Goal: Task Accomplishment & Management: Manage account settings

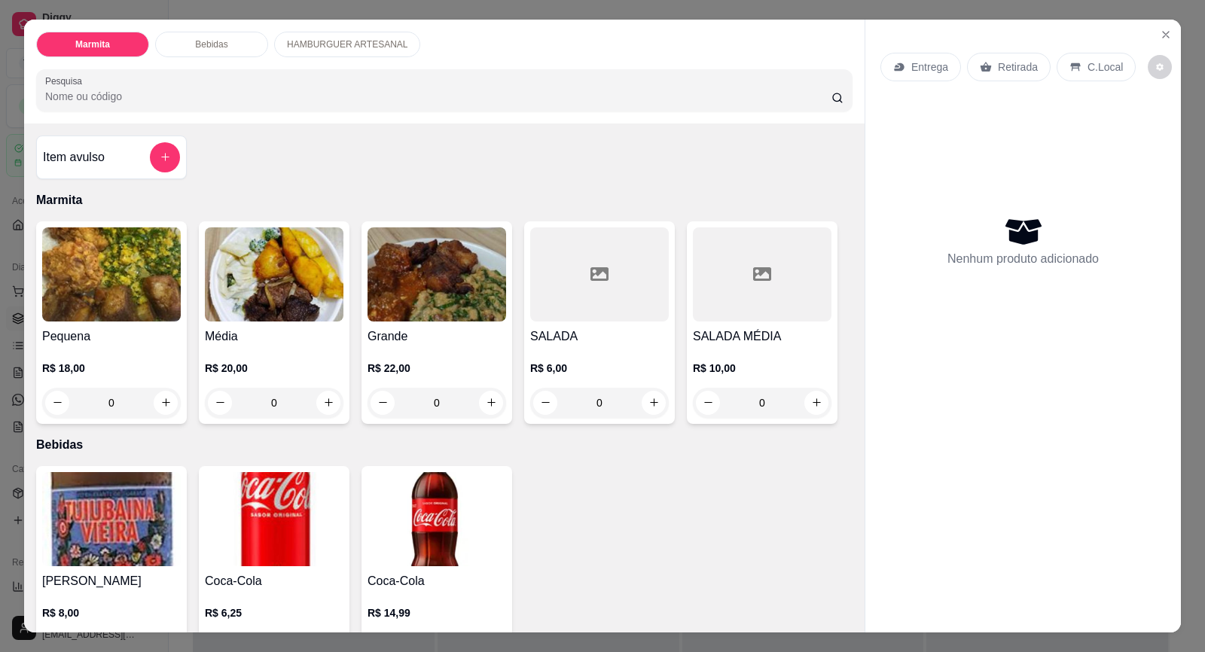
click at [296, 294] on img at bounding box center [274, 274] width 139 height 94
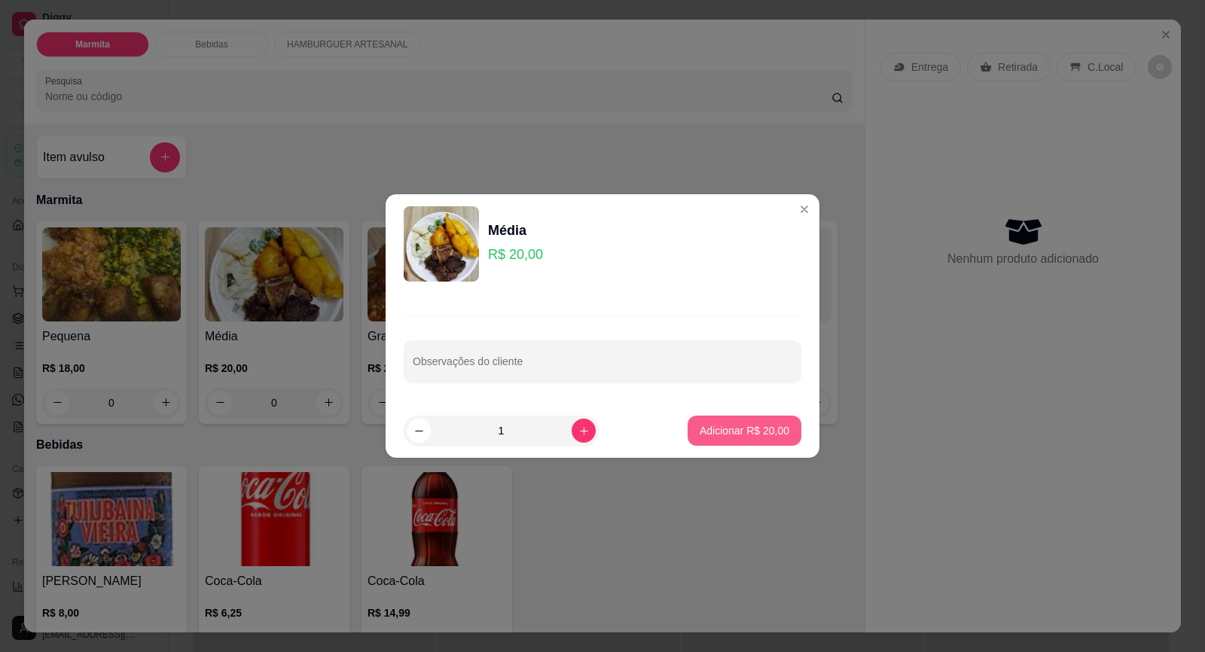
click at [745, 440] on button "Adicionar R$ 20,00" at bounding box center [744, 431] width 114 height 30
type input "1"
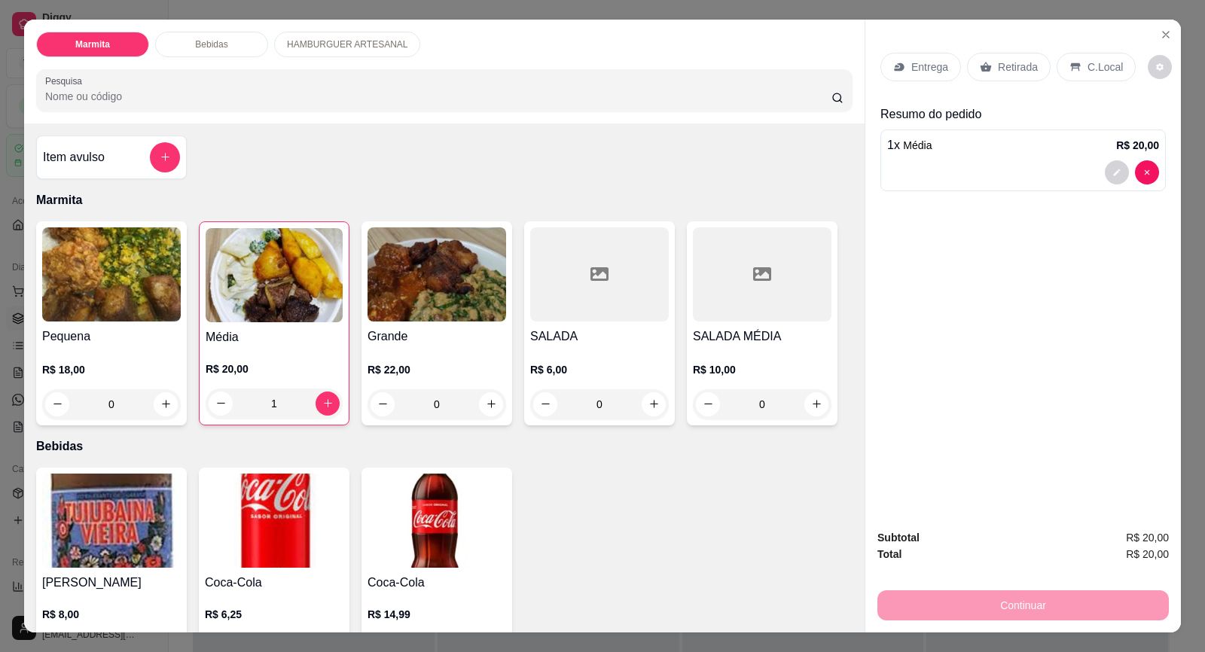
click at [900, 61] on div "Entrega" at bounding box center [920, 67] width 81 height 29
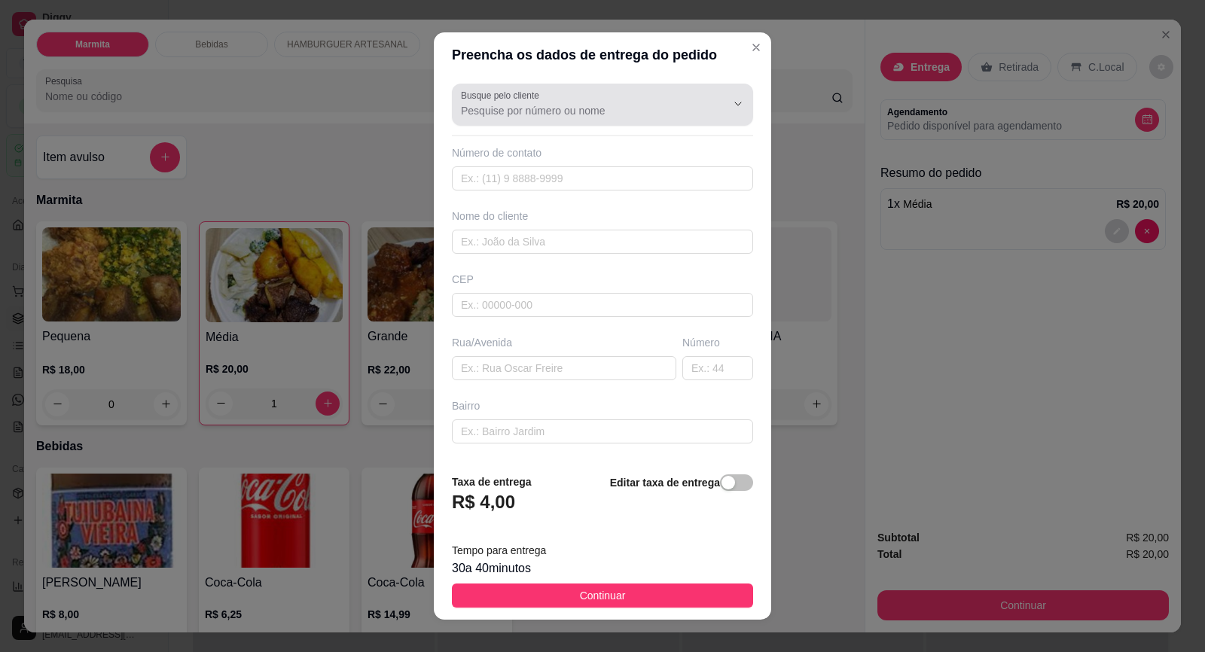
click at [638, 117] on input "Busque pelo cliente" at bounding box center [581, 110] width 241 height 15
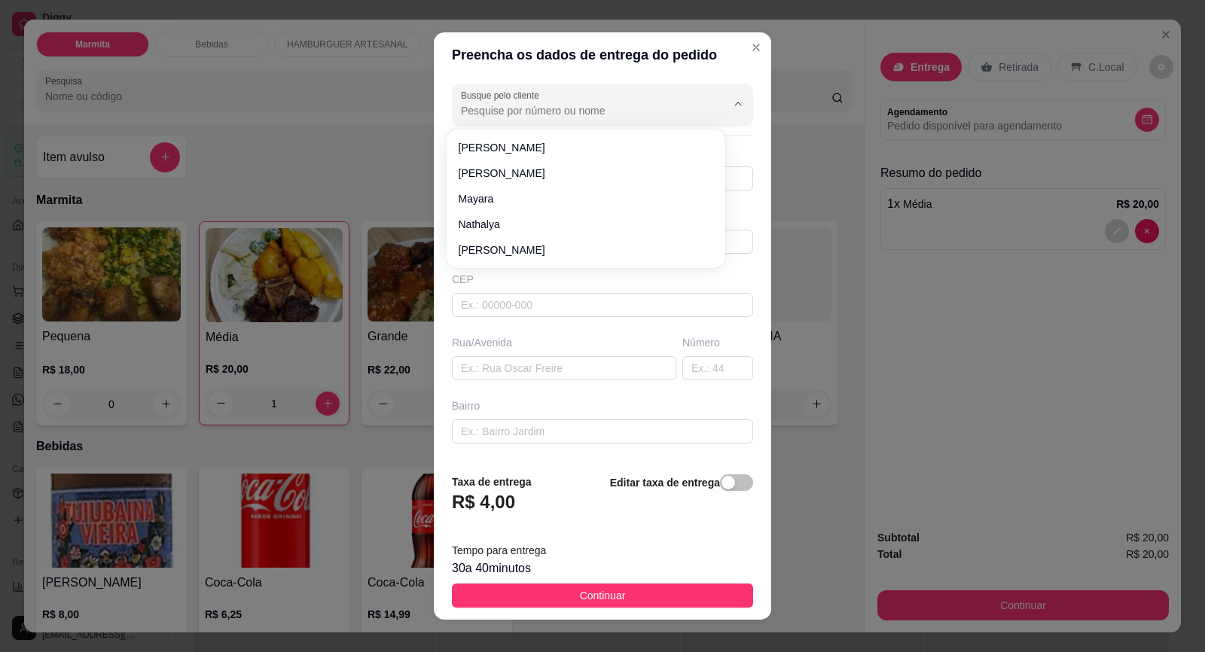
paste input "15 99751-0930"
type input "1"
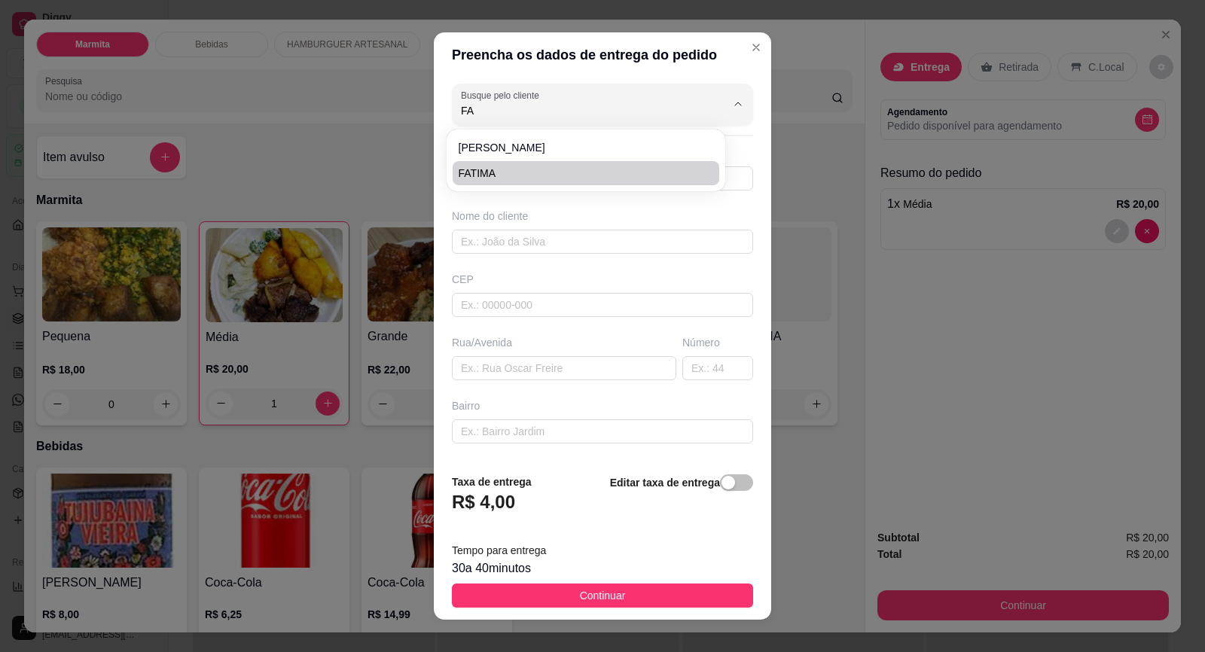
click at [594, 170] on span "FATIMA" at bounding box center [577, 173] width 239 height 15
type input "FATIMA"
type input "15997510930"
type input "FATIMA"
type input "18440000"
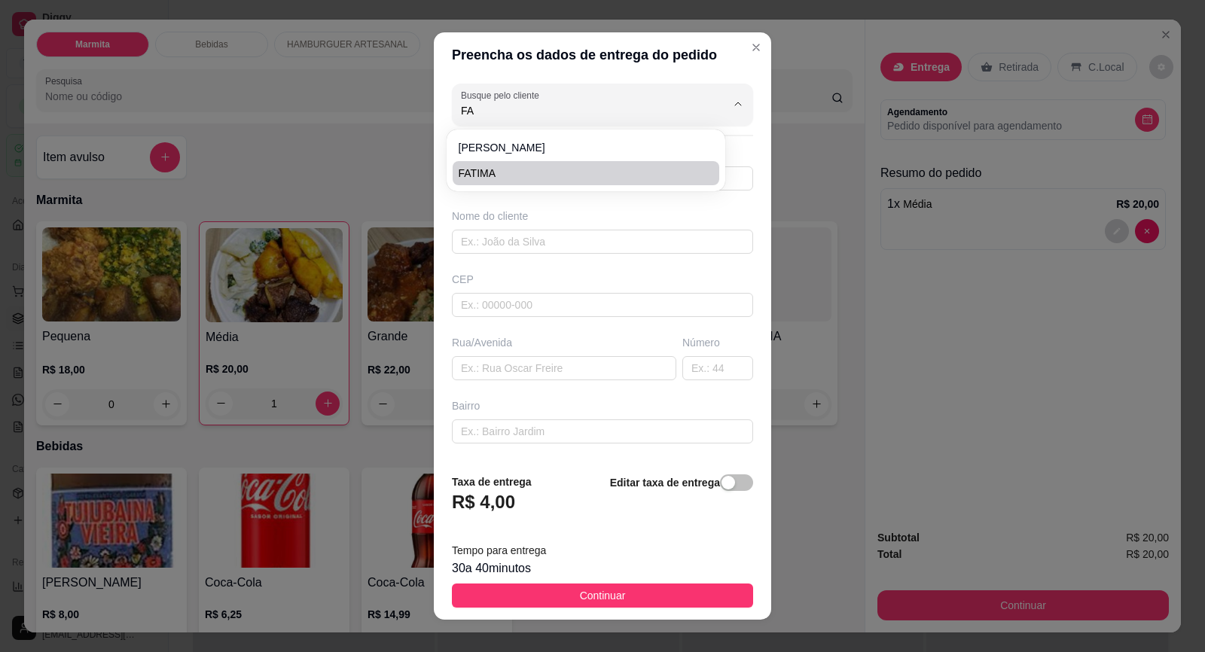
type input "02 SANTA ELISA"
type input "0"
type input "LOTEAMENTO PH"
type input "Itaberá"
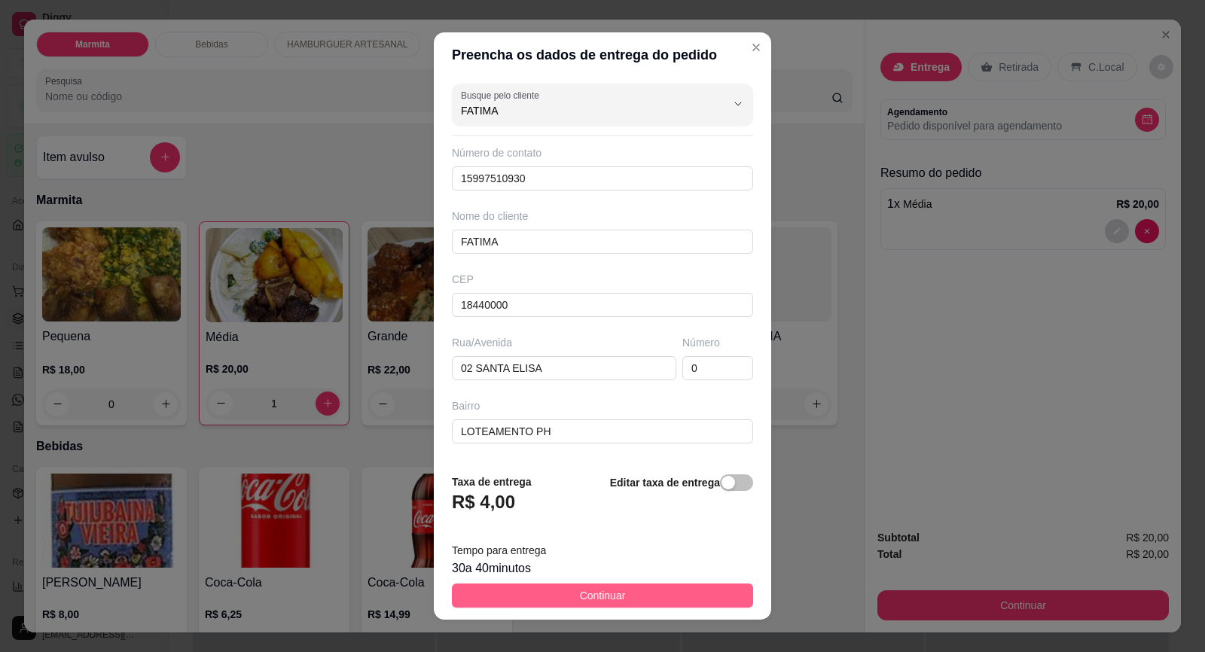
type input "FATIMA"
click at [683, 600] on button "Continuar" at bounding box center [602, 595] width 301 height 24
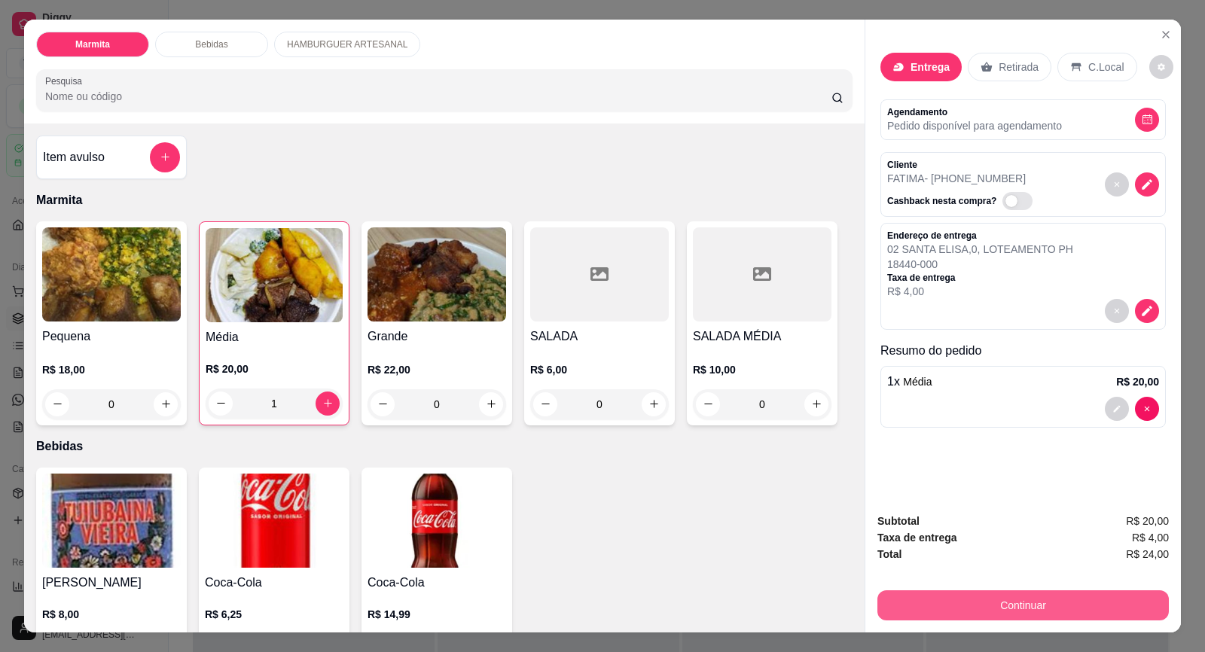
scroll to position [29, 0]
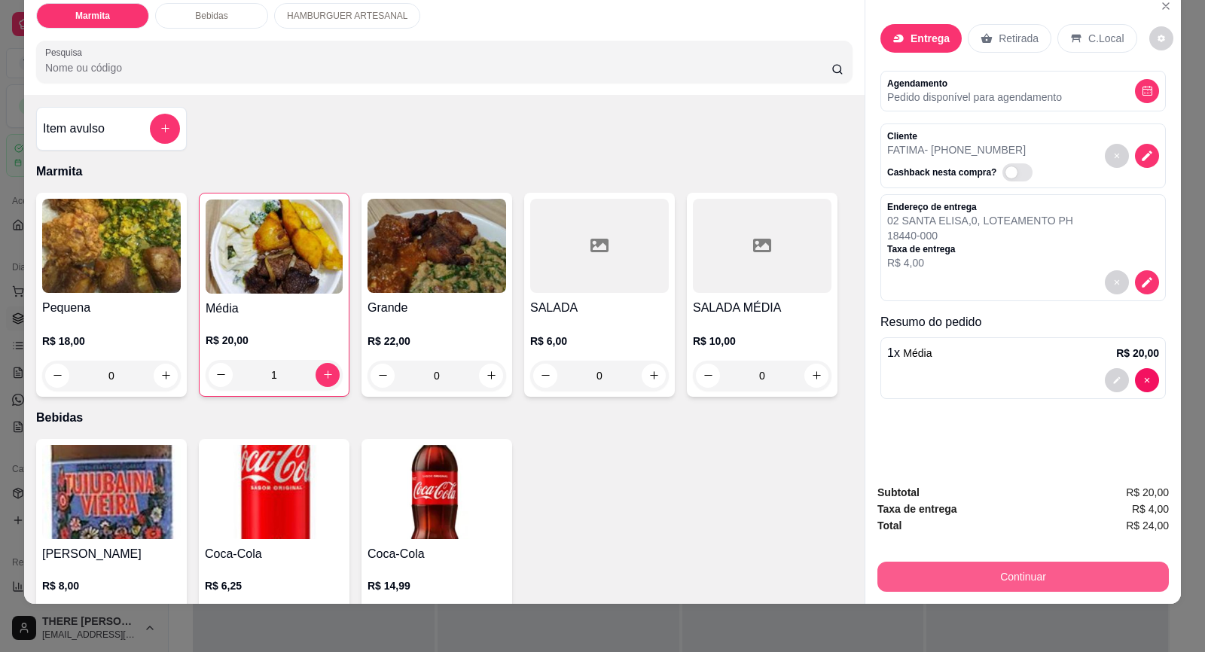
click at [1058, 579] on button "Continuar" at bounding box center [1022, 577] width 291 height 30
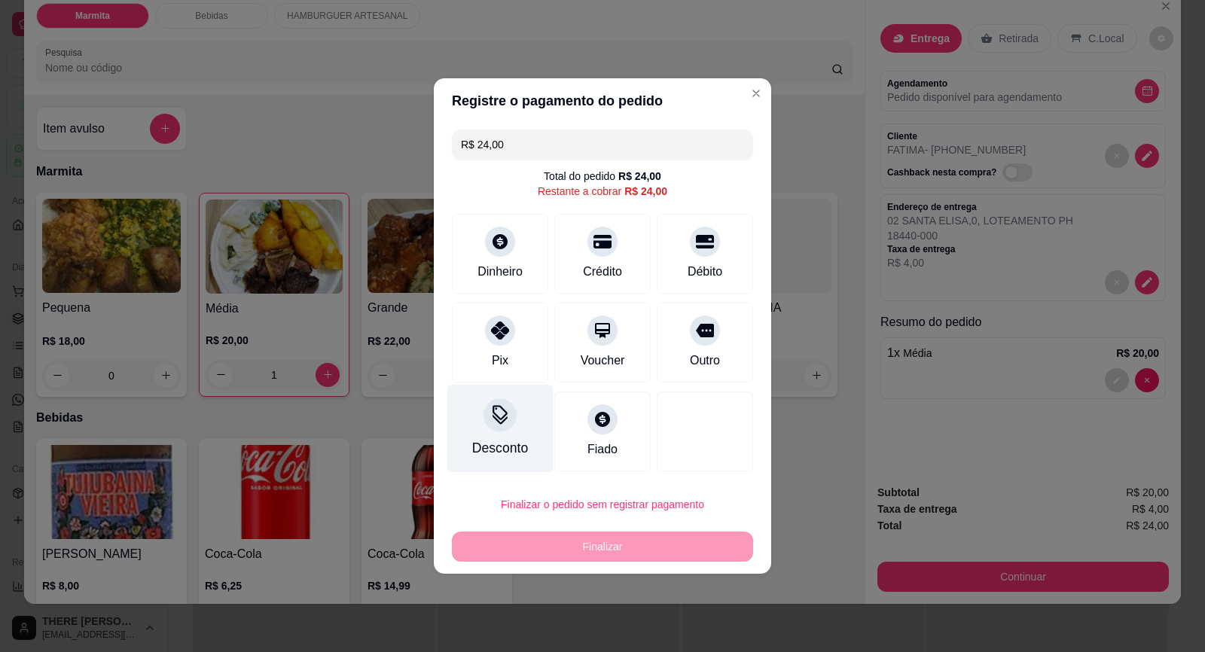
click at [505, 443] on div "Desconto" at bounding box center [500, 448] width 56 height 20
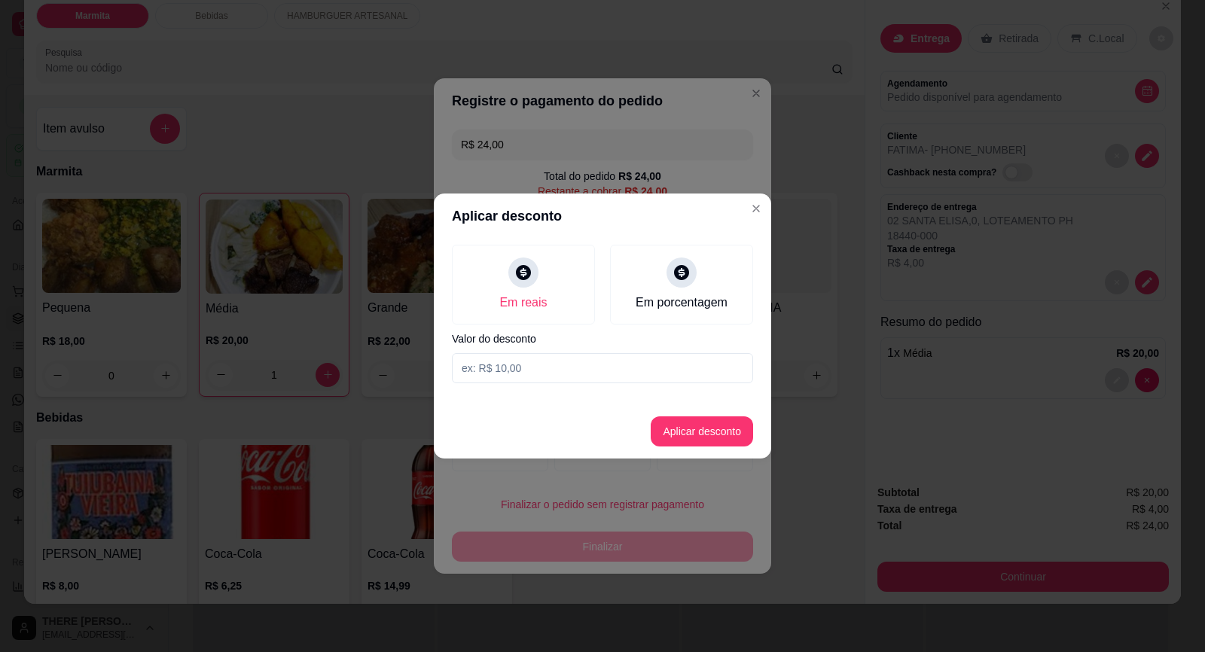
click at [522, 356] on input at bounding box center [602, 368] width 301 height 30
type input "1,00"
click at [711, 431] on button "Aplicar desconto" at bounding box center [702, 431] width 99 height 29
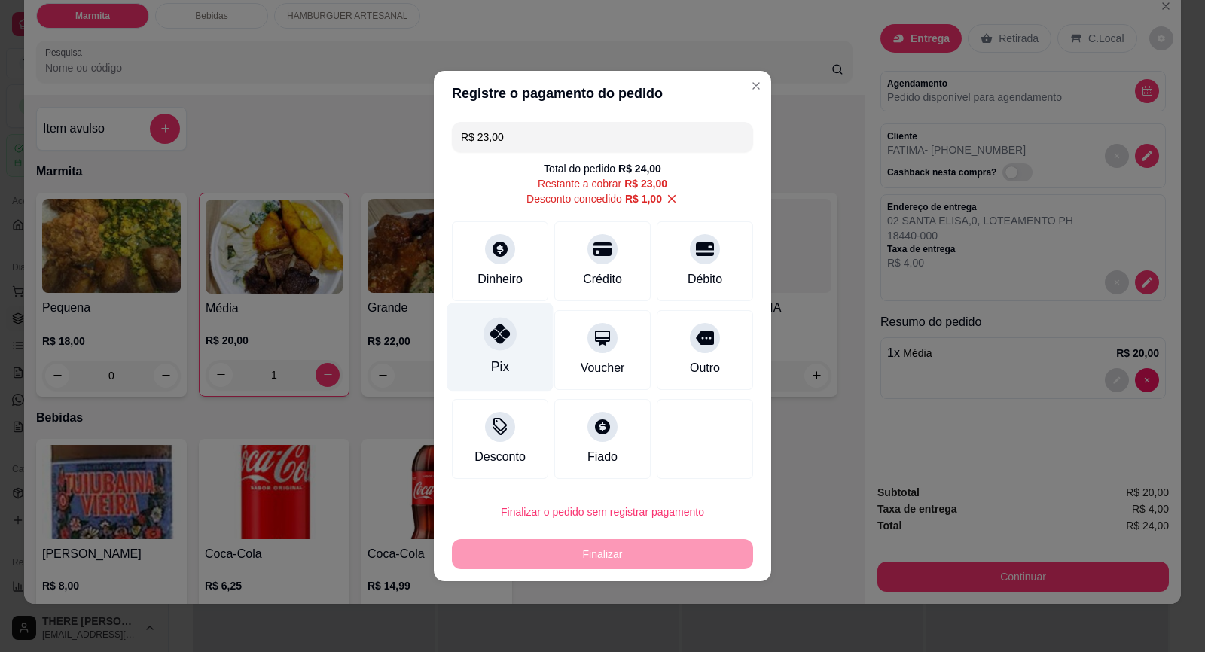
click at [513, 340] on div at bounding box center [499, 333] width 33 height 33
type input "R$ 0,00"
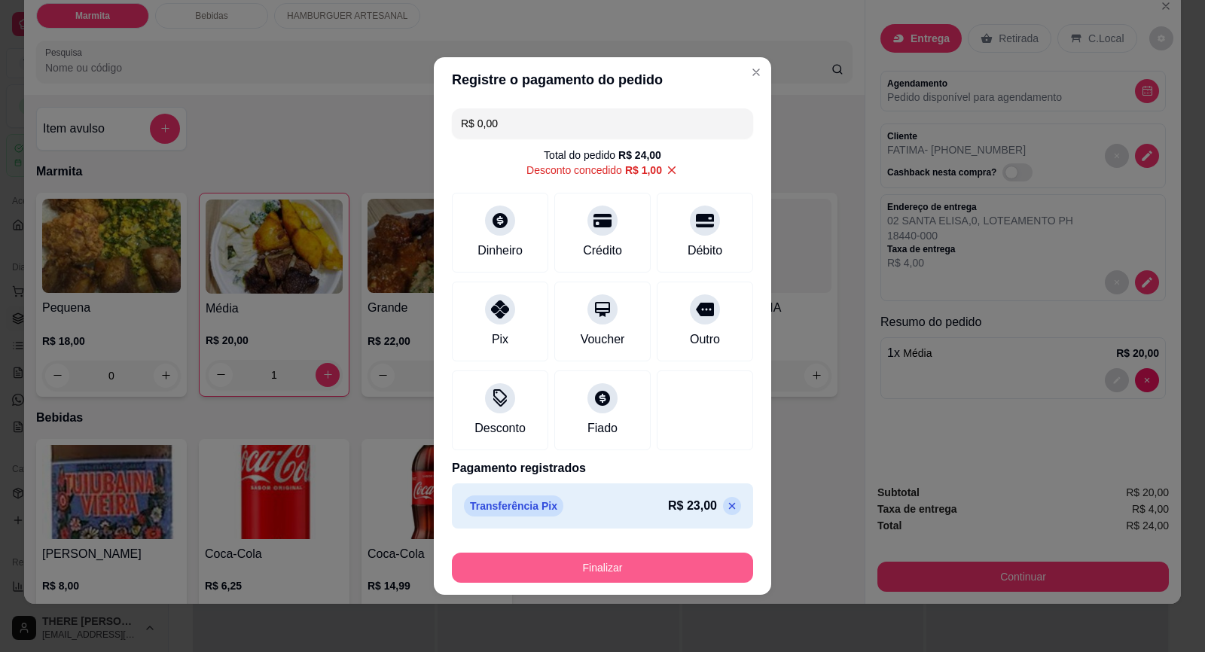
click at [672, 568] on button "Finalizar" at bounding box center [602, 568] width 301 height 30
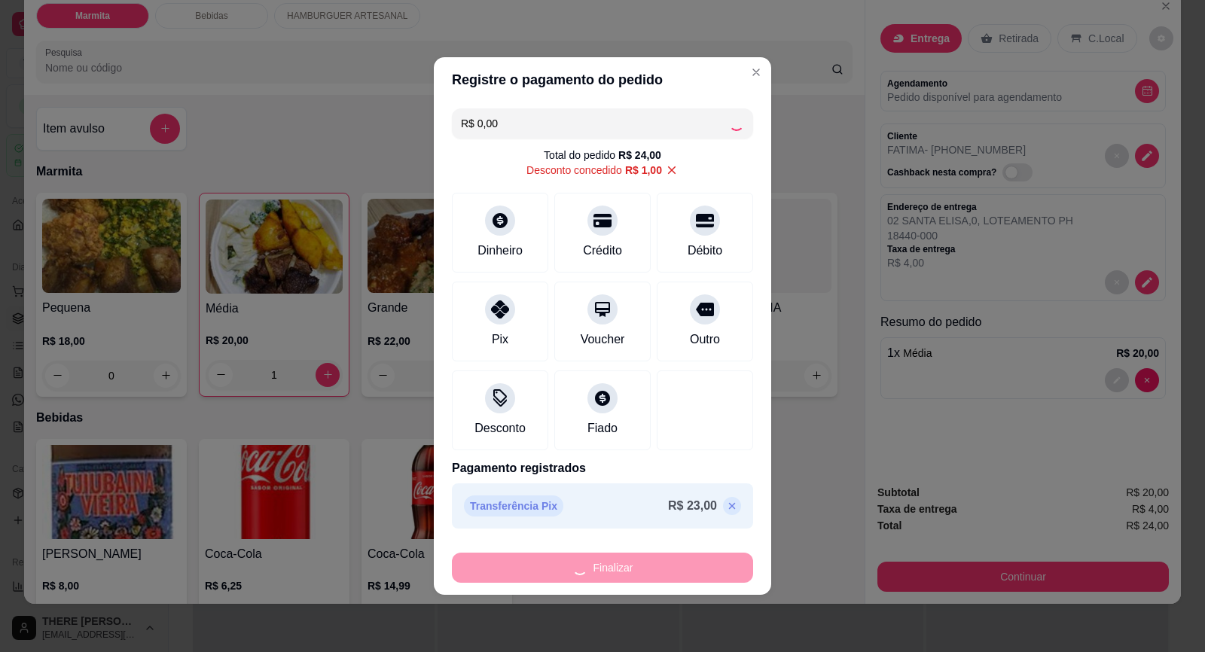
type input "0"
type input "-R$ 24,00"
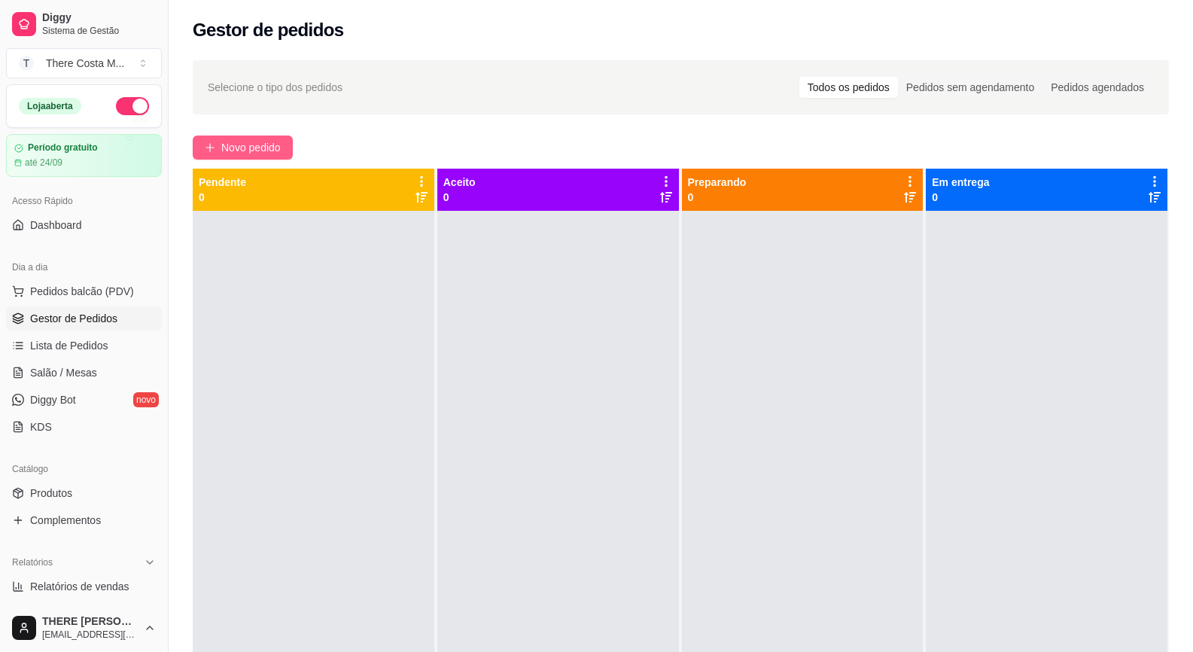
click at [272, 151] on span "Novo pedido" at bounding box center [250, 147] width 59 height 17
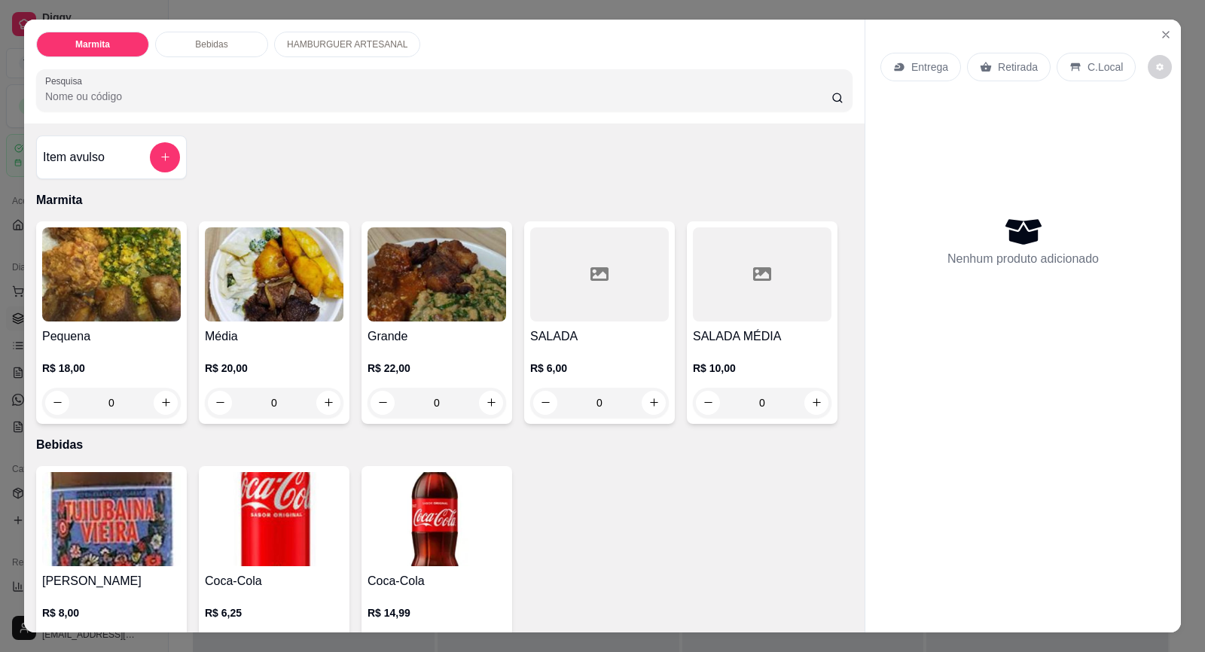
click at [921, 74] on p "Entrega" at bounding box center [929, 66] width 37 height 15
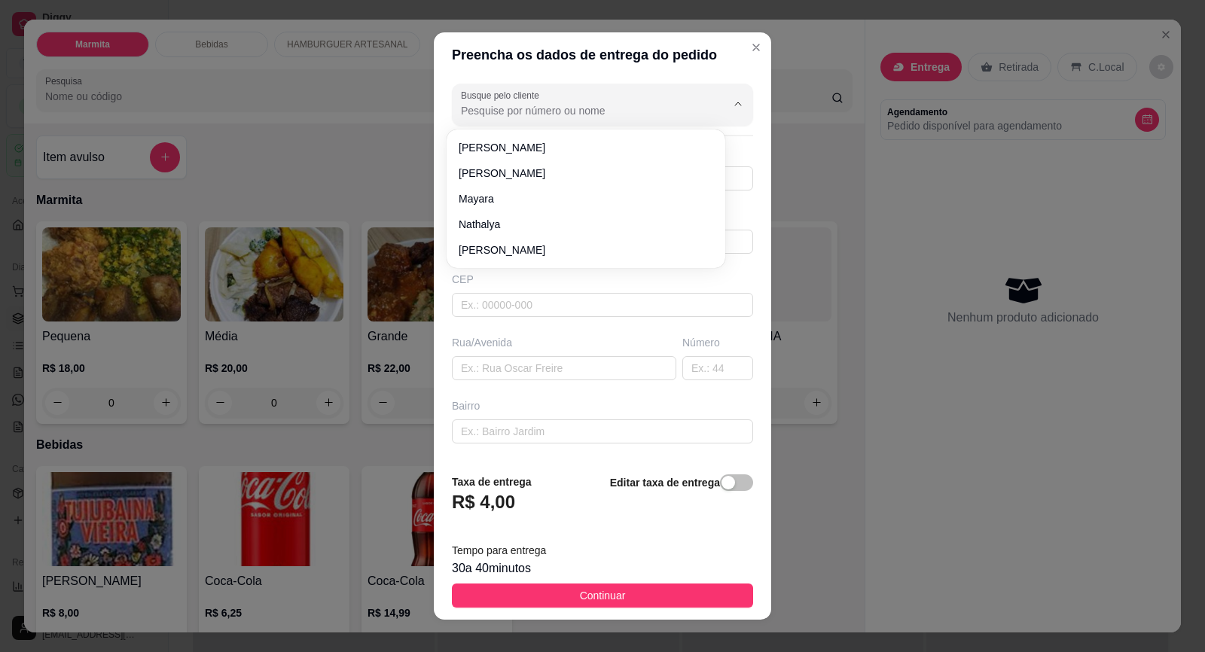
click at [592, 104] on input "Busque pelo cliente" at bounding box center [581, 110] width 241 height 15
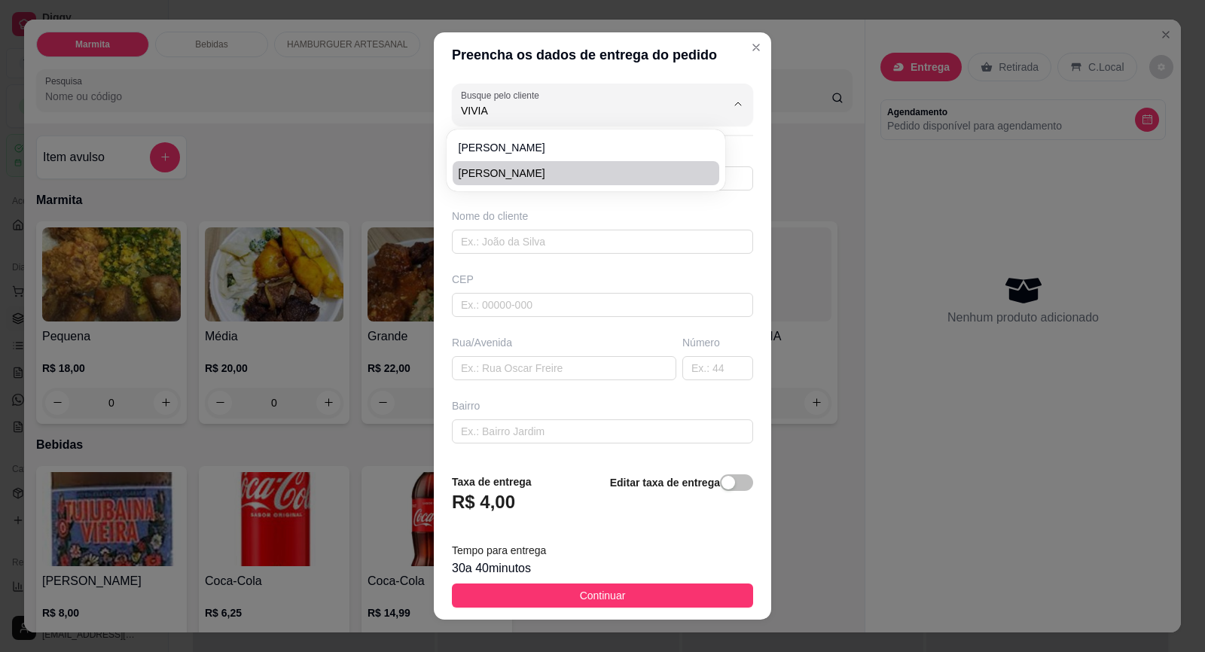
click at [548, 166] on span "[PERSON_NAME]" at bounding box center [577, 173] width 239 height 15
type input "[PERSON_NAME]"
type input "15996314552"
type input "[PERSON_NAME]"
type input "18440000"
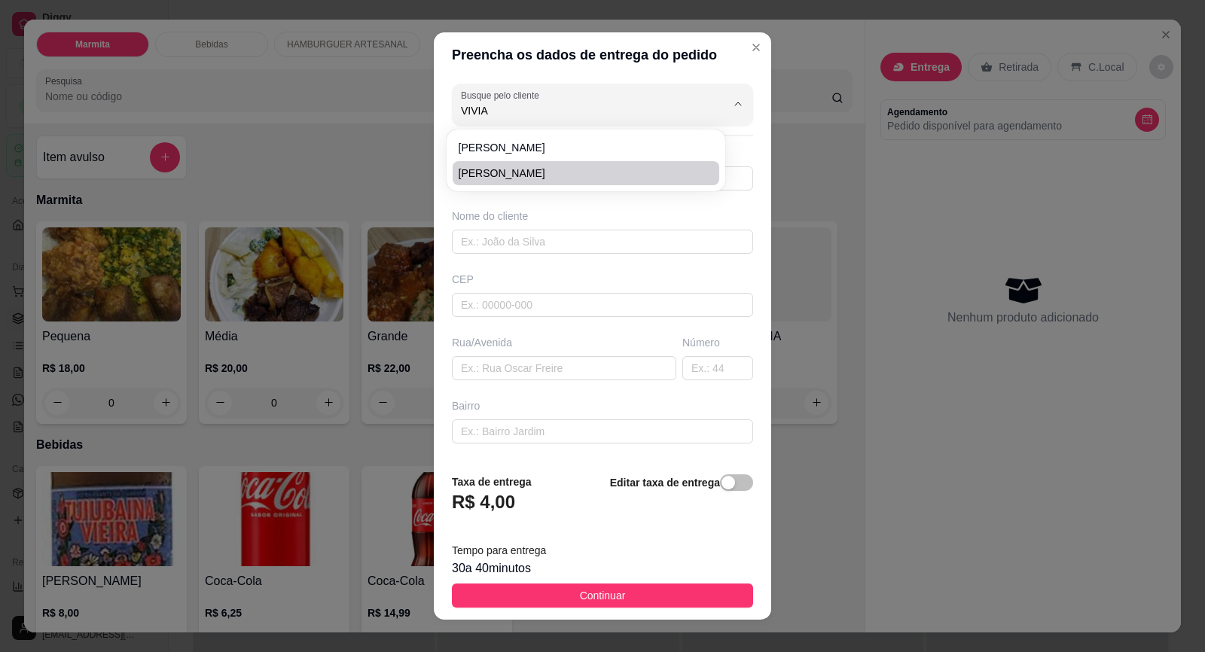
type input "[GEOGRAPHIC_DATA]"
type input "30"
type input "[PERSON_NAME]"
type input "Itaberá"
type input "CASA VERDE"
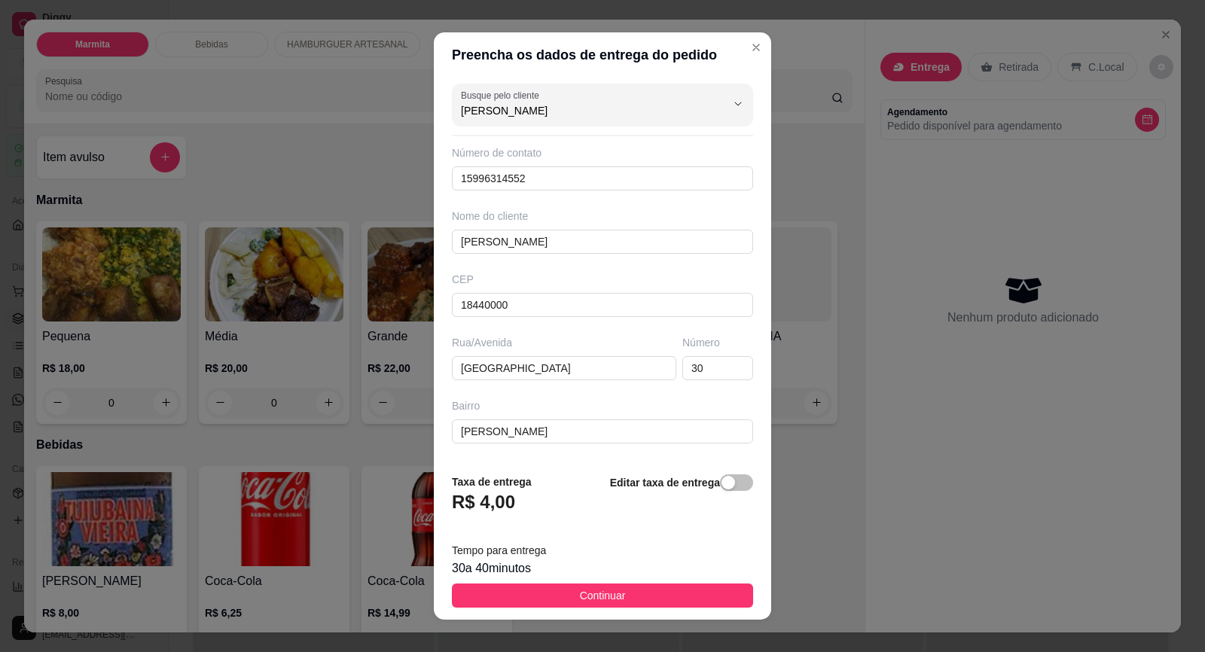
scroll to position [123, 0]
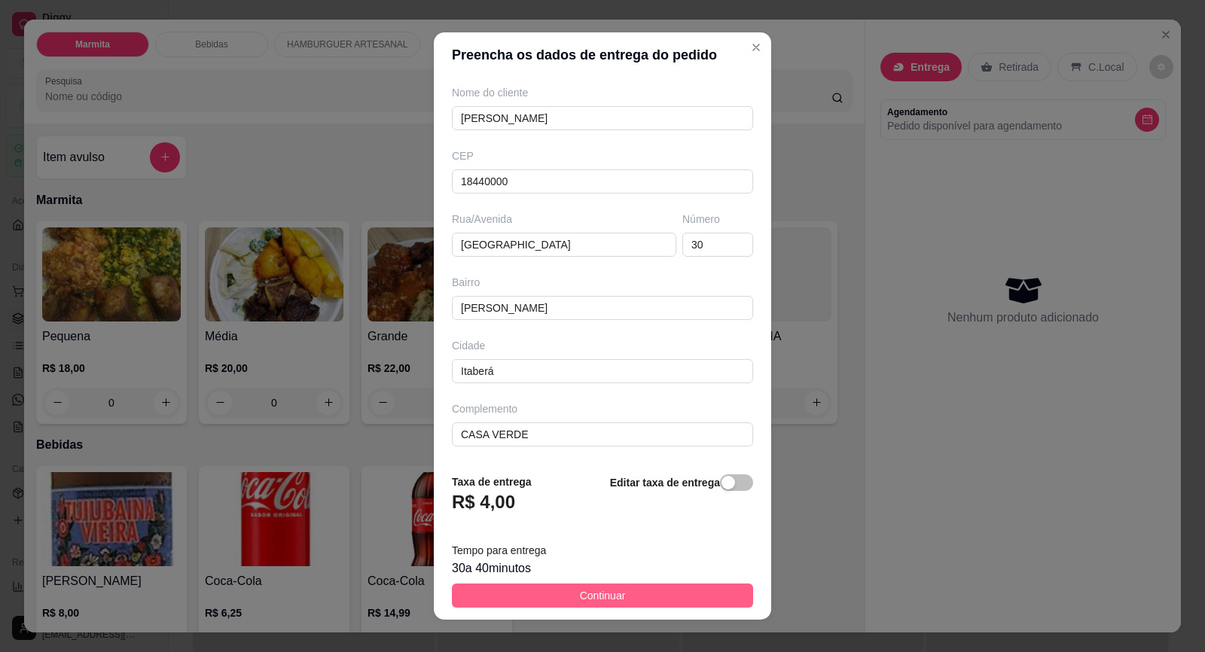
type input "[PERSON_NAME]"
click at [696, 592] on button "Continuar" at bounding box center [602, 595] width 301 height 24
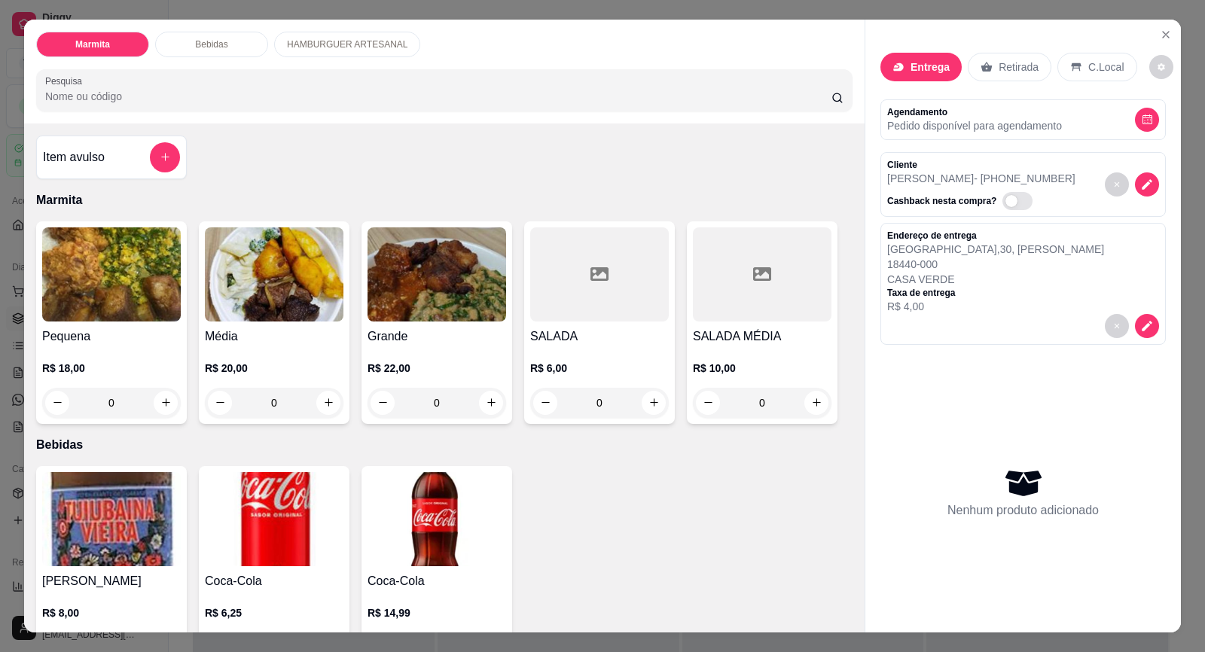
click at [407, 338] on h4 "Grande" at bounding box center [436, 336] width 139 height 18
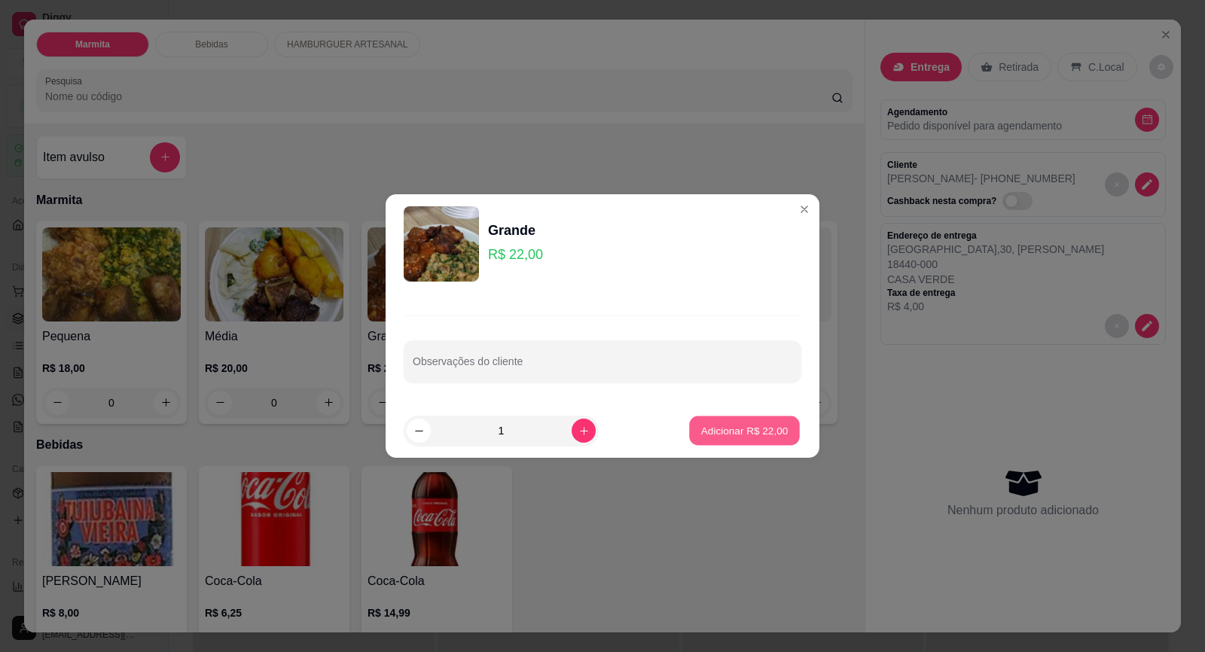
click at [751, 437] on p "Adicionar R$ 22,00" at bounding box center [744, 430] width 87 height 14
type input "1"
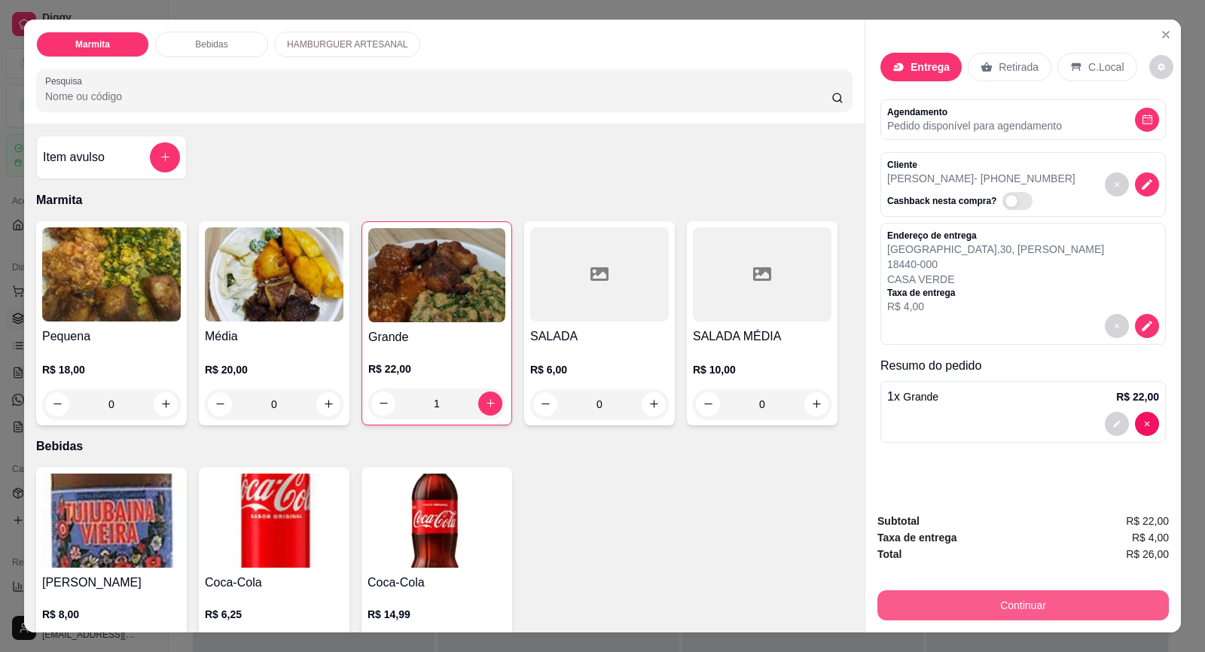
click at [1054, 602] on button "Continuar" at bounding box center [1022, 605] width 291 height 30
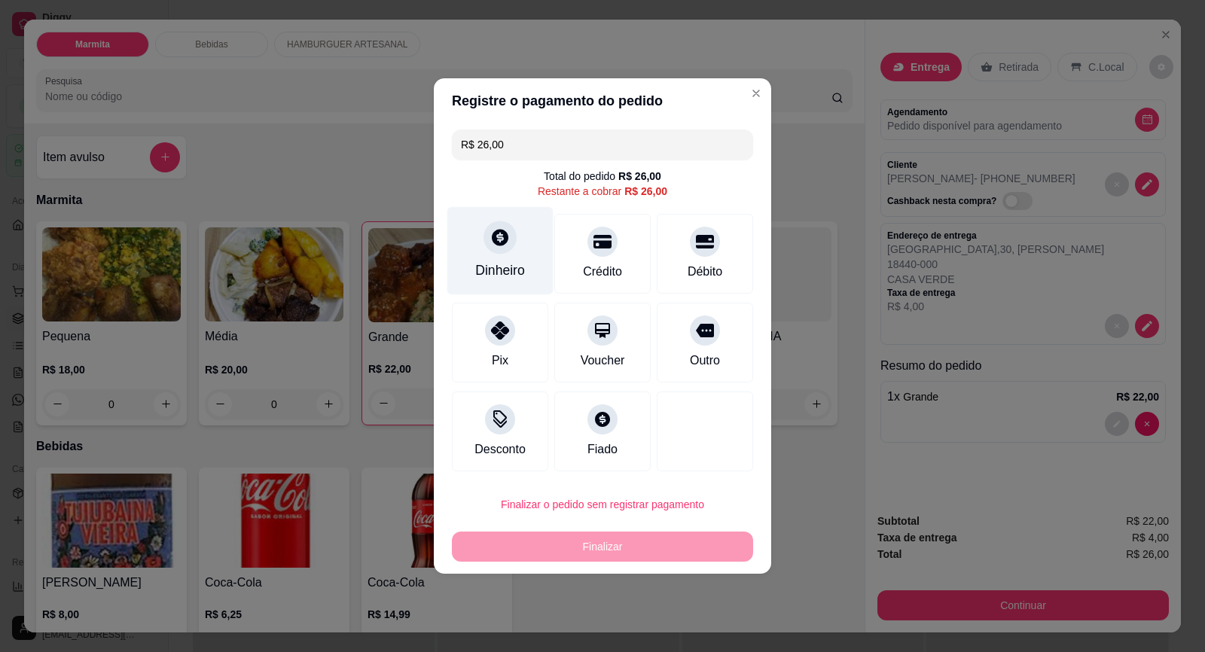
click at [501, 256] on div "Dinheiro" at bounding box center [500, 251] width 106 height 88
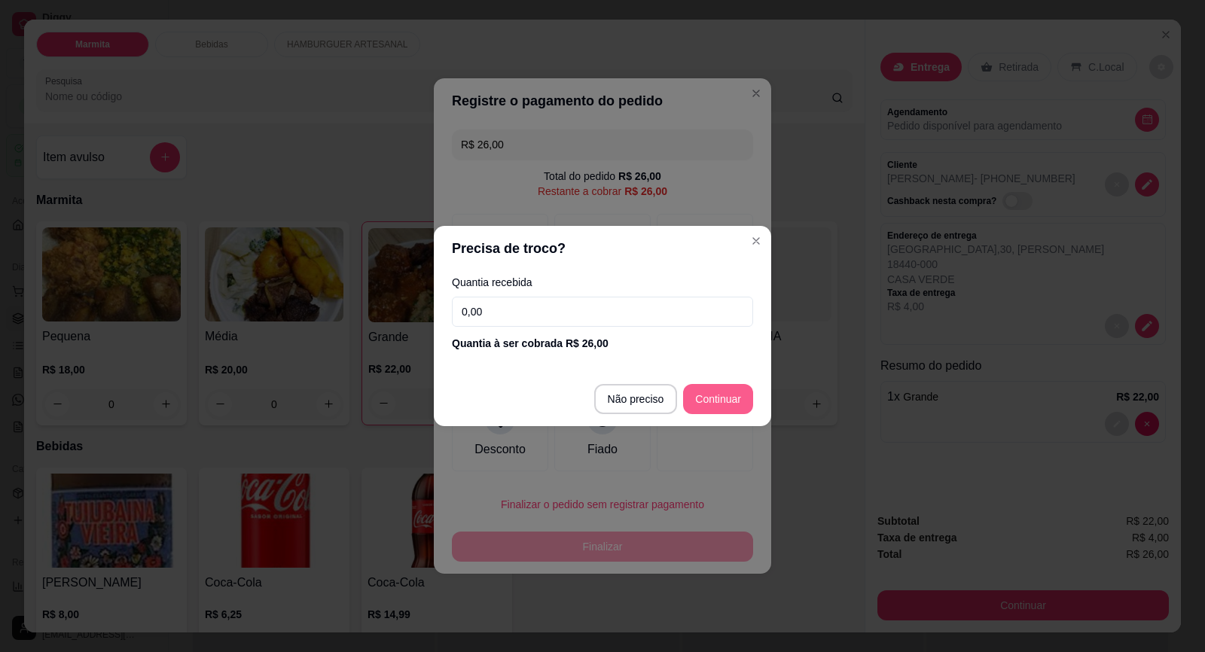
type input "R$ 0,00"
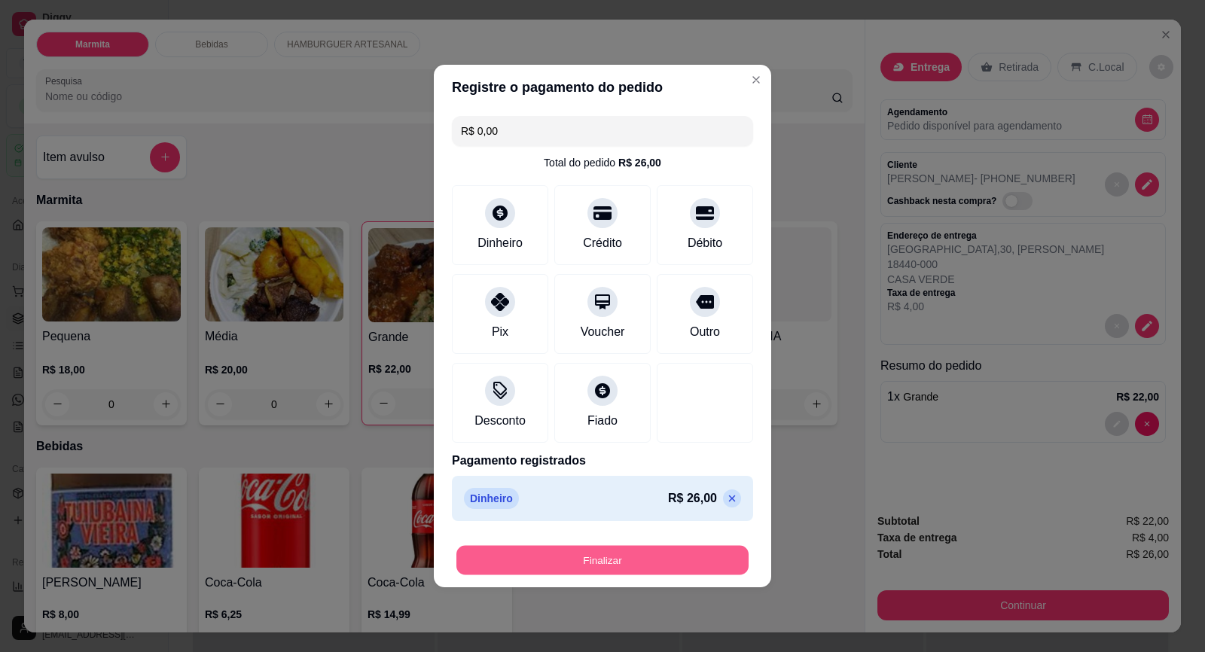
click at [660, 564] on button "Finalizar" at bounding box center [602, 560] width 292 height 29
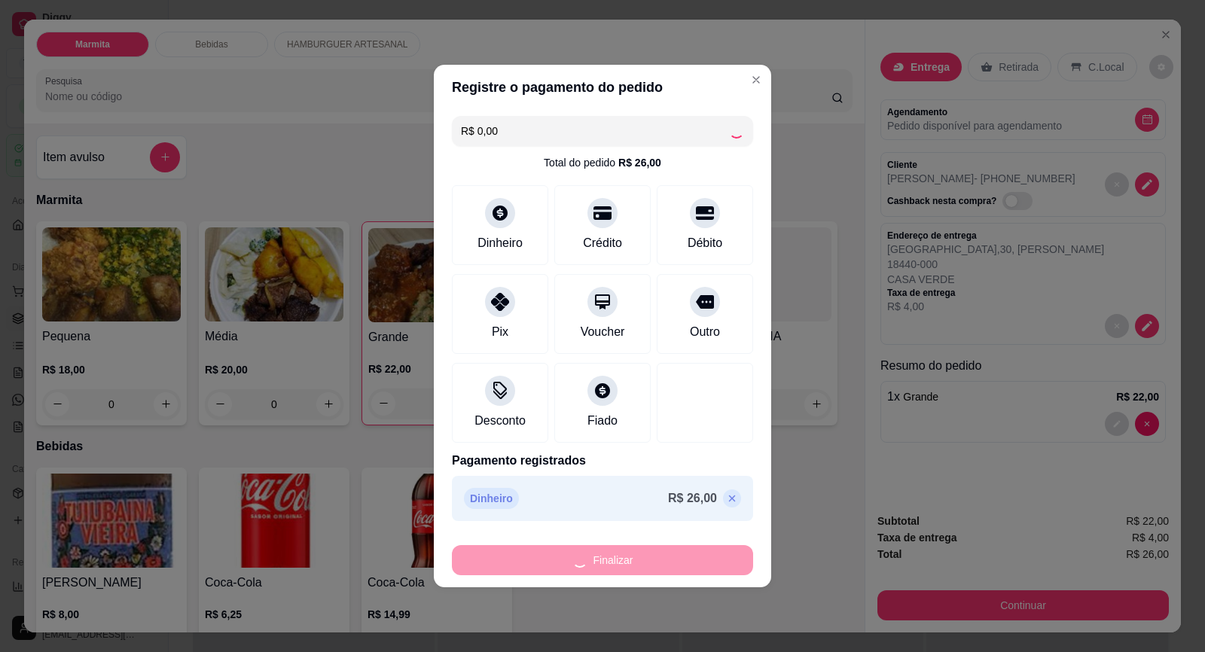
type input "0"
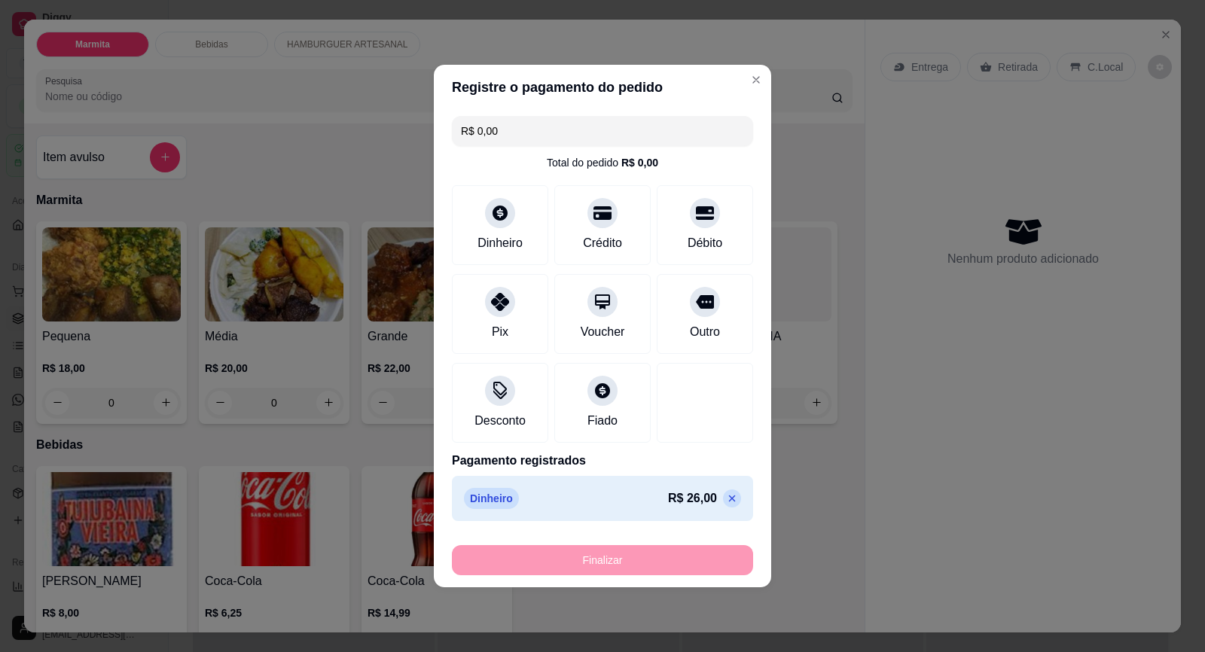
type input "-R$ 26,00"
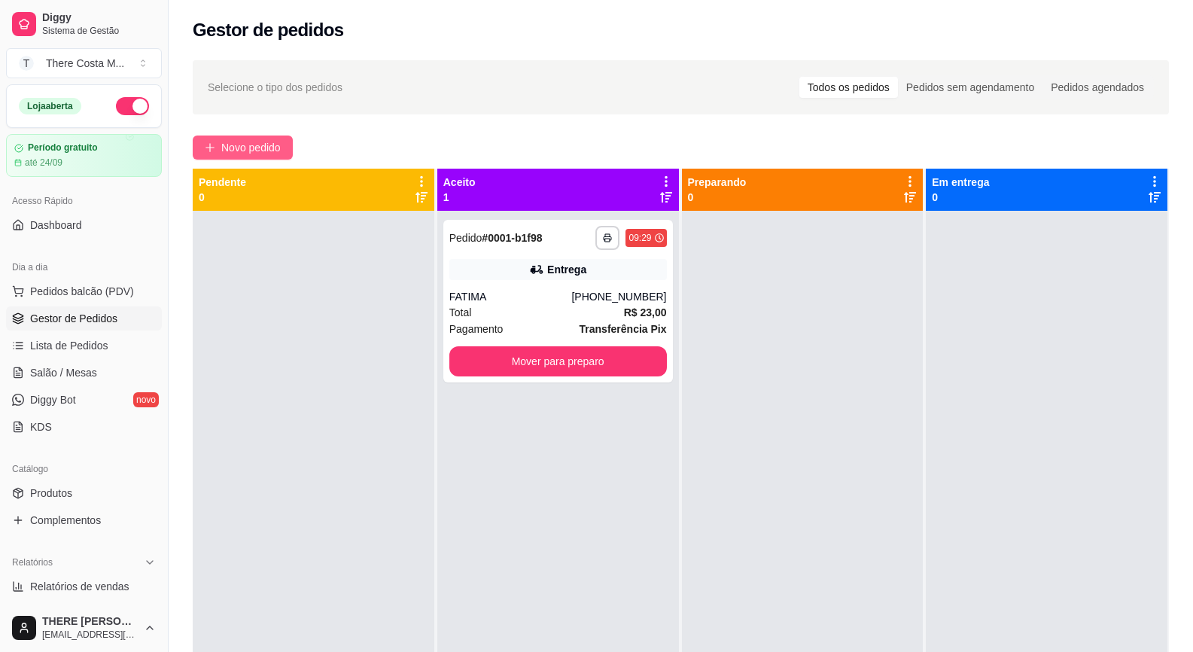
click at [225, 148] on span "Novo pedido" at bounding box center [250, 147] width 59 height 17
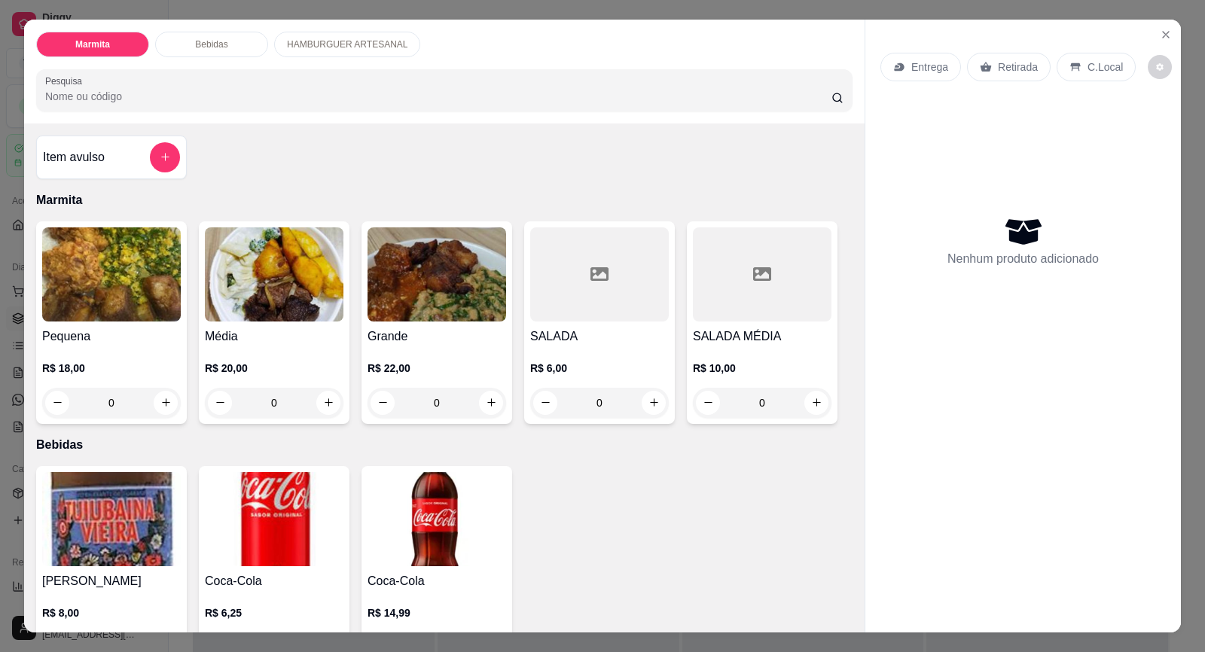
click at [900, 69] on div "Entrega" at bounding box center [920, 67] width 81 height 29
click at [937, 69] on p "Entrega" at bounding box center [929, 66] width 37 height 15
click at [900, 65] on div "Entrega" at bounding box center [920, 67] width 81 height 29
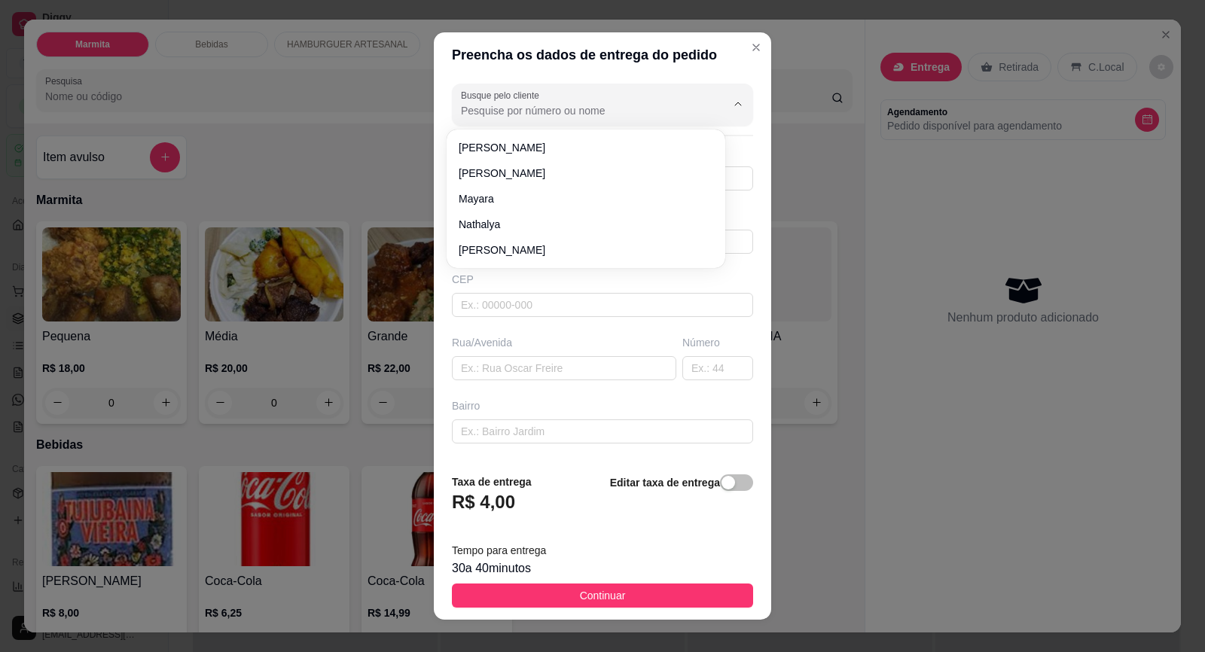
click at [576, 109] on input "Busque pelo cliente" at bounding box center [581, 110] width 241 height 15
type input "s"
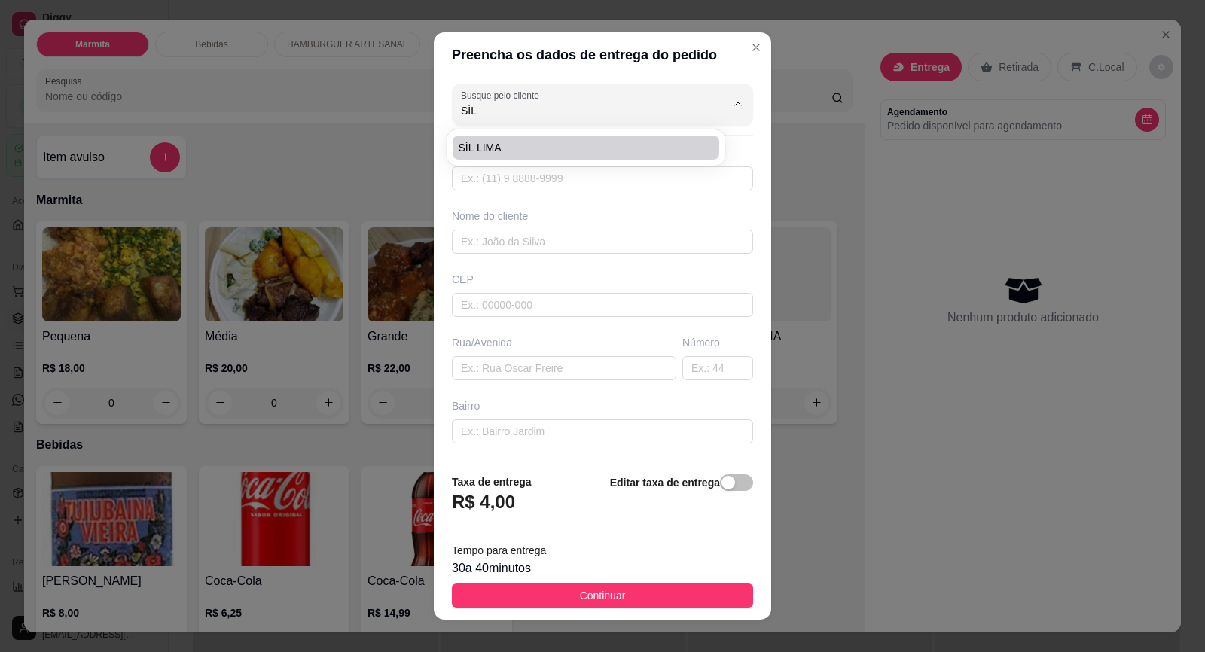
click at [620, 144] on span "SÍL LIMA" at bounding box center [577, 147] width 239 height 15
type input "SÍL LIMA"
type input "15997179678"
type input "SÍL LIMA"
type input "18440000"
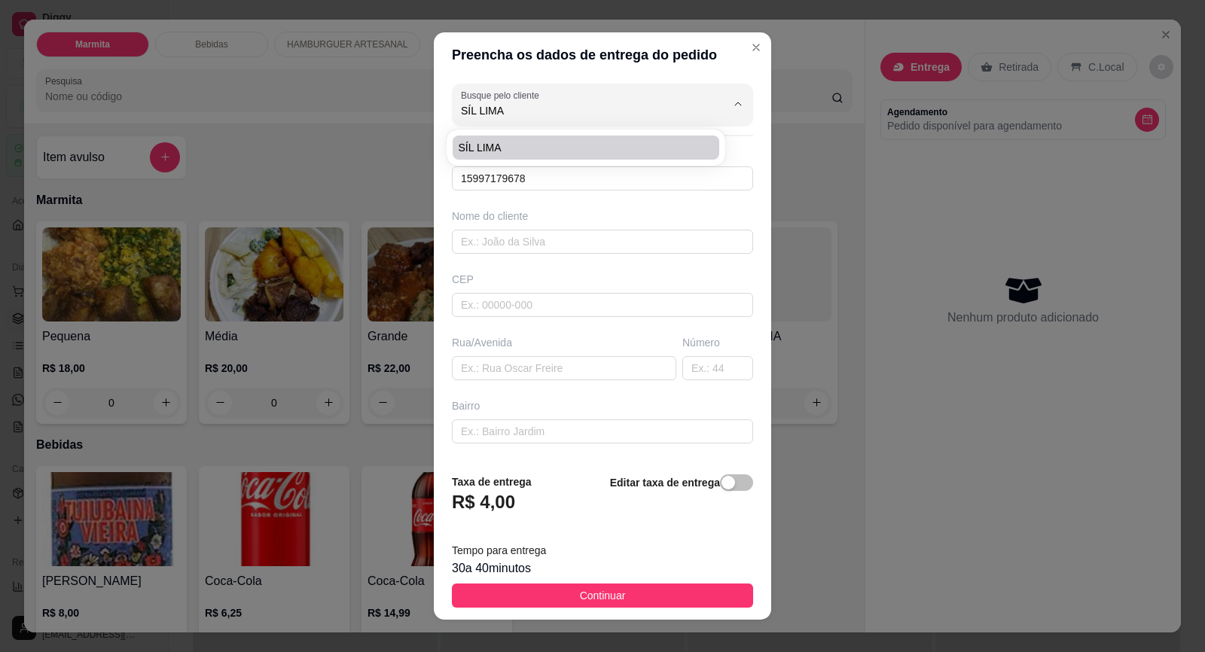
type input "POSTO TREVO"
type input "X"
type input "XX"
type input "Itaberá"
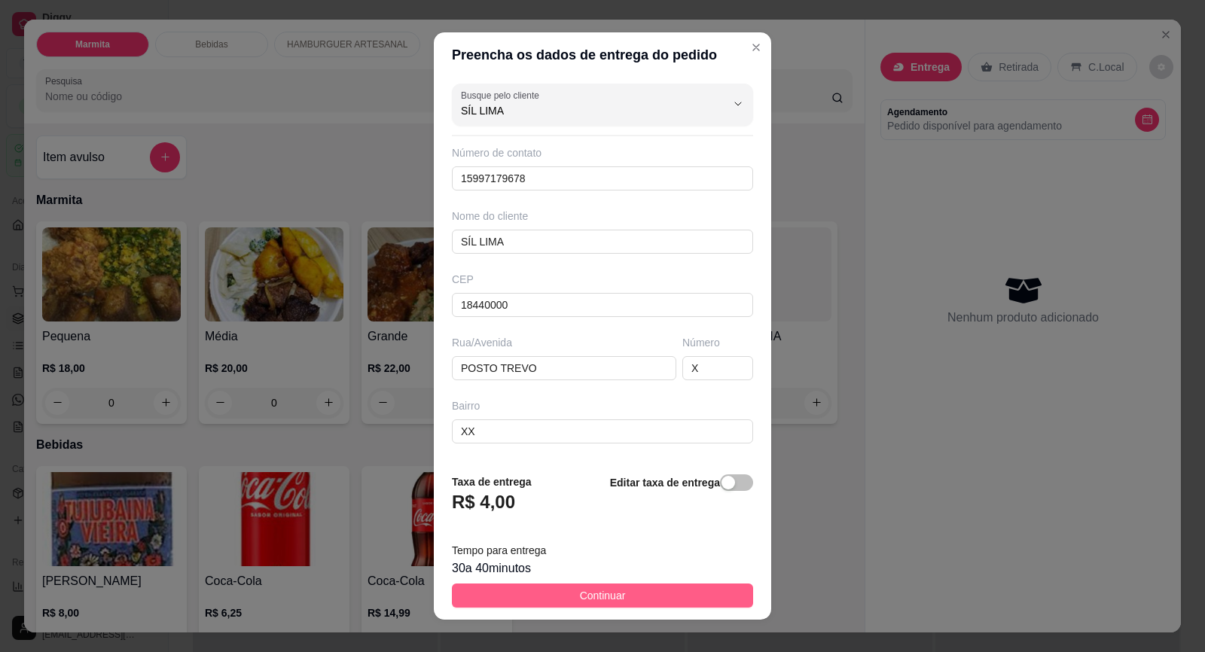
type input "SÍL LIMA"
click at [643, 589] on button "Continuar" at bounding box center [602, 595] width 301 height 24
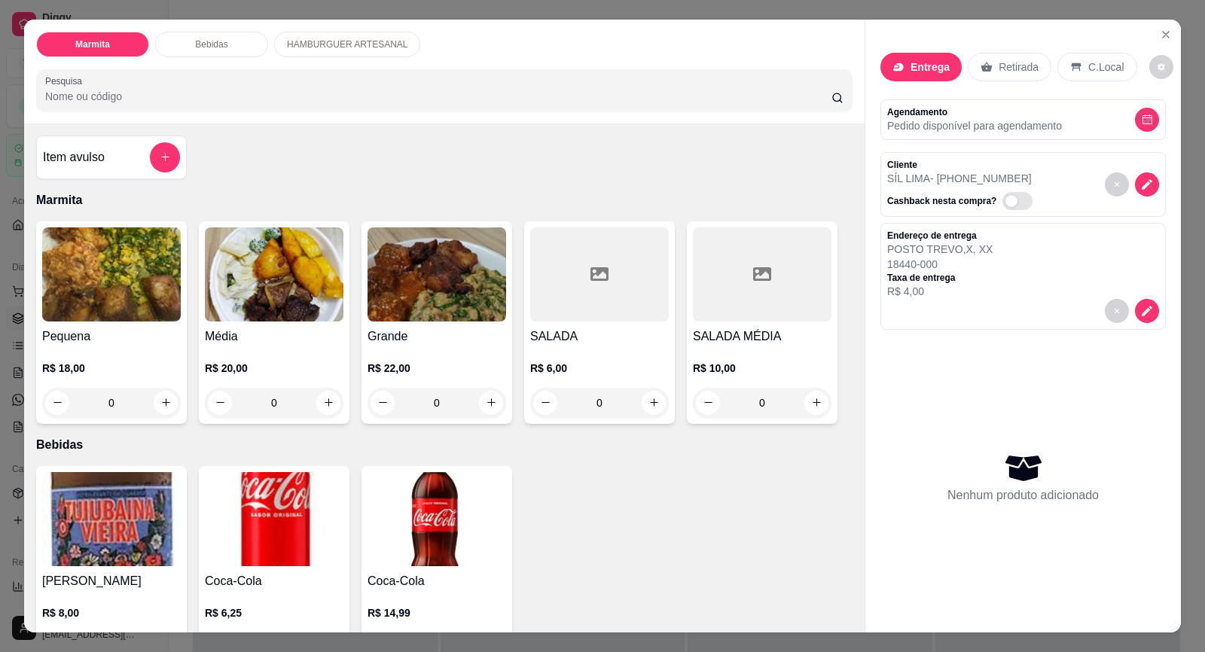
click at [156, 305] on img at bounding box center [111, 274] width 139 height 94
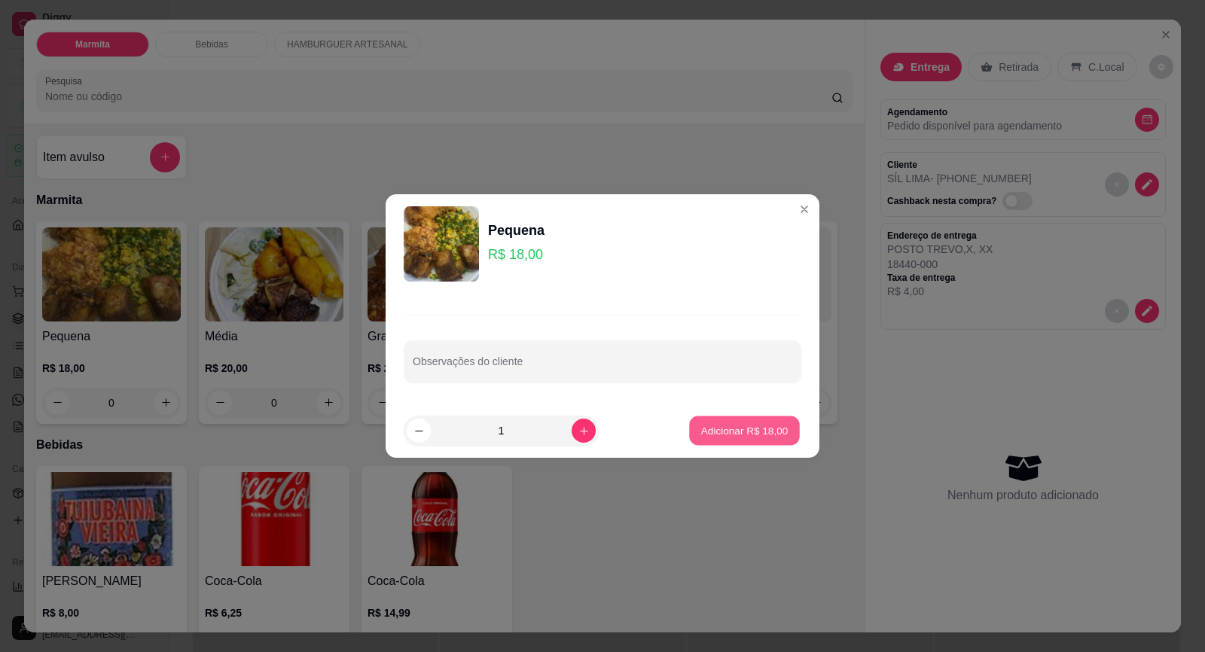
click at [748, 441] on button "Adicionar R$ 18,00" at bounding box center [744, 430] width 111 height 29
type input "1"
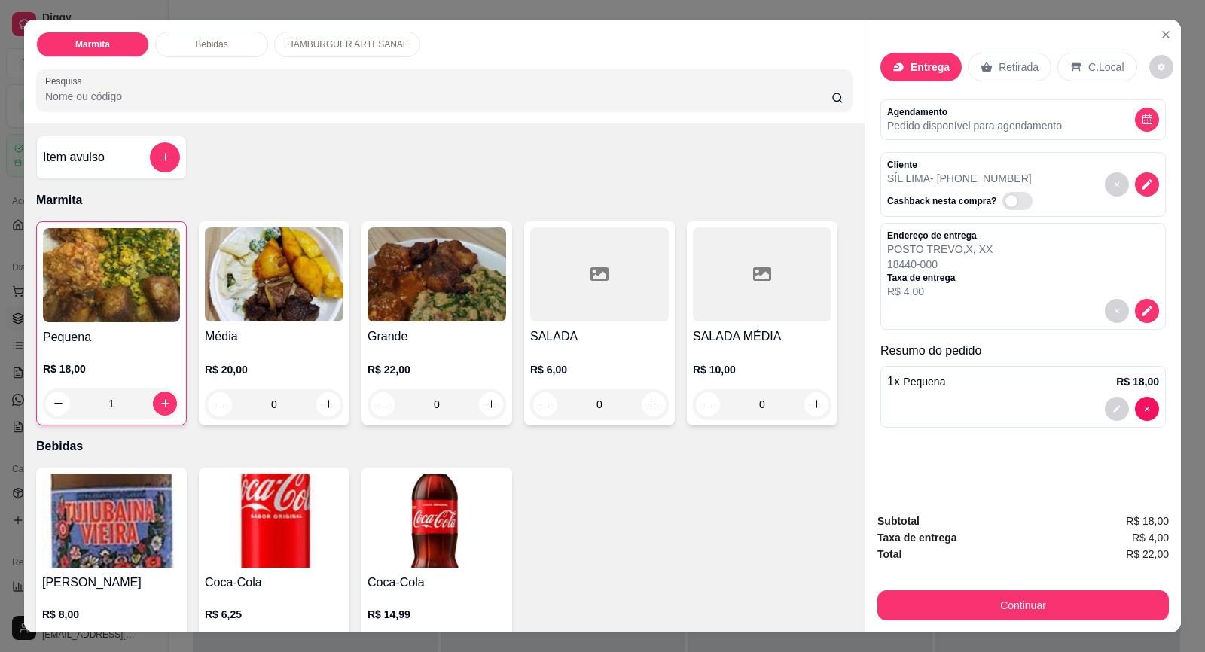
click at [104, 319] on img at bounding box center [111, 275] width 137 height 94
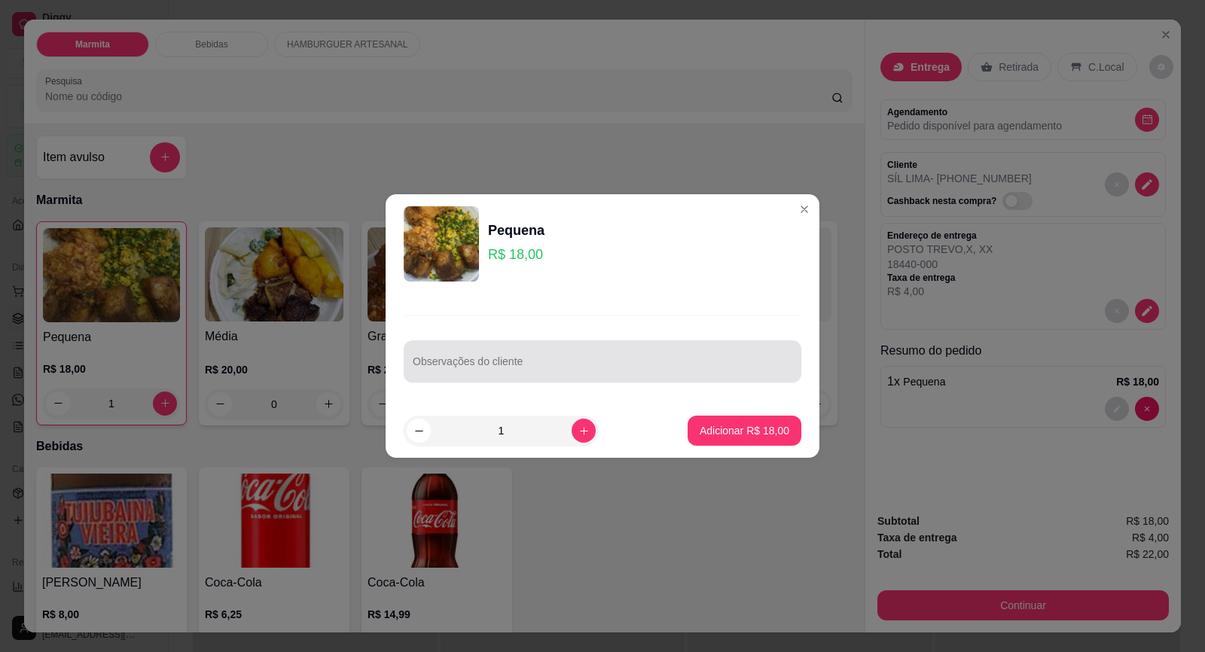
click at [488, 358] on div at bounding box center [602, 361] width 379 height 30
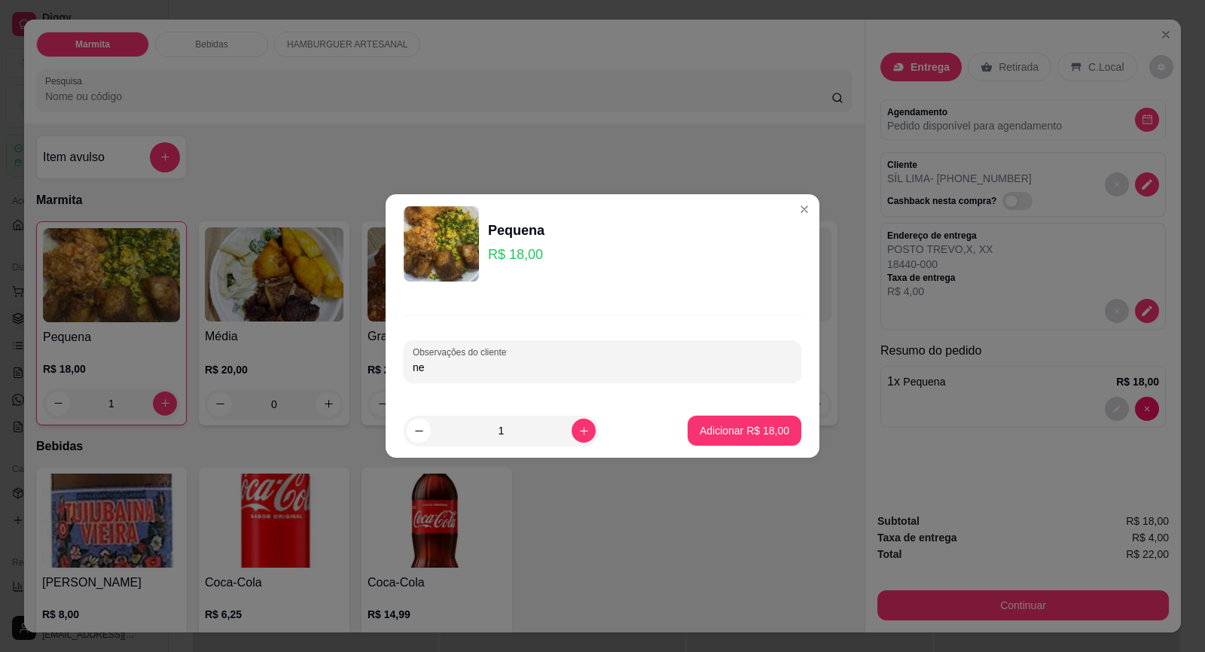
type input "n"
type input "2 OVOS"
click at [723, 427] on p "Adicionar R$ 18,00" at bounding box center [744, 430] width 90 height 15
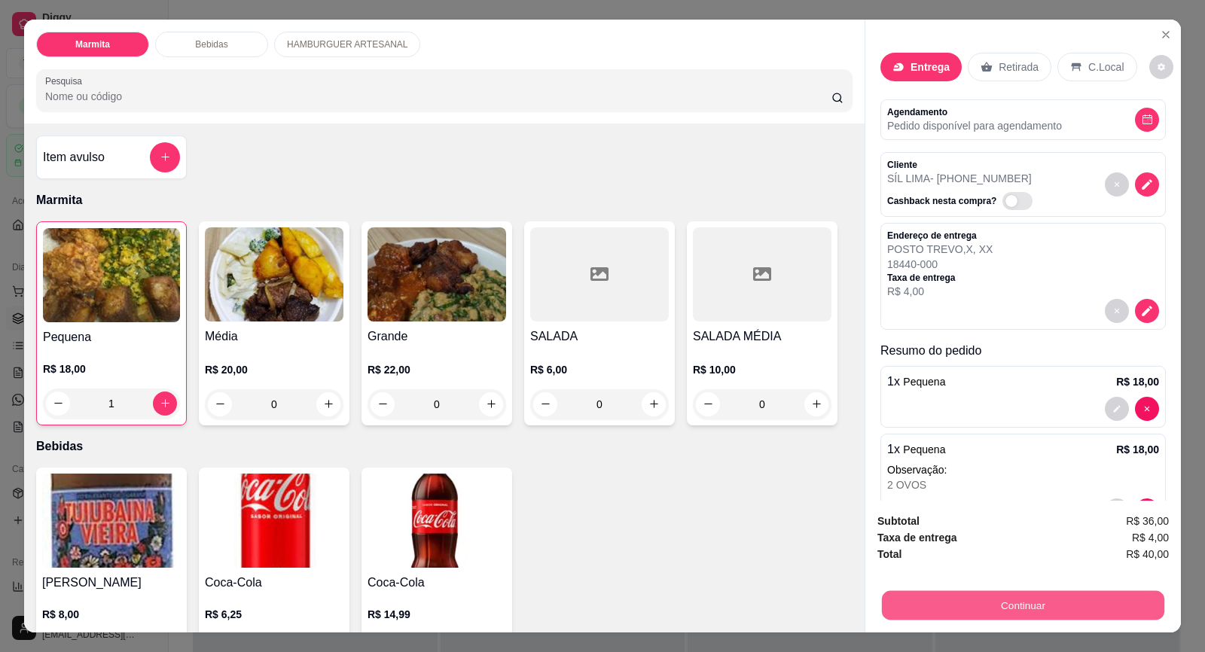
click at [1039, 608] on button "Continuar" at bounding box center [1023, 605] width 282 height 29
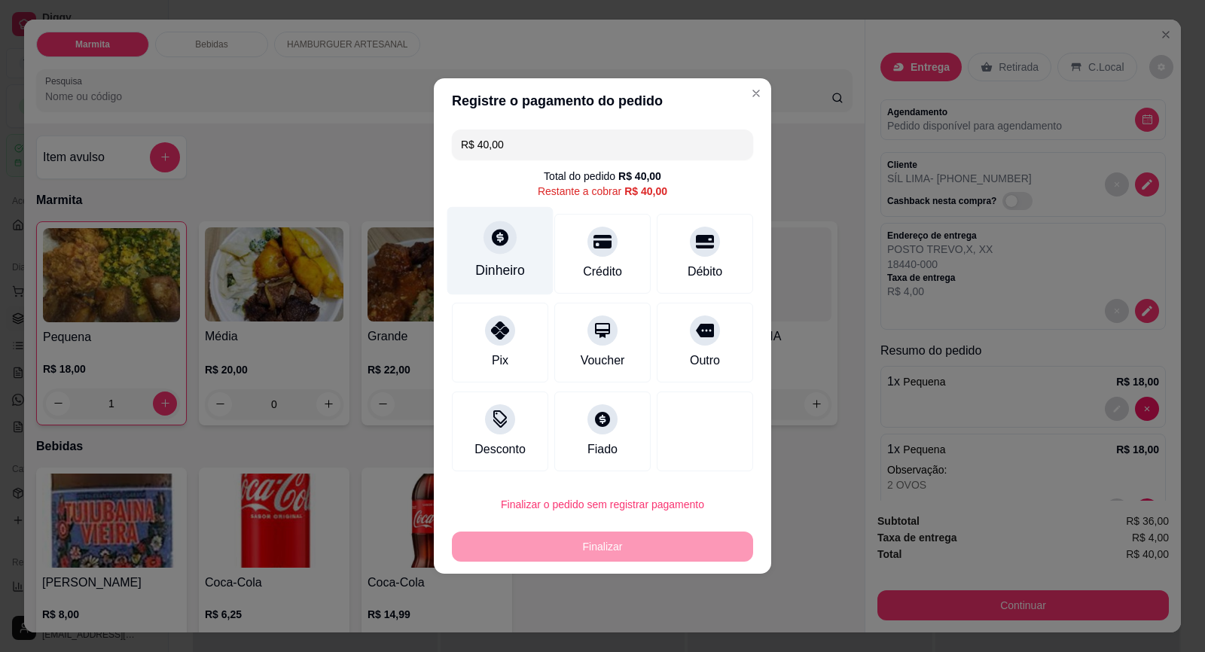
click at [492, 245] on icon at bounding box center [500, 237] width 20 height 20
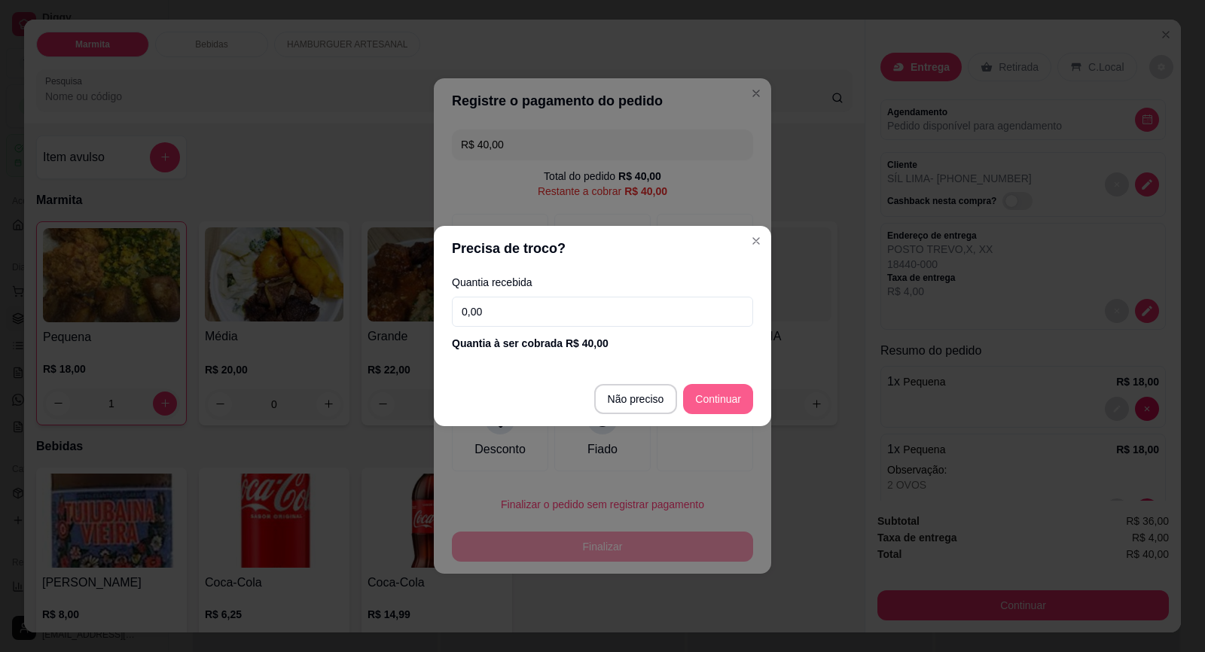
type input "R$ 0,00"
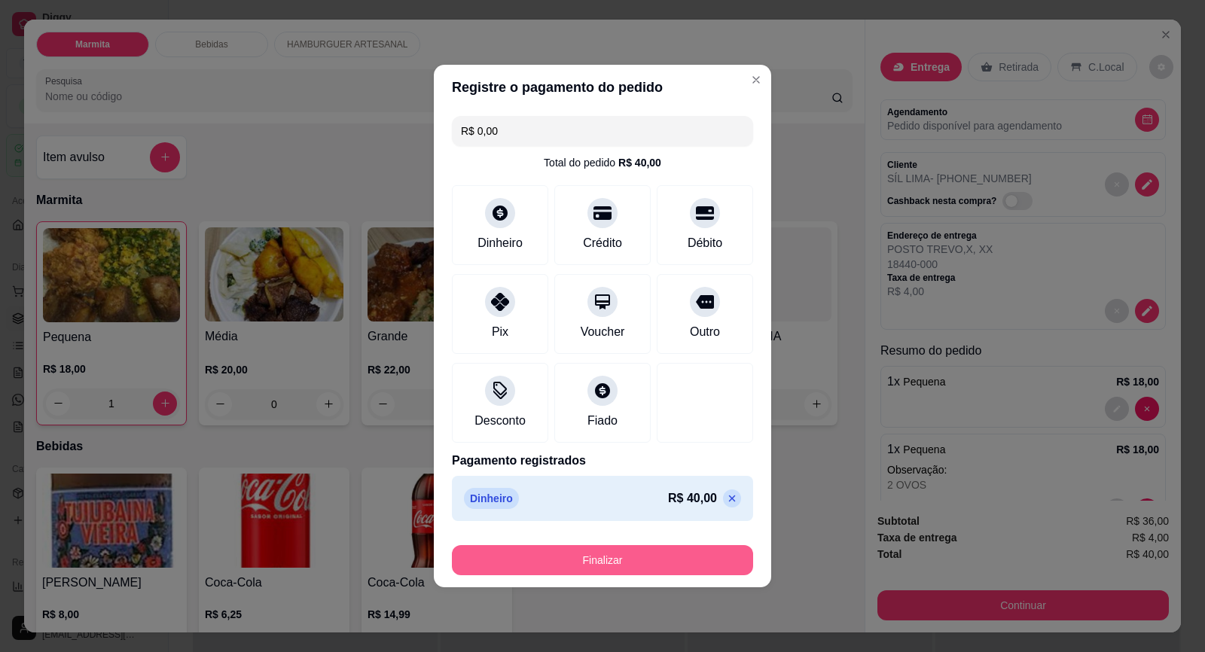
click at [670, 556] on button "Finalizar" at bounding box center [602, 560] width 301 height 30
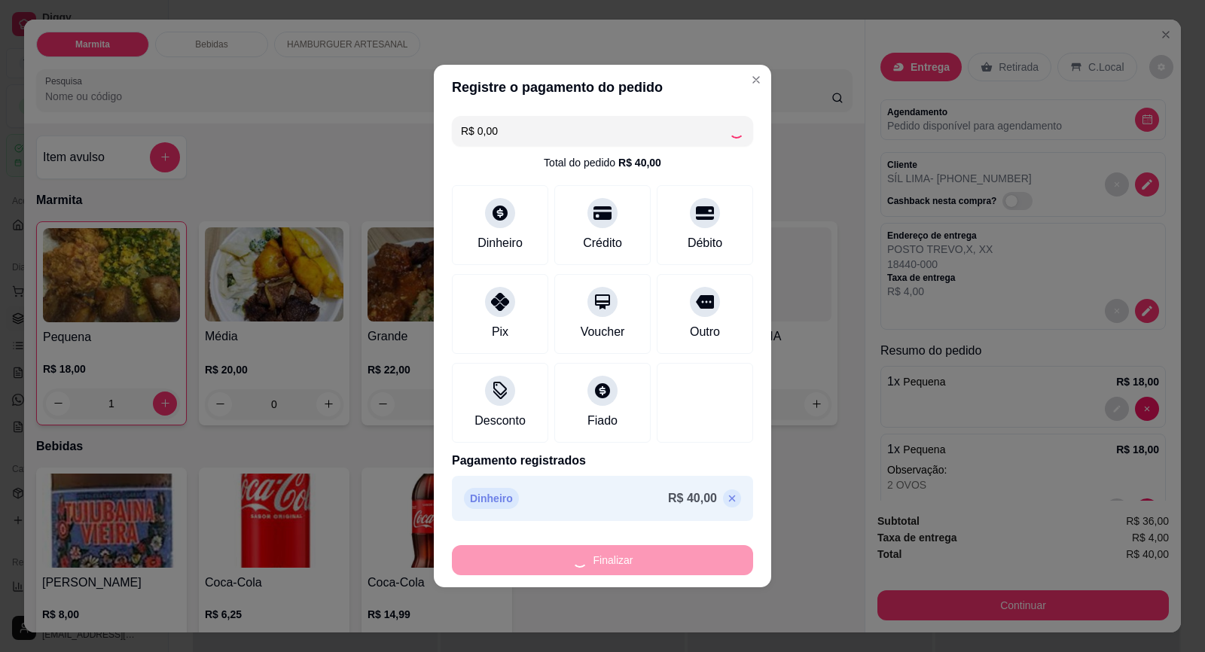
type input "0"
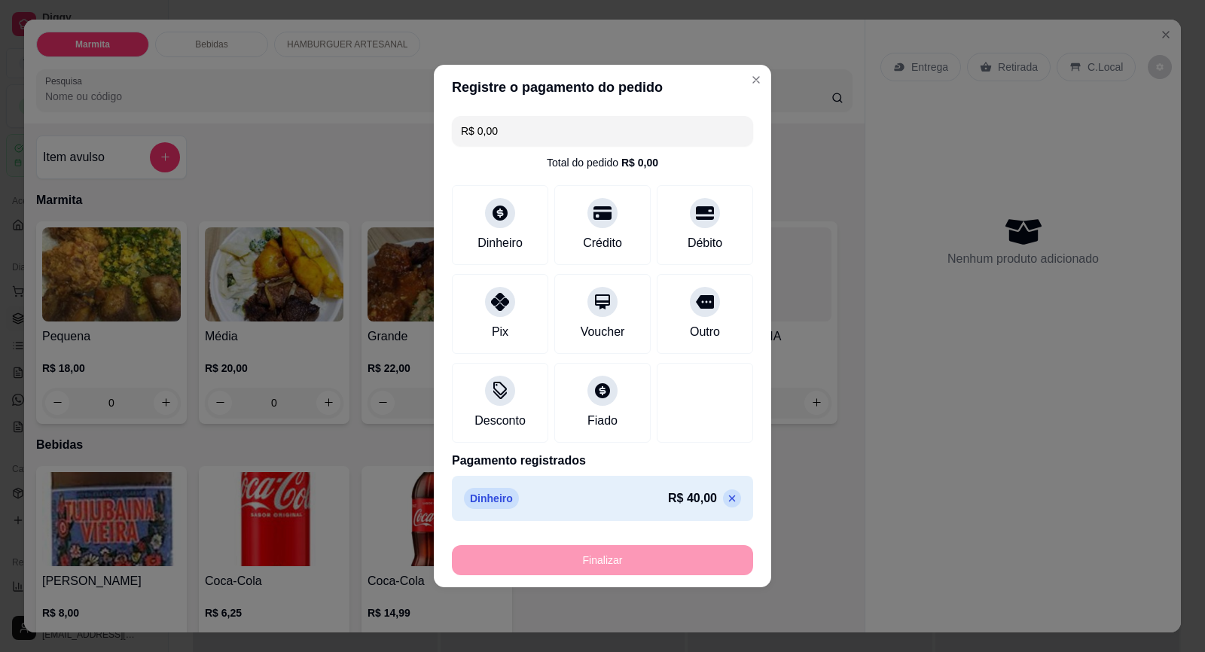
type input "-R$ 40,00"
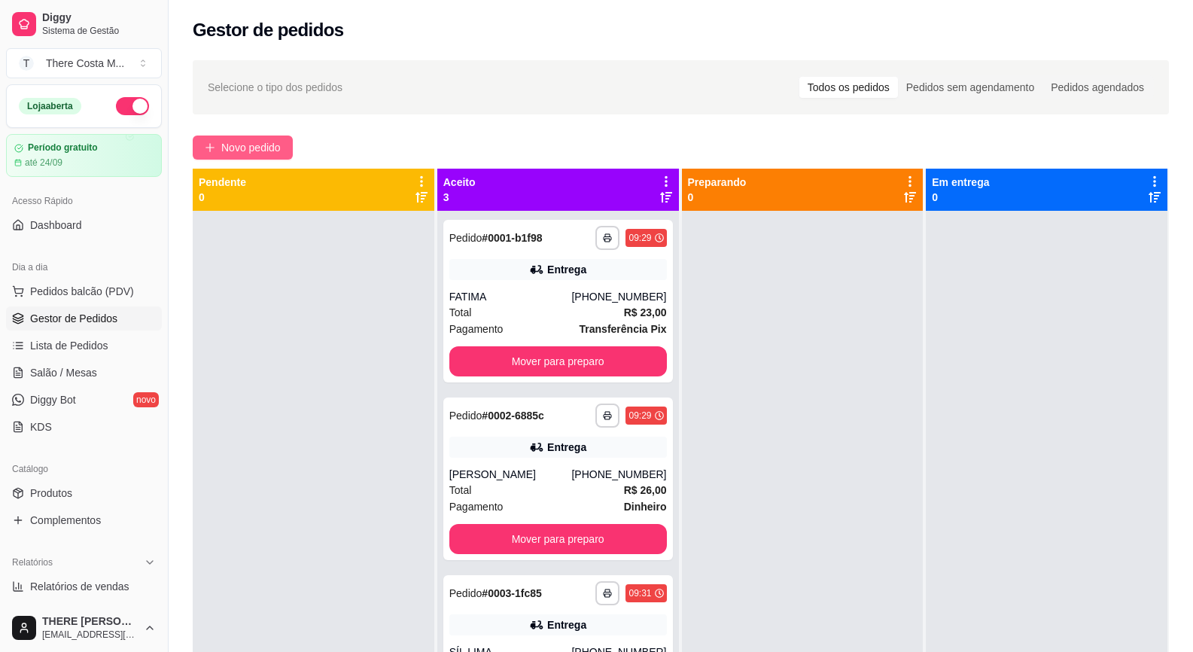
click at [264, 149] on span "Novo pedido" at bounding box center [250, 147] width 59 height 17
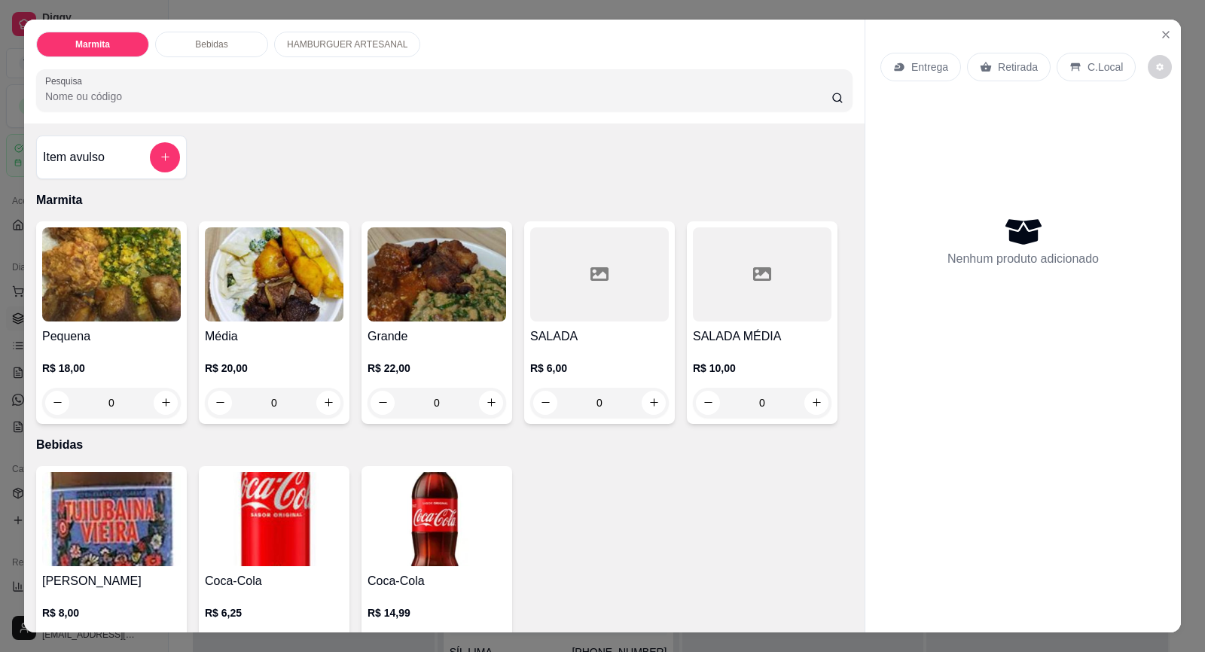
click at [941, 66] on div "Entrega" at bounding box center [920, 67] width 81 height 29
click at [1005, 65] on p "Retirada" at bounding box center [1017, 66] width 40 height 15
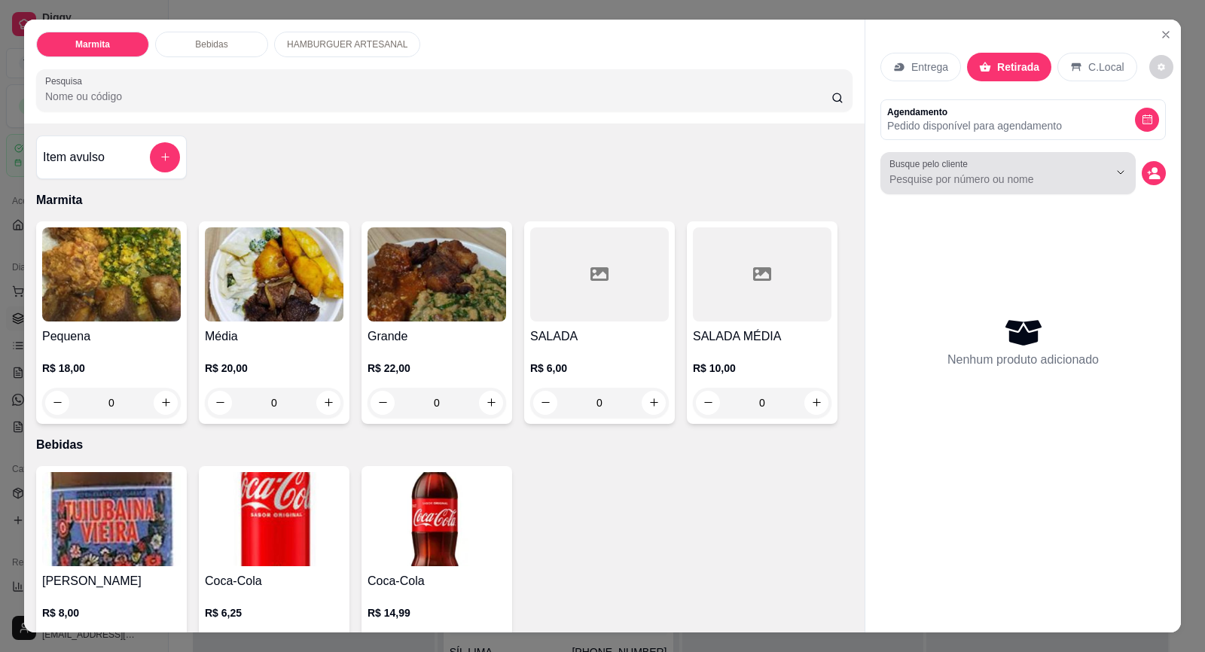
click at [1008, 180] on input "Busque pelo cliente" at bounding box center [986, 179] width 195 height 15
type input "[PERSON_NAME]"
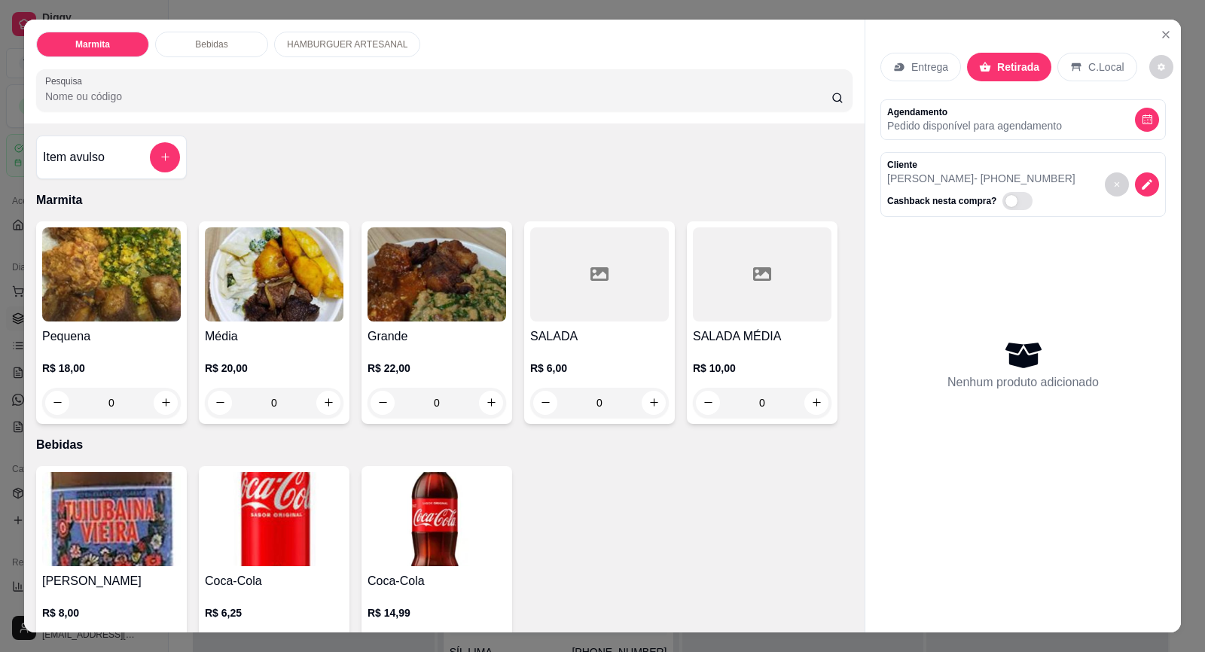
click at [251, 310] on img at bounding box center [274, 274] width 139 height 94
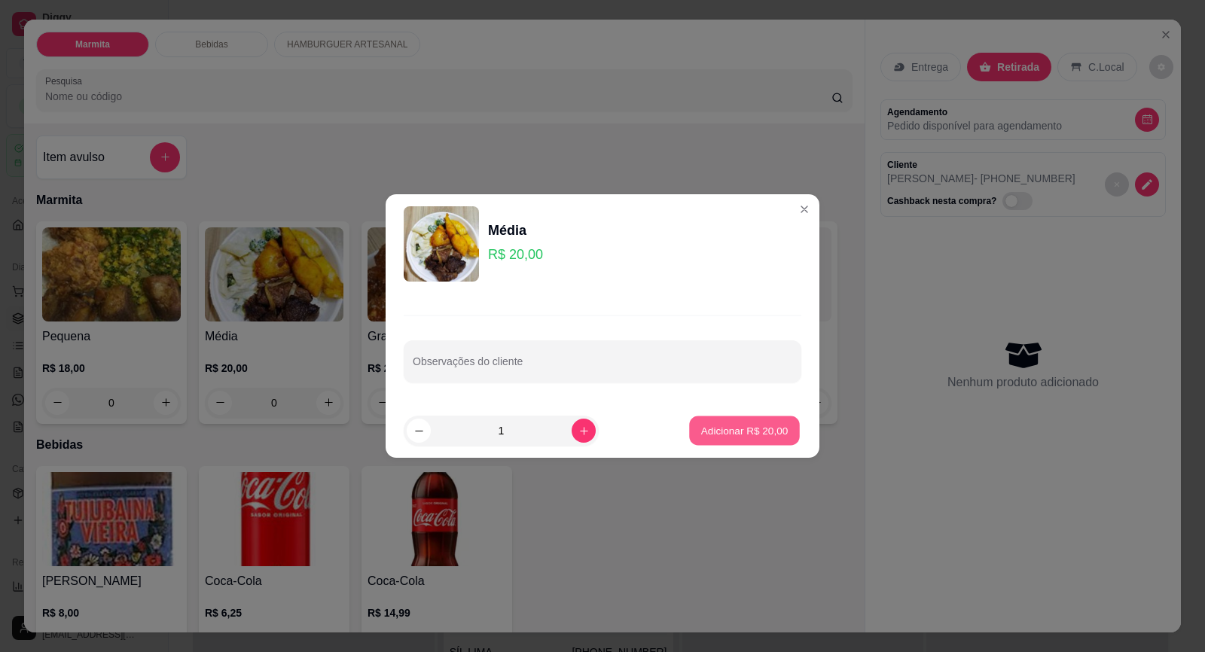
click at [723, 427] on p "Adicionar R$ 20,00" at bounding box center [744, 430] width 87 height 14
type input "1"
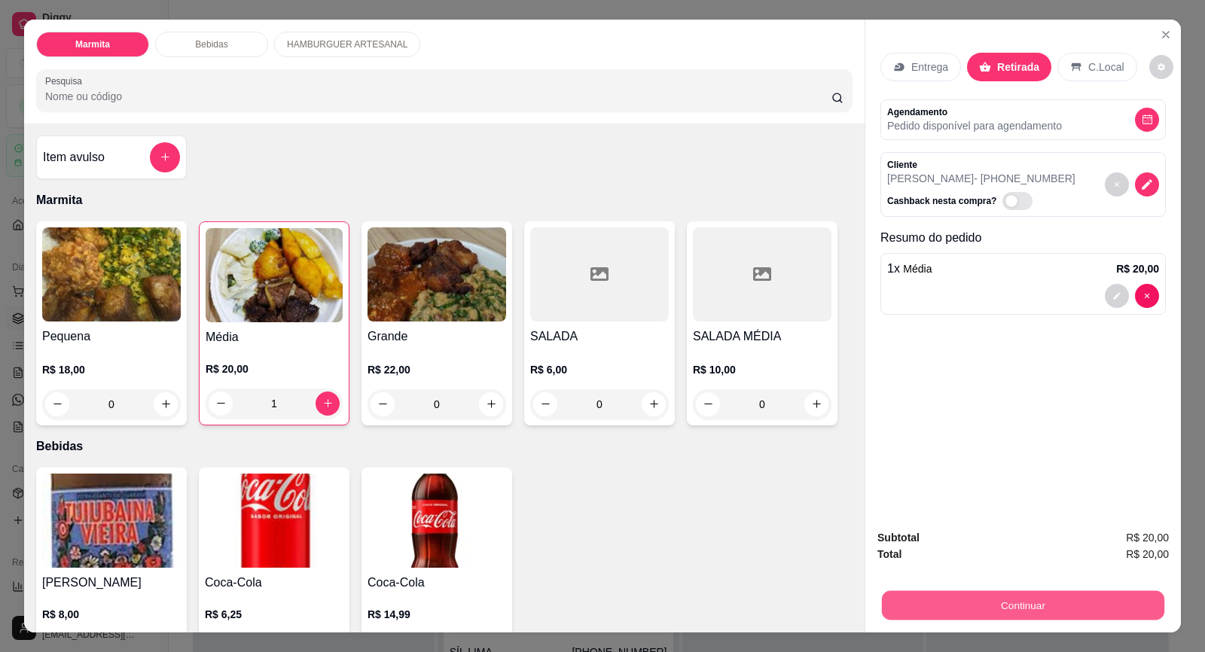
click at [996, 602] on button "Continuar" at bounding box center [1023, 605] width 282 height 29
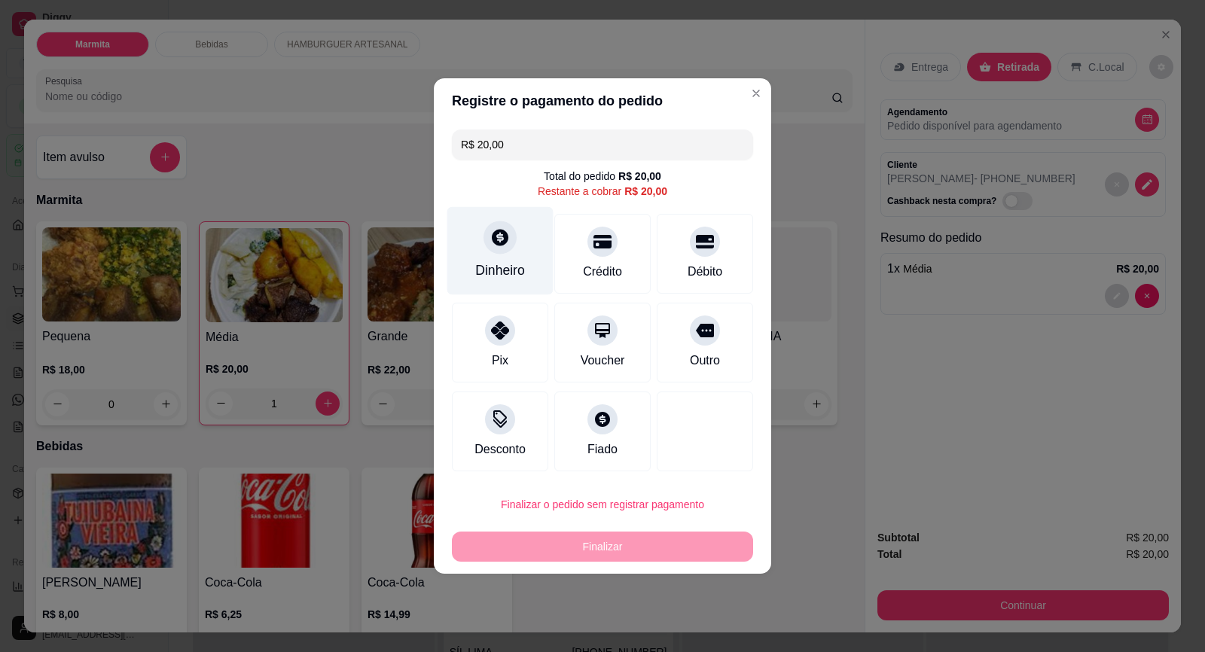
click at [503, 247] on icon at bounding box center [500, 237] width 20 height 20
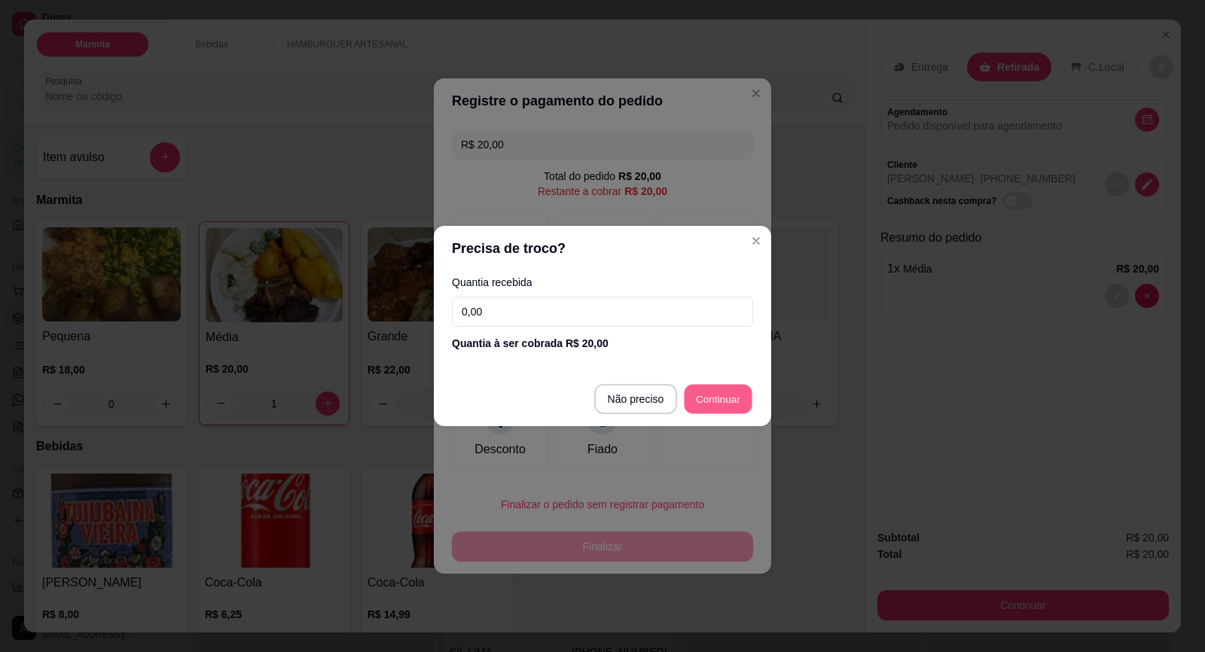
type input "R$ 0,00"
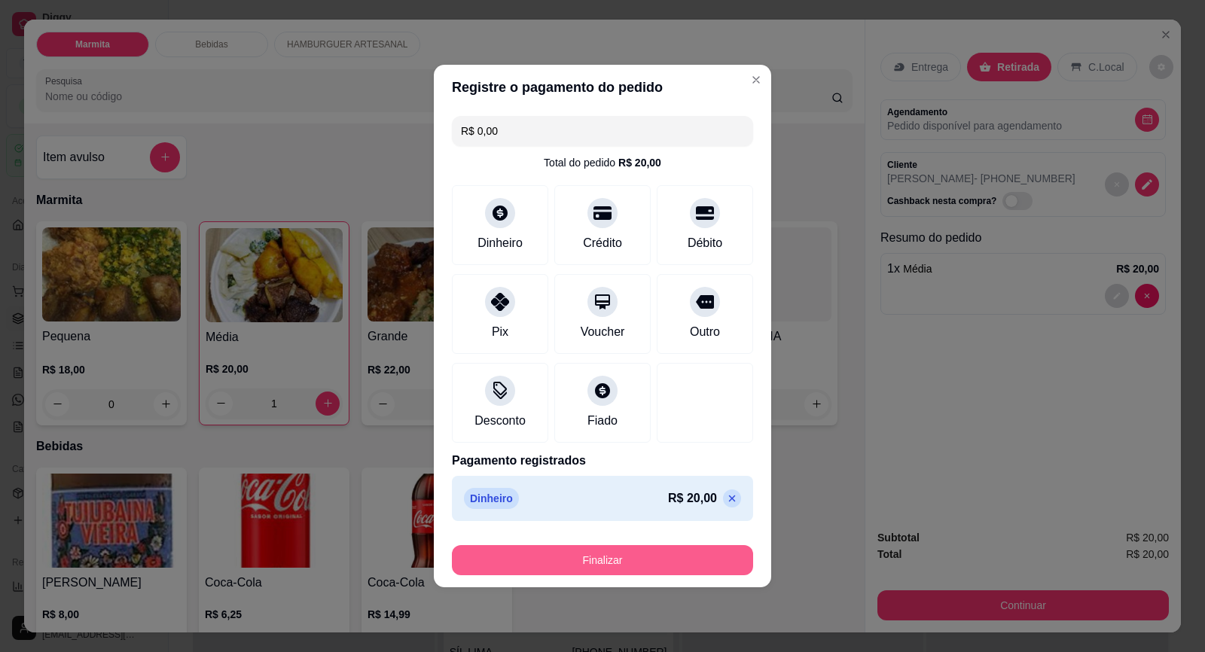
click at [659, 558] on button "Finalizar" at bounding box center [602, 560] width 301 height 30
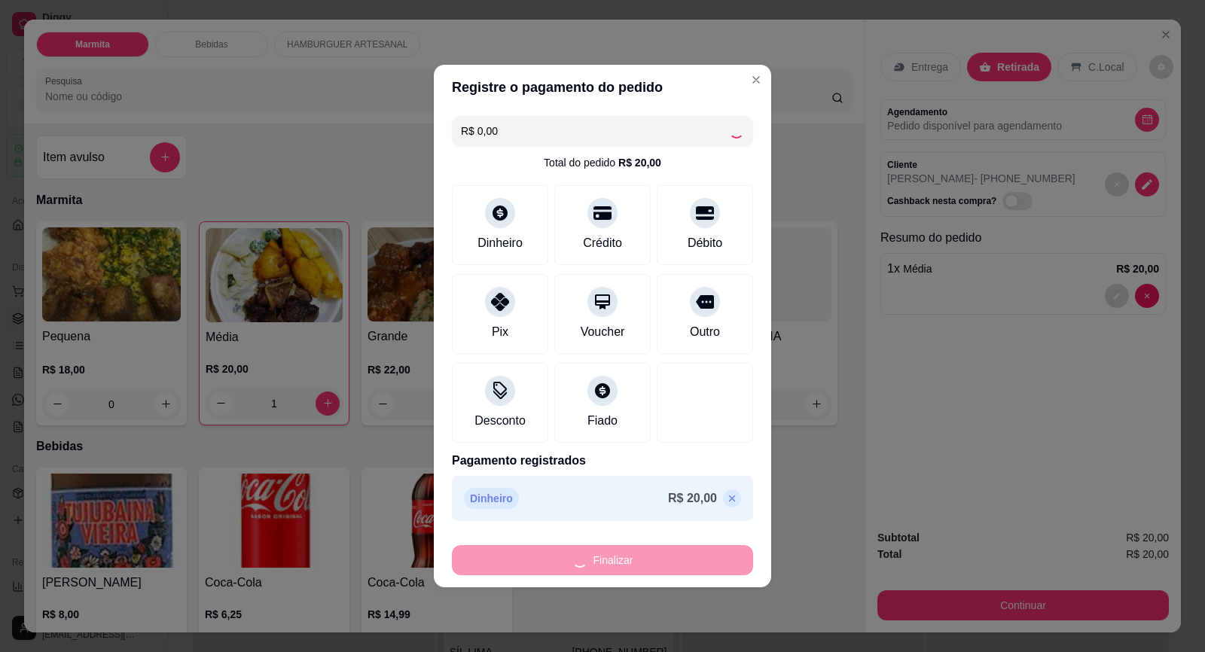
type input "0"
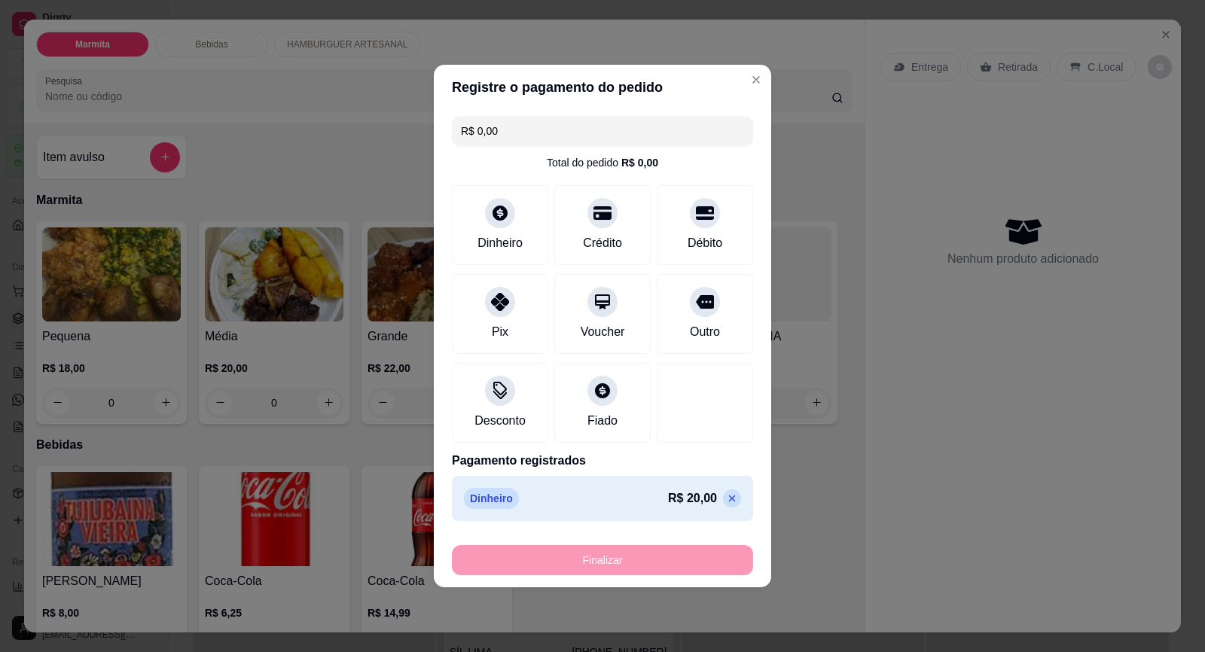
type input "-R$ 20,00"
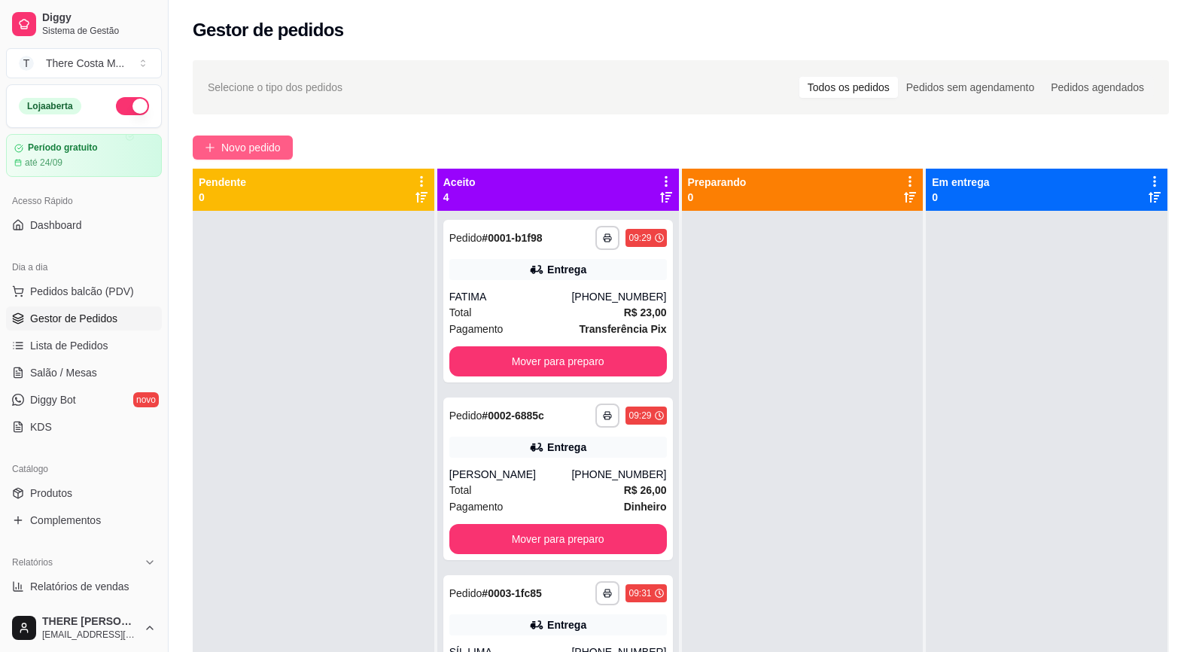
click at [275, 145] on span "Novo pedido" at bounding box center [250, 147] width 59 height 17
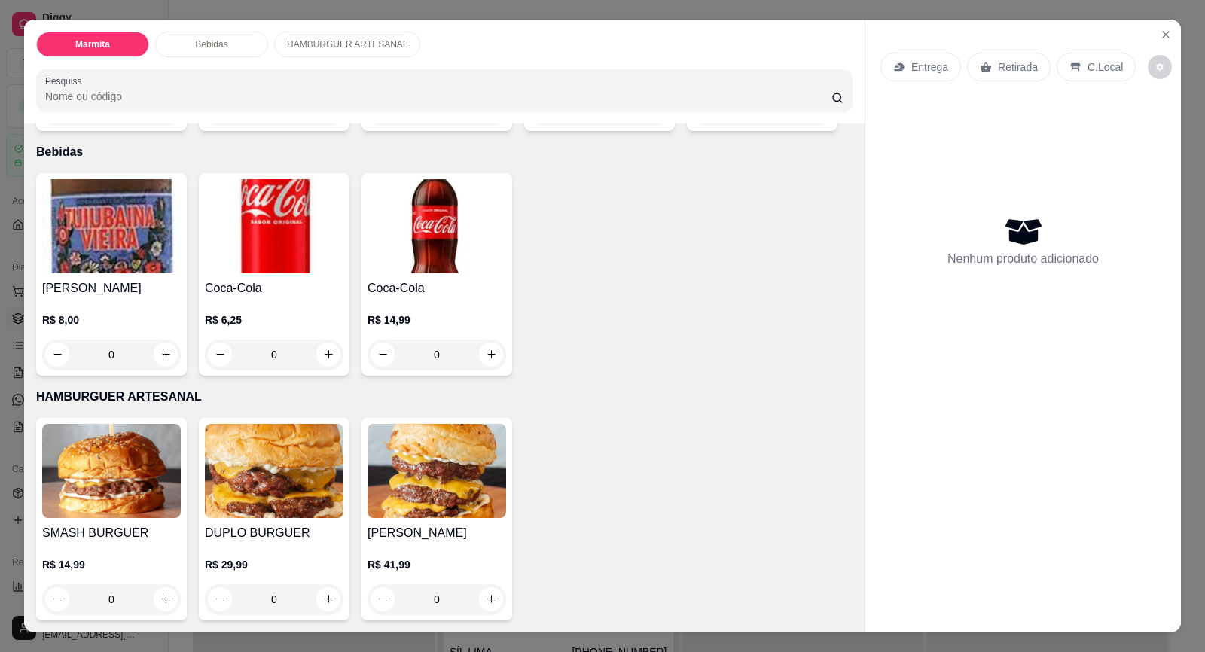
scroll to position [29, 0]
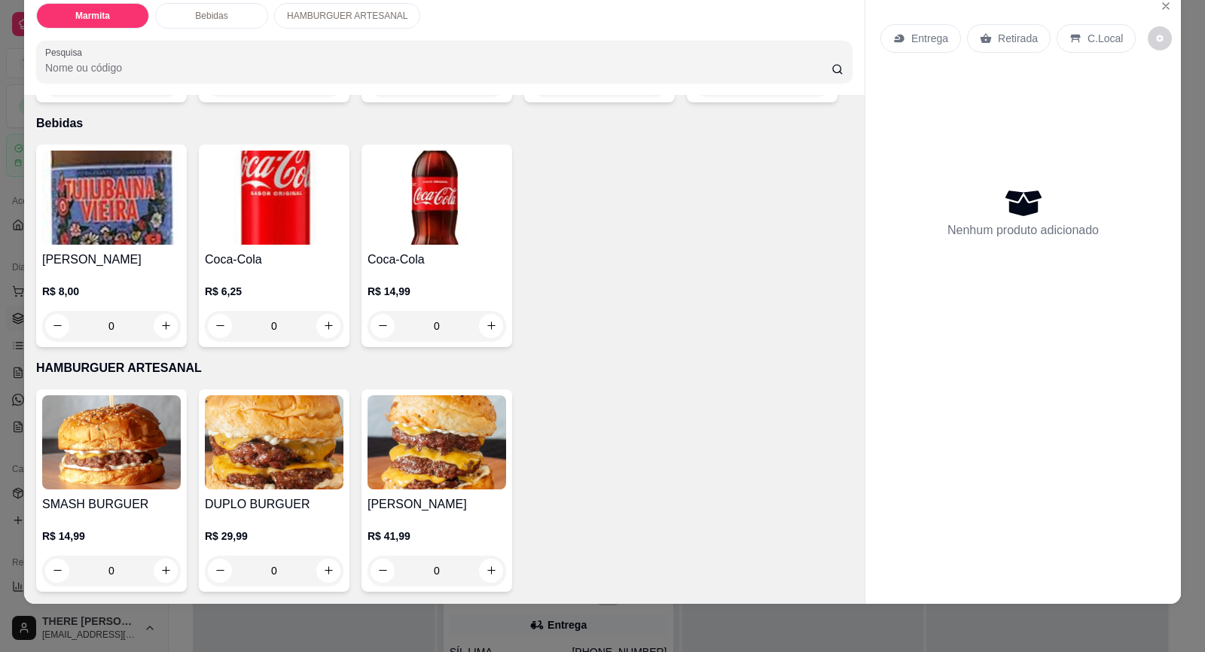
drag, startPoint x: 94, startPoint y: 517, endPoint x: 90, endPoint y: 539, distance: 22.3
click at [90, 539] on div "R$ 14,99 0" at bounding box center [111, 549] width 139 height 72
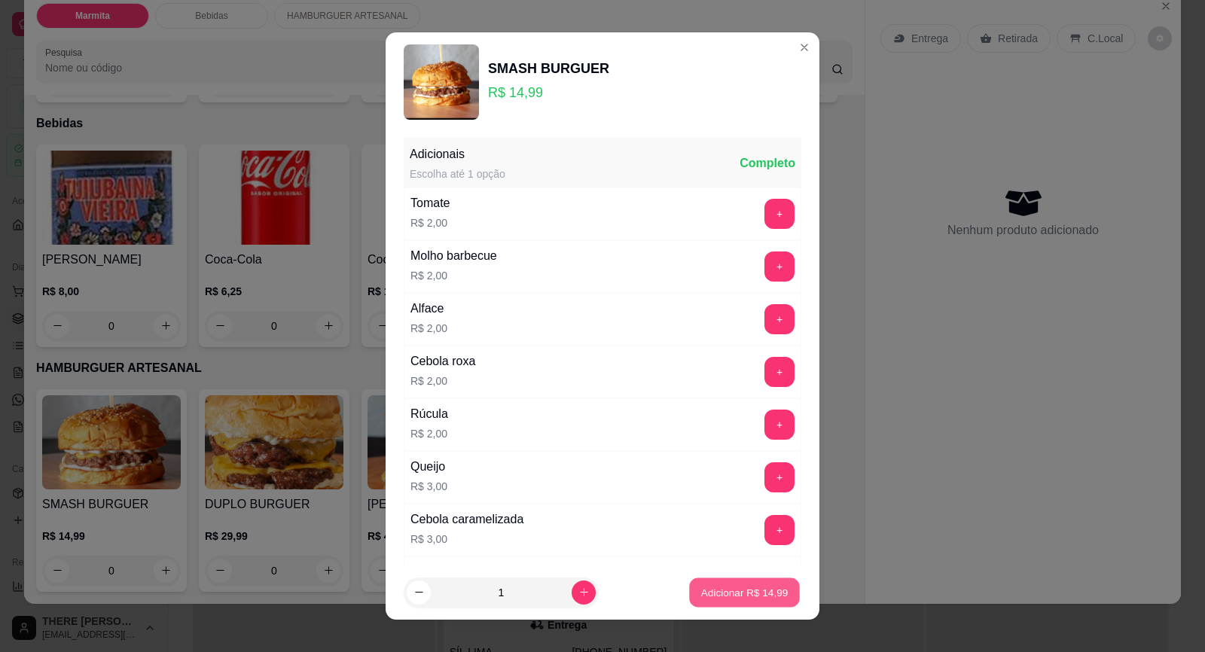
click at [720, 585] on p "Adicionar R$ 14,99" at bounding box center [744, 592] width 87 height 14
type input "1"
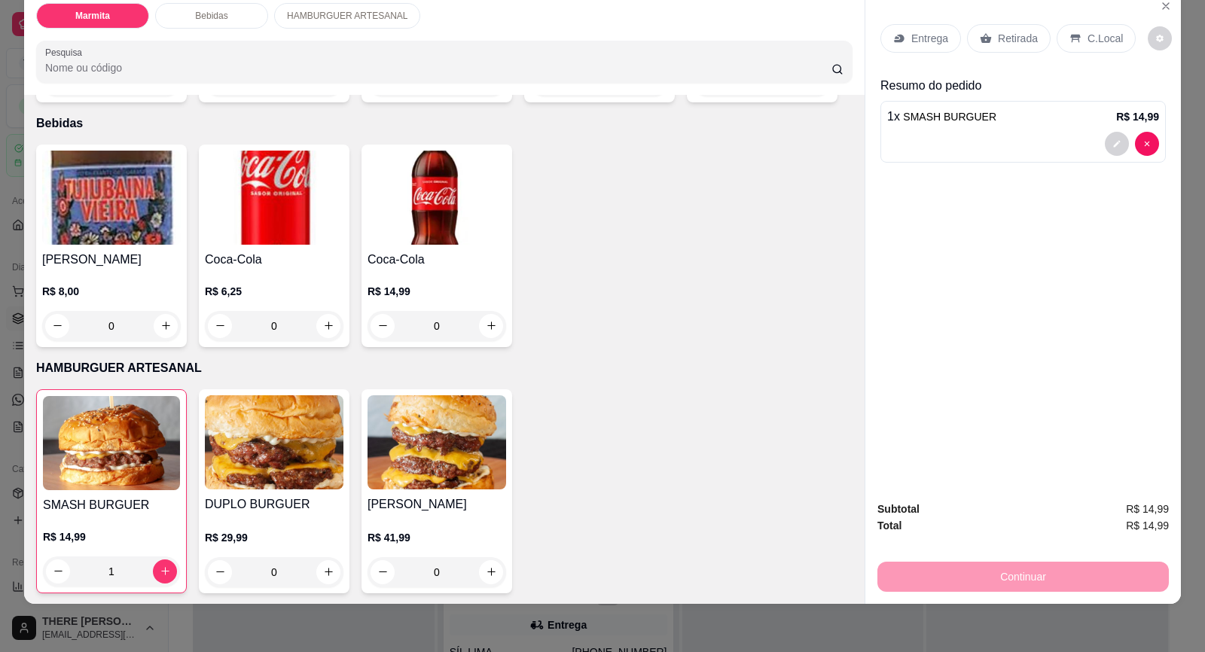
click at [923, 33] on p "Entrega" at bounding box center [929, 38] width 37 height 15
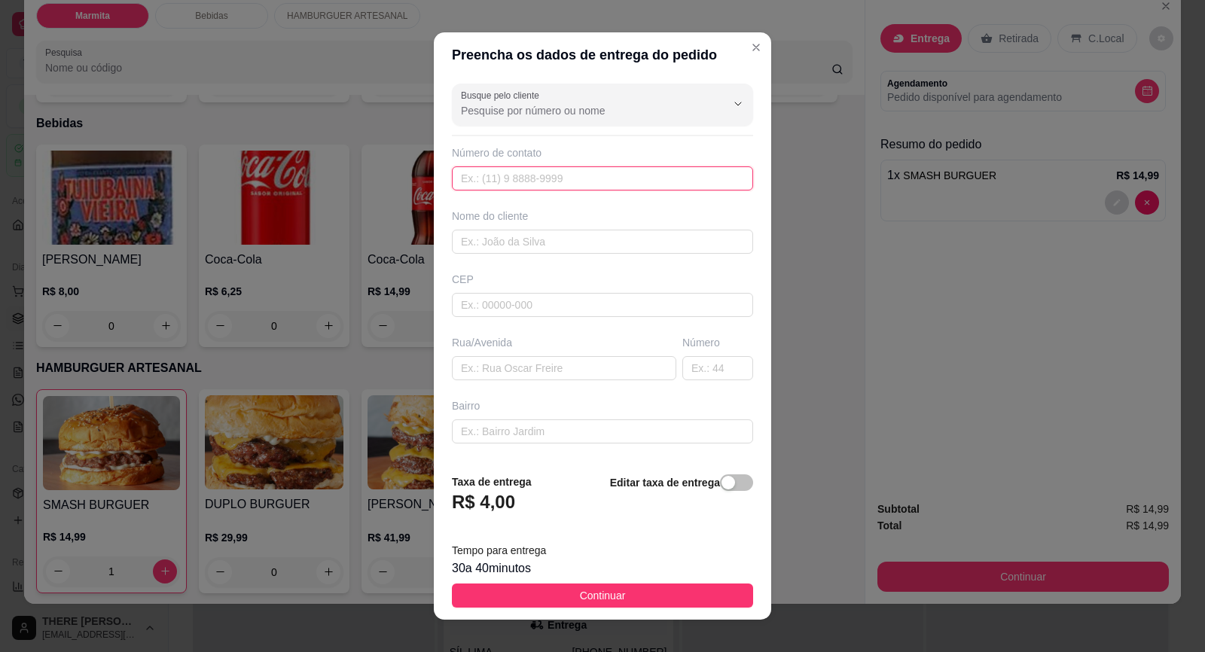
click at [546, 175] on input "text" at bounding box center [602, 178] width 301 height 24
paste input "[PHONE_NUMBER]"
type input "[PHONE_NUMBER]"
click at [488, 367] on input "text" at bounding box center [564, 368] width 224 height 24
type input "e"
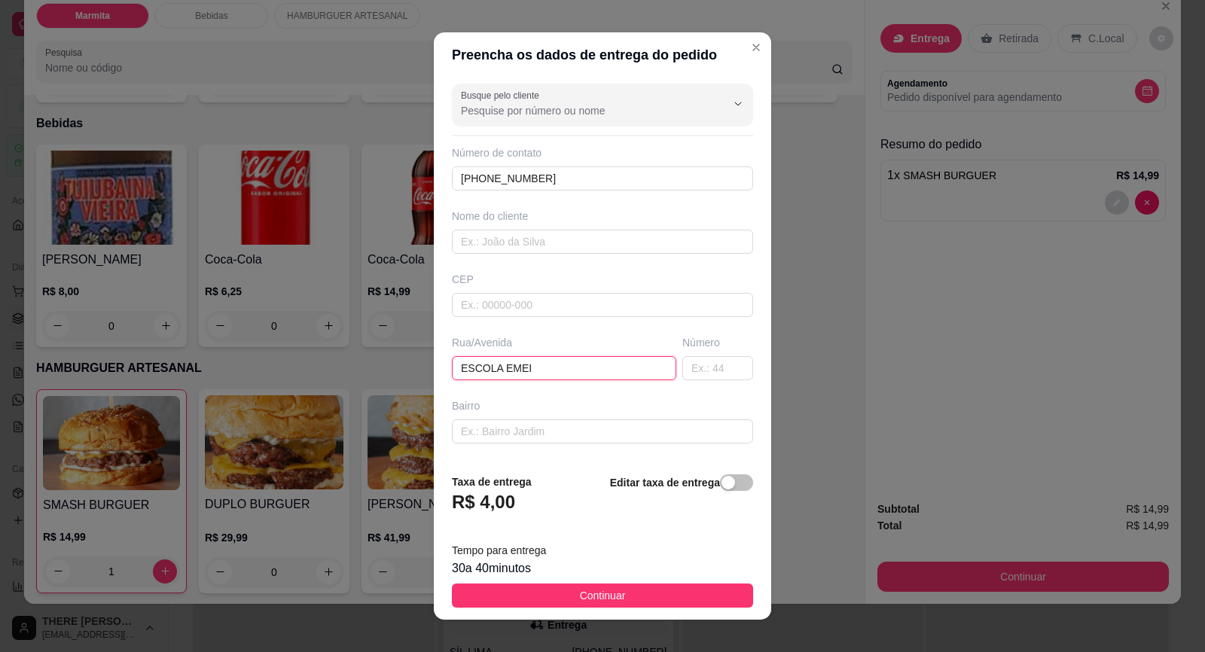
type input "ESCOLA EMEI"
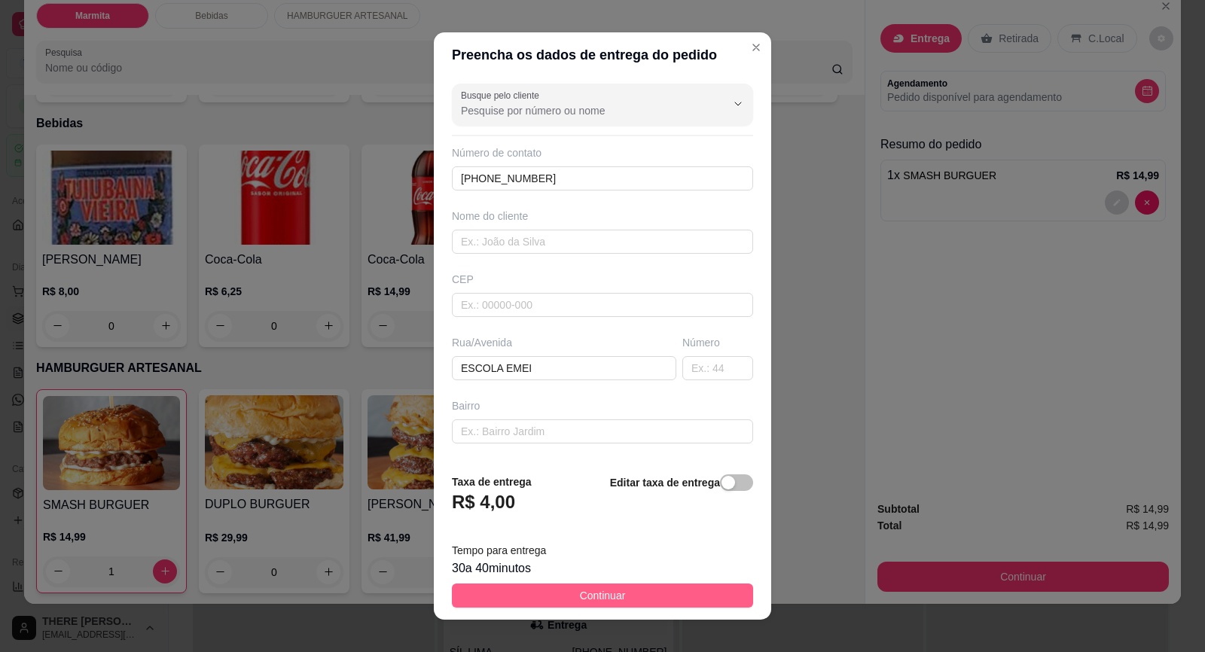
click at [580, 595] on span "Continuar" at bounding box center [603, 595] width 46 height 17
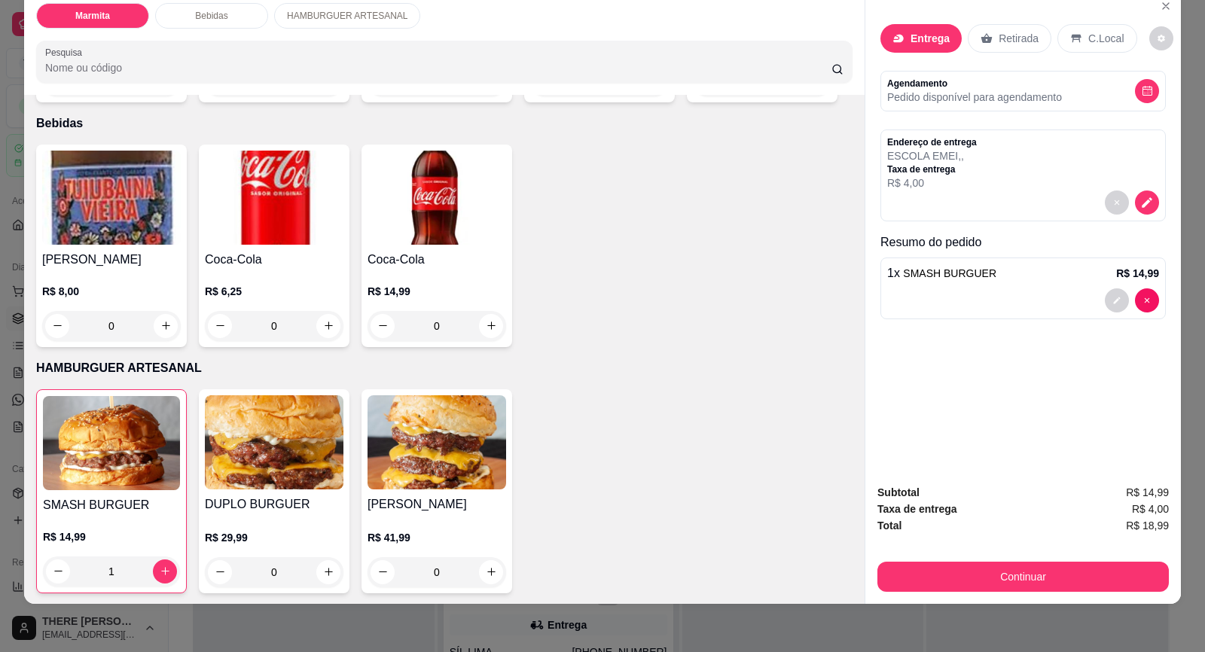
click at [979, 88] on p "Agendamento" at bounding box center [974, 84] width 175 height 12
click at [1145, 96] on icon "decrease-product-quantity" at bounding box center [1146, 90] width 11 height 11
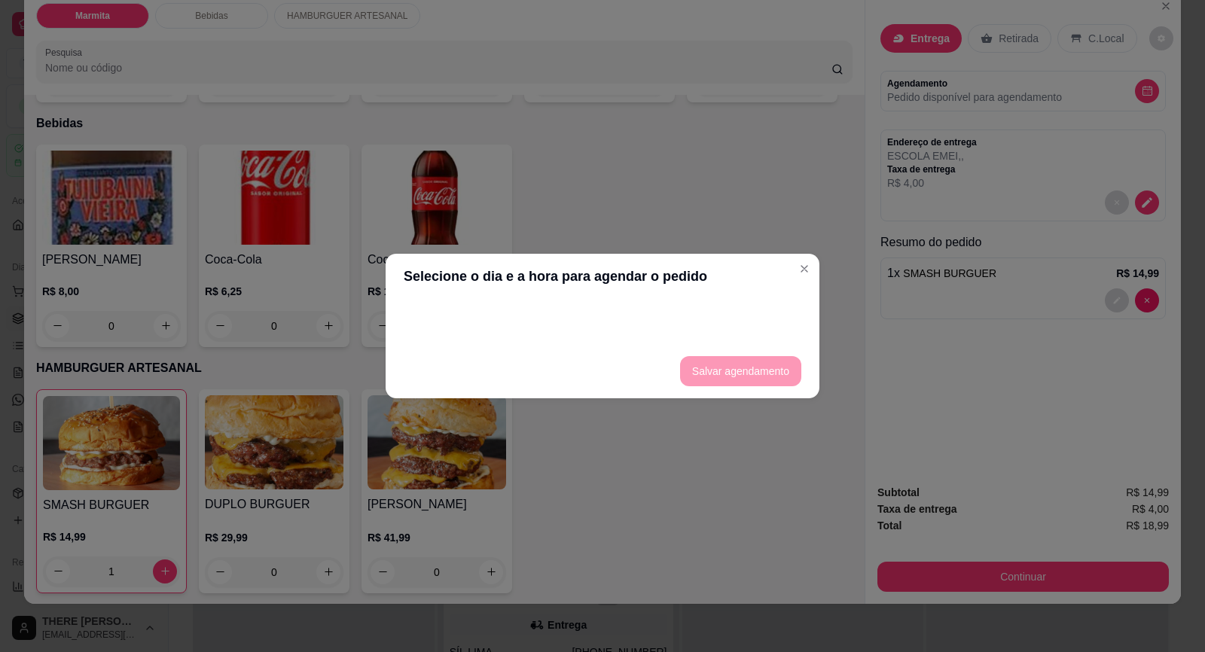
click at [607, 326] on div at bounding box center [602, 317] width 397 height 24
click at [455, 316] on div at bounding box center [602, 317] width 397 height 24
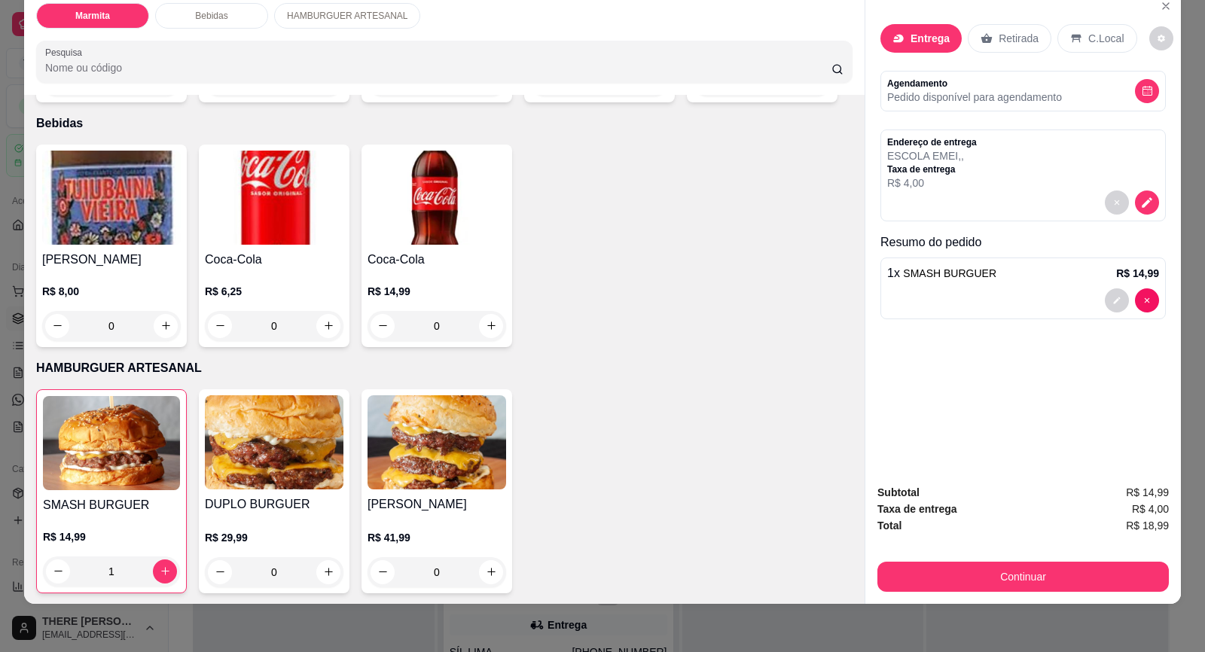
click at [900, 90] on p "Pedido disponível para agendamento" at bounding box center [974, 97] width 175 height 15
click at [918, 98] on p "Pedido disponível para agendamento" at bounding box center [974, 97] width 175 height 15
click at [1046, 88] on p "Agendamento" at bounding box center [974, 84] width 175 height 12
click at [1143, 91] on icon "decrease-product-quantity" at bounding box center [1147, 92] width 10 height 10
click at [916, 37] on p "Entrega" at bounding box center [929, 38] width 39 height 15
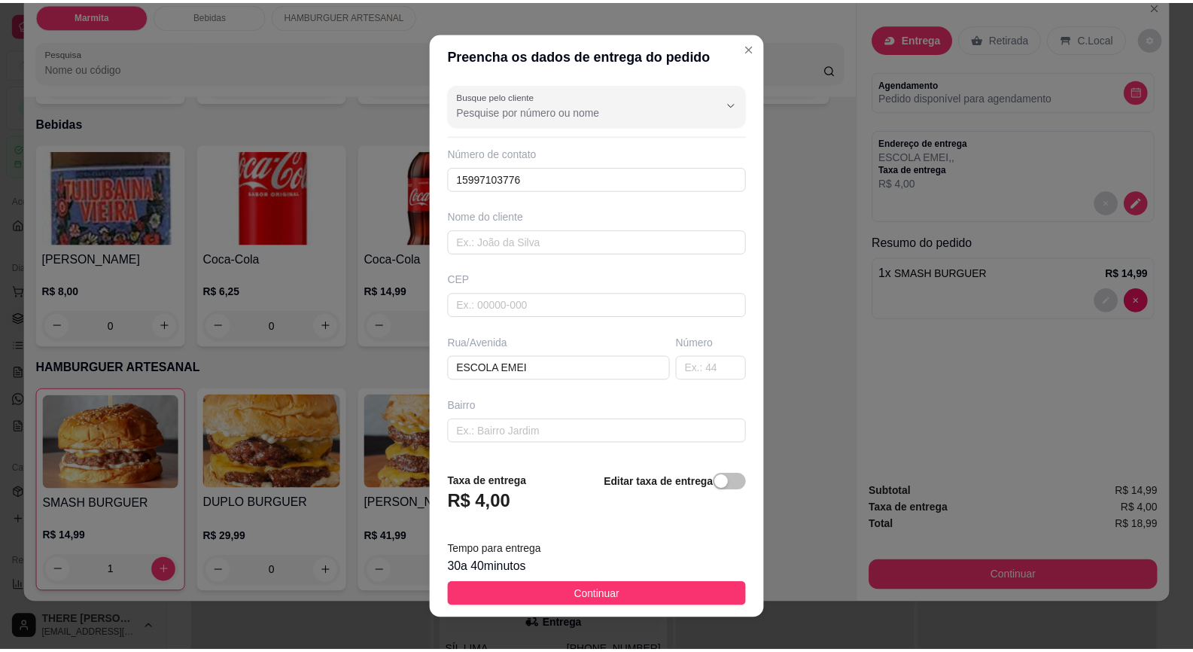
scroll to position [16, 0]
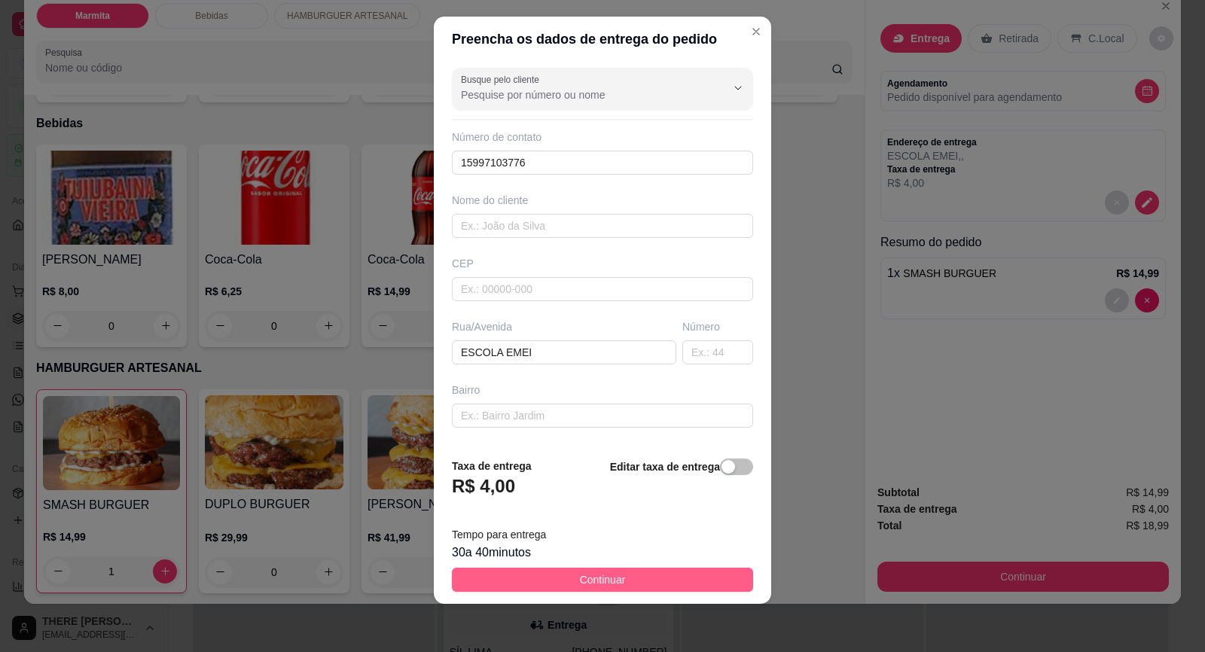
click at [601, 580] on span "Continuar" at bounding box center [603, 579] width 46 height 17
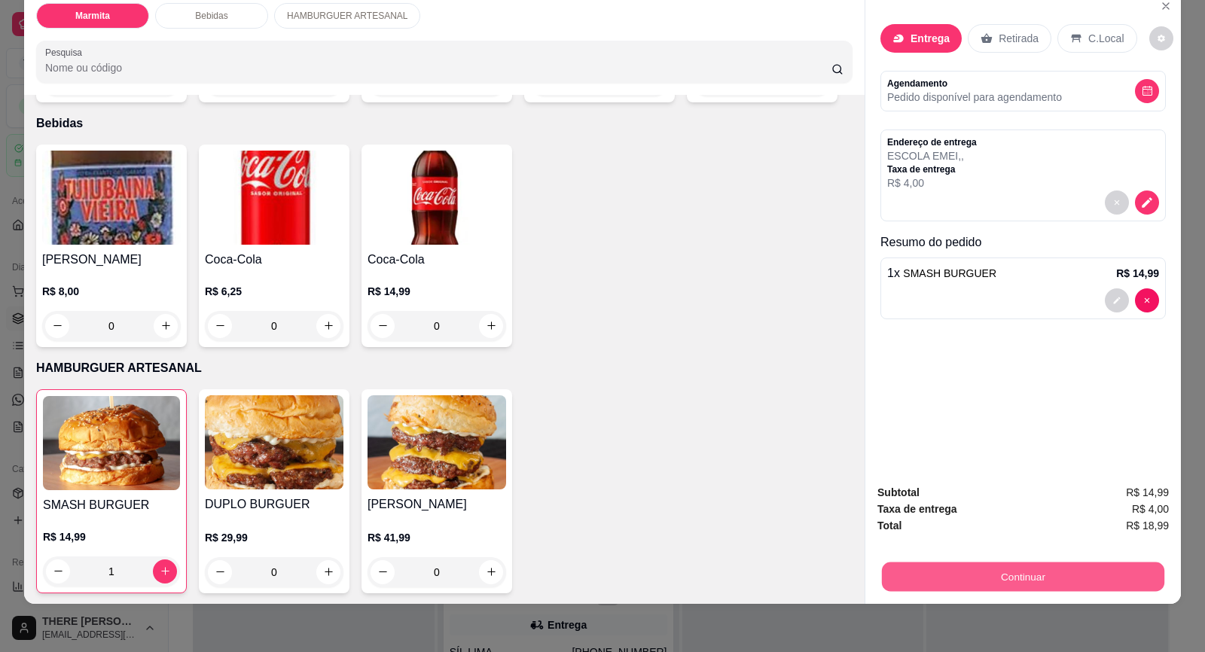
click at [928, 565] on button "Continuar" at bounding box center [1023, 576] width 282 height 29
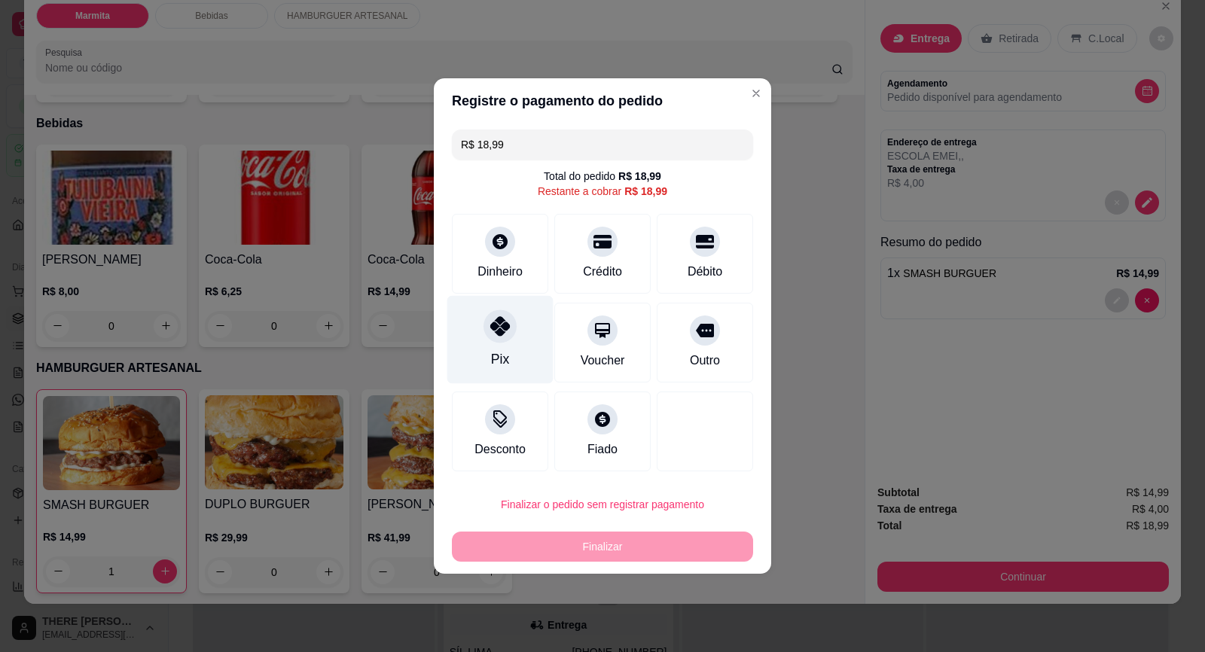
click at [499, 333] on icon at bounding box center [500, 326] width 20 height 20
type input "R$ 0,00"
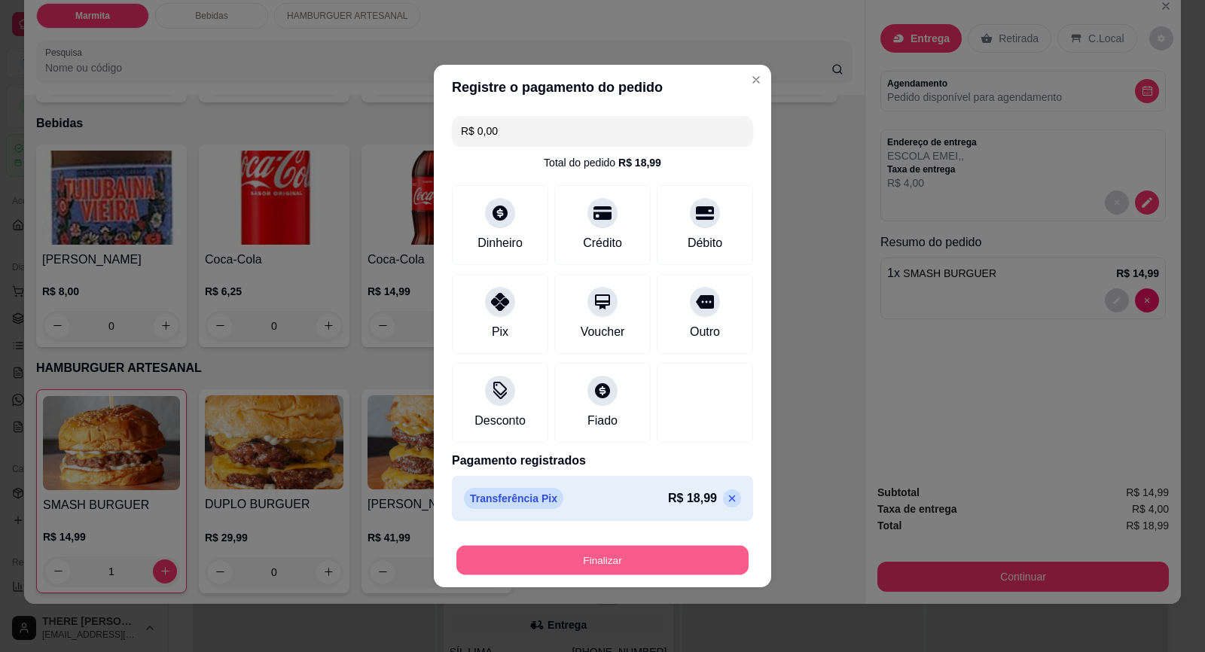
click at [604, 565] on button "Finalizar" at bounding box center [602, 560] width 292 height 29
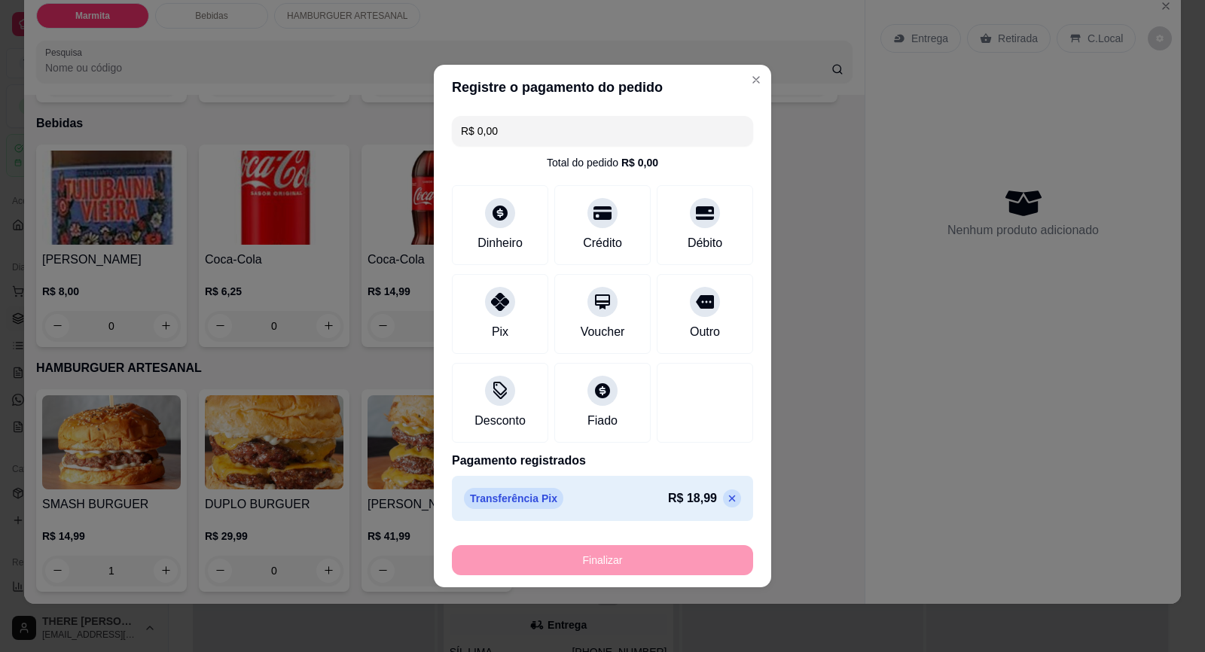
type input "0"
type input "-R$ 18,99"
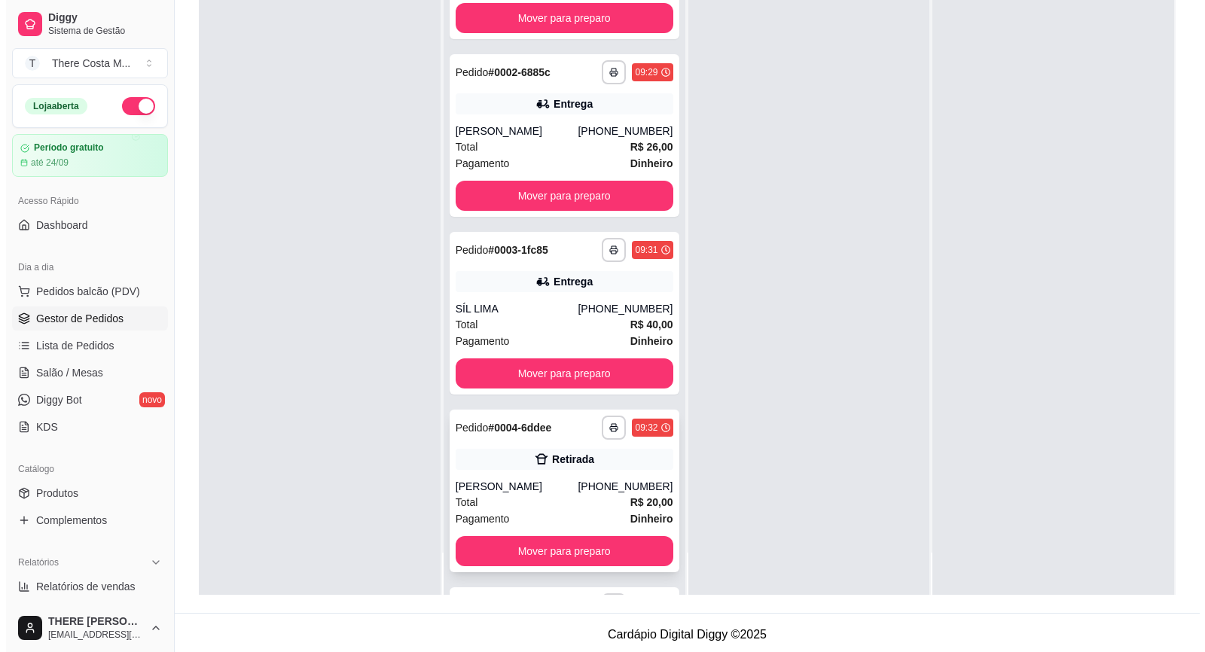
scroll to position [230, 0]
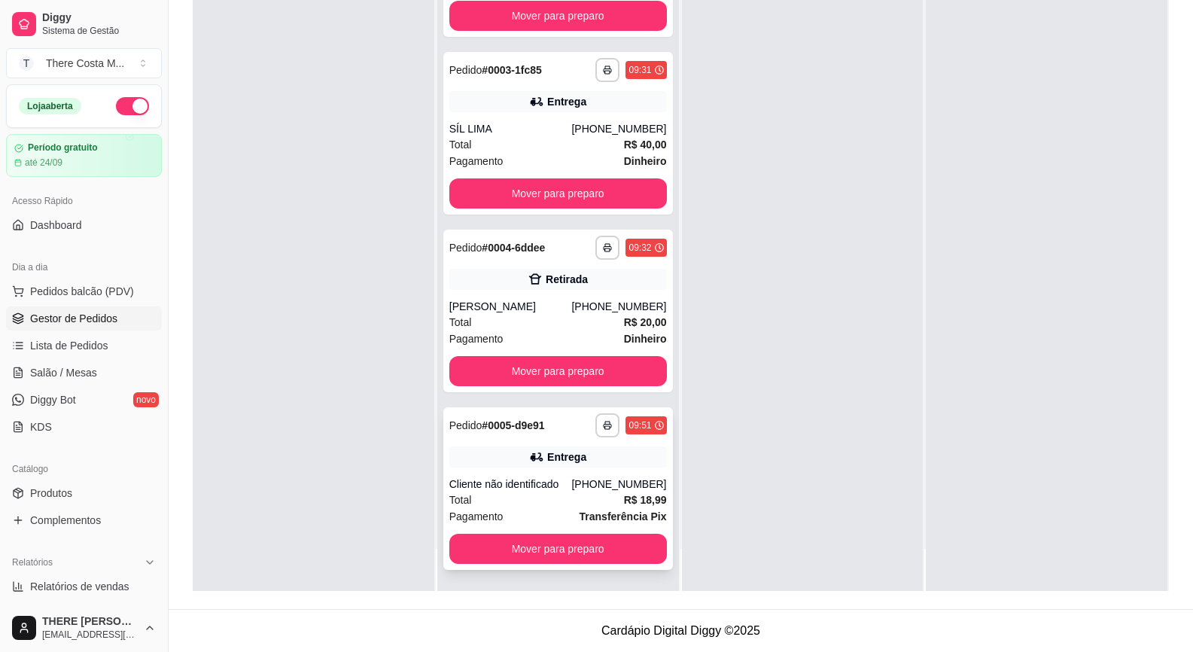
click at [494, 452] on div "Entrega" at bounding box center [558, 456] width 218 height 21
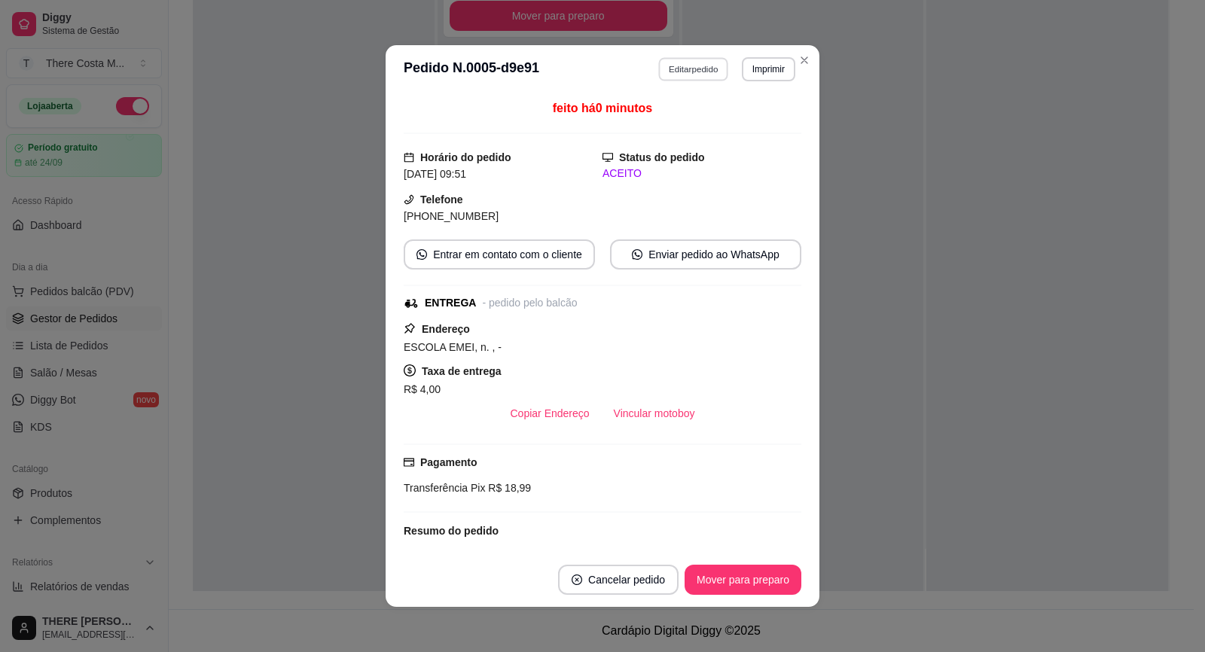
click at [693, 72] on button "Editar pedido" at bounding box center [694, 68] width 70 height 23
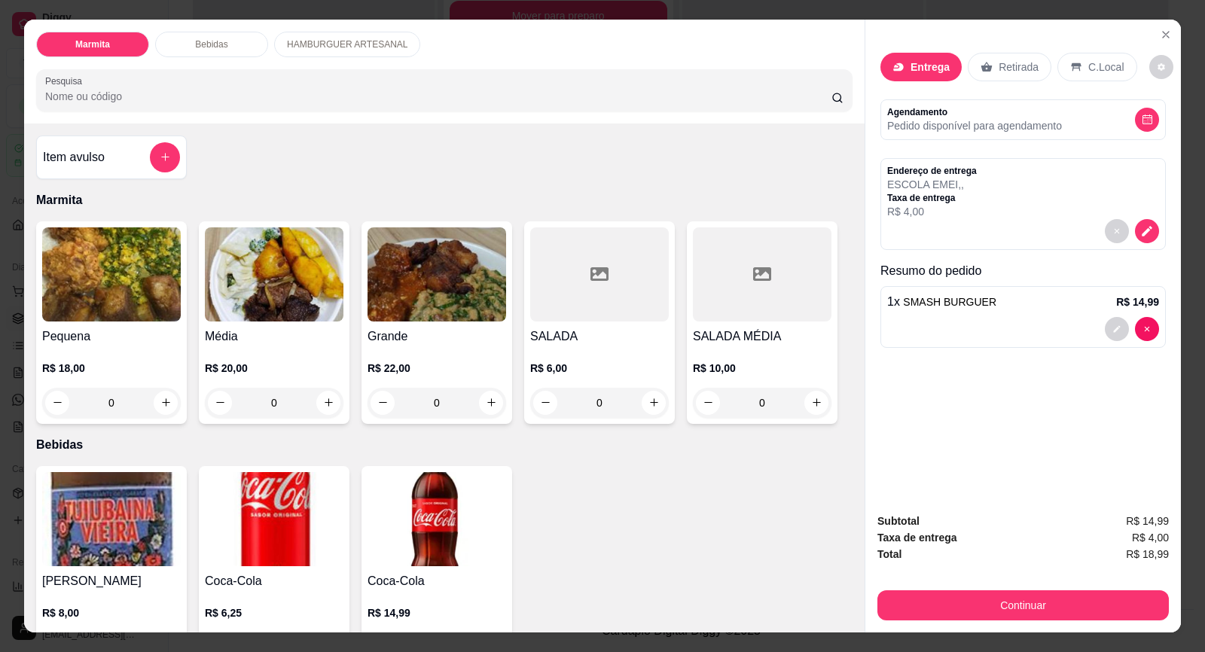
scroll to position [294, 0]
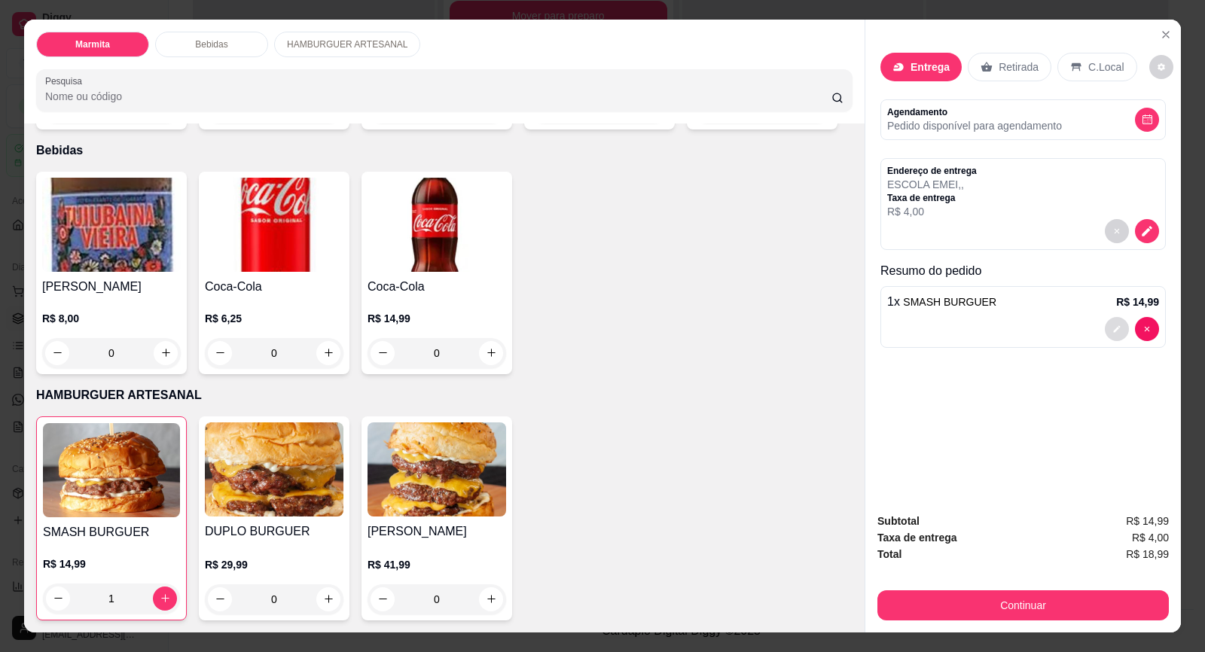
click at [1112, 327] on icon "decrease-product-quantity" at bounding box center [1116, 328] width 9 height 9
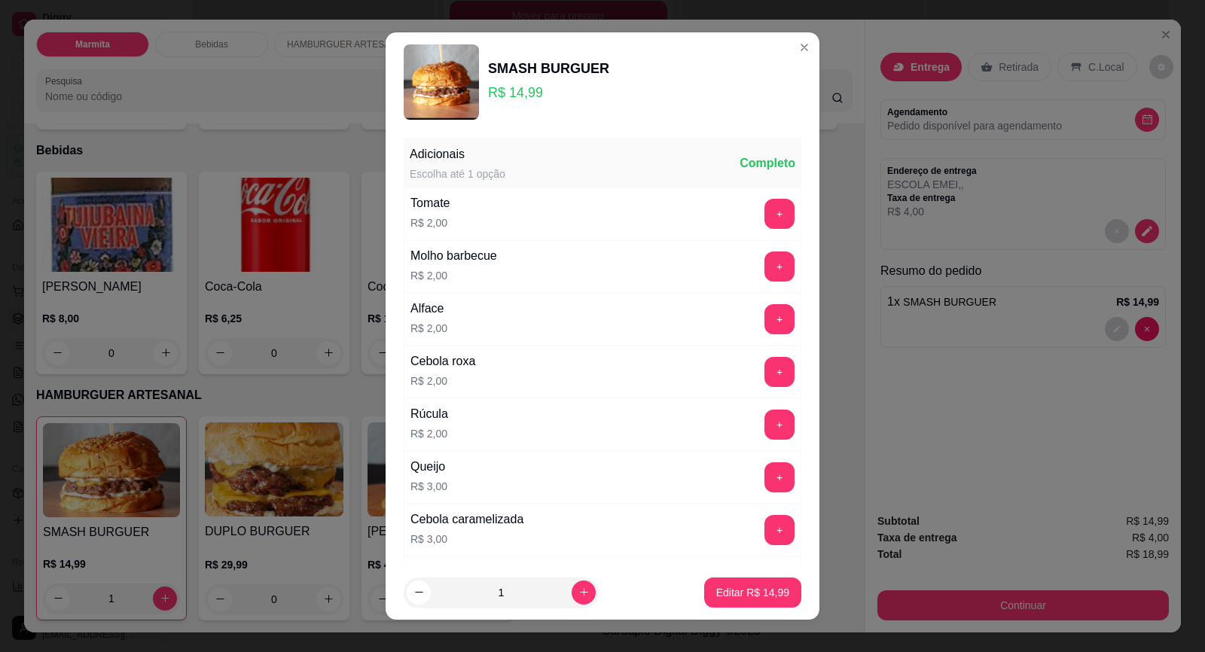
scroll to position [226, 0]
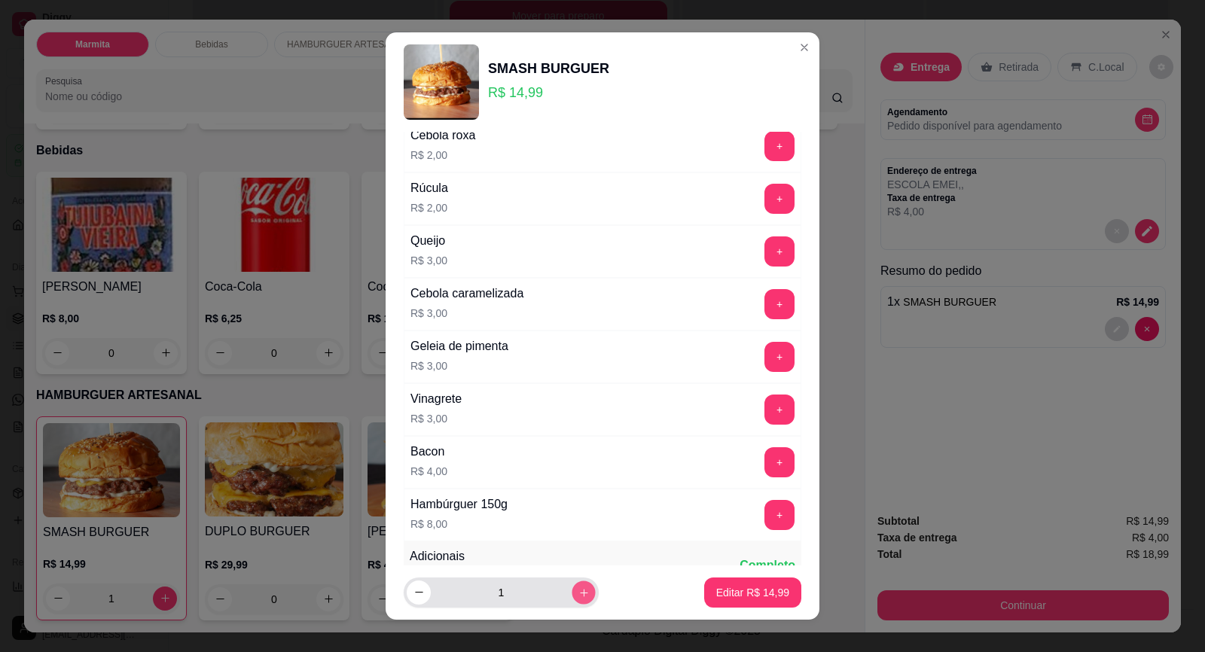
click at [571, 596] on button "increase-product-quantity" at bounding box center [582, 591] width 23 height 23
type input "2"
click at [753, 591] on p "Editar R$ 29,98" at bounding box center [752, 592] width 73 height 15
type input "2"
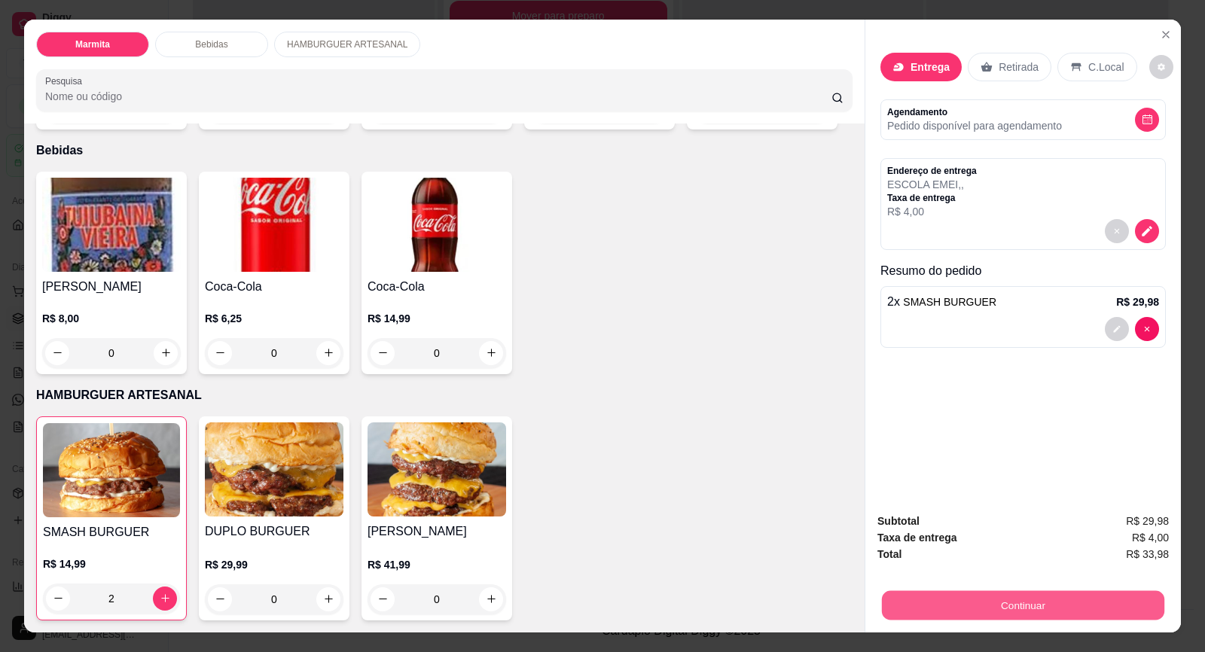
click at [964, 609] on button "Continuar" at bounding box center [1023, 605] width 282 height 29
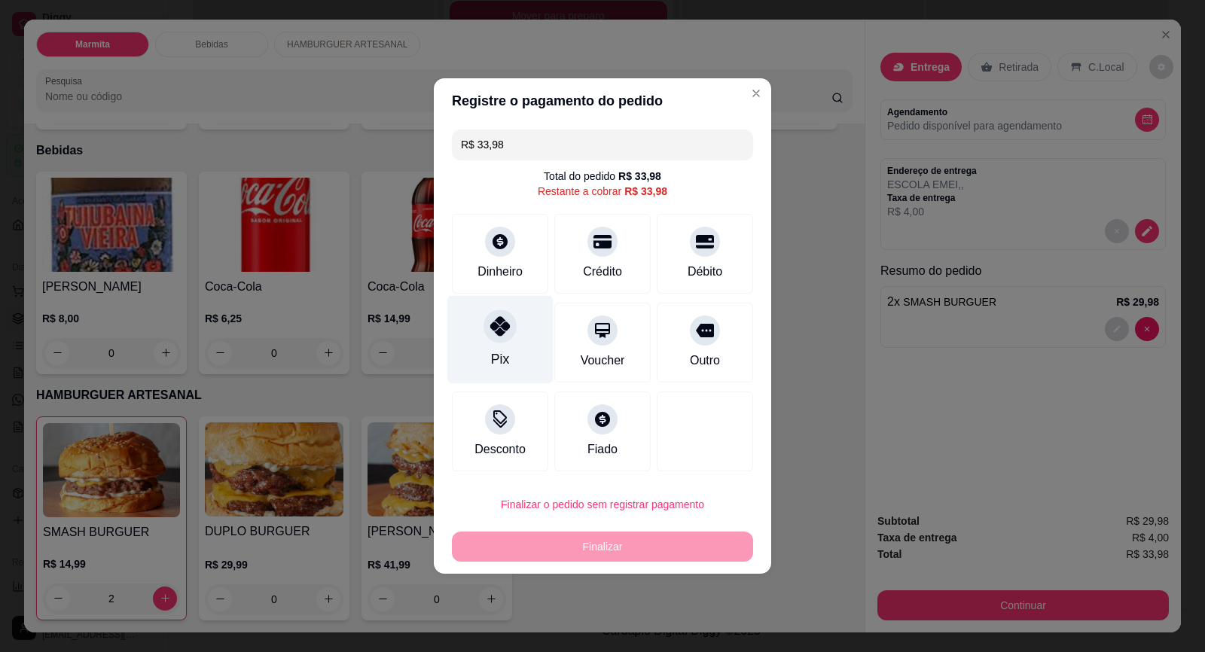
click at [501, 339] on div at bounding box center [499, 325] width 33 height 33
type input "R$ 0,00"
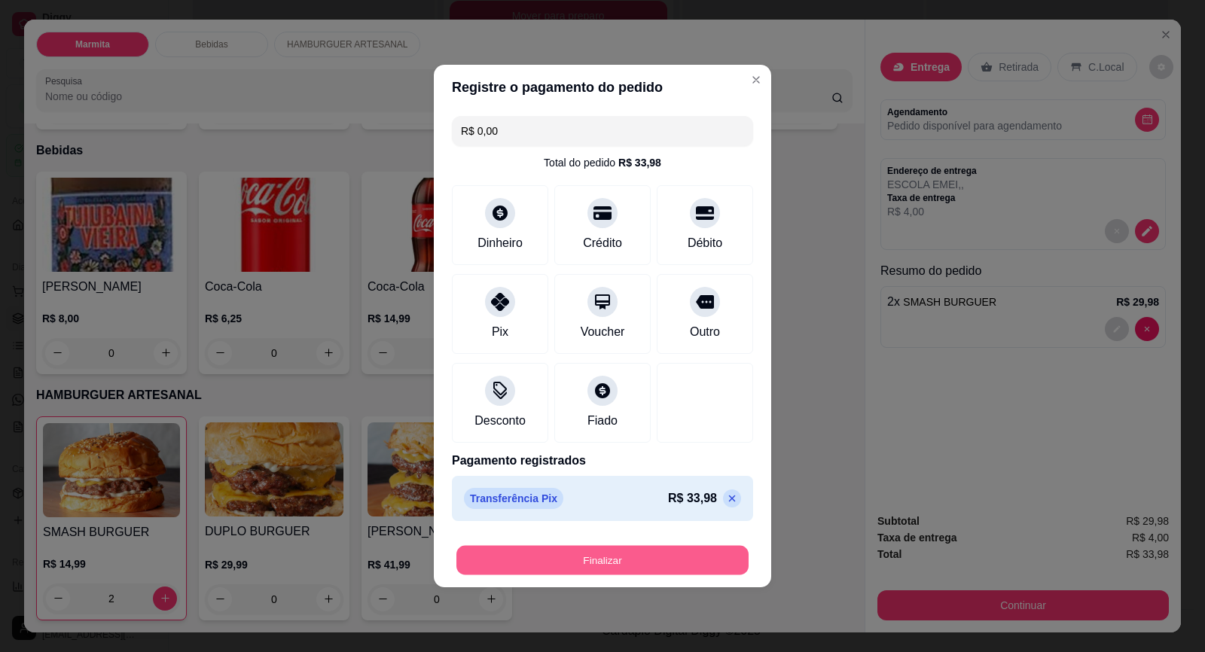
click at [592, 550] on button "Finalizar" at bounding box center [602, 560] width 292 height 29
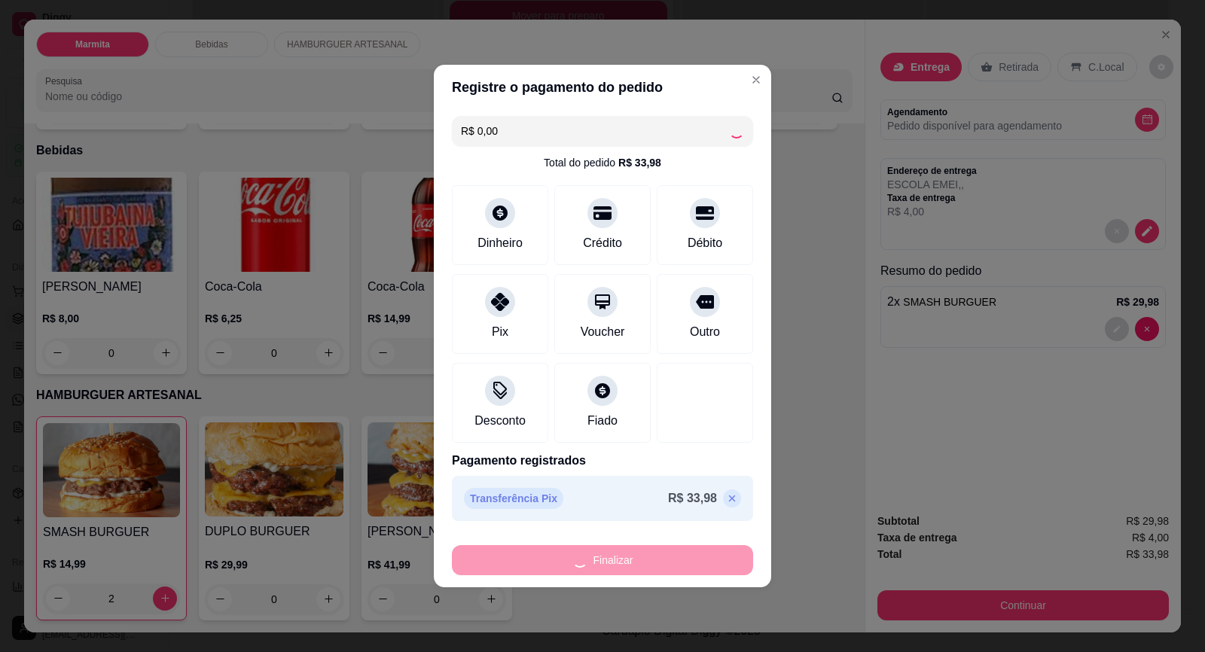
type input "0"
type input "-R$ 33,98"
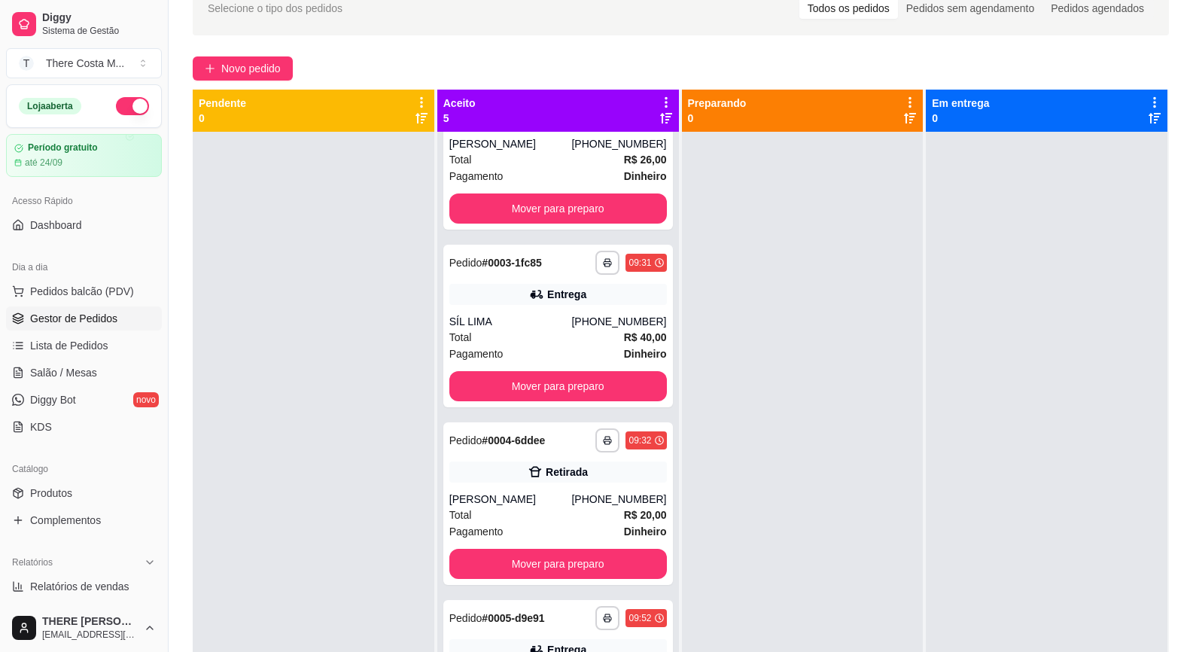
scroll to position [0, 0]
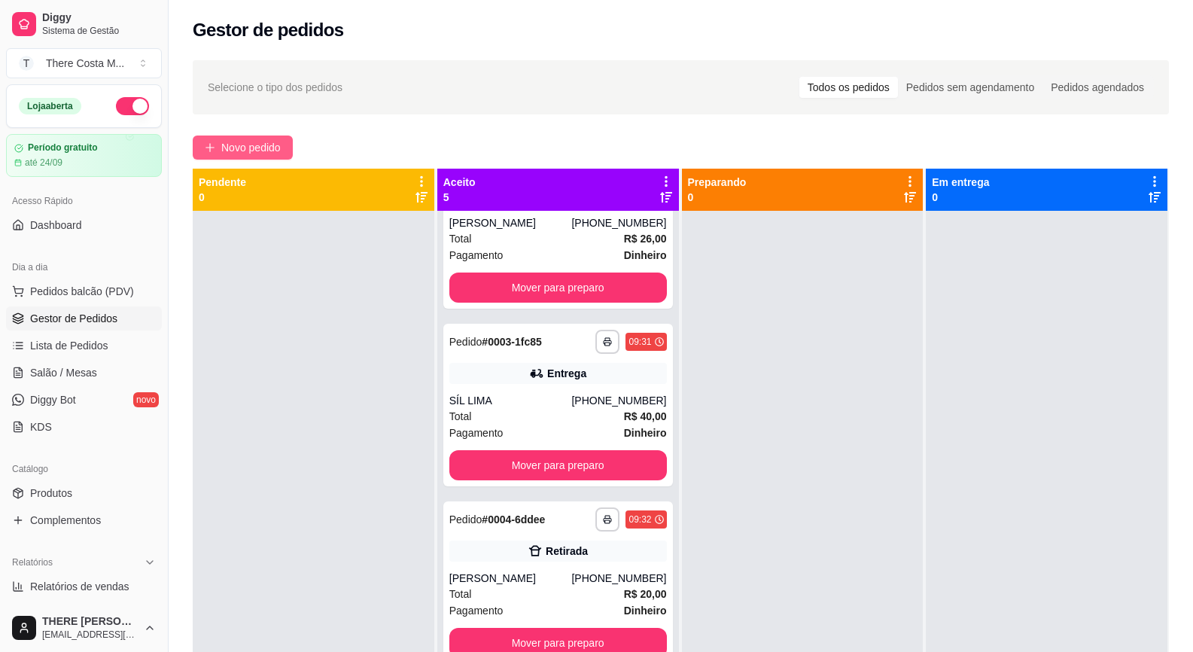
click at [228, 156] on button "Novo pedido" at bounding box center [243, 148] width 100 height 24
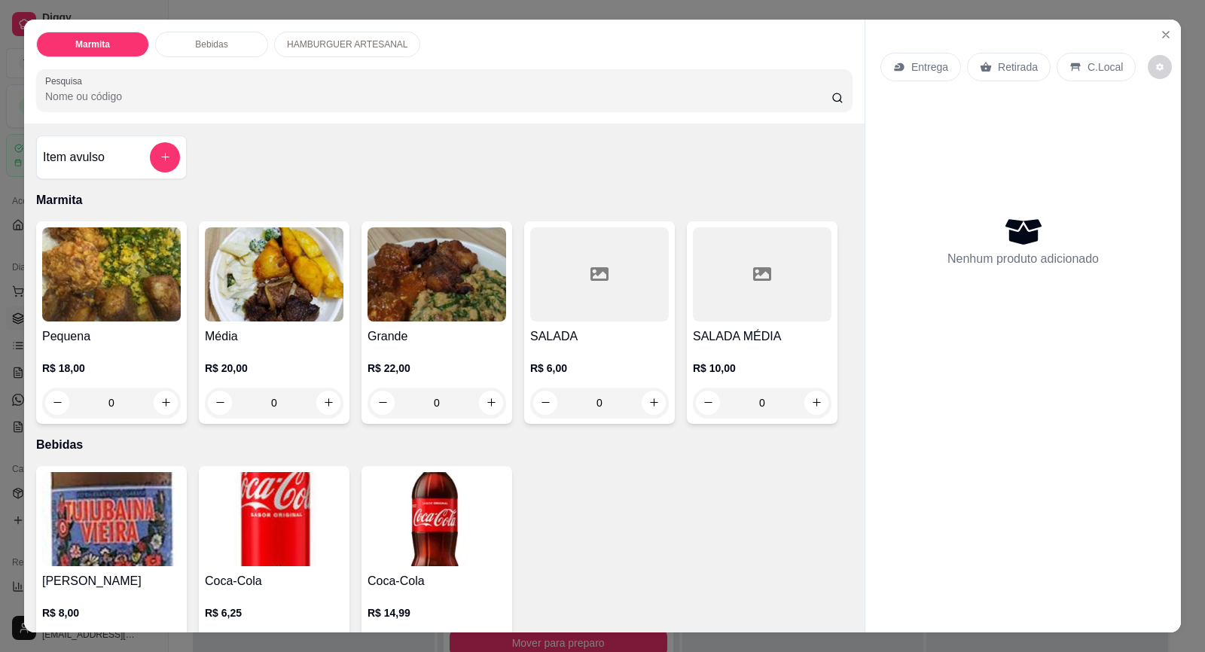
click at [93, 323] on div "Pequena R$ 18,00 0" at bounding box center [111, 322] width 151 height 203
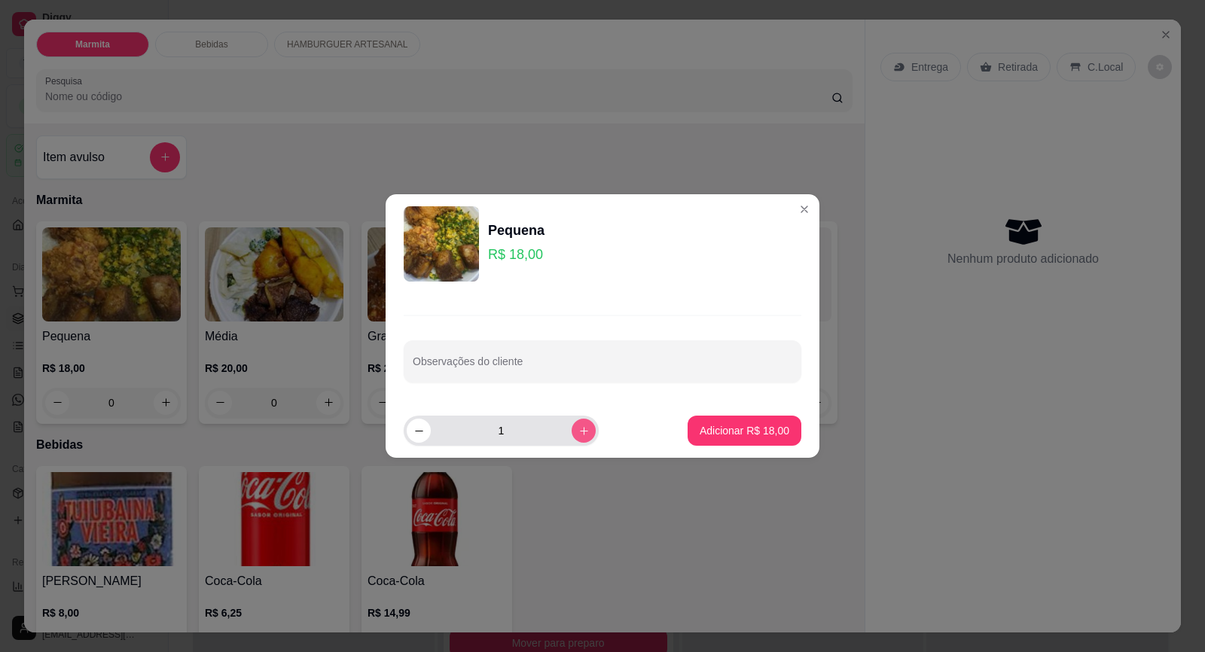
click at [578, 430] on icon "increase-product-quantity" at bounding box center [583, 430] width 11 height 11
type input "3"
click at [700, 443] on button "Adicionar R$ 54,00" at bounding box center [744, 431] width 114 height 30
type input "3"
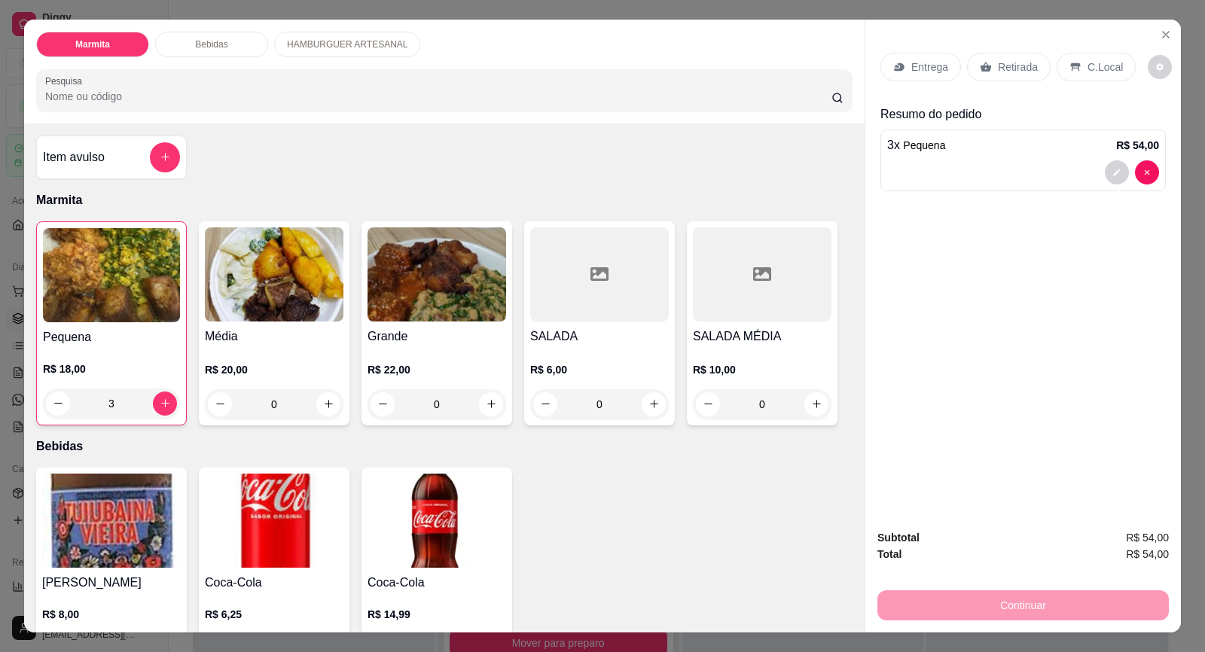
click at [933, 70] on p "Entrega" at bounding box center [929, 66] width 37 height 15
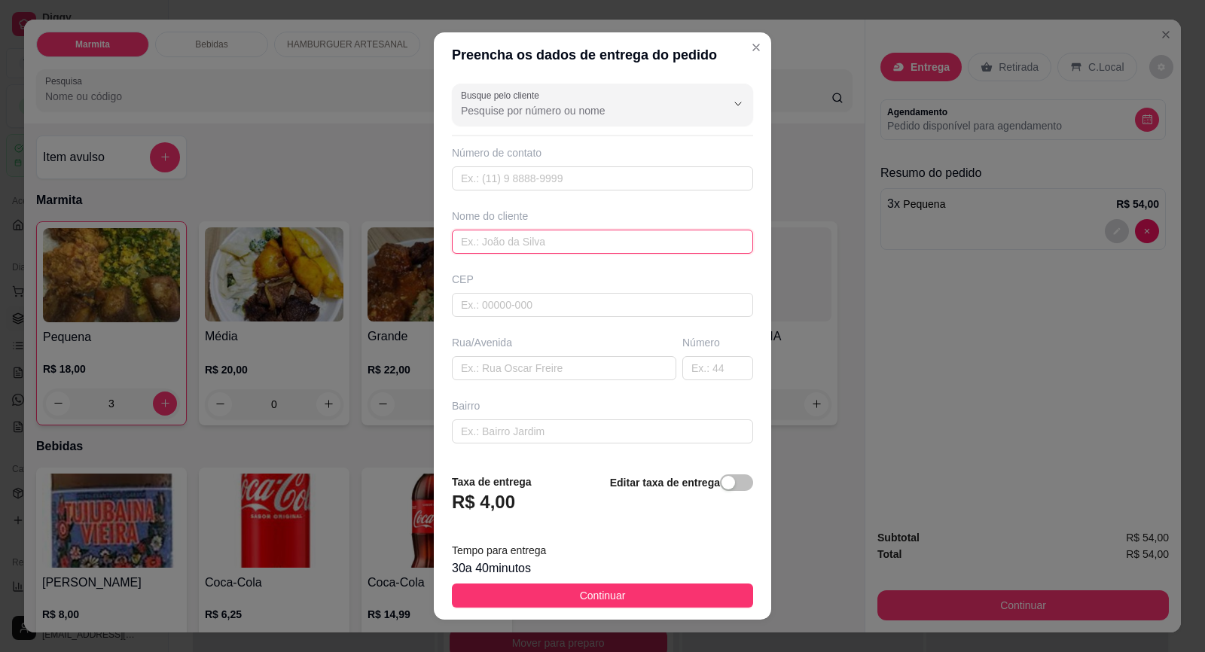
click at [507, 240] on input "text" at bounding box center [602, 242] width 301 height 24
type input "MANCA"
drag, startPoint x: 519, startPoint y: 250, endPoint x: 419, endPoint y: 229, distance: 102.3
click at [419, 229] on div "Preencha os dados de entrega do pedido Busque pelo cliente Número de contato No…" at bounding box center [602, 326] width 1205 height 652
click at [580, 168] on input "text" at bounding box center [602, 178] width 301 height 24
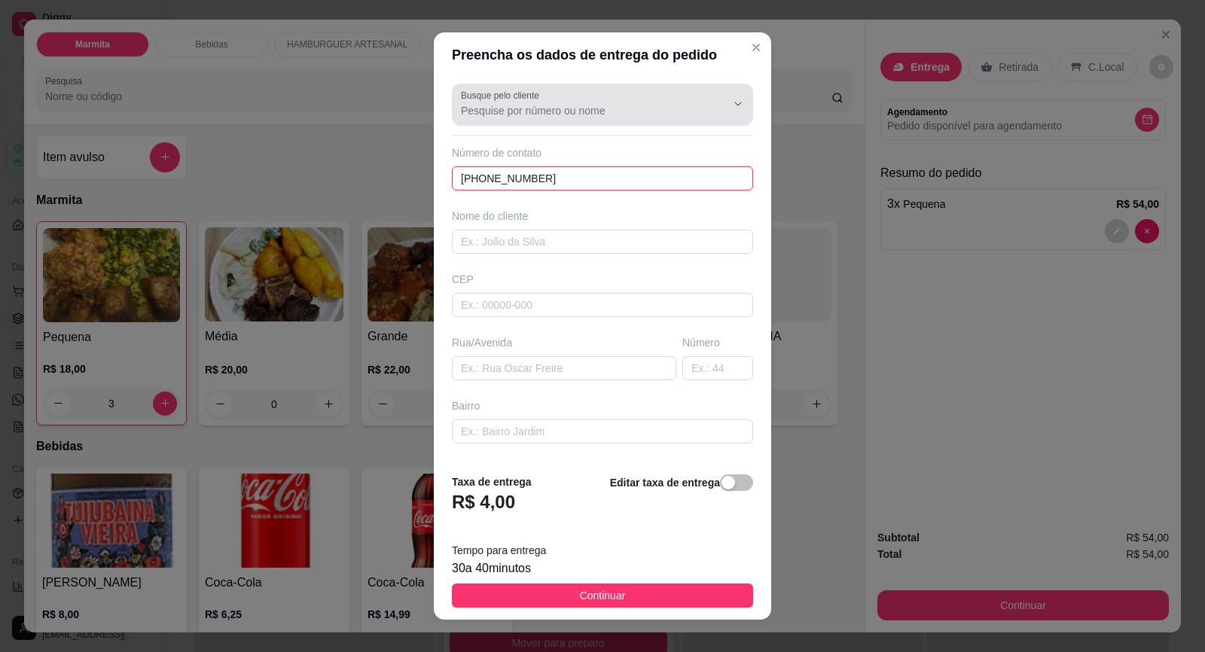
type input "[PHONE_NUMBER]"
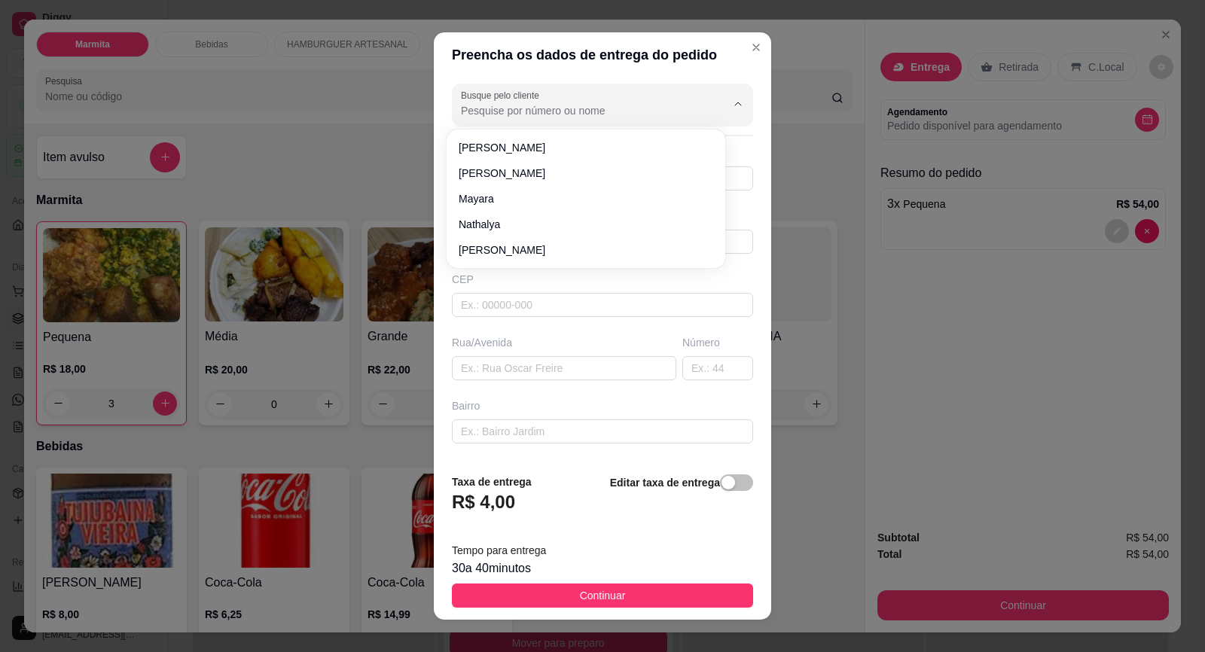
click at [586, 116] on input "Busque pelo cliente" at bounding box center [581, 110] width 241 height 15
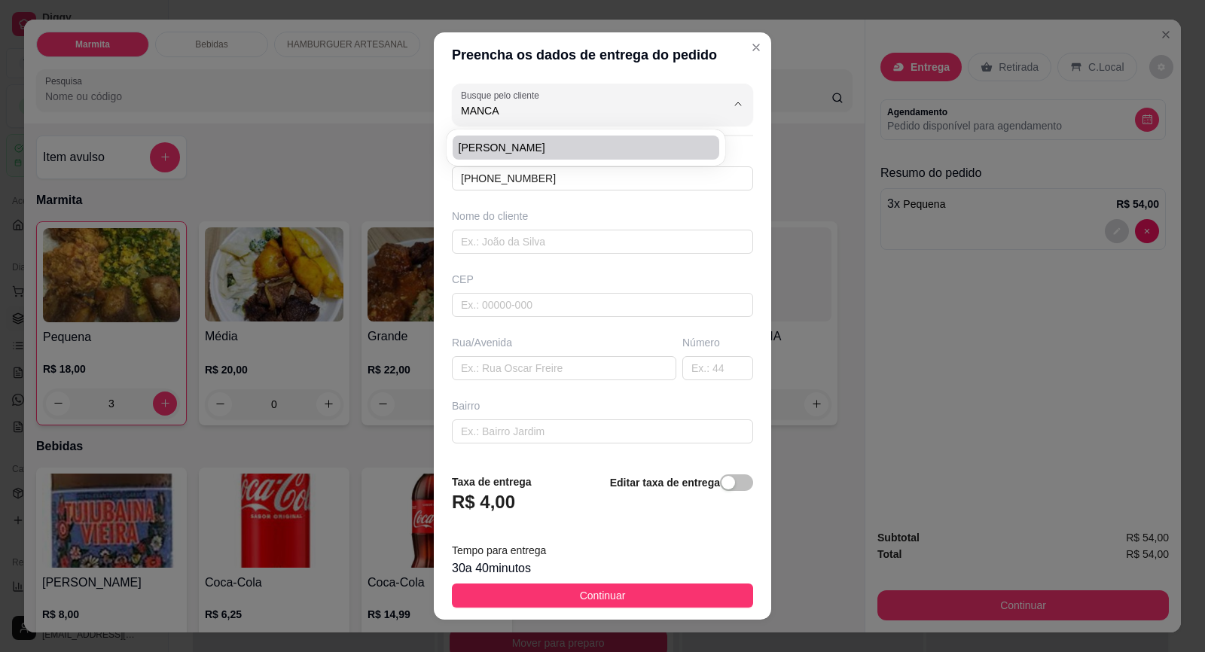
click at [542, 157] on li "[PERSON_NAME]" at bounding box center [585, 148] width 266 height 24
type input "[PERSON_NAME]"
type input "15997410106"
type input "[PERSON_NAME]"
type input "18440000"
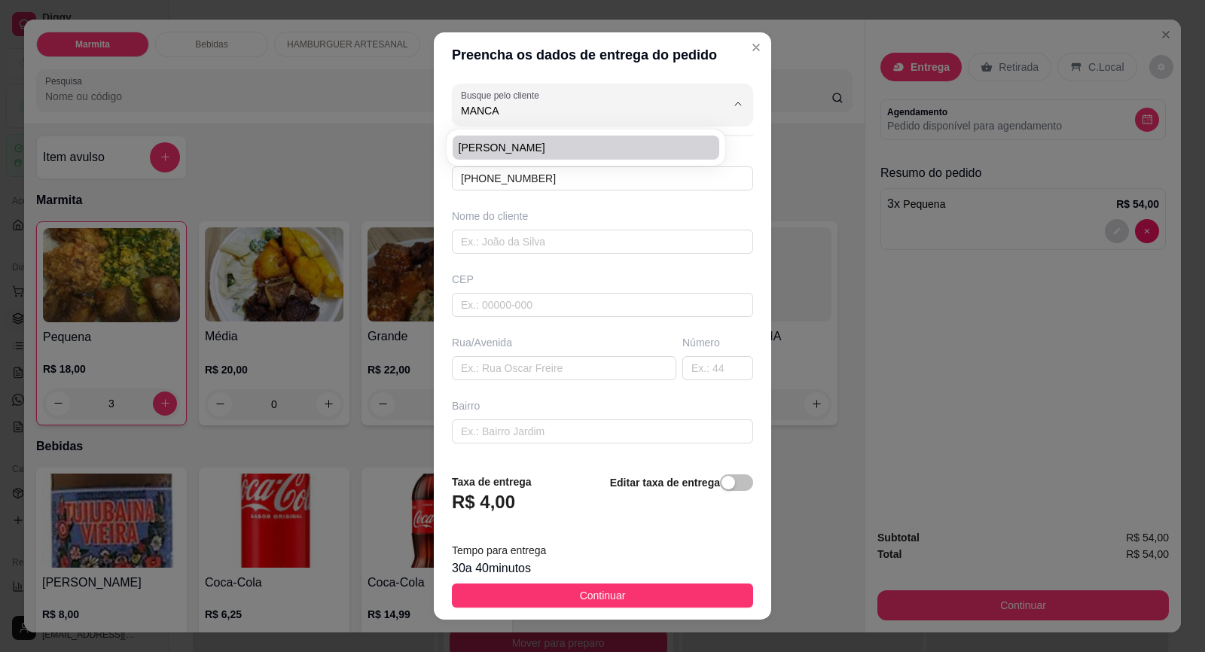
type input "[DATE]"
type input "0"
type input "CENTRO"
type input "Itaberá"
type input "LAVOURA SUL"
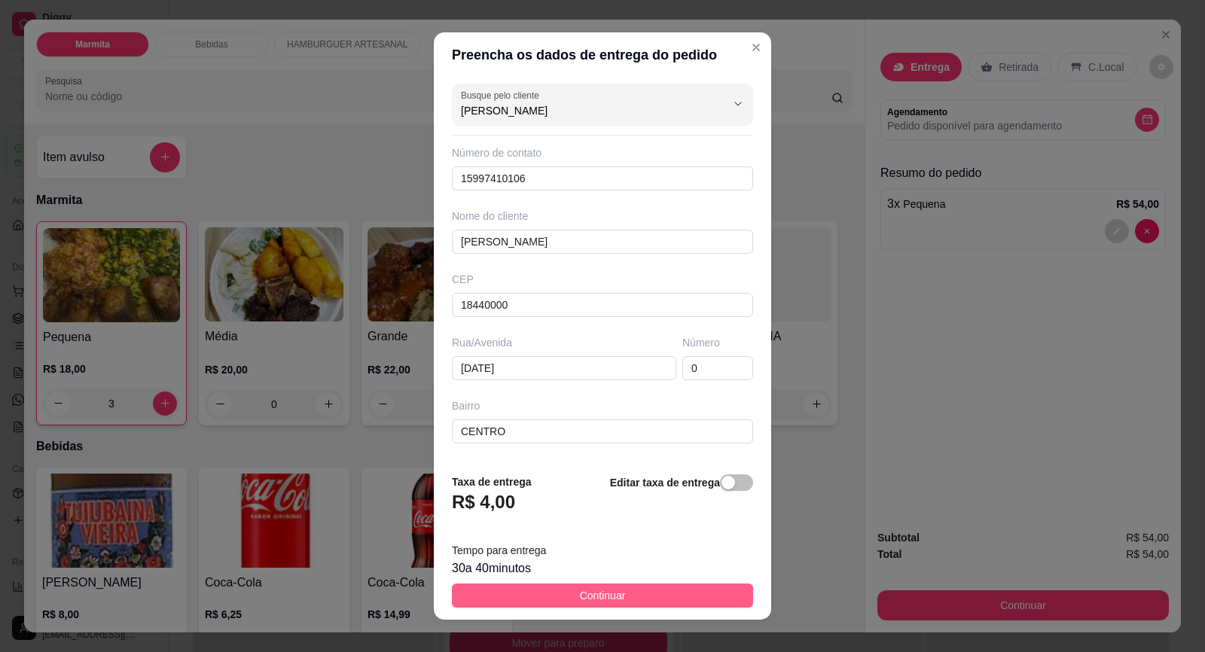
type input "[PERSON_NAME]"
click at [584, 597] on span "Continuar" at bounding box center [603, 595] width 46 height 17
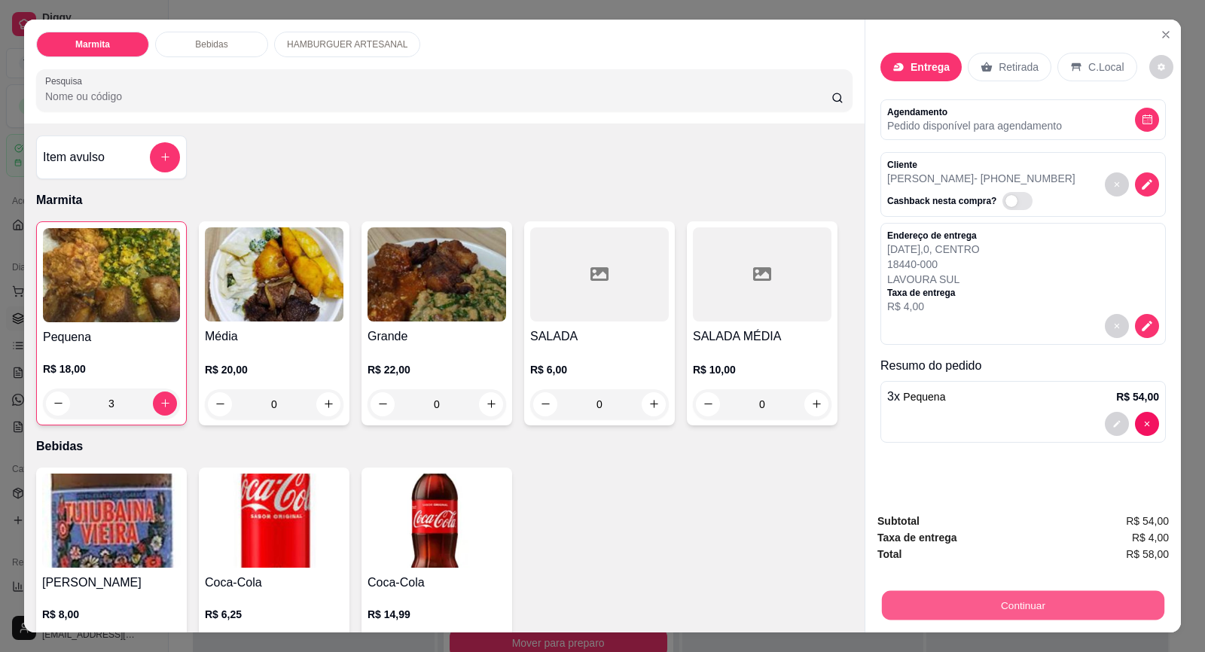
click at [1036, 609] on button "Continuar" at bounding box center [1023, 605] width 282 height 29
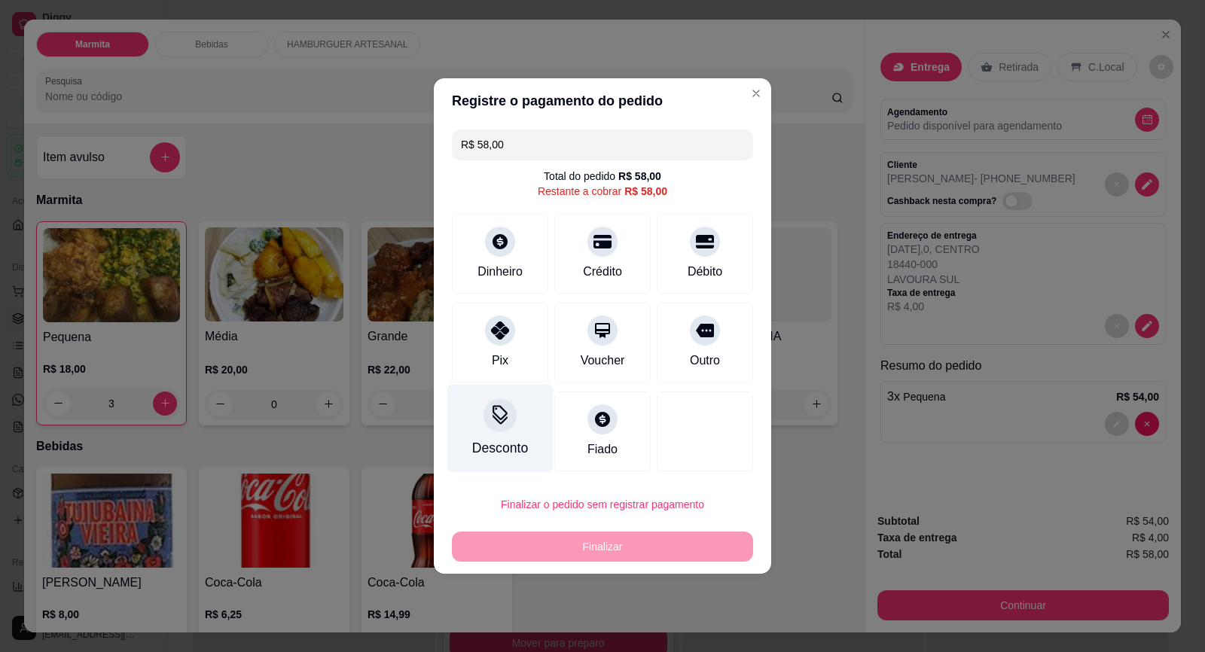
click at [504, 419] on icon at bounding box center [499, 420] width 15 height 10
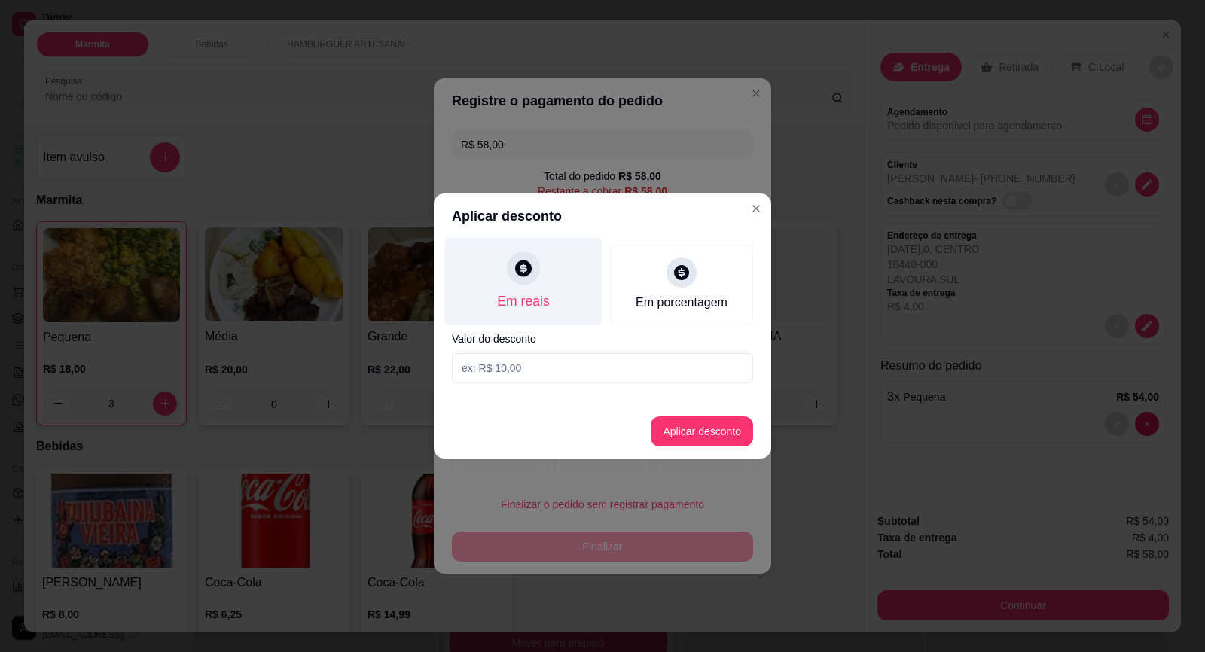
click at [519, 273] on icon at bounding box center [523, 268] width 17 height 17
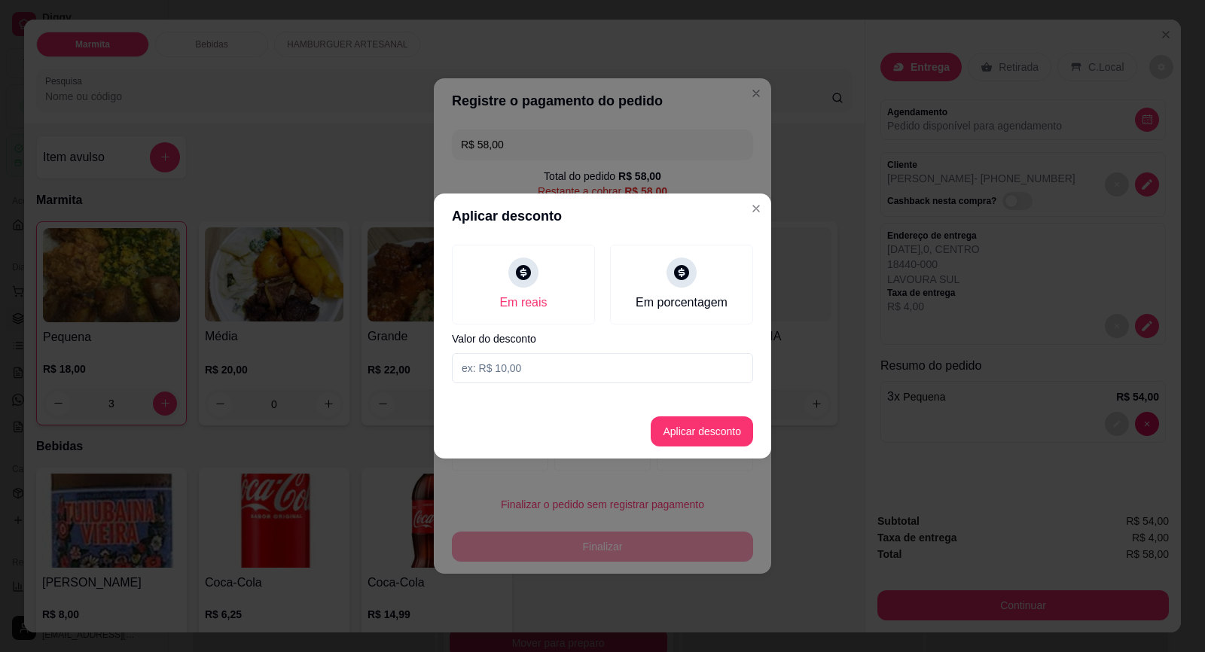
click at [559, 372] on input at bounding box center [602, 368] width 301 height 30
type input "6,00"
click at [693, 425] on button "Aplicar desconto" at bounding box center [701, 431] width 102 height 30
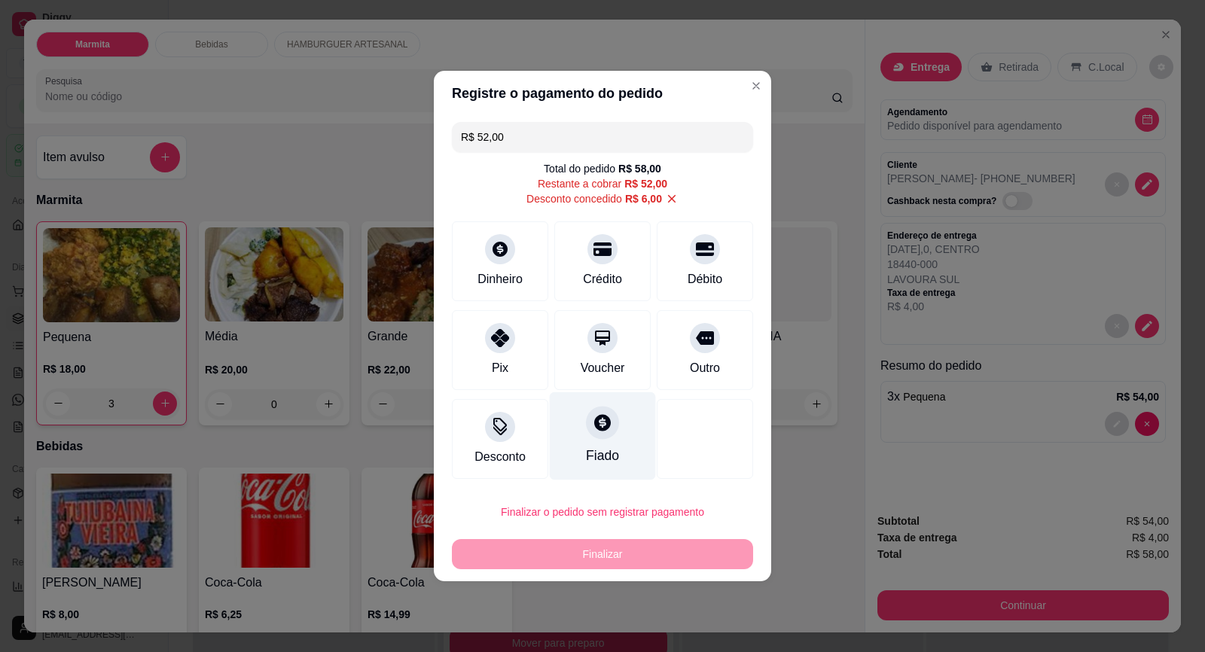
click at [605, 434] on div at bounding box center [602, 422] width 33 height 33
type input "R$ 0,00"
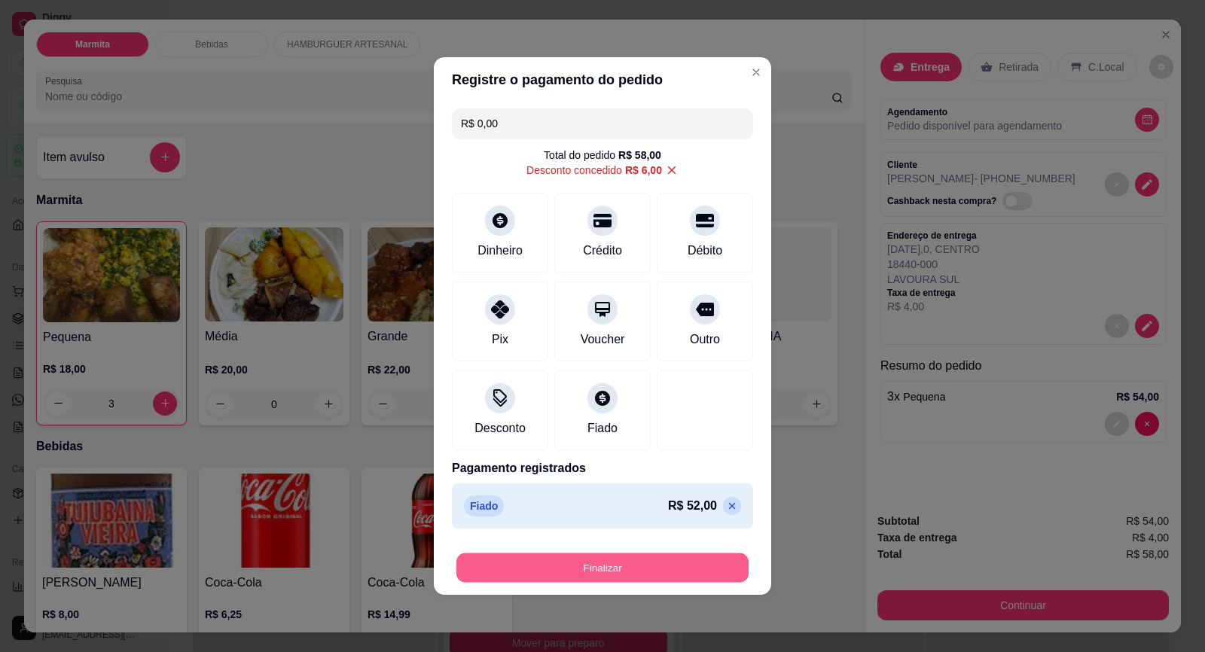
click at [629, 571] on button "Finalizar" at bounding box center [602, 567] width 292 height 29
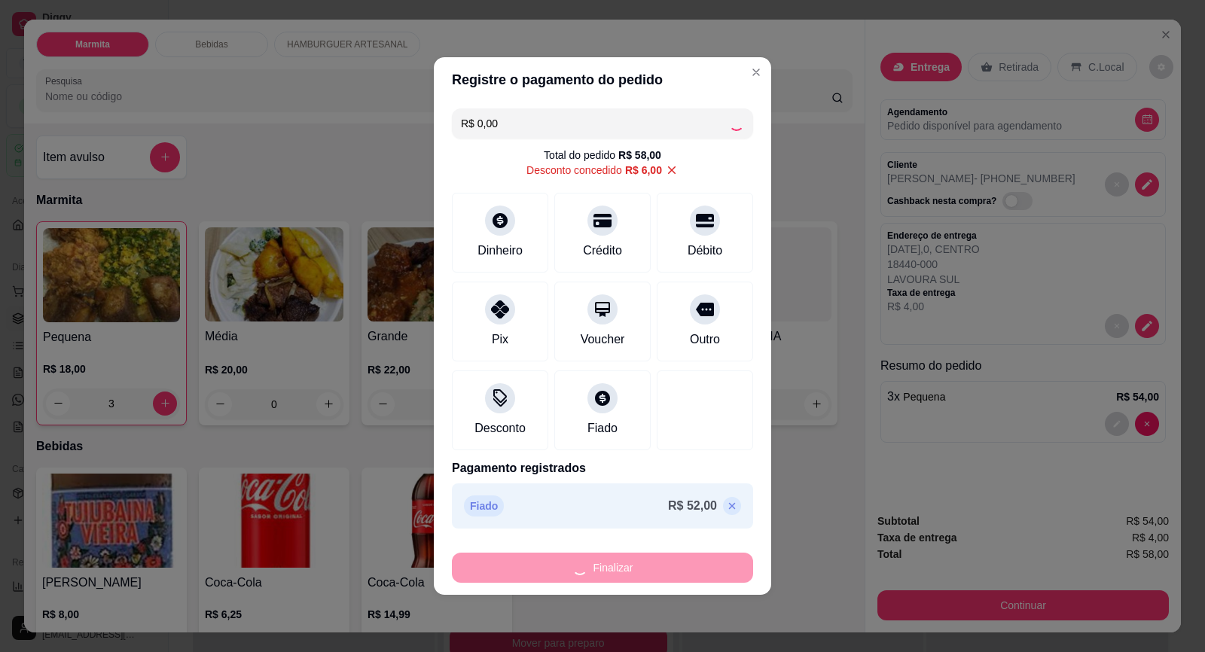
type input "0"
type input "-R$ 58,00"
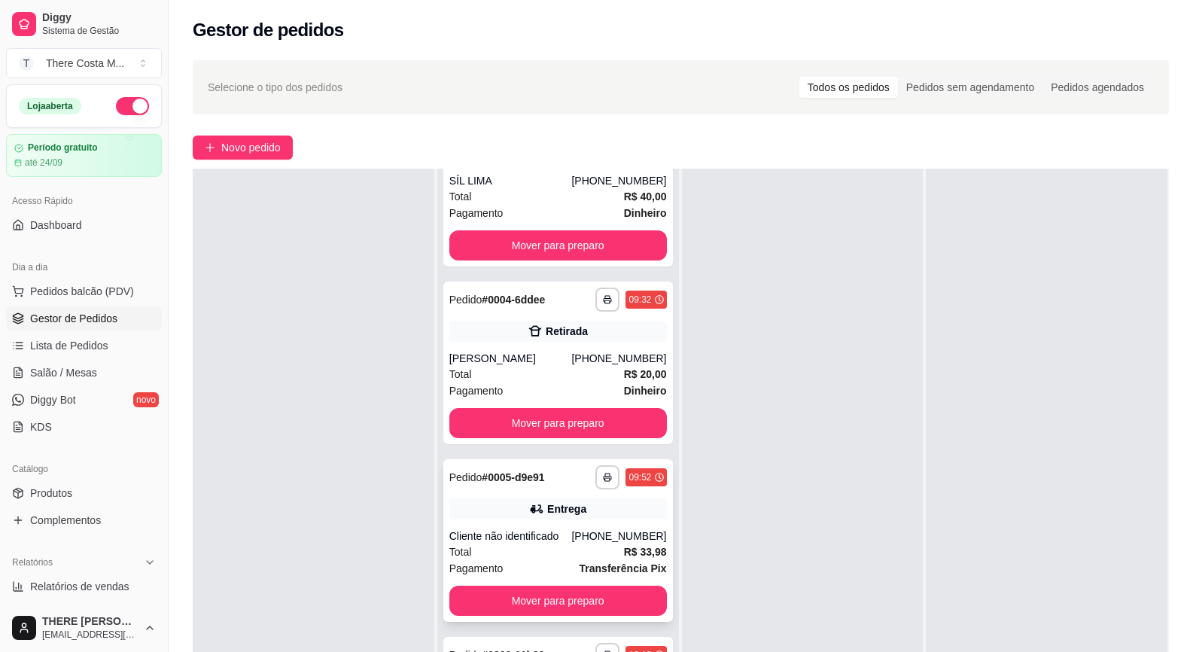
scroll to position [230, 0]
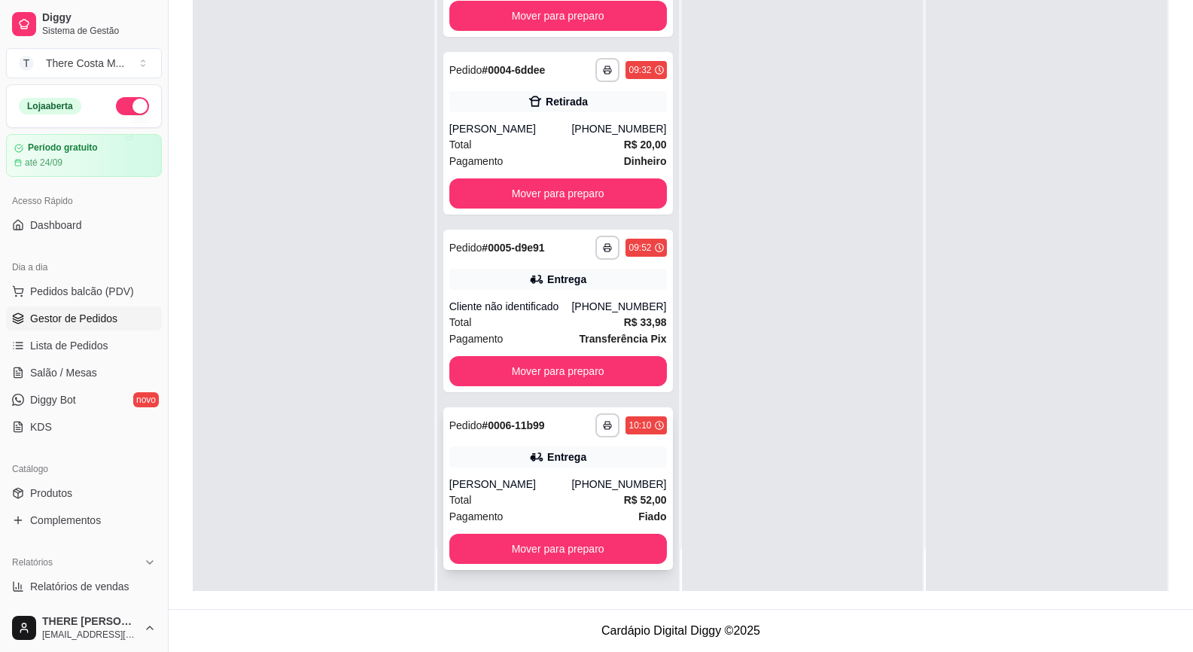
click at [481, 456] on div "Entrega" at bounding box center [558, 456] width 218 height 21
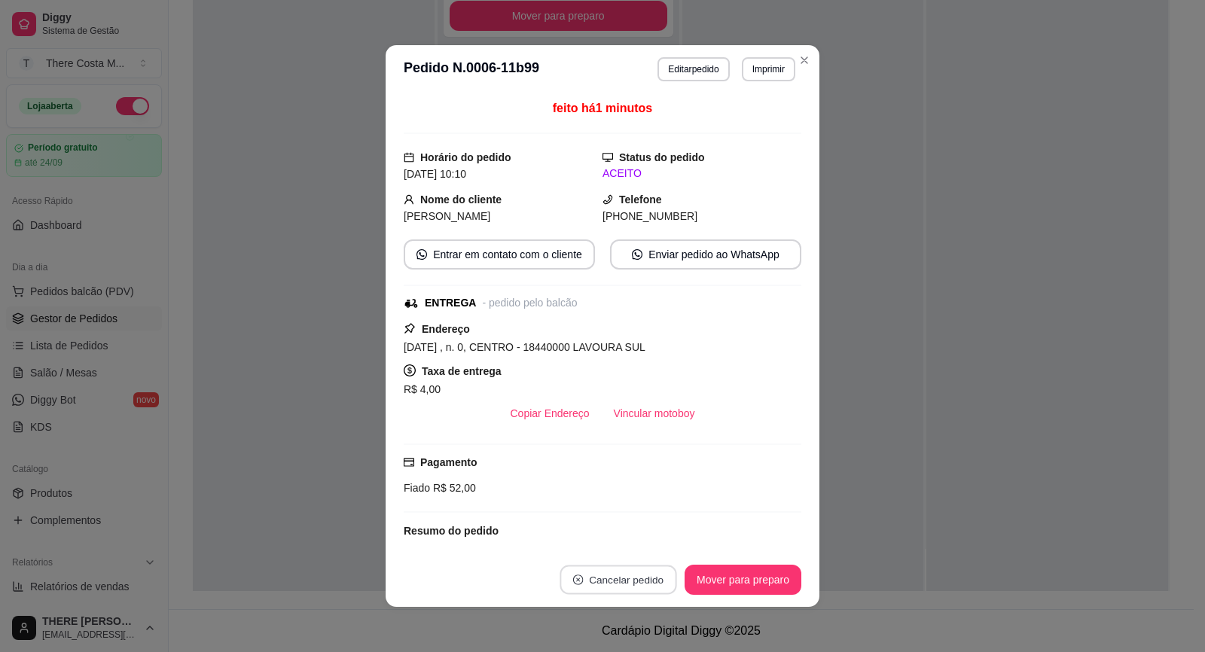
click at [641, 580] on button "Cancelar pedido" at bounding box center [617, 579] width 117 height 29
click at [642, 547] on button "Sim" at bounding box center [654, 542] width 59 height 29
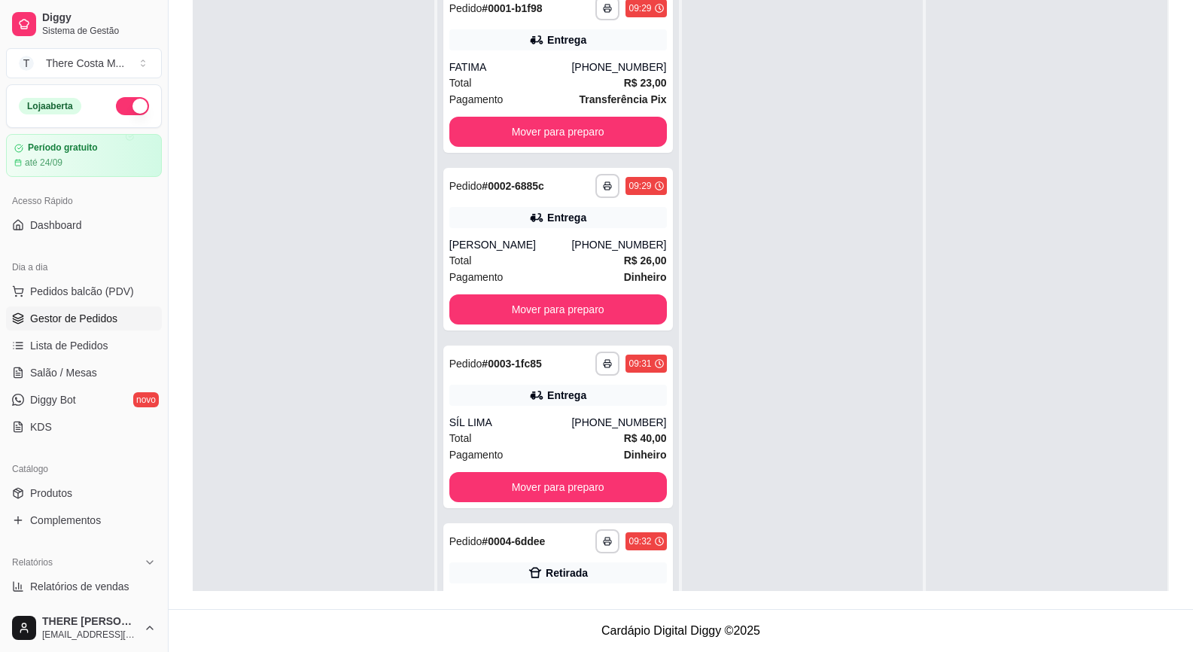
scroll to position [0, 0]
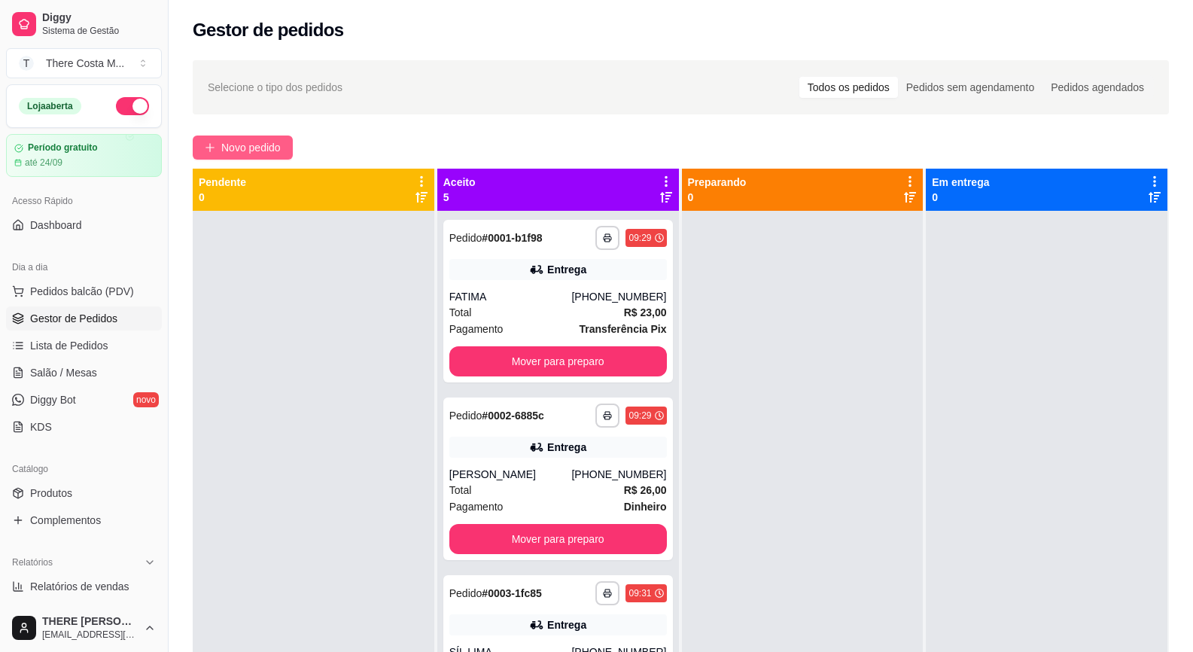
click at [279, 147] on span "Novo pedido" at bounding box center [250, 147] width 59 height 17
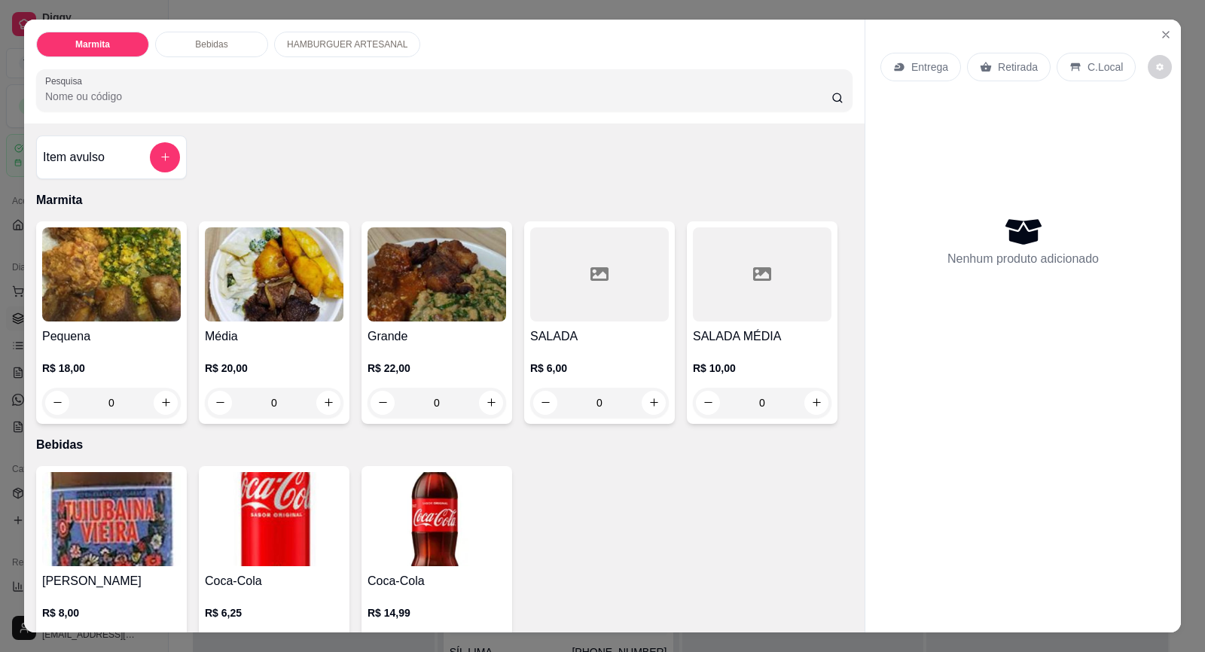
click at [448, 346] on div "R$ 22,00 0" at bounding box center [436, 382] width 139 height 72
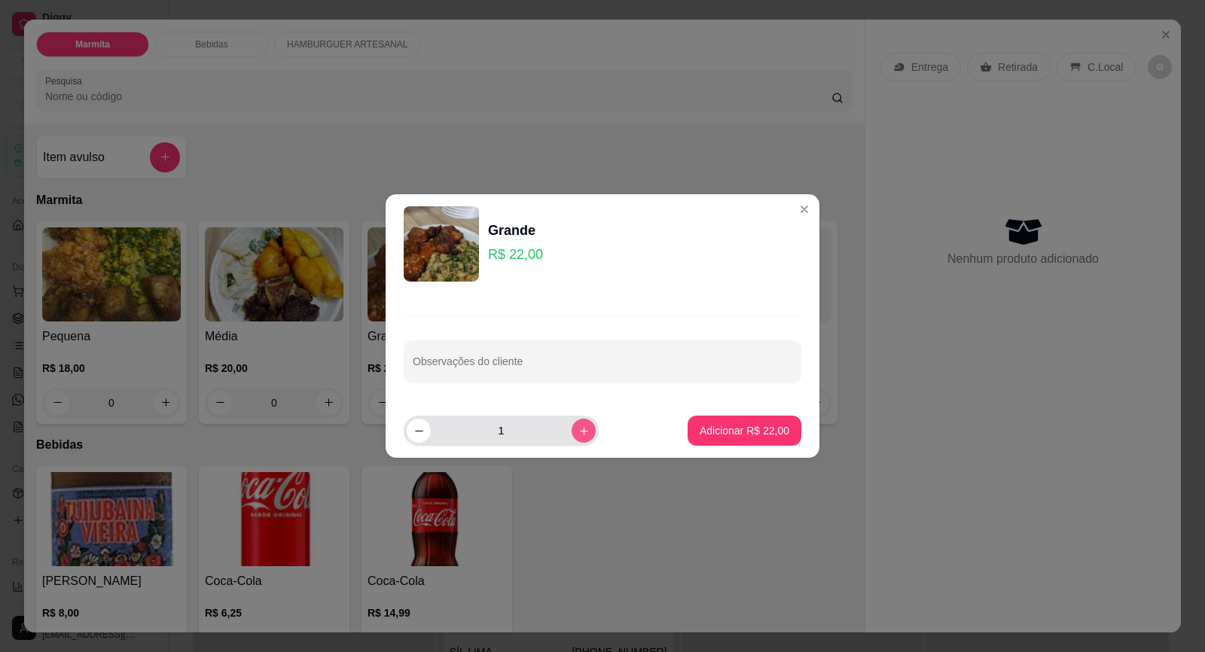
click at [571, 437] on button "increase-product-quantity" at bounding box center [583, 431] width 24 height 24
type input "2"
click at [720, 433] on p "Adicionar R$ 44,00" at bounding box center [744, 430] width 87 height 14
type input "2"
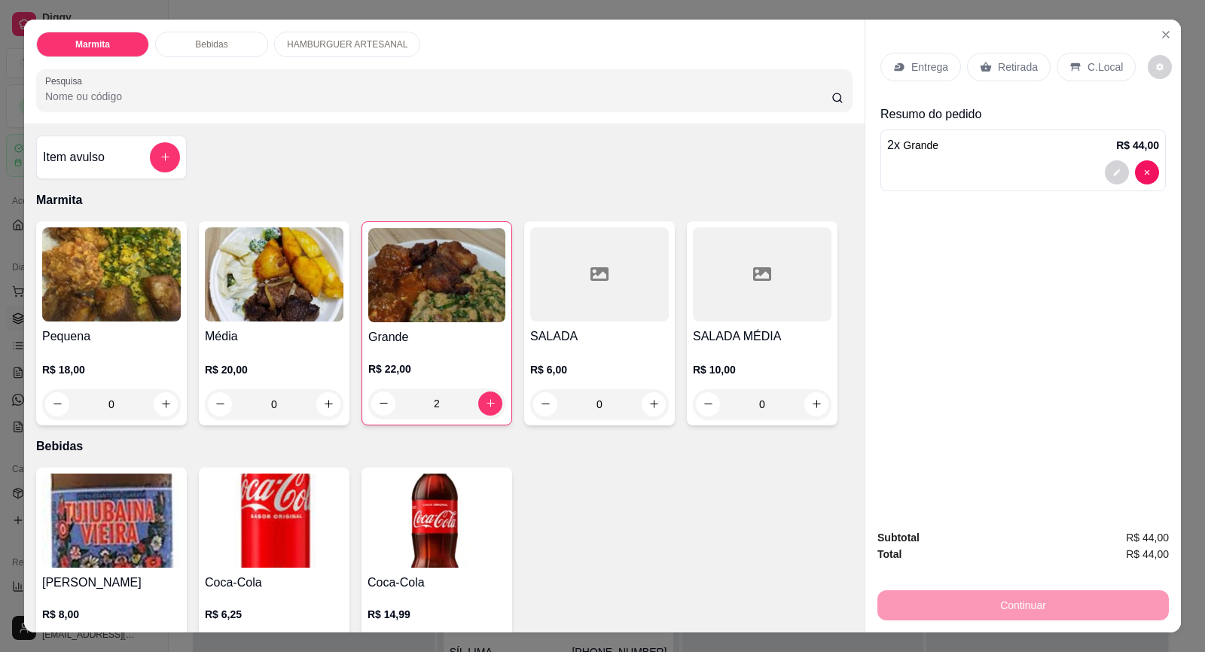
click at [1010, 72] on p "Retirada" at bounding box center [1017, 66] width 40 height 15
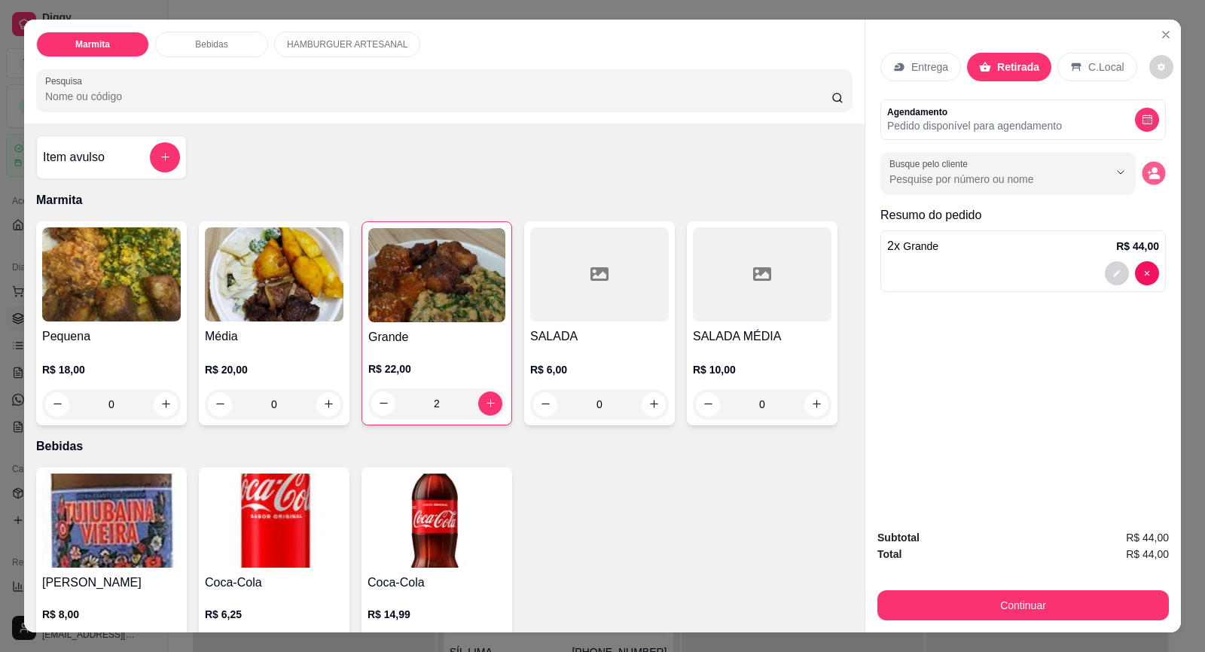
click at [1147, 166] on button "decrease-product-quantity" at bounding box center [1152, 172] width 23 height 23
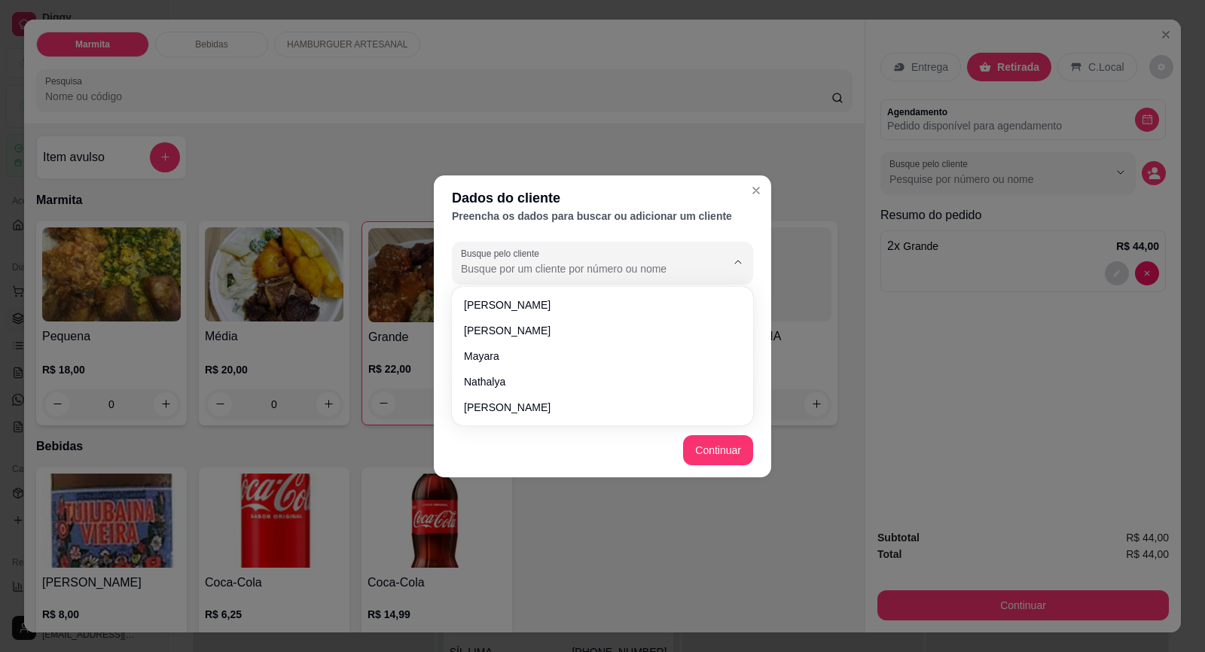
click at [590, 275] on input "Busque pelo cliente" at bounding box center [581, 268] width 241 height 15
paste input "15 99701-1097"
type input "15 99701-1097"
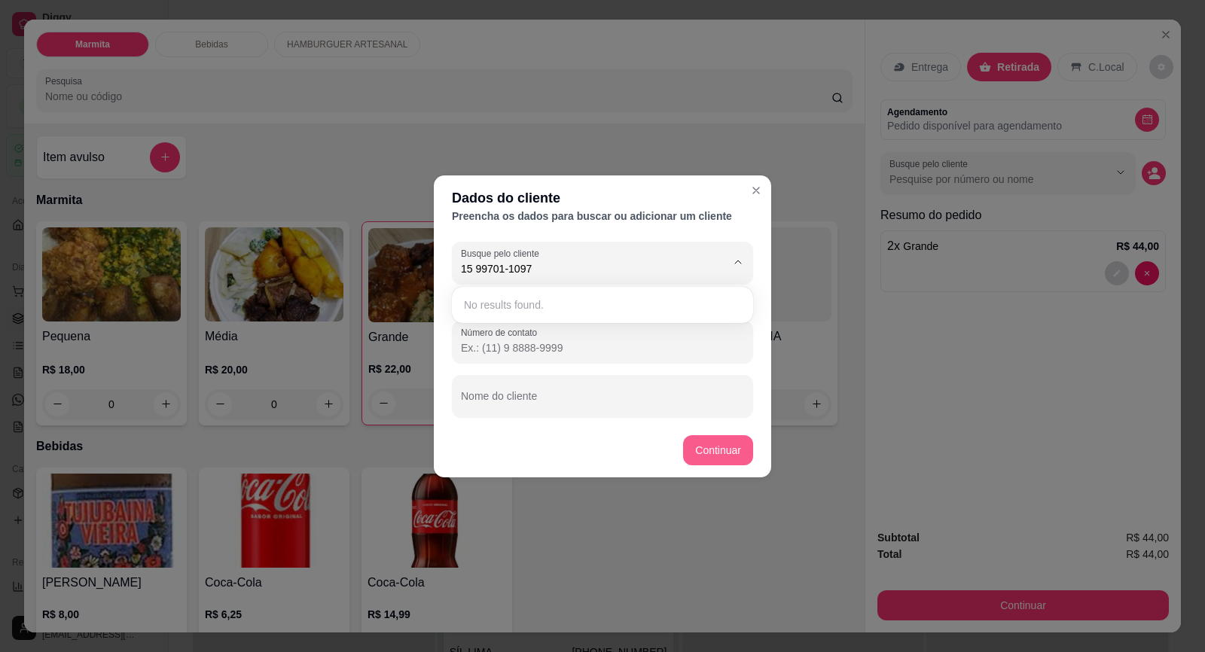
click at [704, 451] on button "Continuar" at bounding box center [718, 450] width 70 height 30
click at [494, 352] on input "Número de contato" at bounding box center [602, 347] width 283 height 15
paste input "[PHONE_NUMBER]"
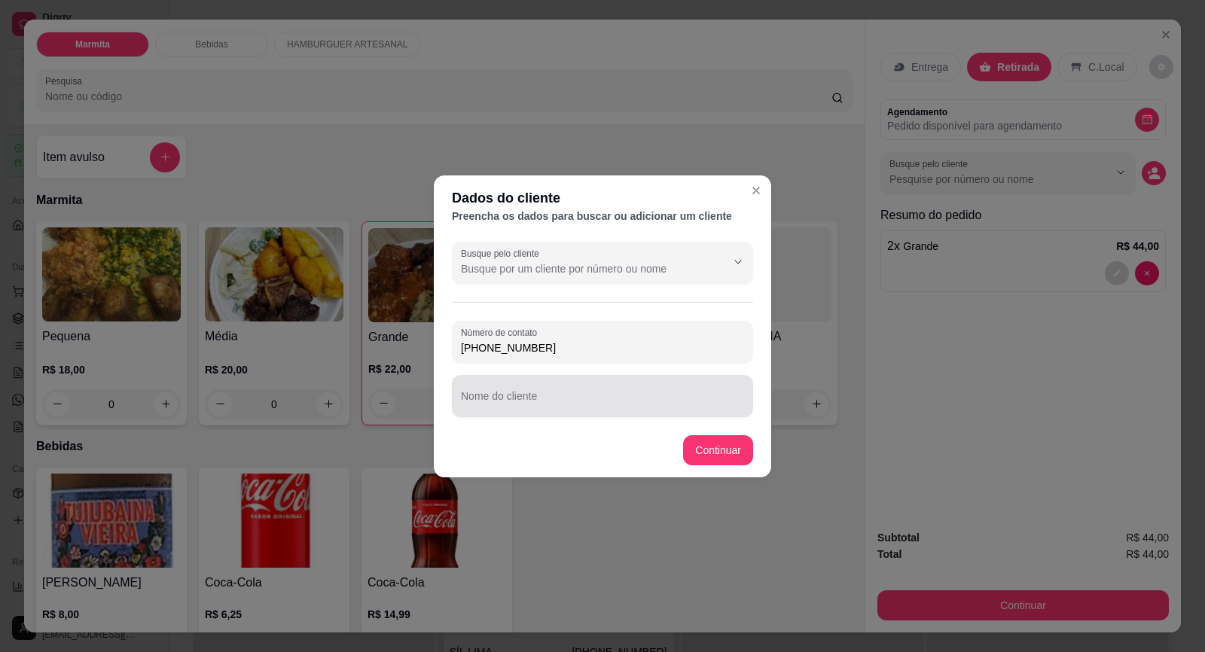
type input "[PHONE_NUMBER]"
click at [567, 390] on div at bounding box center [602, 396] width 283 height 30
type input "r"
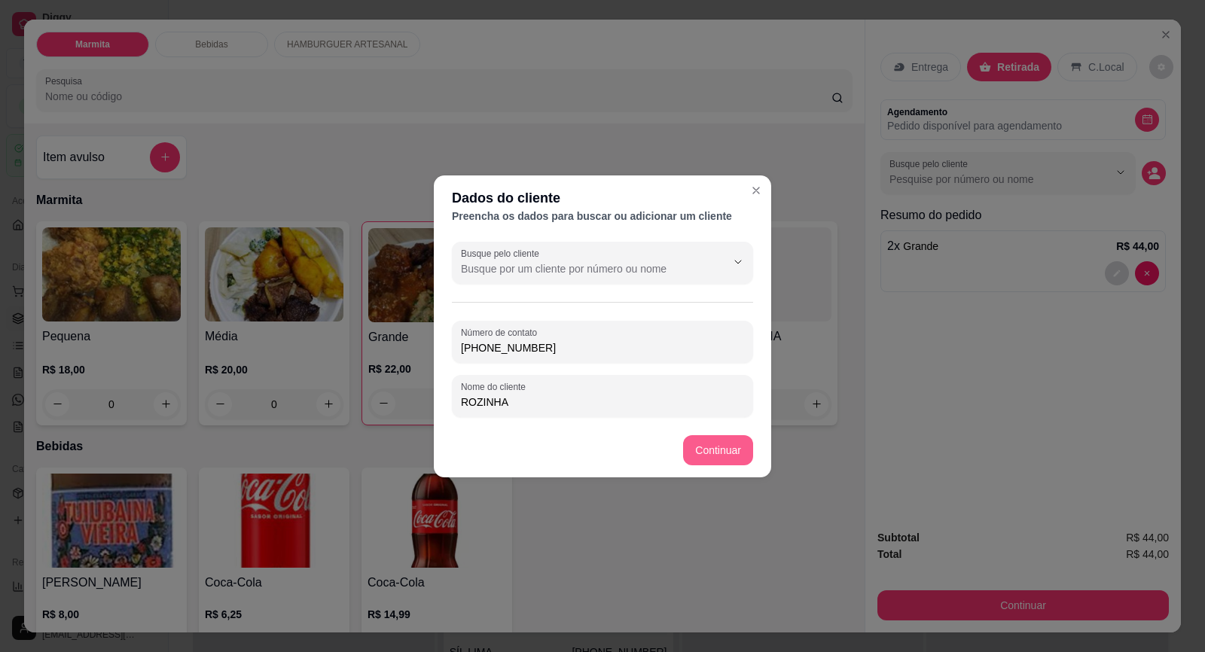
type input "ROZINHA"
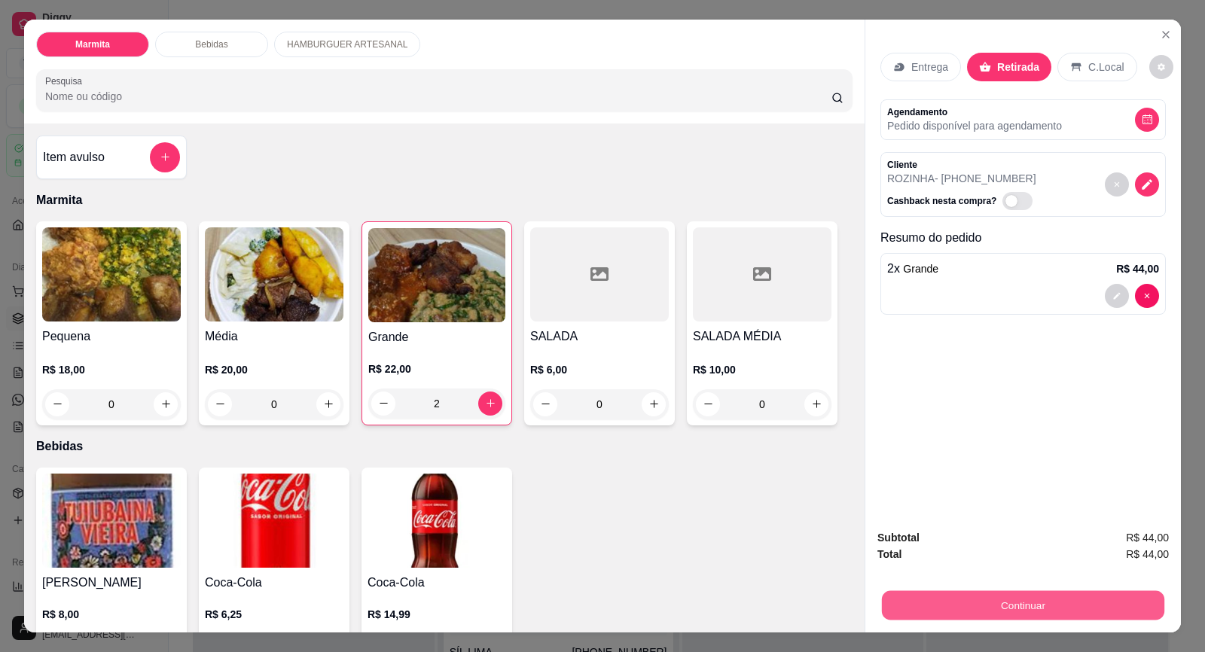
click at [970, 603] on button "Continuar" at bounding box center [1023, 605] width 282 height 29
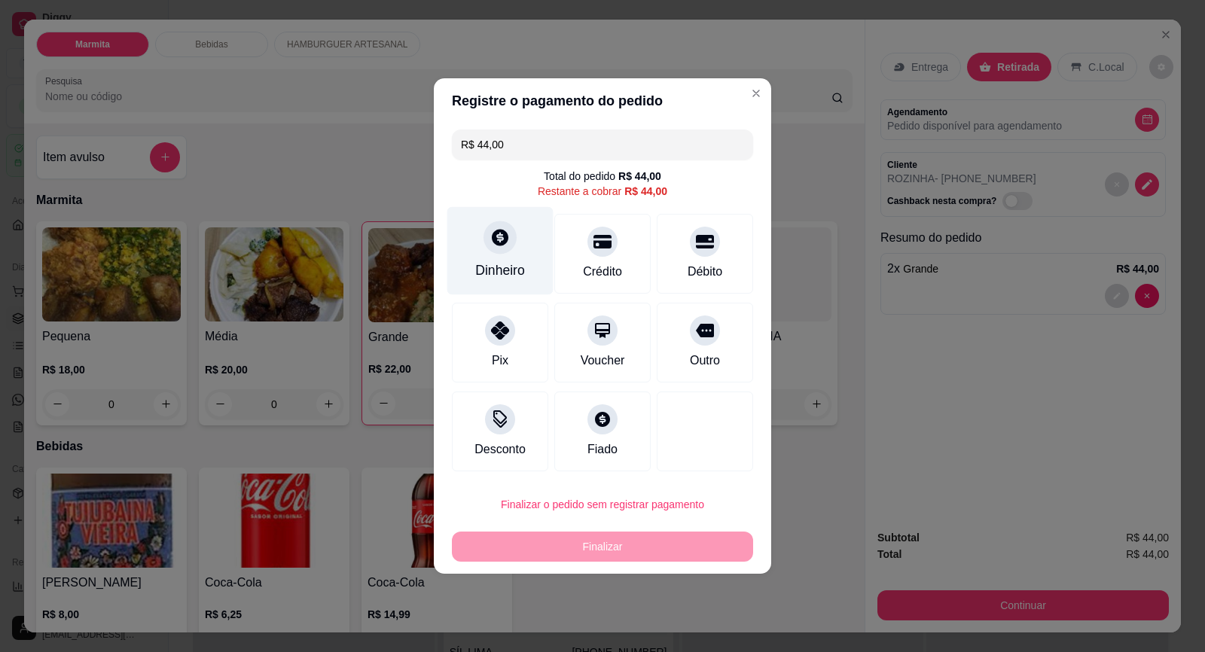
click at [495, 255] on div "Dinheiro" at bounding box center [500, 251] width 106 height 88
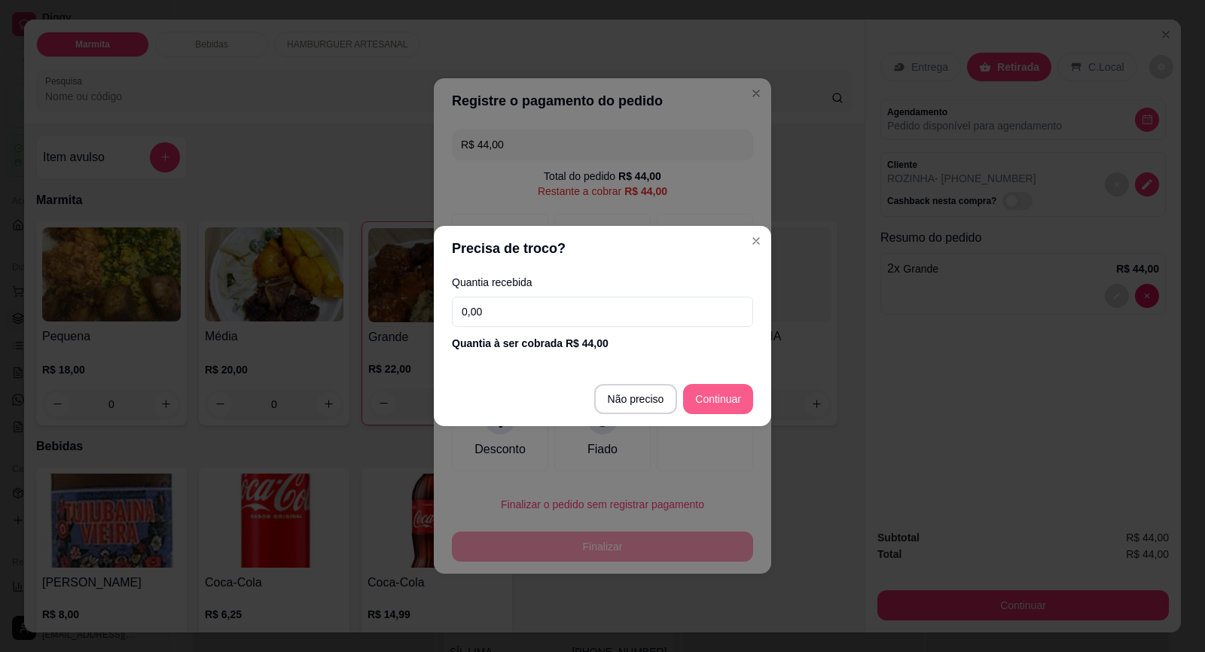
type input "R$ 0,00"
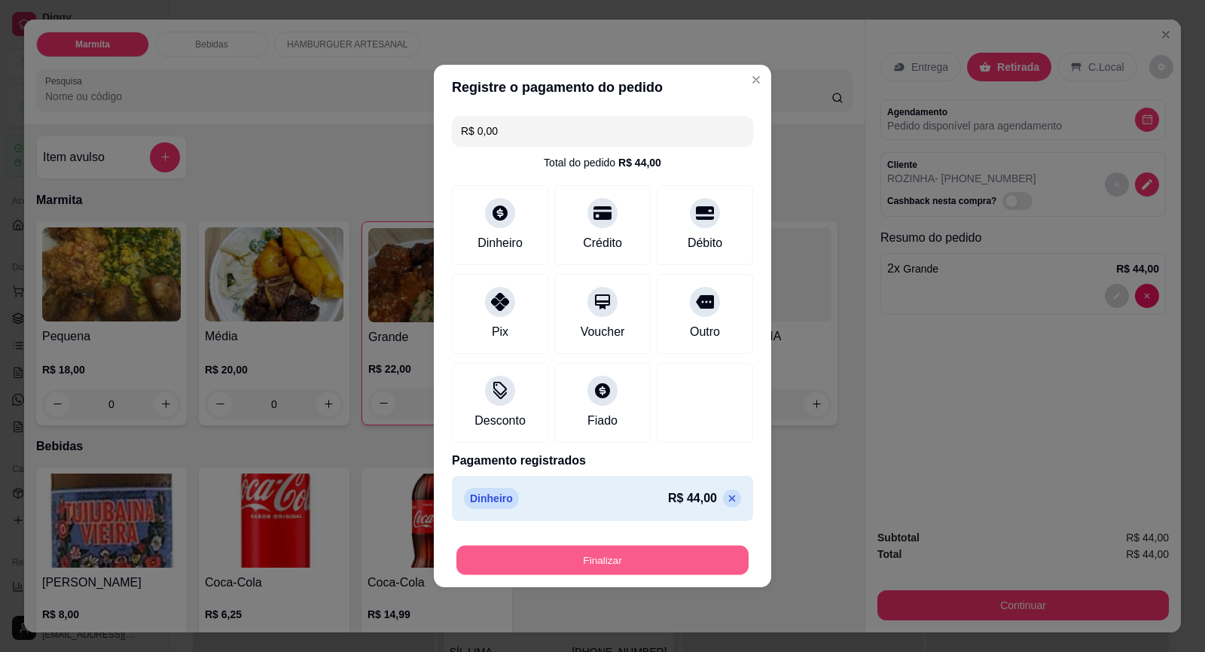
click at [642, 564] on button "Finalizar" at bounding box center [602, 560] width 292 height 29
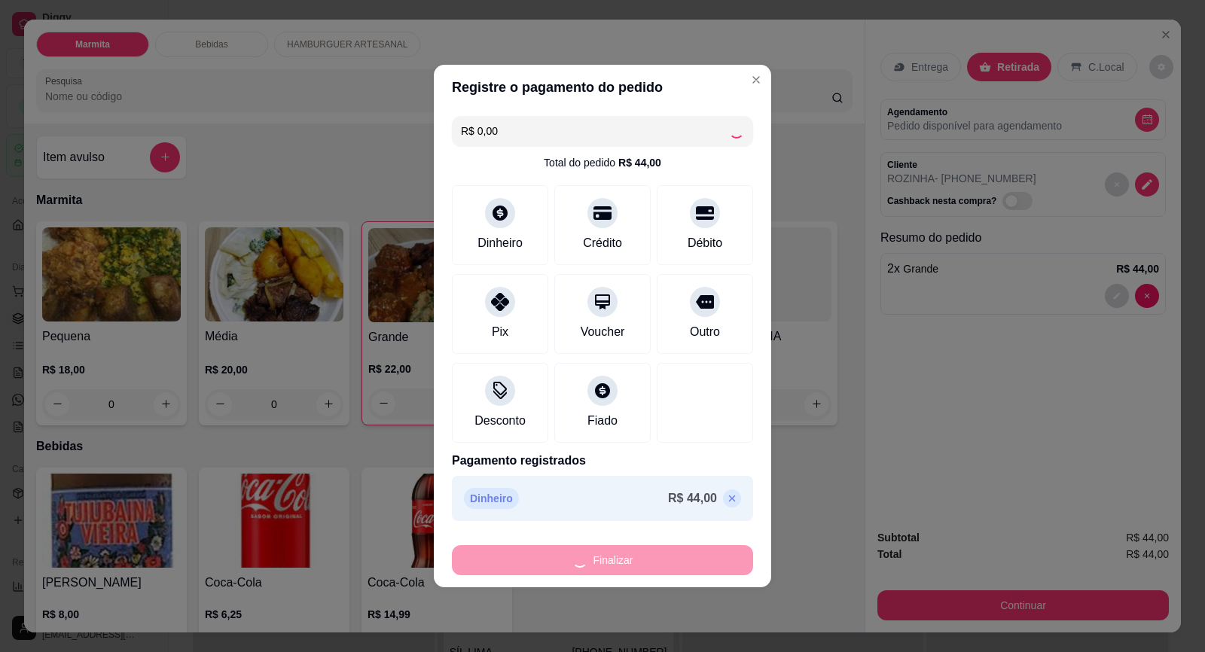
type input "0"
type input "-R$ 44,00"
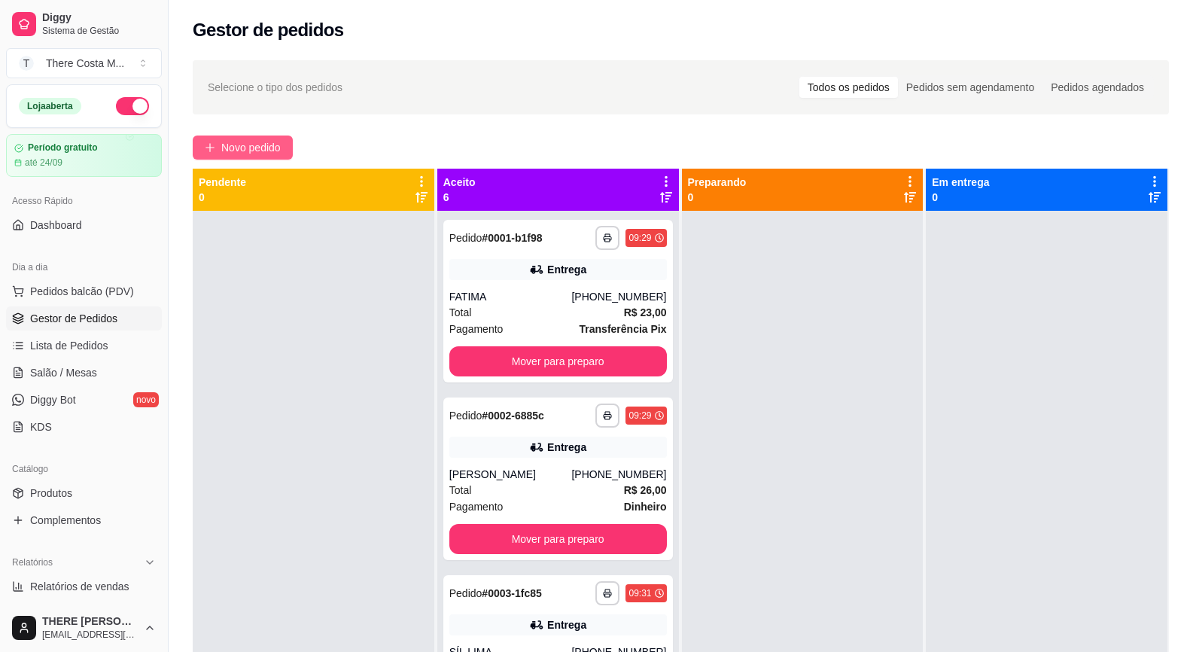
click at [267, 145] on span "Novo pedido" at bounding box center [250, 147] width 59 height 17
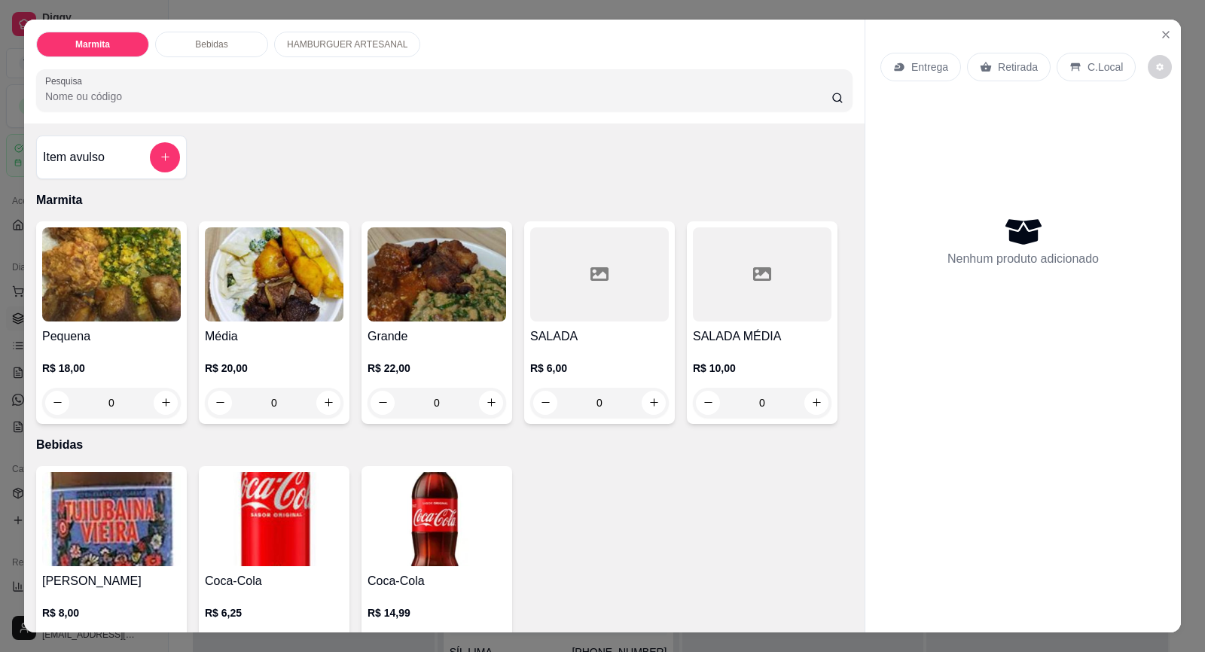
click at [235, 276] on img at bounding box center [274, 274] width 139 height 94
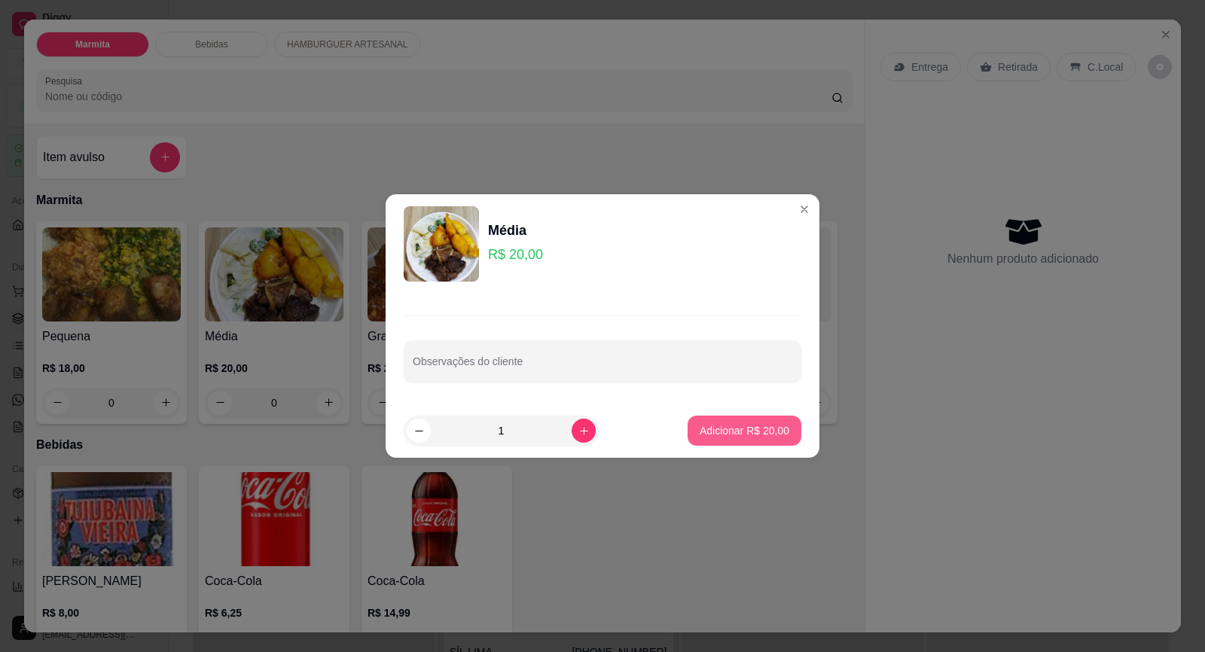
click at [699, 428] on p "Adicionar R$ 20,00" at bounding box center [744, 430] width 90 height 15
type input "1"
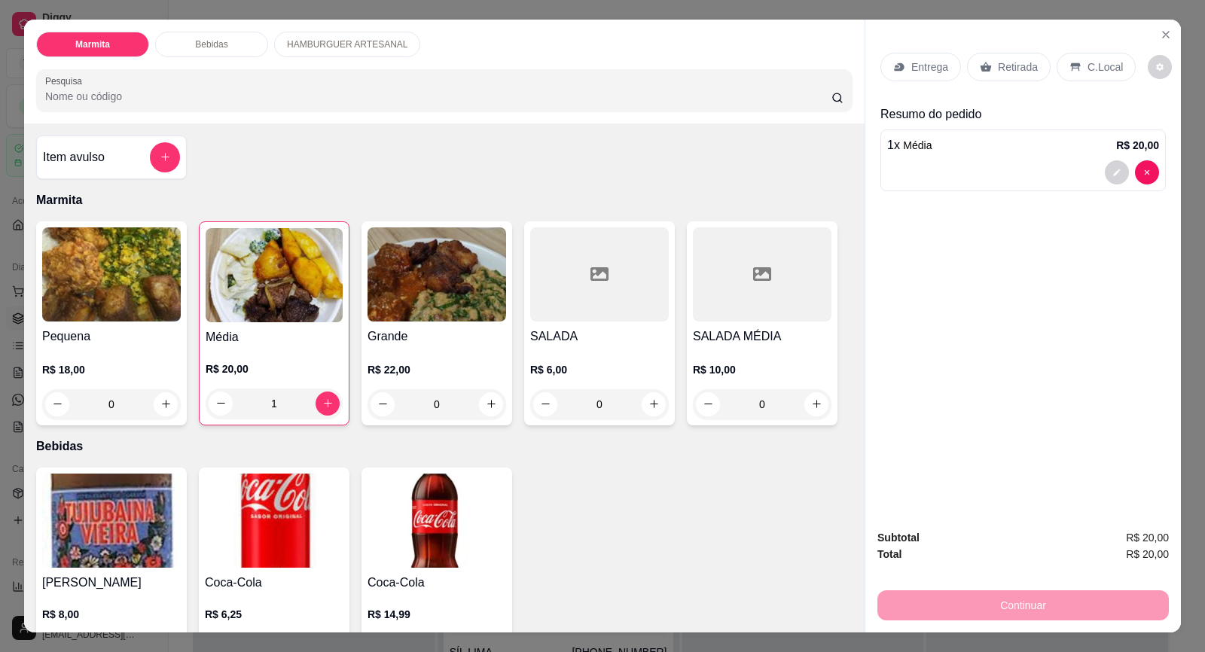
click at [941, 71] on div "Entrega" at bounding box center [920, 67] width 81 height 29
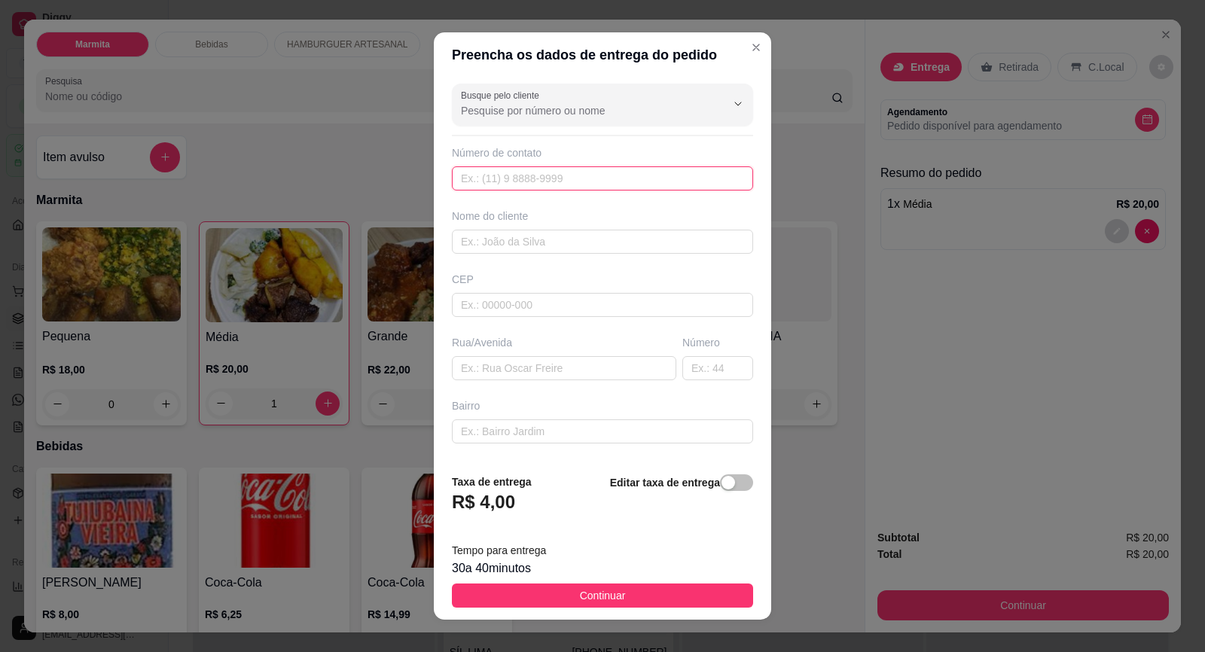
click at [507, 172] on input "text" at bounding box center [602, 178] width 301 height 24
paste input "[PHONE_NUMBER]"
type input "[PHONE_NUMBER]"
click at [531, 250] on input "text" at bounding box center [602, 242] width 301 height 24
type input "[PERSON_NAME]"
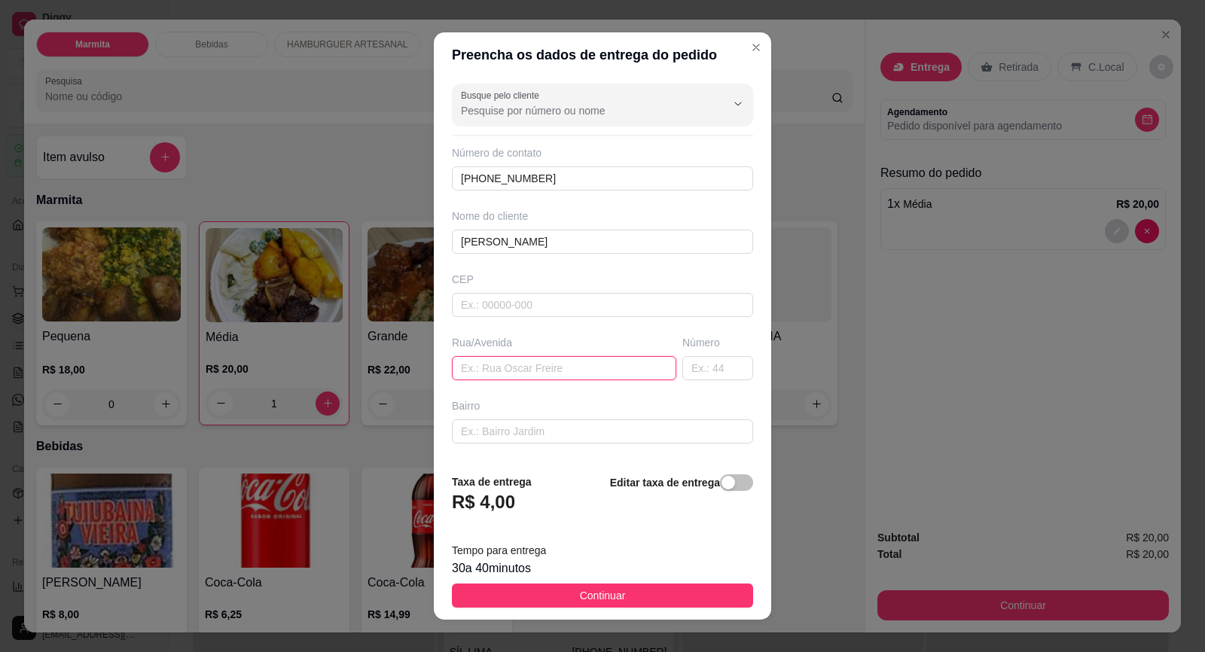
click at [528, 376] on input "text" at bounding box center [564, 368] width 224 height 24
paste input "[STREET_ADDRESS][PERSON_NAME] [PERSON_NAME]"
drag, startPoint x: 538, startPoint y: 368, endPoint x: 549, endPoint y: 363, distance: 12.5
click at [549, 363] on input "[STREET_ADDRESS][PERSON_NAME] [PERSON_NAME]" at bounding box center [564, 368] width 224 height 24
type input "Rua [PERSON_NAME][GEOGRAPHIC_DATA]"
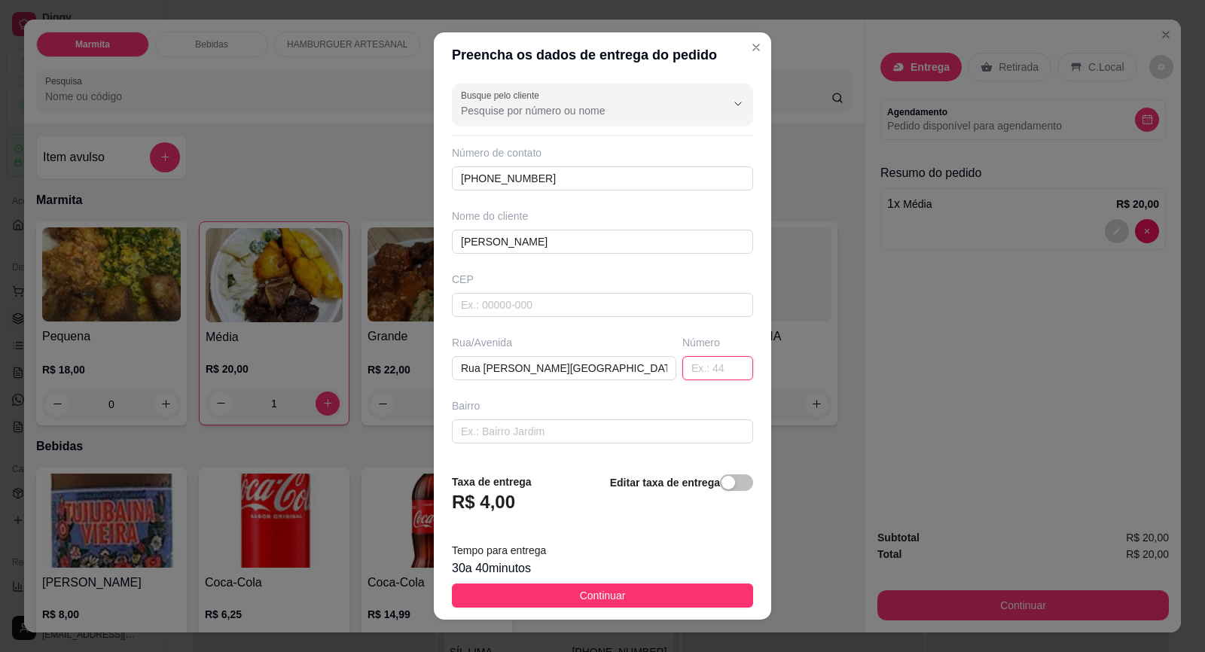
click at [682, 369] on input "text" at bounding box center [717, 368] width 71 height 24
paste input "25"
type input "25"
drag, startPoint x: 541, startPoint y: 367, endPoint x: 614, endPoint y: 373, distance: 73.3
click at [614, 373] on input "Rua [PERSON_NAME][GEOGRAPHIC_DATA]" at bounding box center [564, 368] width 224 height 24
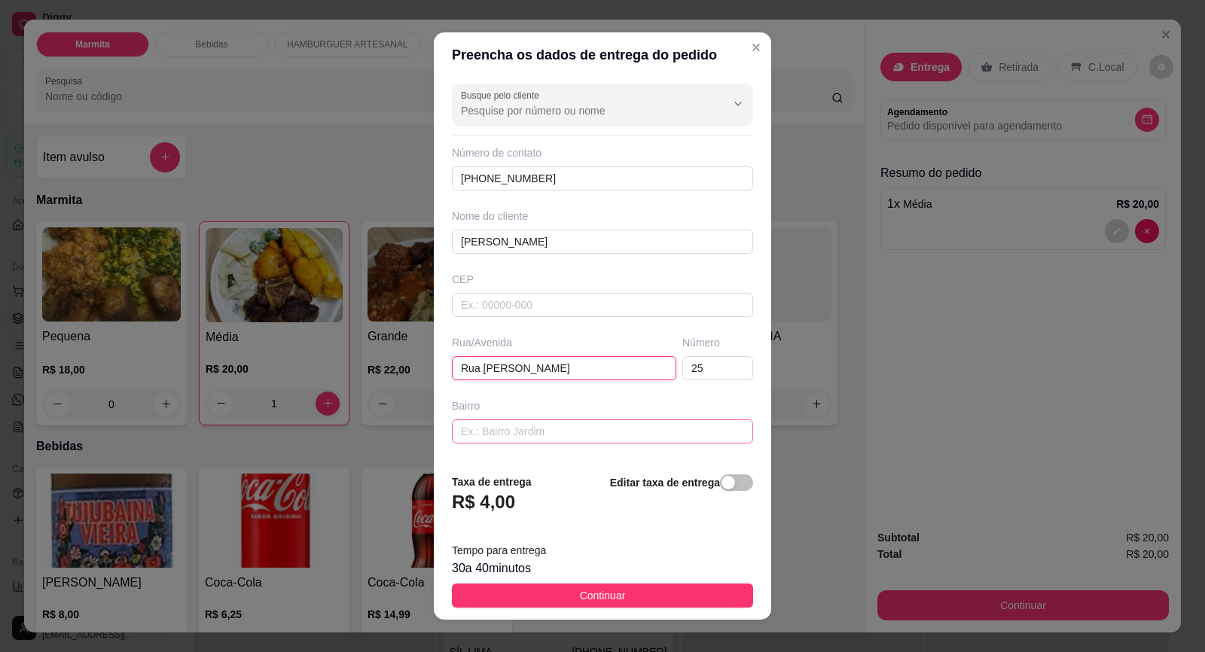
type input "Rua [PERSON_NAME]"
click at [516, 441] on input "text" at bounding box center [602, 431] width 301 height 24
paste input "vila [PERSON_NAME]"
click at [459, 431] on input "vila [PERSON_NAME]" at bounding box center [602, 431] width 301 height 24
type input "Vila [PERSON_NAME]"
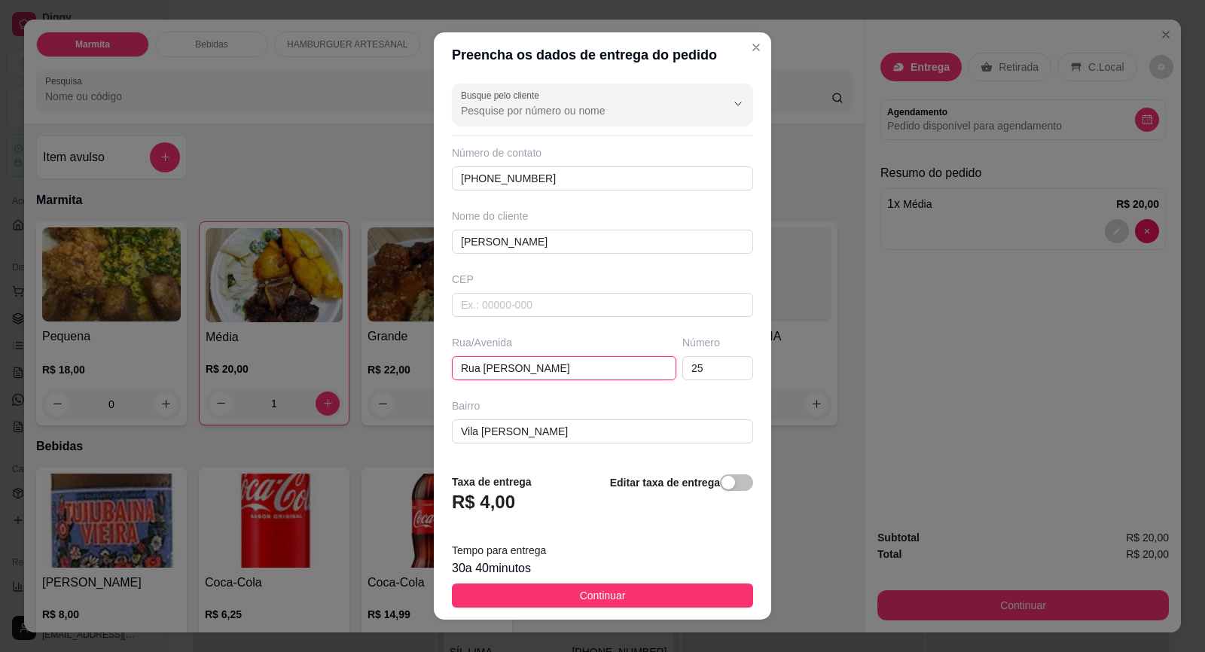
click at [481, 364] on input "Rua [PERSON_NAME]" at bounding box center [564, 368] width 224 height 24
click at [507, 373] on input "Rua [PERSON_NAME]" at bounding box center [564, 368] width 224 height 24
type input "Rua [PERSON_NAME]"
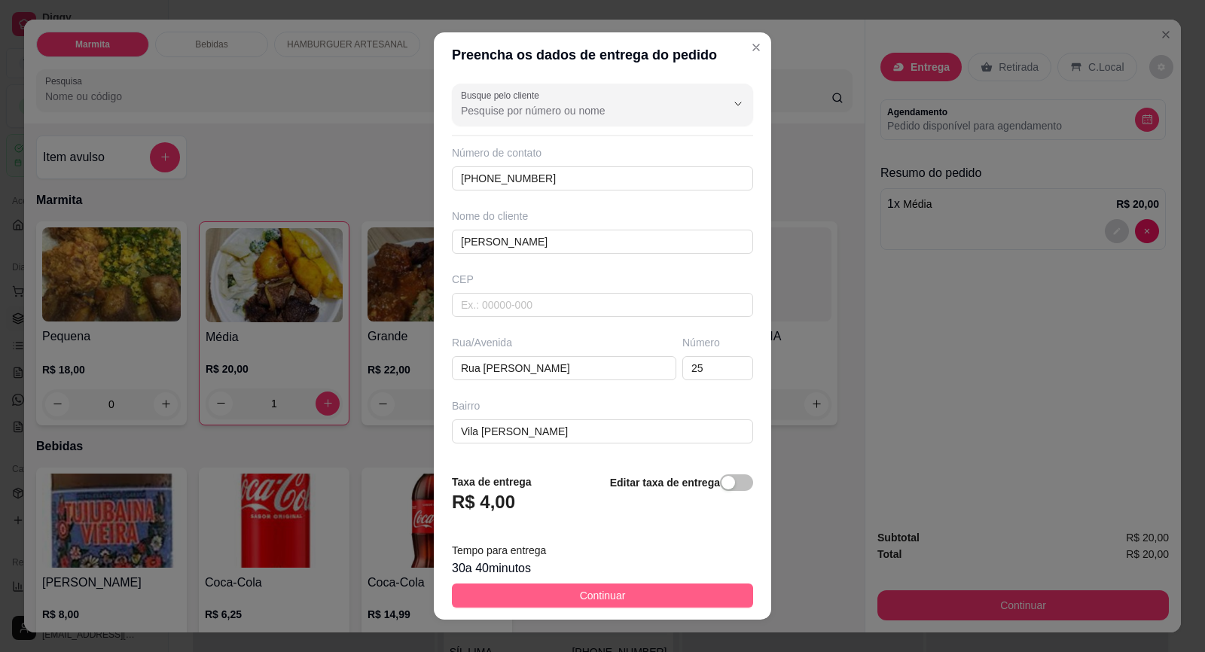
click at [610, 596] on span "Continuar" at bounding box center [603, 595] width 46 height 17
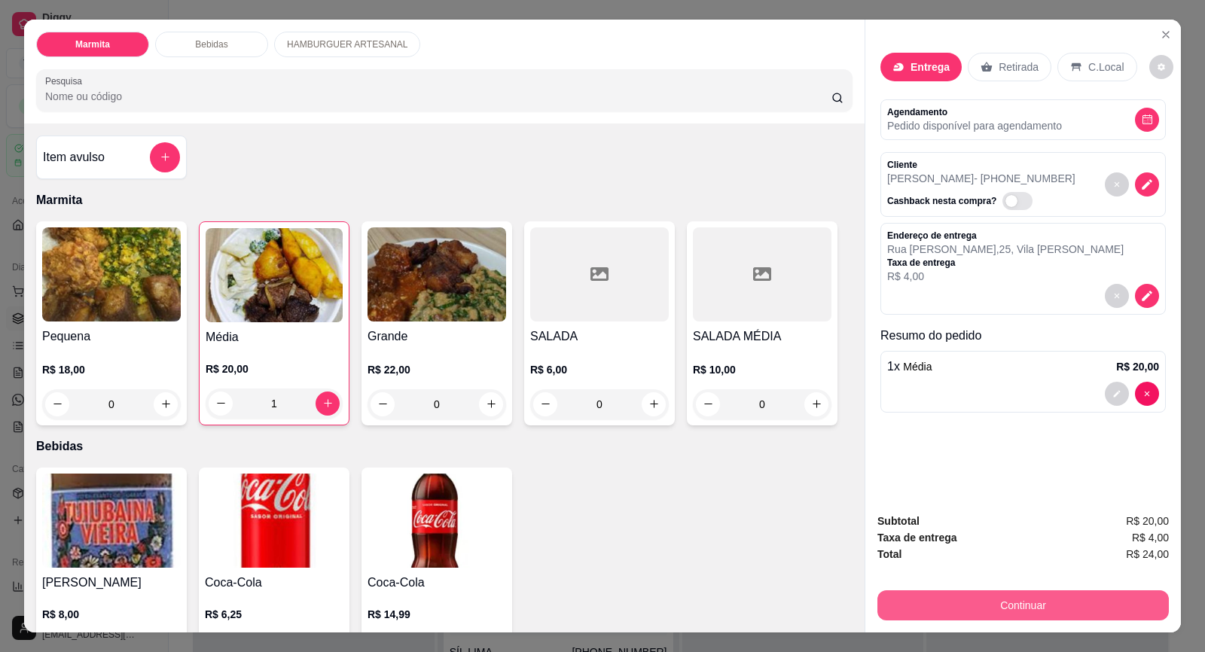
click at [909, 598] on button "Continuar" at bounding box center [1022, 605] width 291 height 30
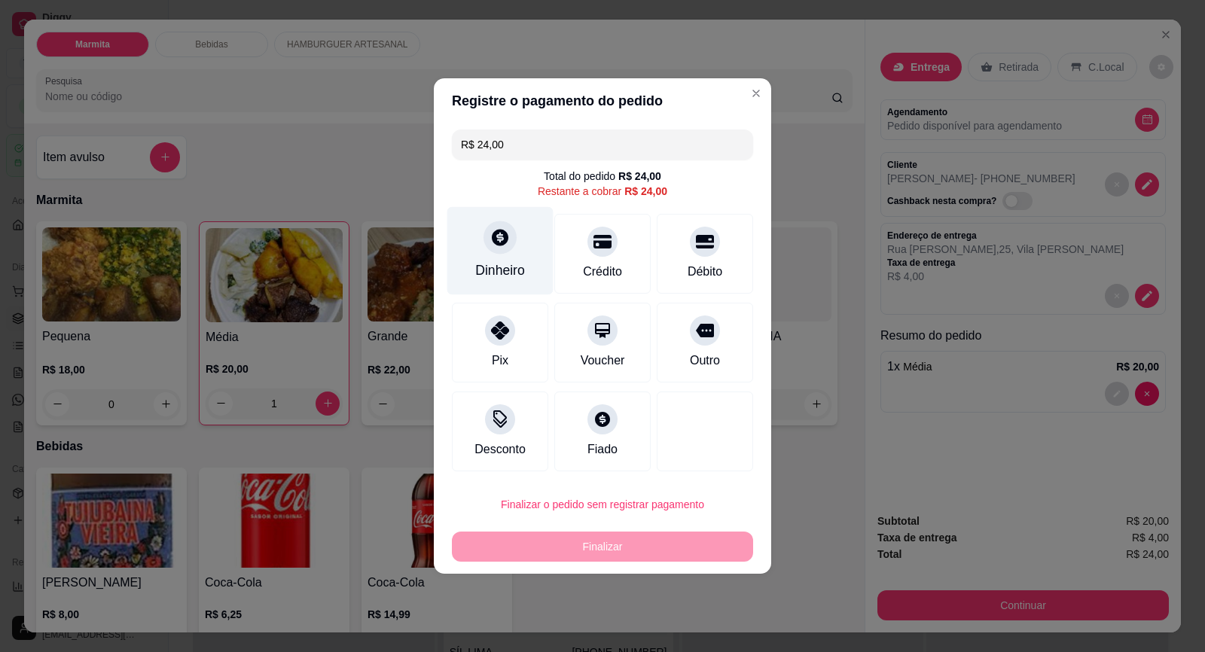
click at [494, 257] on div "Dinheiro" at bounding box center [500, 251] width 106 height 88
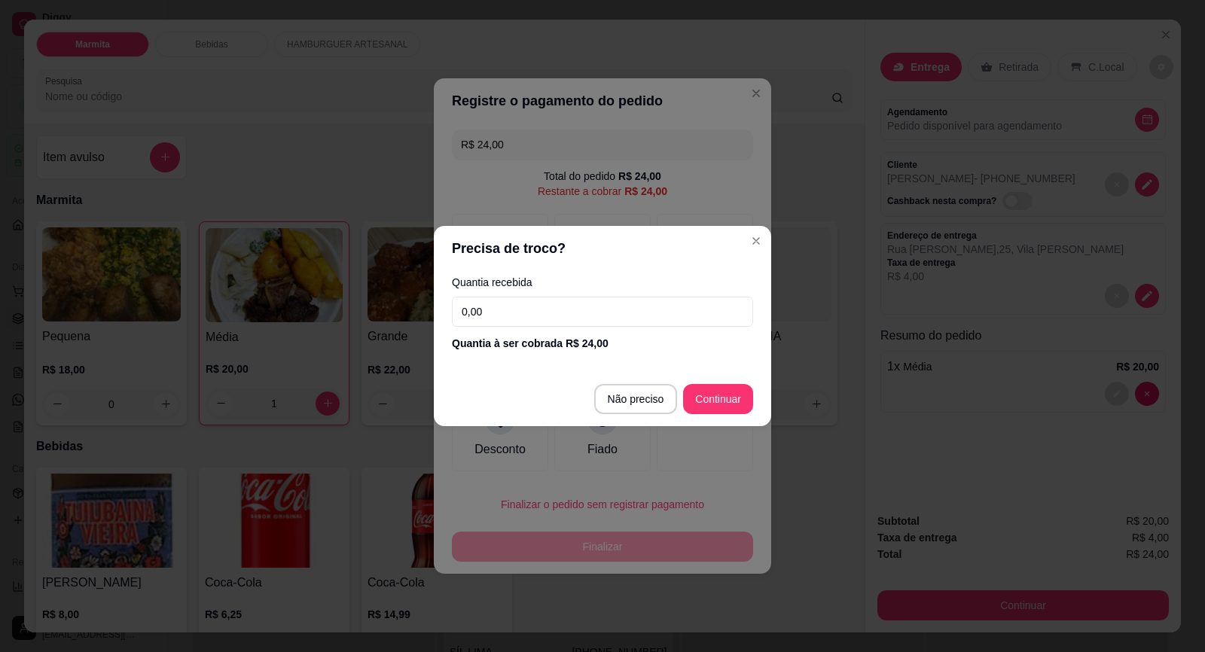
click at [504, 320] on input "0,00" at bounding box center [602, 312] width 301 height 30
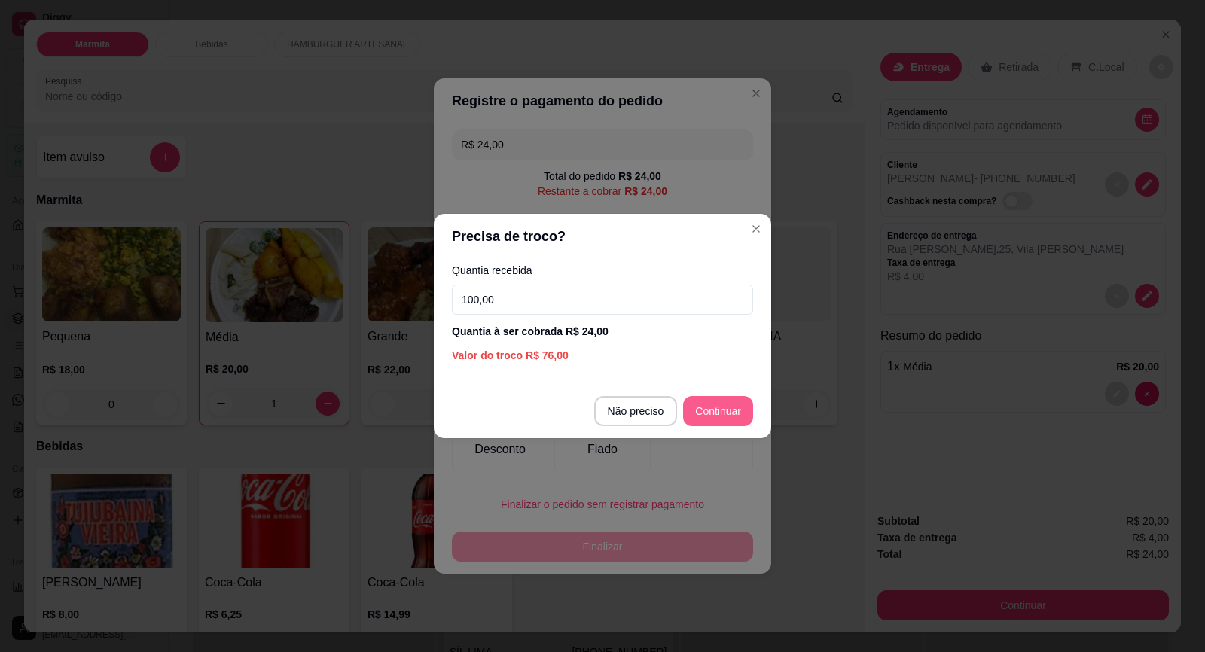
type input "100,00"
type input "R$ 0,00"
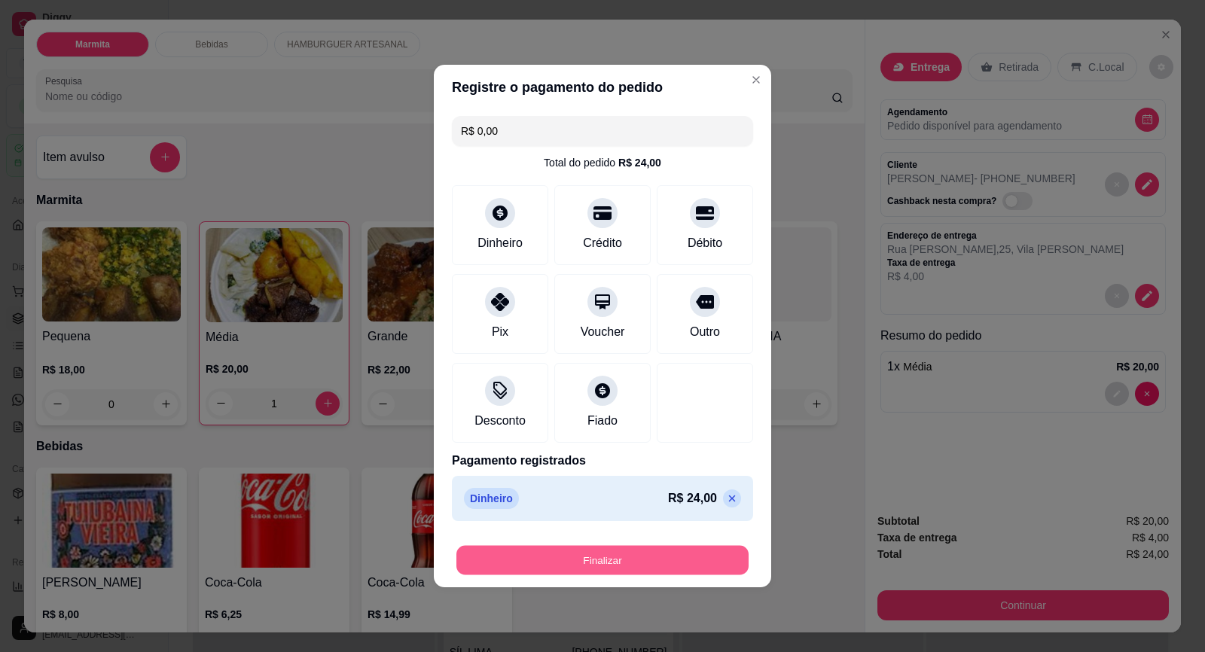
click at [642, 568] on button "Finalizar" at bounding box center [602, 560] width 292 height 29
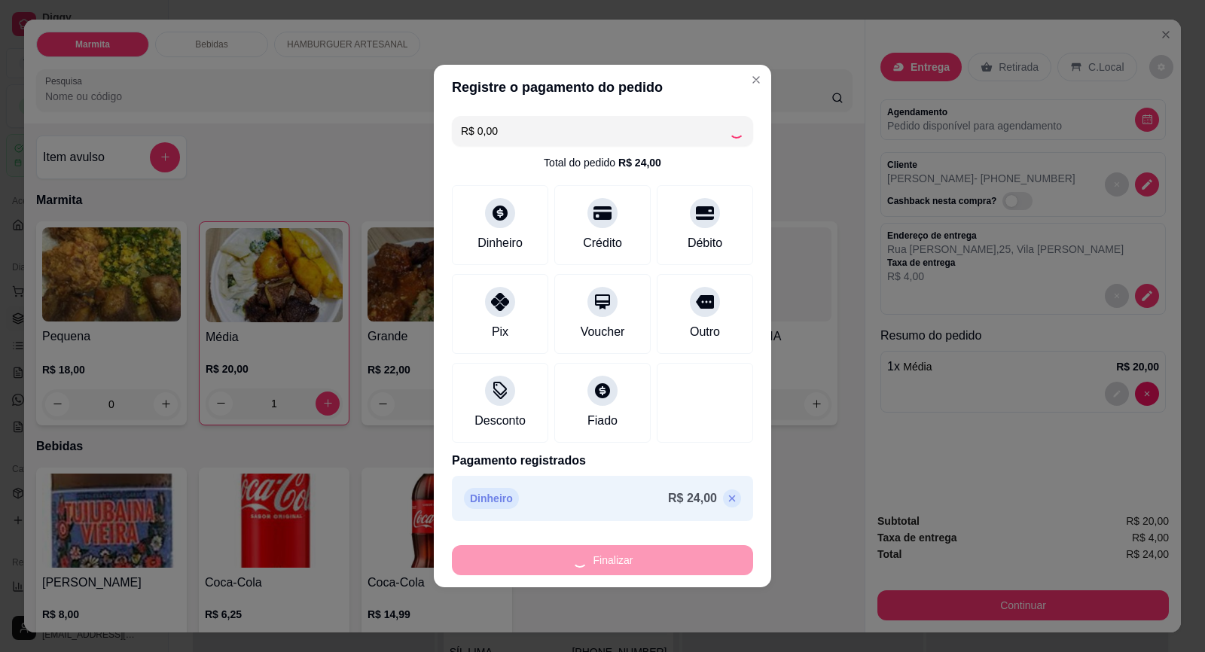
type input "0"
type input "-R$ 24,00"
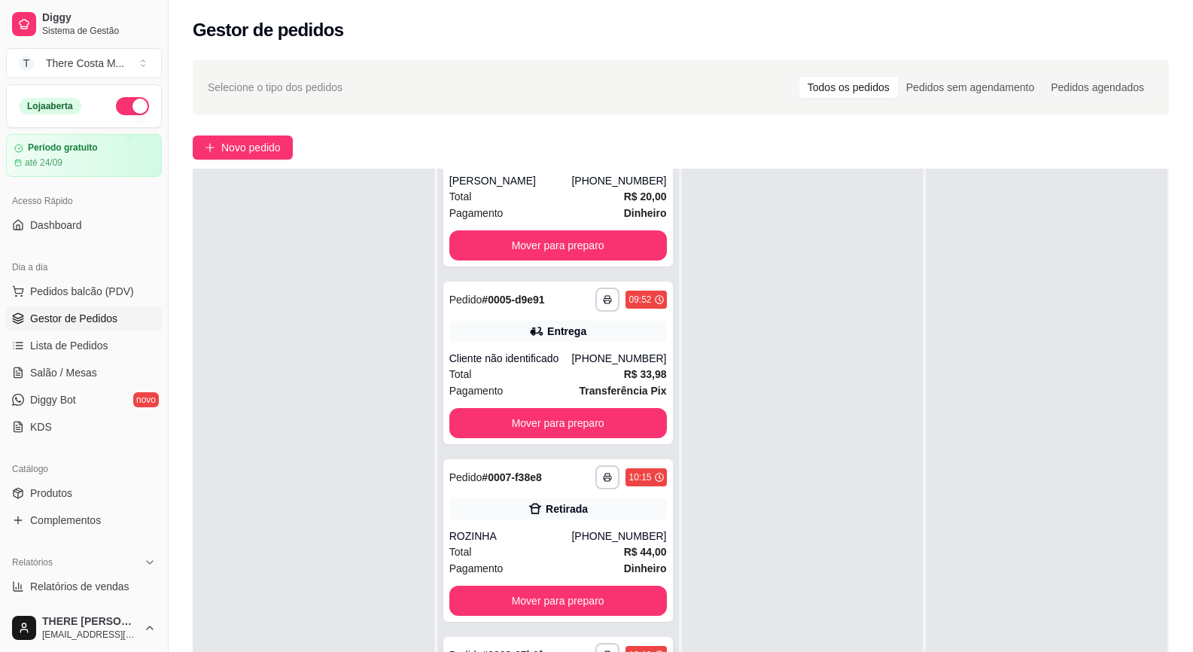
scroll to position [230, 0]
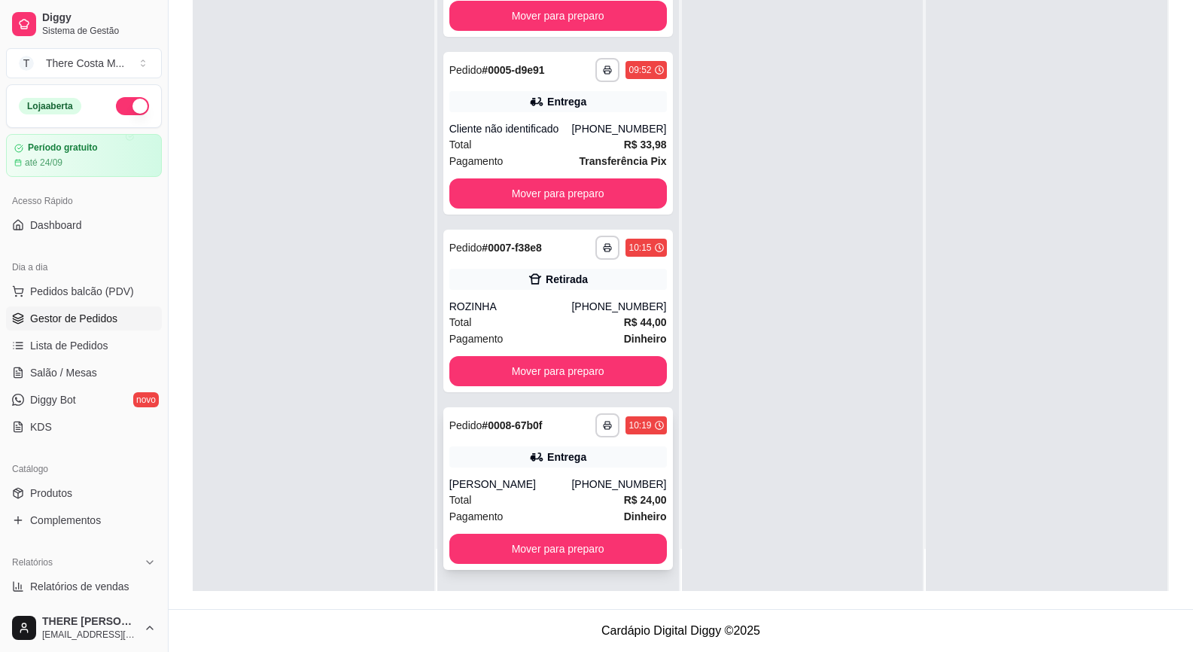
click at [541, 487] on div "[PERSON_NAME]" at bounding box center [510, 484] width 123 height 15
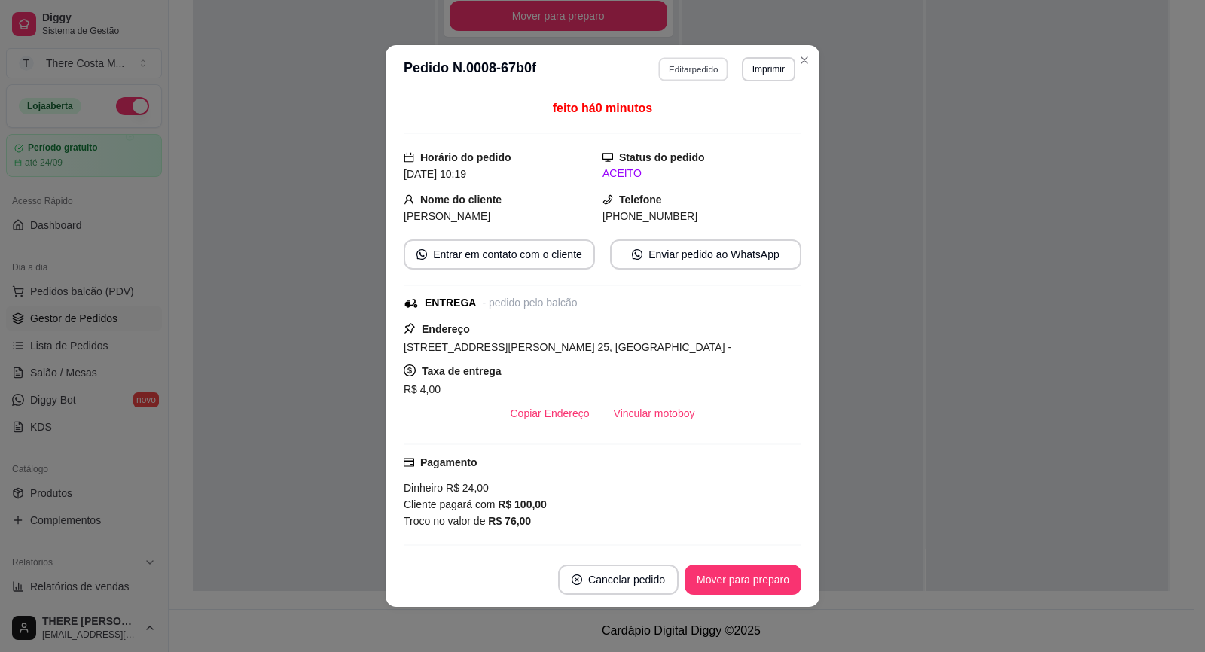
click at [687, 65] on button "Editar pedido" at bounding box center [694, 68] width 70 height 23
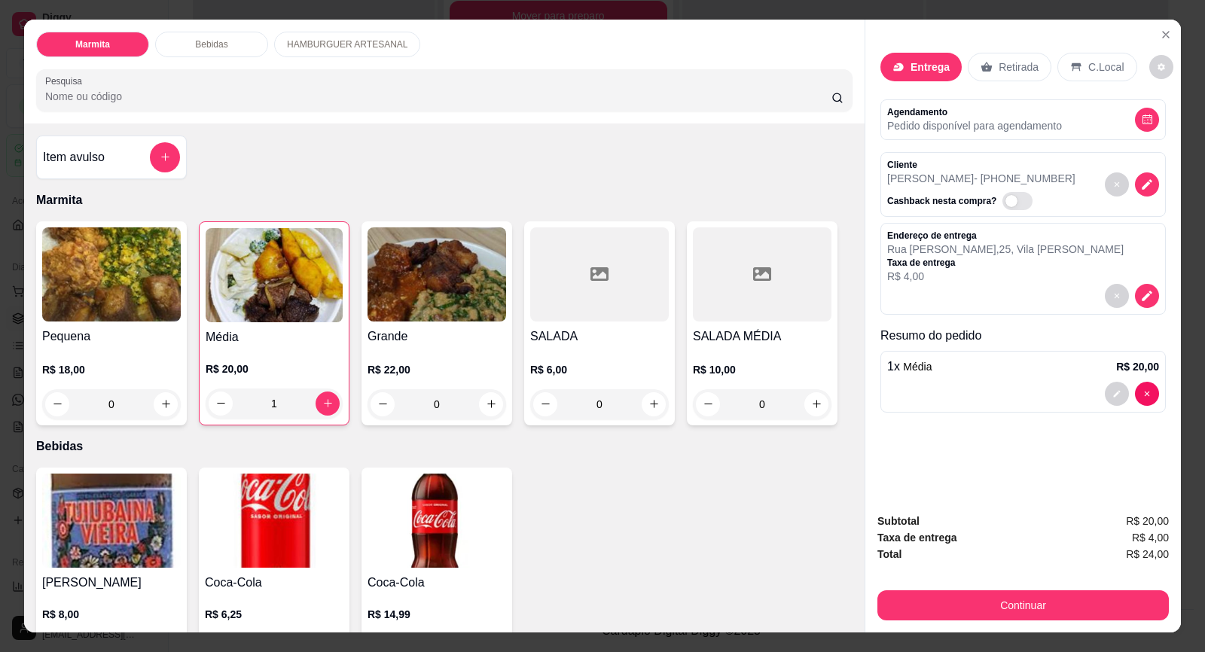
click at [282, 513] on img at bounding box center [274, 521] width 139 height 94
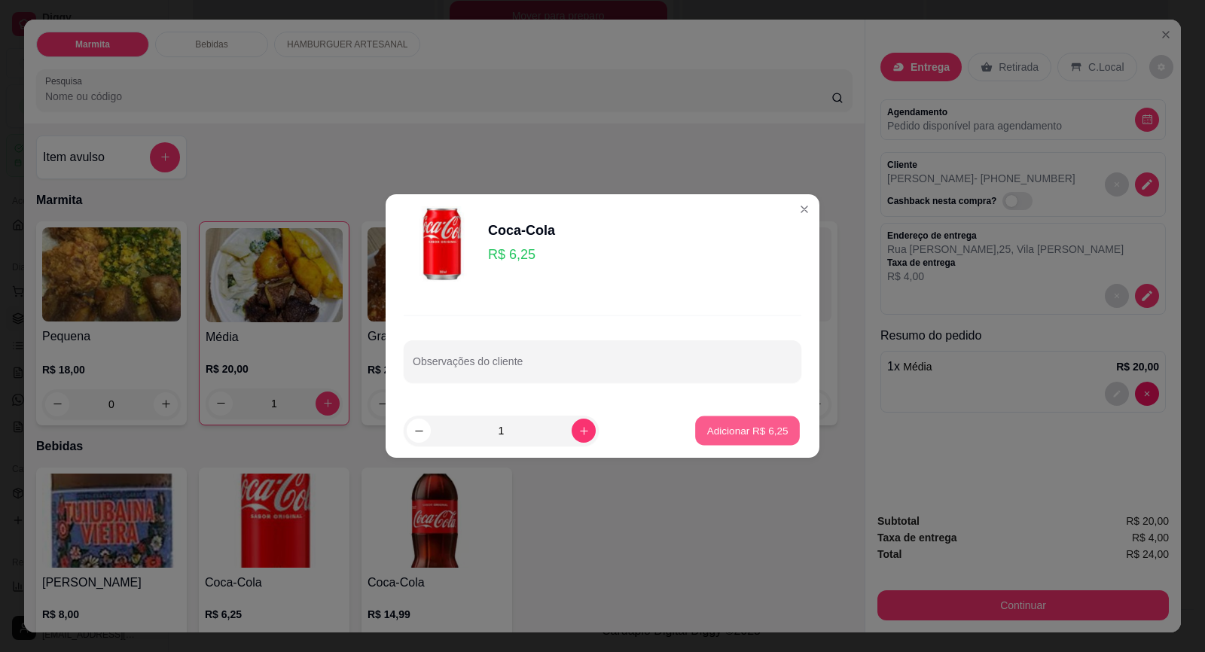
click at [726, 423] on p "Adicionar R$ 6,25" at bounding box center [746, 430] width 81 height 14
type input "1"
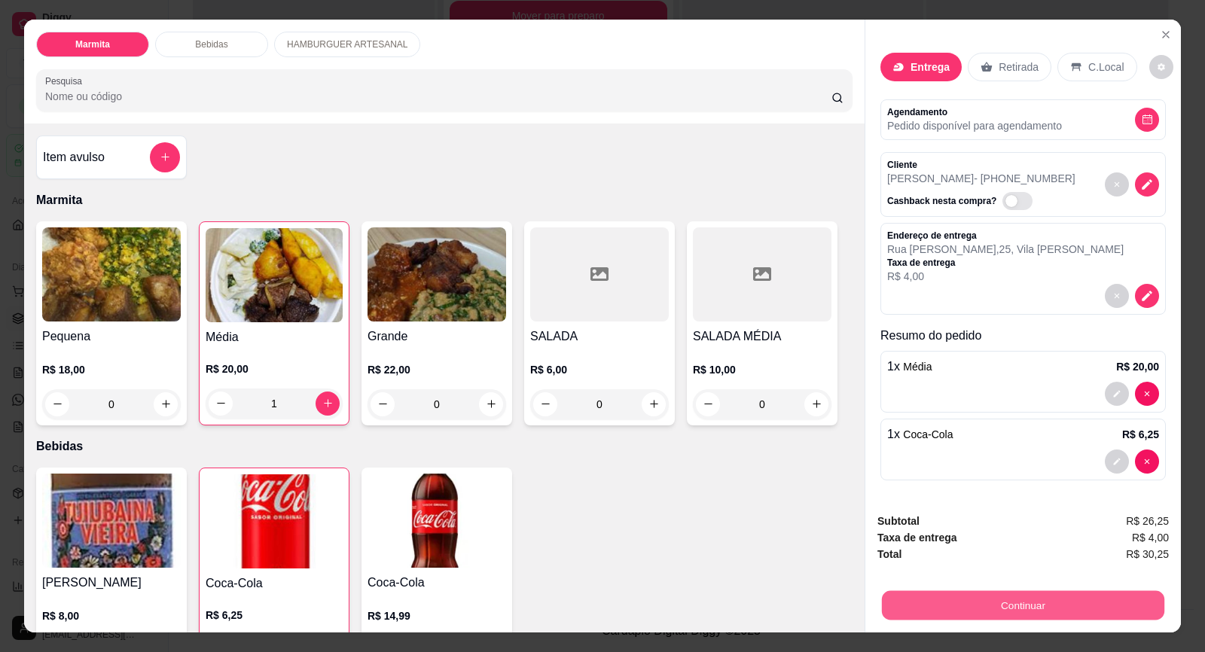
click at [1004, 617] on button "Continuar" at bounding box center [1023, 605] width 282 height 29
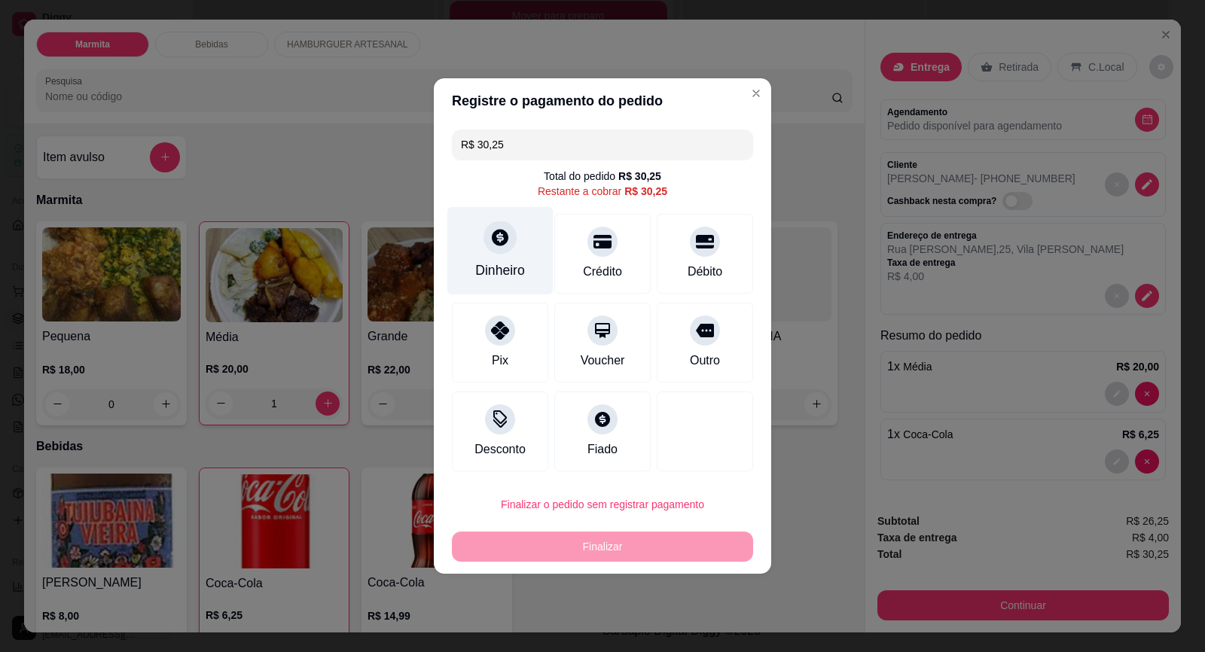
click at [483, 244] on div at bounding box center [499, 237] width 33 height 33
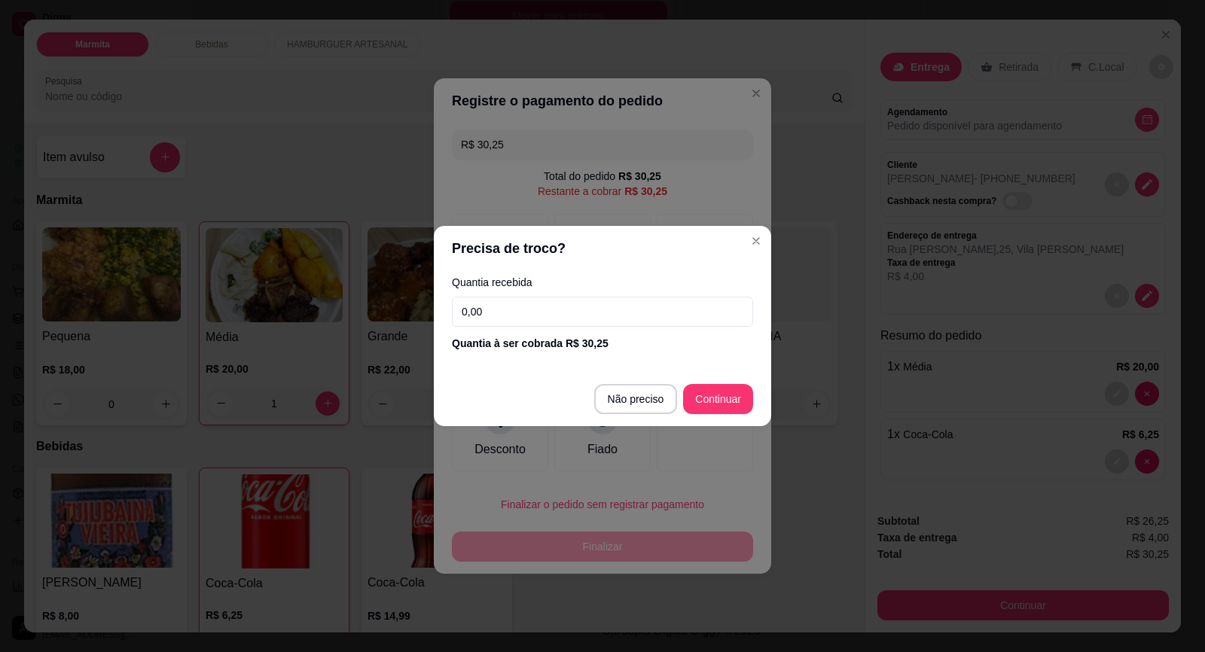
click at [509, 310] on input "0,00" at bounding box center [602, 312] width 301 height 30
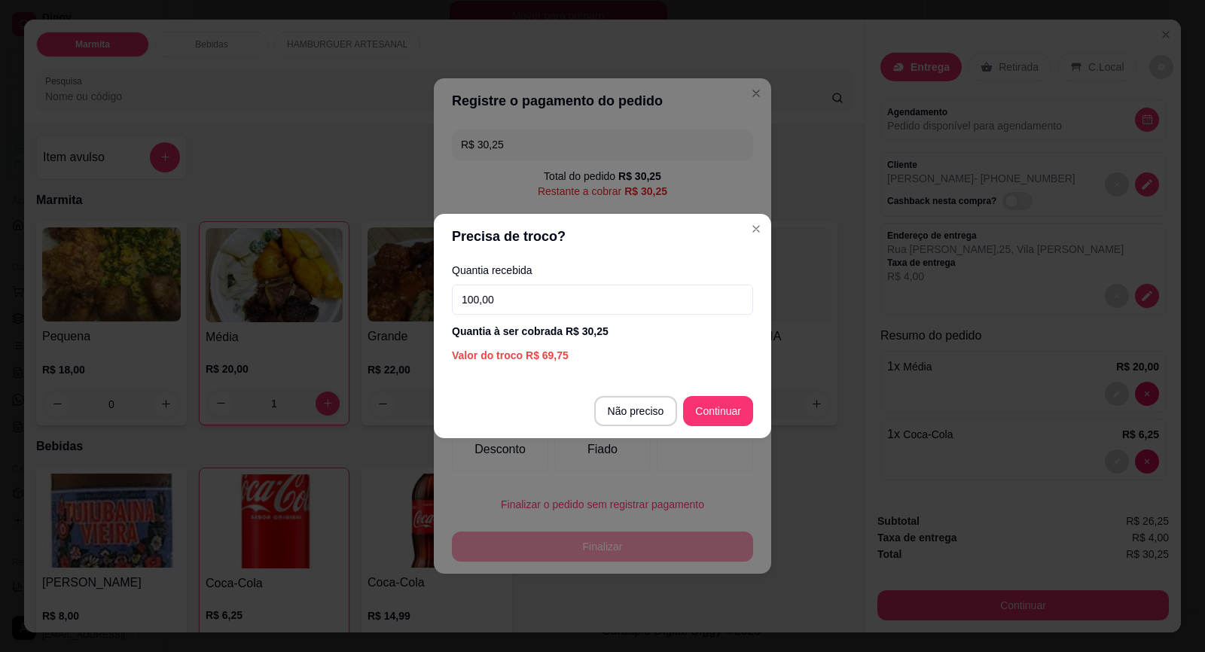
type input "100,00"
type input "R$ 0,00"
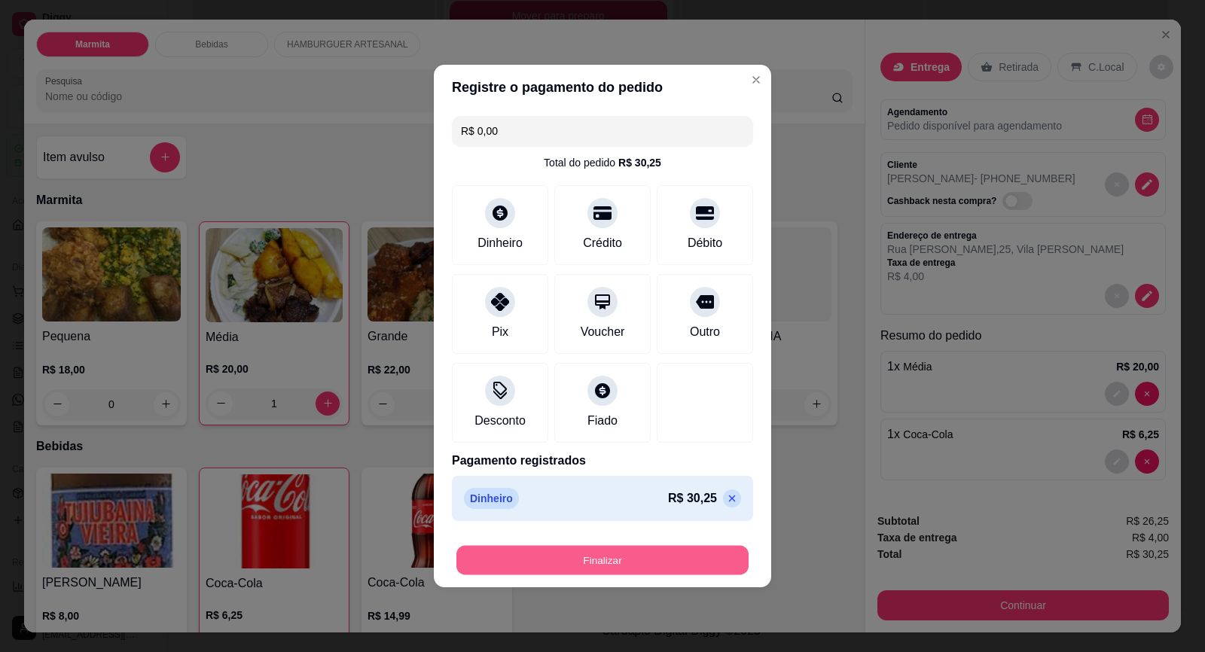
click at [701, 554] on button "Finalizar" at bounding box center [602, 560] width 292 height 29
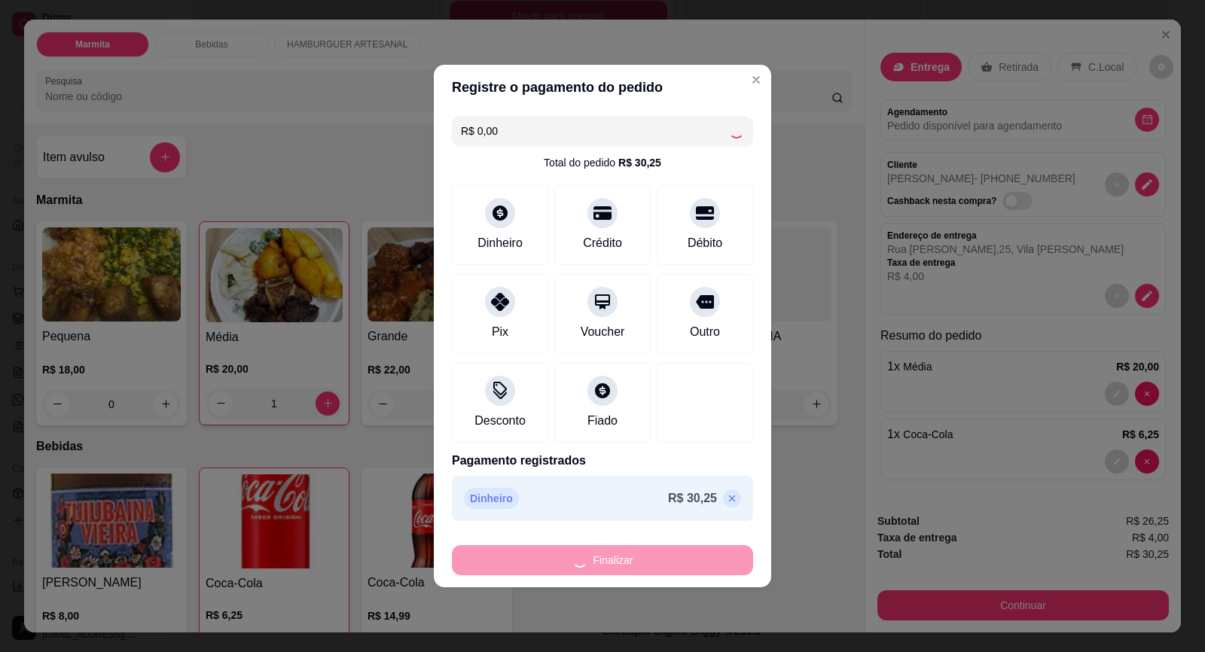
type input "0"
type input "-R$ 30,25"
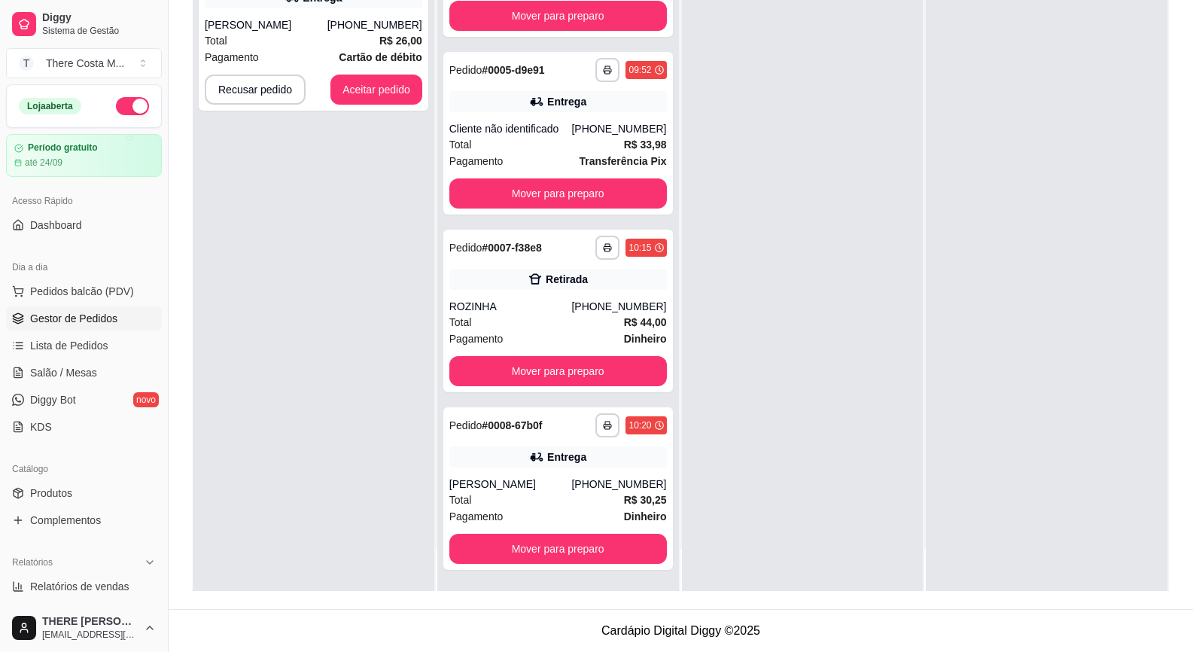
scroll to position [0, 0]
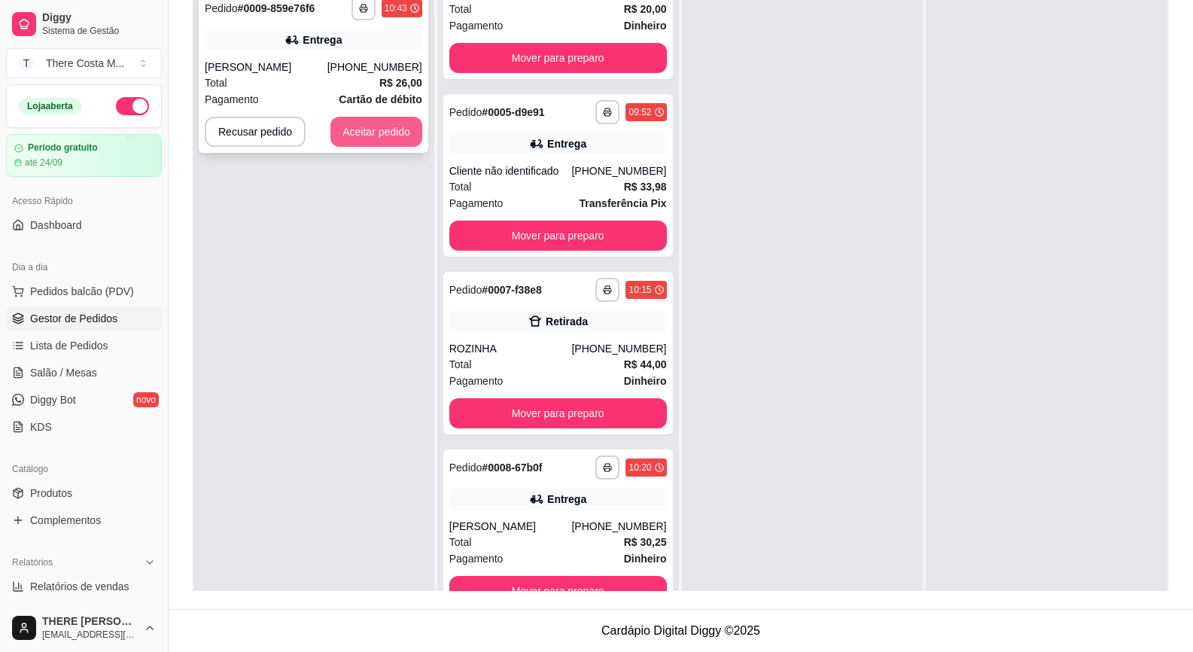
click at [364, 132] on button "Aceitar pedido" at bounding box center [376, 132] width 92 height 30
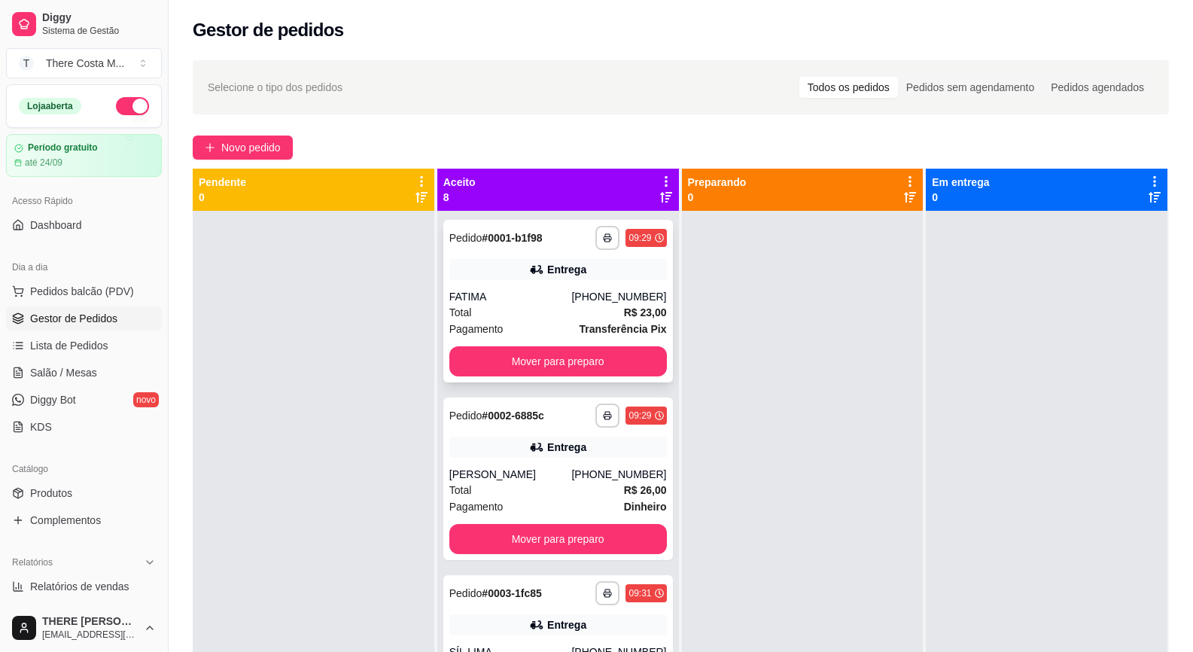
click at [562, 309] on div "Total R$ 23,00" at bounding box center [558, 312] width 218 height 17
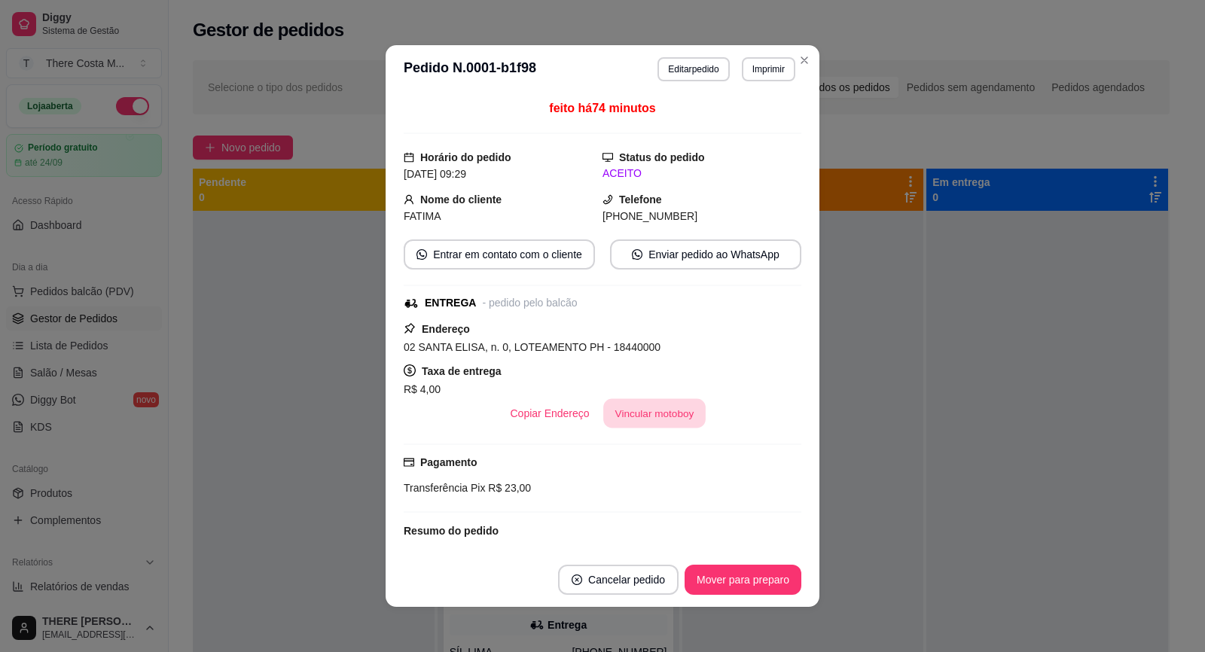
click at [665, 413] on button "Vincular motoboy" at bounding box center [654, 413] width 102 height 29
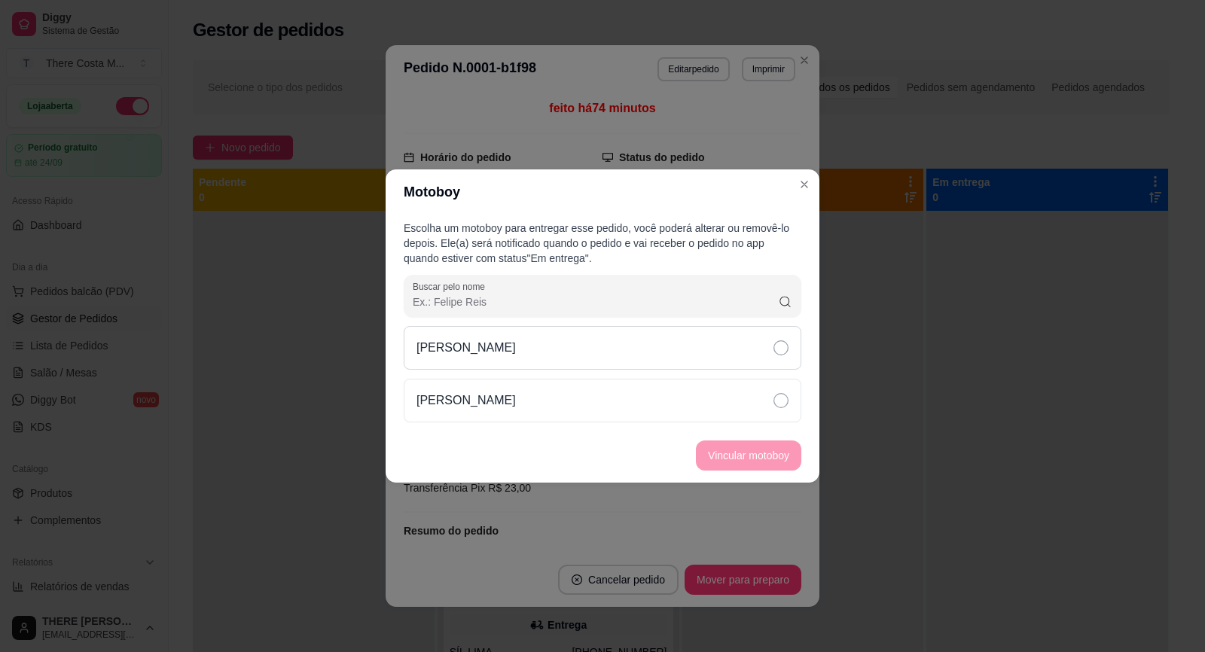
click at [664, 357] on div "[PERSON_NAME]" at bounding box center [602, 348] width 397 height 44
click at [746, 457] on button "Vincular motoboy" at bounding box center [748, 455] width 105 height 30
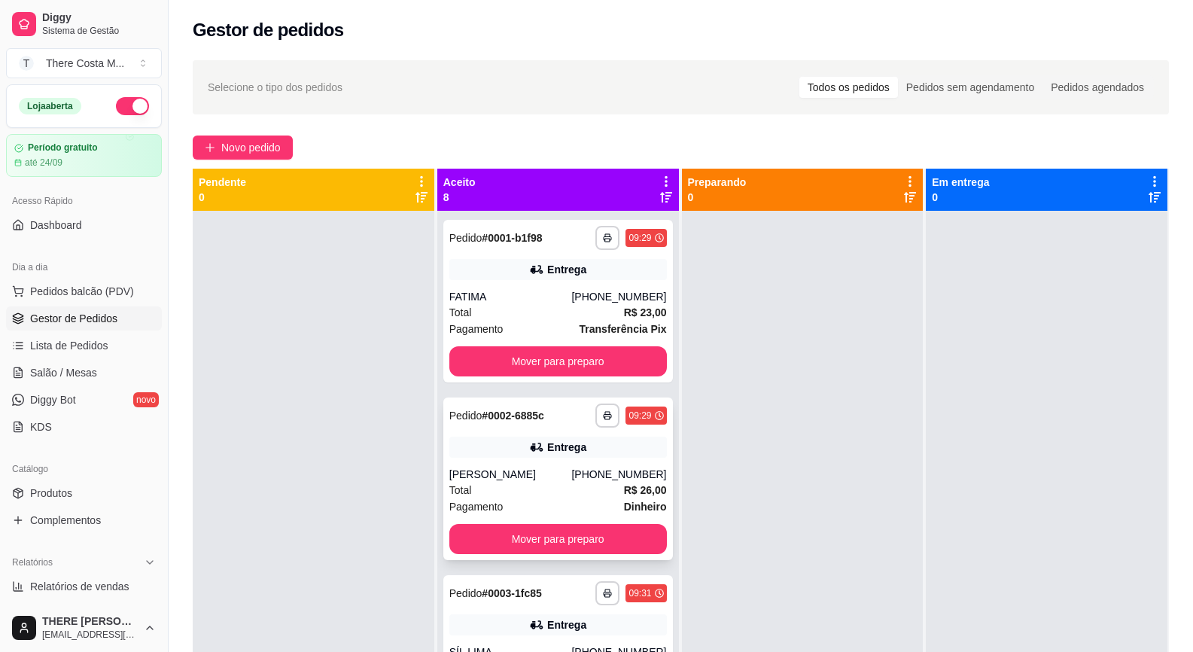
click at [618, 463] on div "**********" at bounding box center [558, 478] width 230 height 163
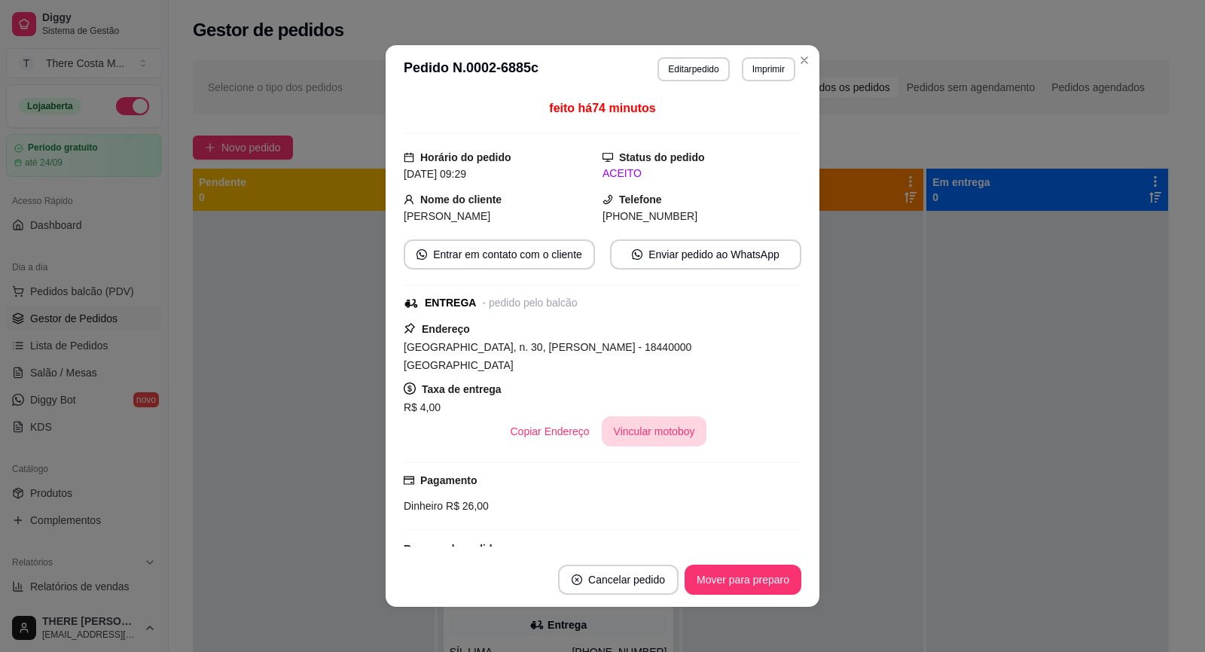
click at [656, 416] on button "Vincular motoboy" at bounding box center [654, 431] width 105 height 30
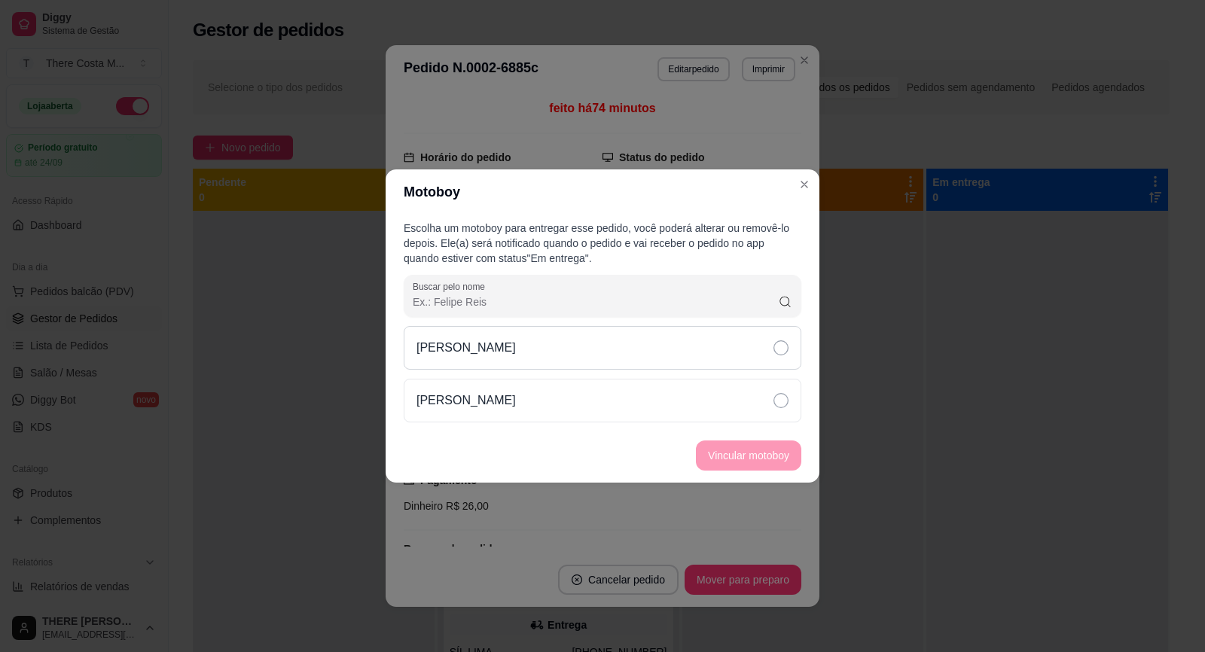
click at [678, 332] on div "[PERSON_NAME]" at bounding box center [602, 348] width 397 height 44
click at [736, 453] on button "Vincular motoboy" at bounding box center [748, 455] width 105 height 30
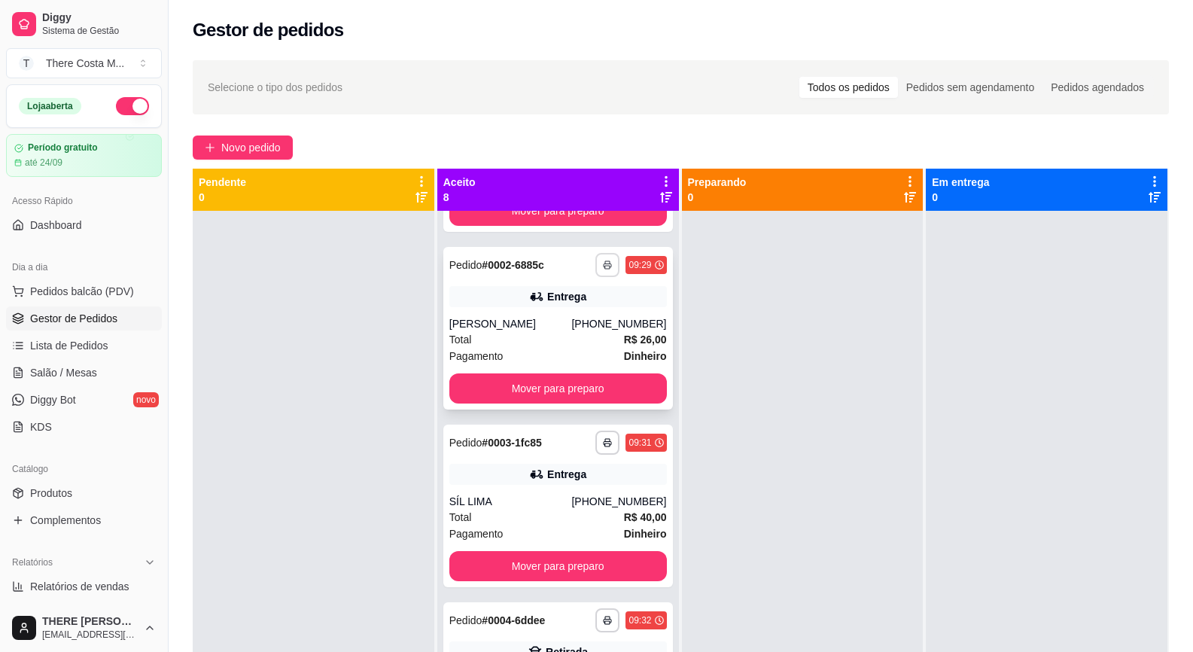
scroll to position [226, 0]
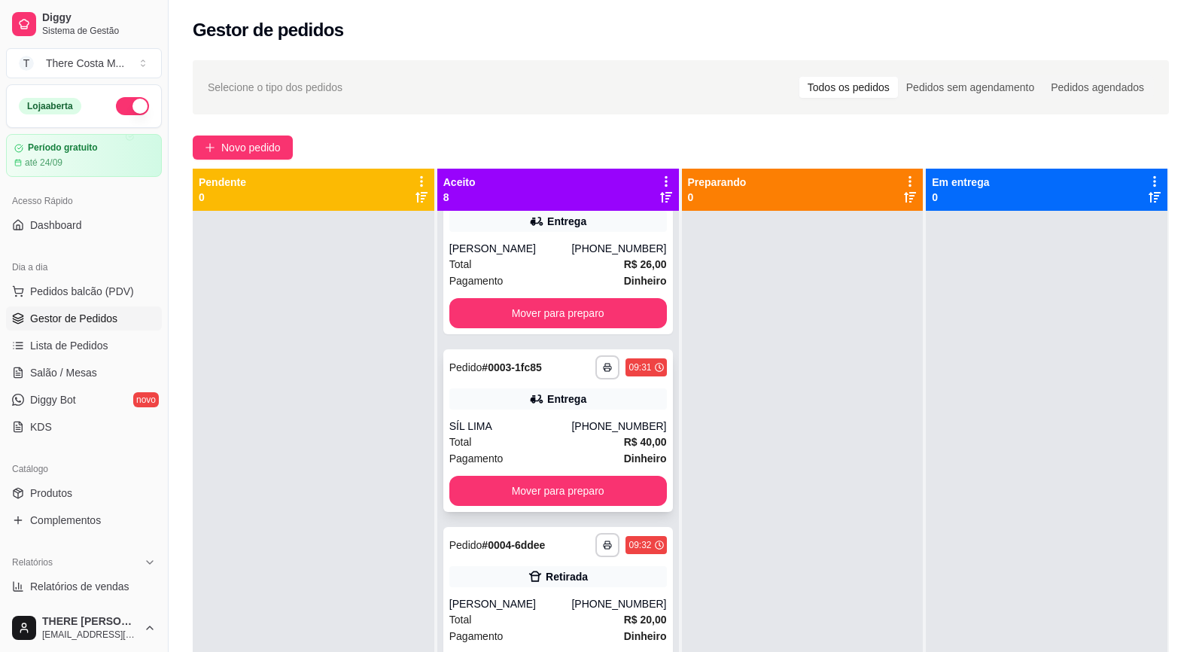
click at [593, 445] on div "Total R$ 40,00" at bounding box center [558, 442] width 218 height 17
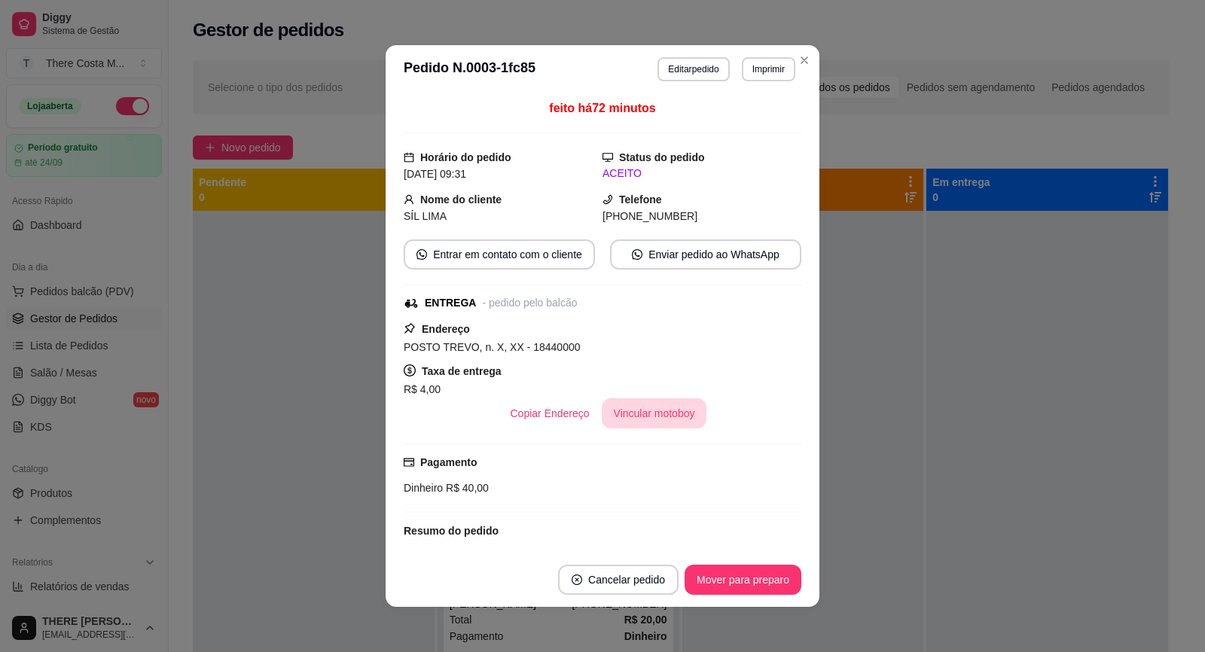
click at [662, 415] on button "Vincular motoboy" at bounding box center [654, 413] width 105 height 30
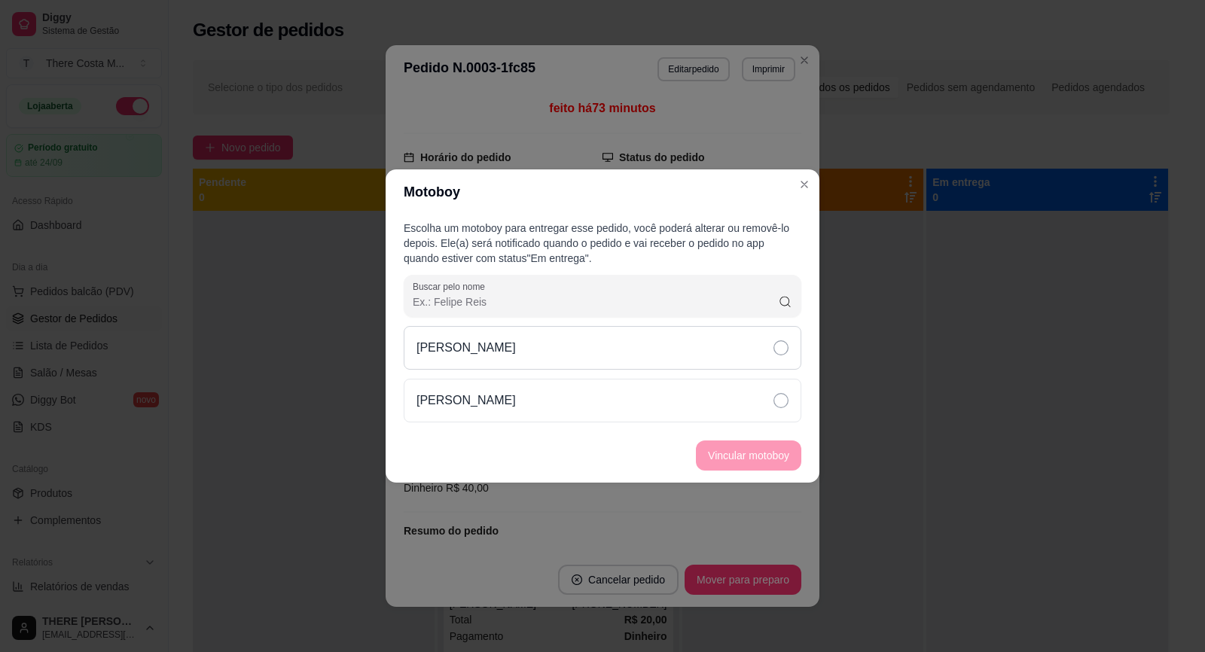
click at [714, 342] on div "[PERSON_NAME]" at bounding box center [602, 348] width 397 height 44
click at [779, 446] on button "Vincular motoboy" at bounding box center [748, 455] width 102 height 29
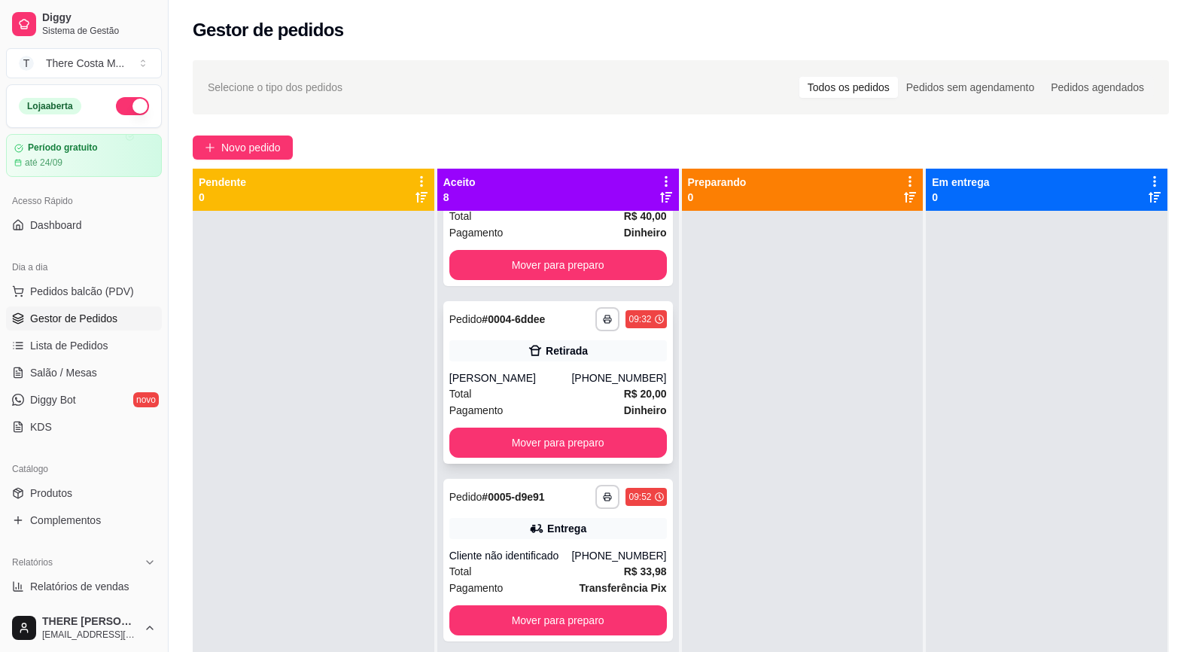
scroll to position [527, 0]
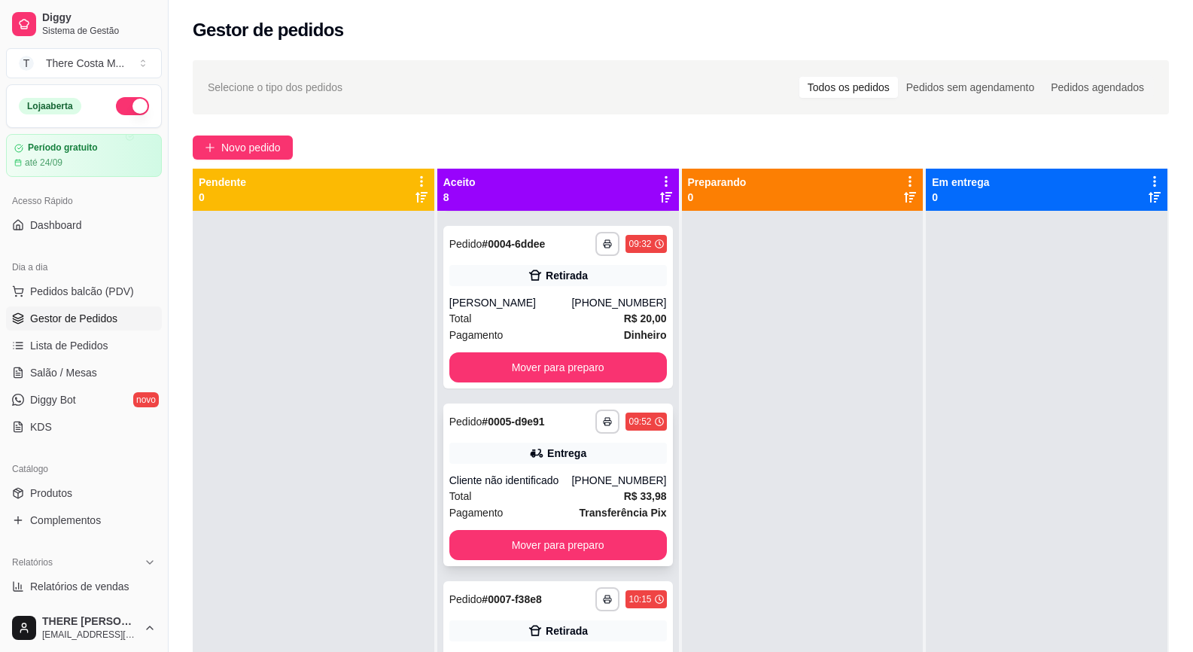
click at [598, 494] on div "Total R$ 33,98" at bounding box center [558, 496] width 218 height 17
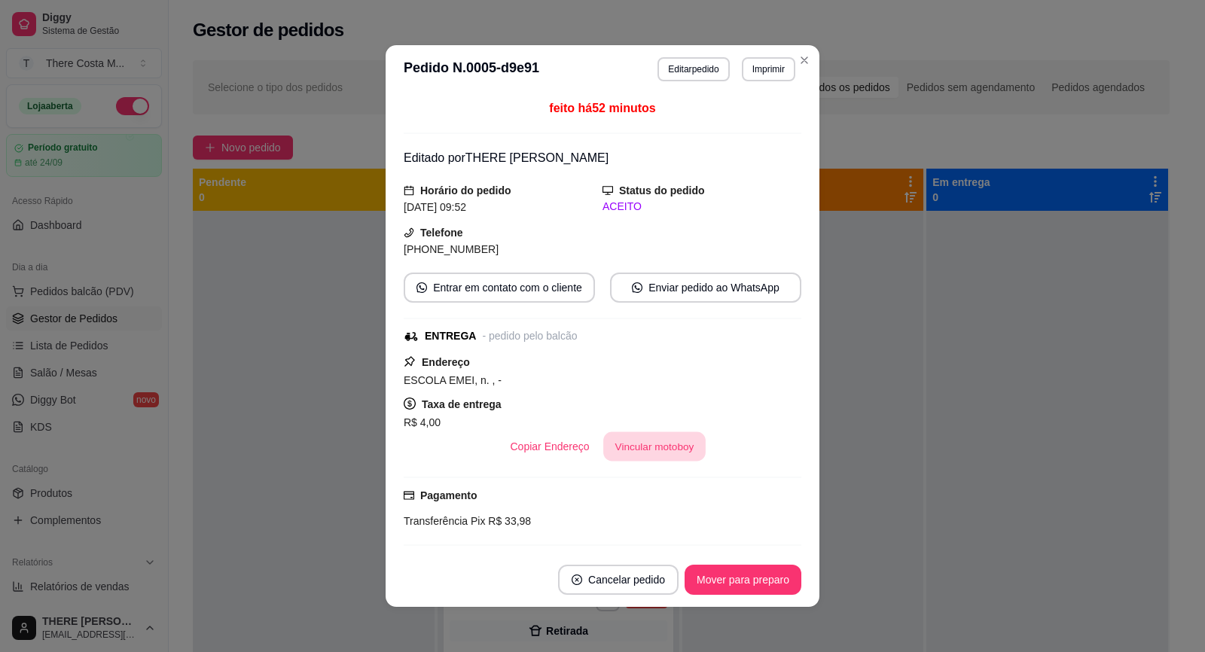
click at [649, 452] on button "Vincular motoboy" at bounding box center [654, 446] width 102 height 29
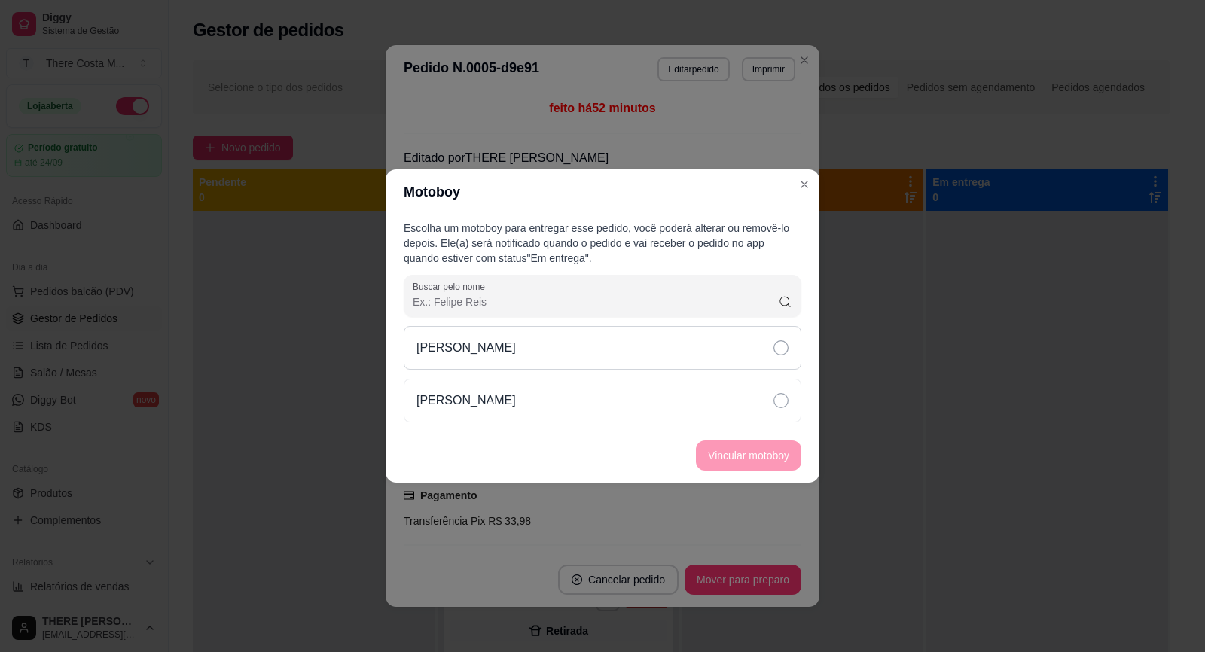
click at [691, 352] on div "[PERSON_NAME]" at bounding box center [602, 348] width 397 height 44
click at [724, 455] on button "Vincular motoboy" at bounding box center [748, 455] width 102 height 29
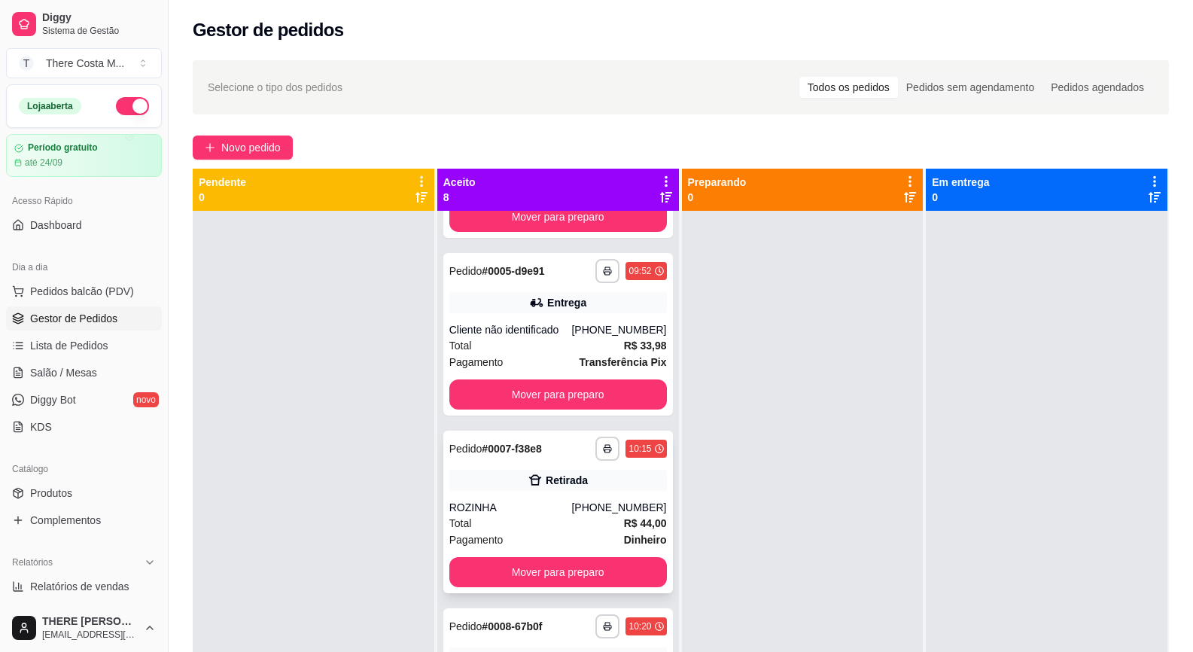
scroll to position [753, 0]
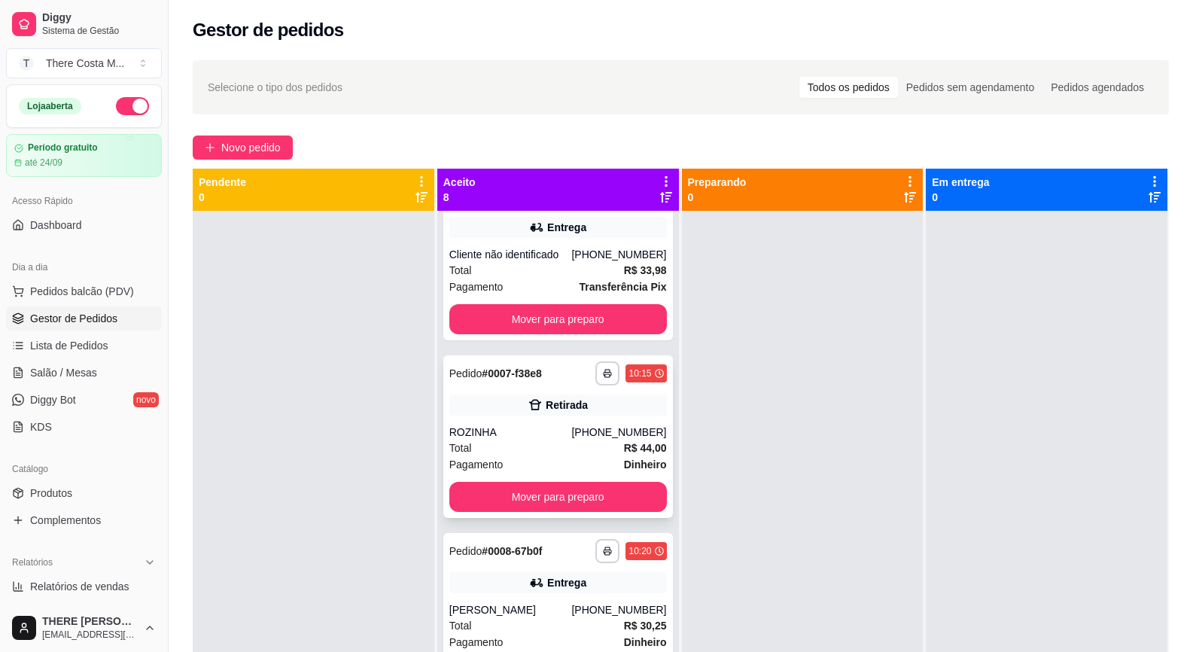
click at [586, 440] on div "Total R$ 44,00" at bounding box center [558, 448] width 218 height 17
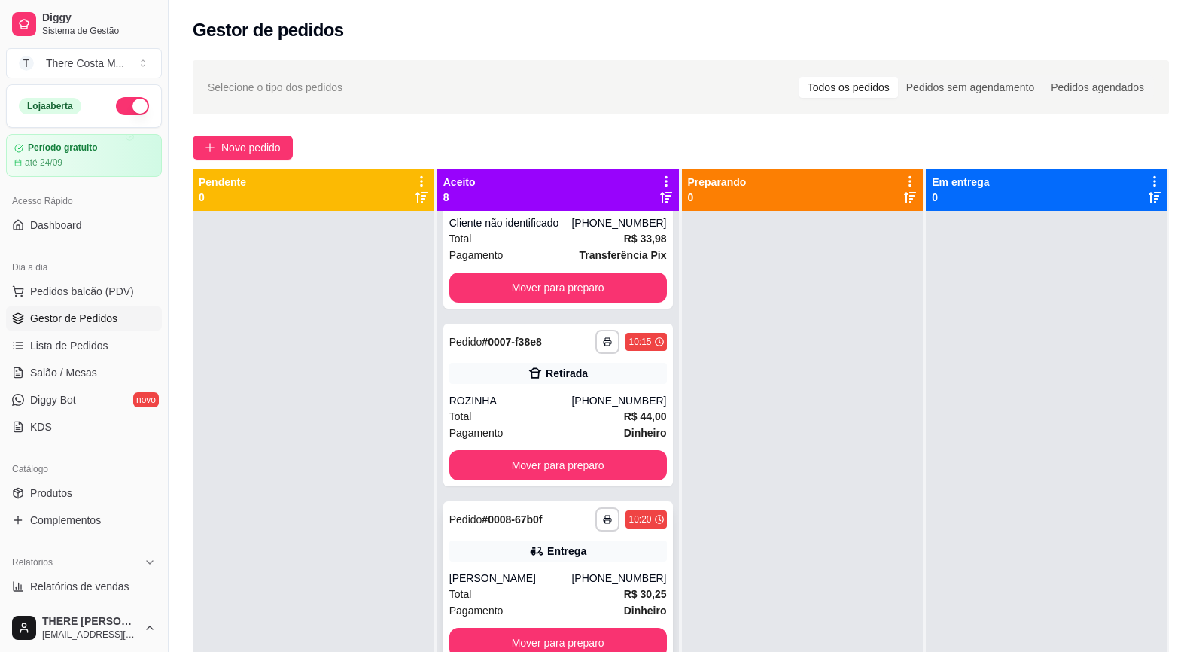
scroll to position [42, 0]
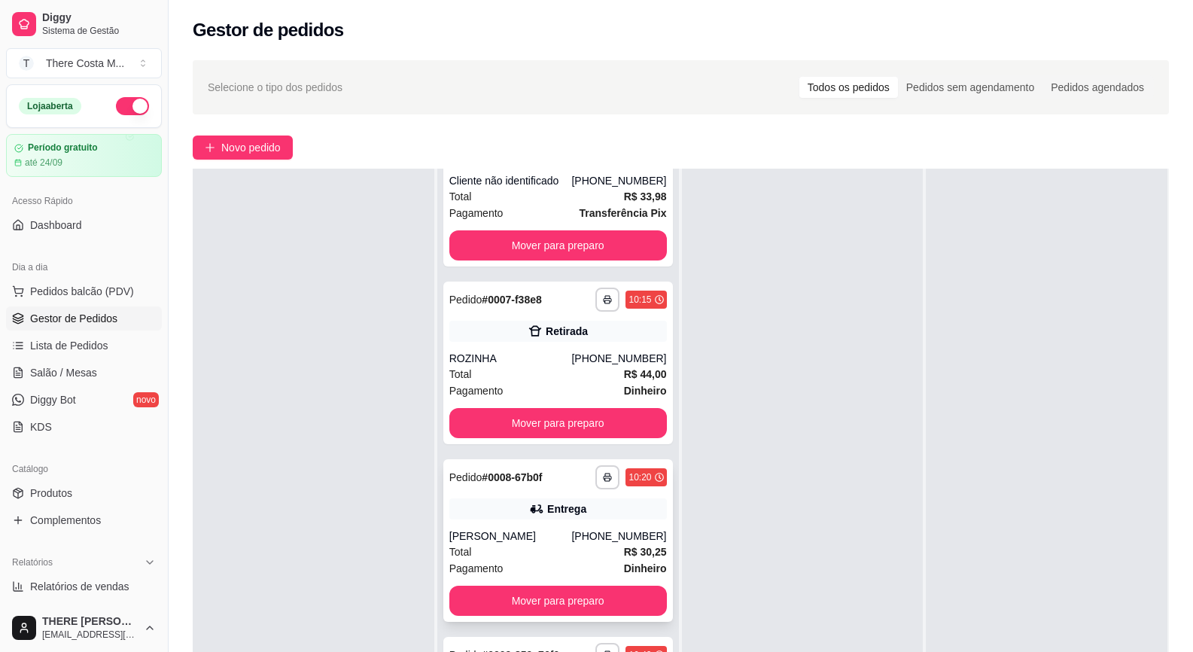
click at [588, 544] on div "Total R$ 30,25" at bounding box center [558, 552] width 218 height 17
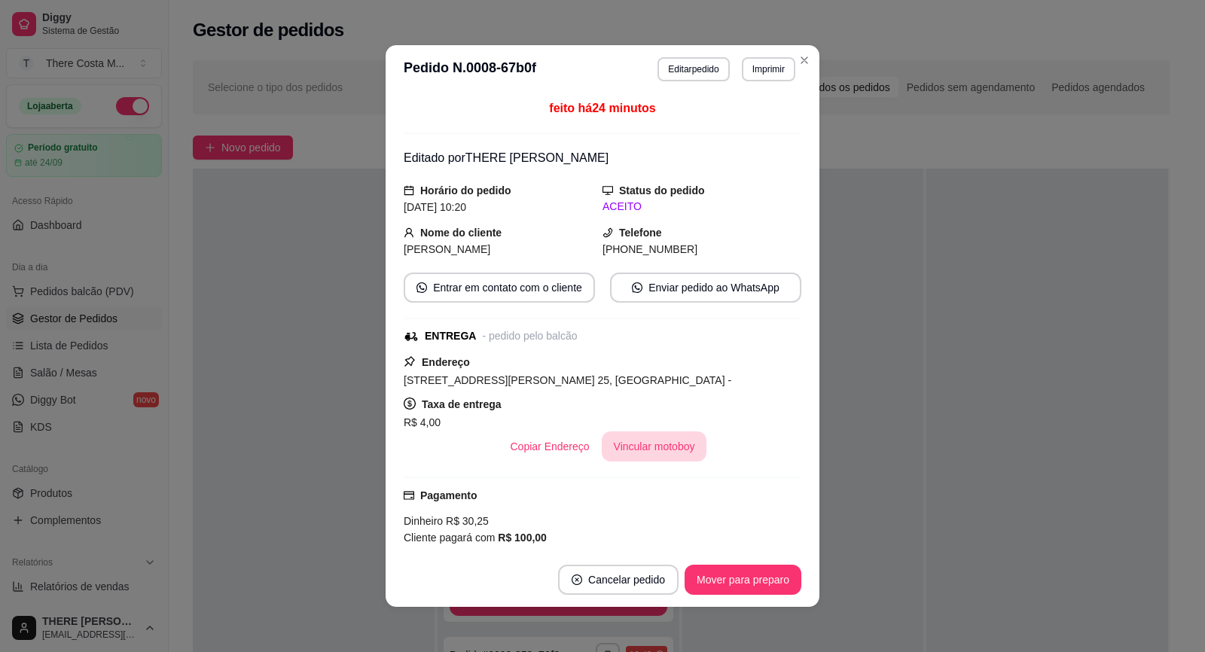
click at [650, 449] on button "Vincular motoboy" at bounding box center [654, 446] width 105 height 30
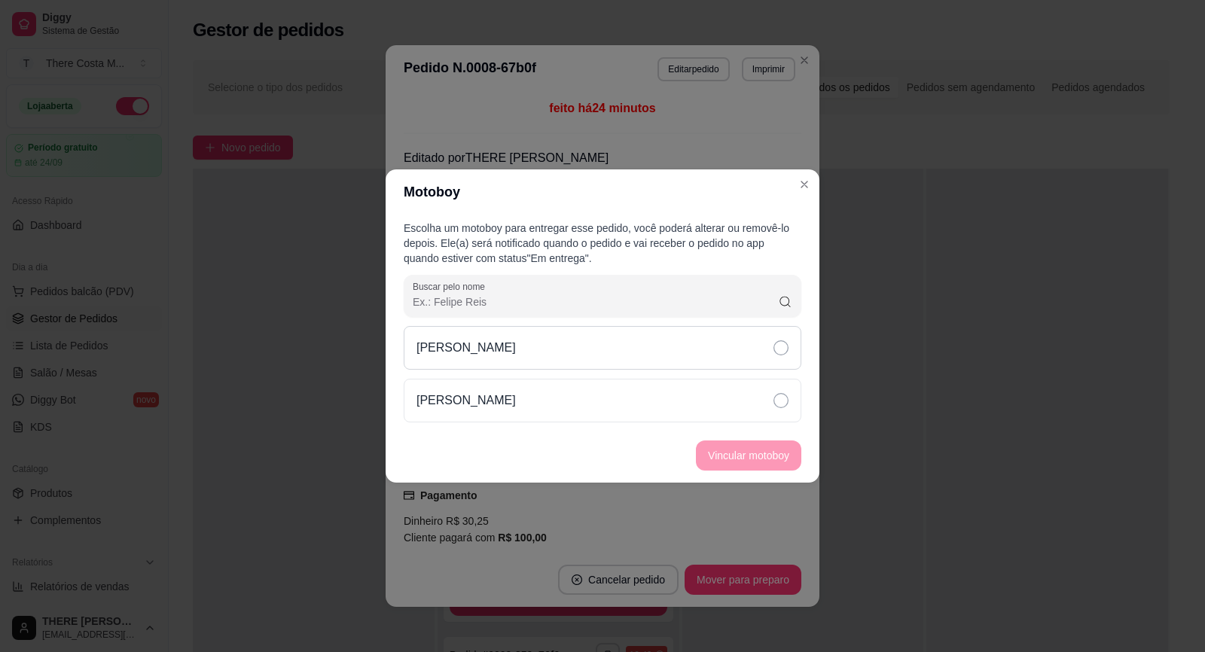
click at [679, 345] on div "[PERSON_NAME]" at bounding box center [602, 348] width 397 height 44
click at [732, 451] on button "Vincular motoboy" at bounding box center [748, 455] width 105 height 30
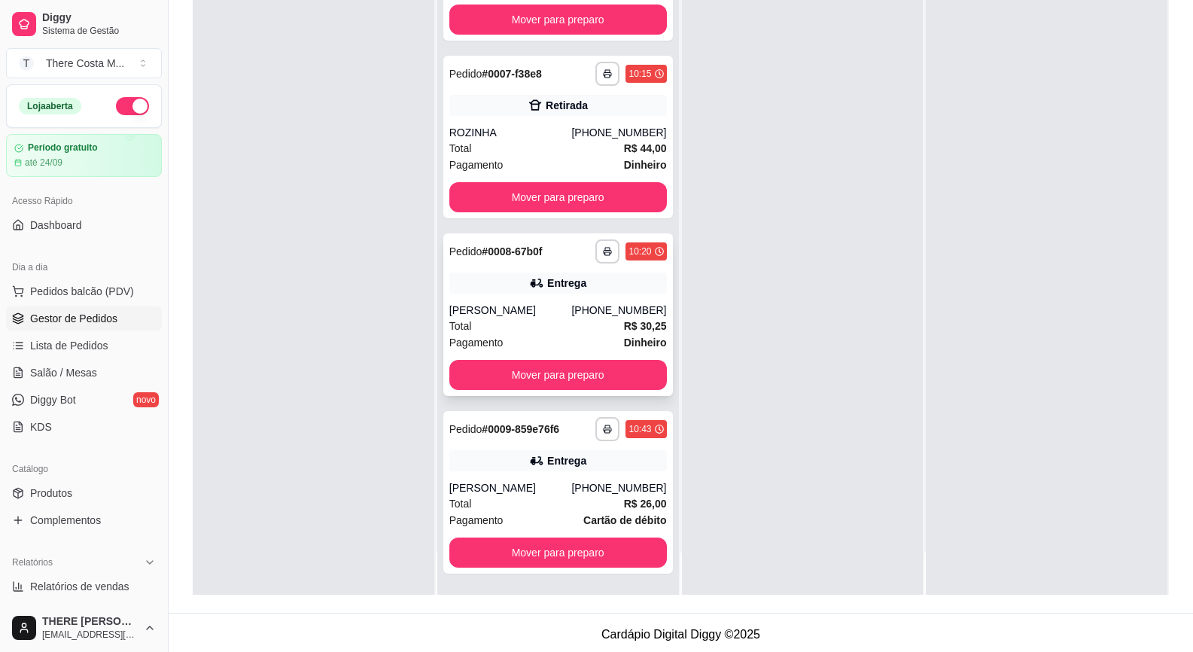
scroll to position [230, 0]
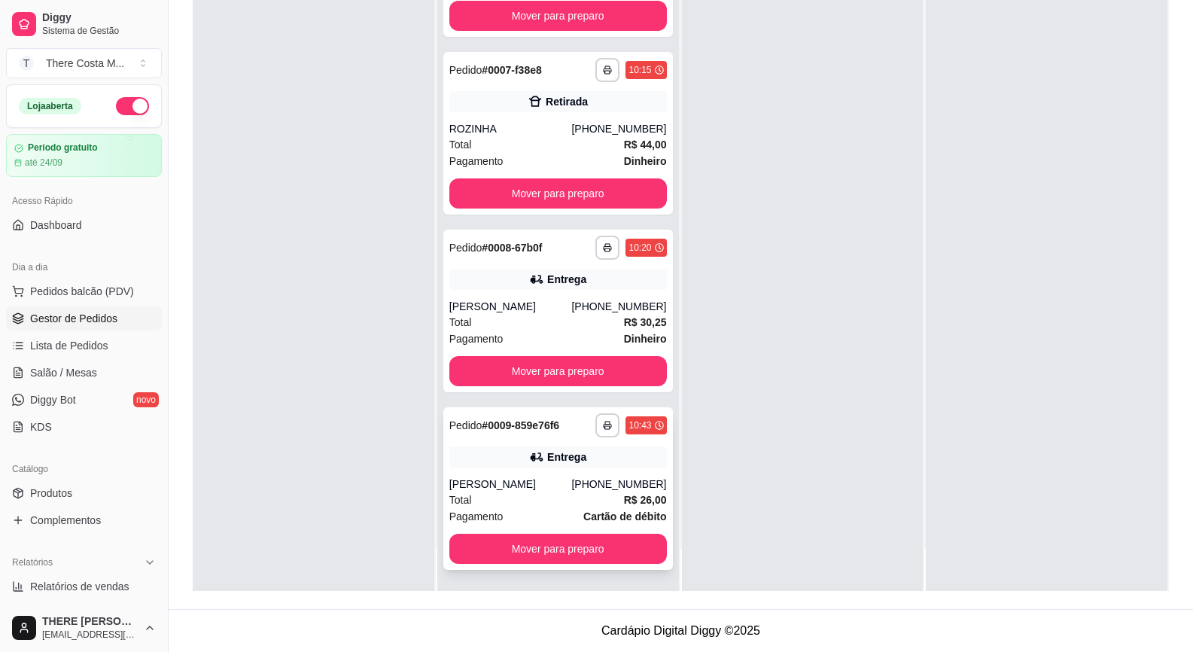
click at [611, 484] on div "[PHONE_NUMBER]" at bounding box center [618, 484] width 95 height 15
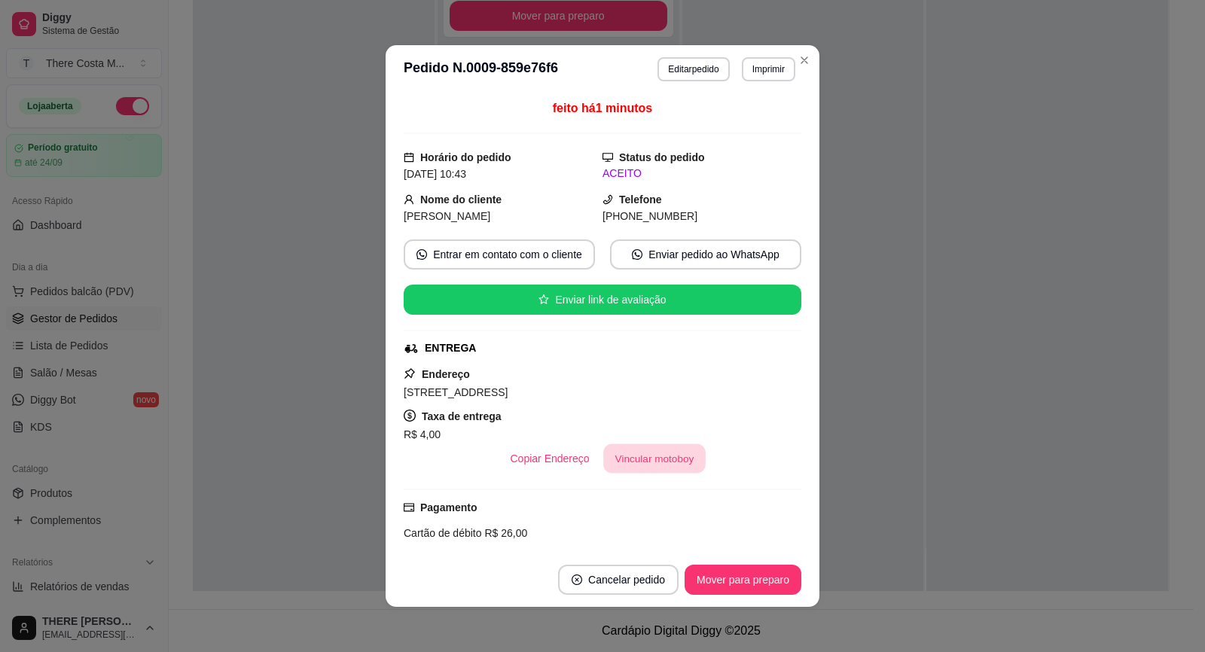
click at [670, 461] on button "Vincular motoboy" at bounding box center [654, 458] width 102 height 29
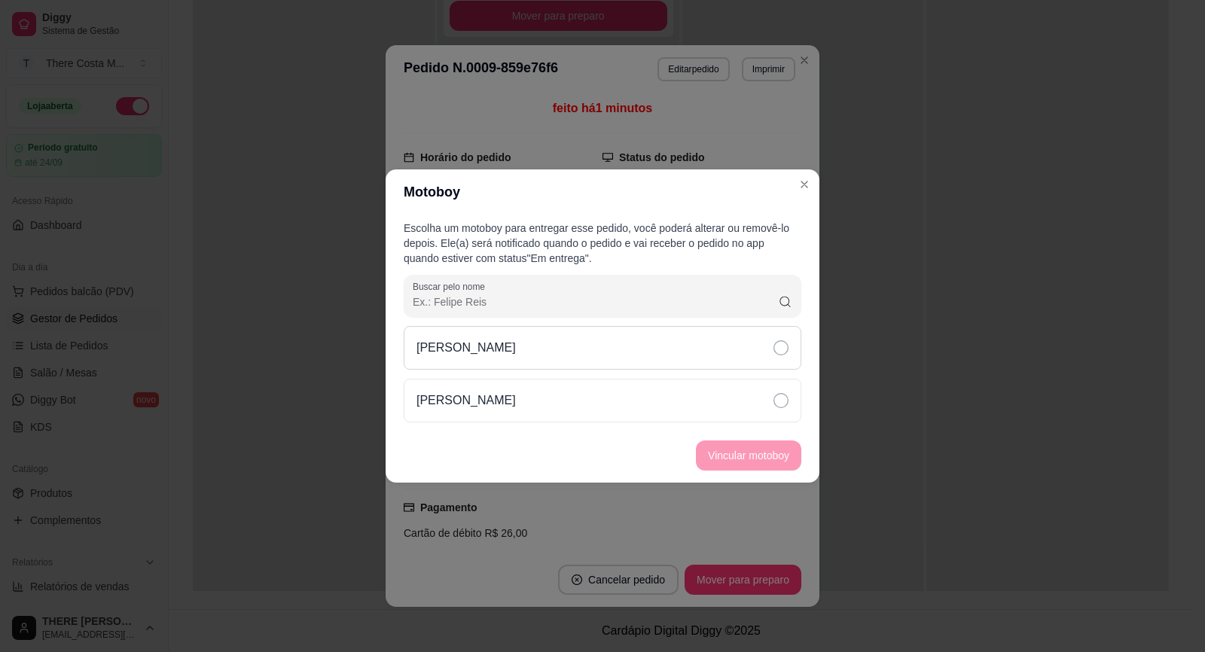
click at [706, 351] on div "[PERSON_NAME]" at bounding box center [602, 348] width 397 height 44
click at [747, 458] on button "Vincular motoboy" at bounding box center [748, 455] width 102 height 29
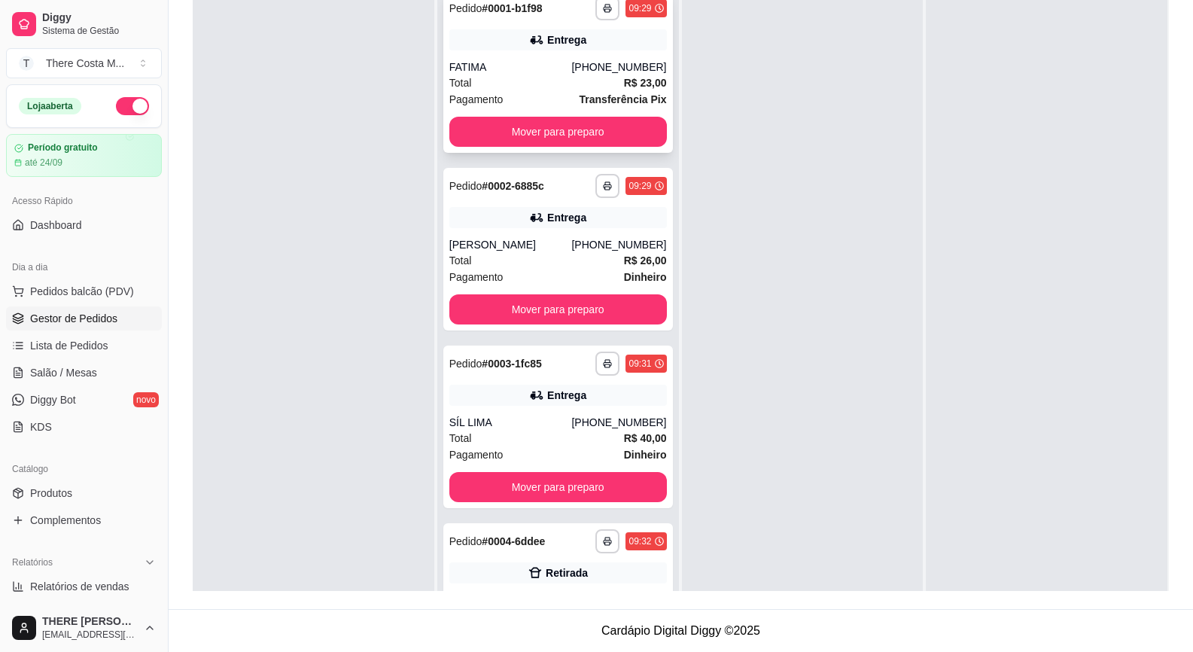
scroll to position [0, 0]
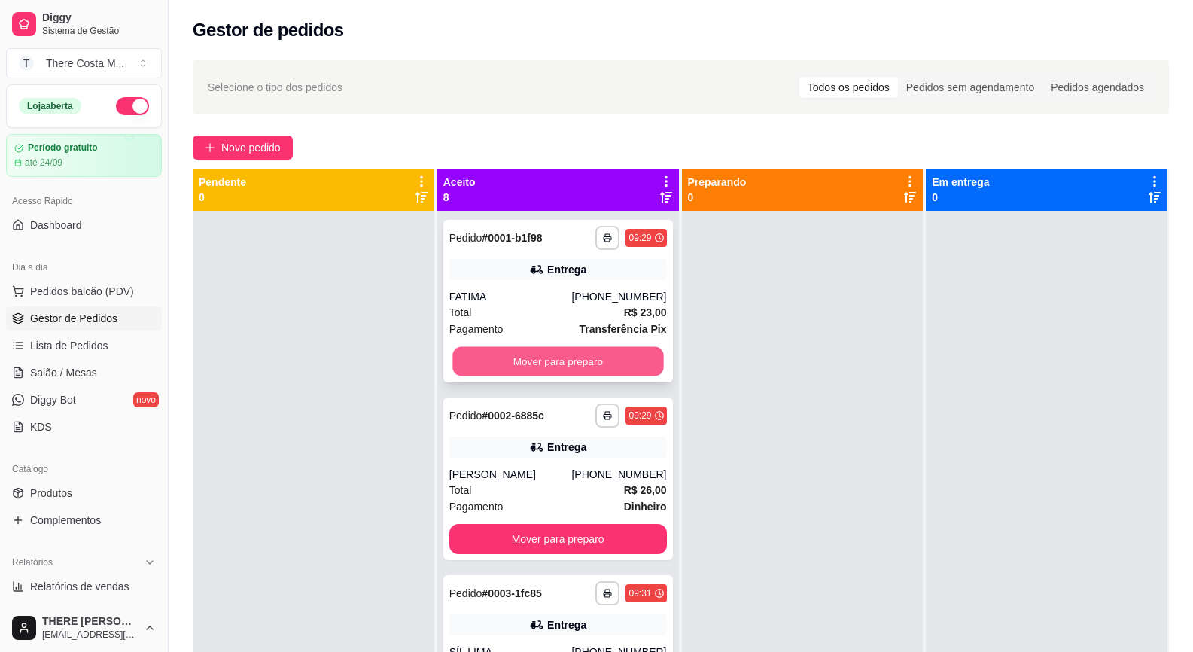
click at [605, 359] on button "Mover para preparo" at bounding box center [557, 361] width 211 height 29
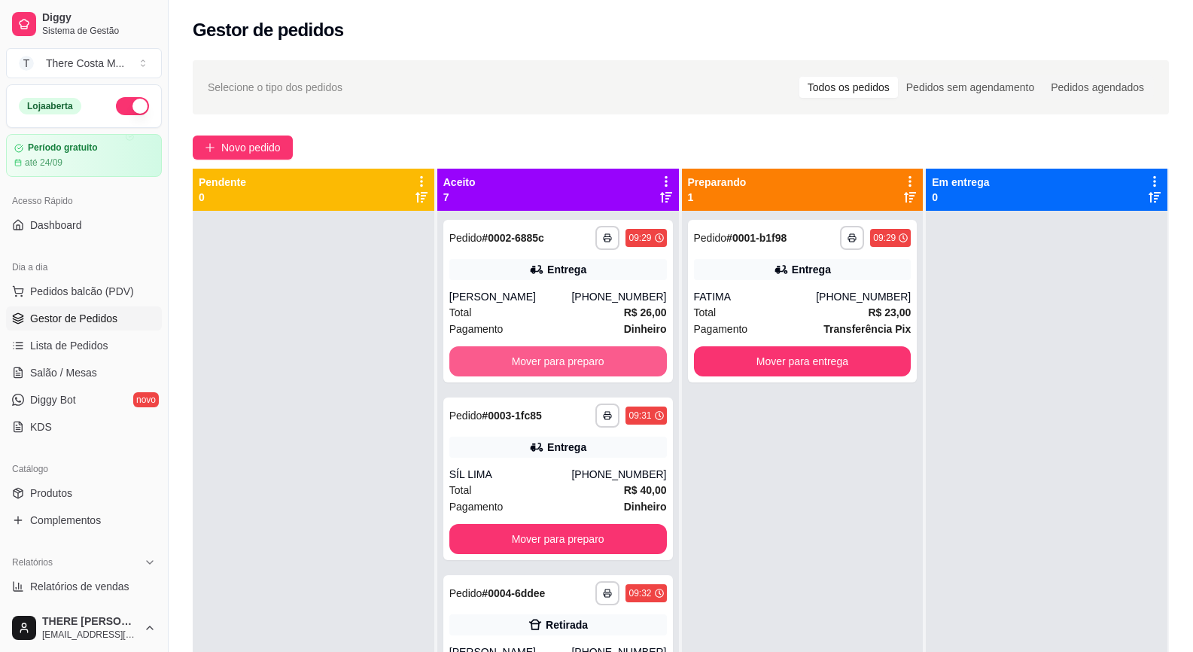
click at [605, 359] on button "Mover para preparo" at bounding box center [558, 361] width 218 height 30
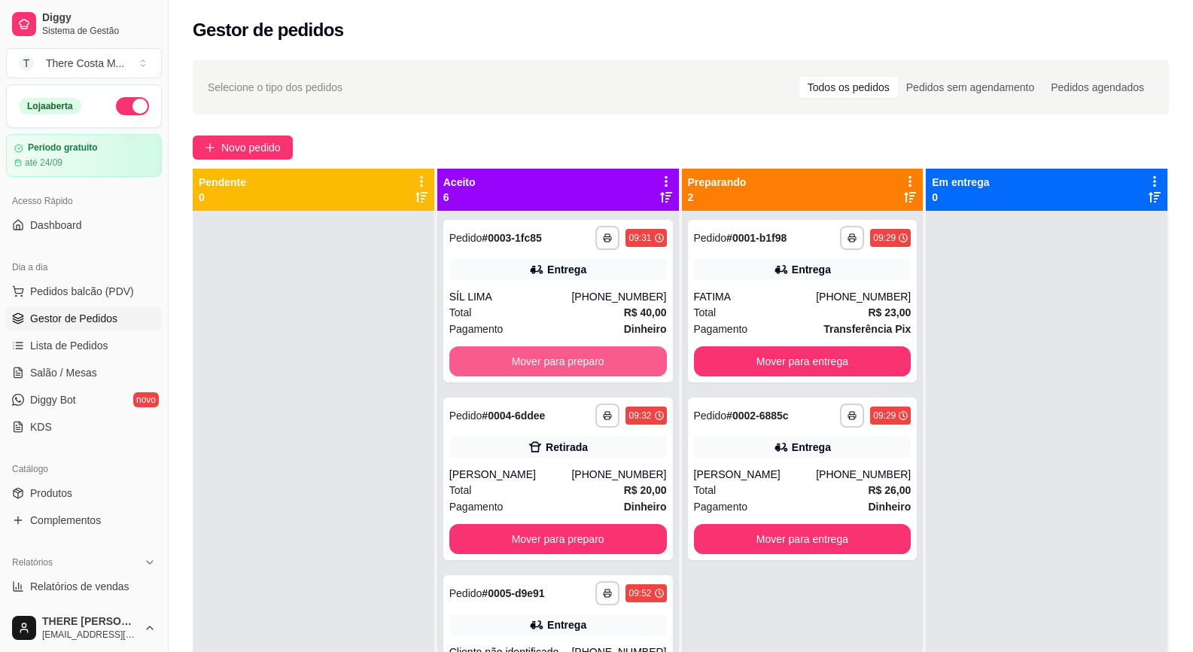
click at [605, 359] on button "Mover para preparo" at bounding box center [558, 361] width 218 height 30
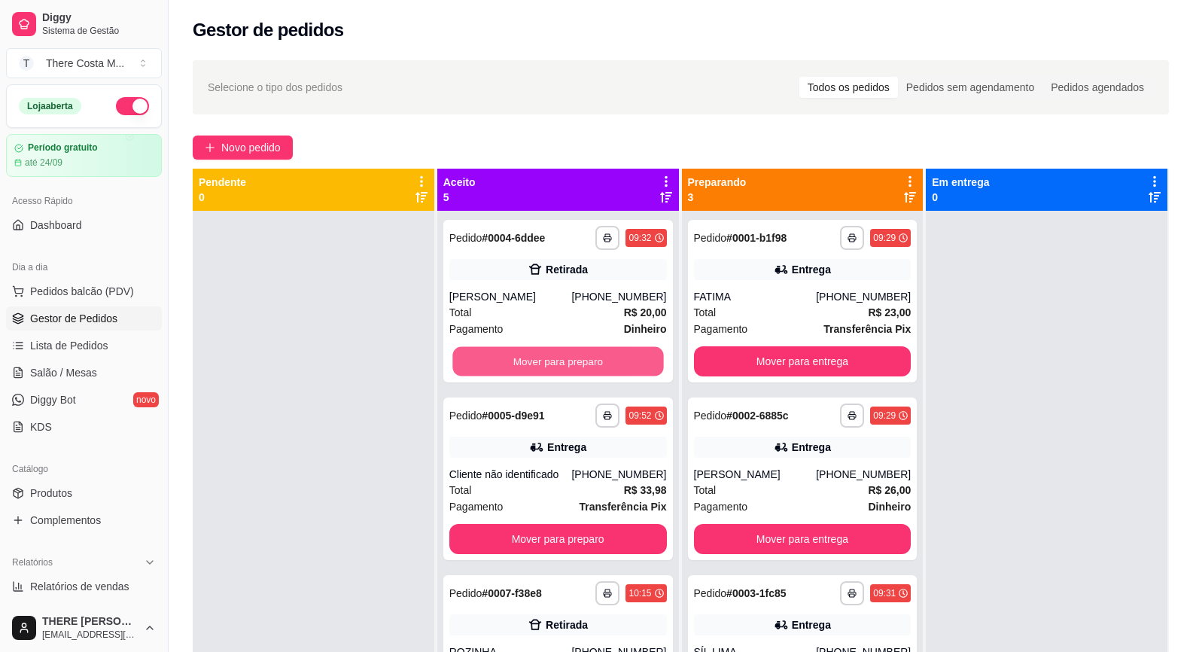
click at [605, 359] on button "Mover para preparo" at bounding box center [557, 361] width 211 height 29
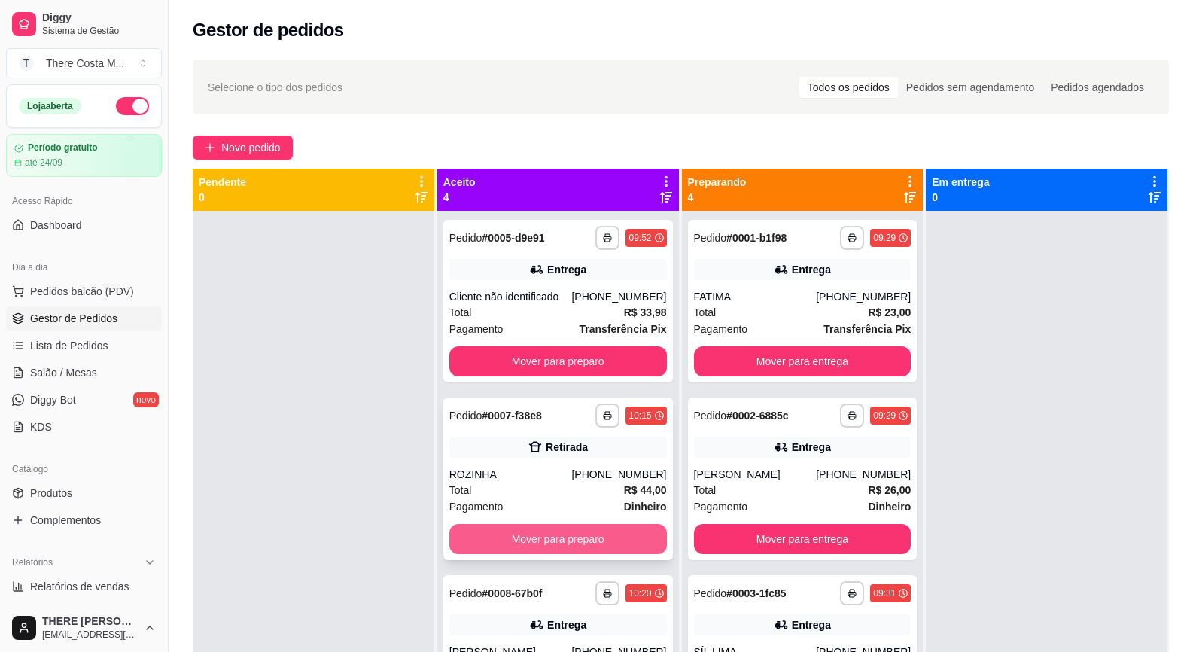
click at [599, 535] on button "Mover para preparo" at bounding box center [558, 539] width 218 height 30
click at [613, 535] on button "Mover para preparo" at bounding box center [558, 539] width 218 height 30
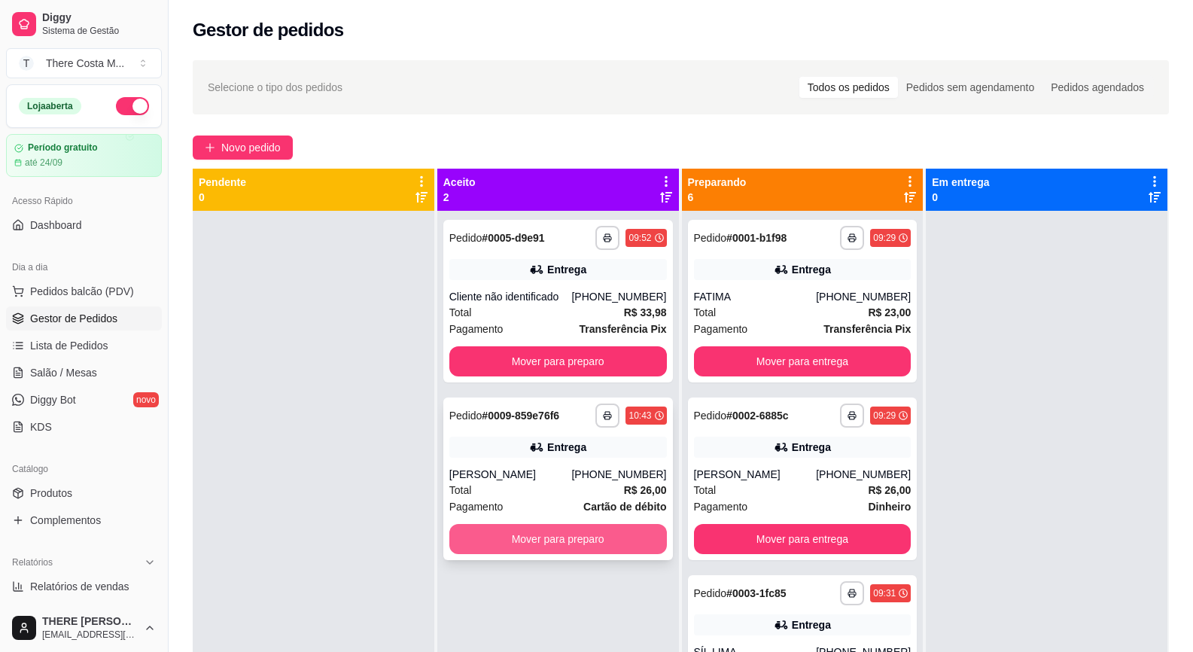
click at [611, 529] on button "Mover para preparo" at bounding box center [558, 539] width 218 height 30
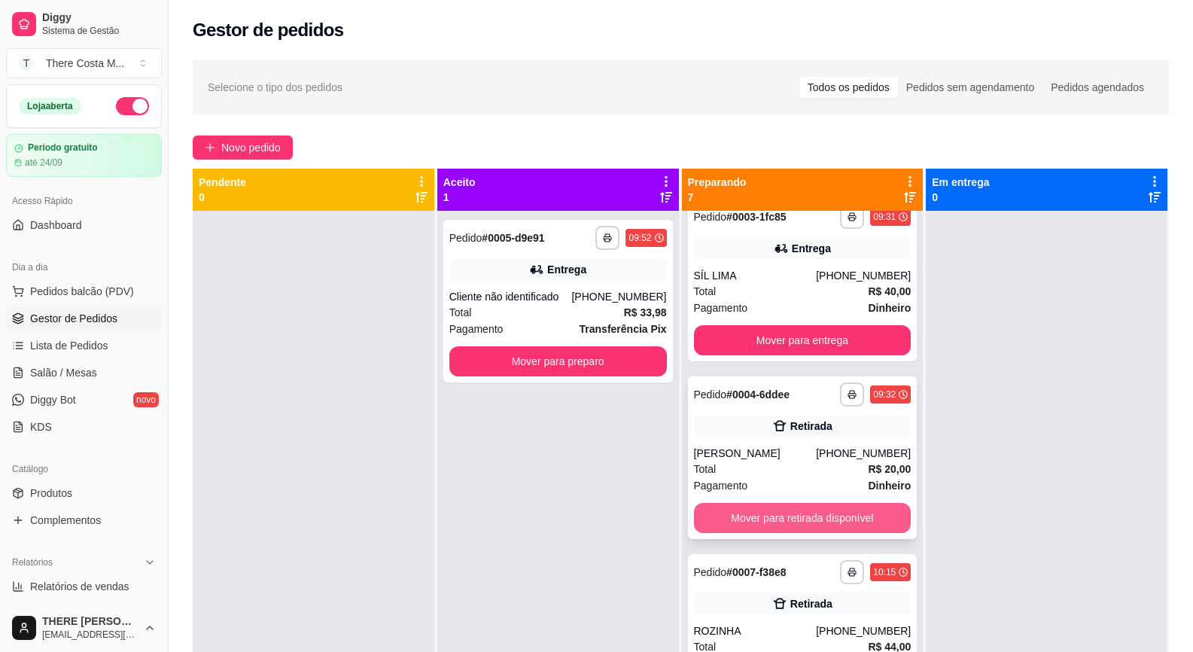
scroll to position [452, 0]
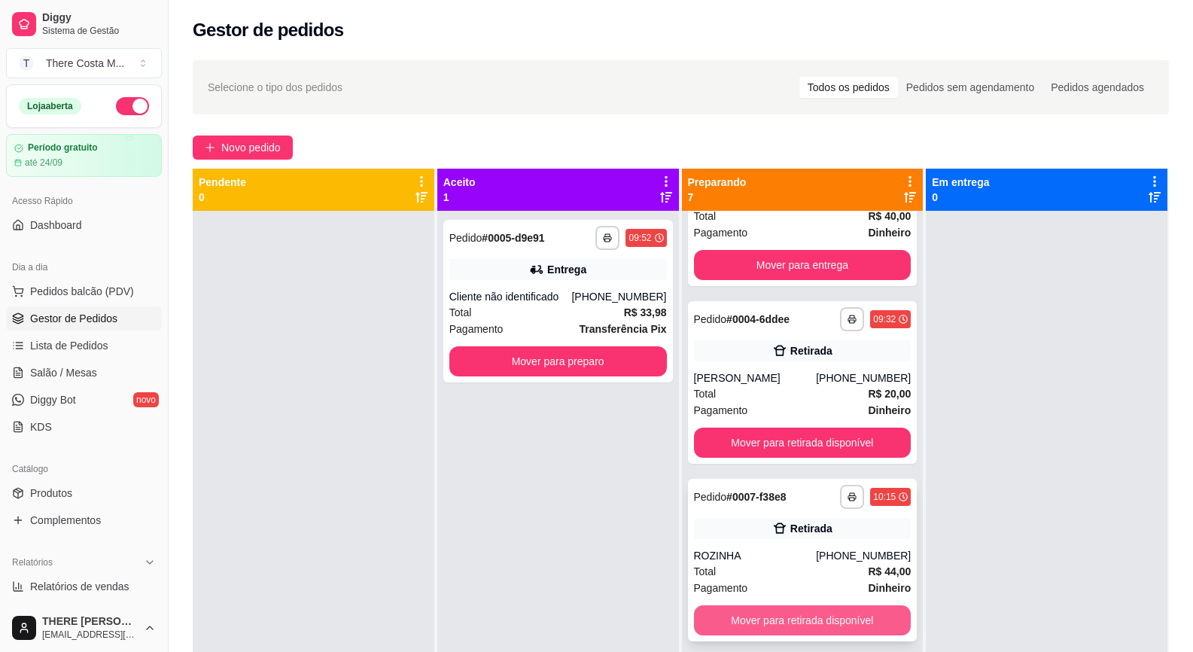
click at [827, 614] on button "Mover para retirada disponível" at bounding box center [803, 620] width 218 height 30
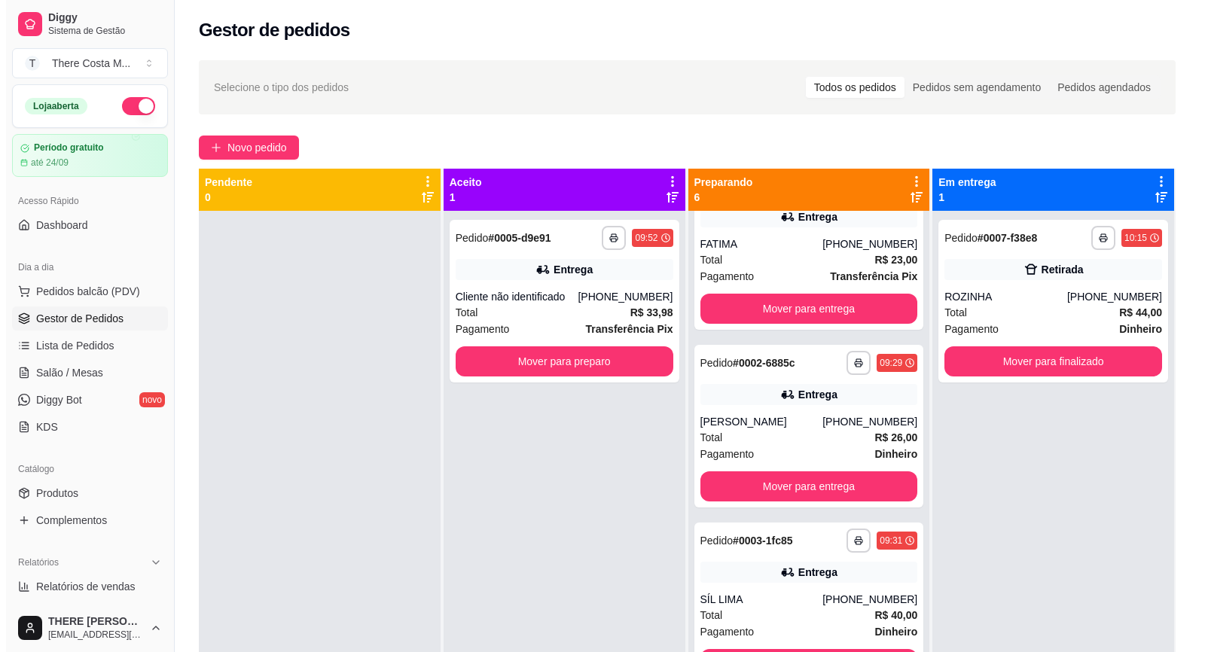
scroll to position [0, 0]
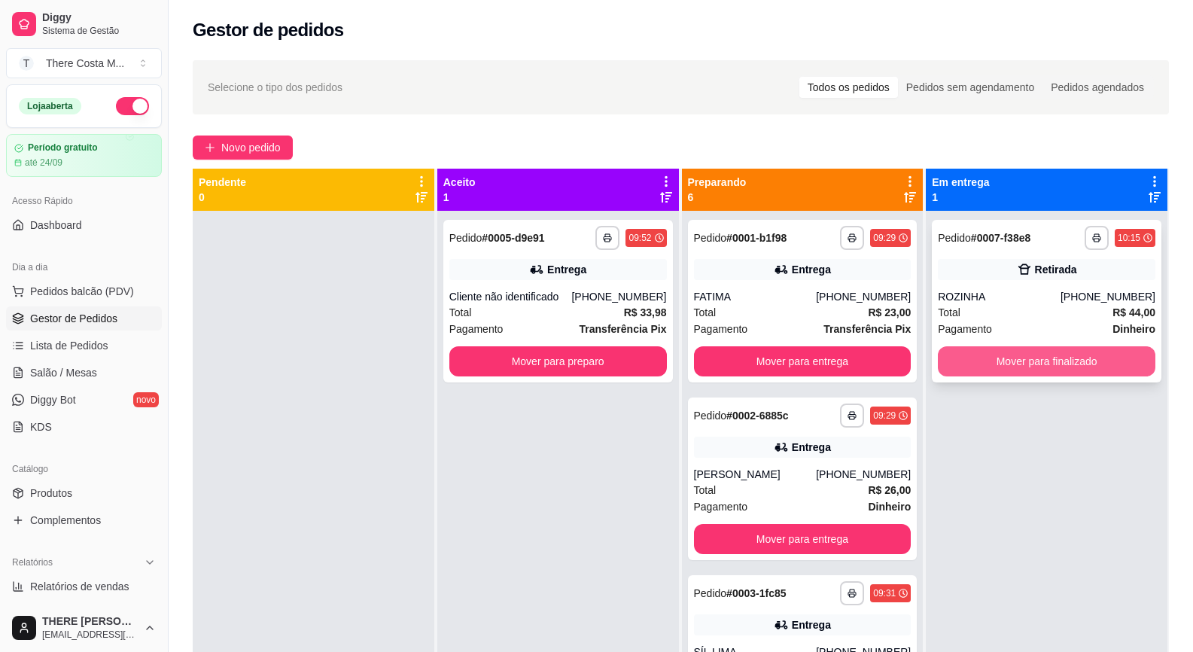
click at [1043, 371] on button "Mover para finalizado" at bounding box center [1047, 361] width 218 height 30
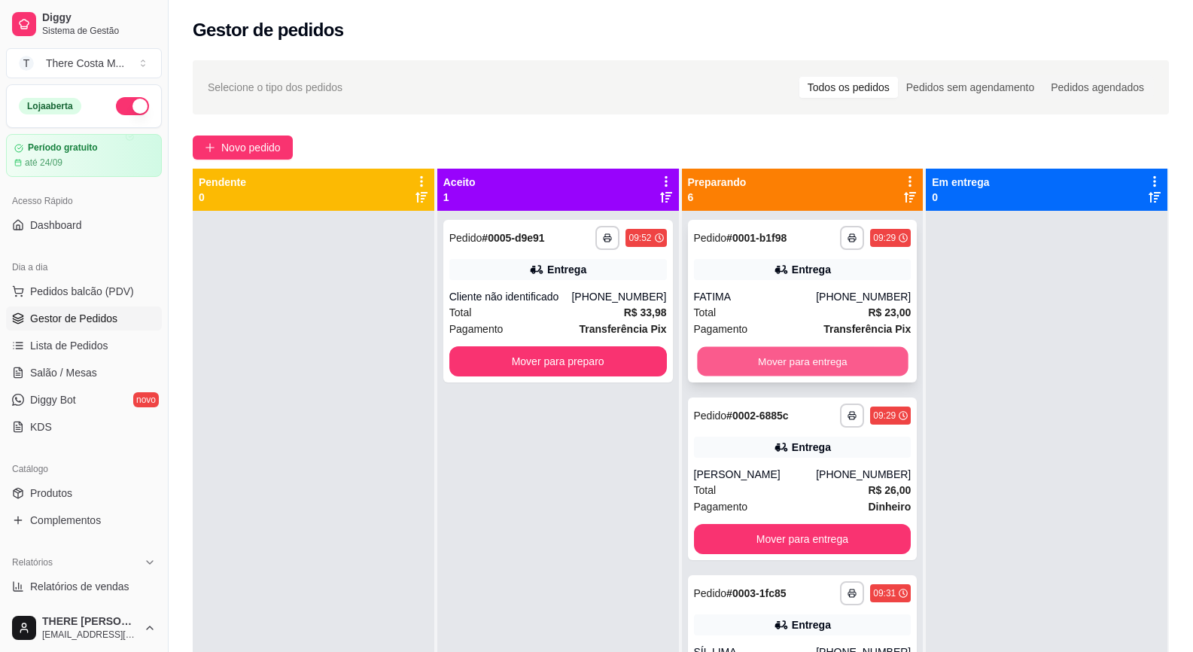
click at [848, 367] on button "Mover para entrega" at bounding box center [802, 361] width 211 height 29
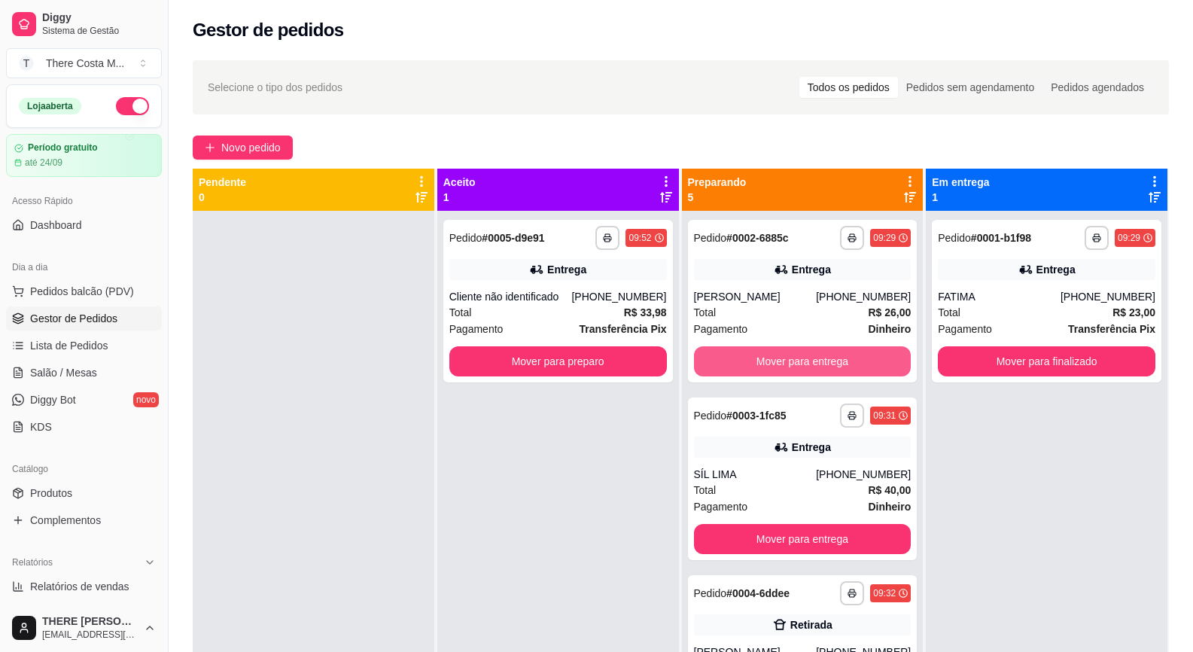
click at [848, 367] on button "Mover para entrega" at bounding box center [803, 361] width 218 height 30
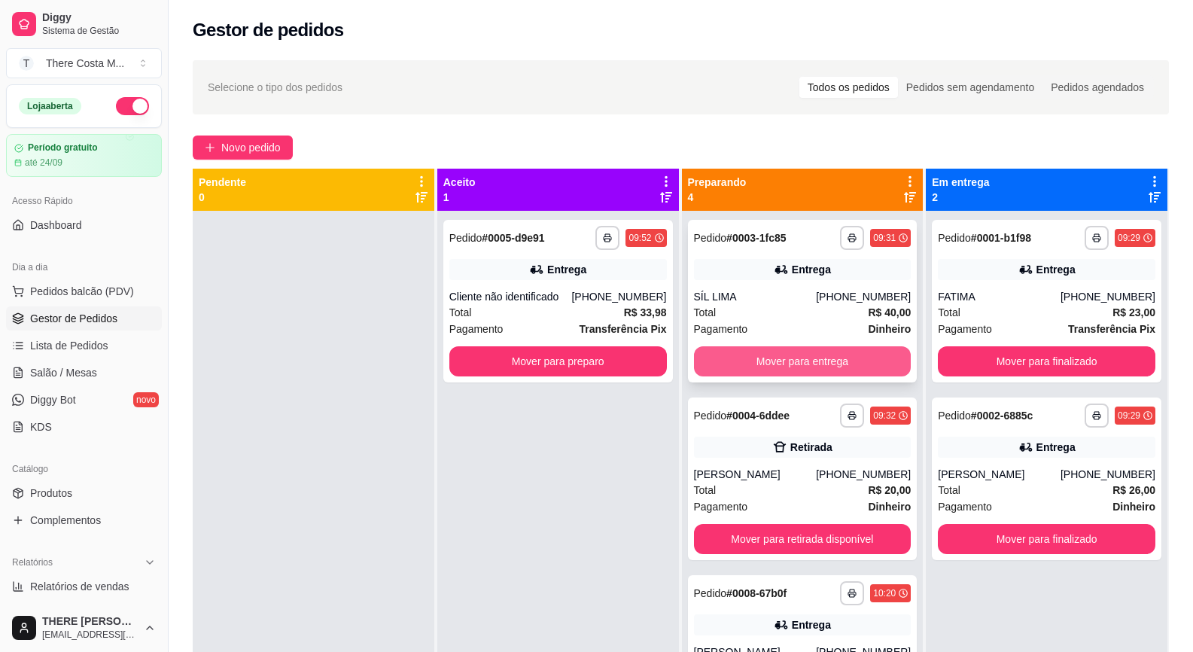
click at [848, 366] on button "Mover para entrega" at bounding box center [803, 361] width 218 height 30
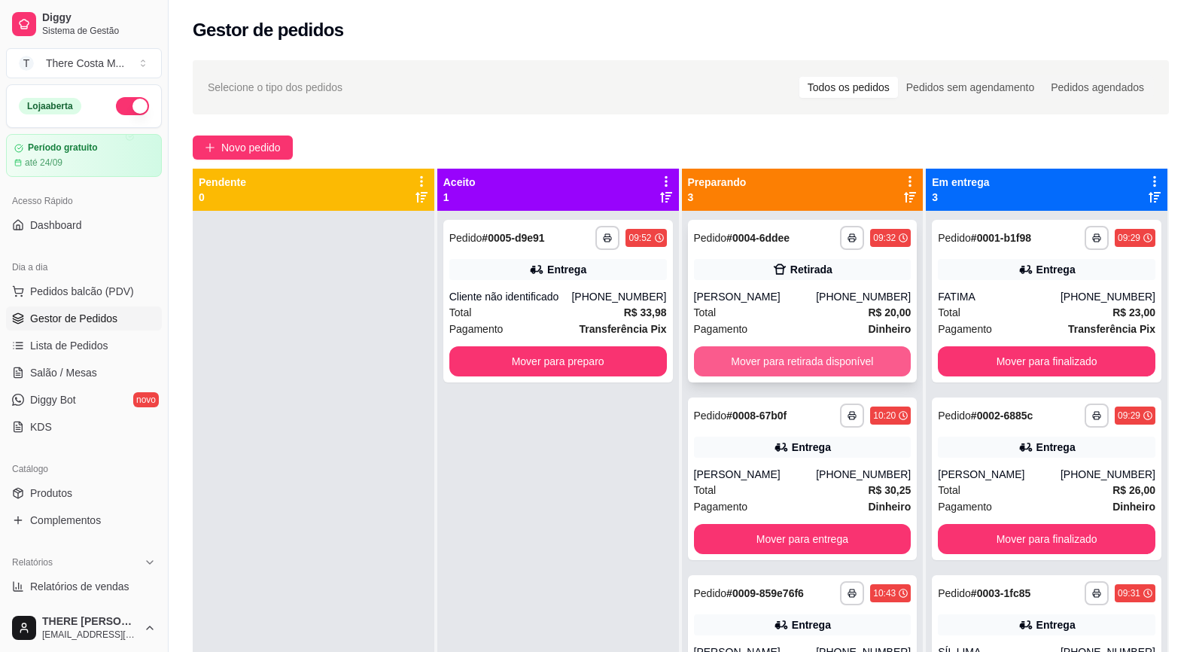
click at [848, 364] on button "Mover para retirada disponível" at bounding box center [803, 361] width 218 height 30
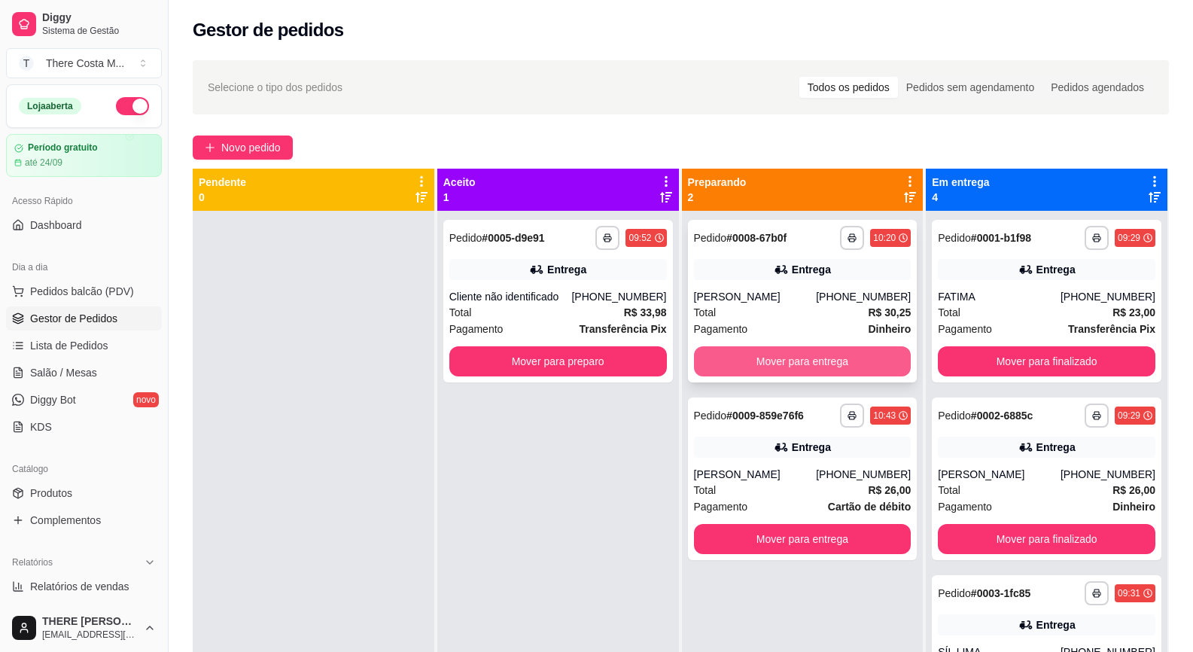
click at [847, 364] on button "Mover para entrega" at bounding box center [803, 361] width 218 height 30
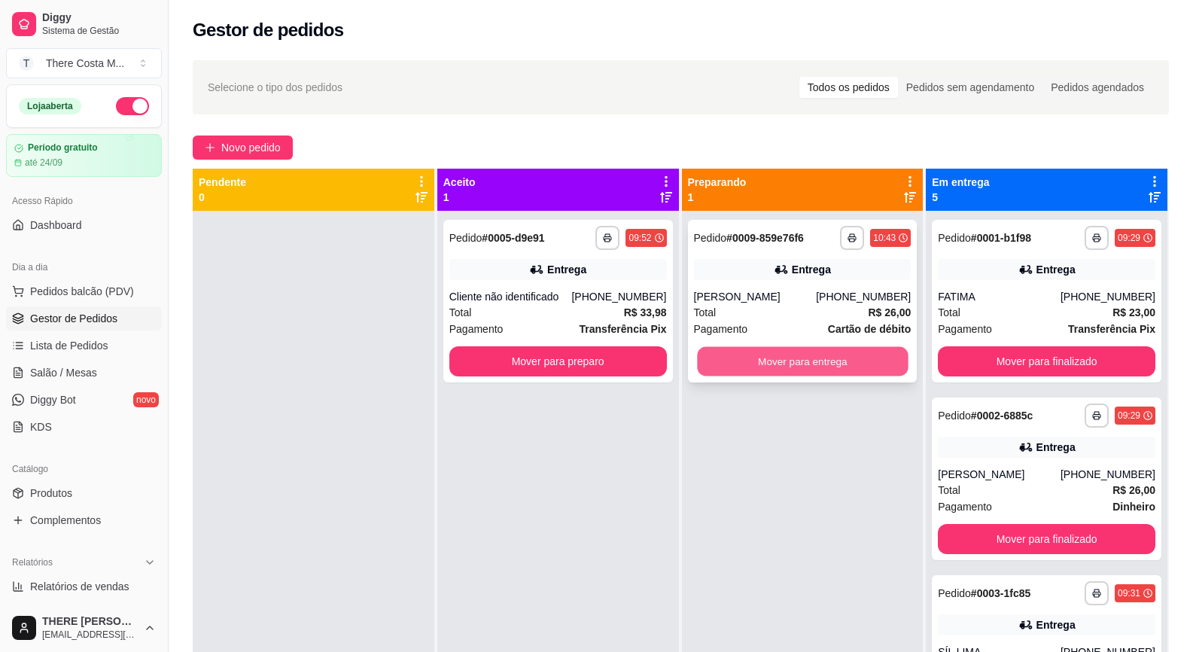
click at [846, 364] on button "Mover para entrega" at bounding box center [802, 361] width 211 height 29
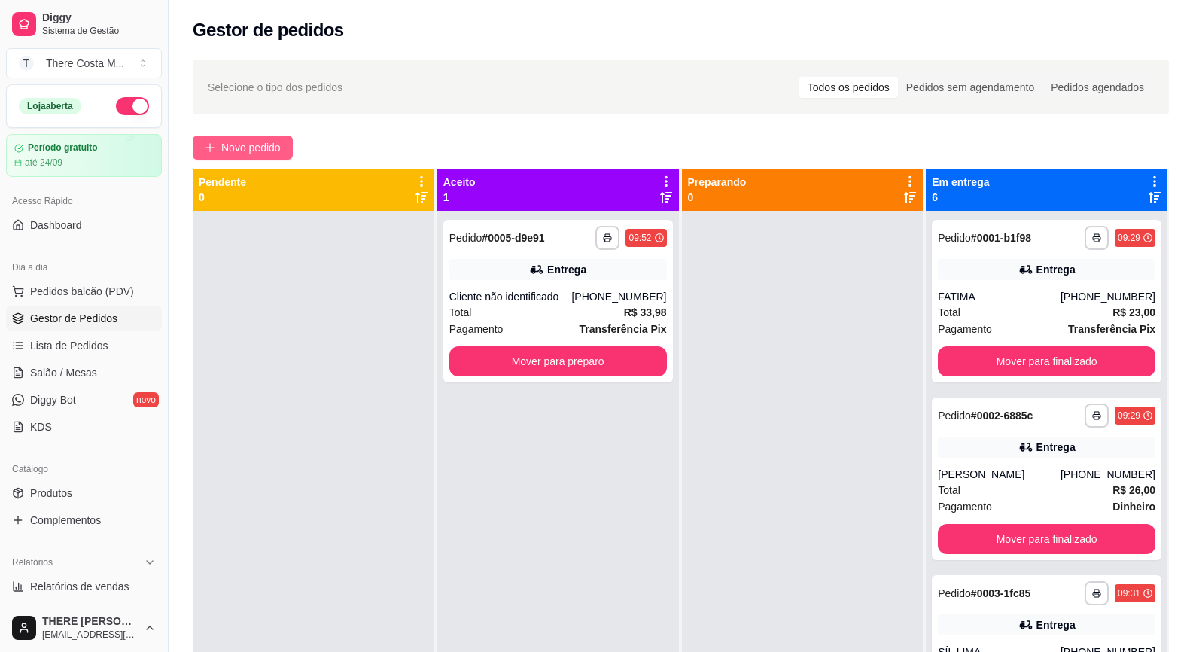
click at [253, 144] on span "Novo pedido" at bounding box center [250, 147] width 59 height 17
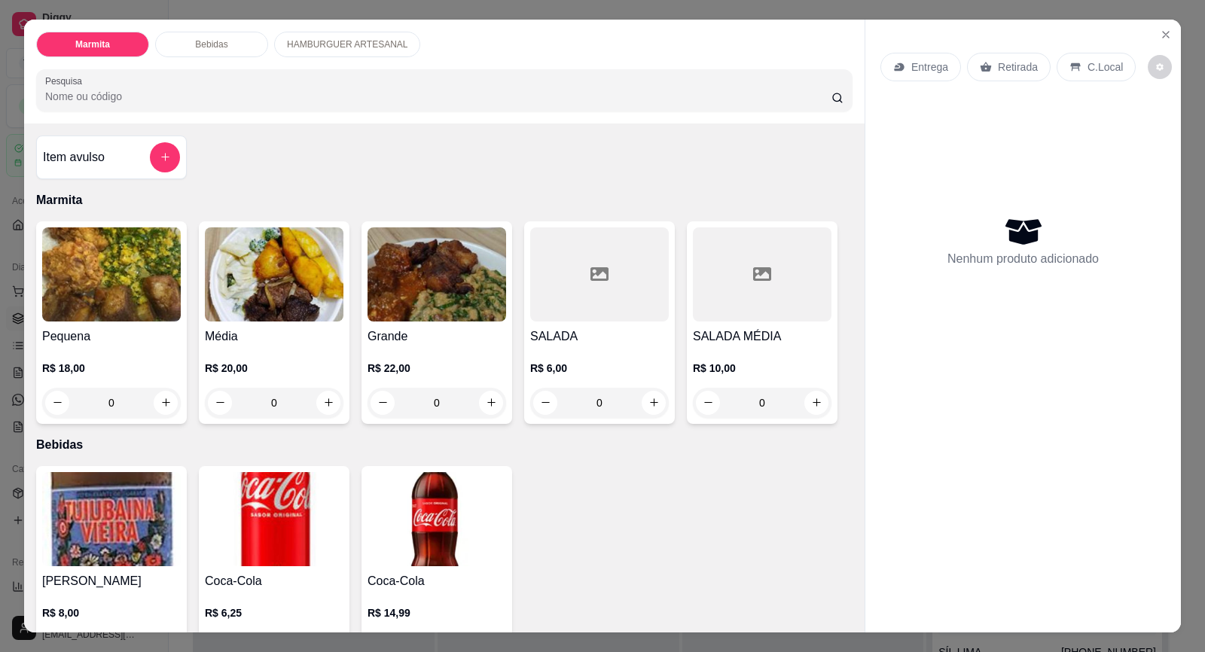
click at [1013, 69] on p "Retirada" at bounding box center [1017, 66] width 40 height 15
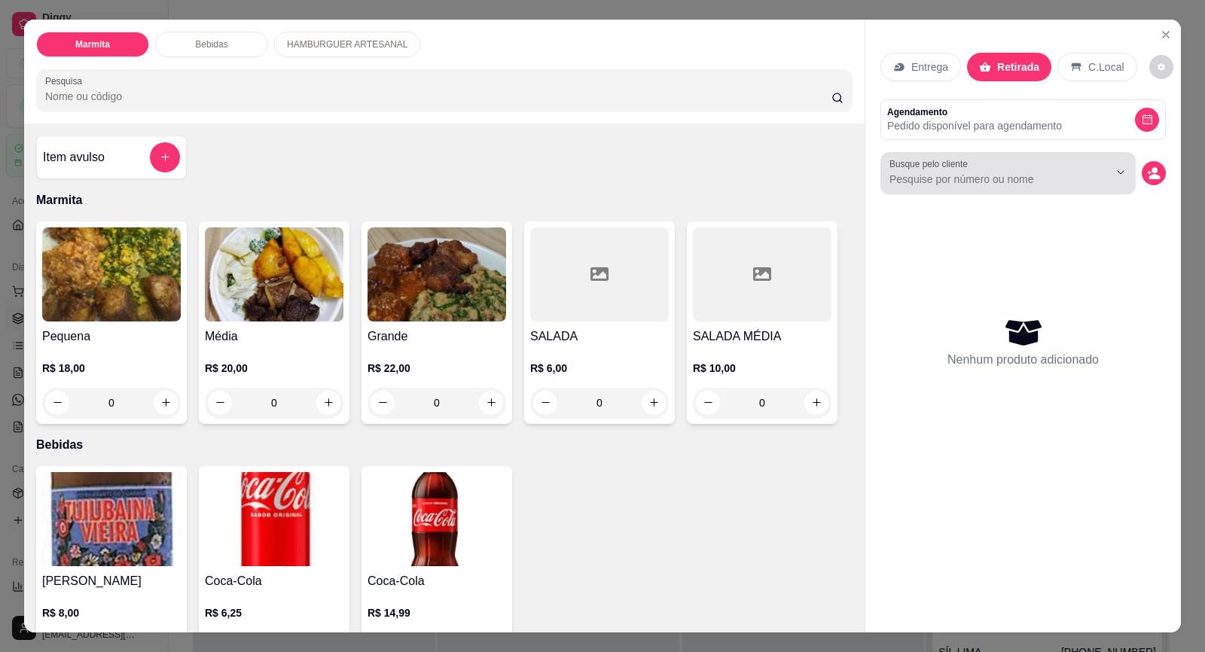
click at [1061, 173] on input "Busque pelo cliente" at bounding box center [986, 179] width 195 height 15
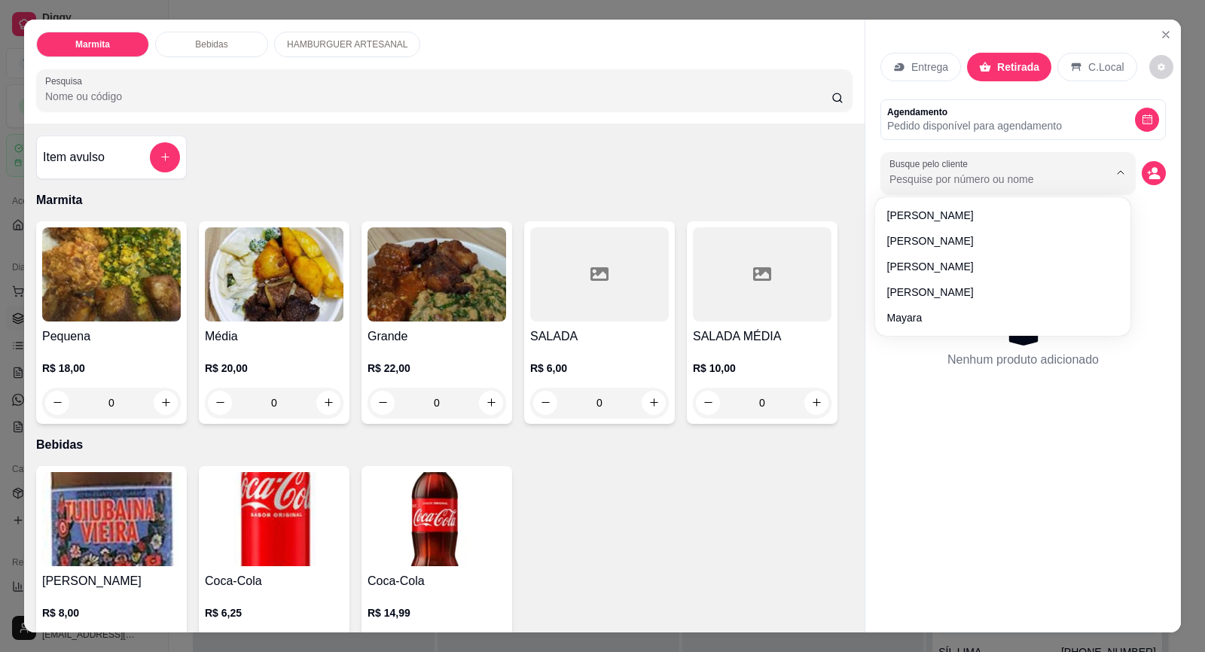
paste input "15 99721-4856"
type input "15 99721-4856"
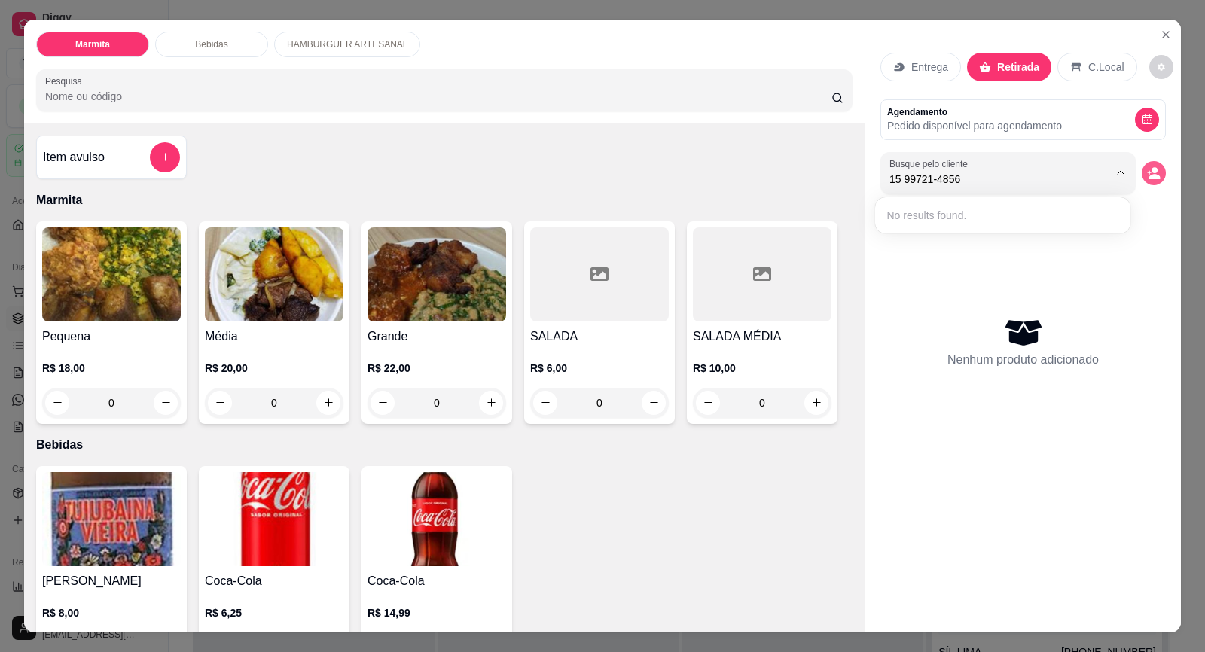
click at [1152, 173] on icon "decrease-product-quantity" at bounding box center [1154, 173] width 14 height 14
click at [1149, 176] on icon "decrease-product-quantity" at bounding box center [1154, 176] width 11 height 5
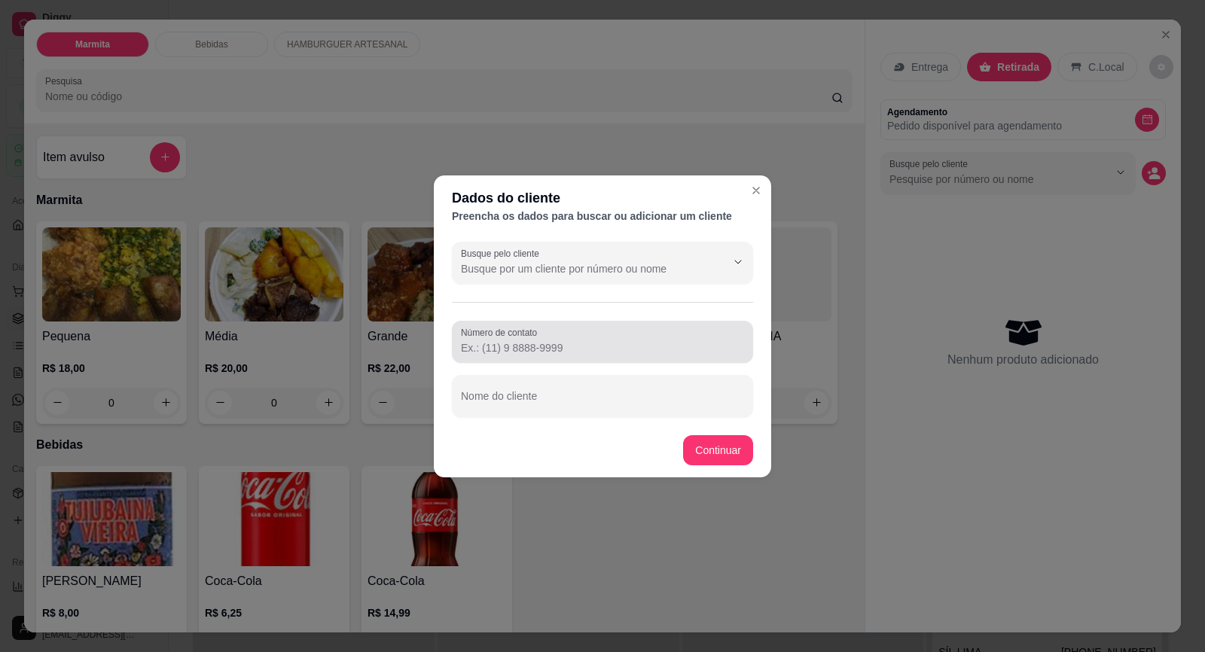
click at [606, 337] on div at bounding box center [602, 342] width 283 height 30
paste input "[PHONE_NUMBER]"
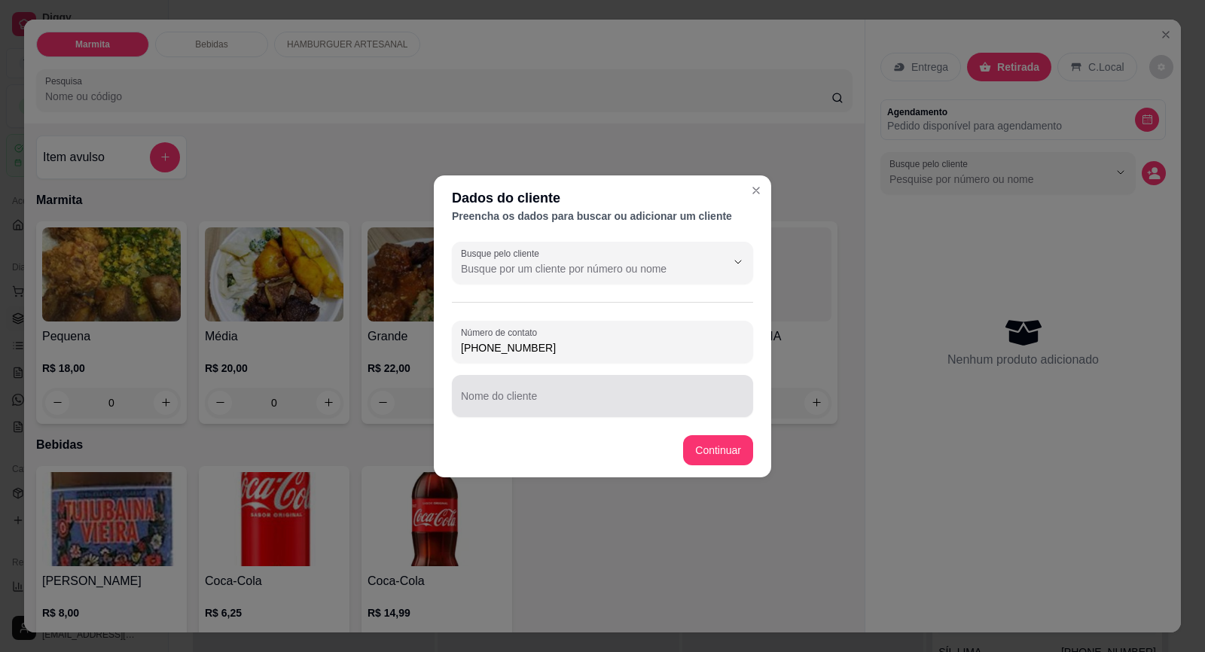
type input "[PHONE_NUMBER]"
click at [588, 407] on input "Nome do cliente" at bounding box center [602, 401] width 283 height 15
type input "j"
type input "[PERSON_NAME]"
click at [757, 452] on footer "Continuar" at bounding box center [602, 450] width 337 height 54
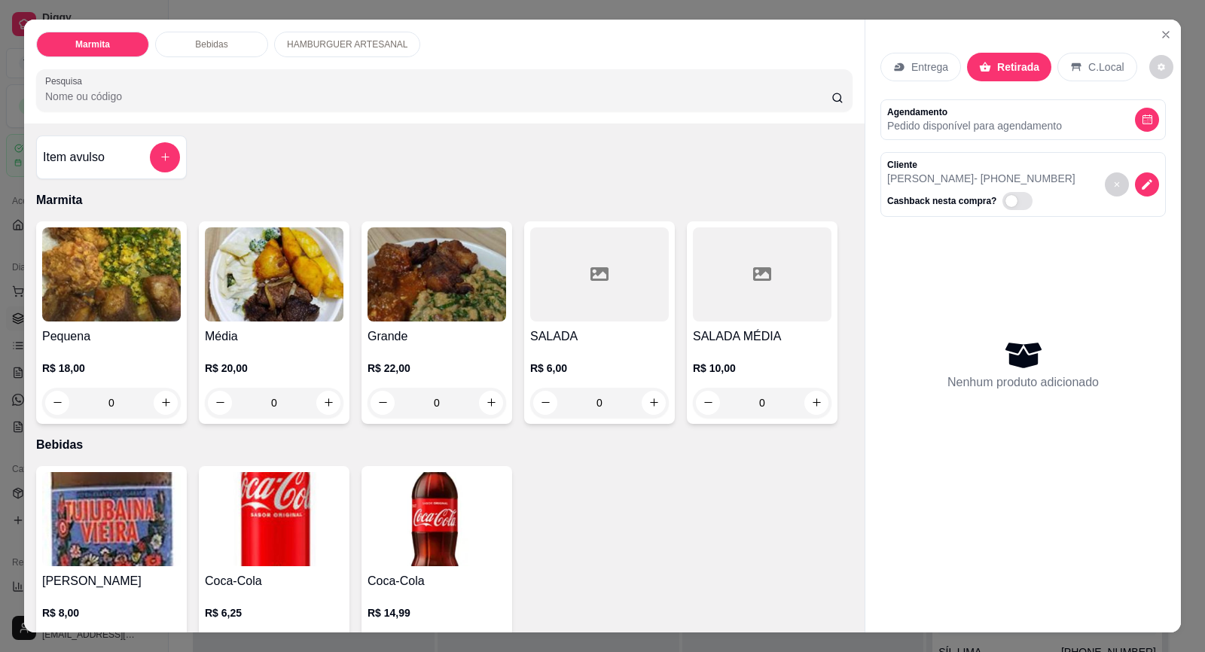
click at [298, 293] on img at bounding box center [274, 274] width 139 height 94
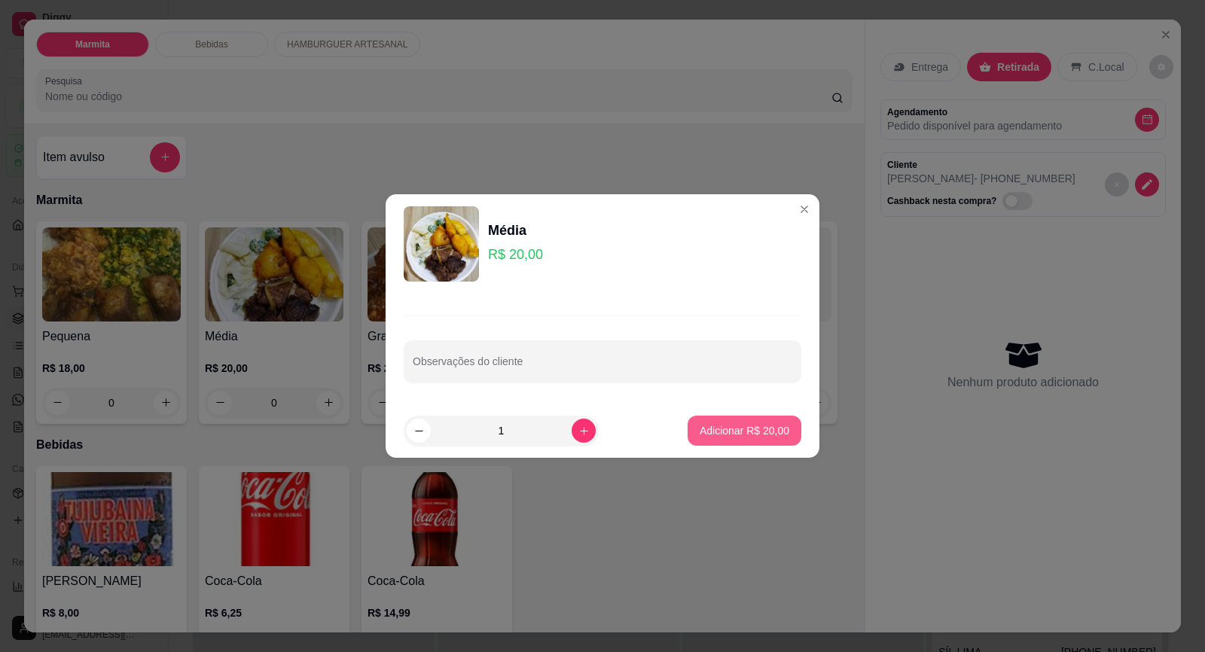
click at [761, 431] on p "Adicionar R$ 20,00" at bounding box center [744, 430] width 90 height 15
type input "1"
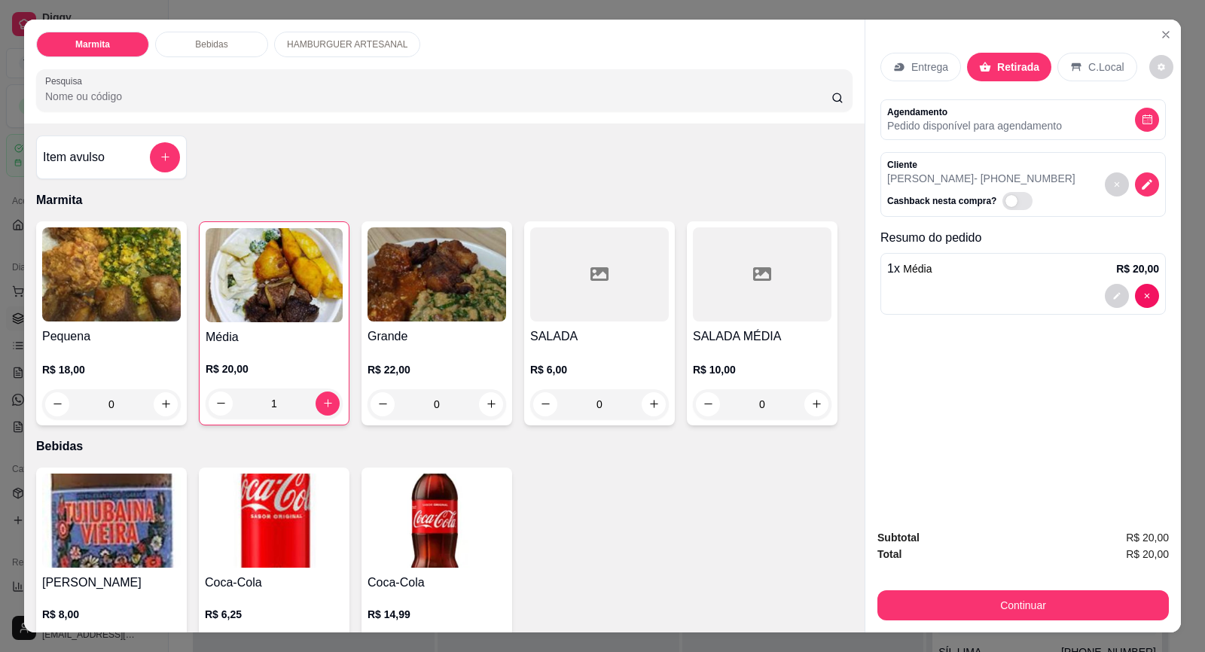
click at [301, 359] on div "R$ 20,00 1" at bounding box center [274, 382] width 137 height 72
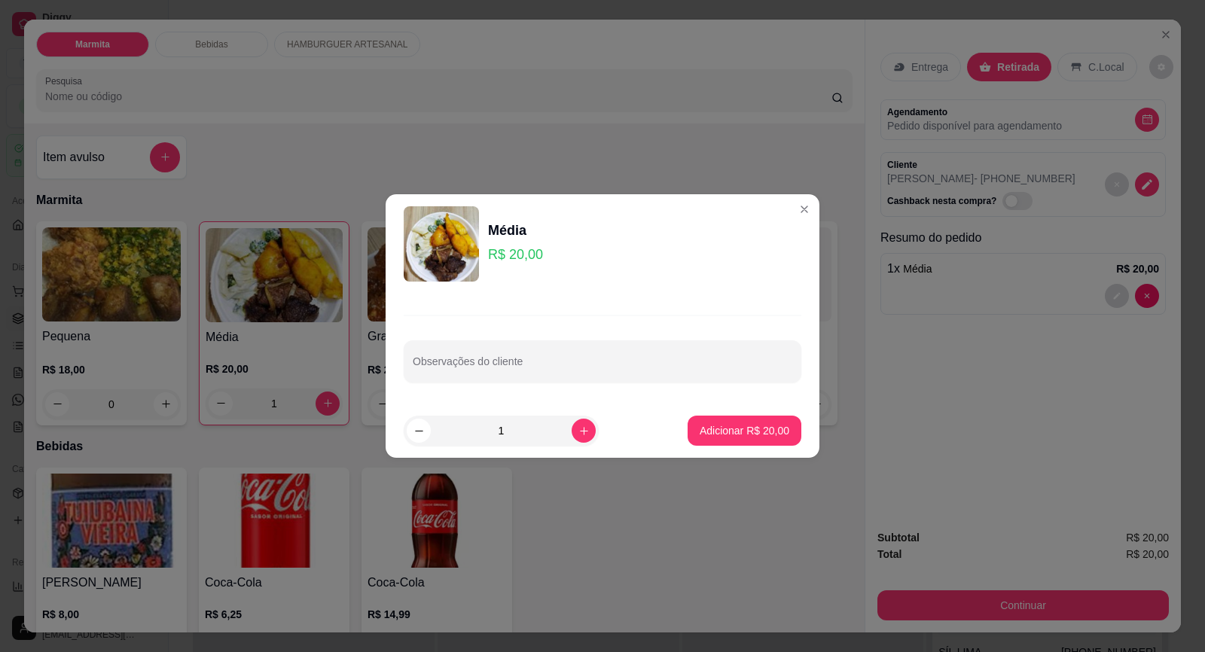
click at [455, 398] on div "Observações do cliente" at bounding box center [602, 349] width 434 height 110
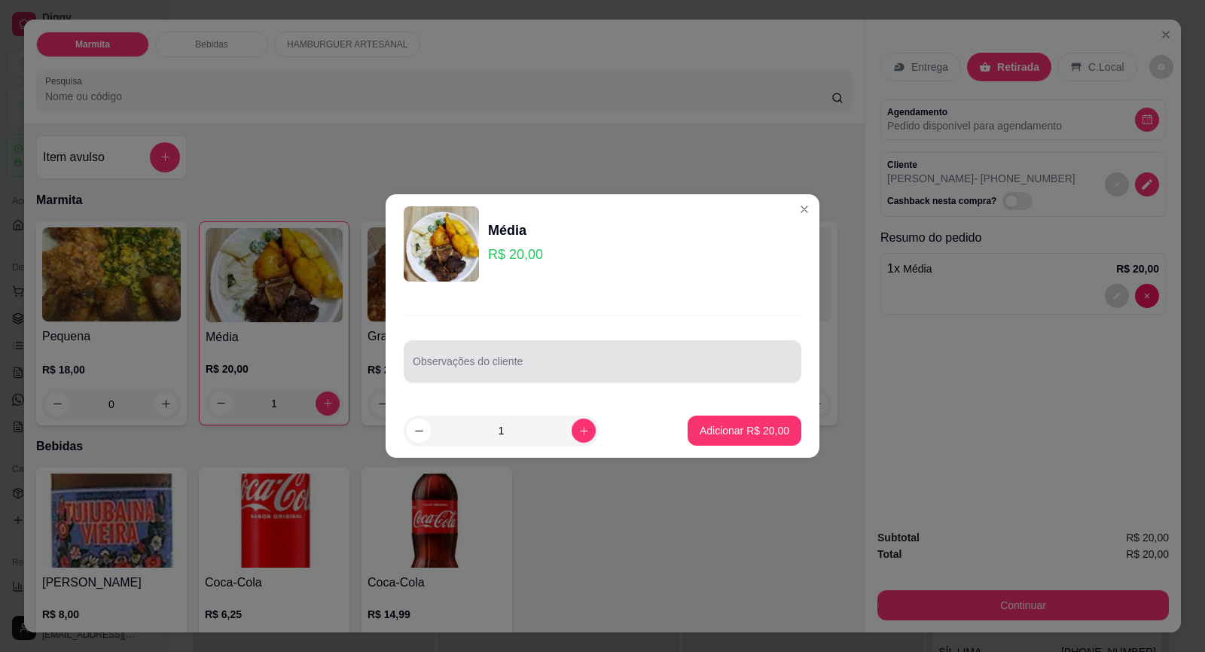
click at [489, 367] on input "Observações do cliente" at bounding box center [602, 367] width 379 height 15
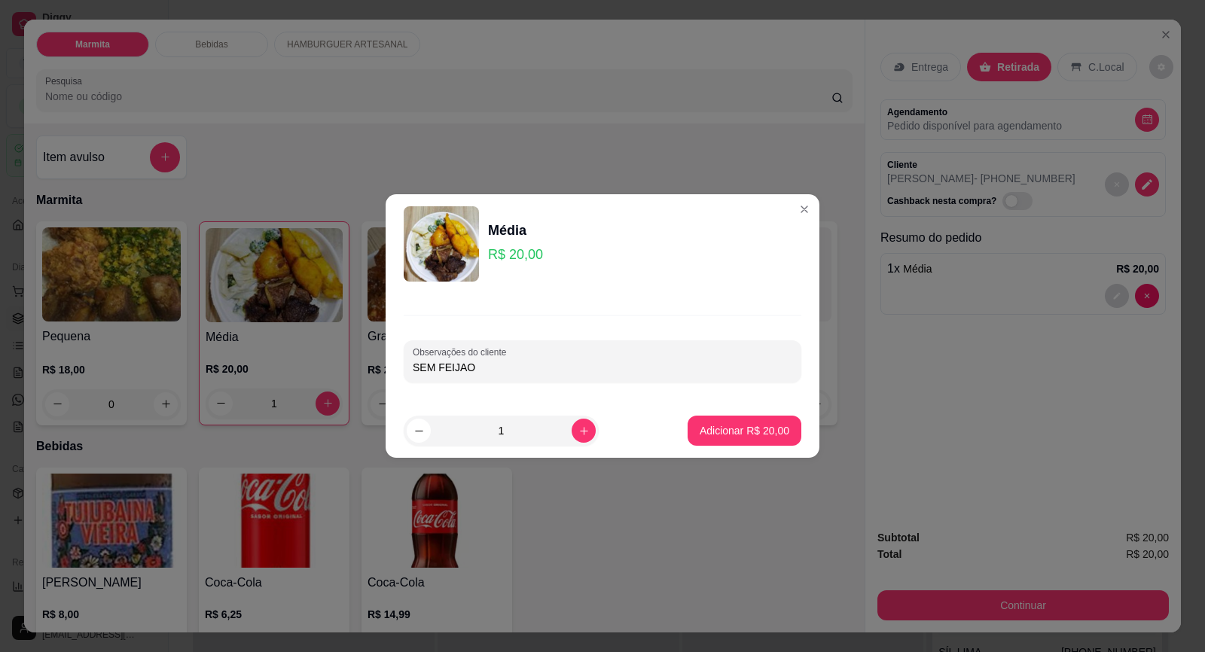
type input "SEM FEIJAO"
click at [762, 436] on p "Adicionar R$ 20,00" at bounding box center [744, 430] width 87 height 14
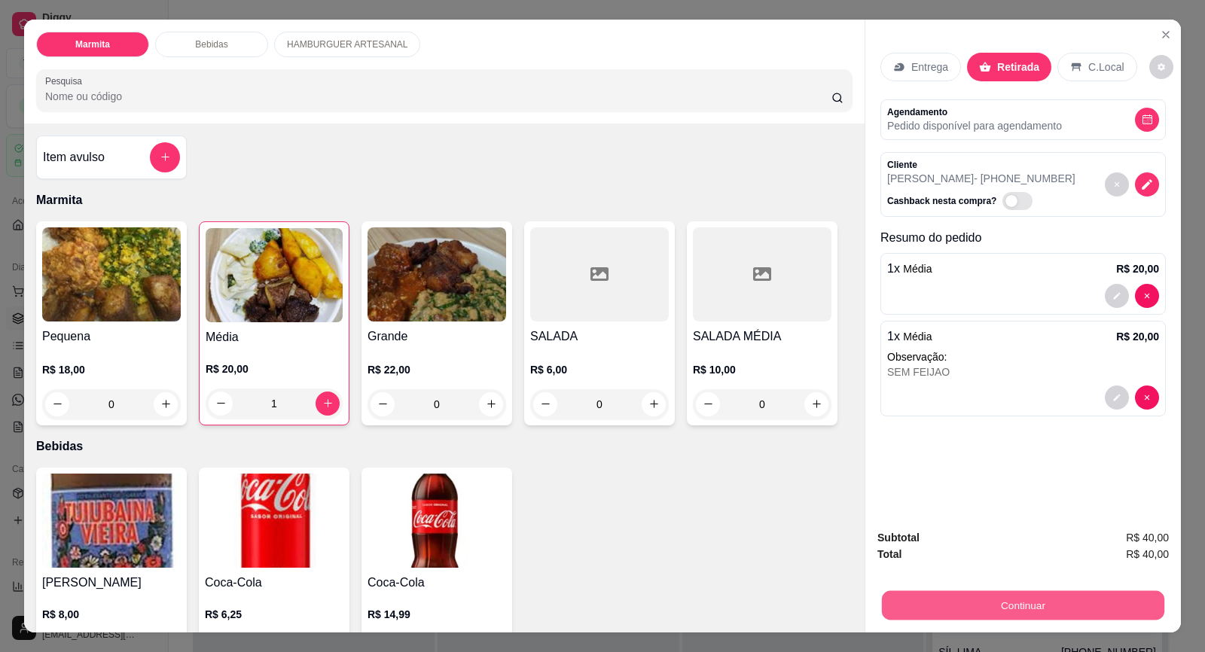
click at [1016, 613] on button "Continuar" at bounding box center [1023, 605] width 282 height 29
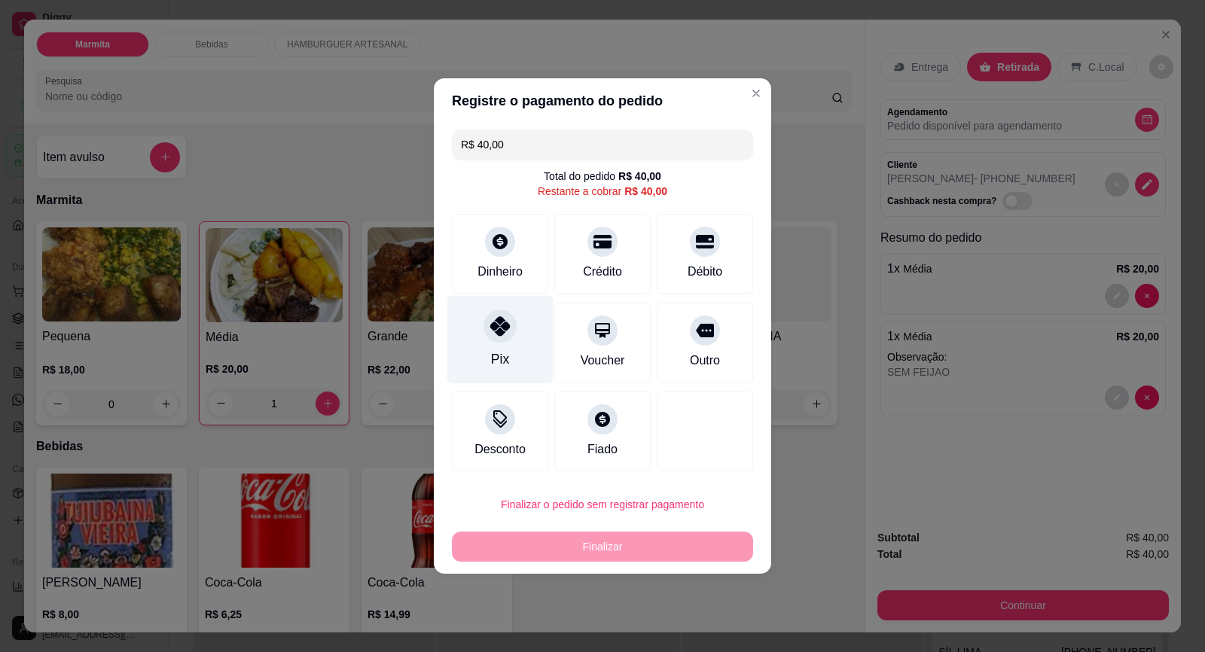
click at [501, 330] on icon at bounding box center [500, 326] width 20 height 20
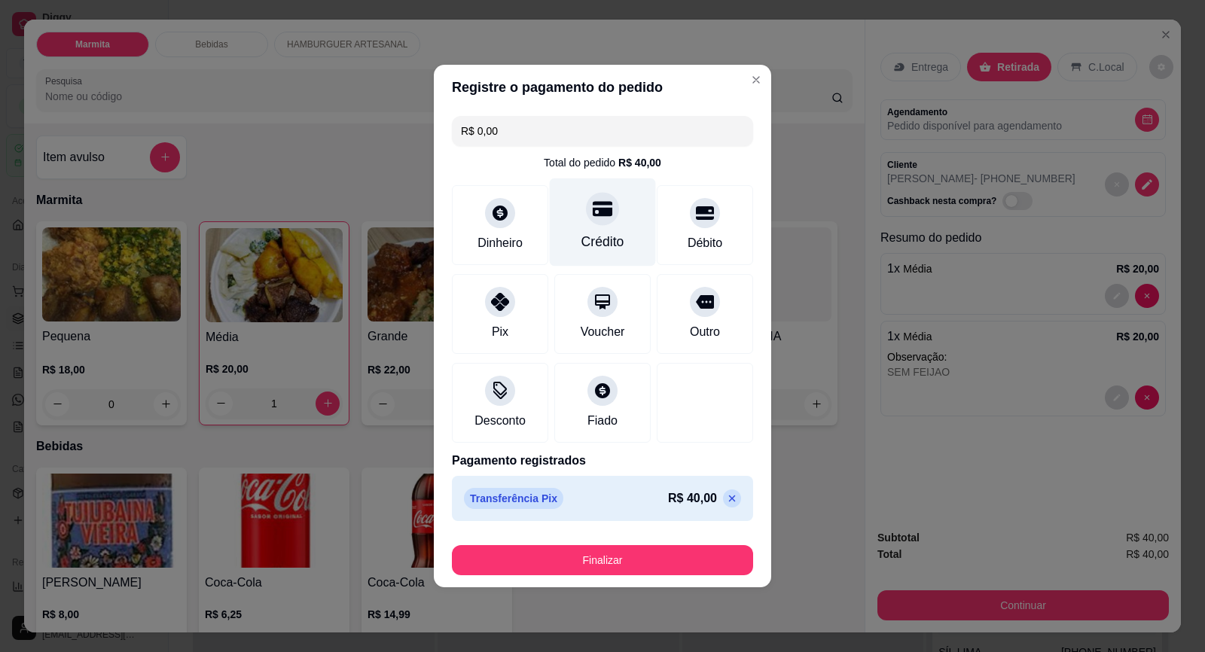
click at [592, 214] on icon at bounding box center [602, 209] width 20 height 15
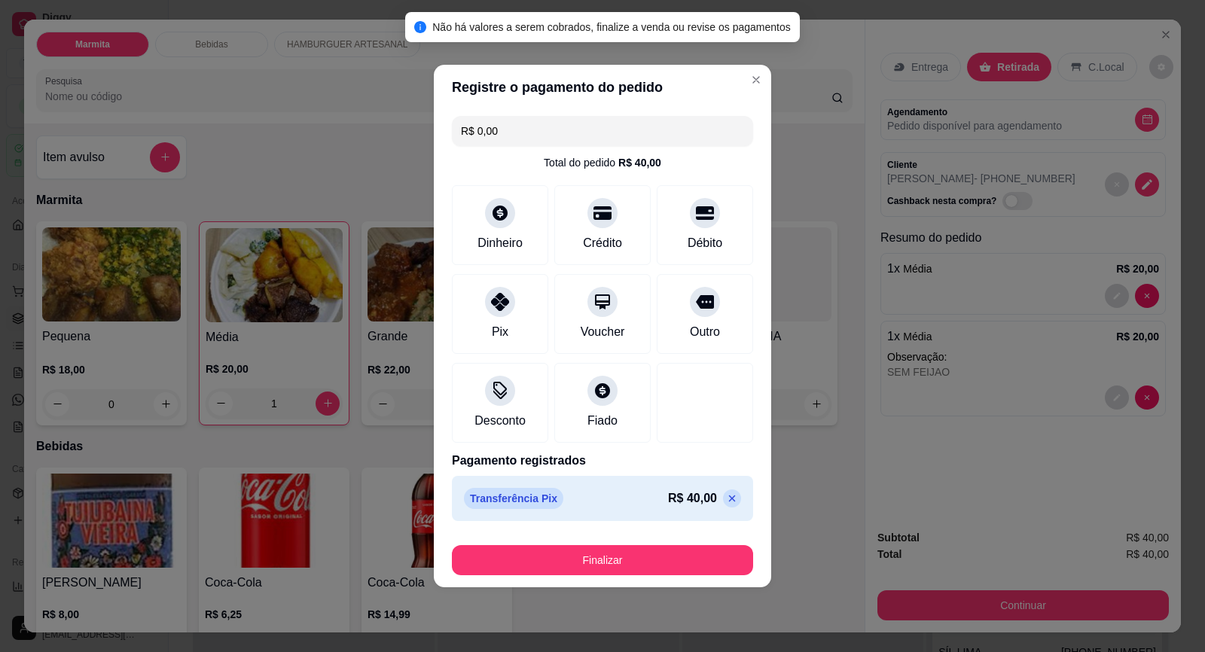
click at [726, 502] on icon at bounding box center [732, 498] width 12 height 12
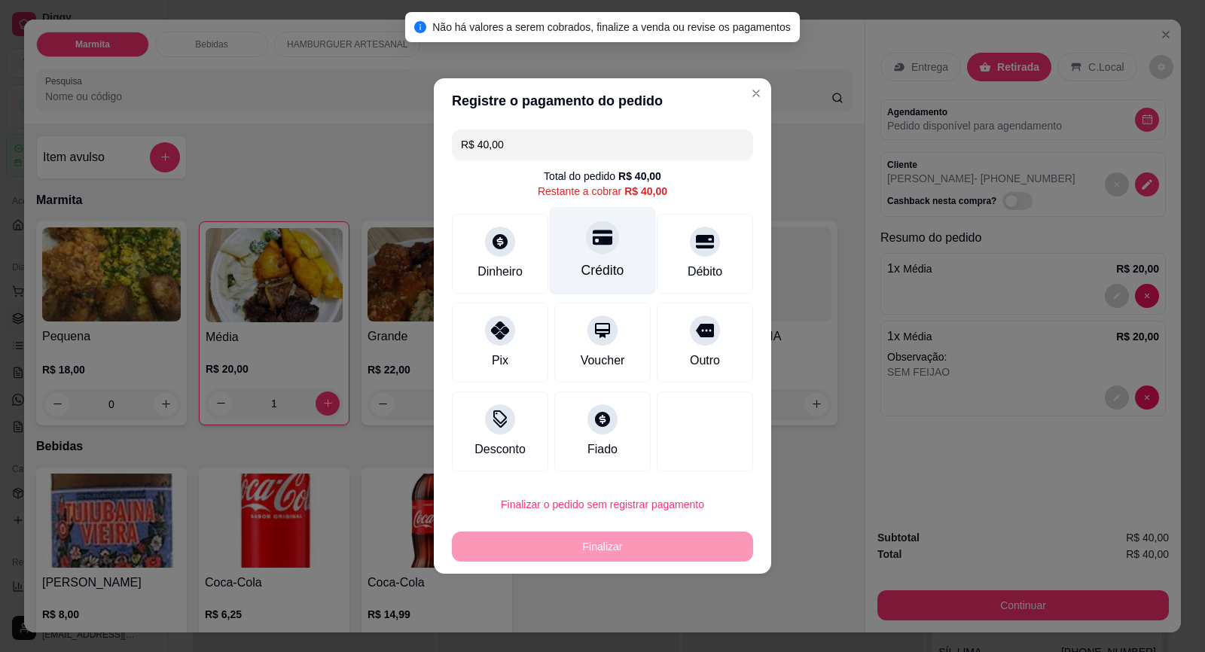
click at [605, 255] on div "Crédito" at bounding box center [603, 251] width 106 height 88
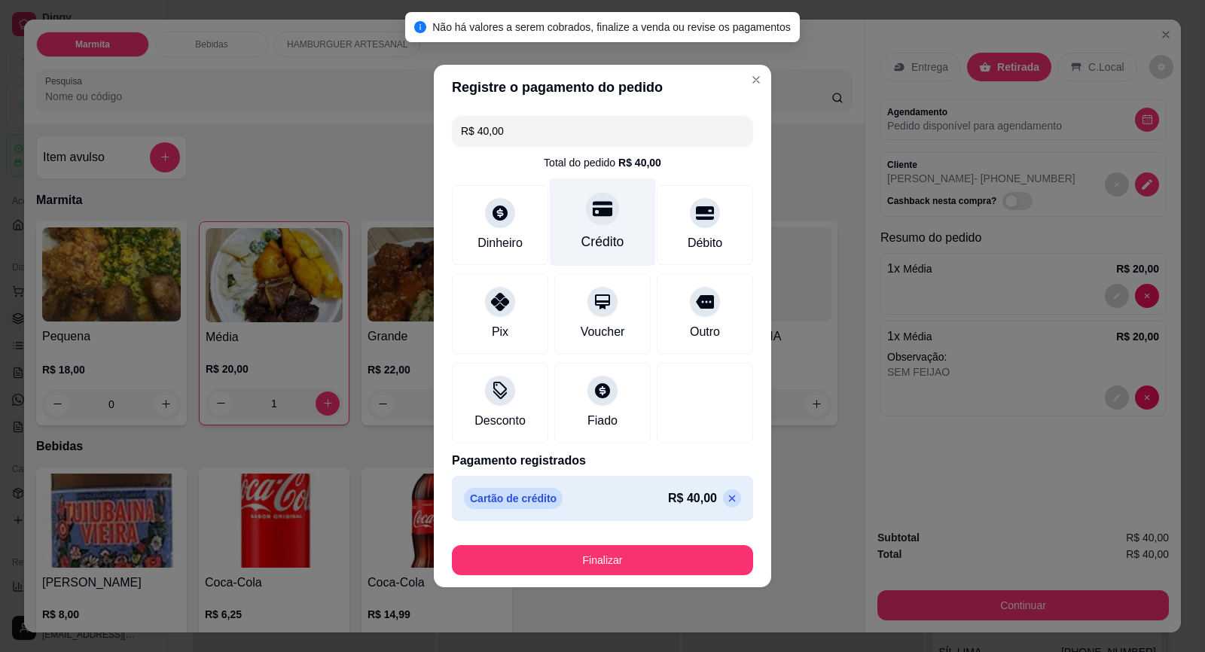
type input "R$ 0,00"
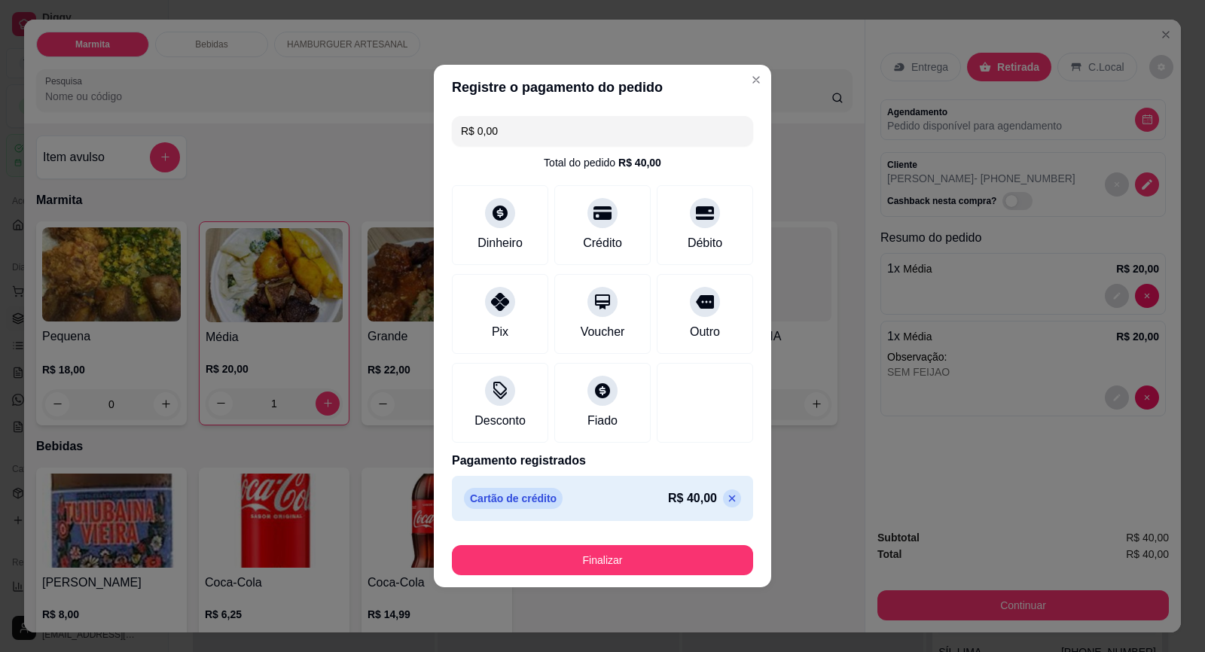
click at [639, 576] on footer "Finalizar" at bounding box center [602, 557] width 337 height 60
click at [645, 566] on button "Finalizar" at bounding box center [602, 560] width 301 height 30
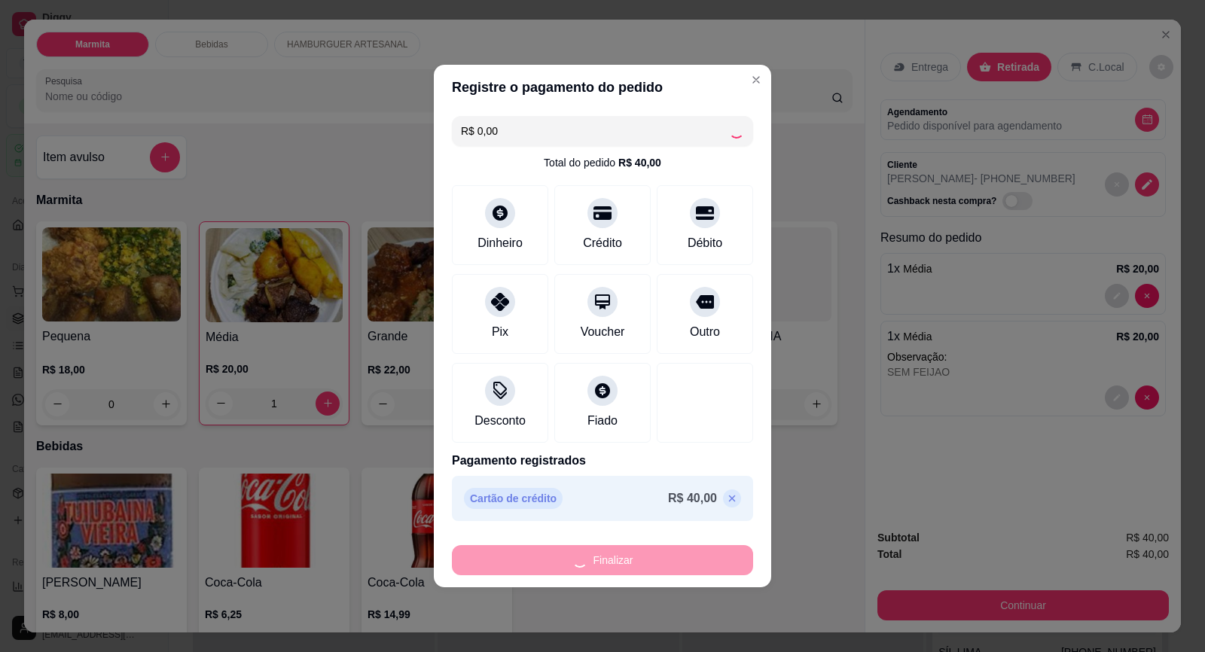
type input "0"
type input "-R$ 40,00"
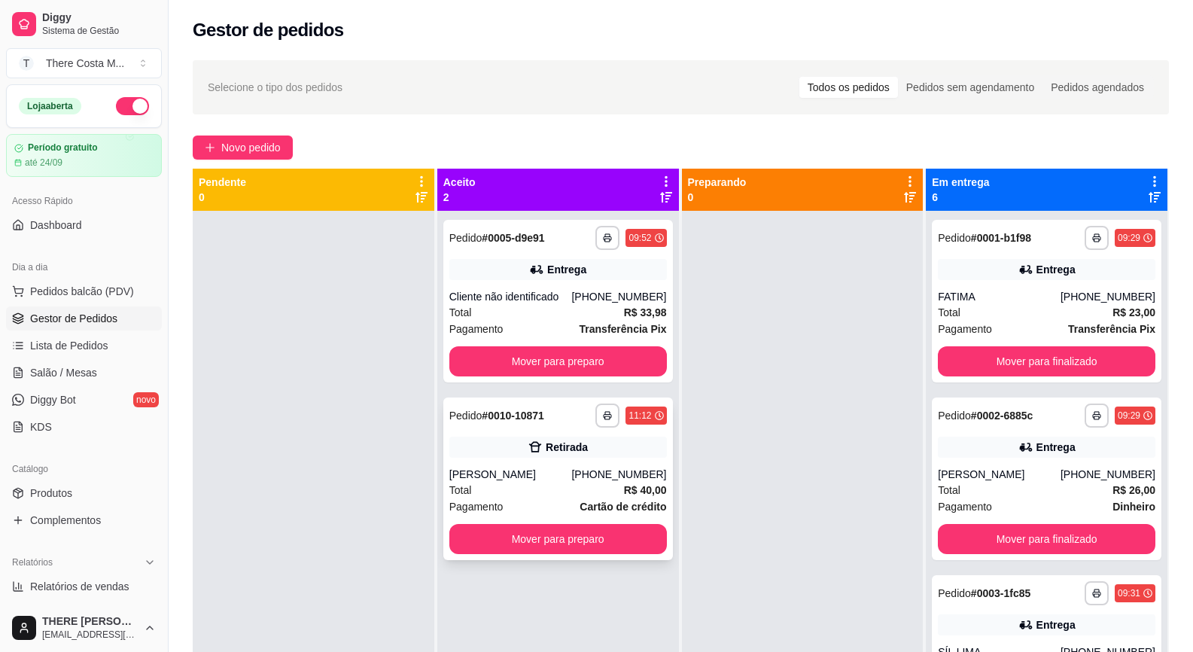
click at [586, 482] on div "Total R$ 40,00" at bounding box center [558, 490] width 218 height 17
click at [600, 550] on button "Mover para preparo" at bounding box center [558, 539] width 218 height 30
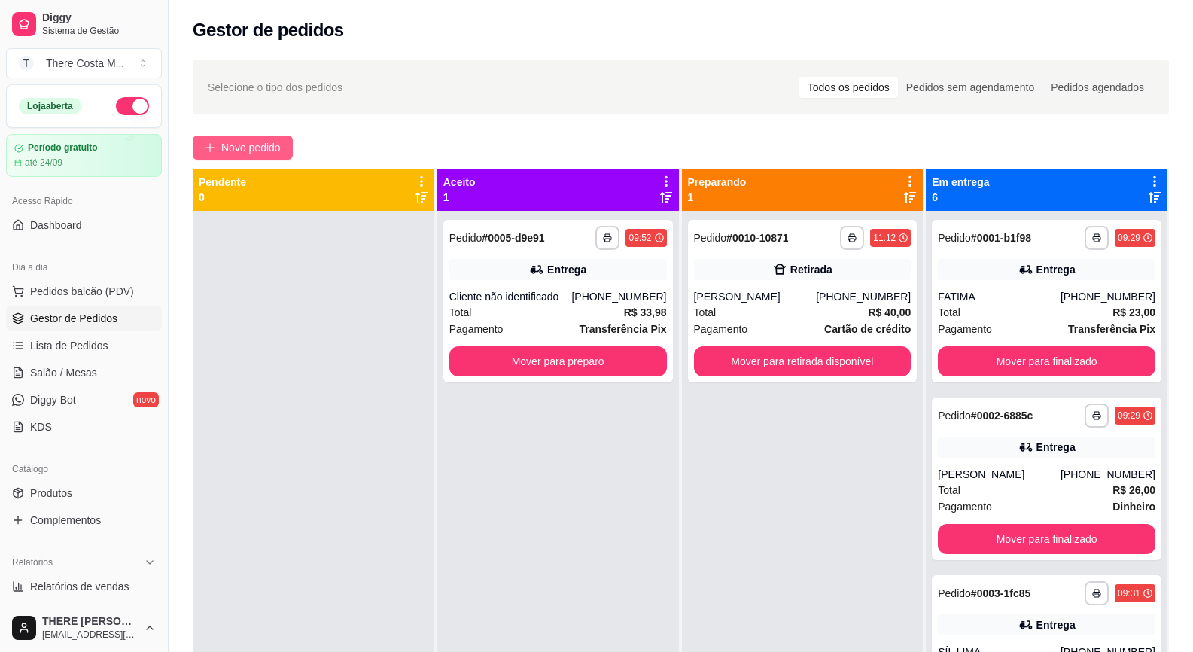
click at [272, 143] on span "Novo pedido" at bounding box center [250, 147] width 59 height 17
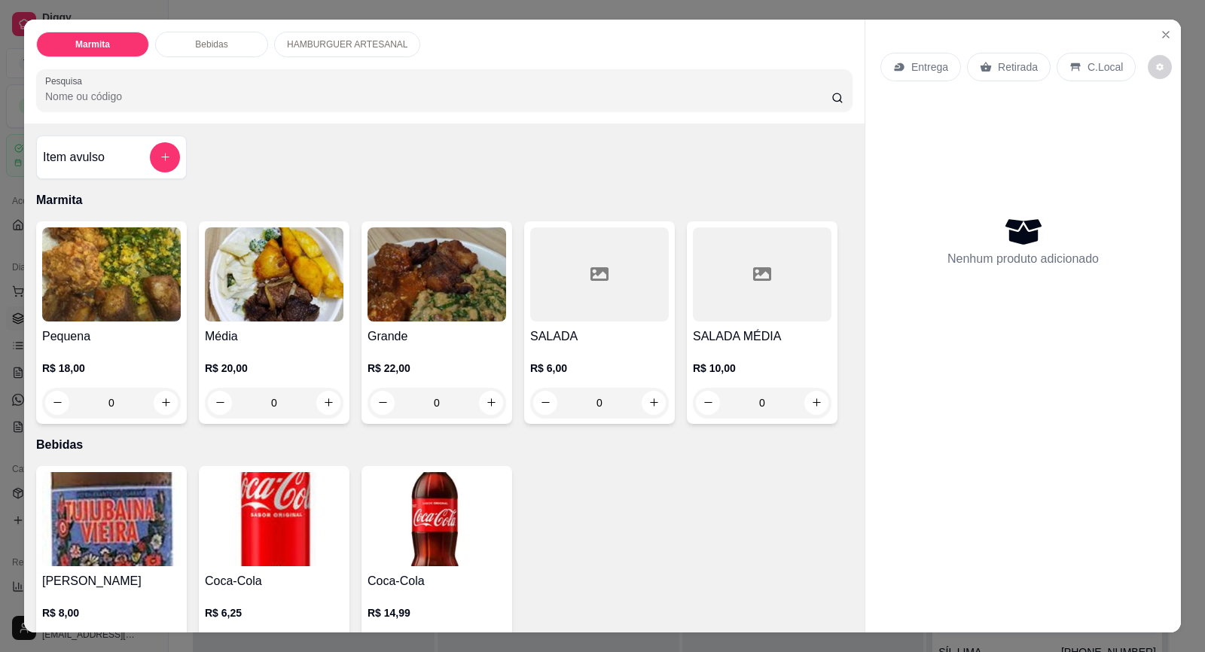
click at [930, 69] on p "Entrega" at bounding box center [929, 66] width 37 height 15
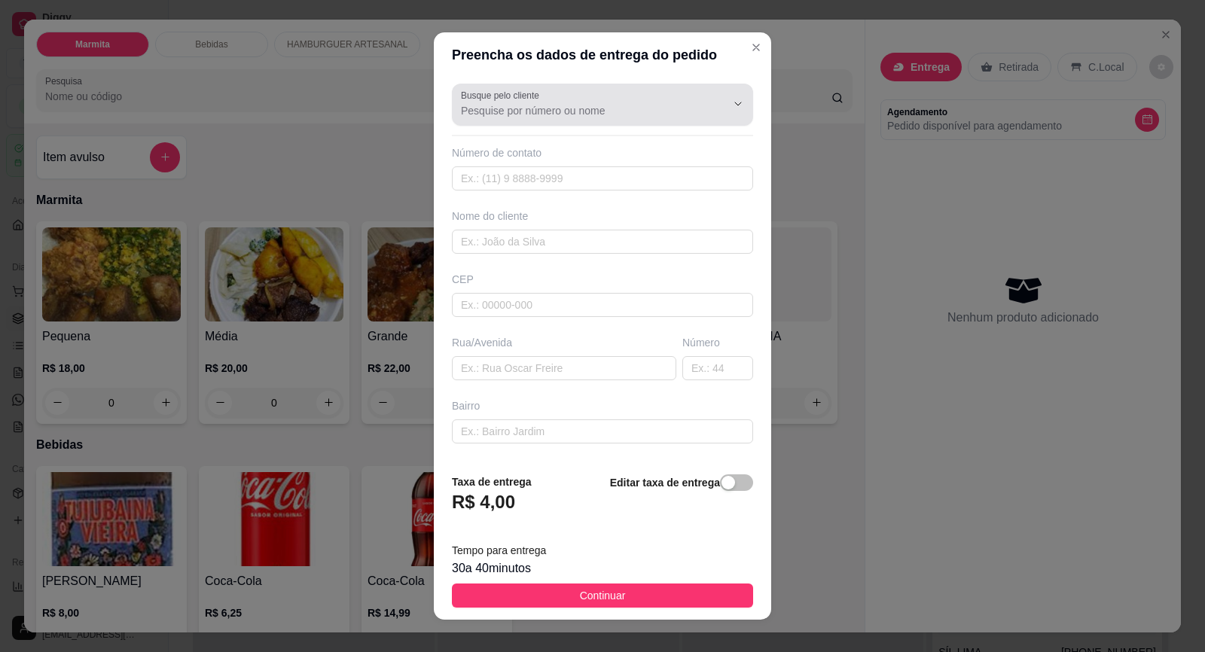
click at [608, 107] on input "Busque pelo cliente" at bounding box center [581, 110] width 241 height 15
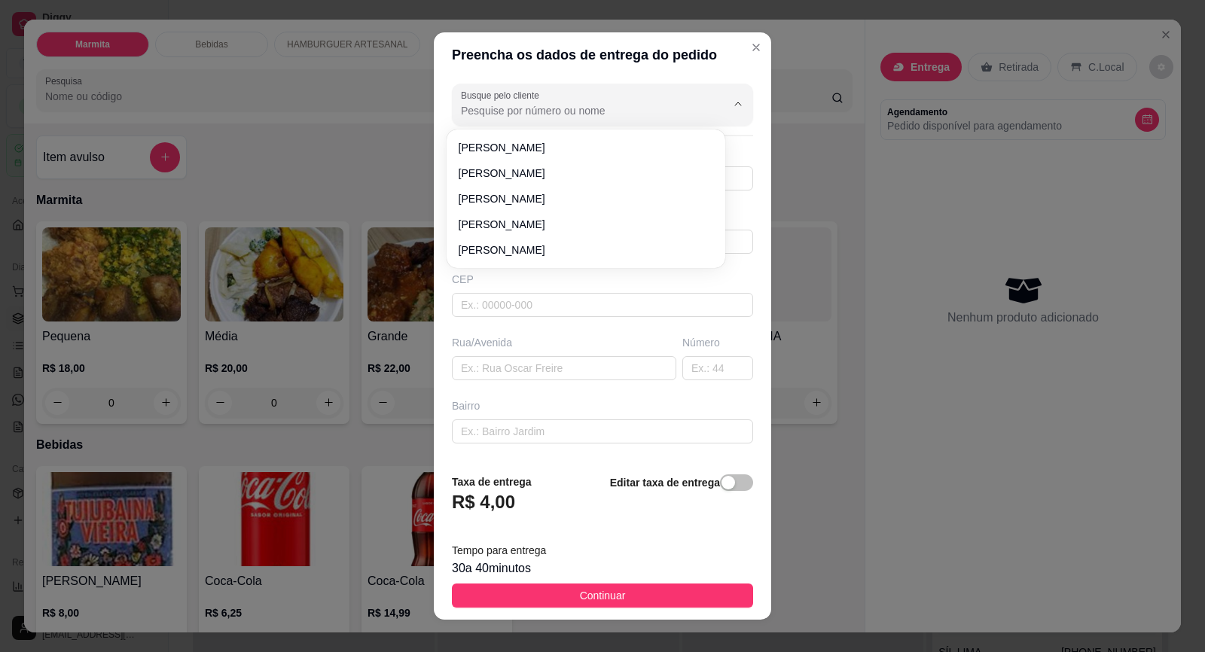
paste input "[PHONE_NUMBER]"
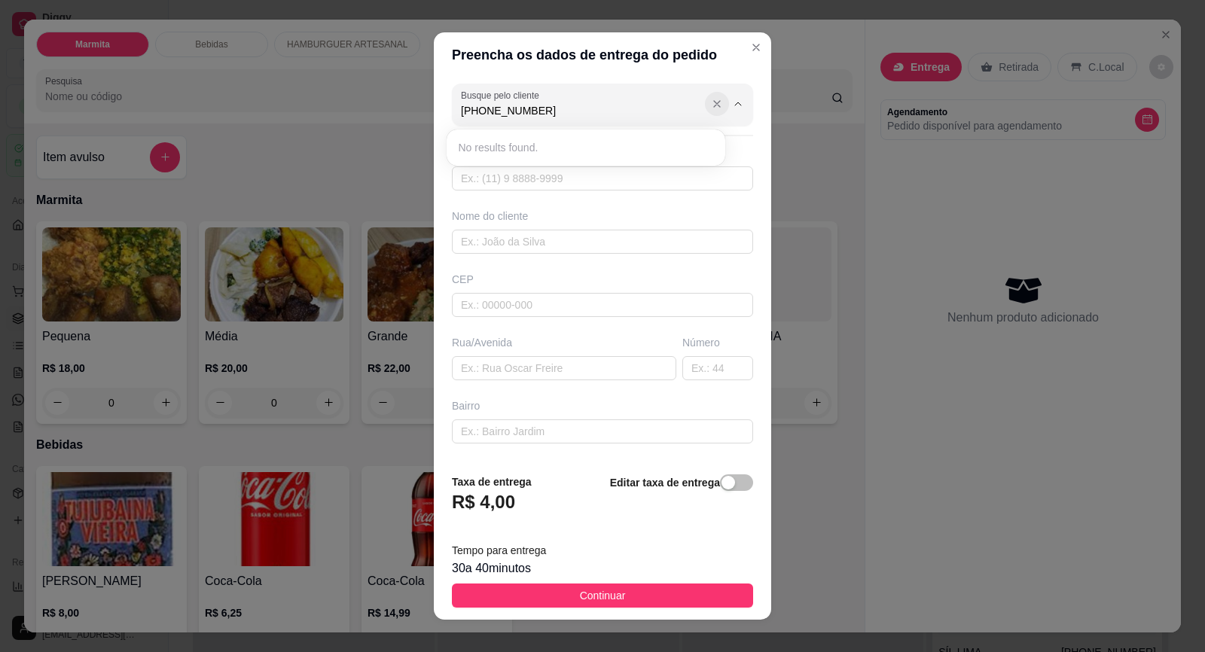
type input "[PHONE_NUMBER]"
click at [711, 99] on icon "Show suggestions" at bounding box center [717, 104] width 12 height 12
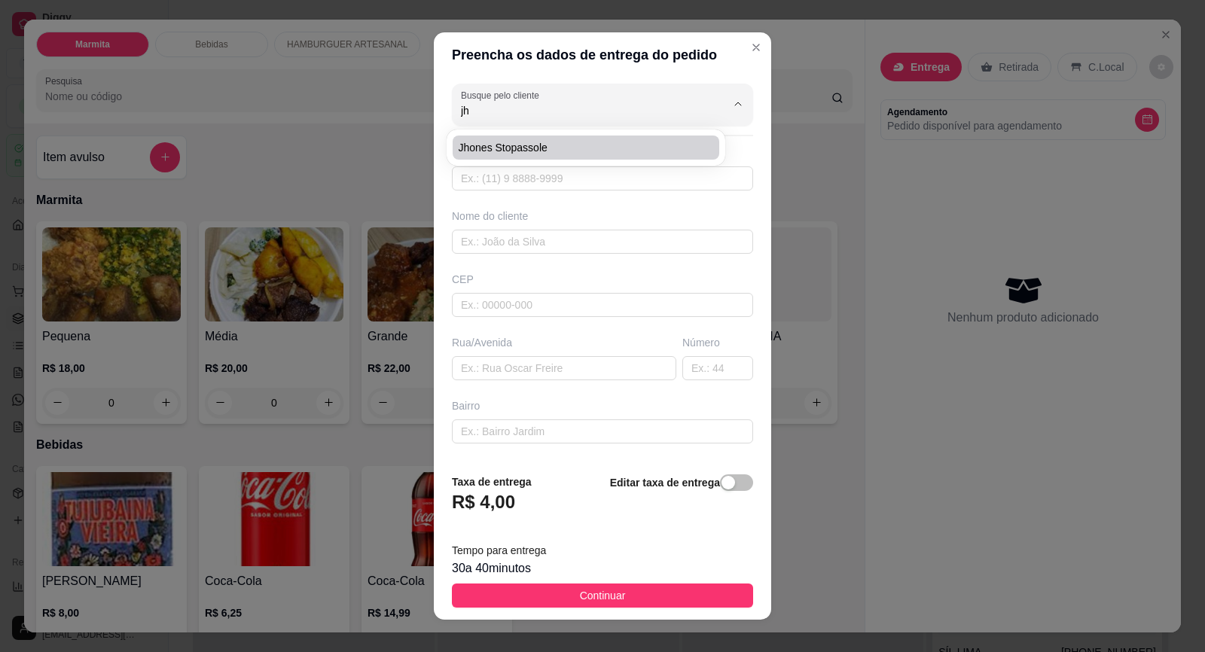
click at [568, 148] on span "Jhones Stopassole" at bounding box center [577, 147] width 239 height 15
type input "Jhones Stopassole"
type input "6793322673"
type input "Jhones Stopassole"
type input "Av.Prefeito [PERSON_NAME]"
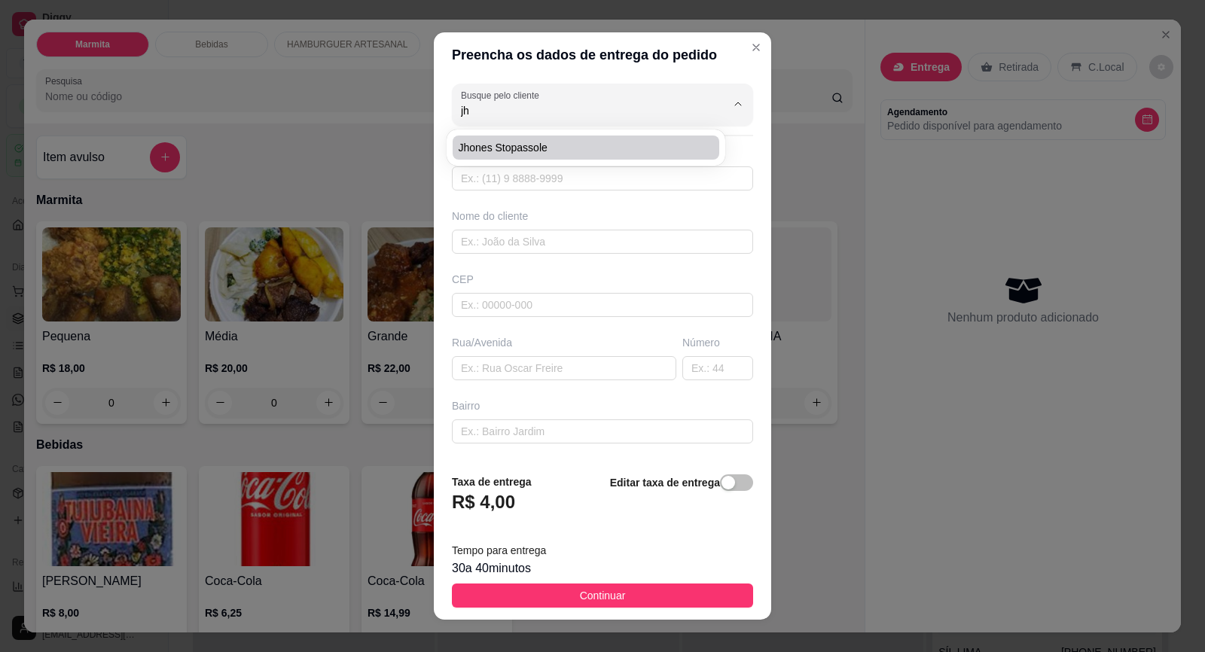
type input "01"
type input "Centro"
type input "Em cima da papelandia"
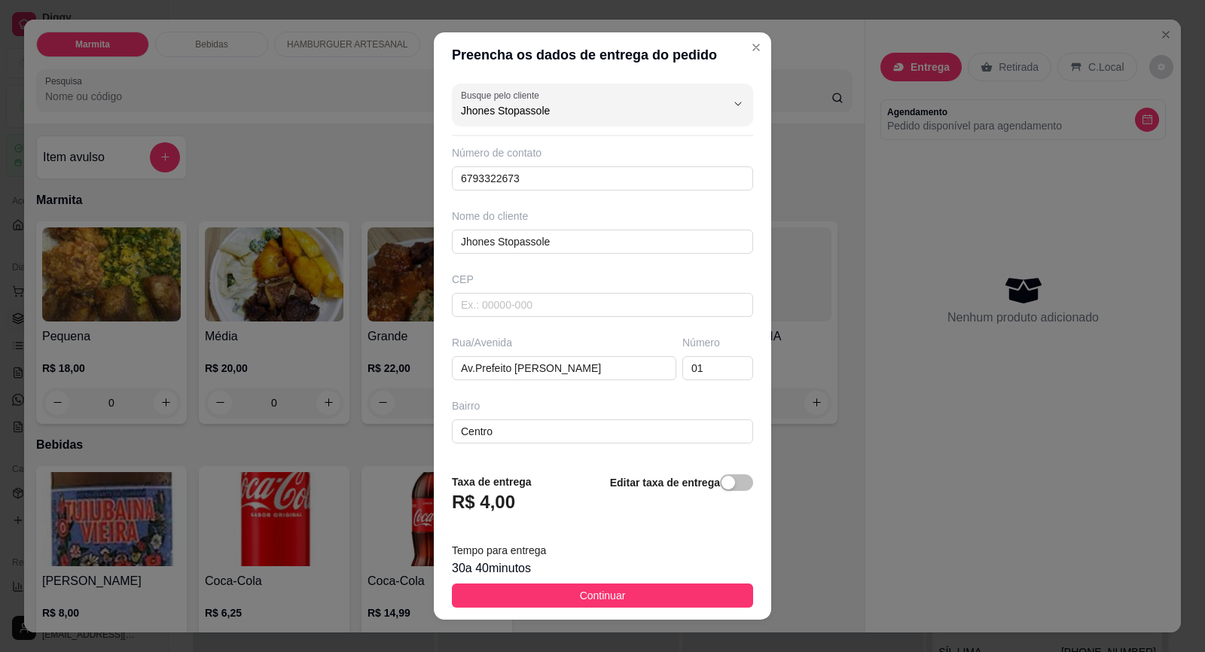
scroll to position [123, 0]
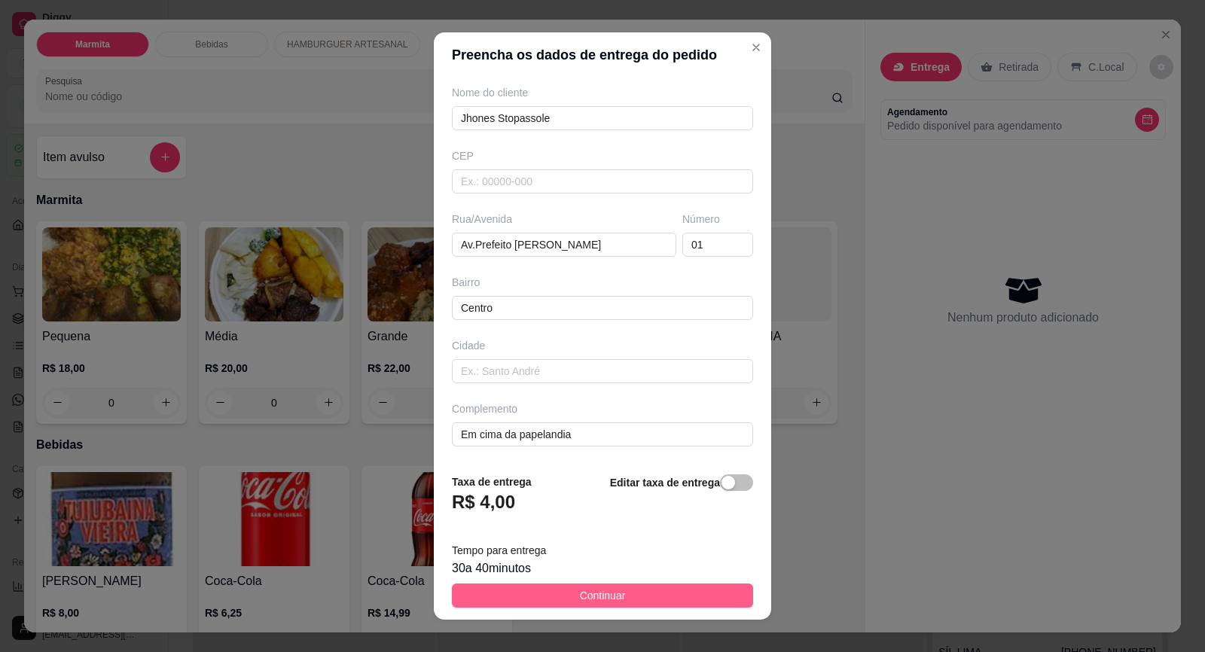
type input "Jhones Stopassole"
click at [580, 596] on span "Continuar" at bounding box center [603, 595] width 46 height 17
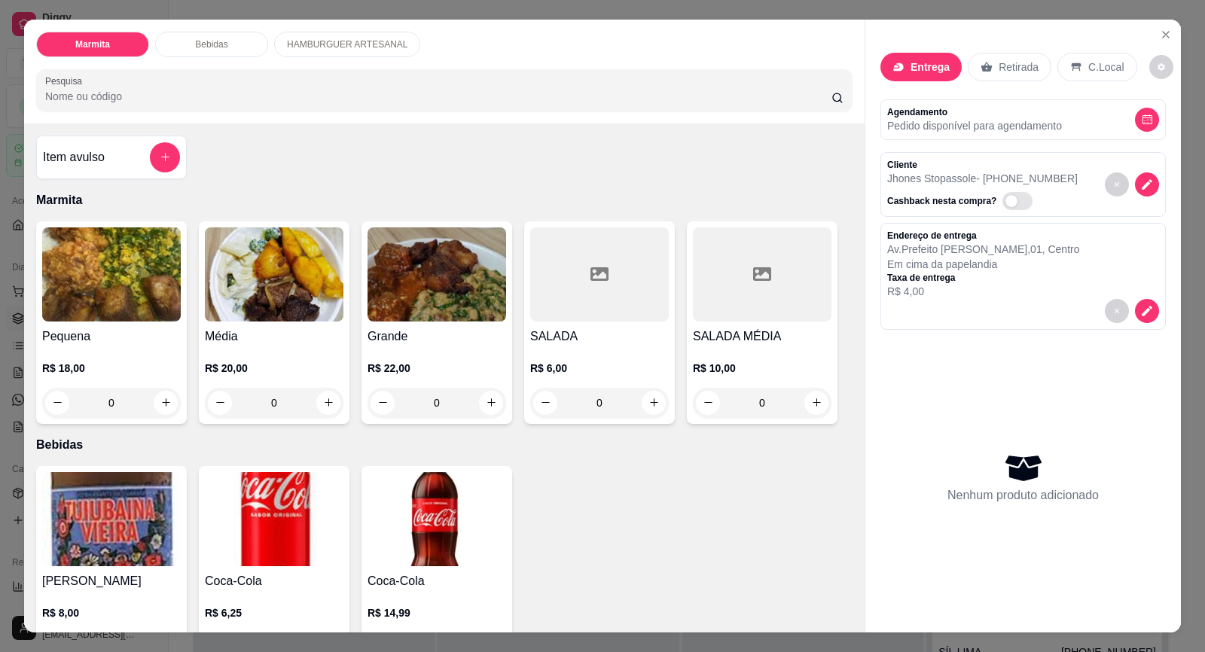
click at [78, 356] on div "R$ 18,00 0" at bounding box center [111, 382] width 139 height 72
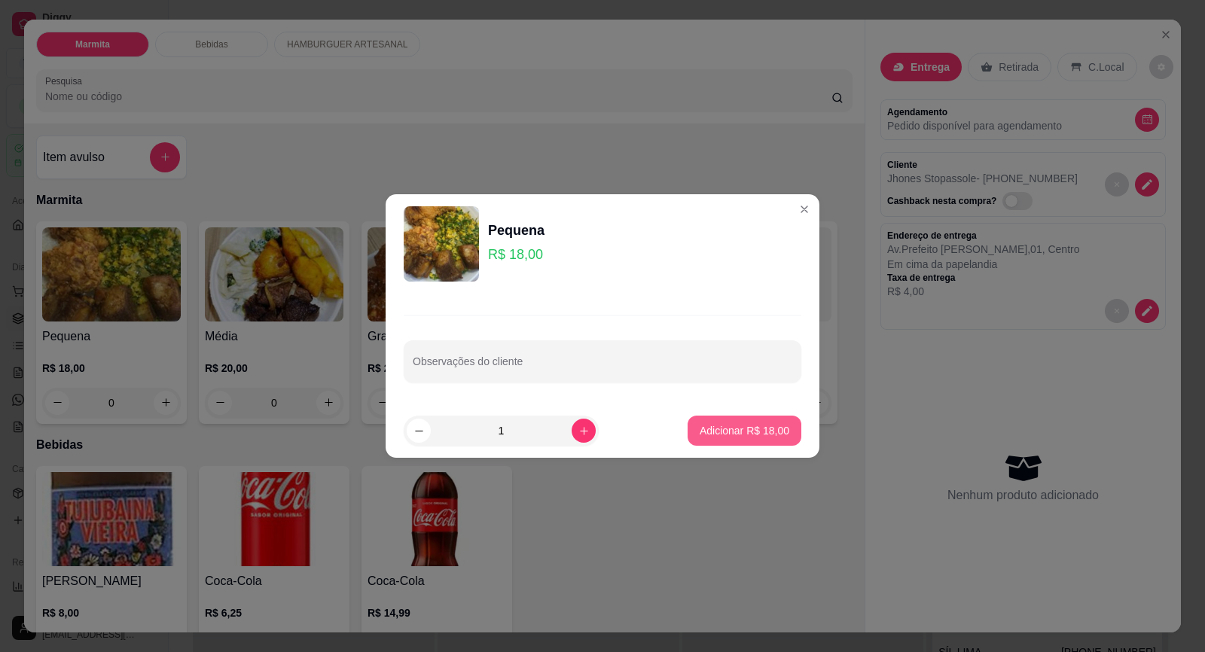
click at [717, 423] on p "Adicionar R$ 18,00" at bounding box center [744, 430] width 90 height 15
type input "1"
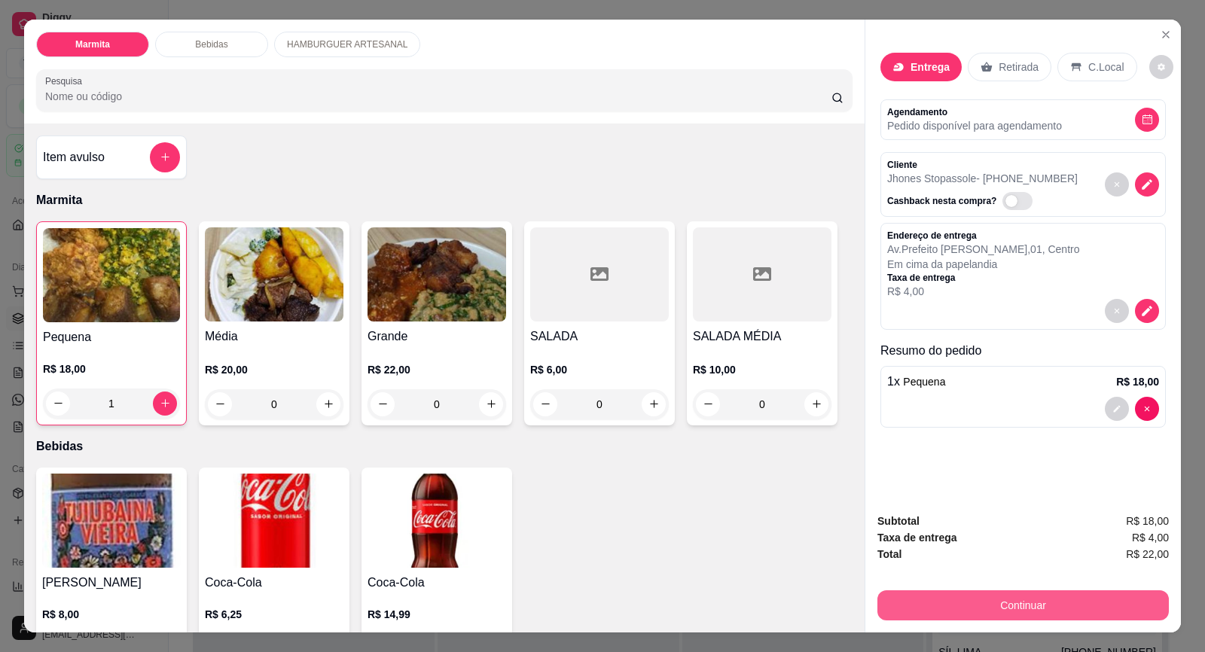
click at [1046, 617] on button "Continuar" at bounding box center [1022, 605] width 291 height 30
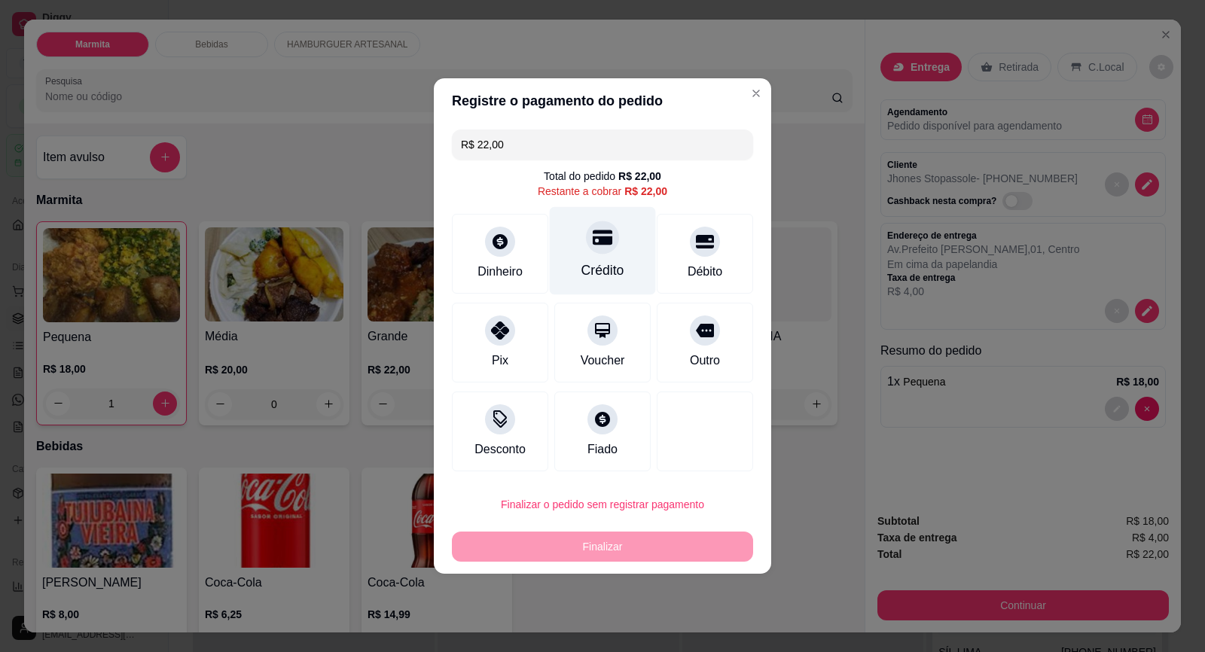
click at [592, 246] on icon at bounding box center [602, 237] width 20 height 20
type input "R$ 0,00"
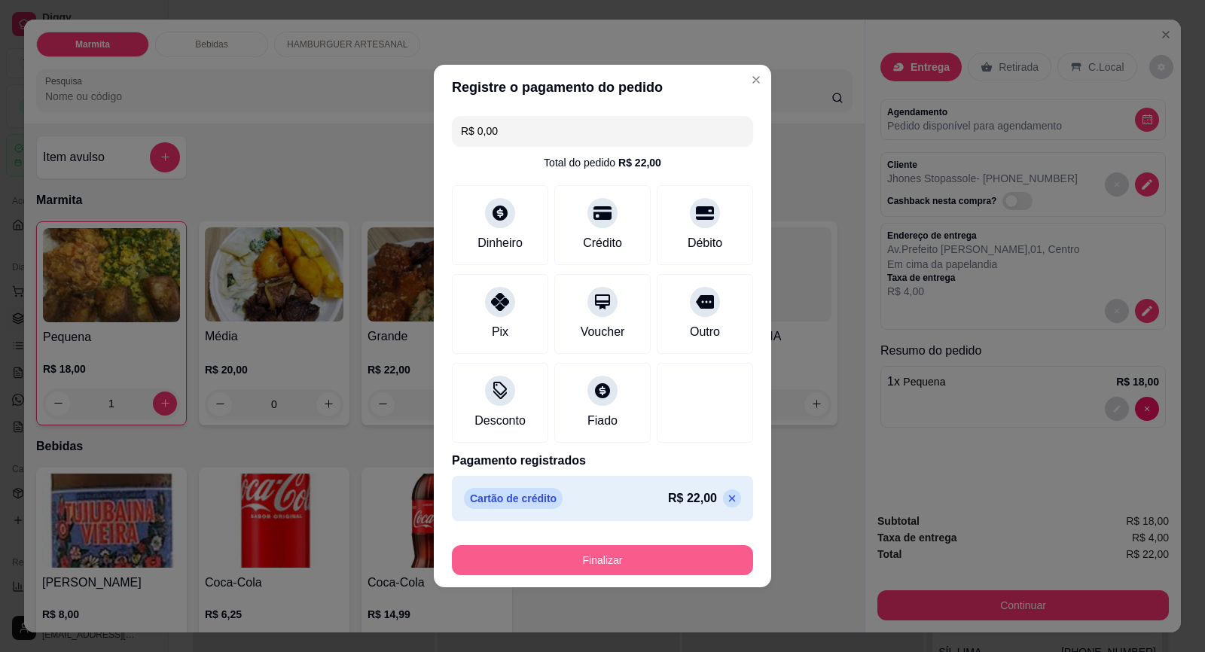
click at [665, 551] on button "Finalizar" at bounding box center [602, 560] width 301 height 30
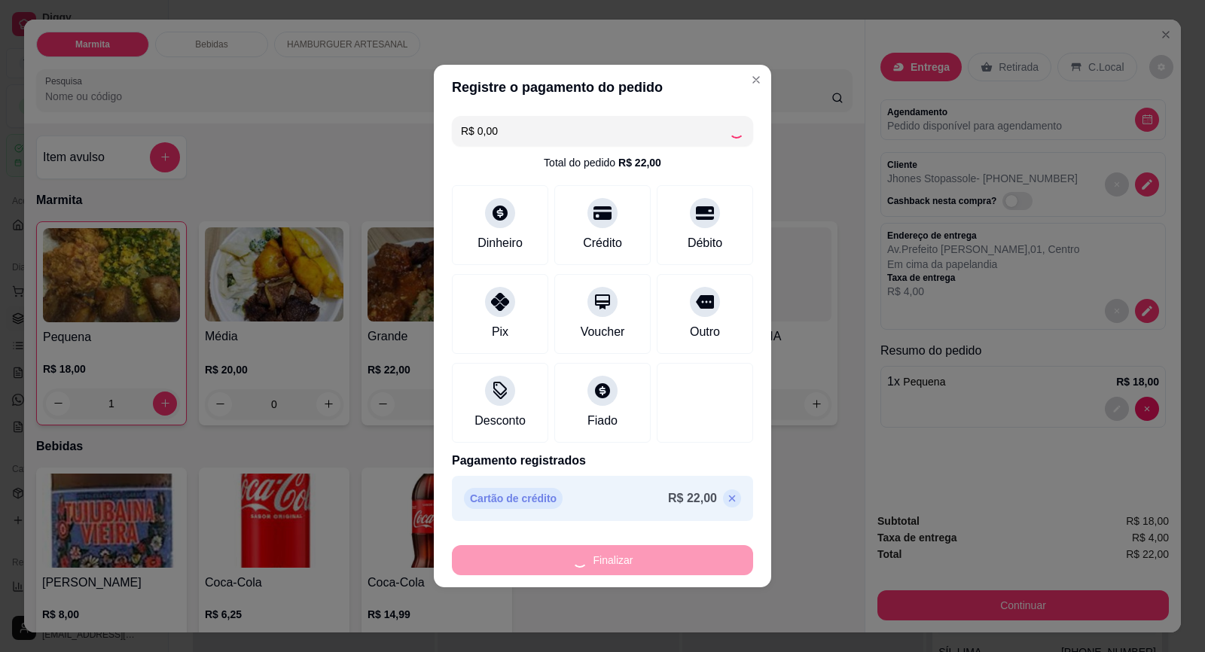
type input "0"
type input "-R$ 22,00"
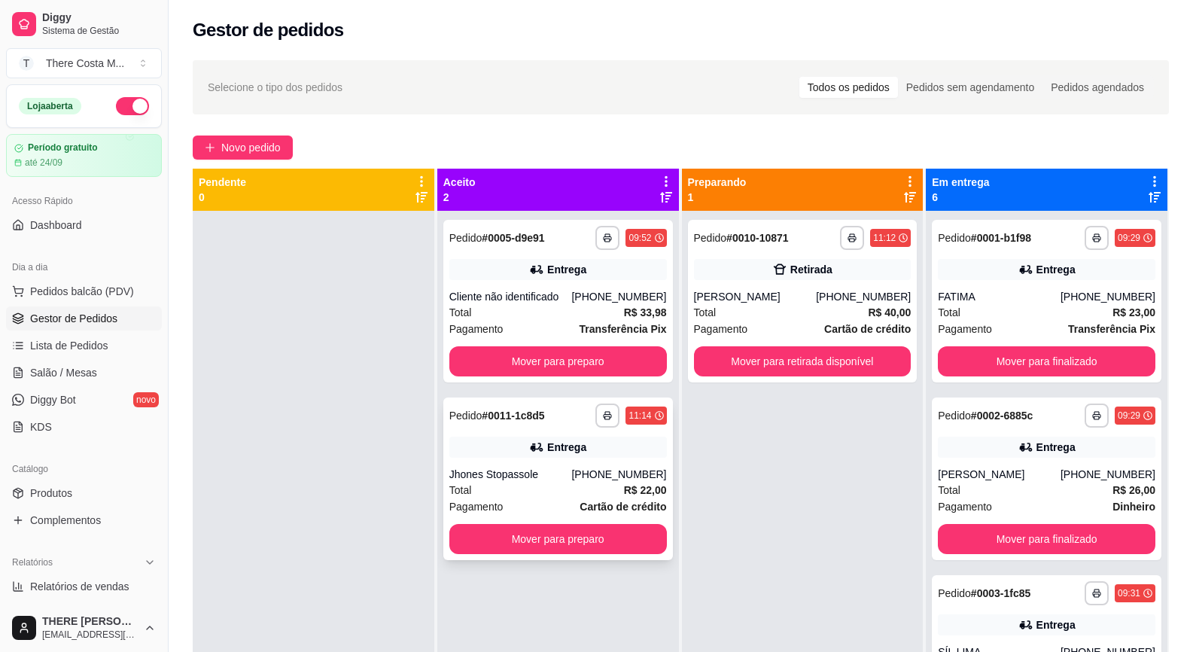
click at [527, 468] on div "Jhones Stopassole" at bounding box center [510, 474] width 123 height 15
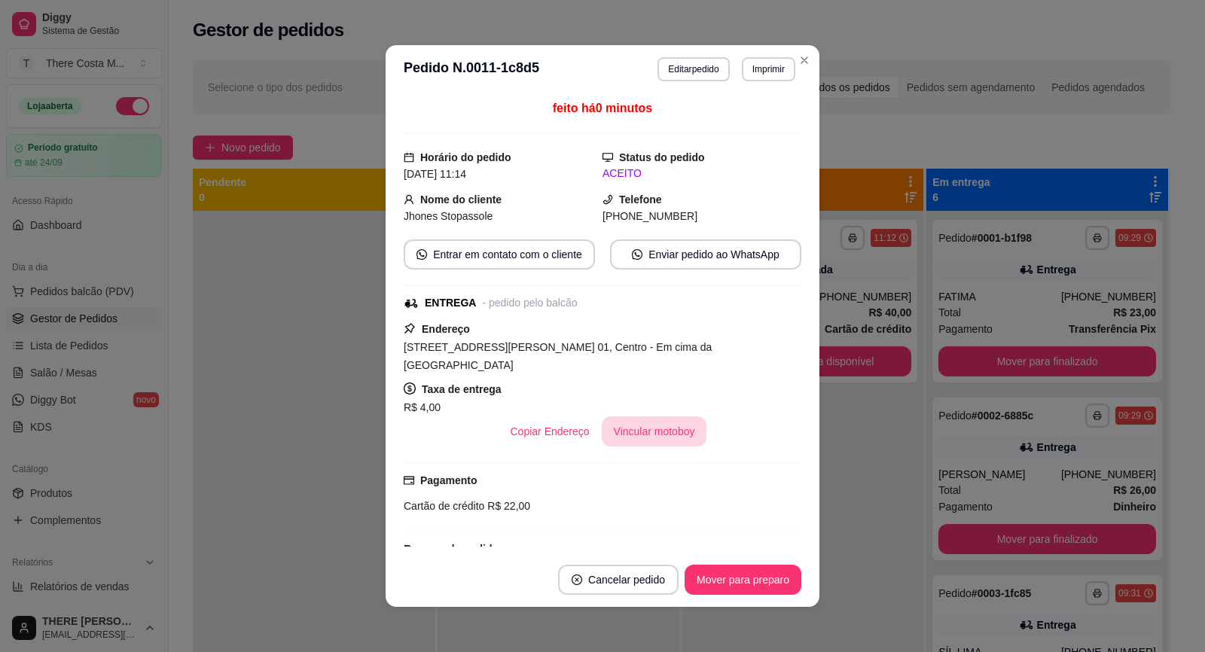
click at [641, 416] on button "Vincular motoboy" at bounding box center [654, 431] width 105 height 30
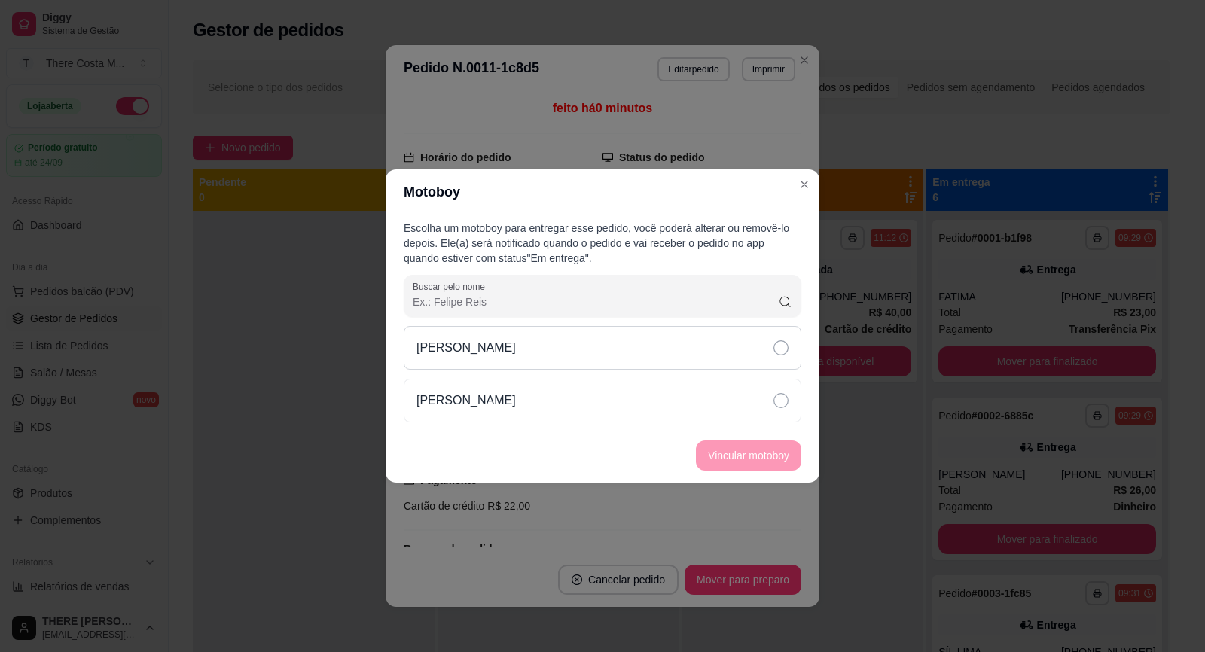
click at [691, 361] on div "[PERSON_NAME]" at bounding box center [602, 348] width 397 height 44
click at [729, 457] on button "Vincular motoboy" at bounding box center [748, 455] width 105 height 30
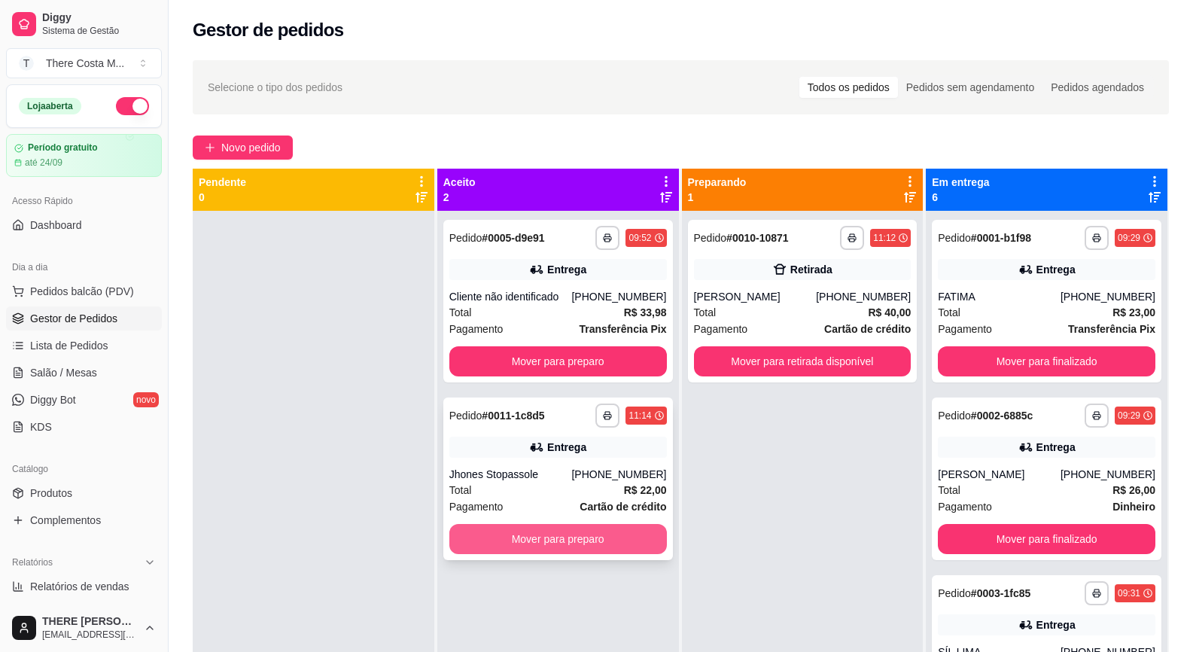
click at [616, 538] on button "Mover para preparo" at bounding box center [558, 539] width 218 height 30
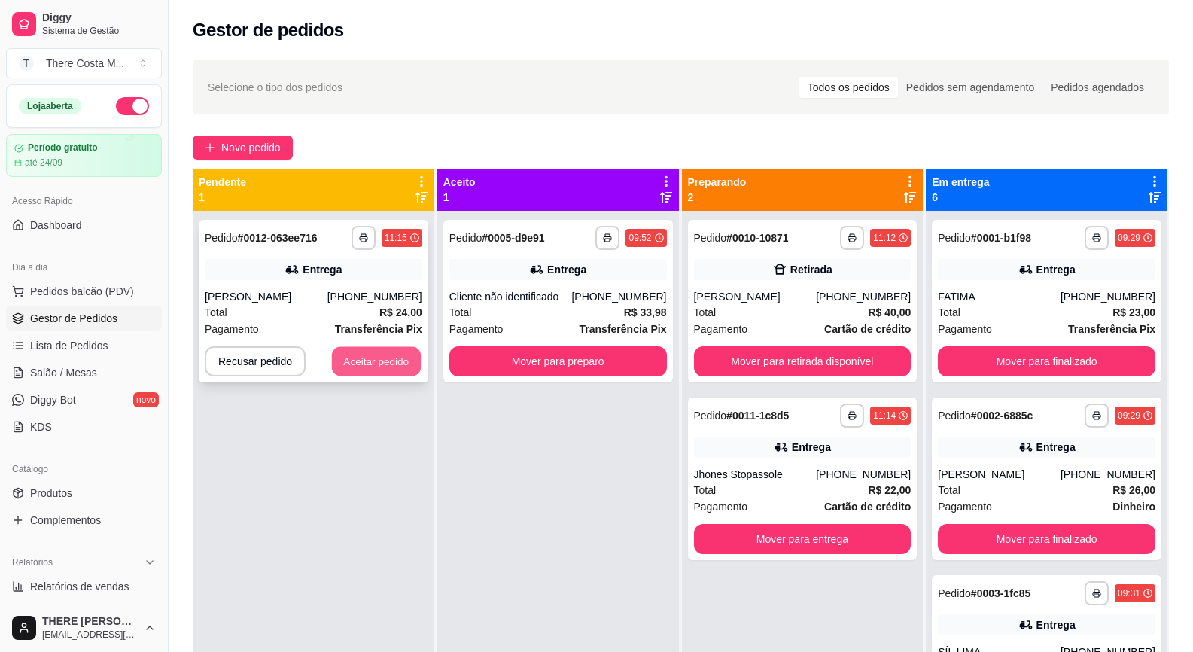
click at [365, 364] on button "Aceitar pedido" at bounding box center [376, 361] width 89 height 29
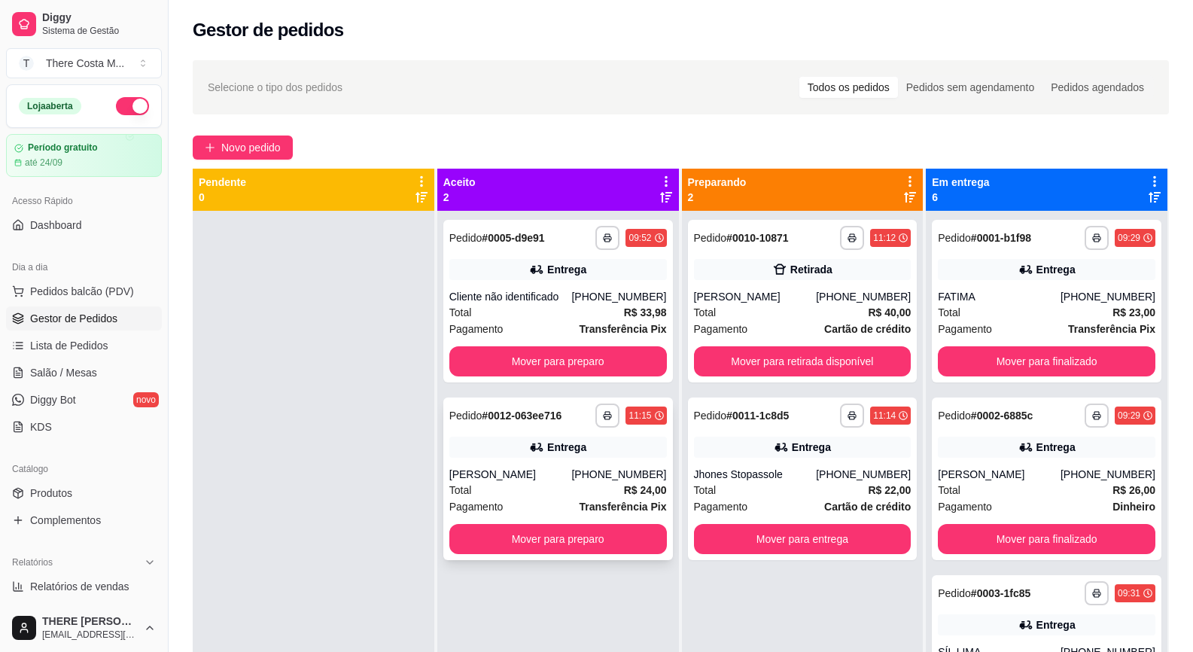
click at [554, 456] on div "Entrega" at bounding box center [558, 447] width 218 height 21
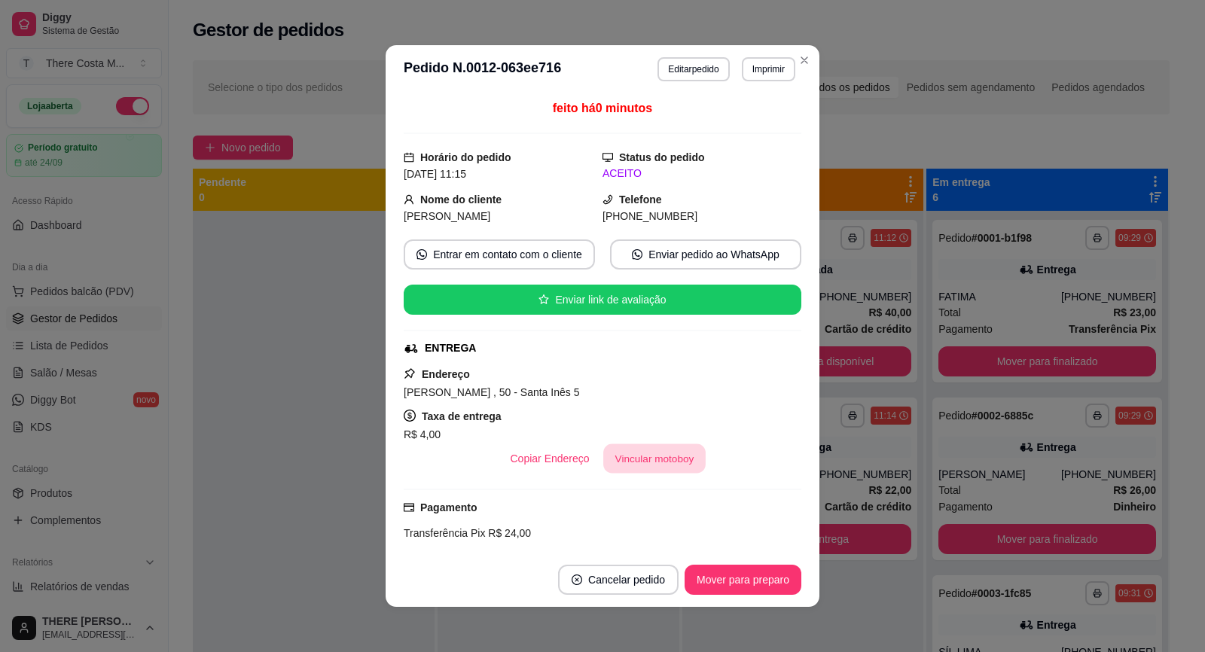
click at [636, 452] on button "Vincular motoboy" at bounding box center [654, 458] width 102 height 29
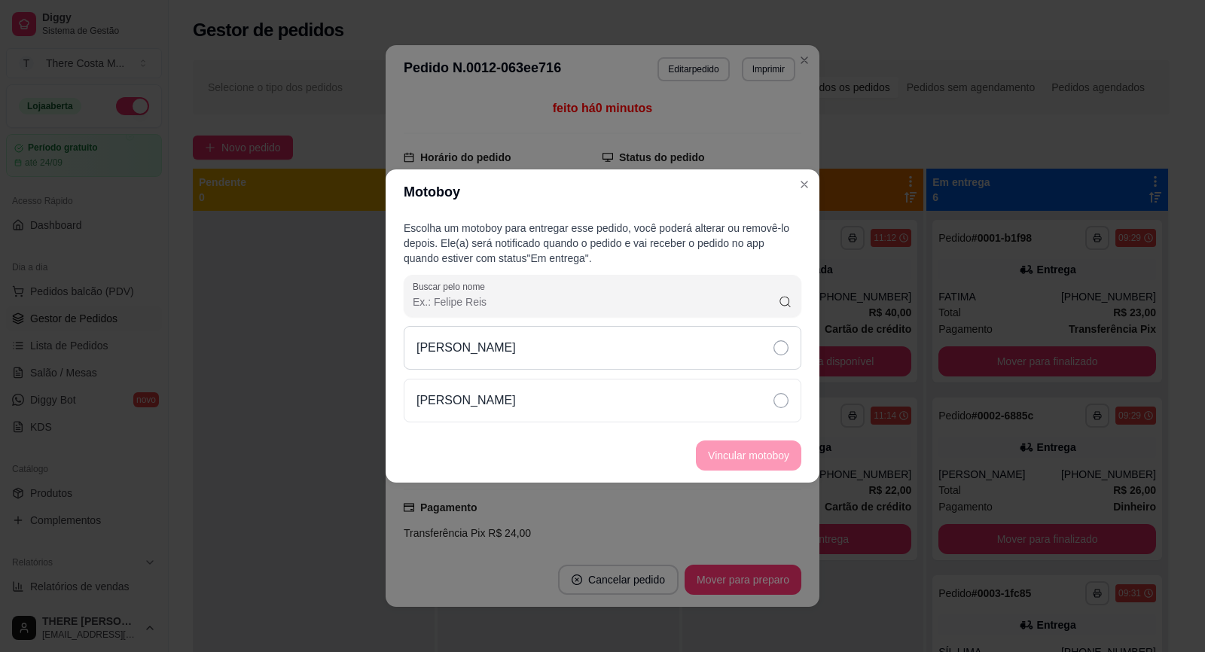
click at [626, 339] on div "[PERSON_NAME]" at bounding box center [602, 348] width 397 height 44
click at [741, 457] on button "Vincular motoboy" at bounding box center [748, 455] width 105 height 30
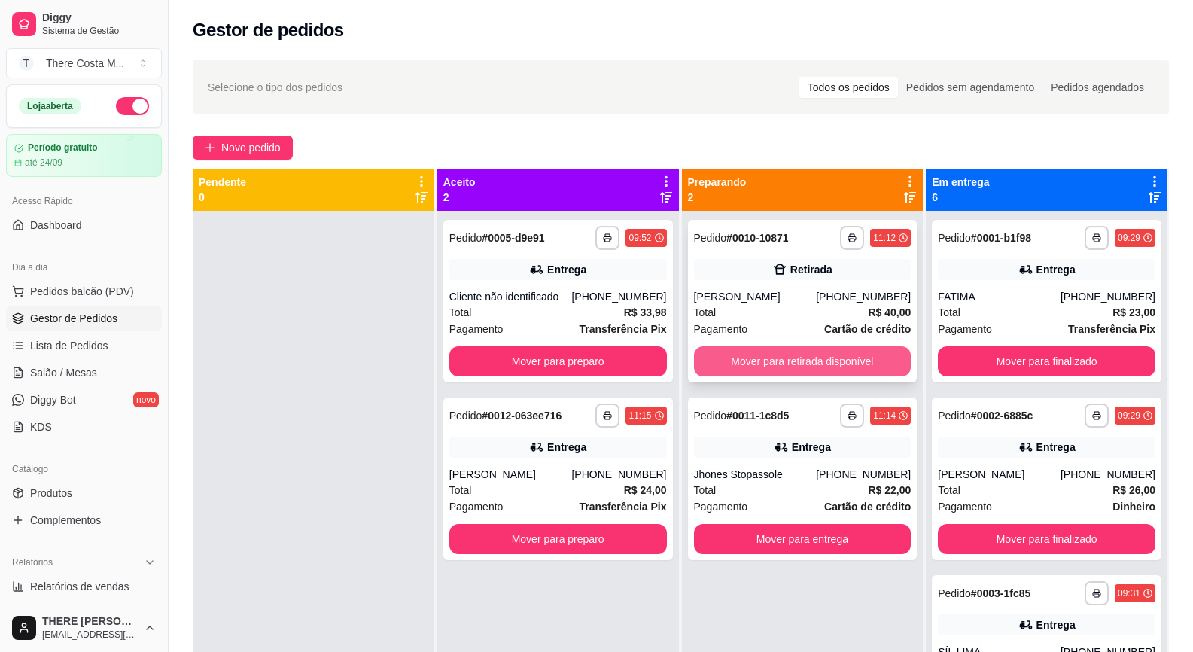
click at [823, 358] on button "Mover para retirada disponível" at bounding box center [803, 361] width 218 height 30
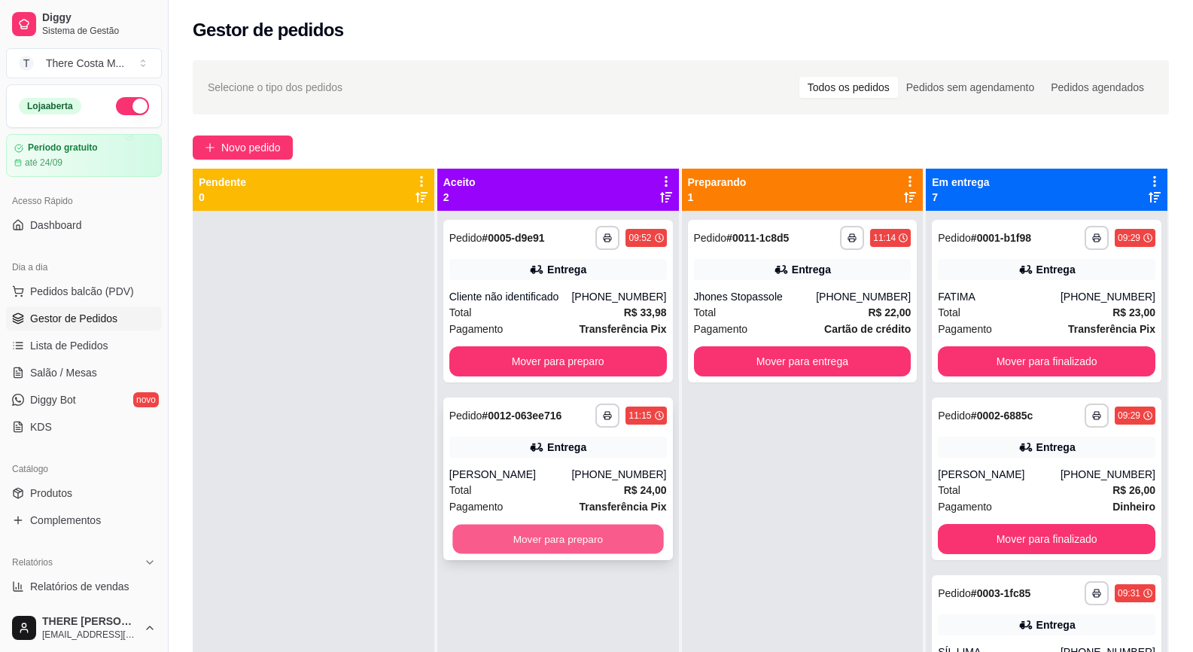
click at [549, 540] on button "Mover para preparo" at bounding box center [557, 539] width 211 height 29
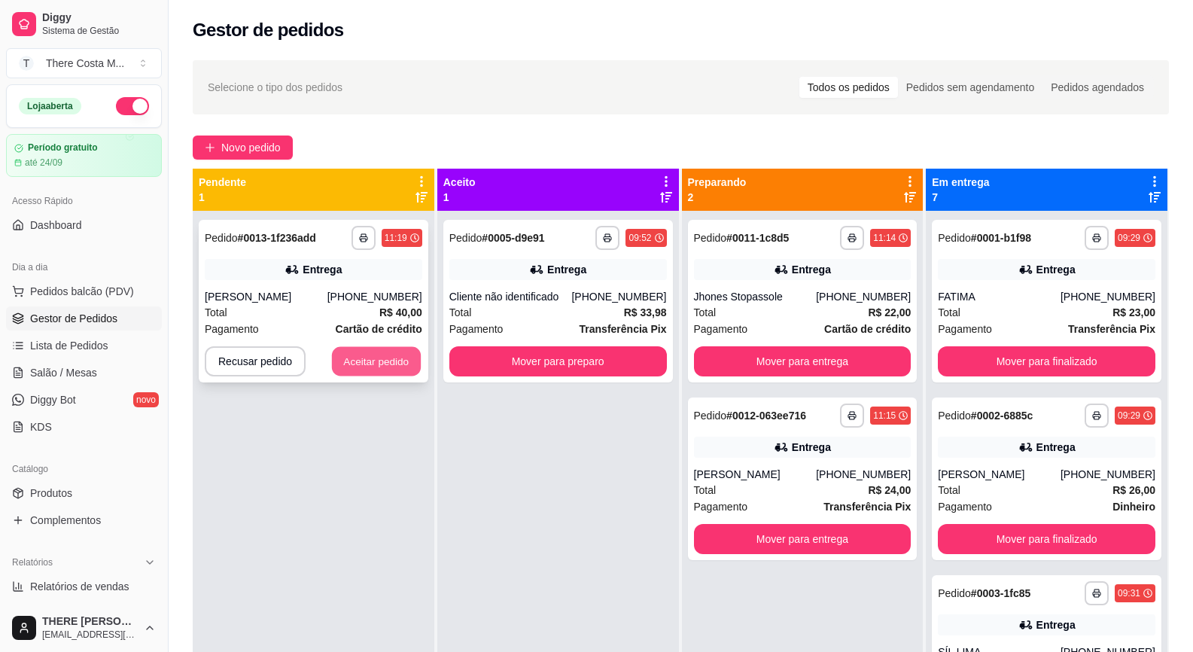
click at [370, 359] on button "Aceitar pedido" at bounding box center [376, 361] width 89 height 29
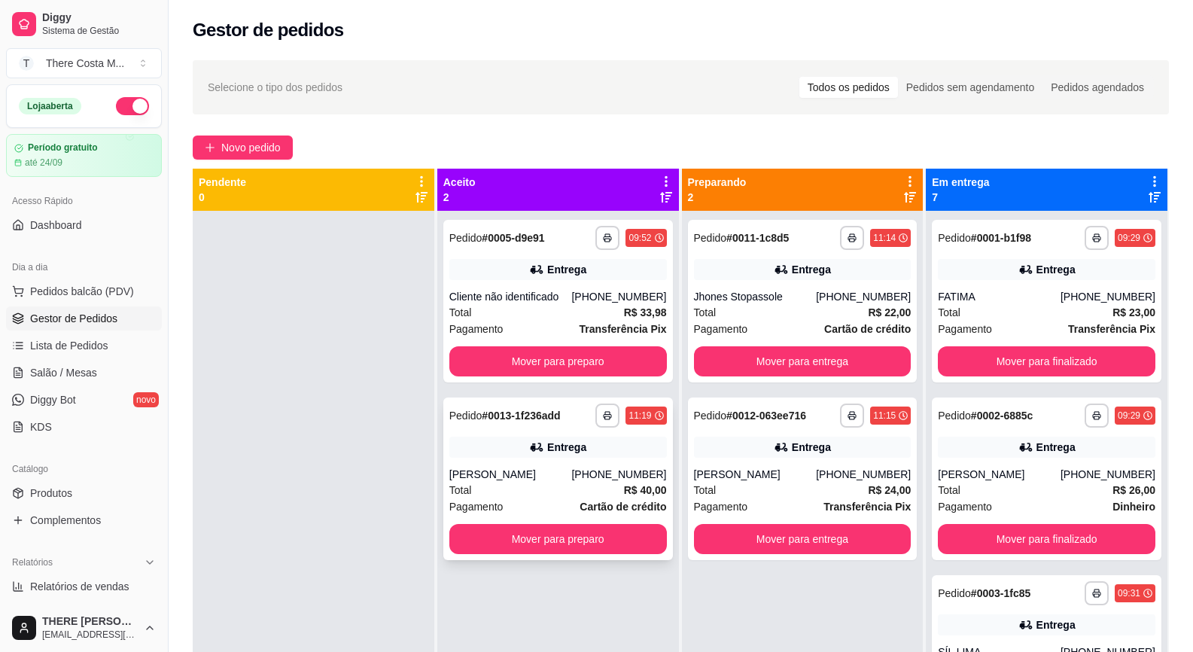
click at [570, 455] on div "Entrega" at bounding box center [558, 447] width 218 height 21
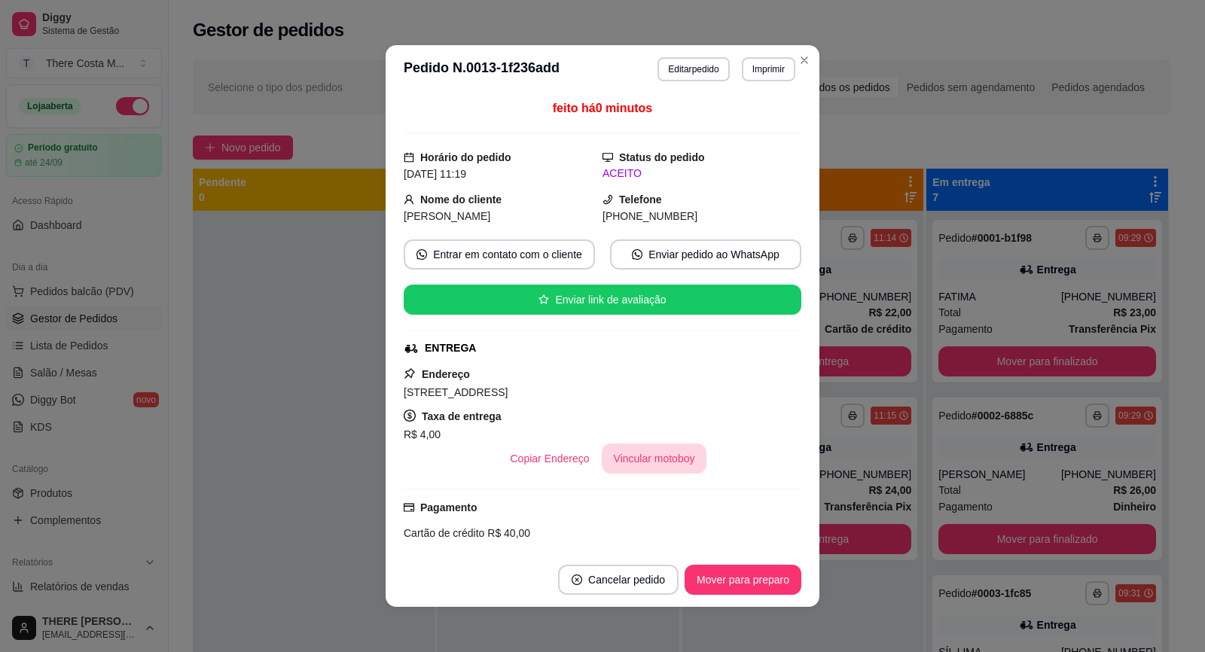
click at [650, 468] on button "Vincular motoboy" at bounding box center [654, 458] width 105 height 30
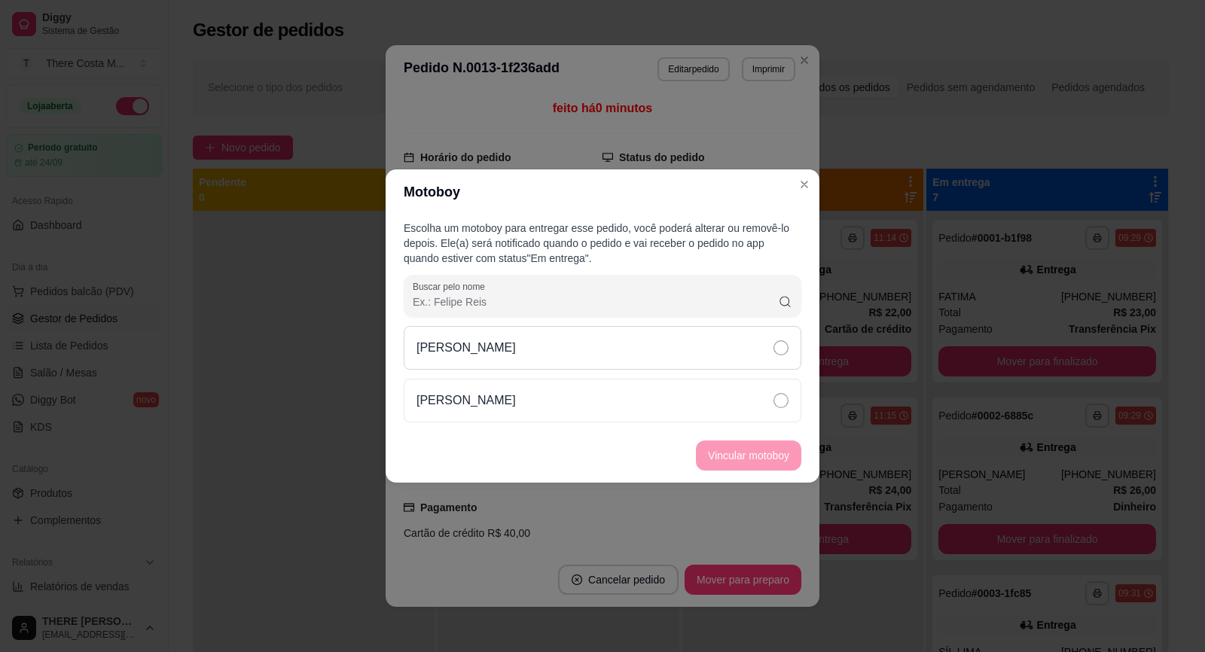
click at [696, 348] on div "[PERSON_NAME]" at bounding box center [602, 348] width 397 height 44
click at [772, 460] on button "Vincular motoboy" at bounding box center [748, 455] width 105 height 30
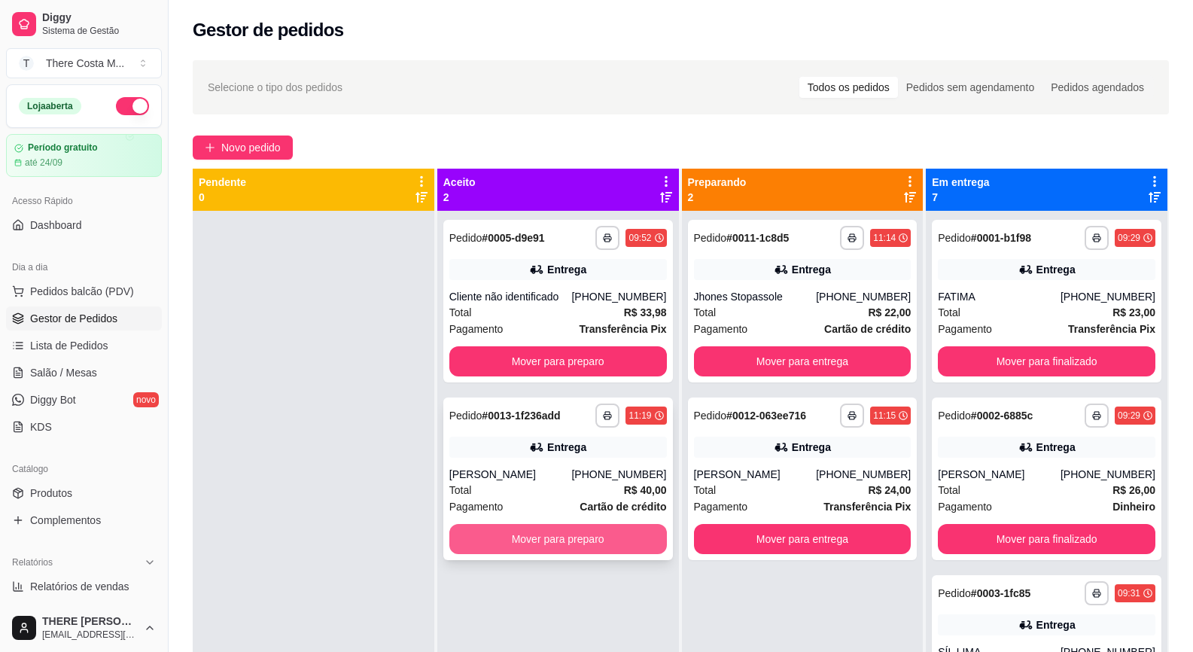
click at [574, 532] on button "Mover para preparo" at bounding box center [558, 539] width 218 height 30
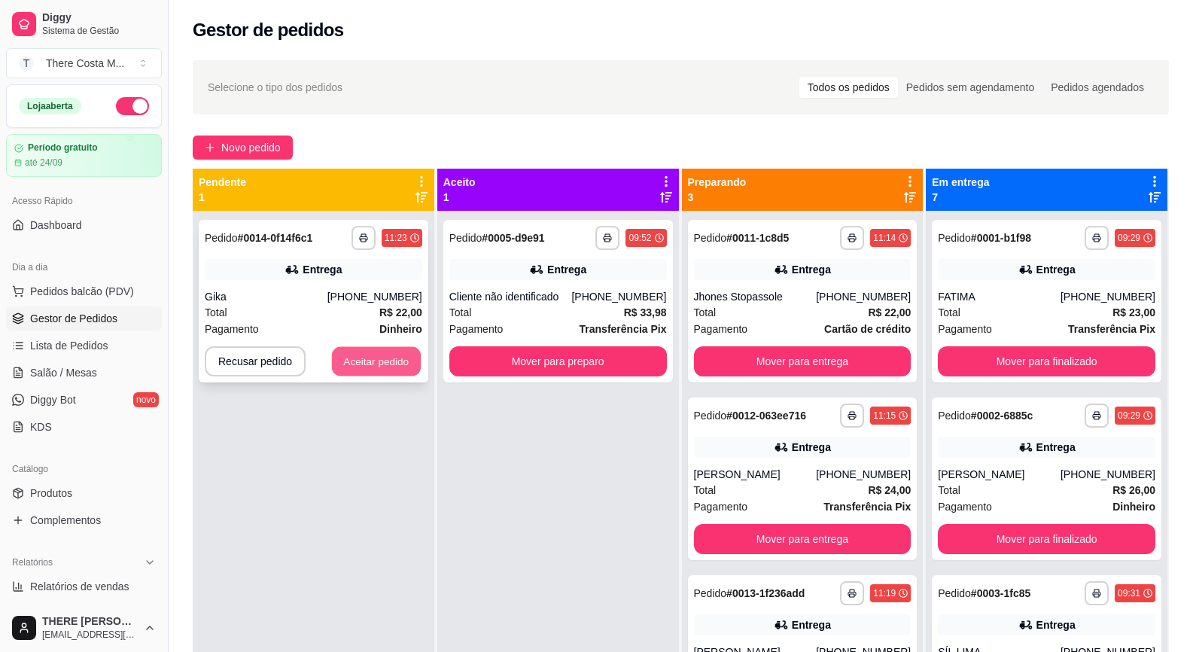
click at [394, 361] on button "Aceitar pedido" at bounding box center [376, 361] width 89 height 29
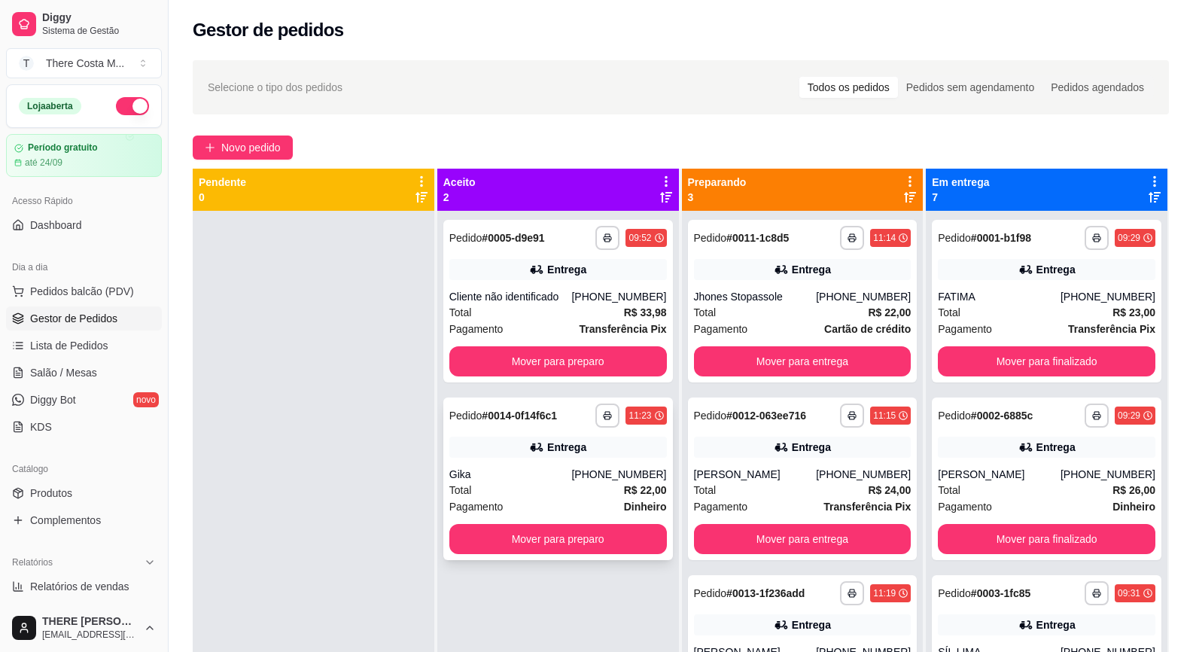
click at [595, 477] on div "[PHONE_NUMBER]" at bounding box center [618, 474] width 95 height 15
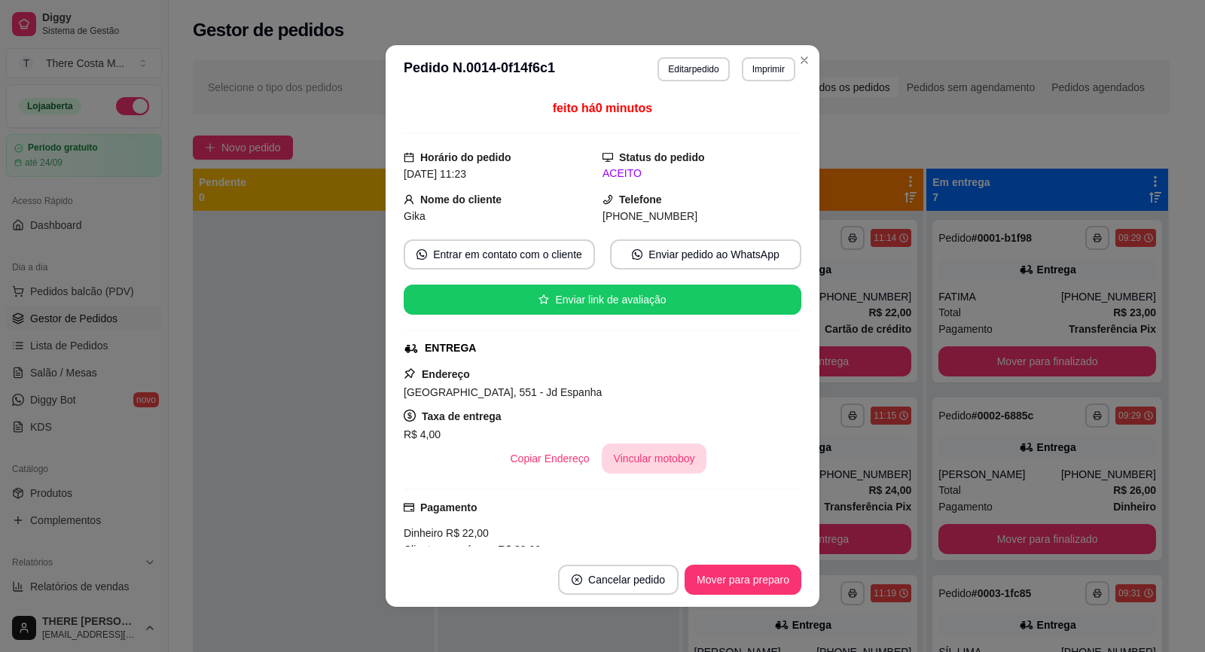
click at [665, 462] on button "Vincular motoboy" at bounding box center [654, 458] width 105 height 30
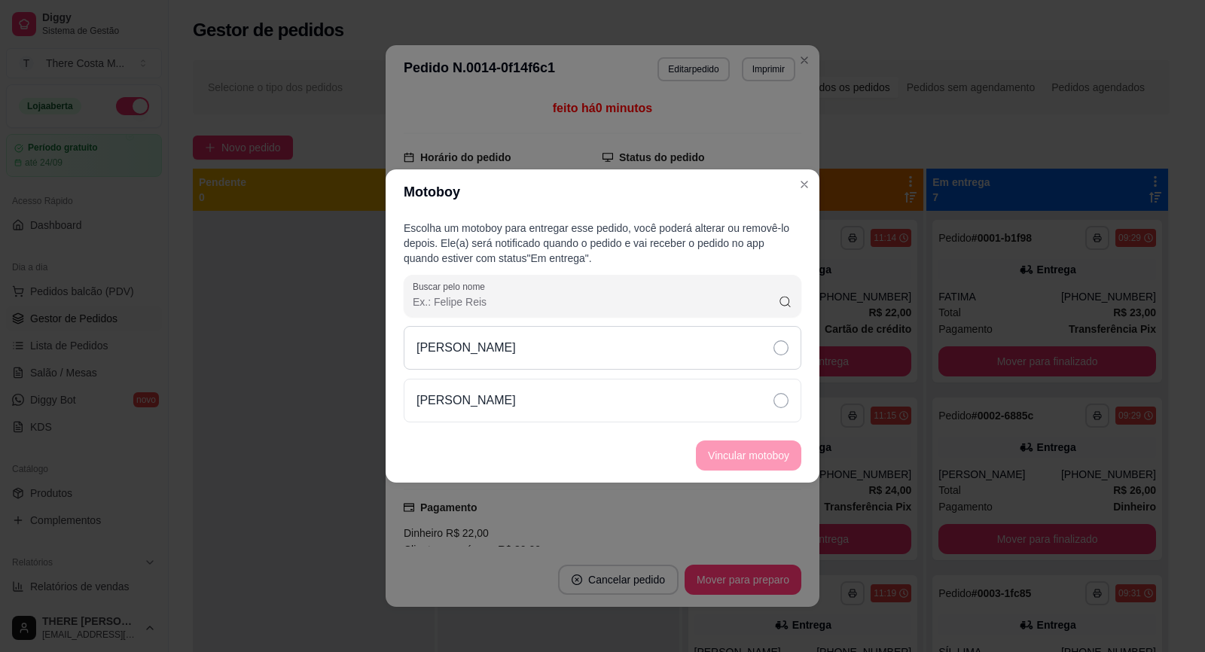
click at [638, 357] on div "[PERSON_NAME]" at bounding box center [602, 348] width 397 height 44
click at [722, 455] on button "Vincular motoboy" at bounding box center [748, 455] width 102 height 29
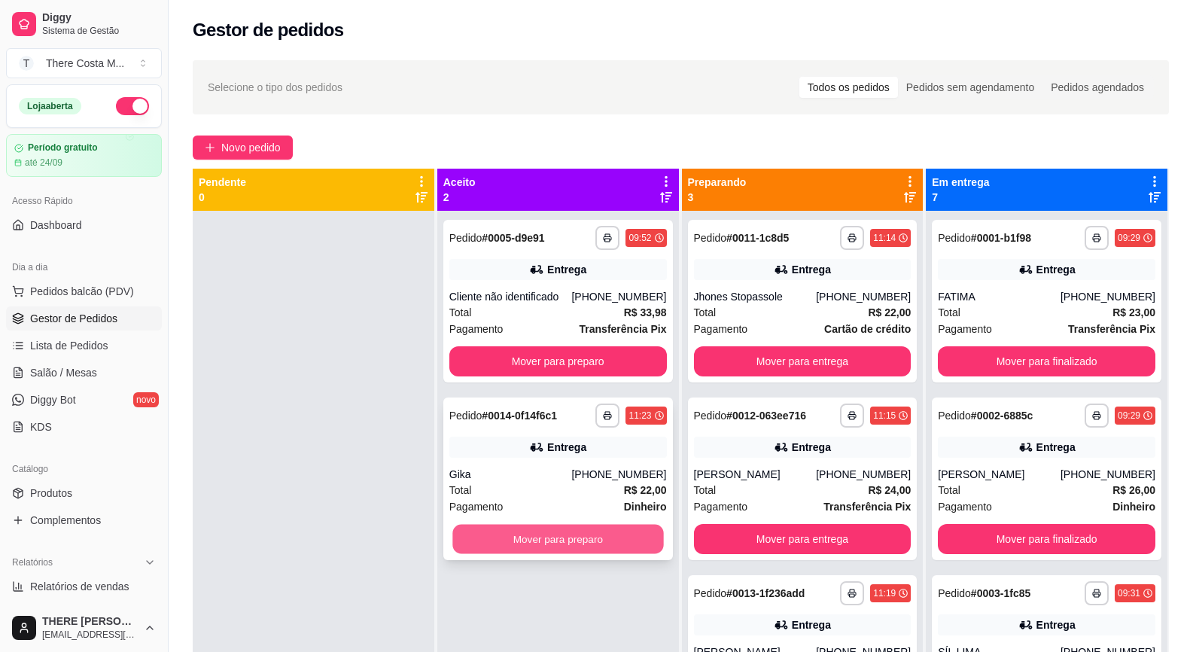
click at [601, 535] on button "Mover para preparo" at bounding box center [557, 539] width 211 height 29
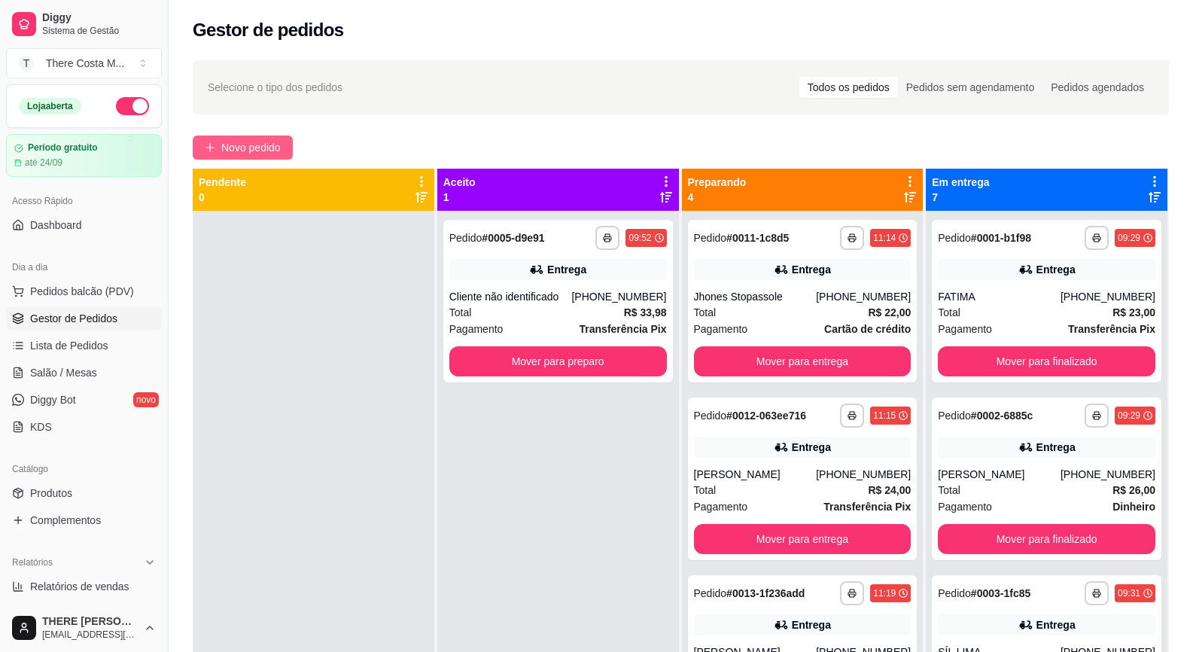
click at [266, 137] on button "Novo pedido" at bounding box center [243, 148] width 100 height 24
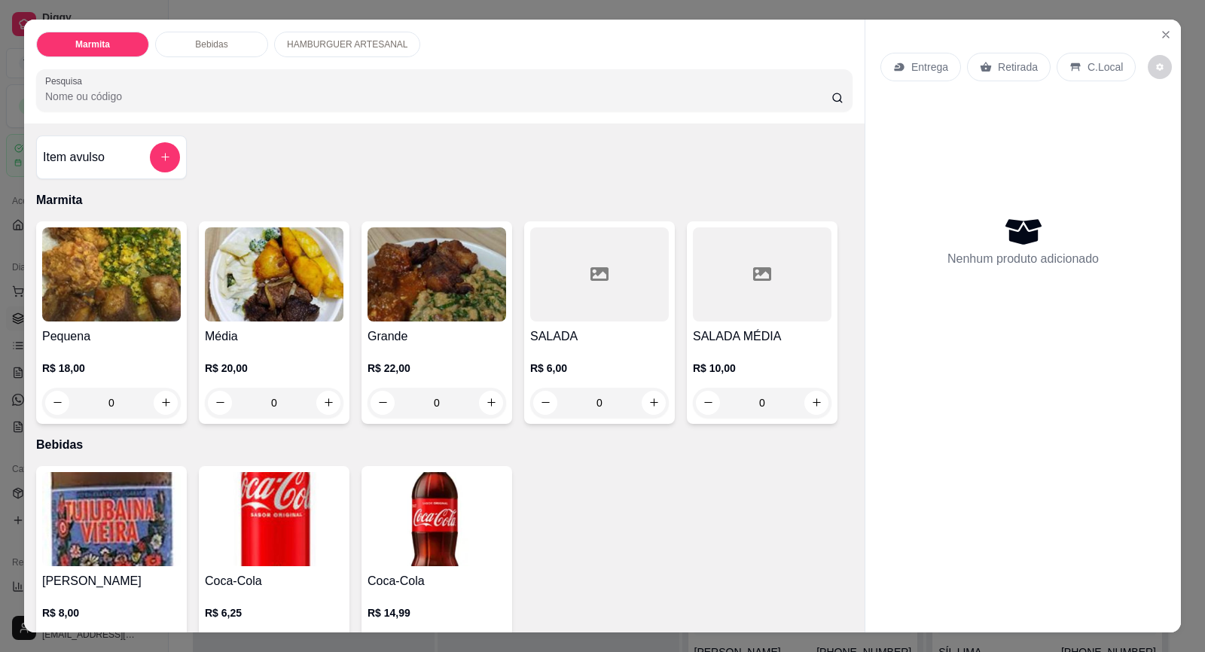
click at [921, 67] on p "Entrega" at bounding box center [929, 66] width 37 height 15
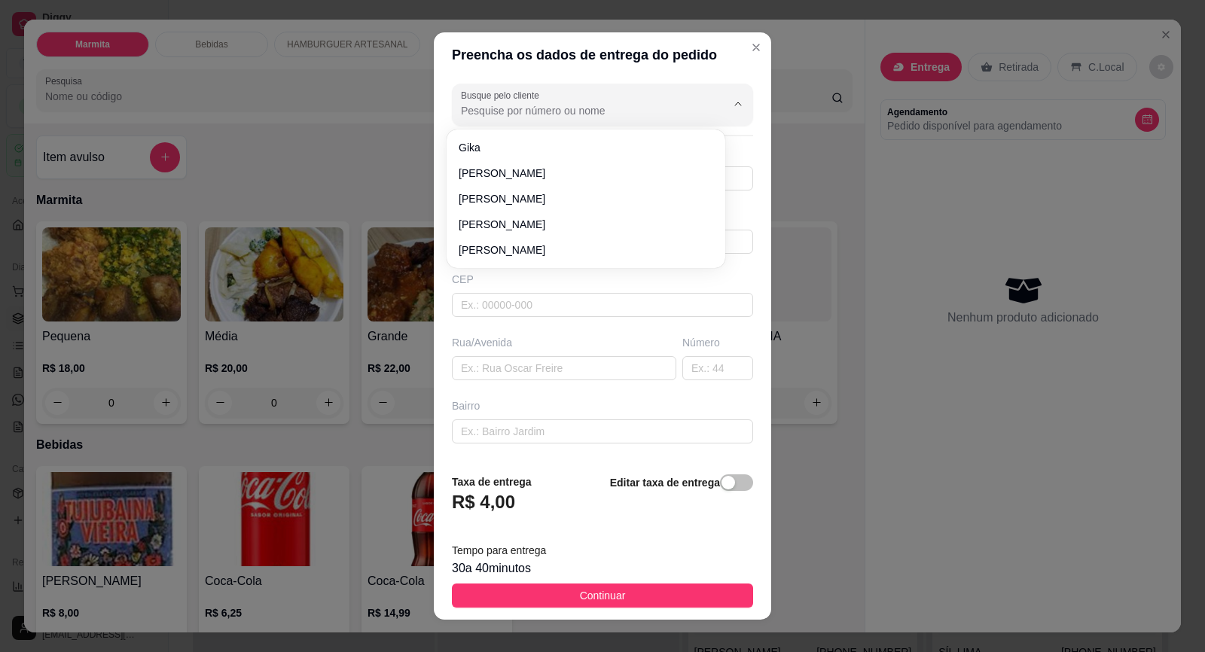
click at [589, 108] on input "Busque pelo cliente" at bounding box center [581, 110] width 241 height 15
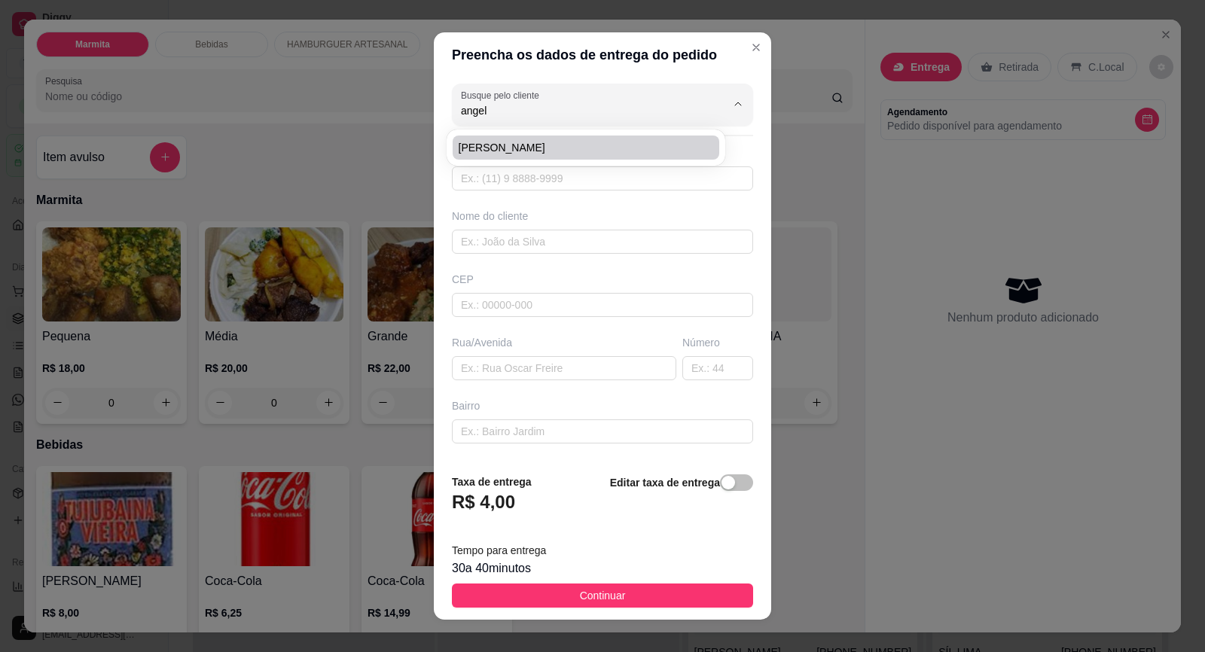
click at [587, 148] on span "[PERSON_NAME]" at bounding box center [577, 147] width 239 height 15
type input "[PERSON_NAME]"
type input "15997506390"
type input "[PERSON_NAME]"
type input "[PERSON_NAME] MARTINS"
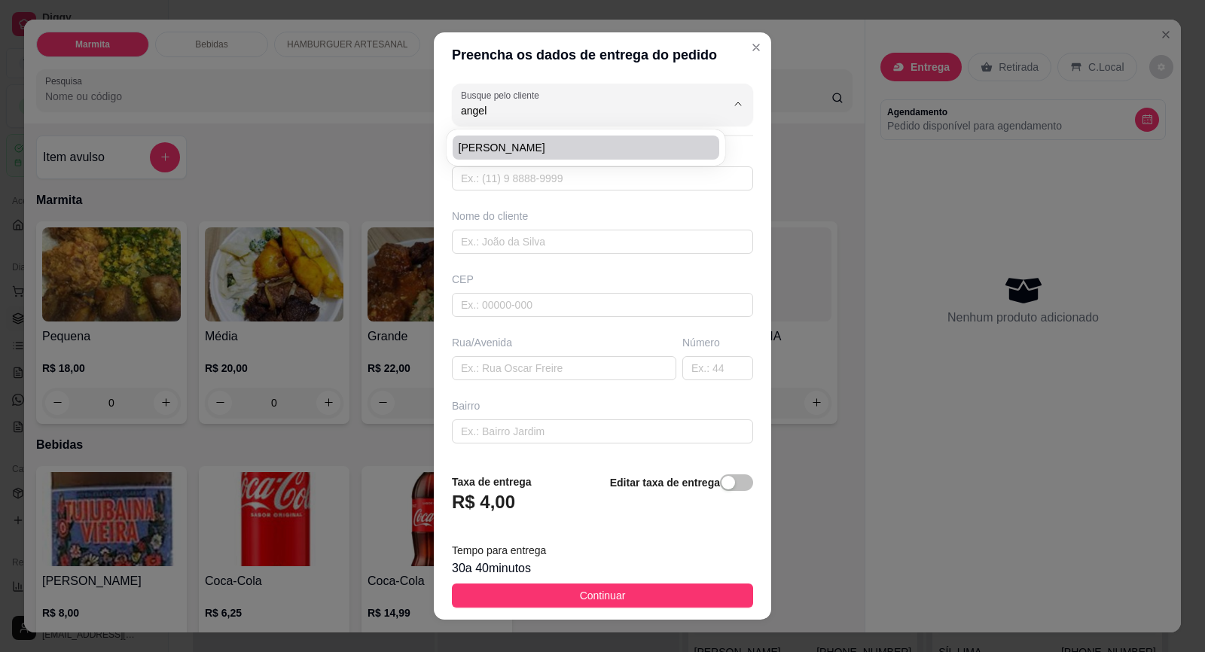
type input "VILA [PERSON_NAME]"
type input "LOJA PONTO E COSTURA"
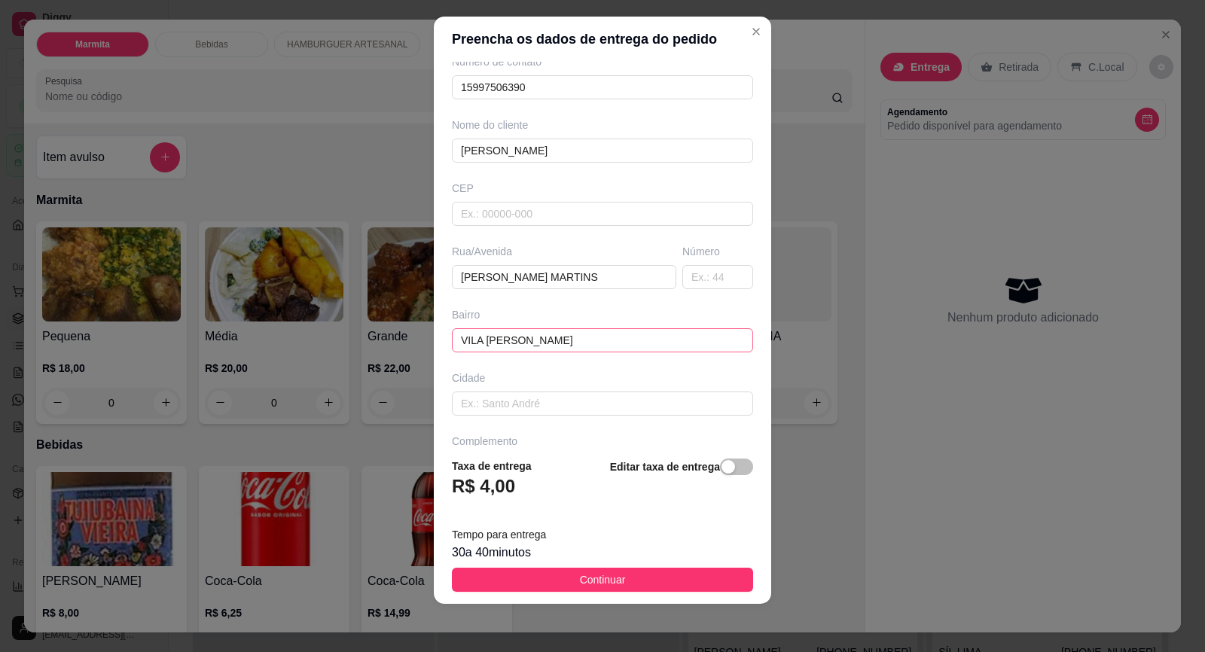
scroll to position [123, 0]
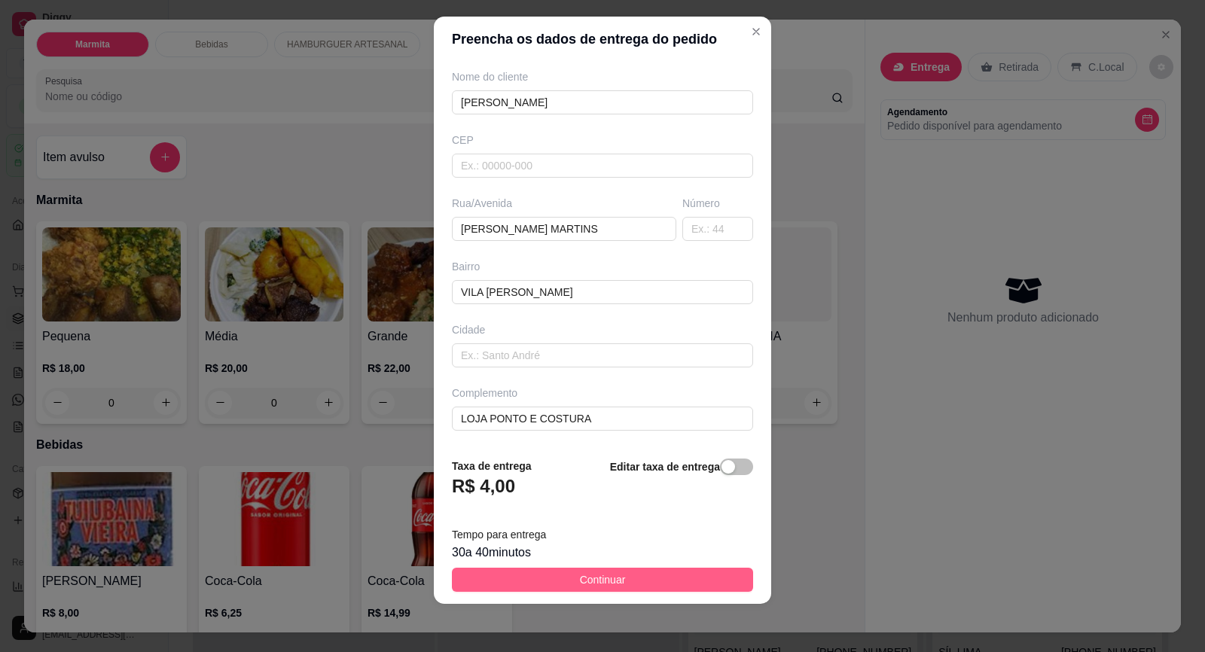
type input "[PERSON_NAME]"
click at [657, 581] on button "Continuar" at bounding box center [602, 580] width 301 height 24
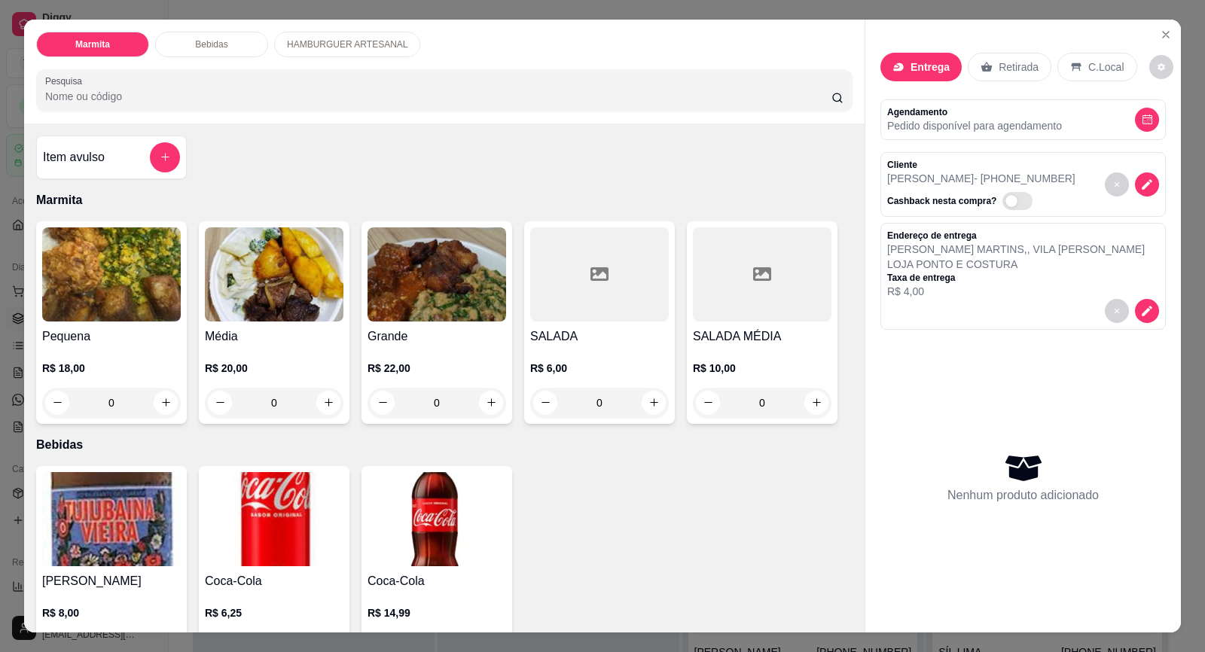
click at [93, 299] on img at bounding box center [111, 274] width 139 height 94
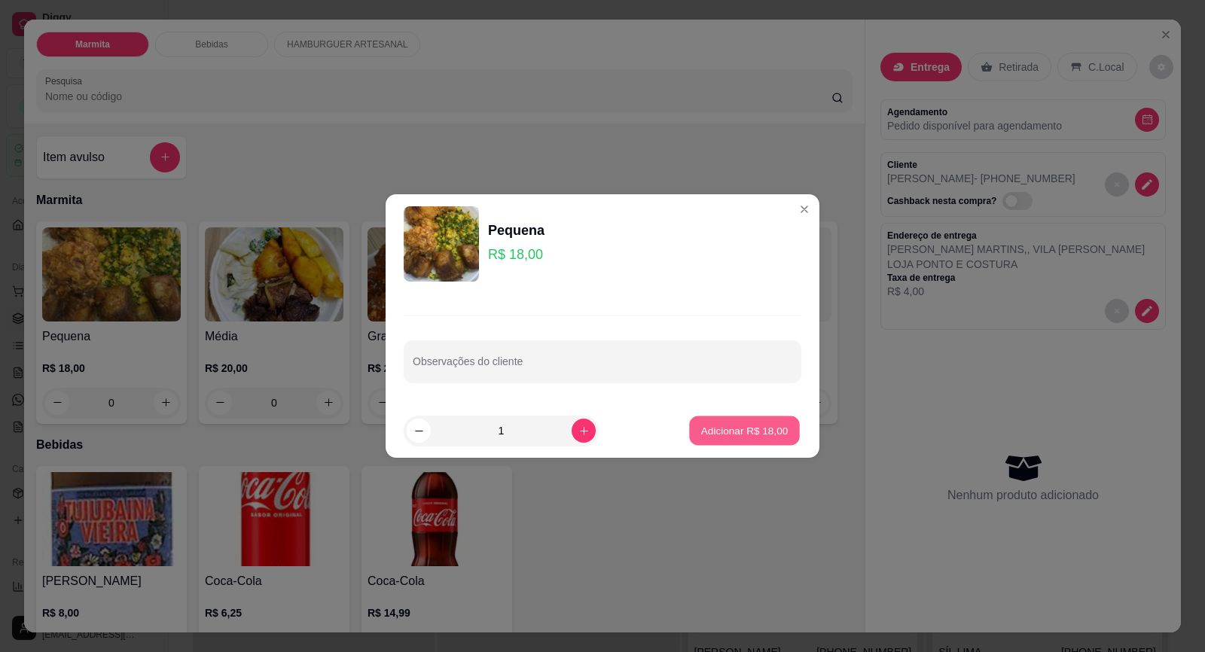
click at [715, 432] on p "Adicionar R$ 18,00" at bounding box center [744, 430] width 87 height 14
type input "1"
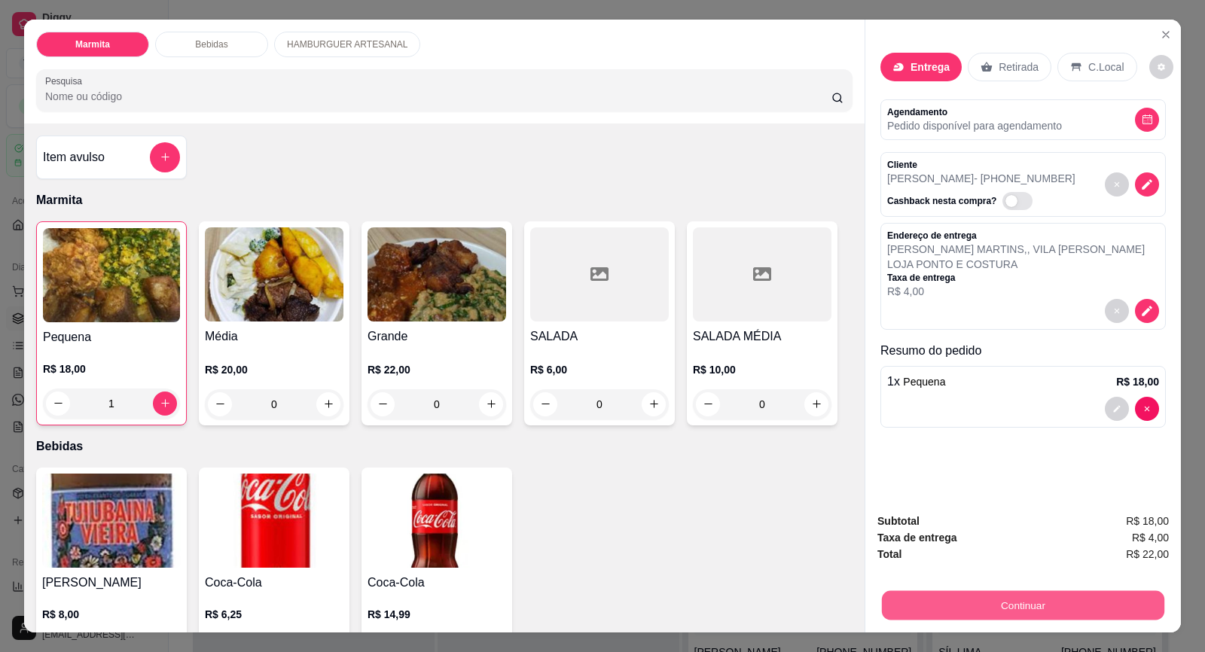
click at [1067, 601] on button "Continuar" at bounding box center [1023, 605] width 282 height 29
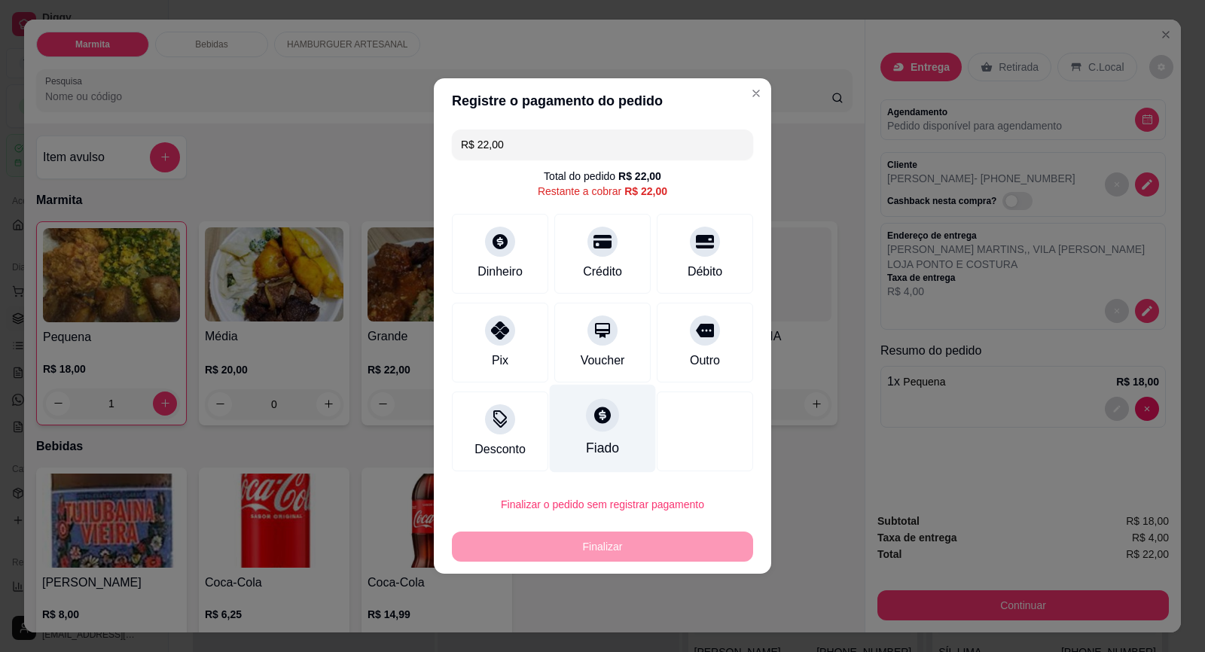
click at [605, 422] on icon at bounding box center [602, 415] width 20 height 20
type input "R$ 0,00"
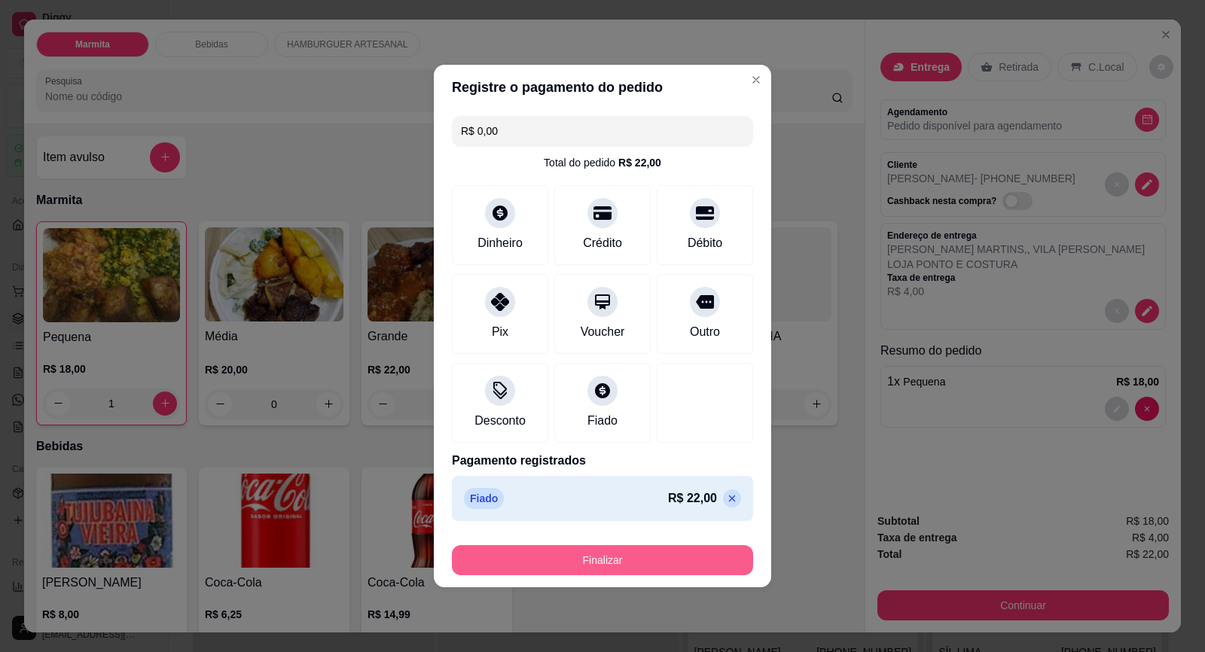
click at [708, 558] on button "Finalizar" at bounding box center [602, 560] width 301 height 30
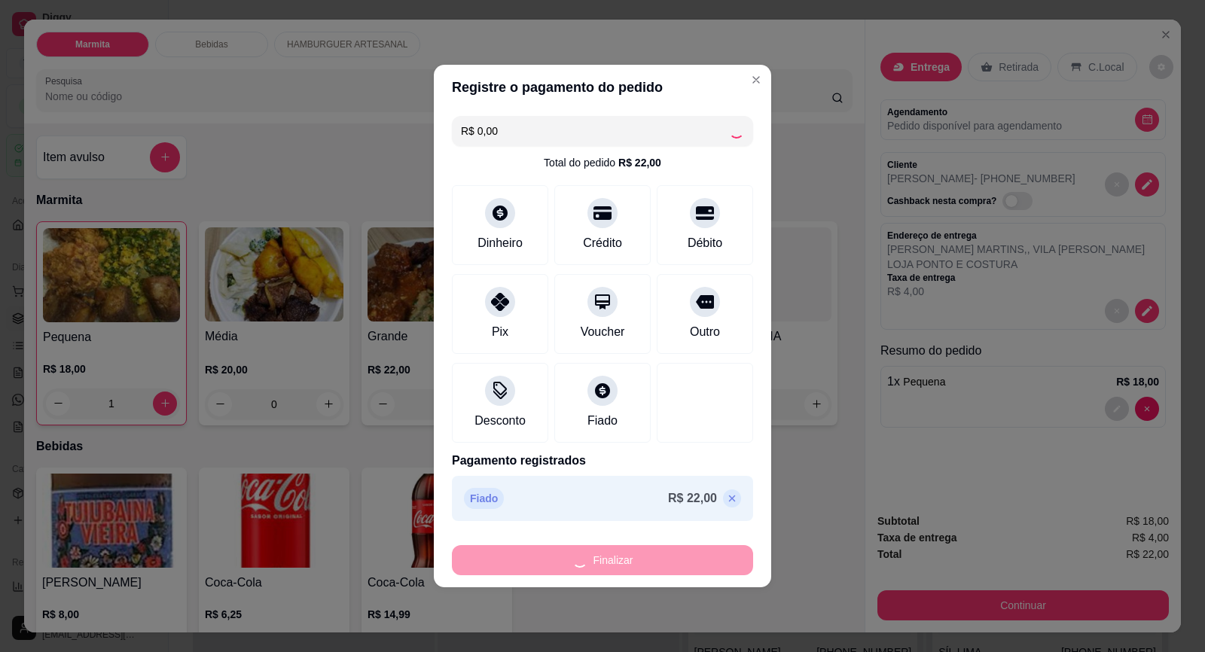
type input "0"
type input "-R$ 22,00"
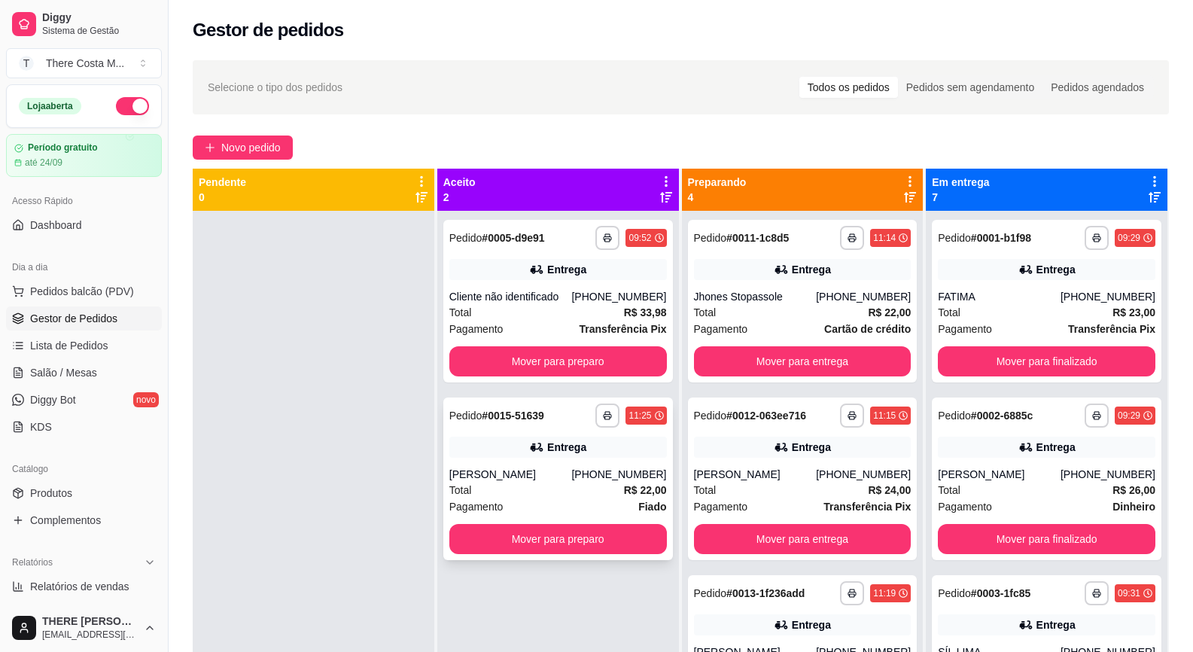
click at [591, 484] on div "Total R$ 22,00" at bounding box center [558, 490] width 218 height 17
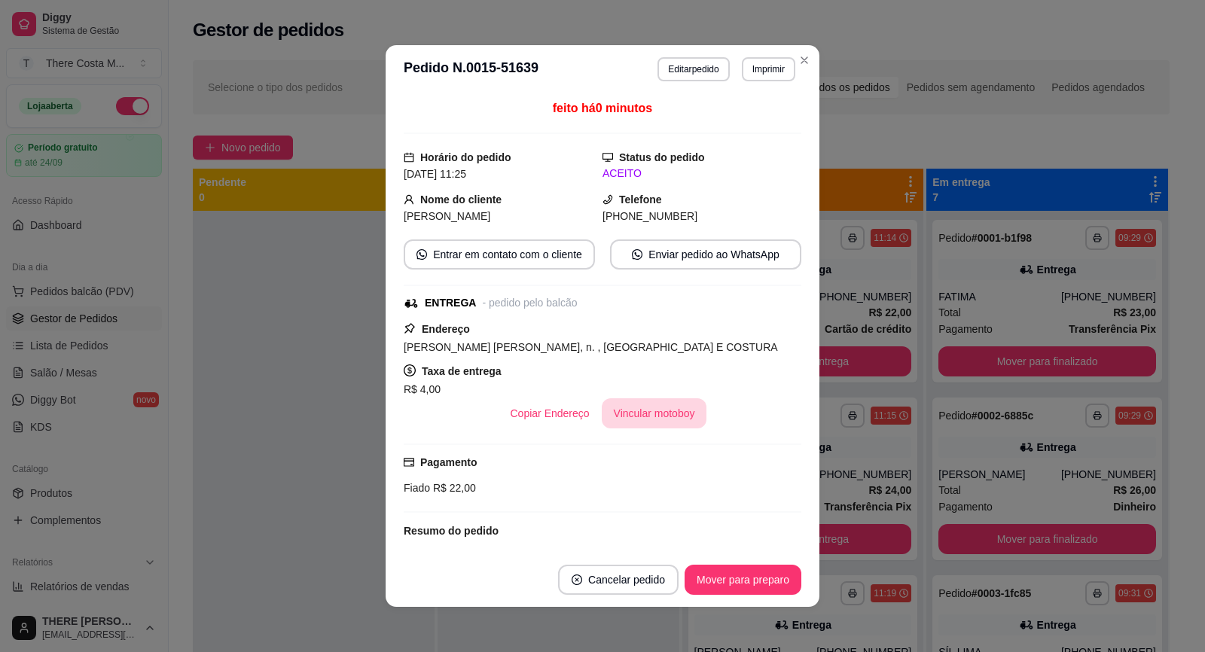
click at [667, 425] on button "Vincular motoboy" at bounding box center [654, 413] width 105 height 30
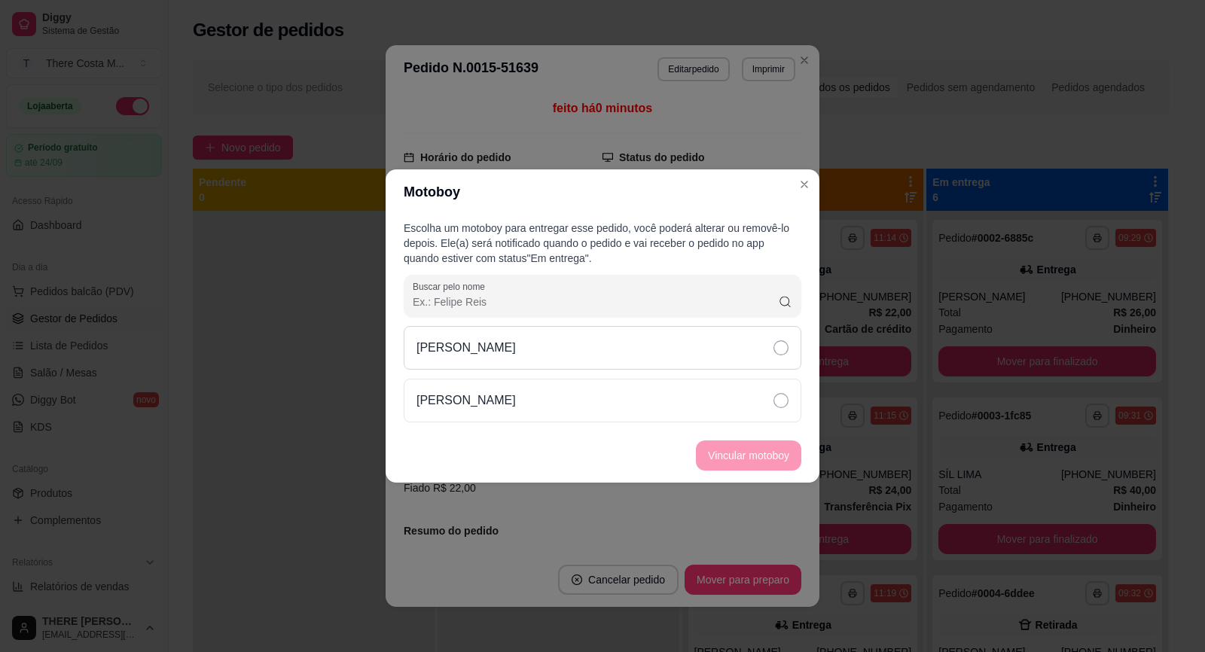
click at [656, 354] on div "[PERSON_NAME]" at bounding box center [602, 348] width 397 height 44
click at [718, 466] on button "Vincular motoboy" at bounding box center [748, 455] width 102 height 29
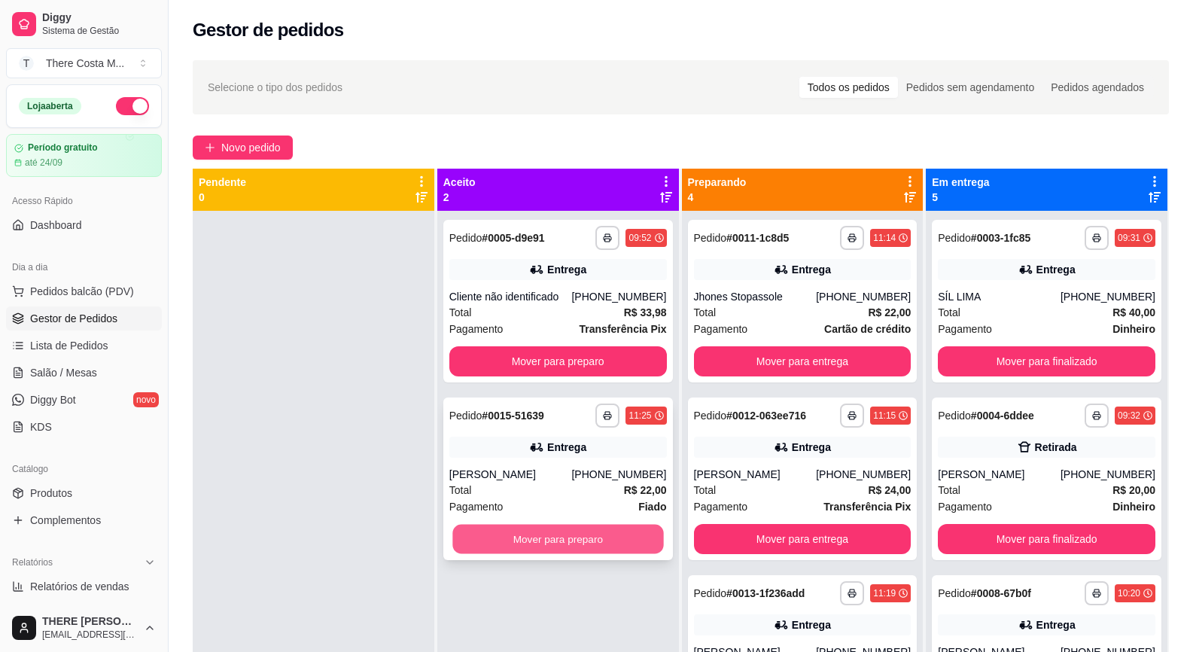
click at [602, 534] on button "Mover para preparo" at bounding box center [557, 539] width 211 height 29
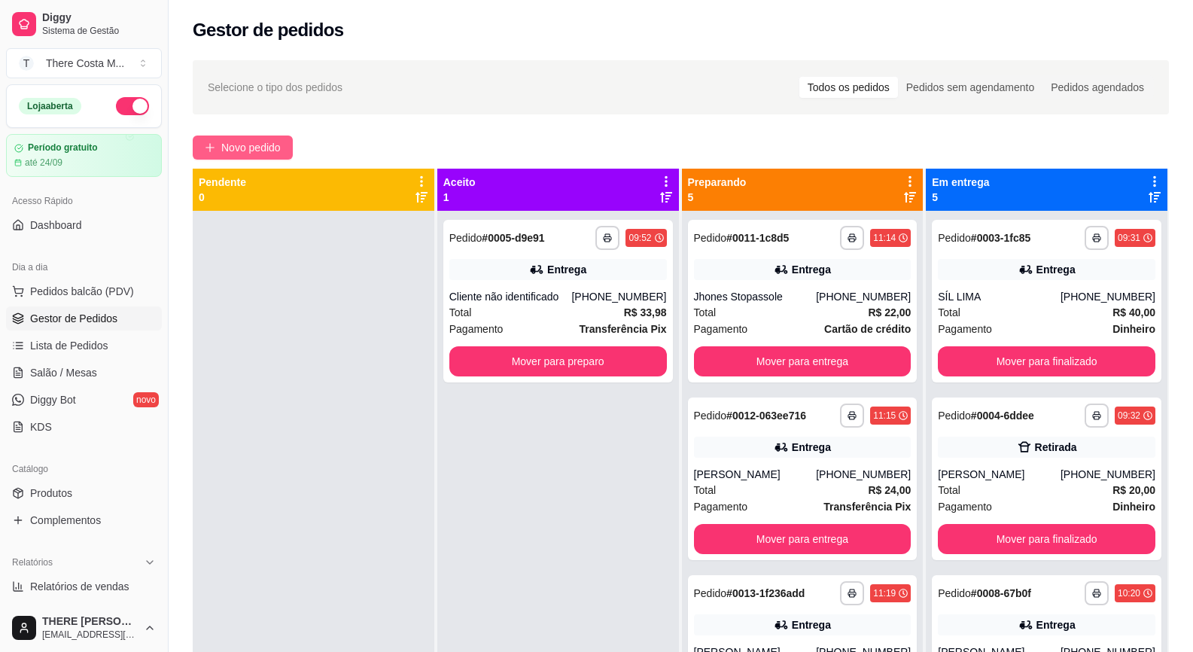
click at [272, 136] on button "Novo pedido" at bounding box center [243, 148] width 100 height 24
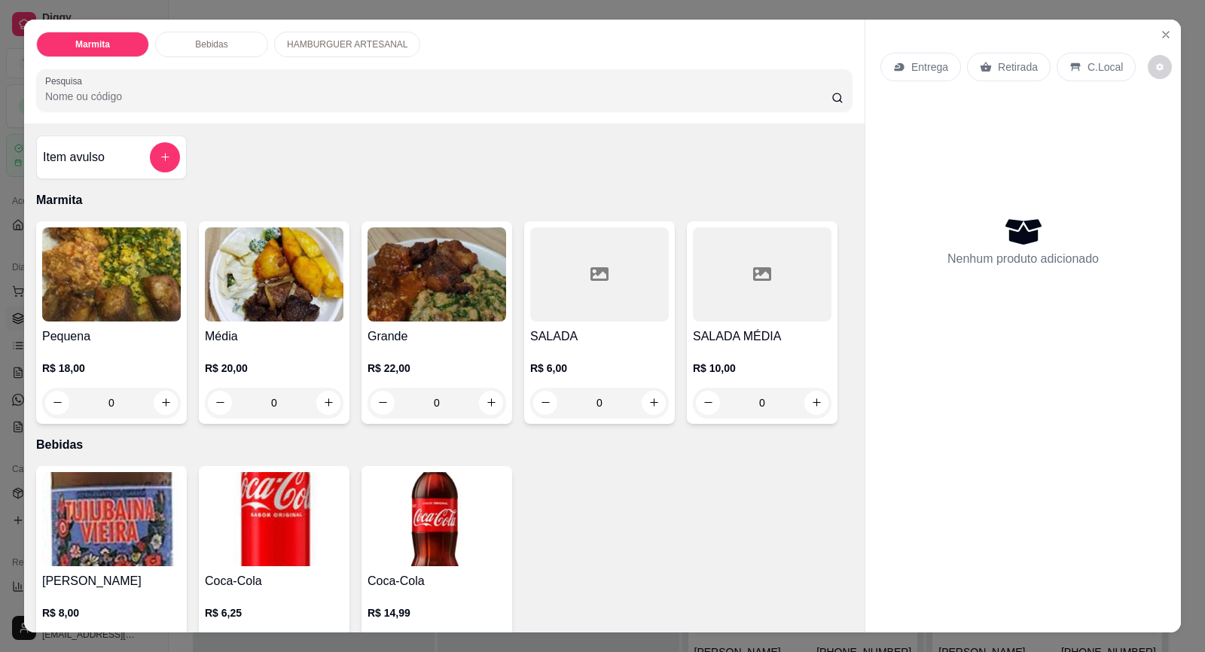
click at [1012, 62] on p "Retirada" at bounding box center [1017, 66] width 40 height 15
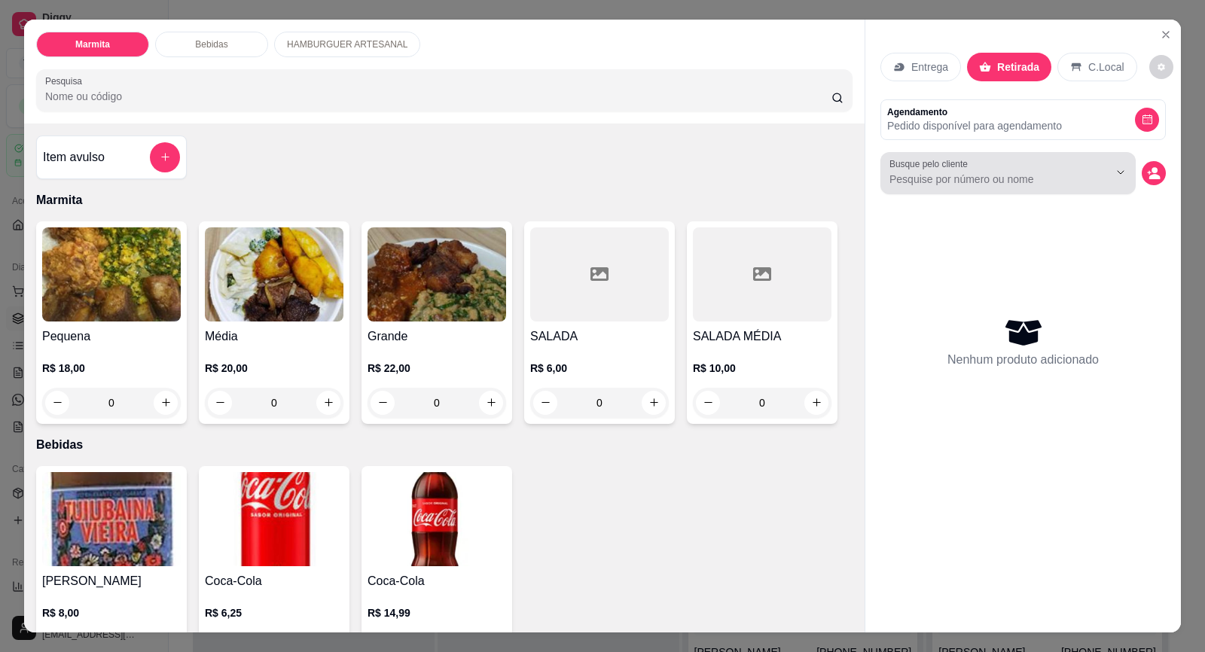
click at [1019, 165] on div at bounding box center [1007, 173] width 237 height 30
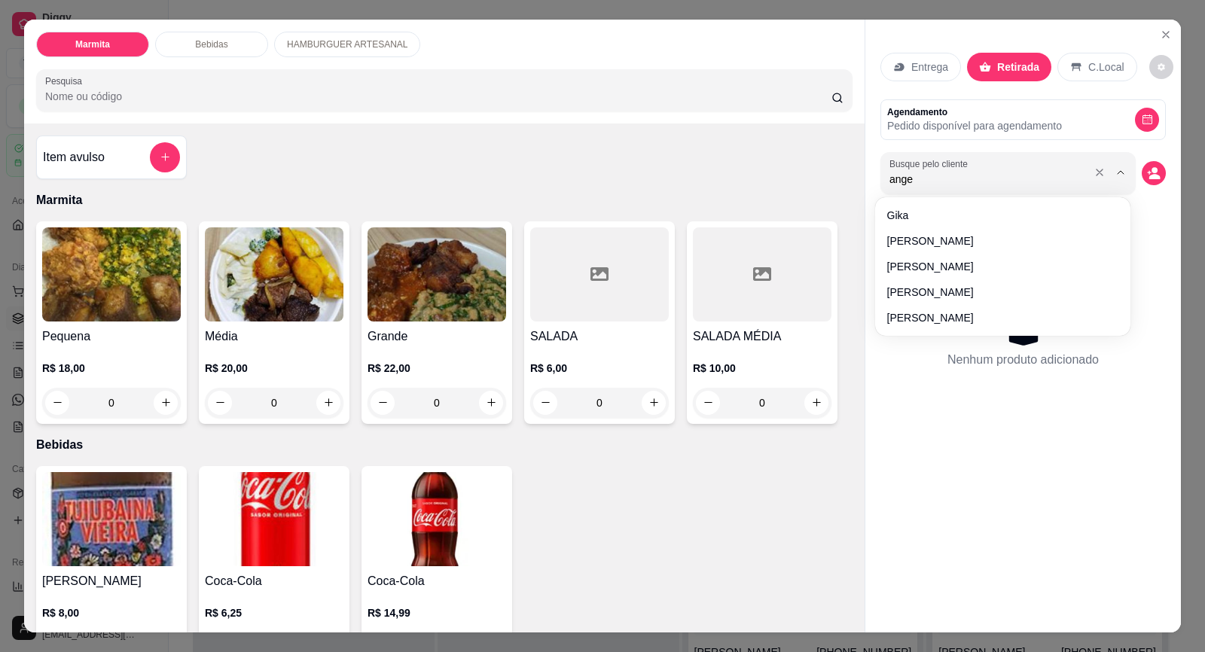
type input "angel"
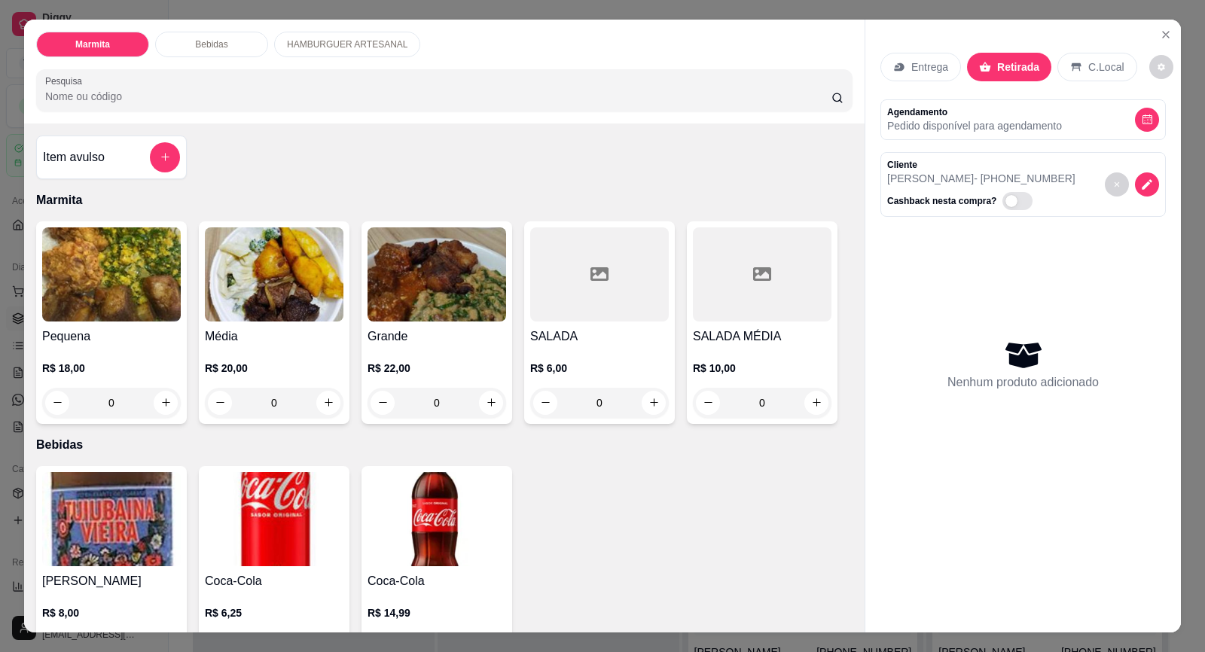
click at [279, 315] on img at bounding box center [274, 274] width 139 height 94
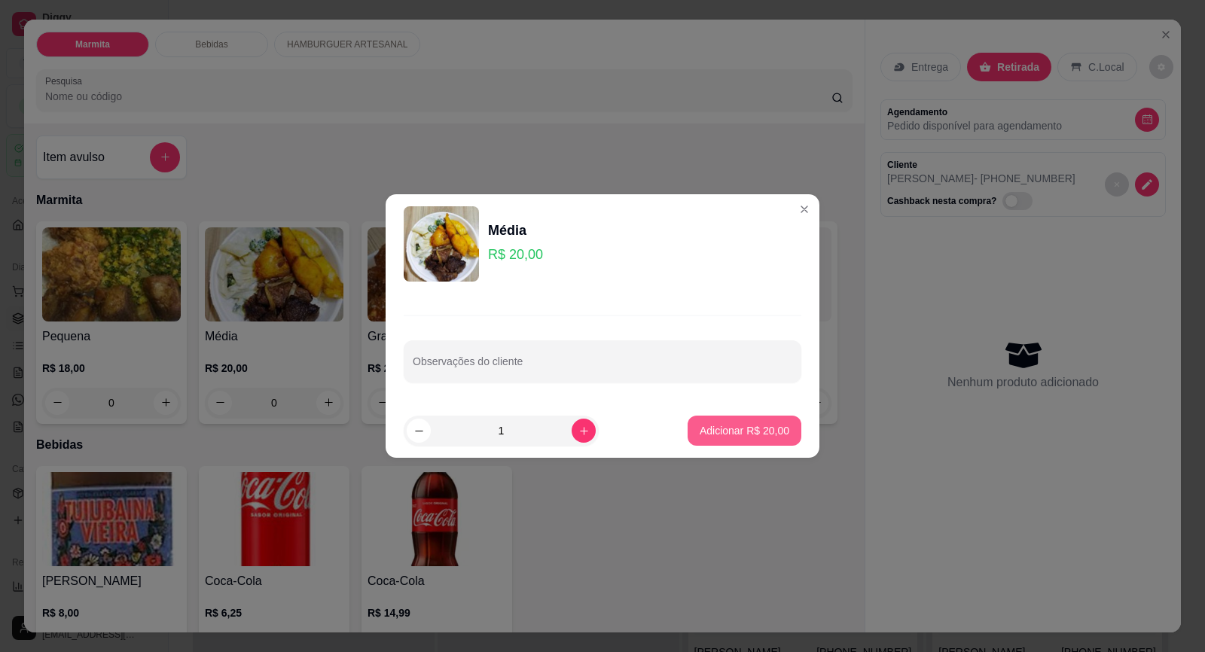
click at [702, 443] on button "Adicionar R$ 20,00" at bounding box center [744, 431] width 114 height 30
type input "1"
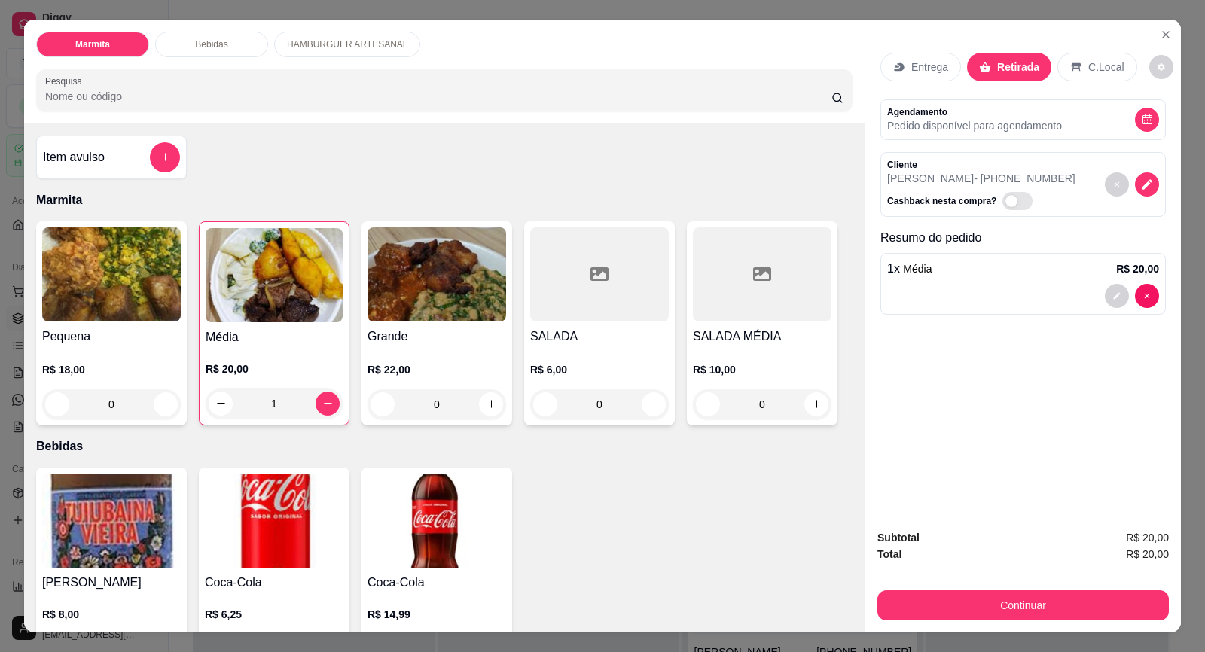
scroll to position [29, 0]
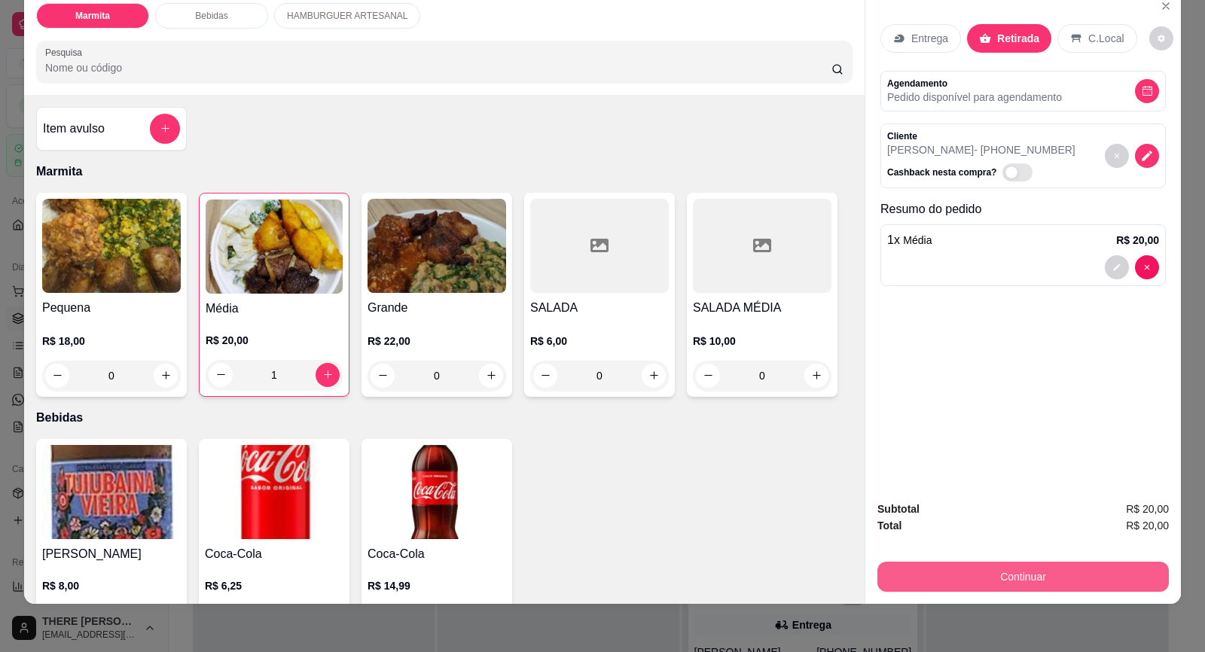
click at [1048, 580] on button "Continuar" at bounding box center [1022, 577] width 291 height 30
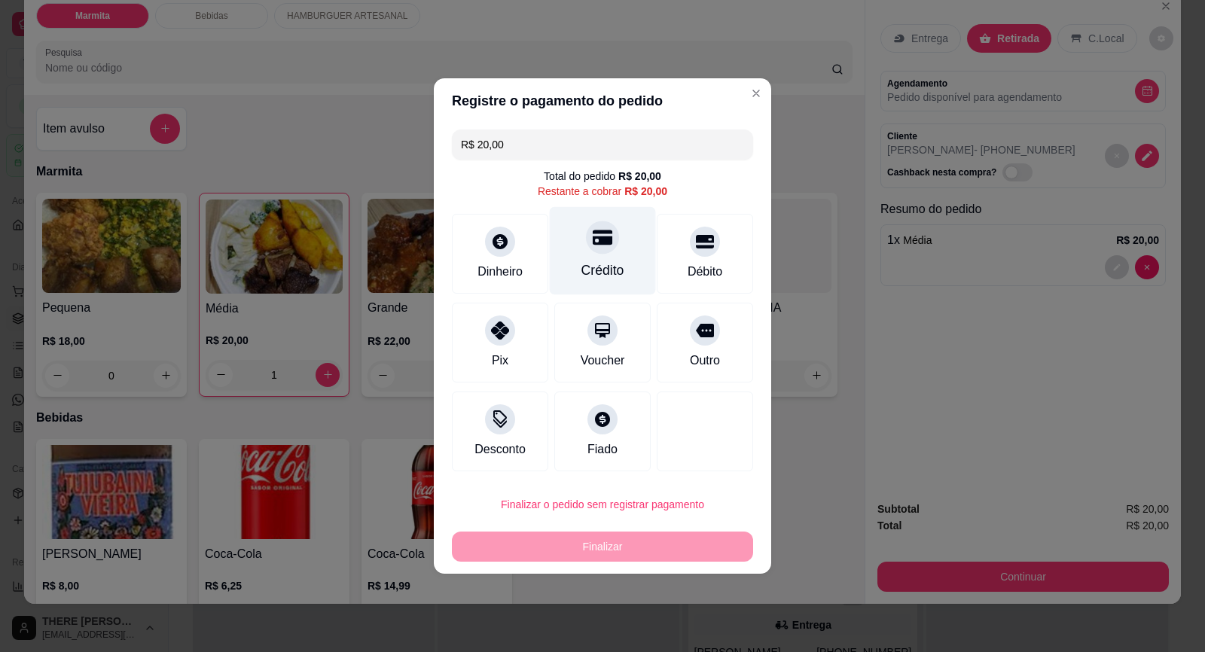
click at [601, 253] on div at bounding box center [602, 237] width 33 height 33
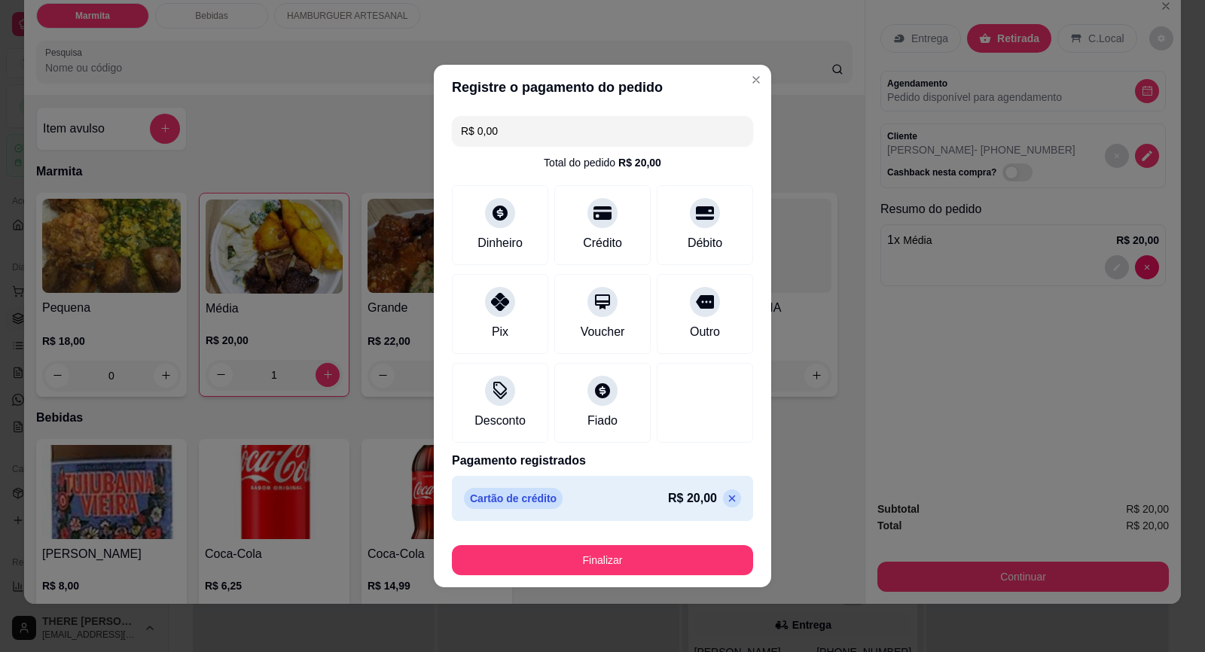
click at [726, 501] on icon at bounding box center [732, 498] width 12 height 12
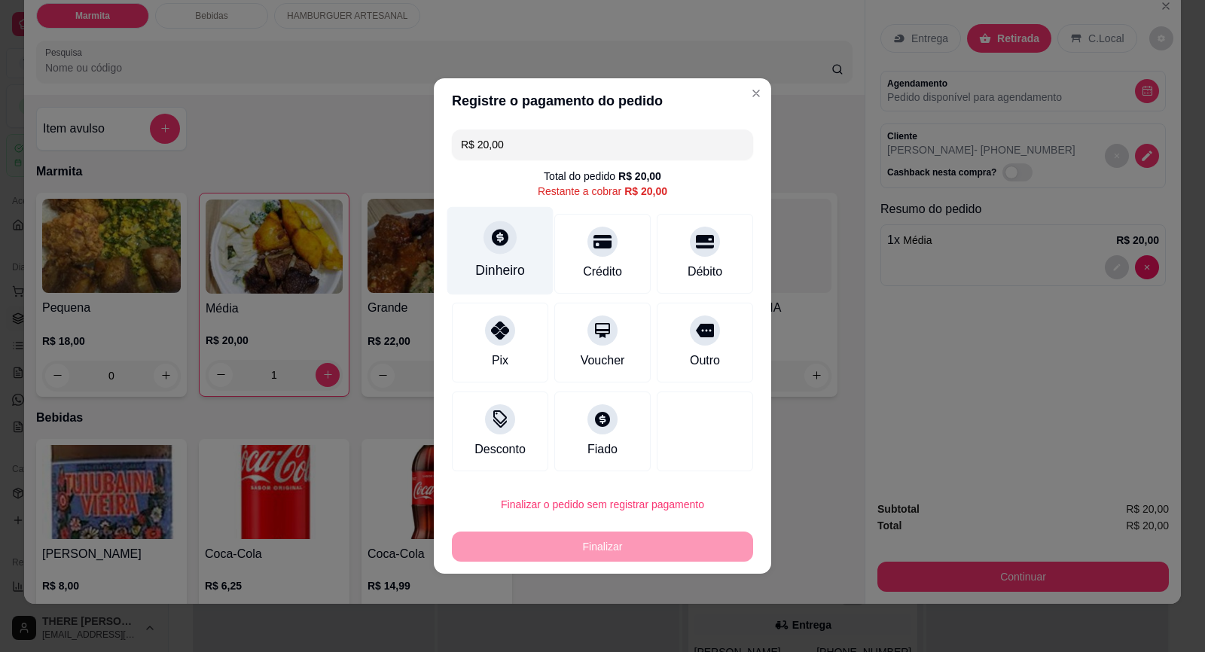
click at [497, 242] on icon at bounding box center [500, 237] width 17 height 17
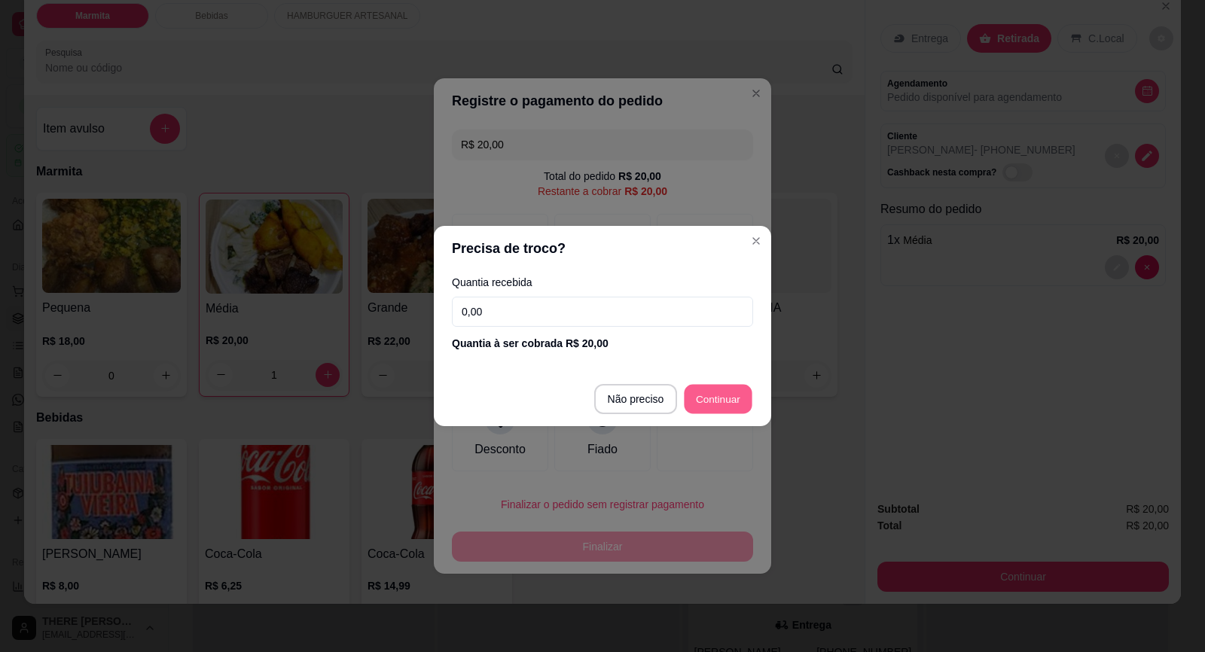
type input "R$ 0,00"
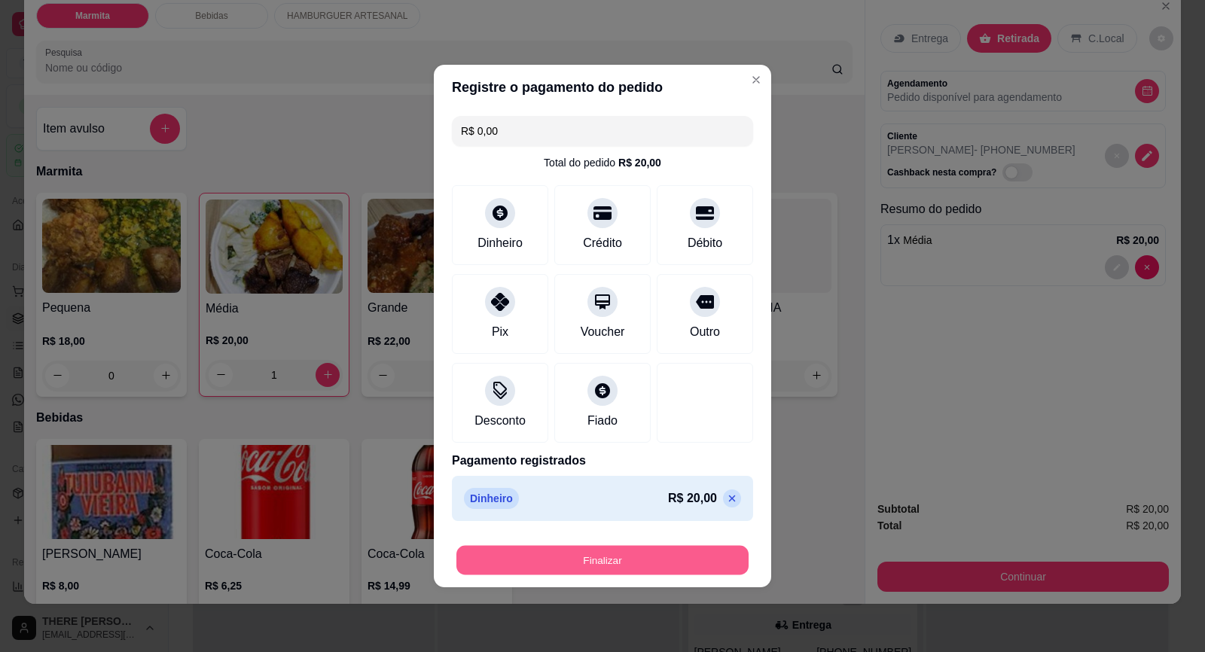
click at [659, 546] on button "Finalizar" at bounding box center [602, 560] width 292 height 29
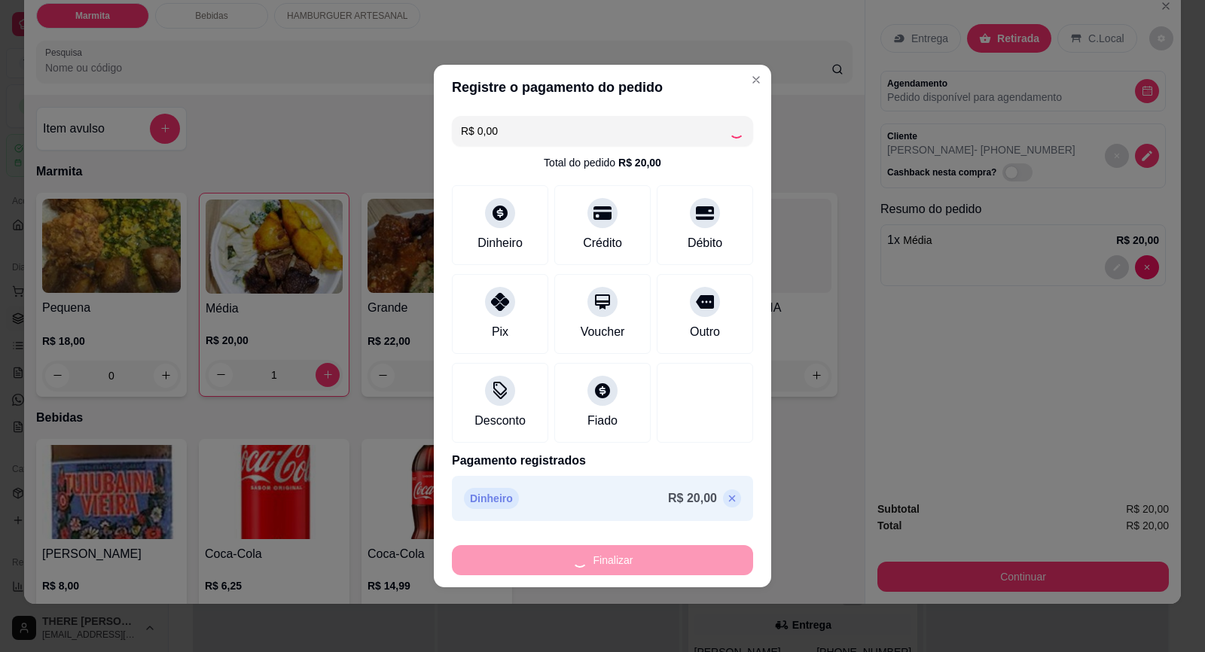
type input "0"
type input "-R$ 20,00"
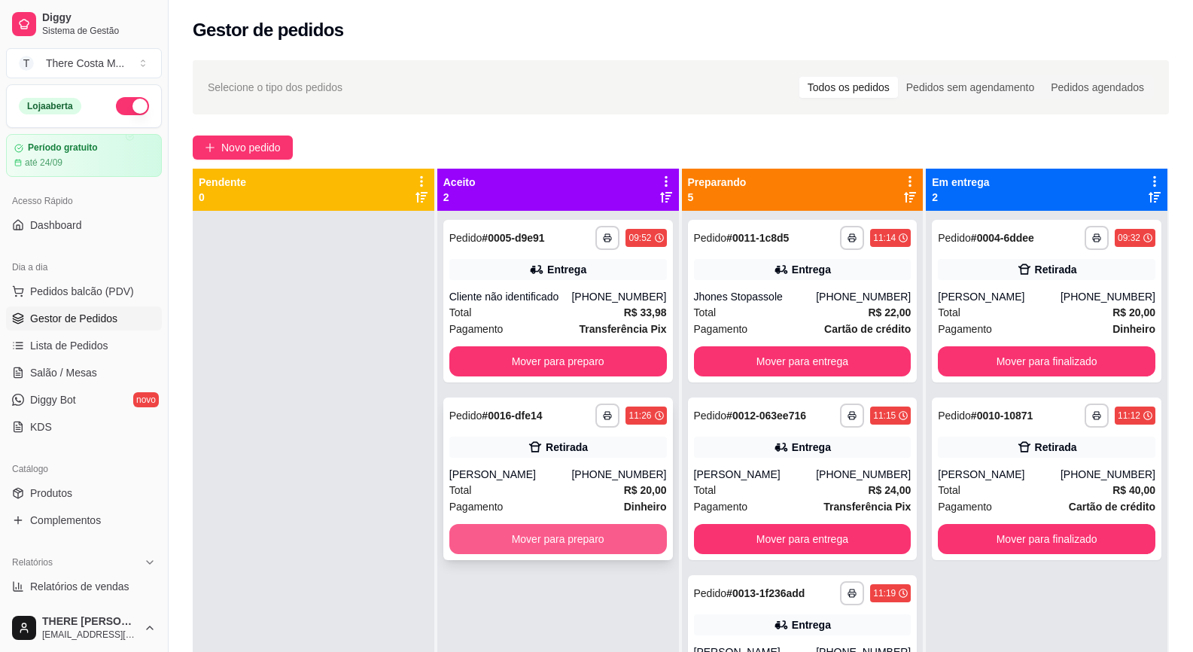
click at [592, 531] on button "Mover para preparo" at bounding box center [558, 539] width 218 height 30
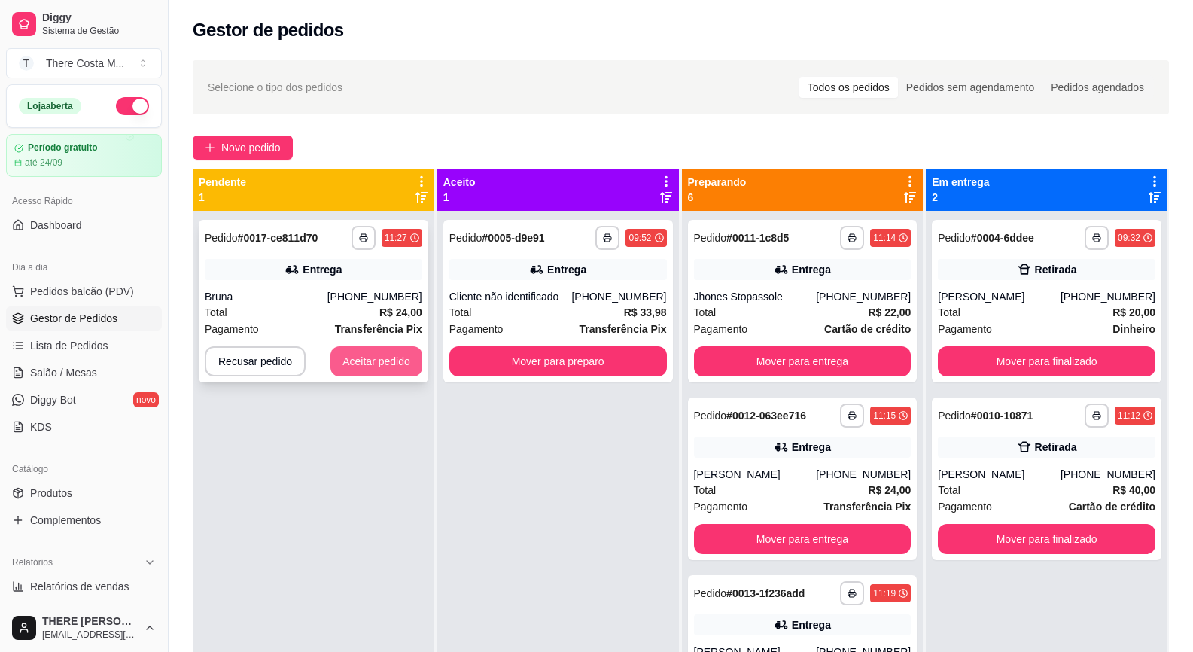
click at [389, 364] on button "Aceitar pedido" at bounding box center [376, 361] width 92 height 30
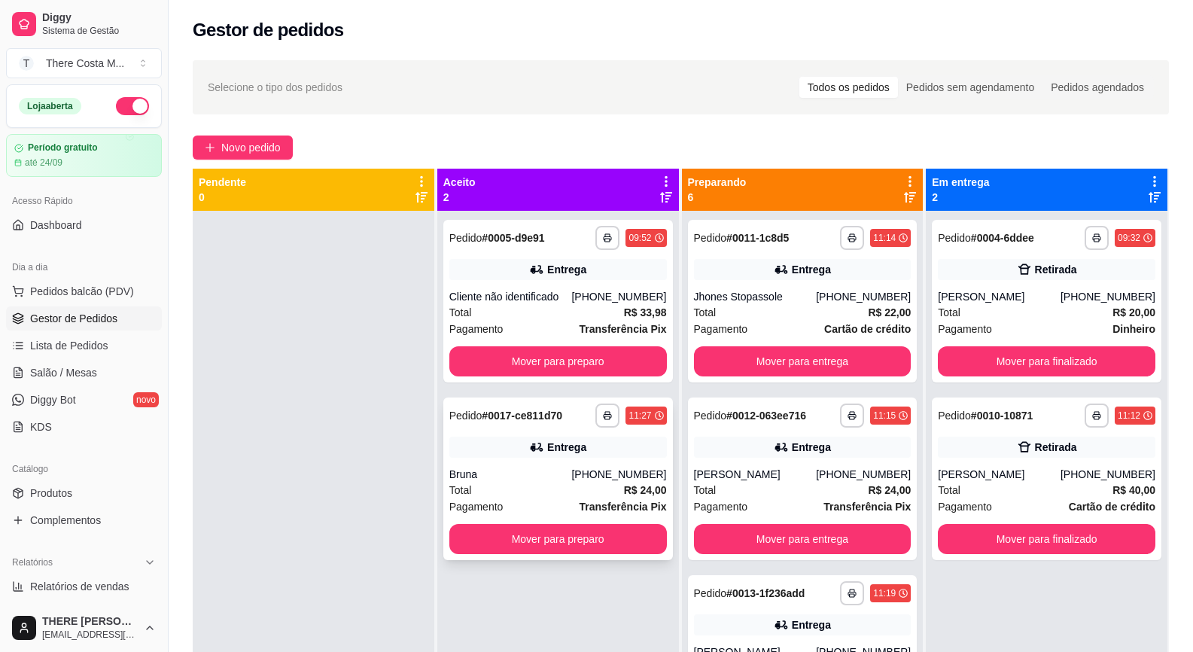
click at [521, 475] on div "Bruna" at bounding box center [510, 474] width 123 height 15
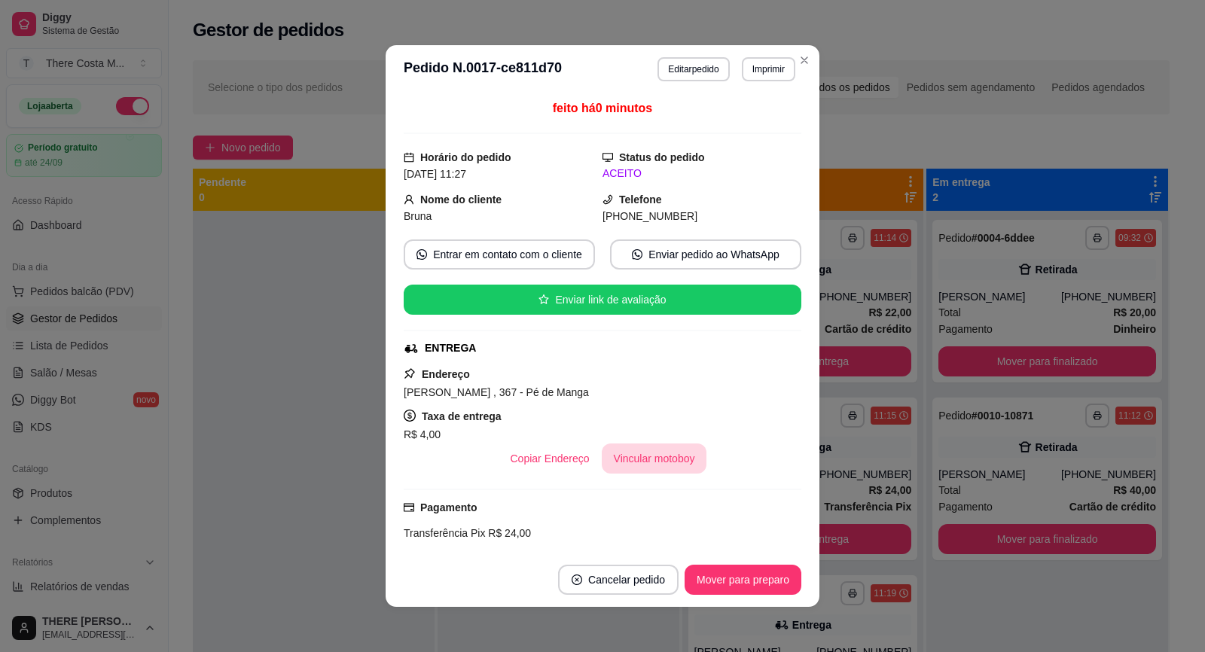
click at [635, 465] on button "Vincular motoboy" at bounding box center [654, 458] width 105 height 30
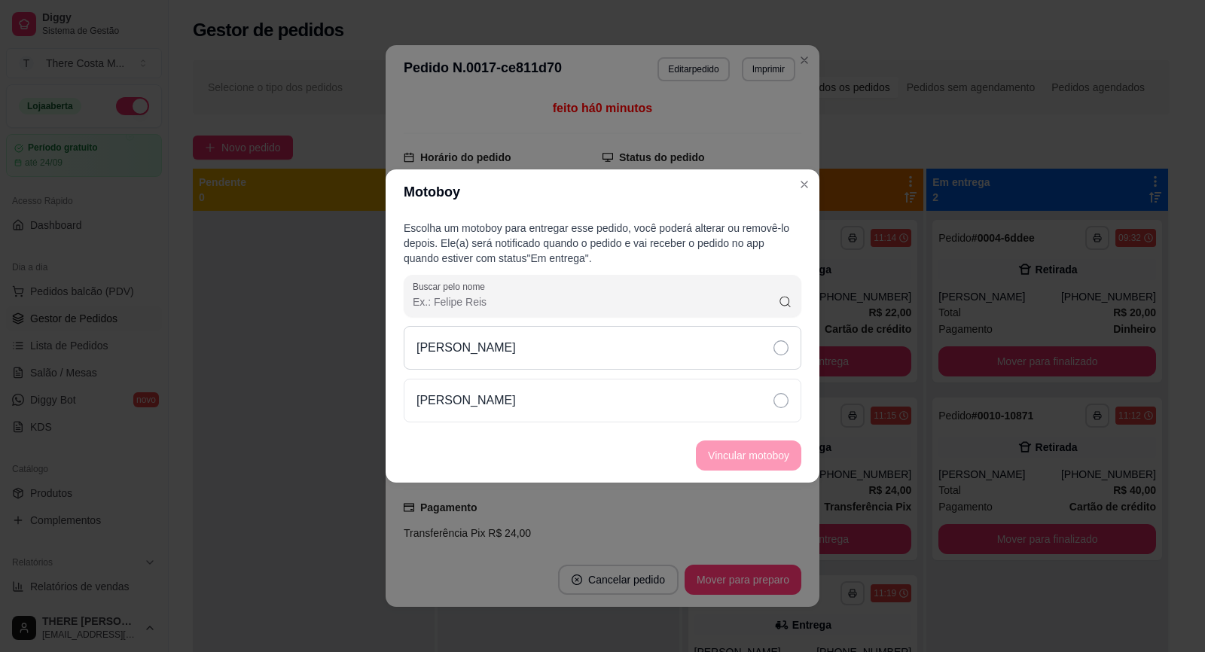
click at [671, 335] on div "[PERSON_NAME]" at bounding box center [602, 348] width 397 height 44
click at [740, 466] on button "Vincular motoboy" at bounding box center [748, 455] width 105 height 30
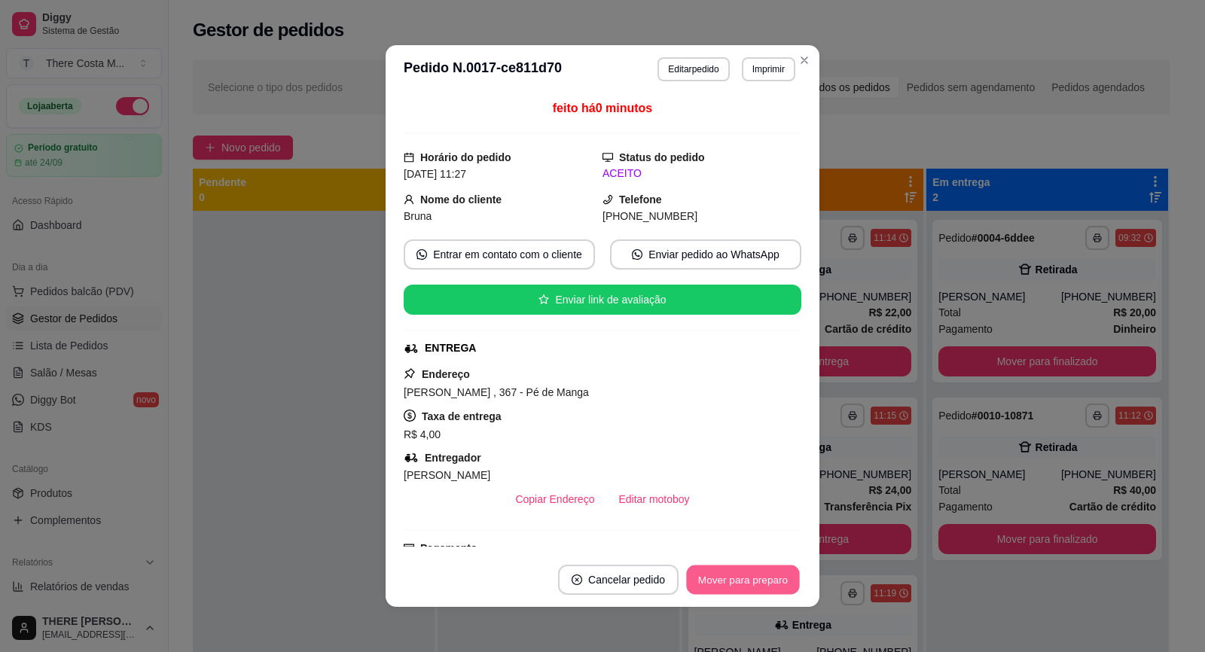
click at [748, 590] on button "Mover para preparo" at bounding box center [742, 579] width 113 height 29
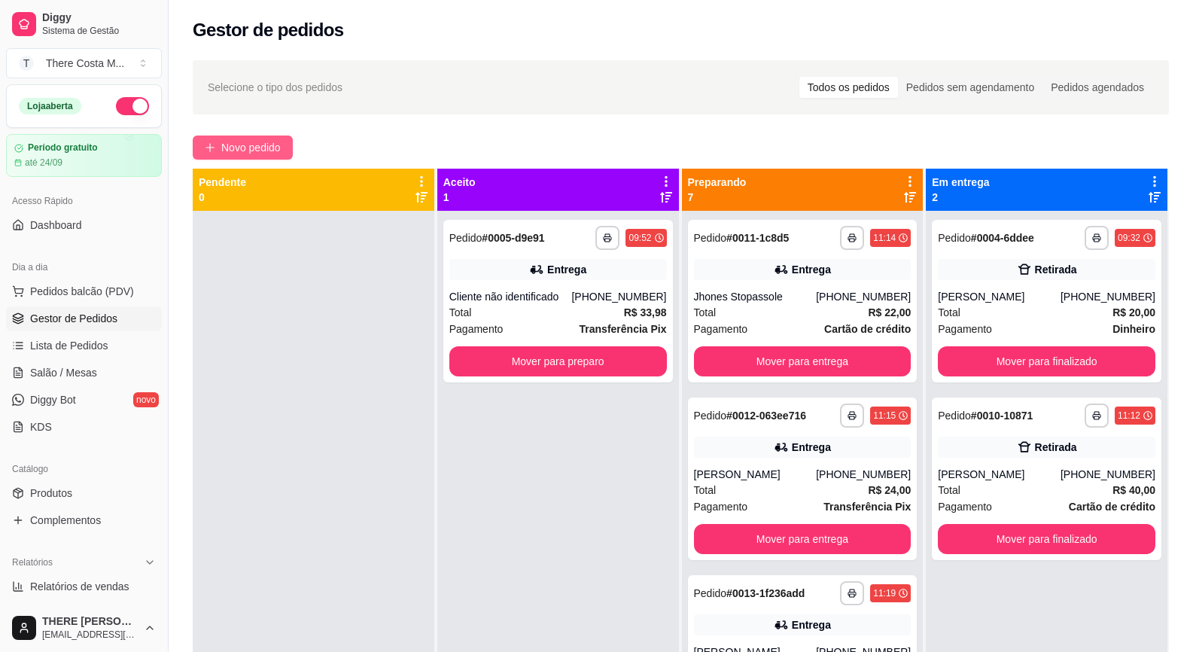
click at [267, 139] on button "Novo pedido" at bounding box center [243, 148] width 100 height 24
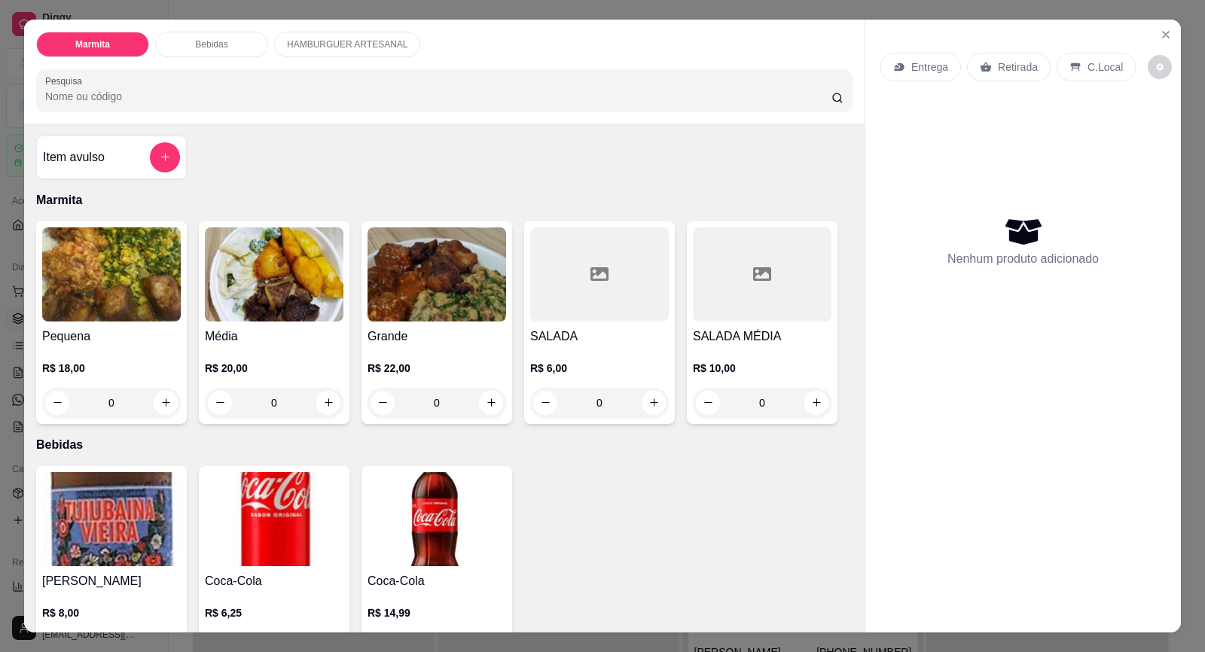
click at [927, 53] on div "Entrega" at bounding box center [920, 67] width 81 height 29
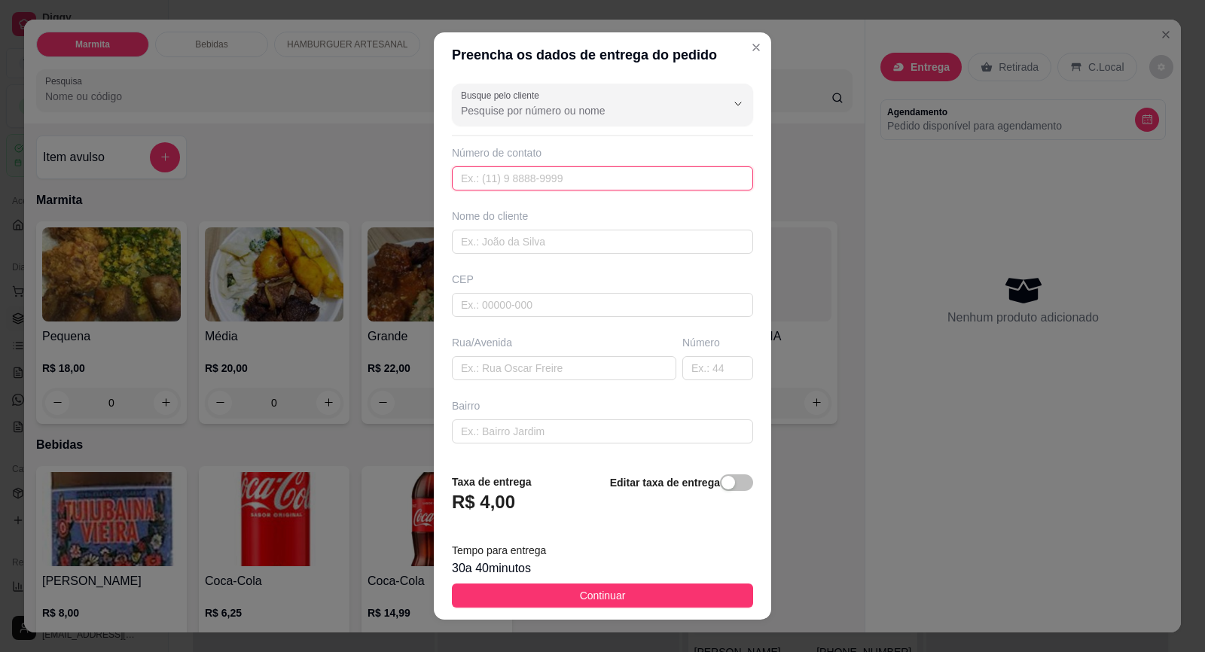
click at [583, 178] on input "text" at bounding box center [602, 178] width 301 height 24
paste input "[PHONE_NUMBER]"
type input "[PHONE_NUMBER]"
click at [542, 235] on input "text" at bounding box center [602, 242] width 301 height 24
type input "ZÉ GOTINHA"
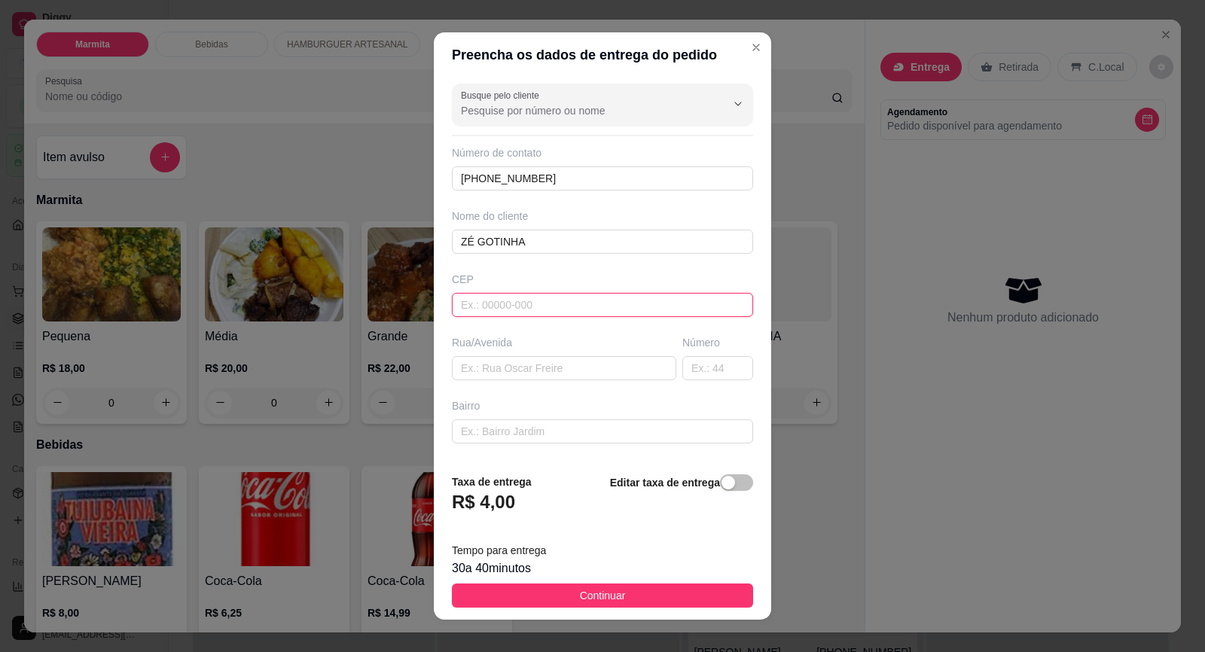
click at [543, 303] on input "text" at bounding box center [602, 305] width 301 height 24
type input "18440000"
type input "Itaberá"
type input "18440000"
type input "RUA CRUZEIRO"
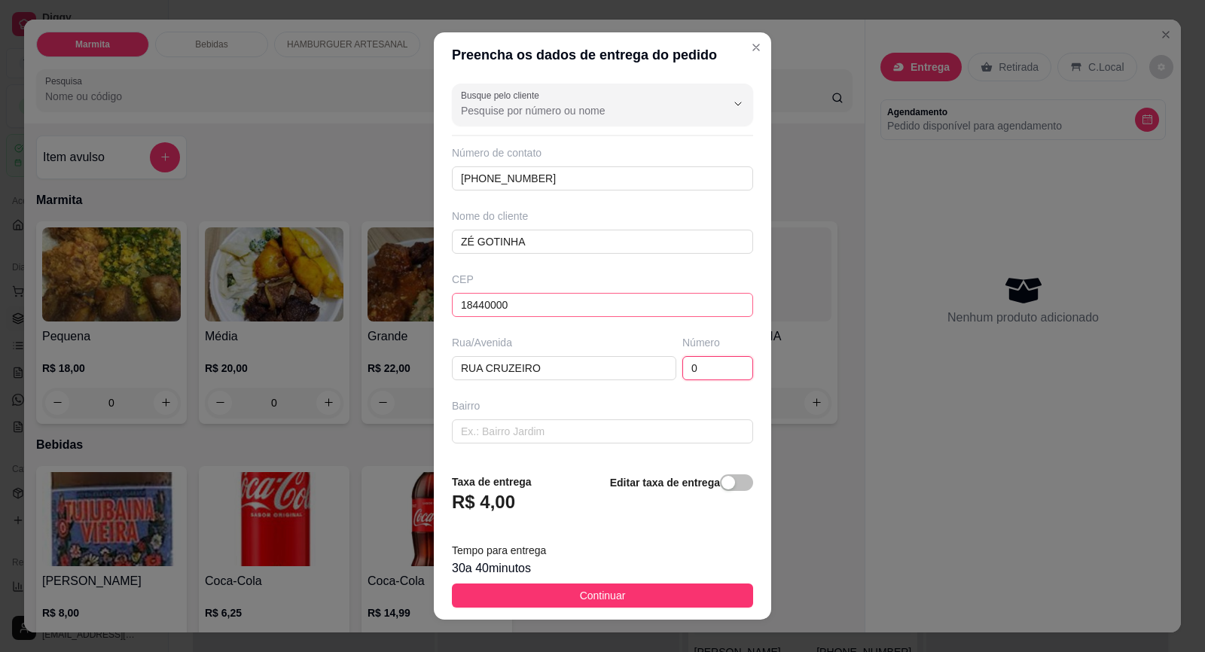
type input "0"
type input "VILA CRUZEIRO"
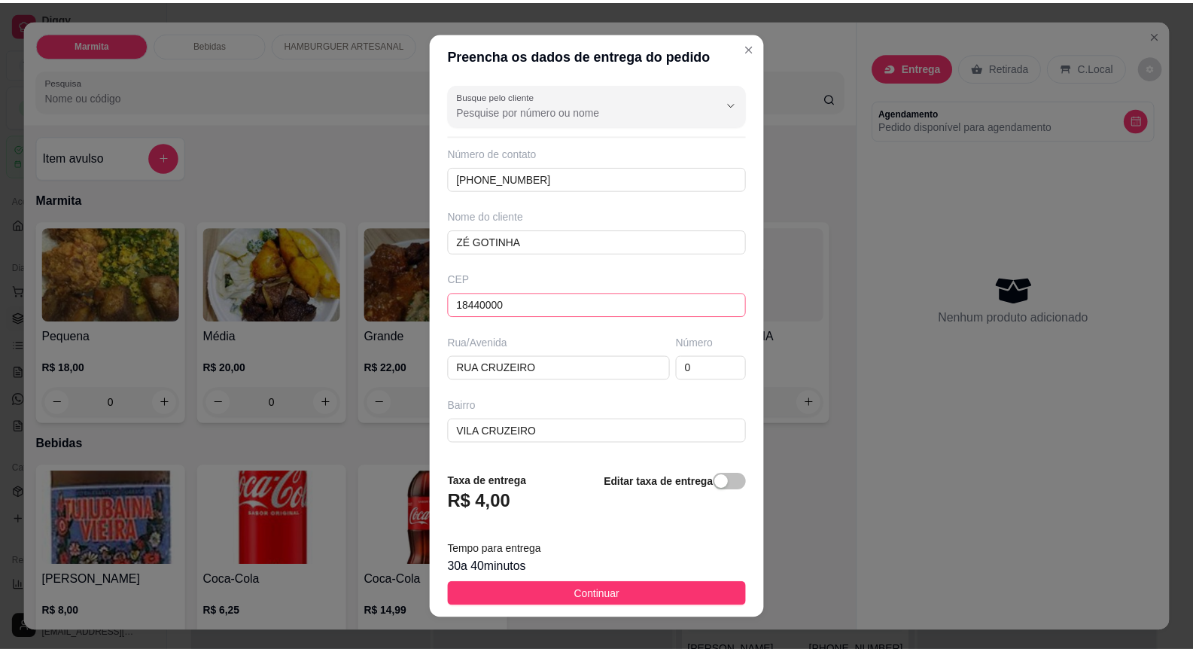
scroll to position [124, 0]
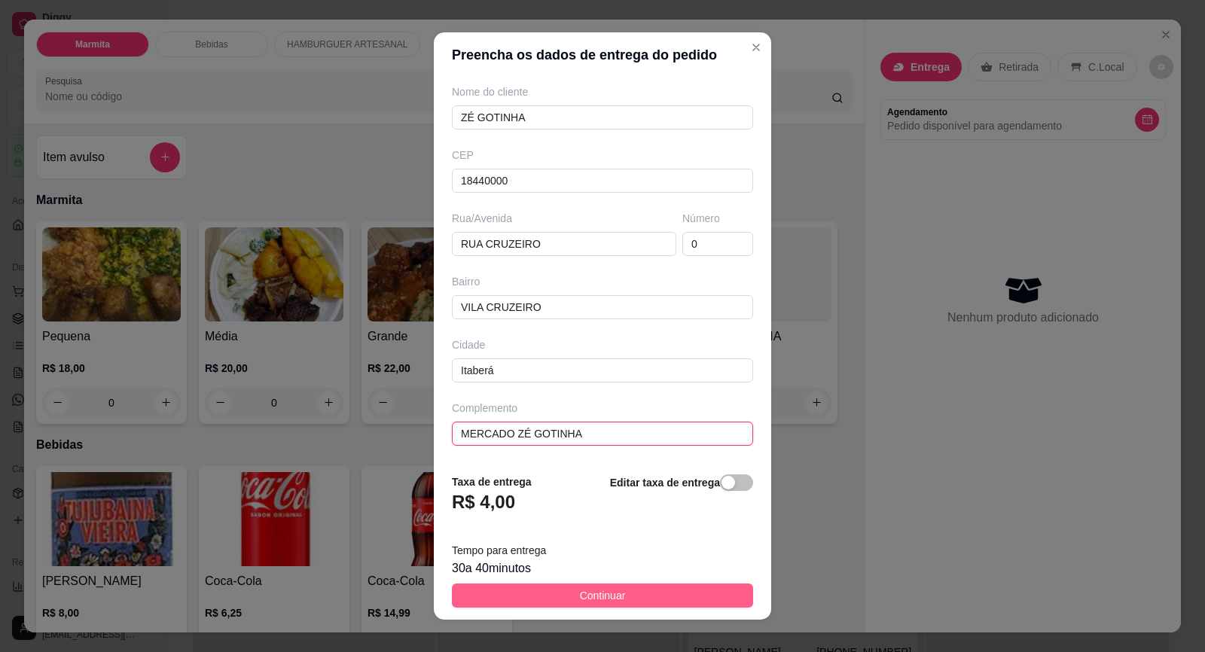
type input "MERCADO ZÉ GOTINHA"
click at [538, 598] on button "Continuar" at bounding box center [602, 595] width 301 height 24
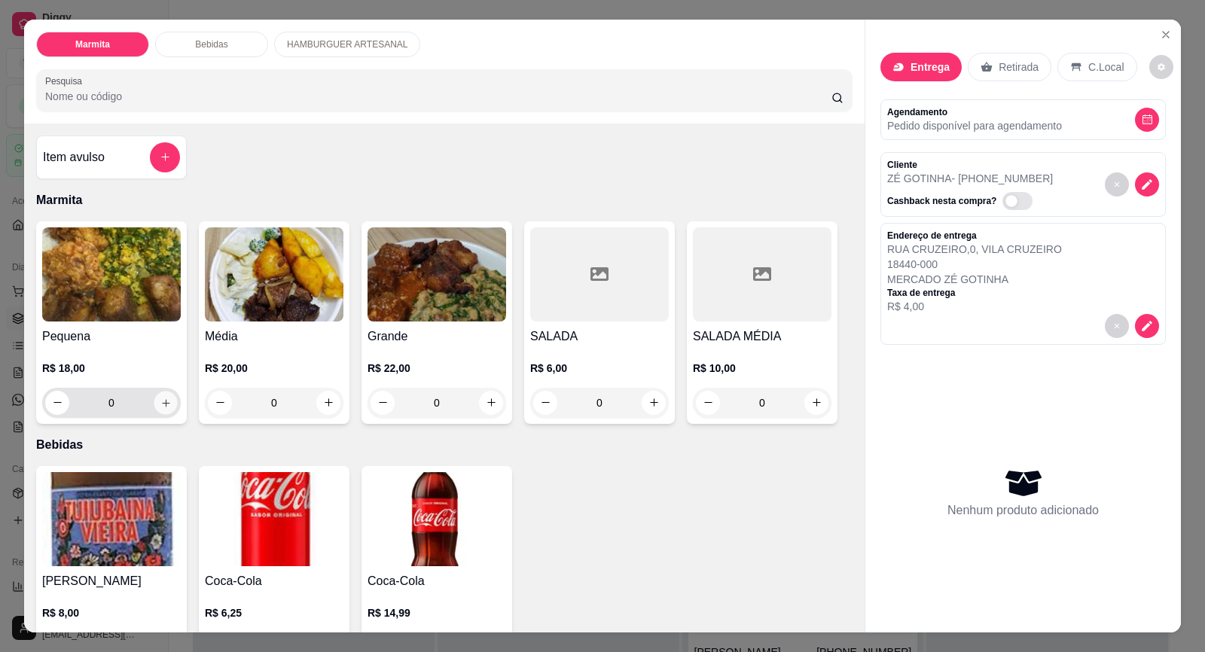
click at [154, 400] on button "increase-product-quantity" at bounding box center [165, 402] width 23 height 23
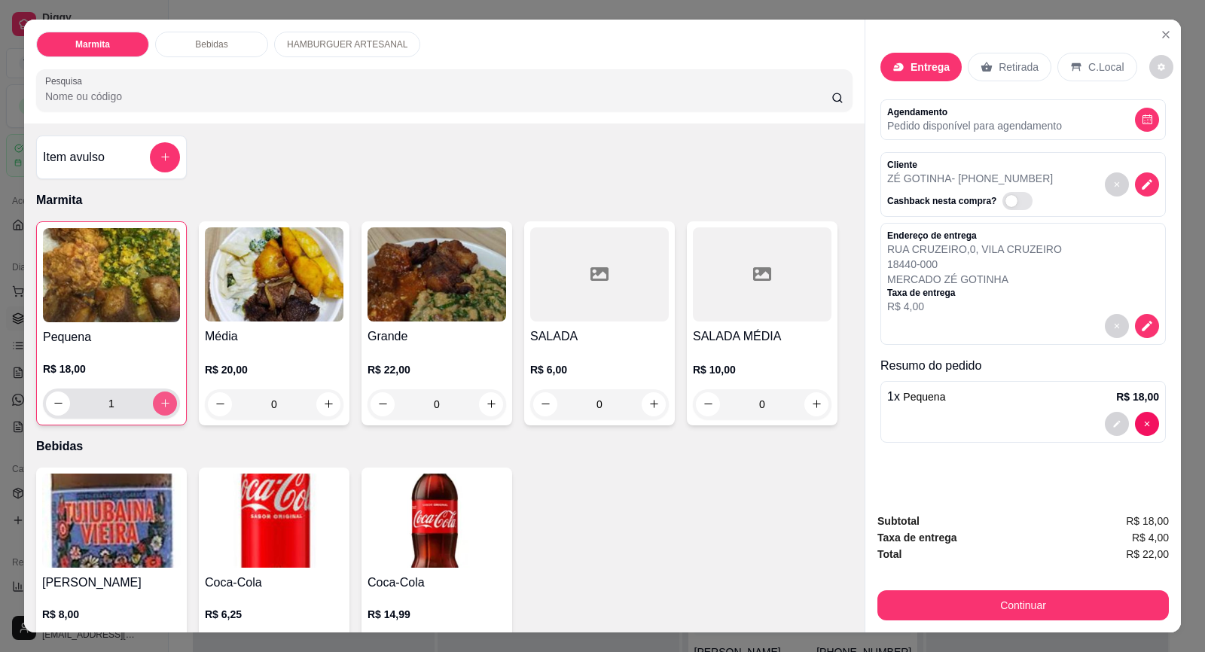
click at [160, 400] on icon "increase-product-quantity" at bounding box center [165, 402] width 11 height 11
type input "3"
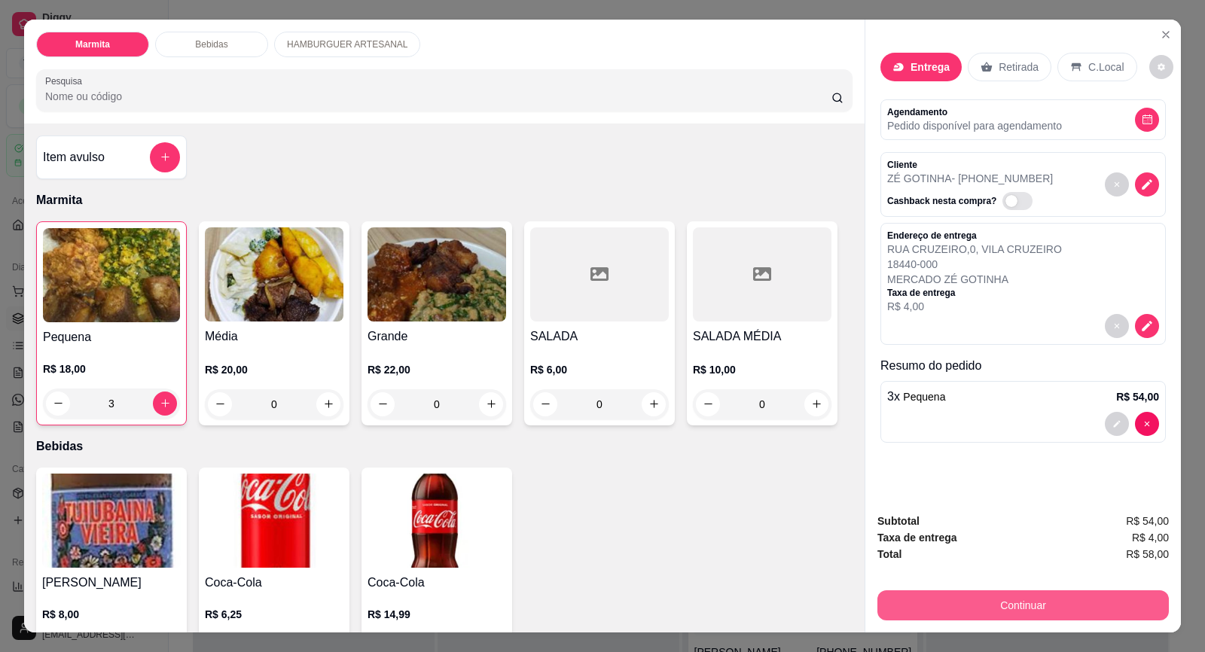
click at [1005, 611] on button "Continuar" at bounding box center [1022, 605] width 291 height 30
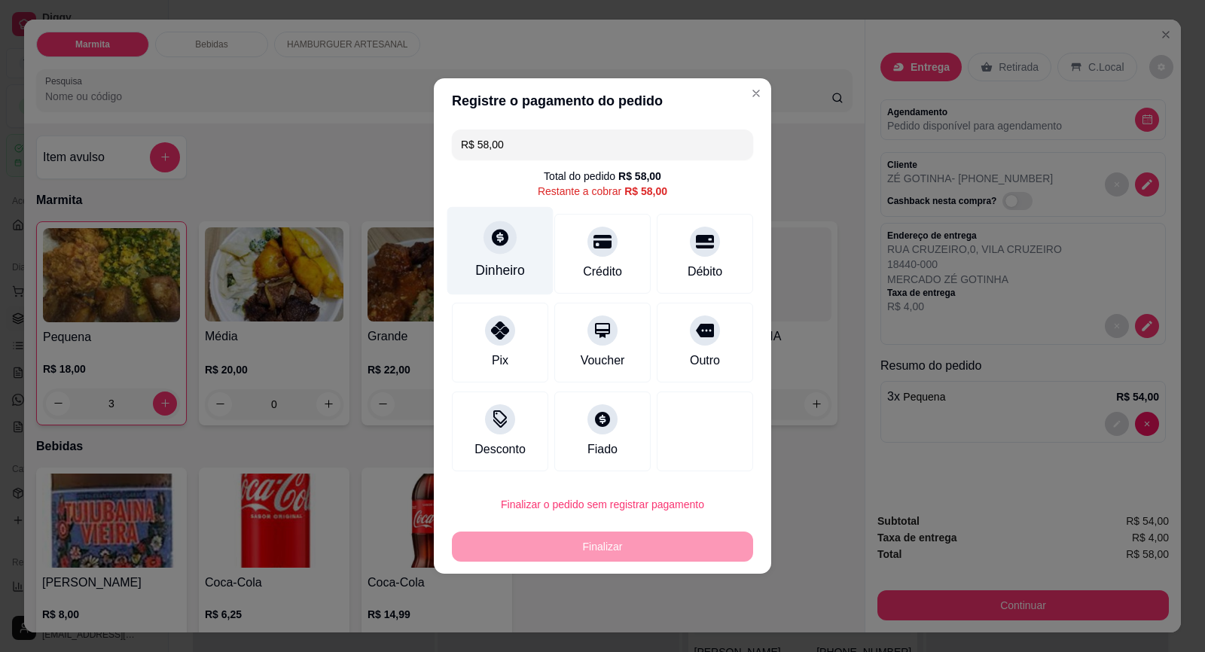
click at [501, 250] on div at bounding box center [499, 237] width 33 height 33
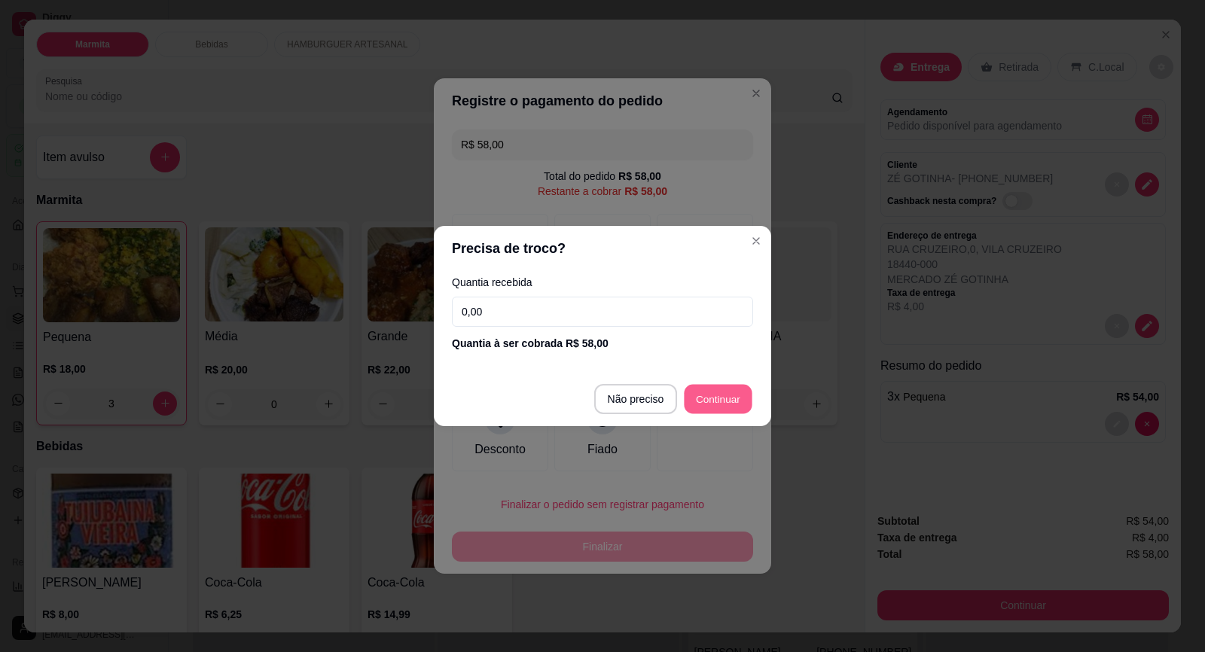
type input "R$ 0,00"
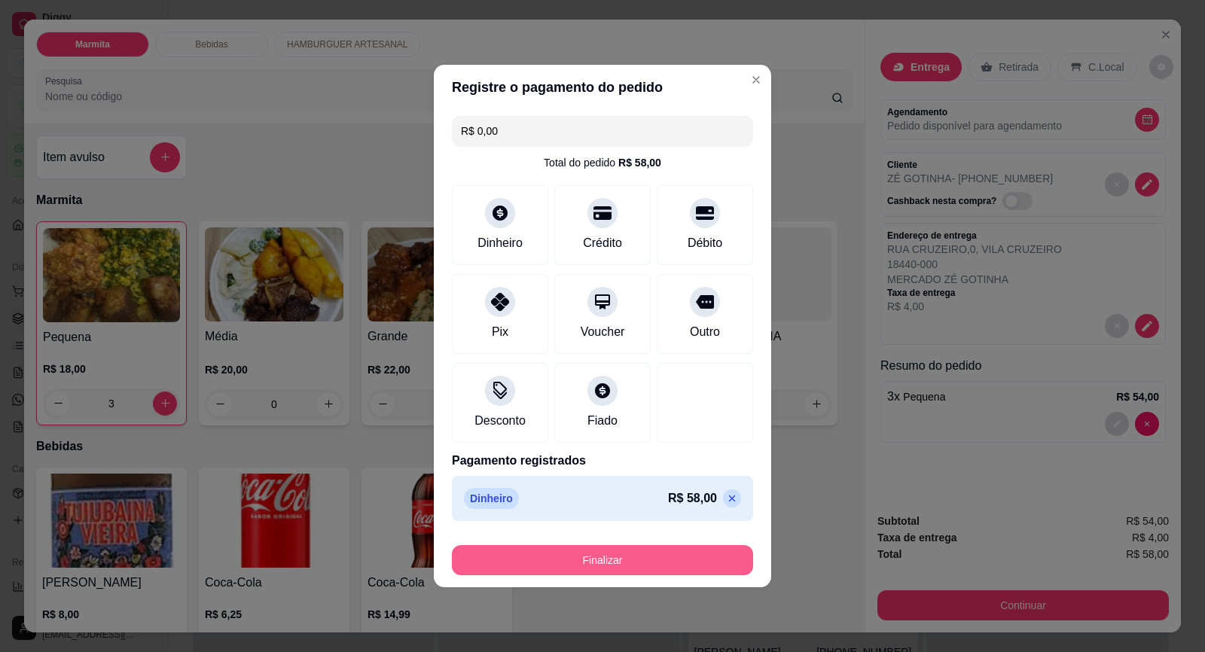
click at [693, 556] on button "Finalizar" at bounding box center [602, 560] width 301 height 30
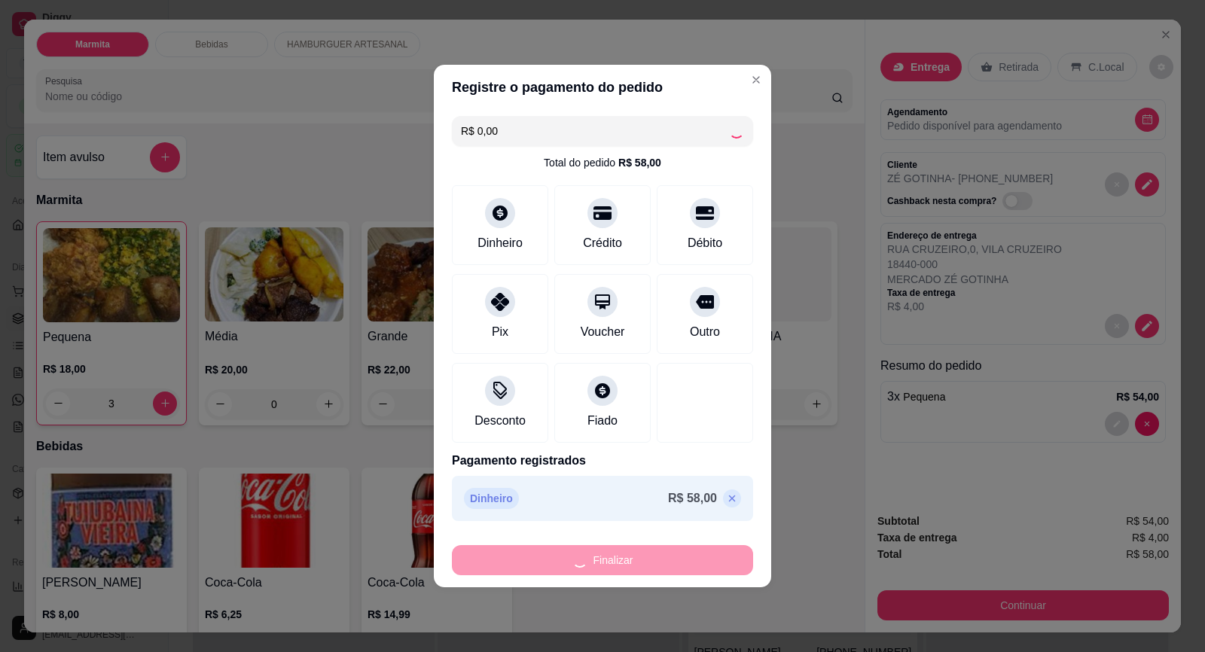
type input "0"
type input "-R$ 58,00"
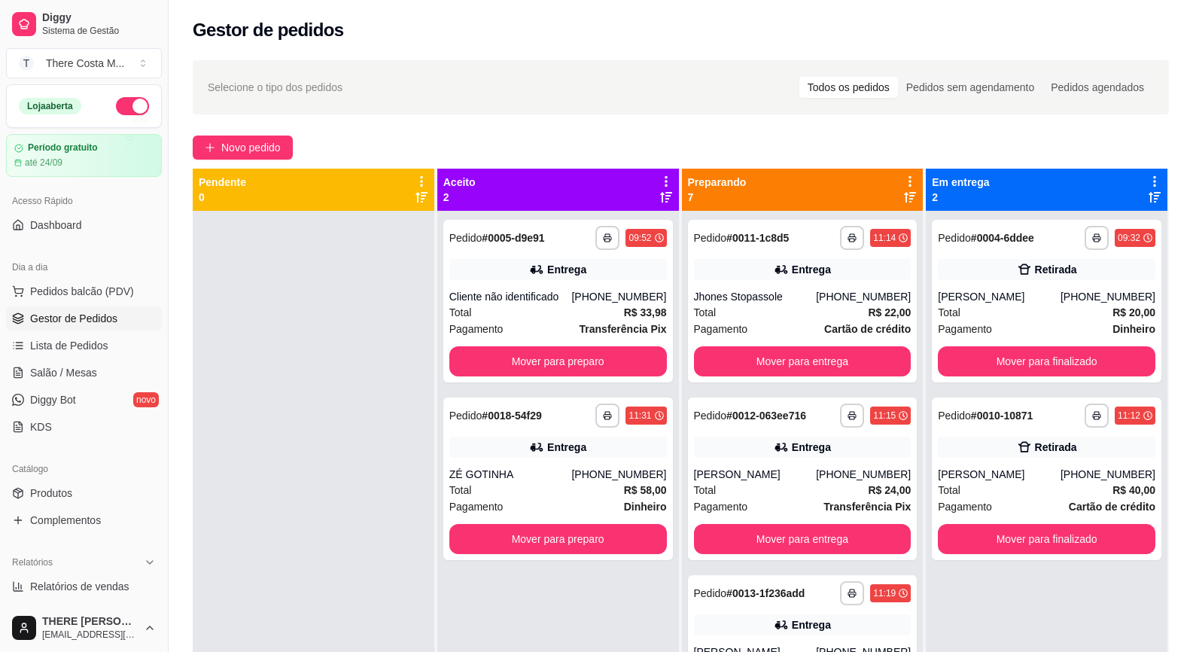
scroll to position [42, 0]
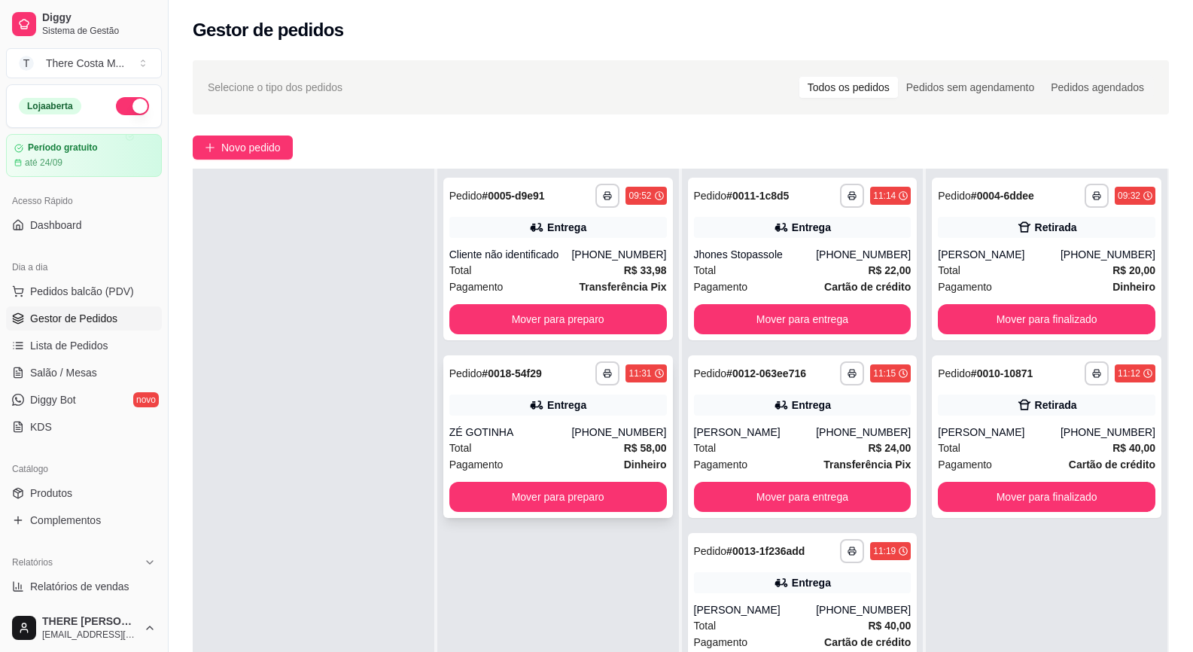
click at [563, 435] on div "ZÉ GOTINHA" at bounding box center [510, 432] width 123 height 15
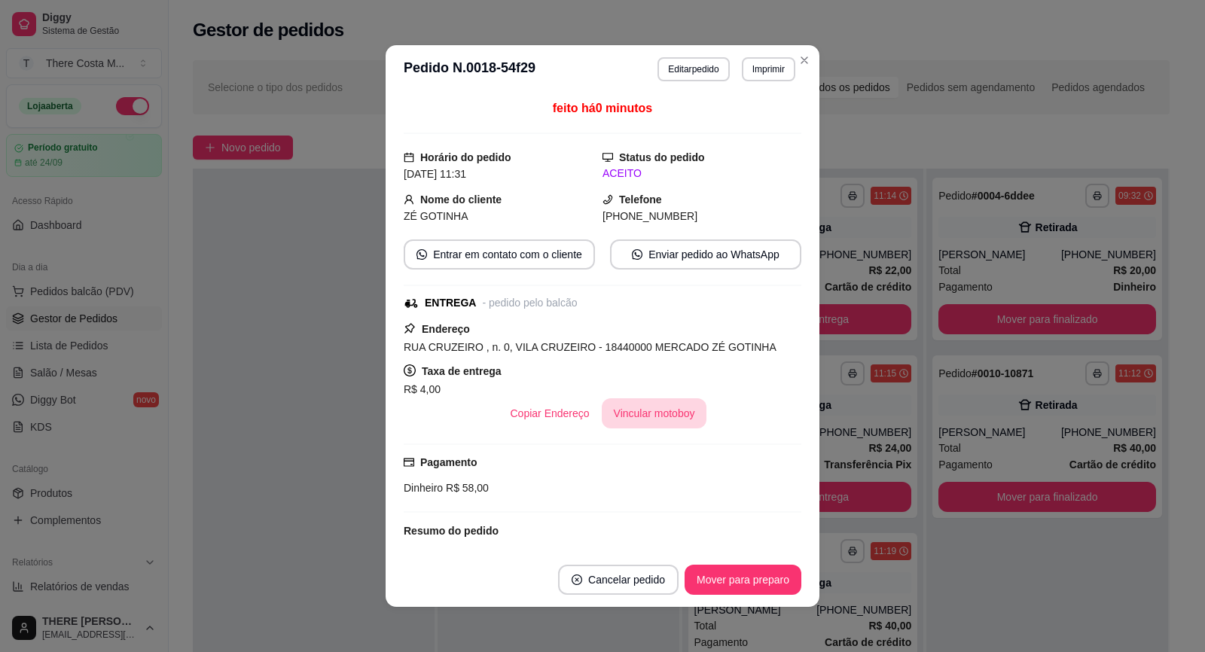
click at [648, 409] on button "Vincular motoboy" at bounding box center [654, 413] width 105 height 30
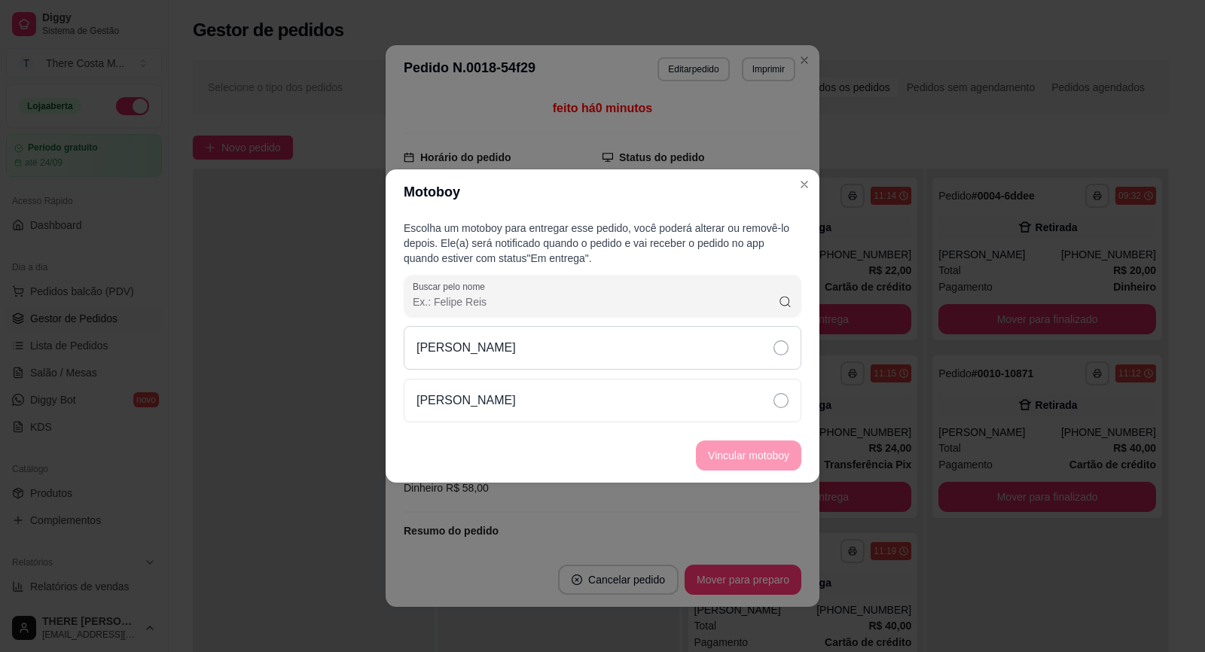
click at [659, 351] on div "[PERSON_NAME]" at bounding box center [602, 348] width 397 height 44
click at [741, 461] on button "Vincular motoboy" at bounding box center [748, 455] width 105 height 30
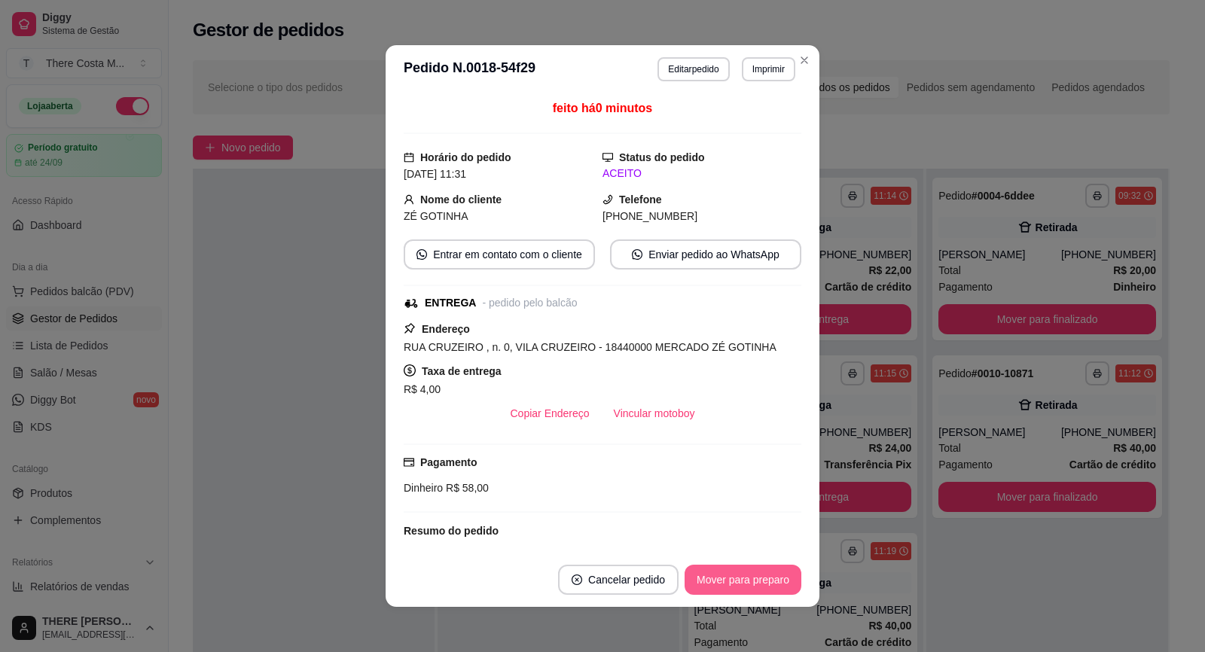
click at [706, 584] on button "Mover para preparo" at bounding box center [742, 580] width 117 height 30
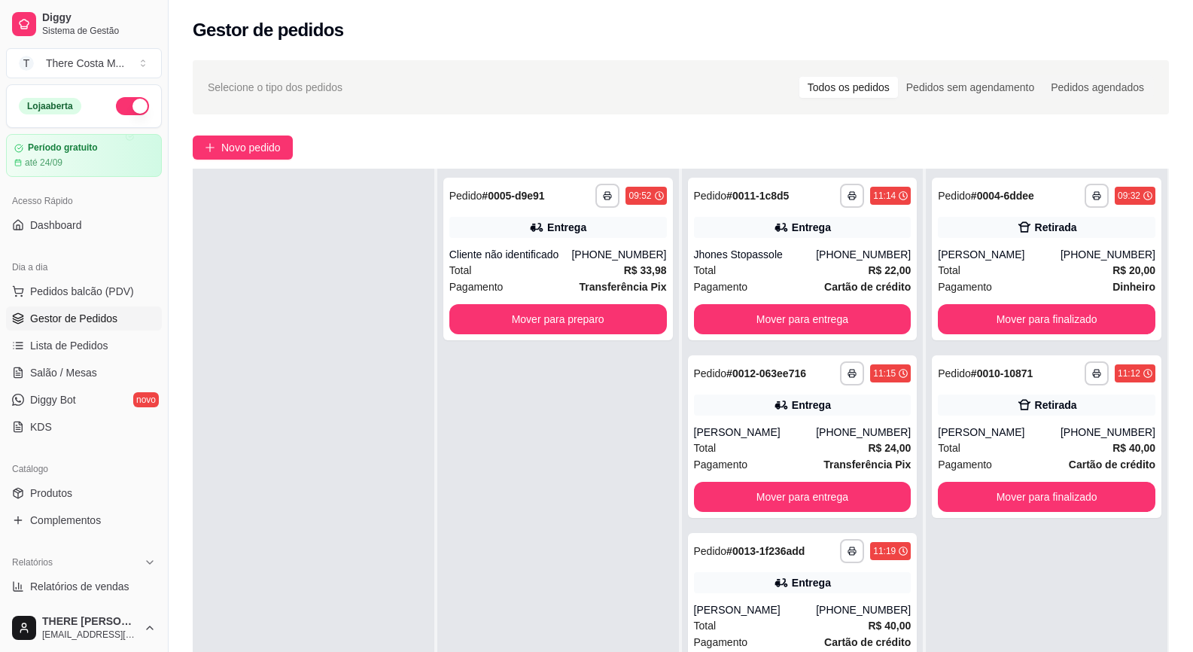
scroll to position [0, 0]
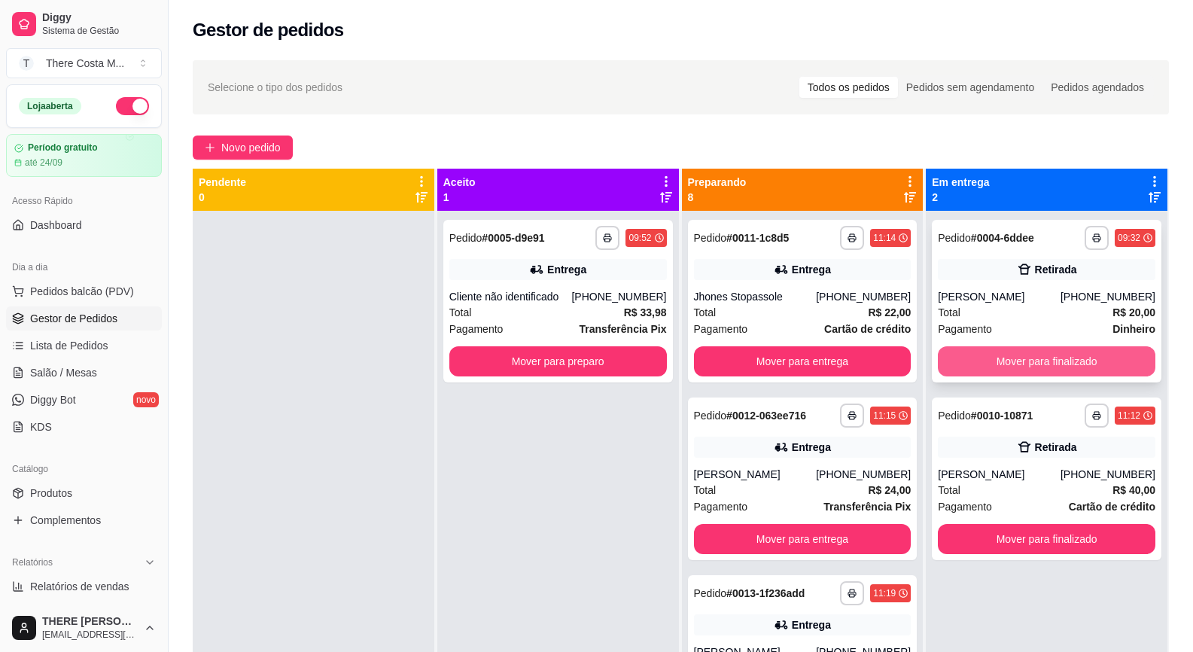
click at [1052, 363] on button "Mover para finalizado" at bounding box center [1047, 361] width 218 height 30
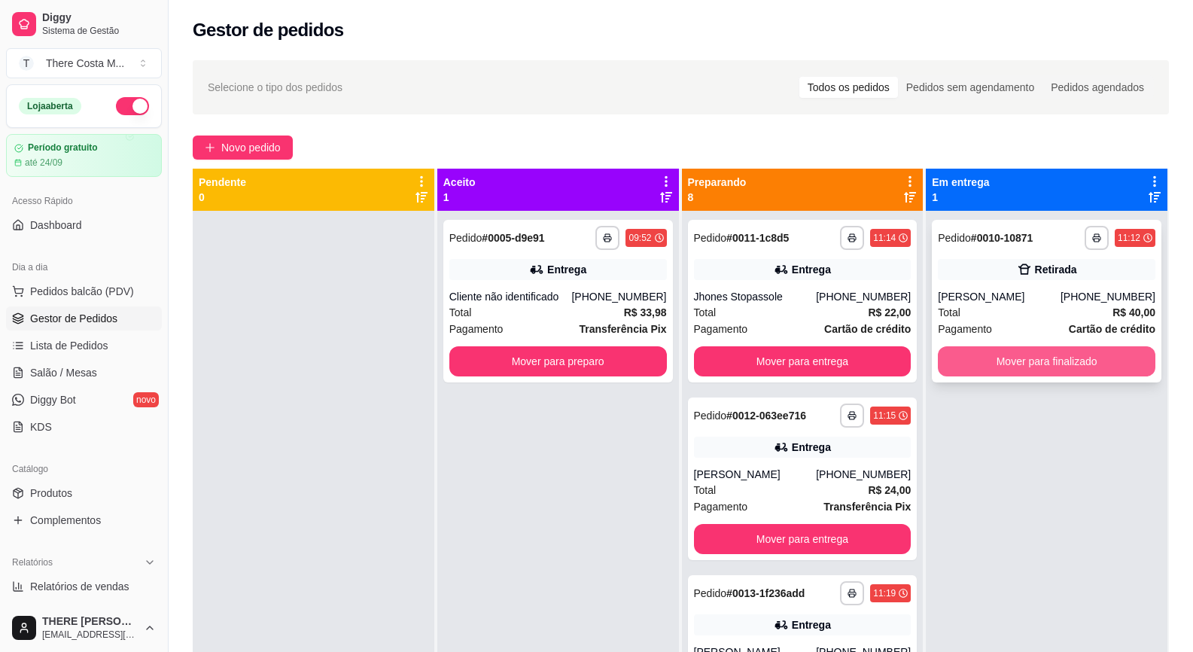
click at [1052, 361] on button "Mover para finalizado" at bounding box center [1047, 361] width 218 height 30
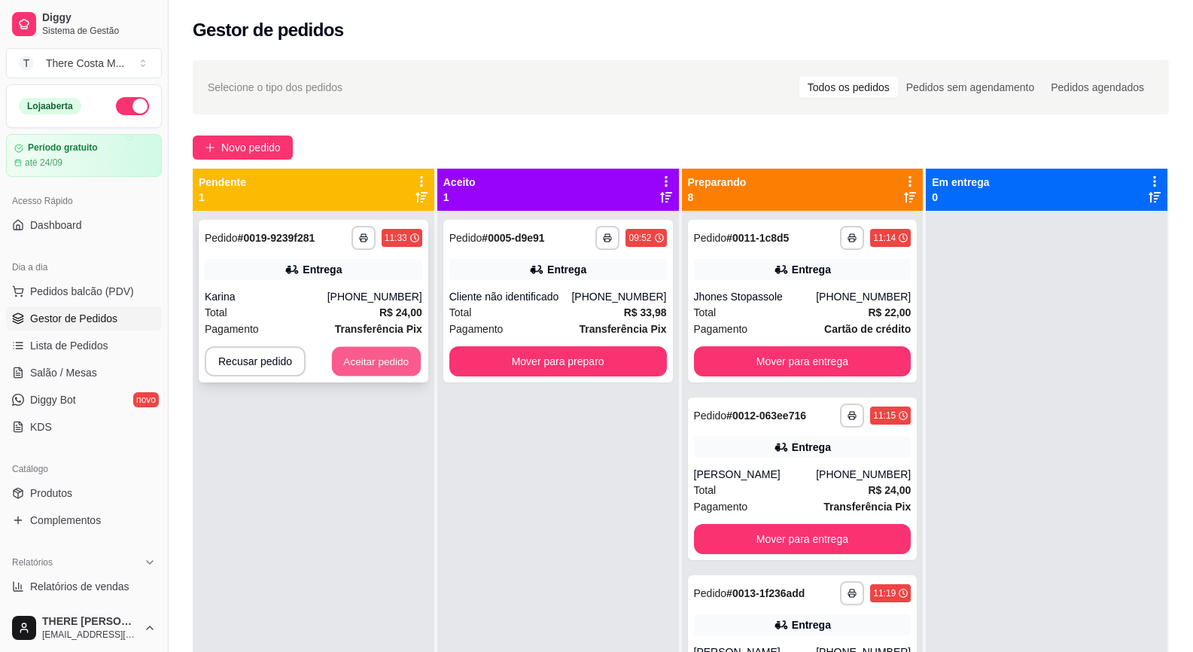
click at [378, 362] on button "Aceitar pedido" at bounding box center [376, 361] width 89 height 29
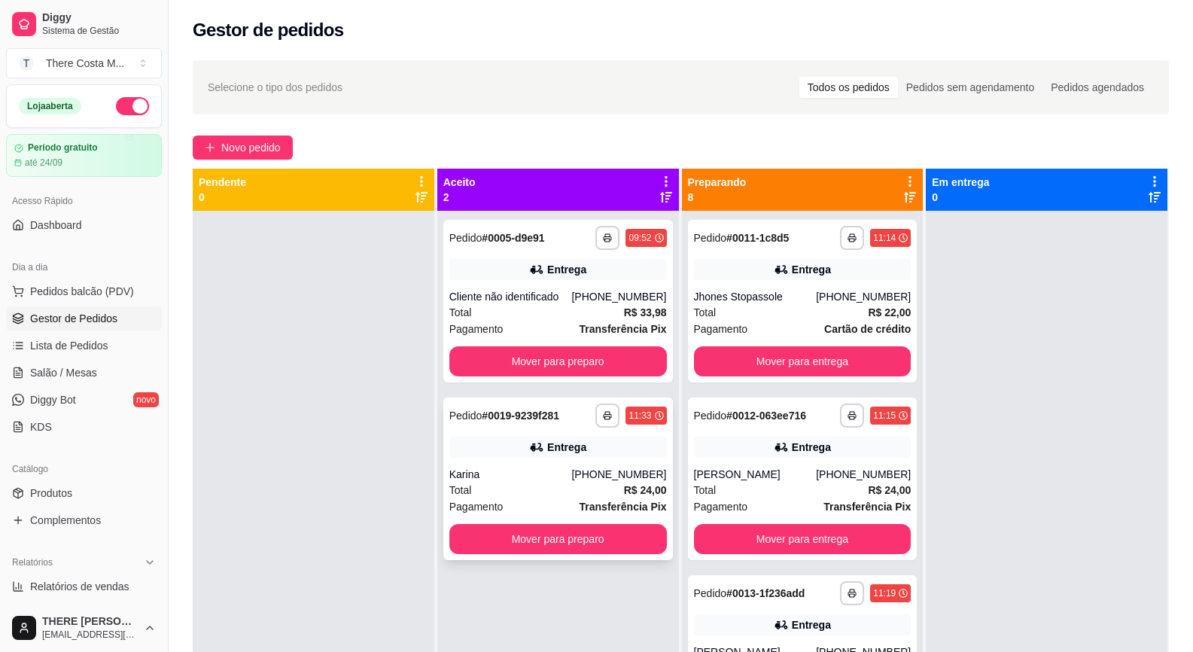
click at [599, 487] on div "Total R$ 24,00" at bounding box center [558, 490] width 218 height 17
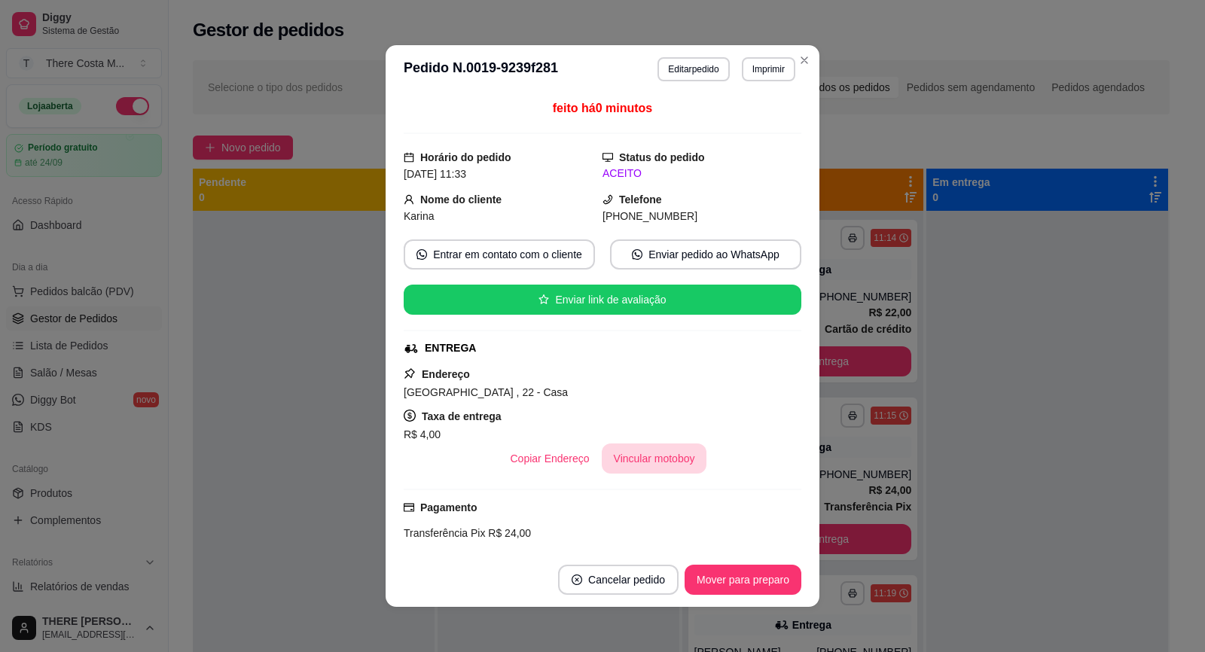
click at [670, 456] on button "Vincular motoboy" at bounding box center [654, 458] width 105 height 30
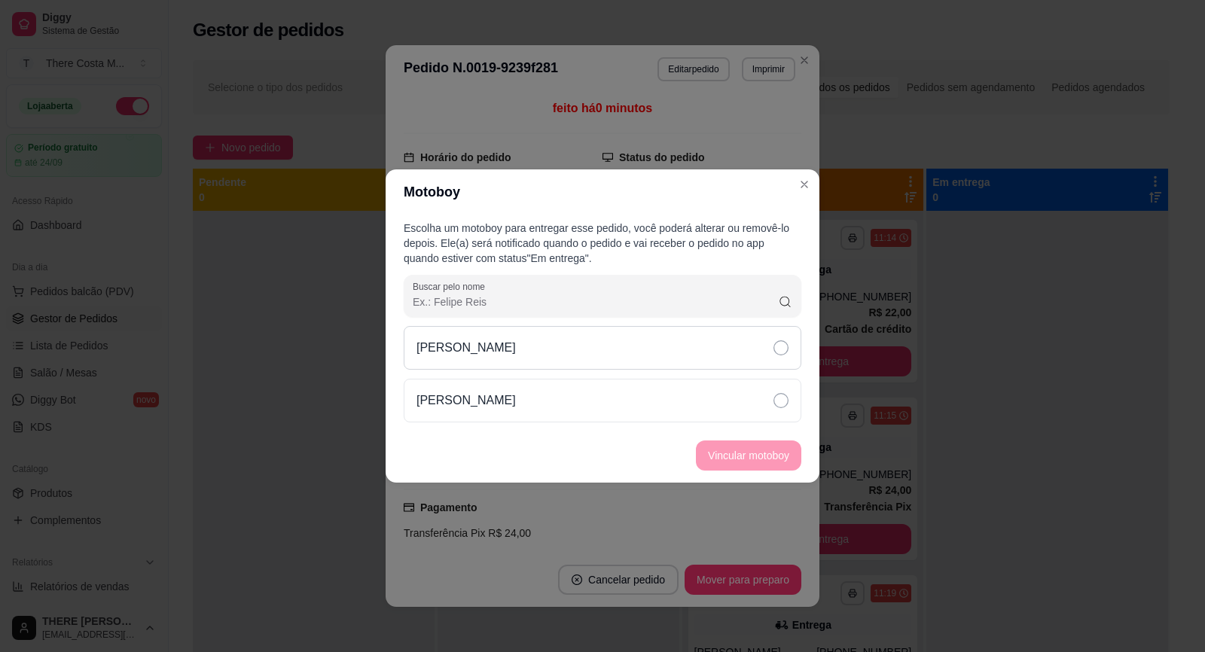
click at [688, 337] on div "[PERSON_NAME]" at bounding box center [602, 348] width 397 height 44
click at [747, 453] on button "Vincular motoboy" at bounding box center [748, 455] width 105 height 30
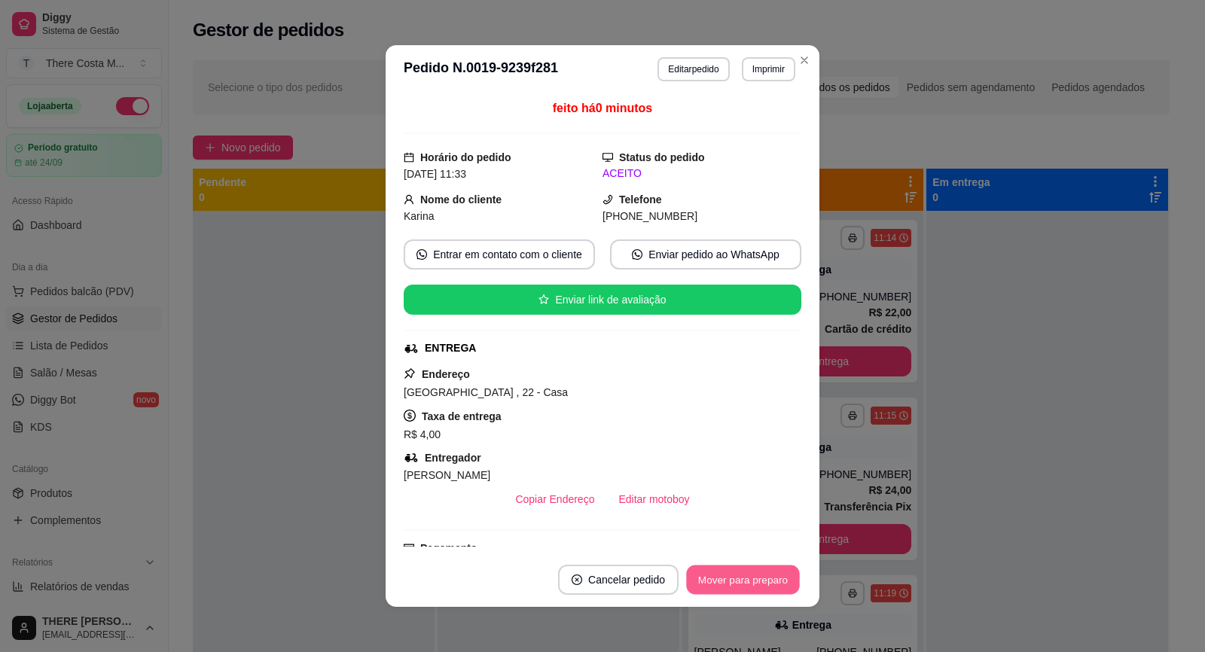
click at [748, 583] on button "Mover para preparo" at bounding box center [742, 579] width 113 height 29
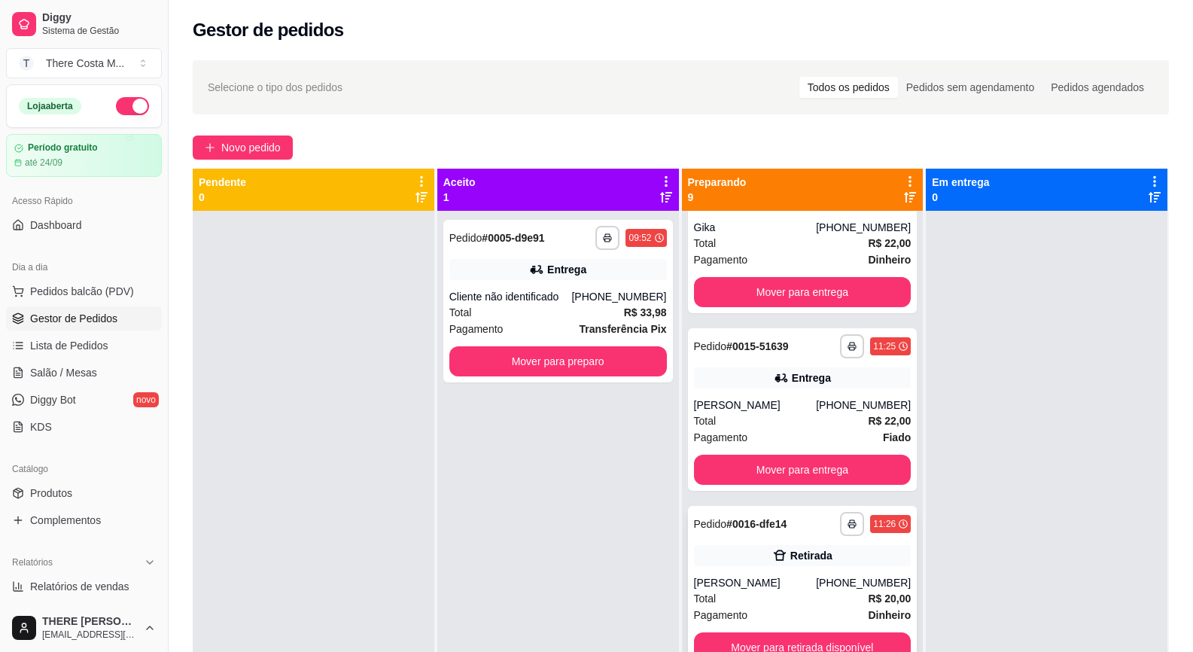
scroll to position [678, 0]
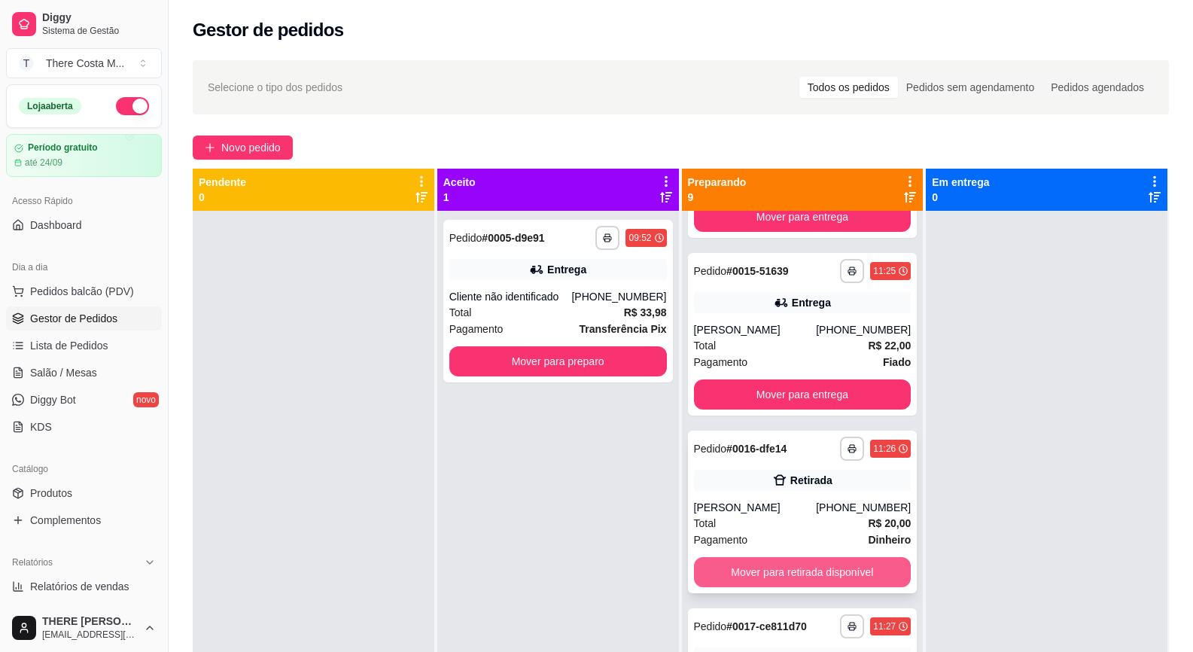
click at [848, 572] on button "Mover para retirada disponível" at bounding box center [803, 572] width 218 height 30
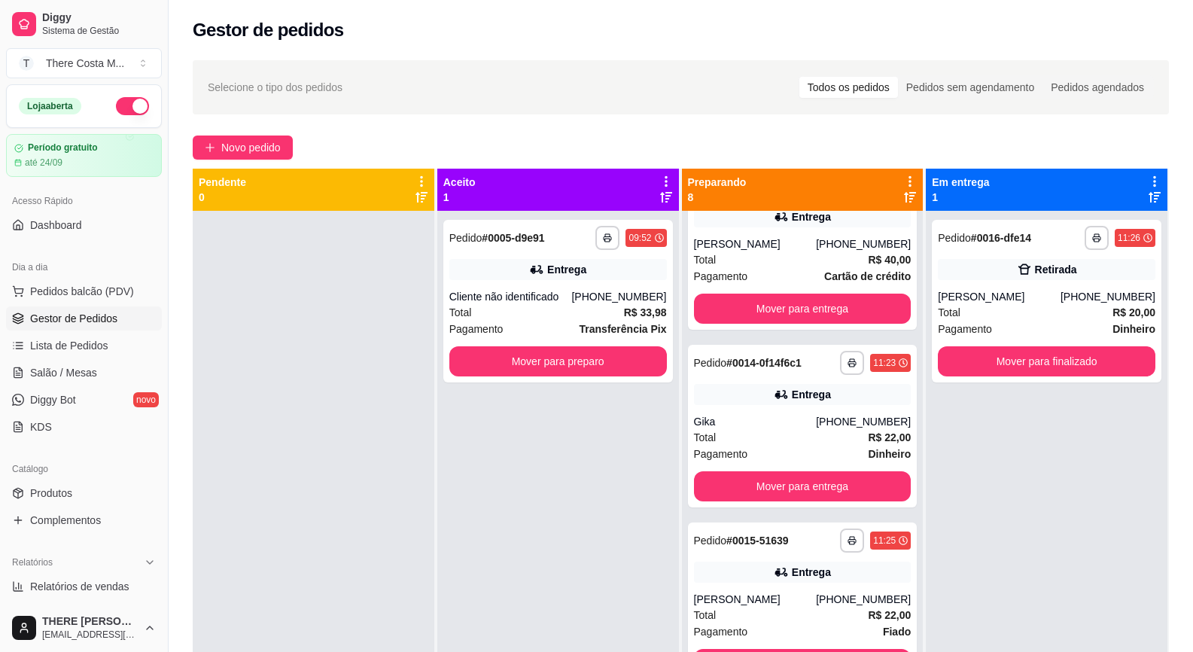
scroll to position [0, 0]
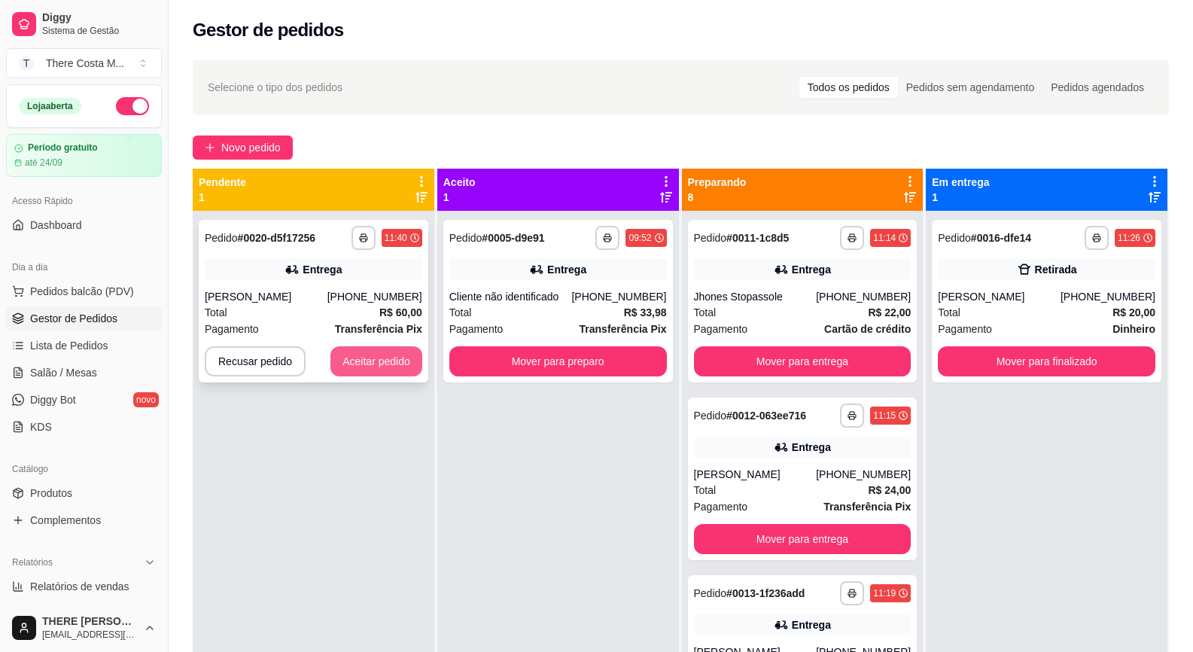
click at [374, 363] on button "Aceitar pedido" at bounding box center [376, 361] width 92 height 30
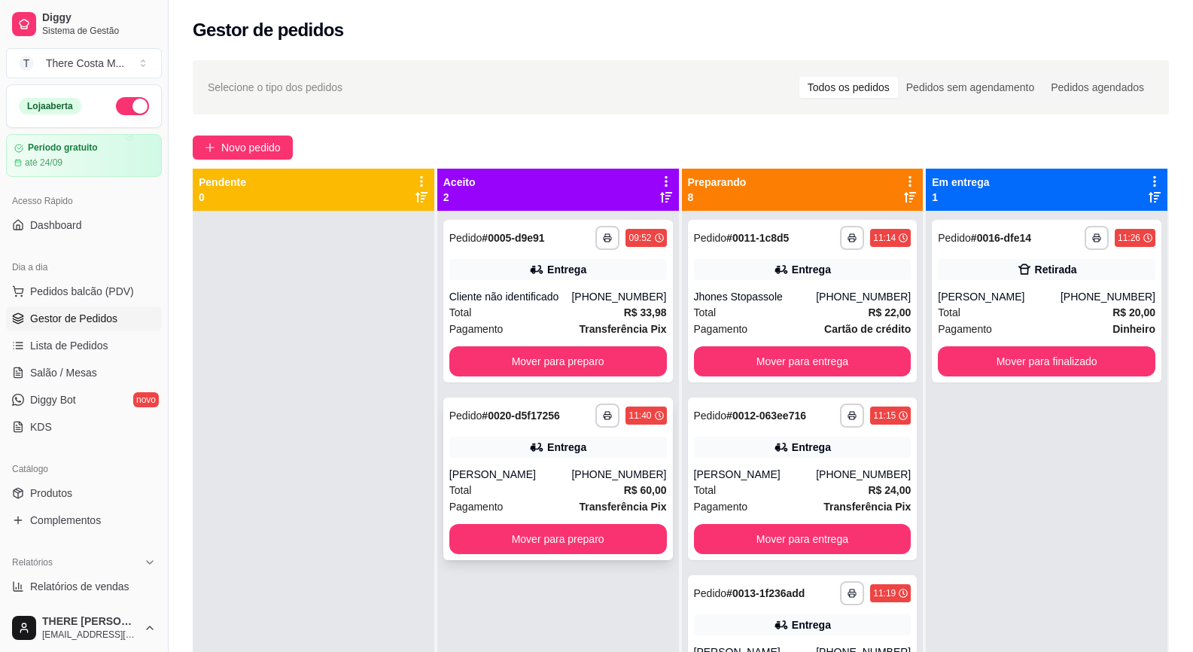
click at [586, 480] on div "[PHONE_NUMBER]" at bounding box center [618, 474] width 95 height 15
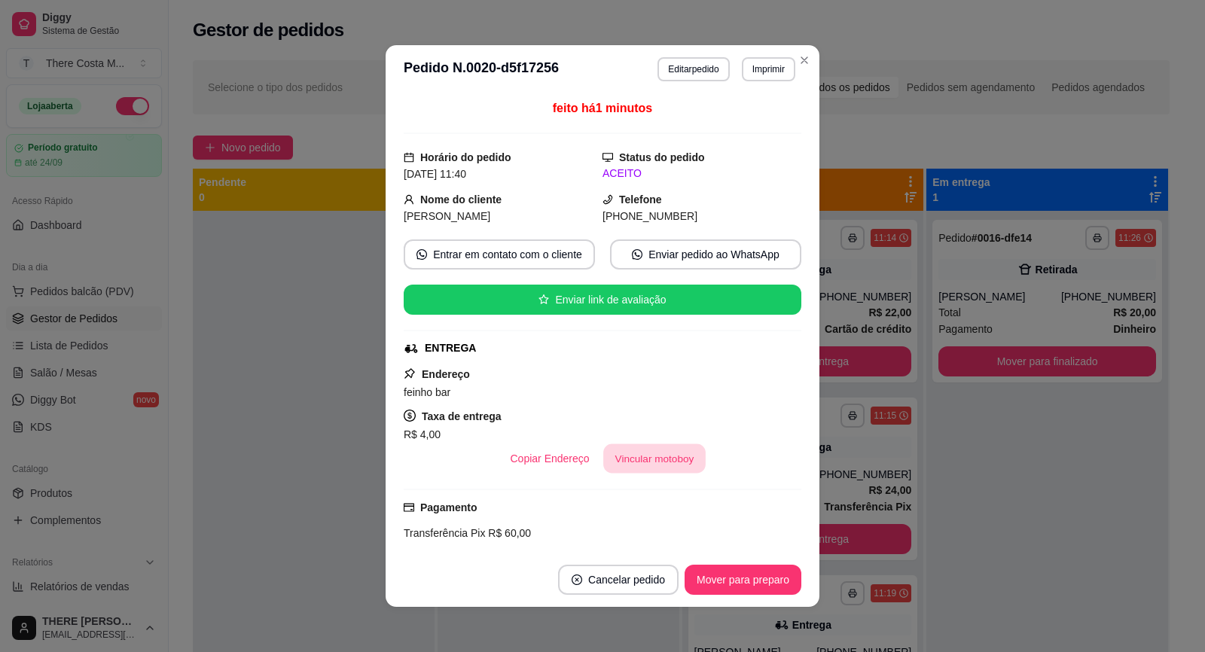
click at [648, 464] on button "Vincular motoboy" at bounding box center [654, 458] width 102 height 29
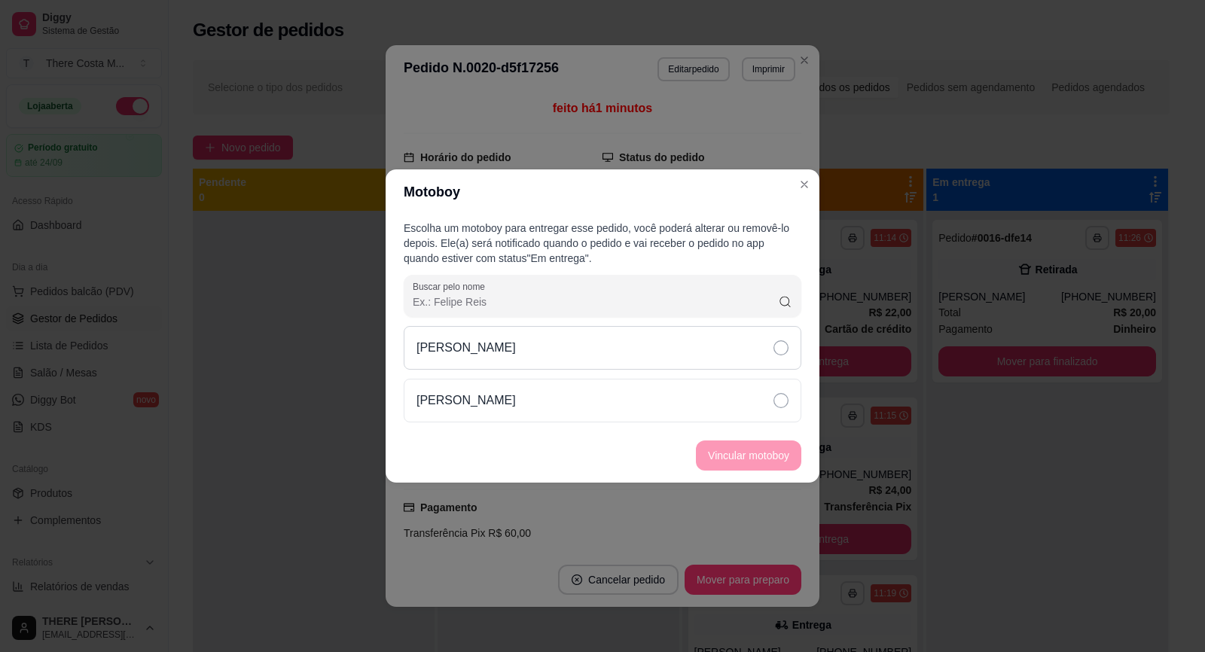
click at [608, 354] on div "[PERSON_NAME]" at bounding box center [602, 348] width 397 height 44
click at [718, 448] on button "Vincular motoboy" at bounding box center [748, 455] width 105 height 30
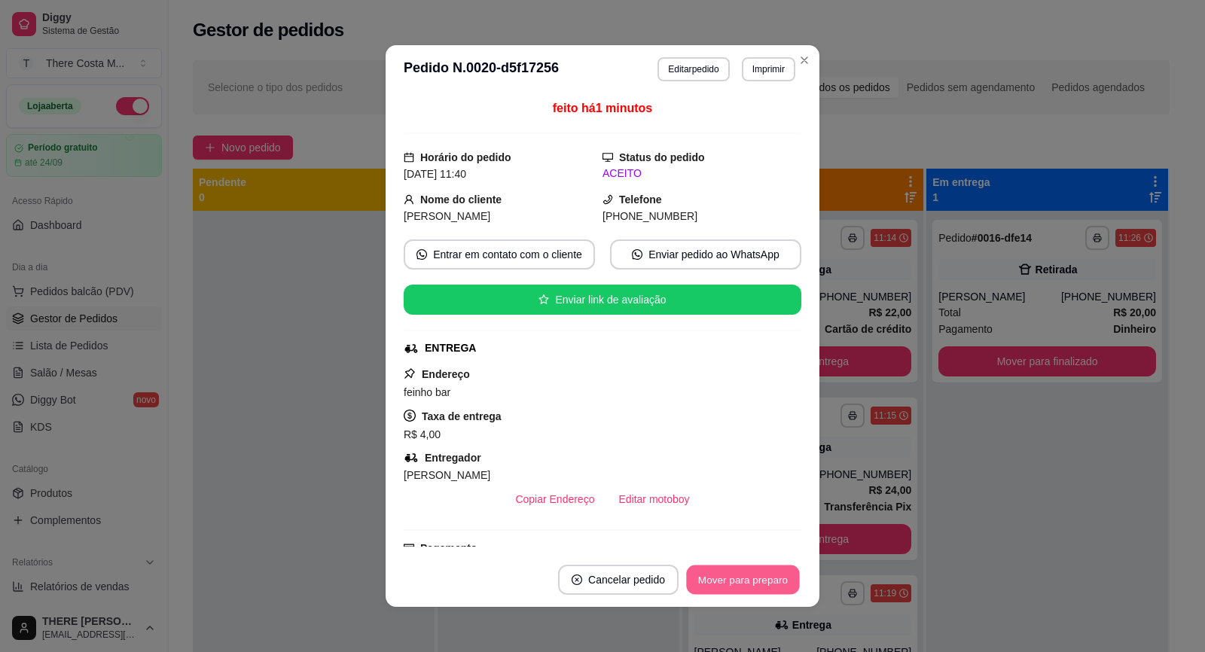
click at [742, 578] on button "Mover para preparo" at bounding box center [742, 579] width 113 height 29
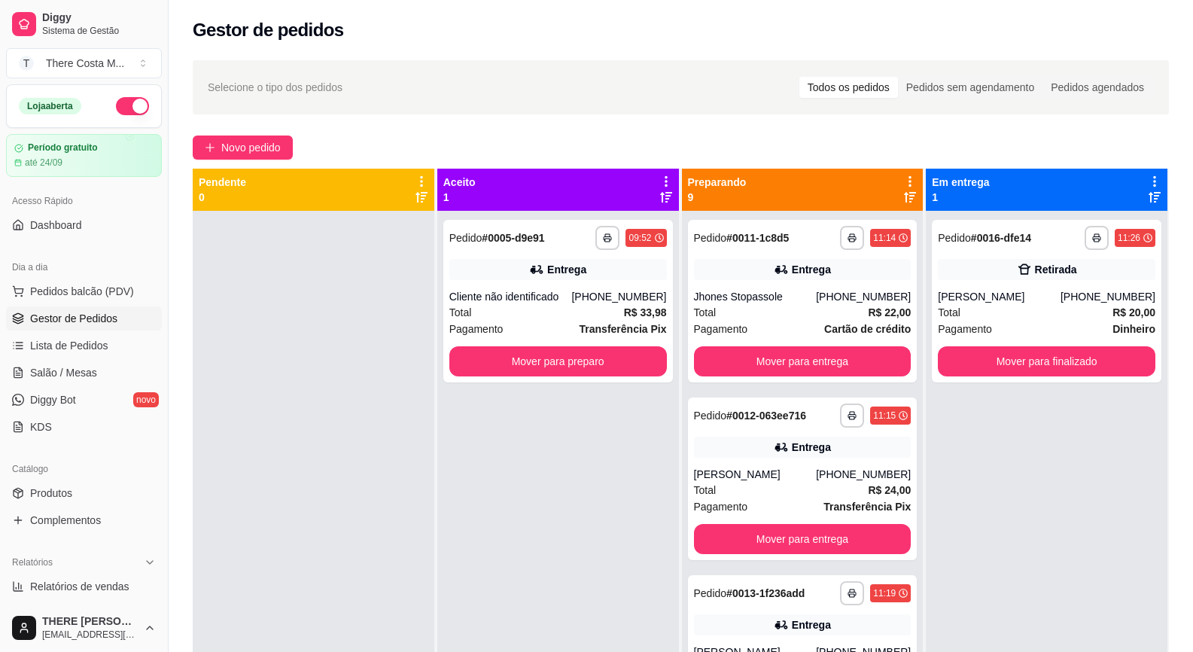
click at [382, 418] on div at bounding box center [314, 537] width 242 height 652
click at [848, 362] on button "Mover para entrega" at bounding box center [803, 361] width 218 height 30
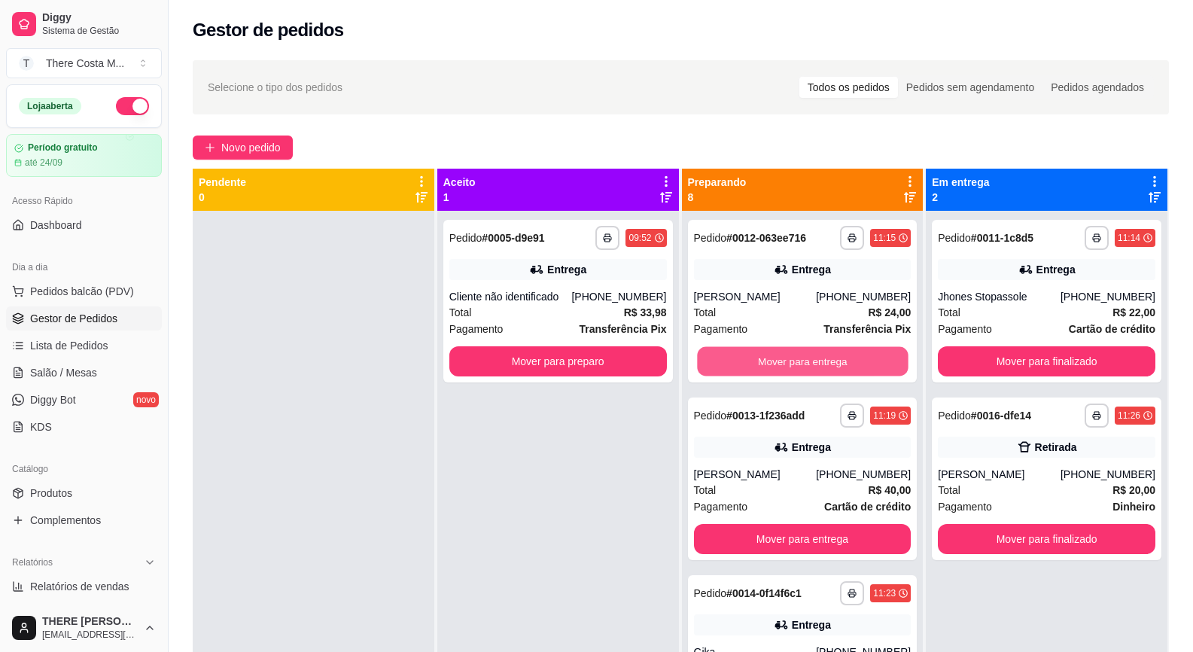
click at [848, 362] on button "Mover para entrega" at bounding box center [802, 361] width 211 height 29
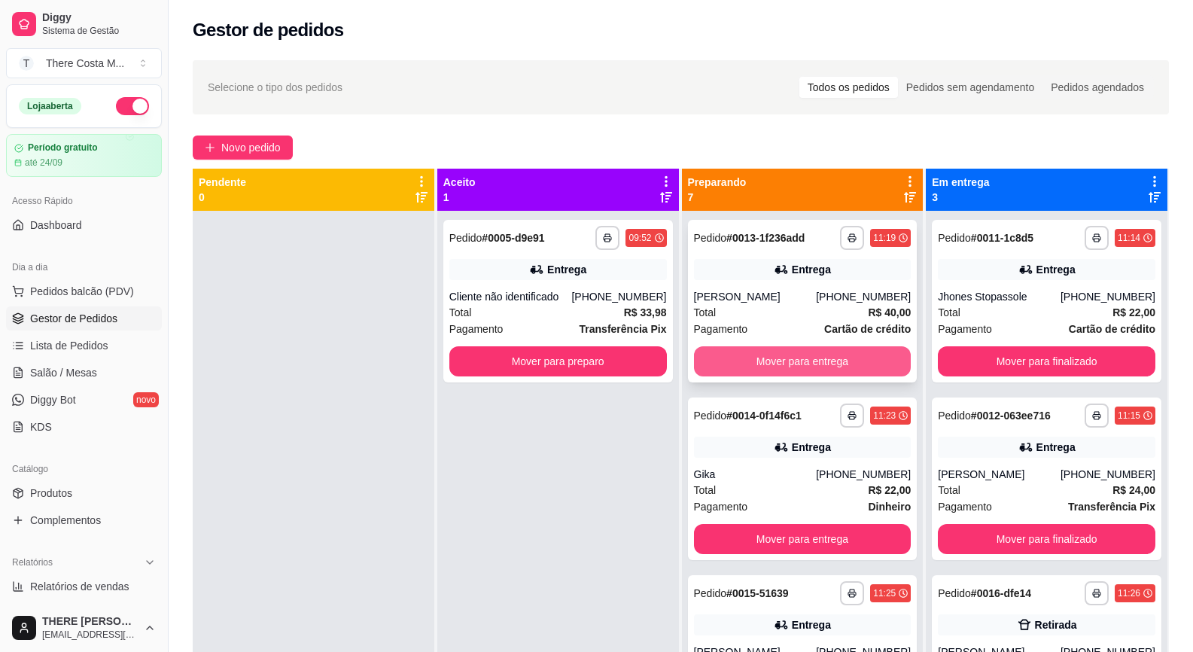
click at [830, 360] on button "Mover para entrega" at bounding box center [803, 361] width 218 height 30
click at [830, 360] on button "Mover para entrega" at bounding box center [802, 361] width 211 height 29
click at [830, 360] on button "Mover para entrega" at bounding box center [803, 361] width 218 height 30
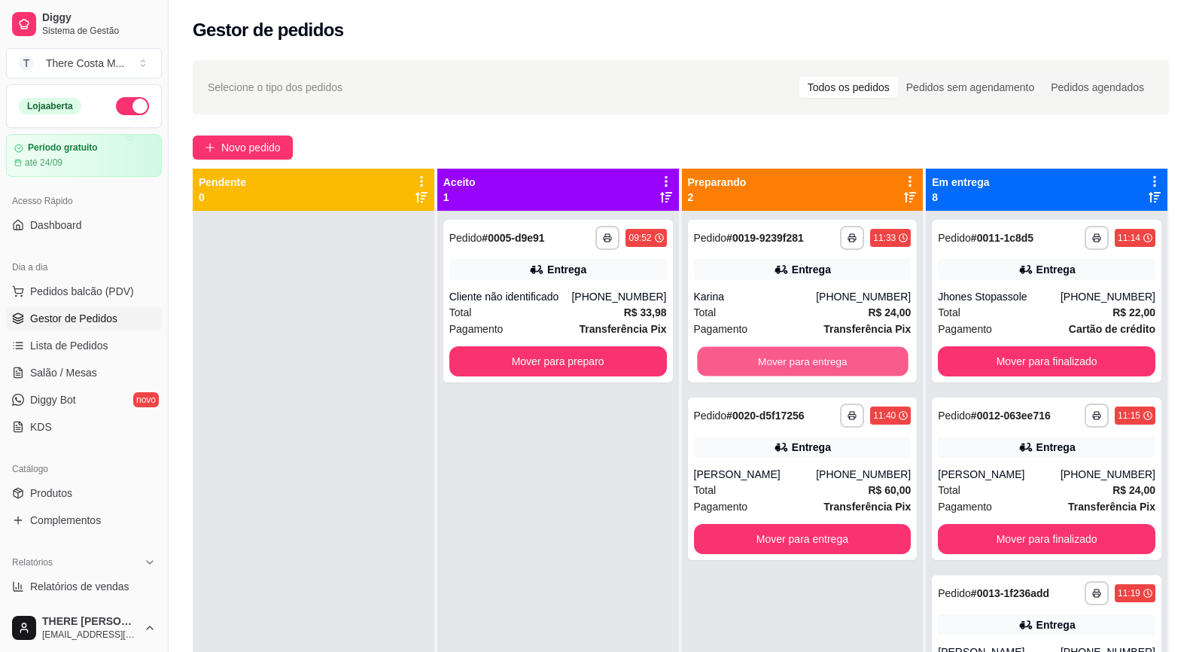
click at [830, 360] on button "Mover para entrega" at bounding box center [802, 361] width 211 height 29
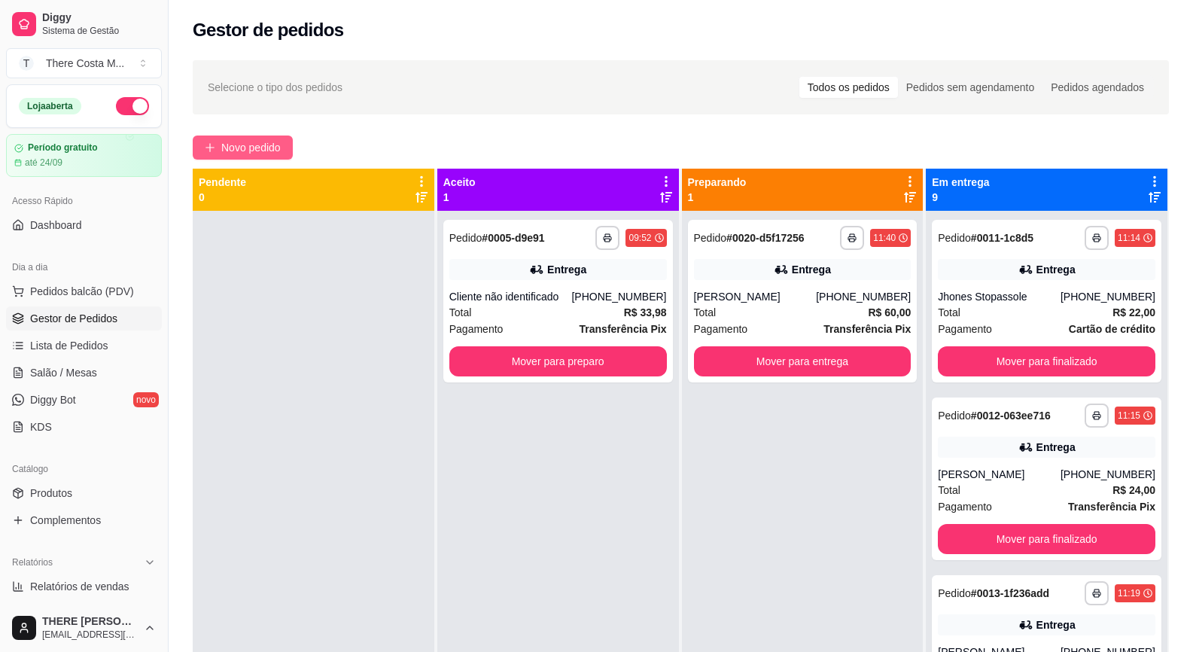
click at [277, 145] on span "Novo pedido" at bounding box center [250, 147] width 59 height 17
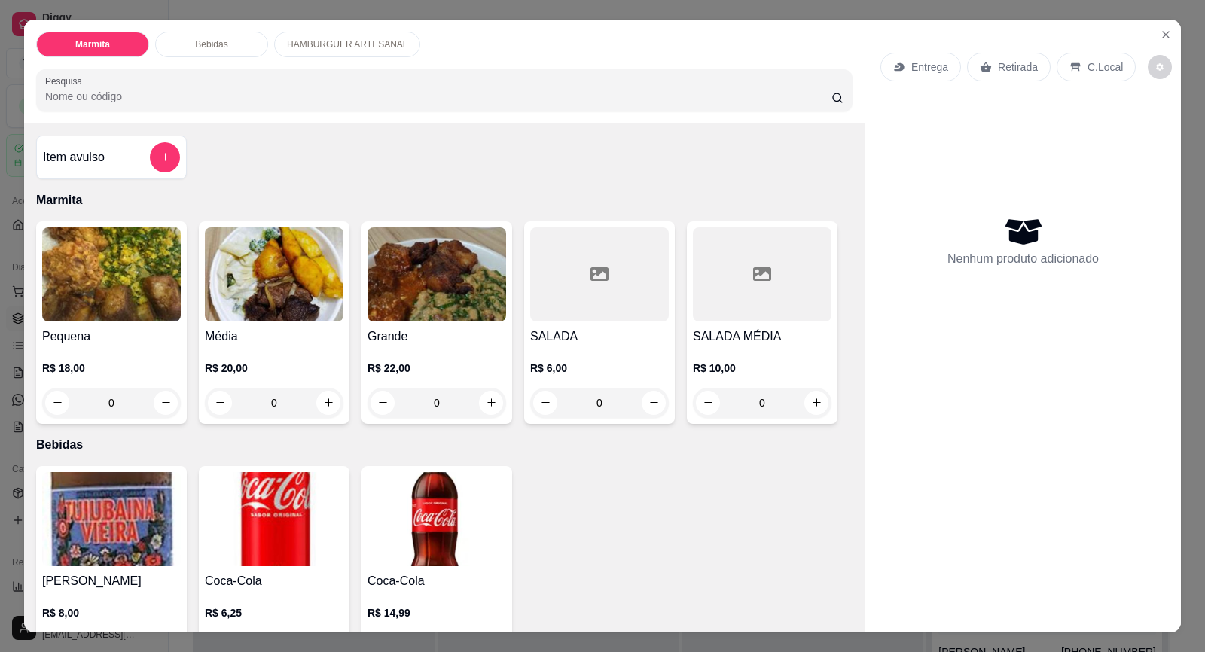
click at [1010, 75] on div "Retirada" at bounding box center [1009, 67] width 84 height 29
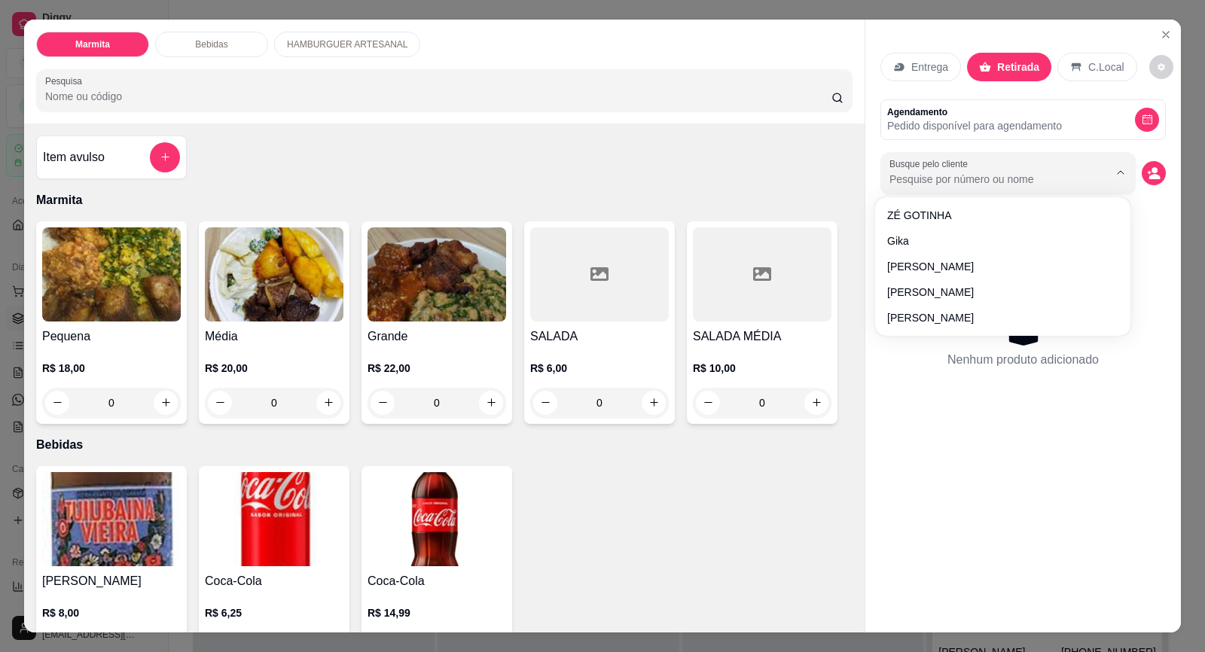
click at [1004, 173] on input "Busque pelo cliente" at bounding box center [986, 179] width 195 height 15
paste input "15 99758-9037"
type input "15 99758-9037"
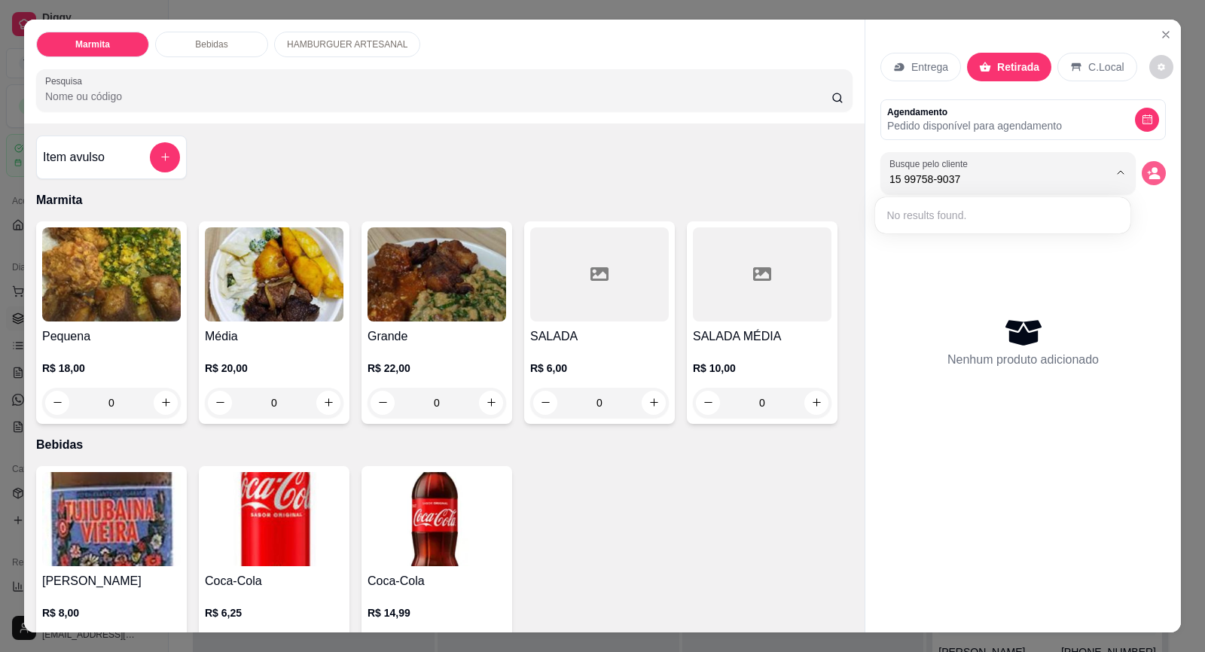
click at [1153, 175] on icon "decrease-product-quantity" at bounding box center [1154, 173] width 14 height 14
click at [1153, 172] on icon "decrease-product-quantity" at bounding box center [1153, 172] width 13 height 13
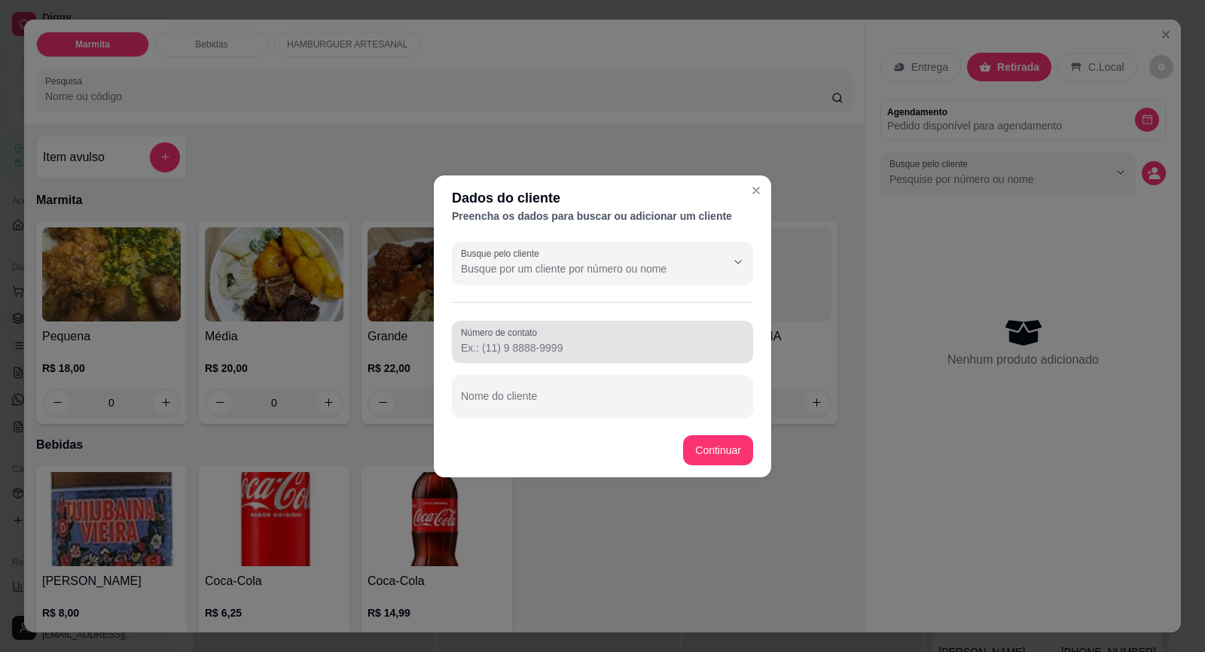
click at [525, 349] on input "Número de contato" at bounding box center [602, 347] width 283 height 15
paste input "[PHONE_NUMBER]"
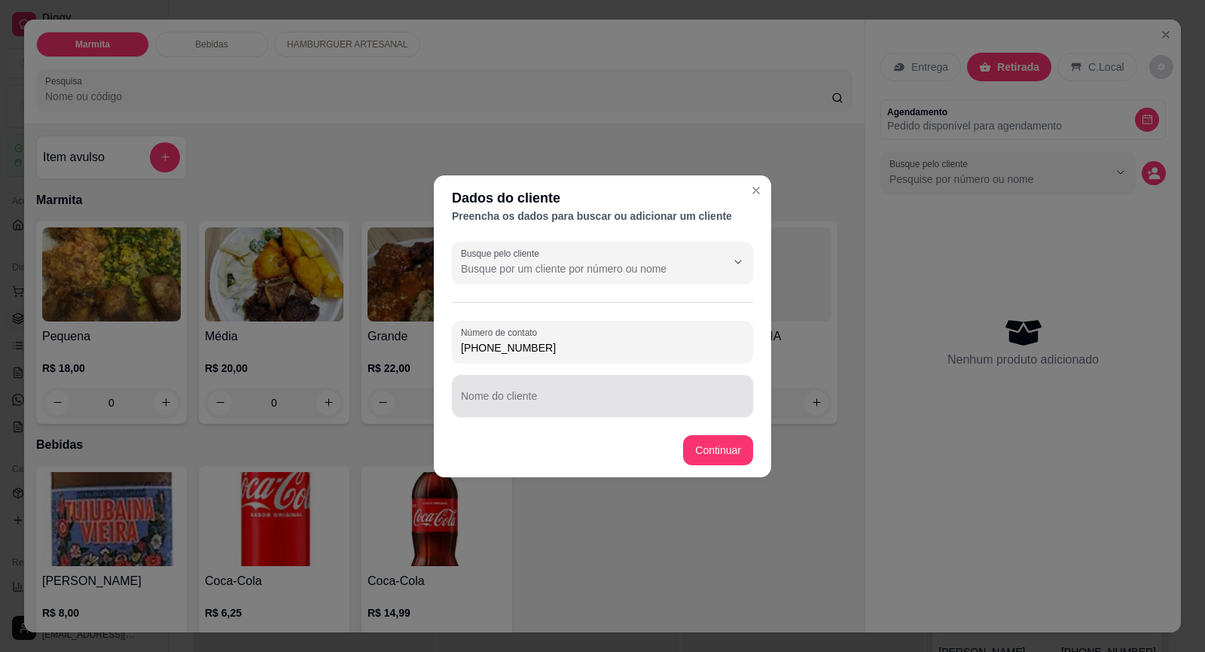
type input "[PHONE_NUMBER]"
click at [521, 393] on div at bounding box center [602, 396] width 283 height 30
type input "c"
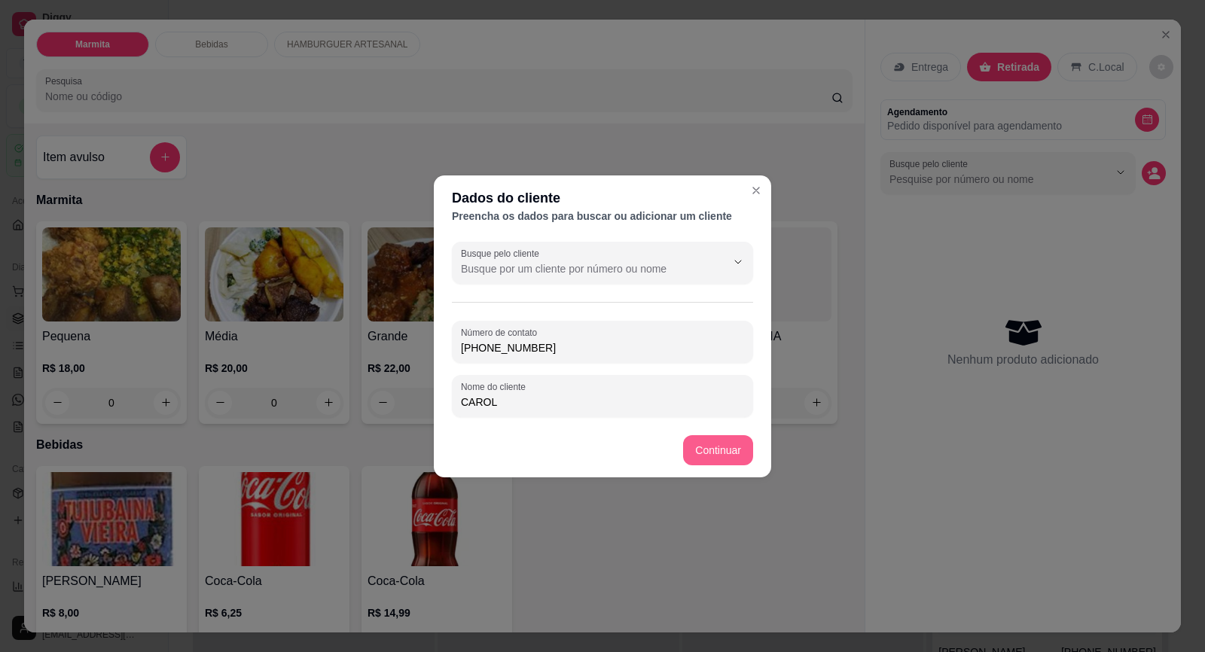
type input "CAROL"
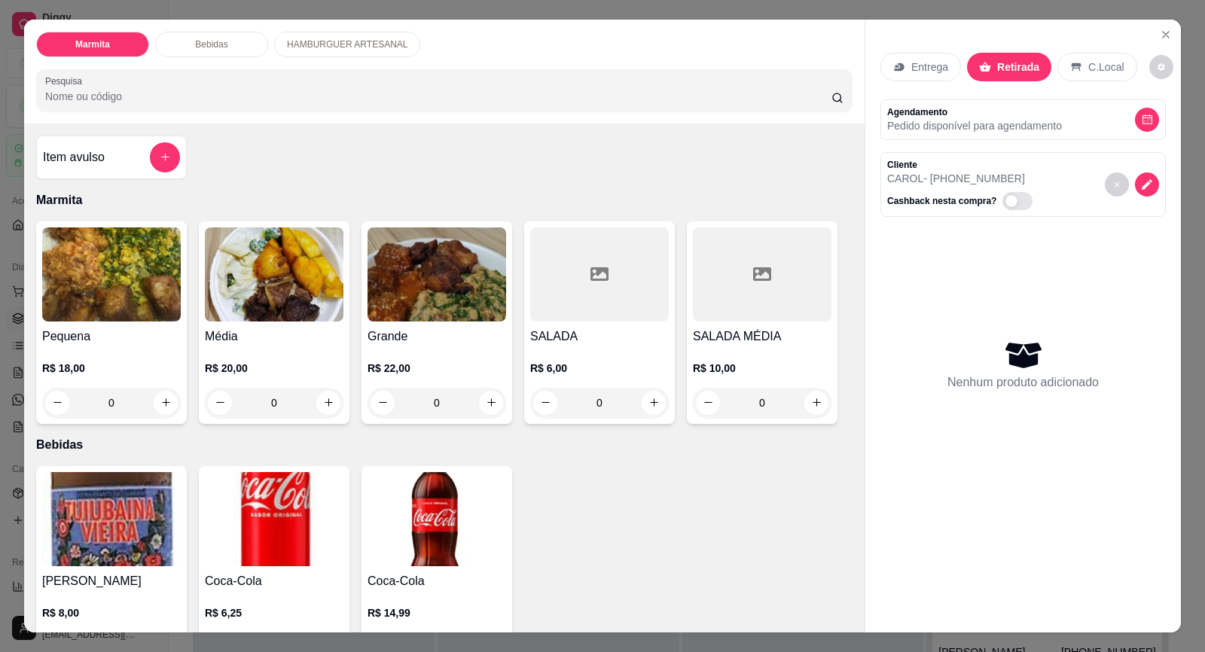
click at [143, 290] on img at bounding box center [111, 274] width 139 height 94
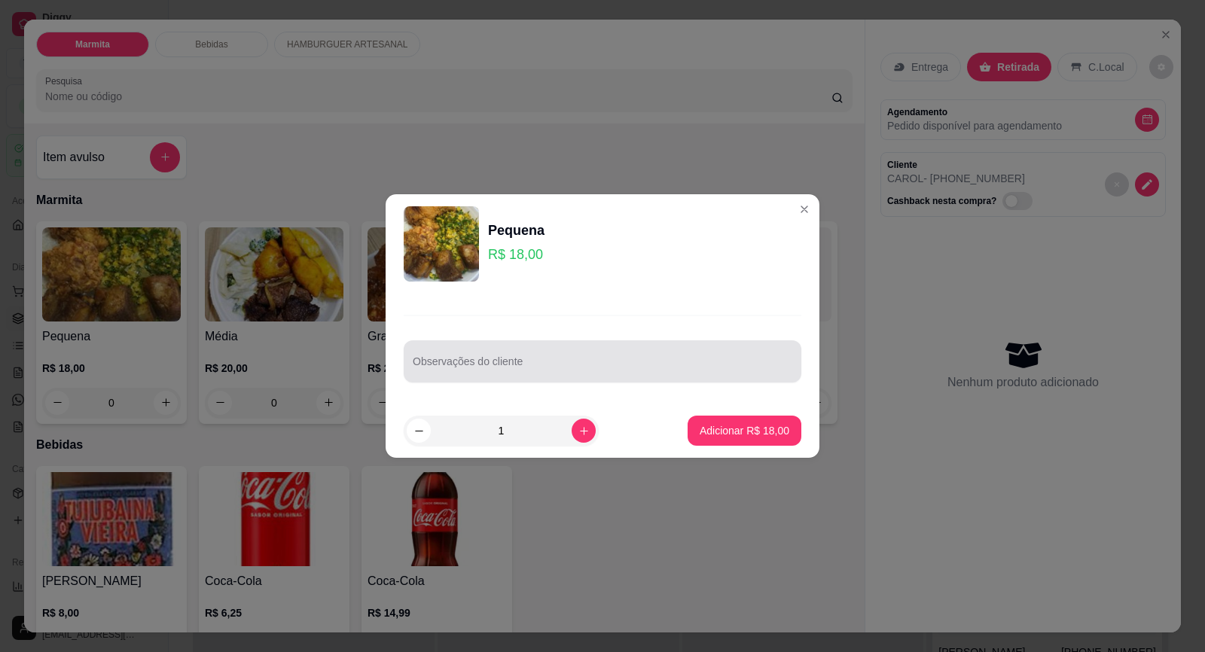
click at [459, 354] on div at bounding box center [602, 361] width 379 height 30
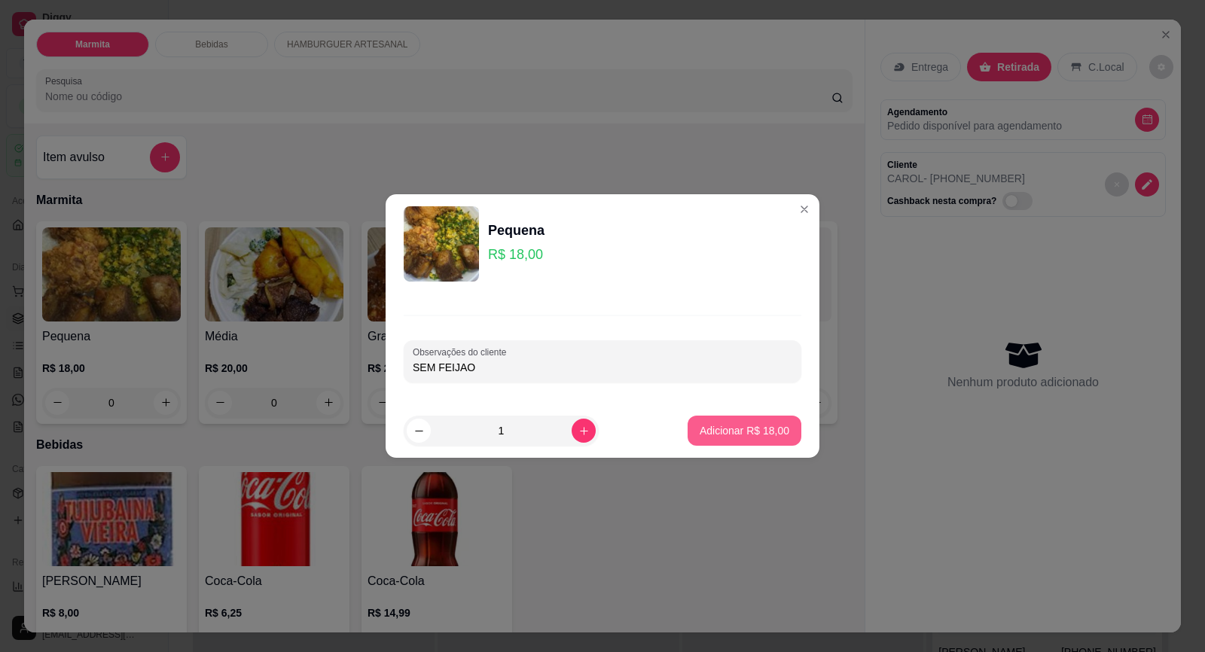
type input "SEM FEIJAO"
click at [762, 443] on button "Adicionar R$ 18,00" at bounding box center [744, 430] width 111 height 29
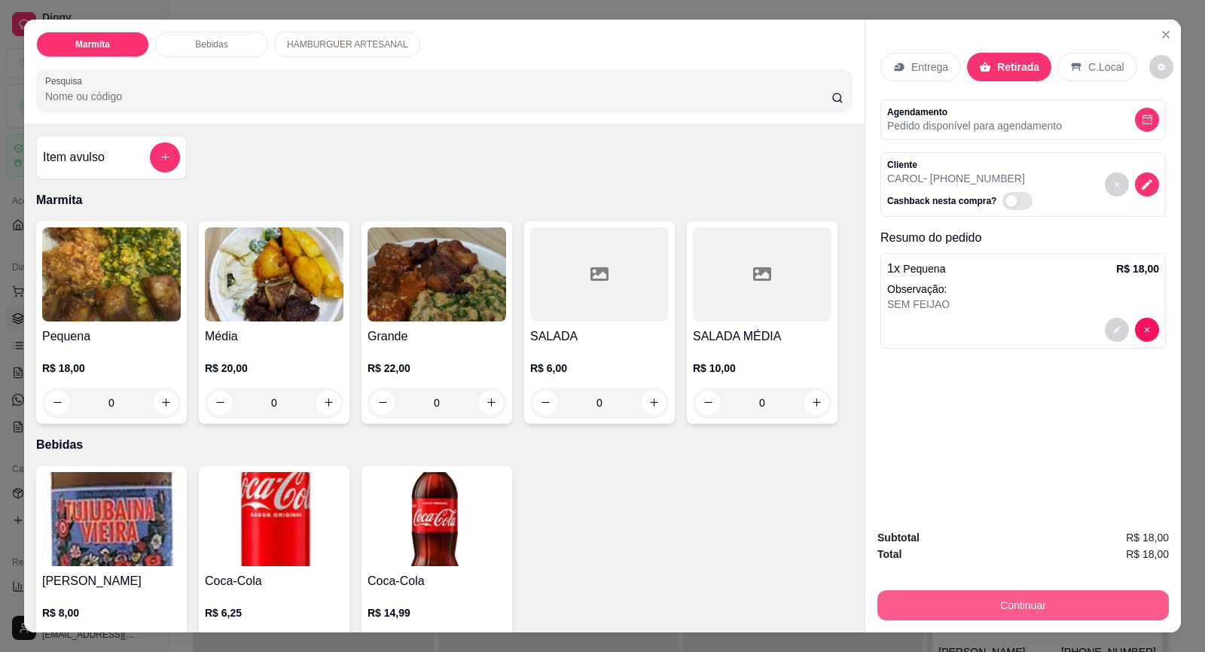
click at [1081, 617] on button "Continuar" at bounding box center [1022, 605] width 291 height 30
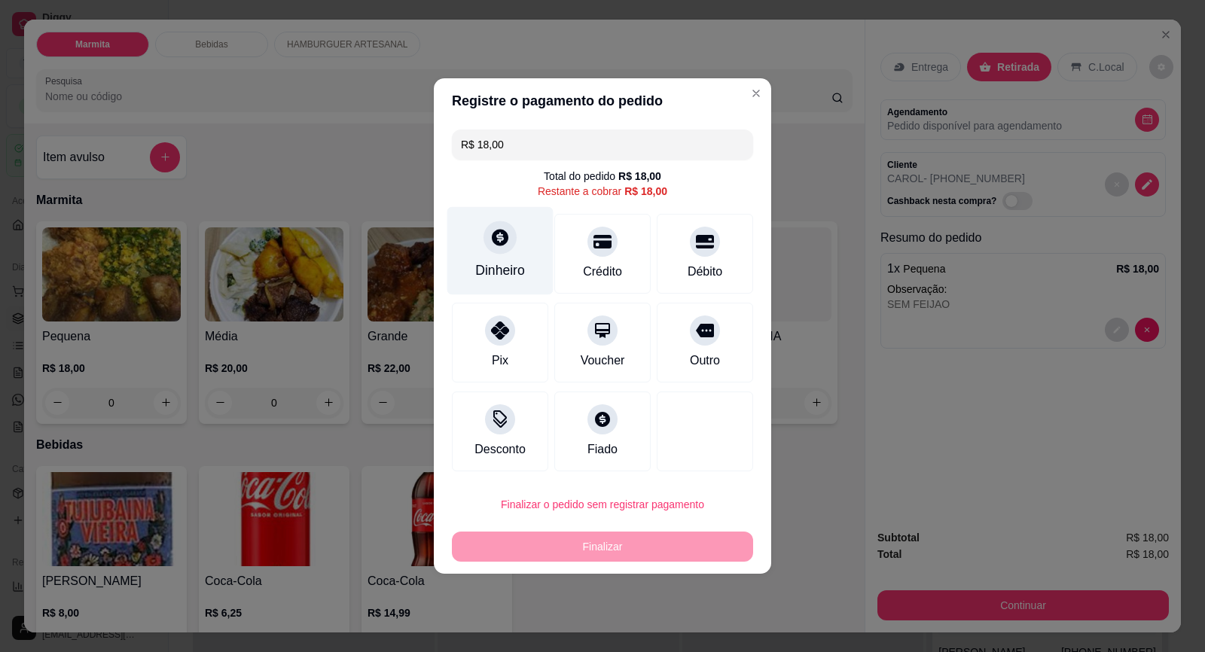
click at [505, 251] on div at bounding box center [499, 237] width 33 height 33
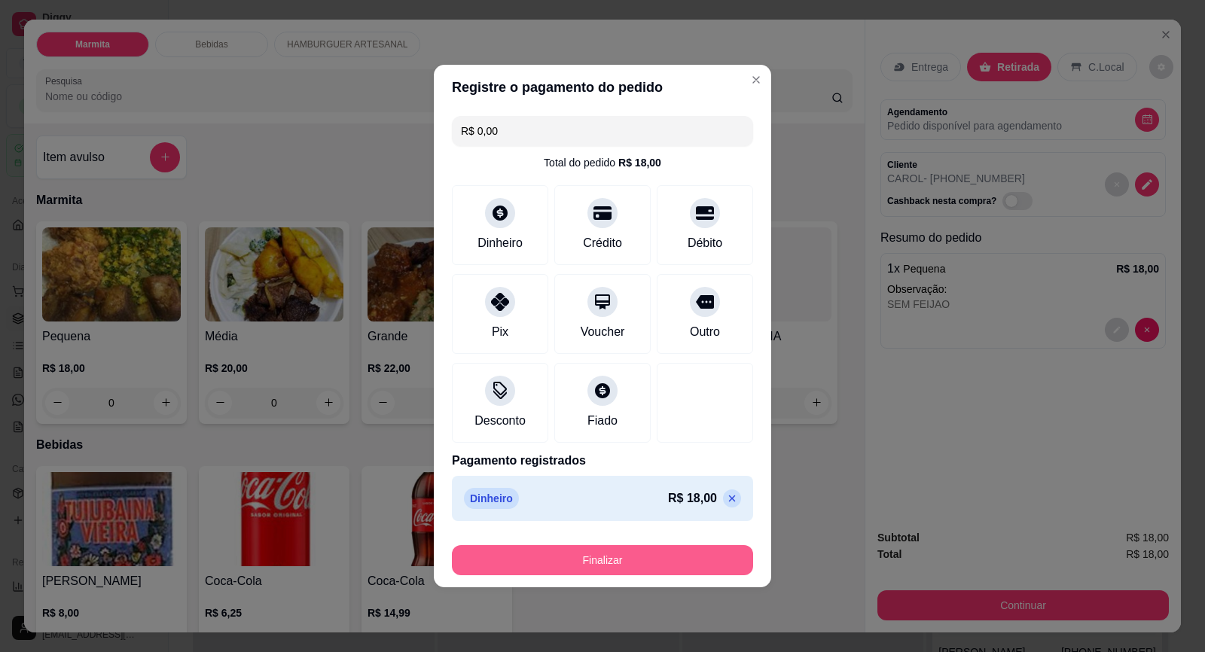
click at [684, 565] on button "Finalizar" at bounding box center [602, 560] width 301 height 30
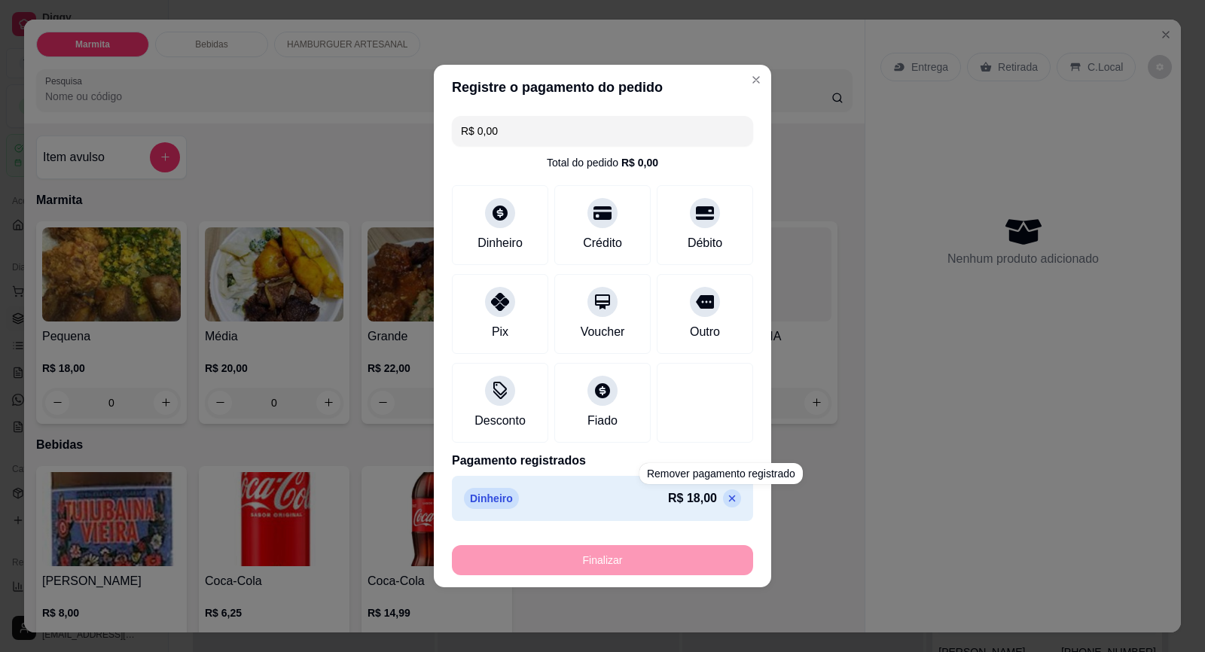
type input "-R$ 18,00"
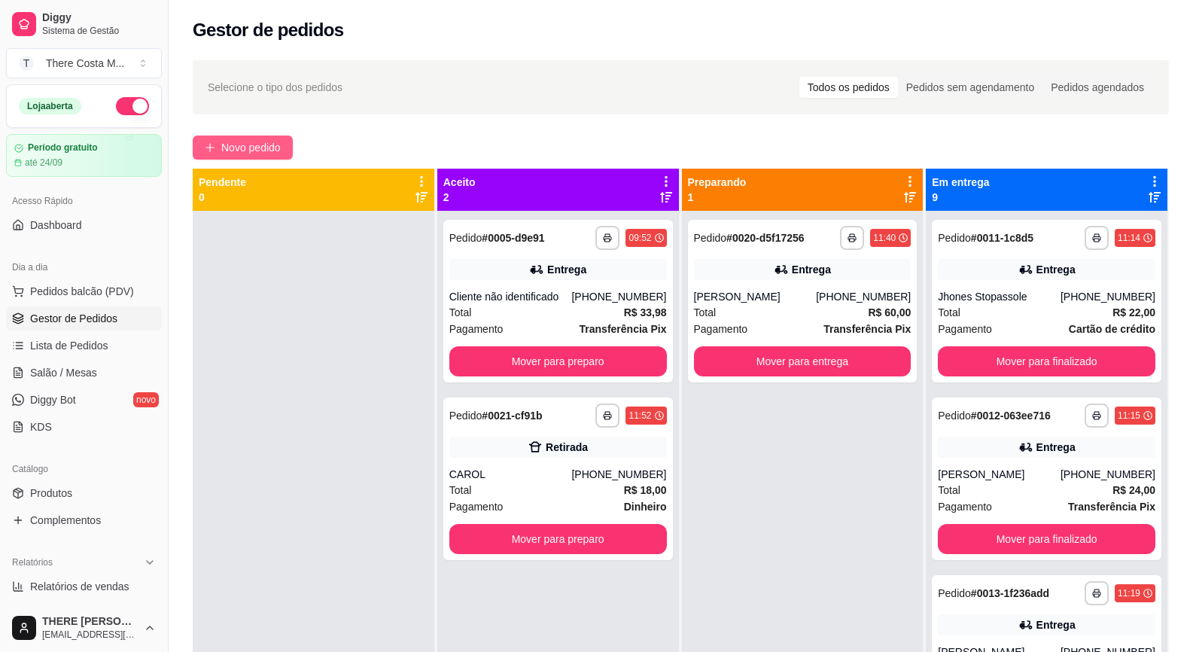
click at [264, 146] on span "Novo pedido" at bounding box center [250, 147] width 59 height 17
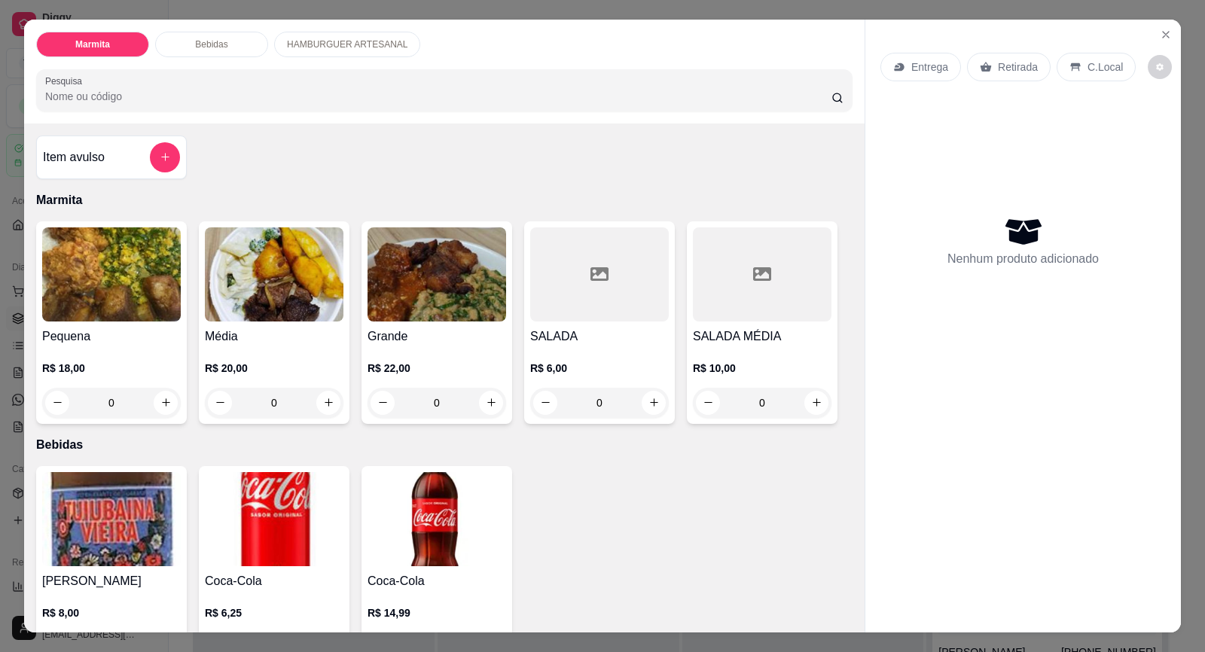
click at [1008, 69] on p "Retirada" at bounding box center [1017, 66] width 40 height 15
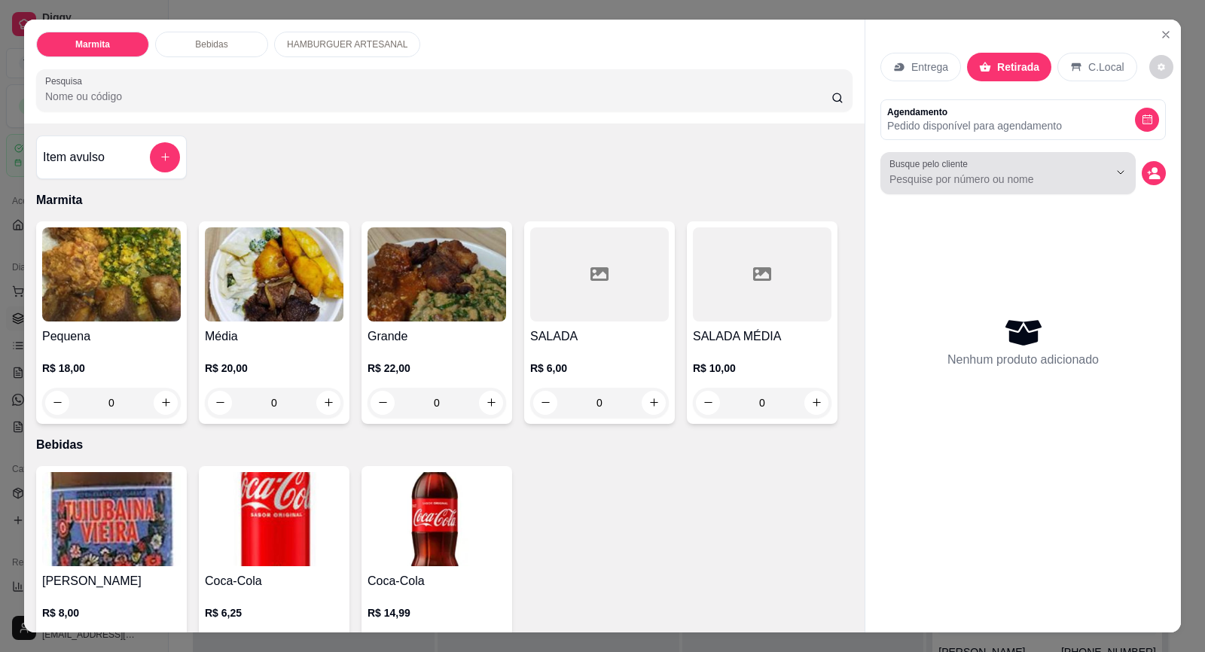
click at [1000, 165] on div at bounding box center [1007, 173] width 237 height 30
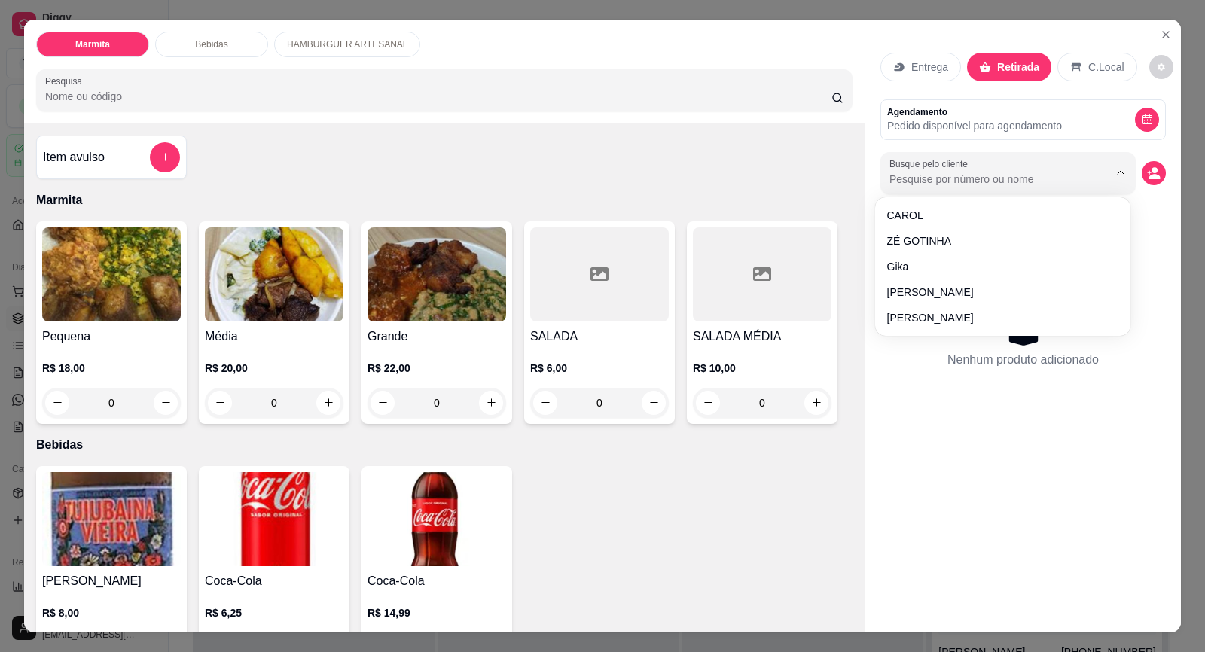
paste input "15 99697-1670"
type input "15 99697-1670"
click at [1152, 173] on icon "decrease-product-quantity" at bounding box center [1154, 173] width 14 height 14
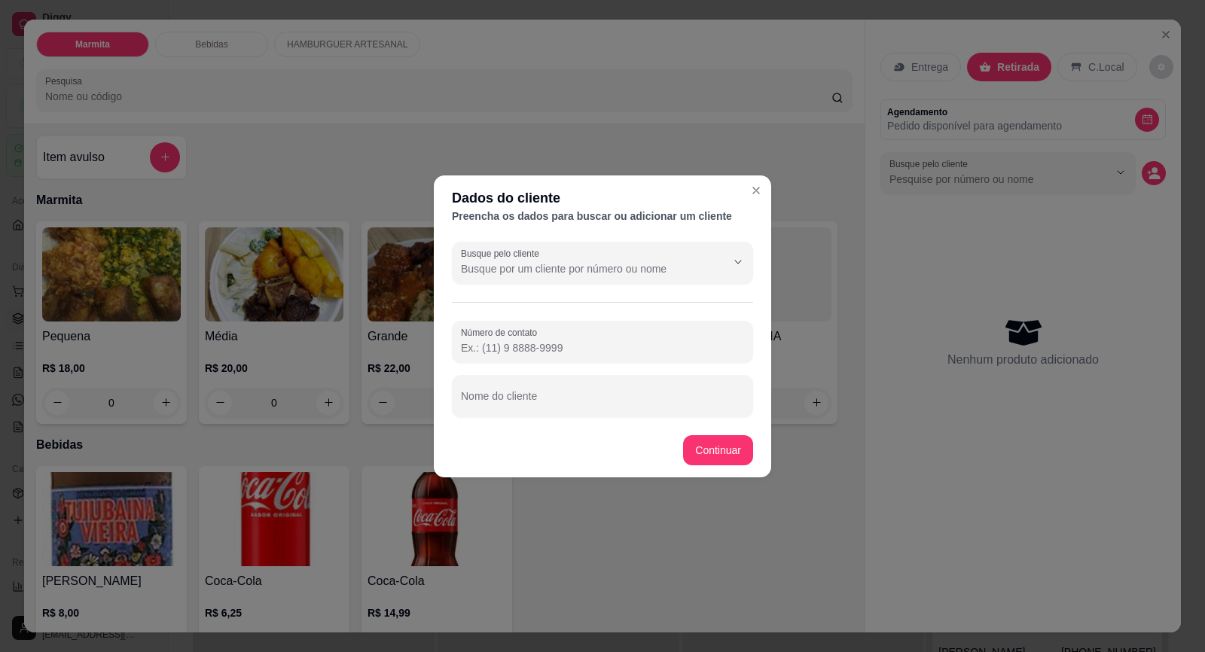
click at [623, 348] on input "Número de contato" at bounding box center [602, 347] width 283 height 15
paste input "[PHONE_NUMBER]"
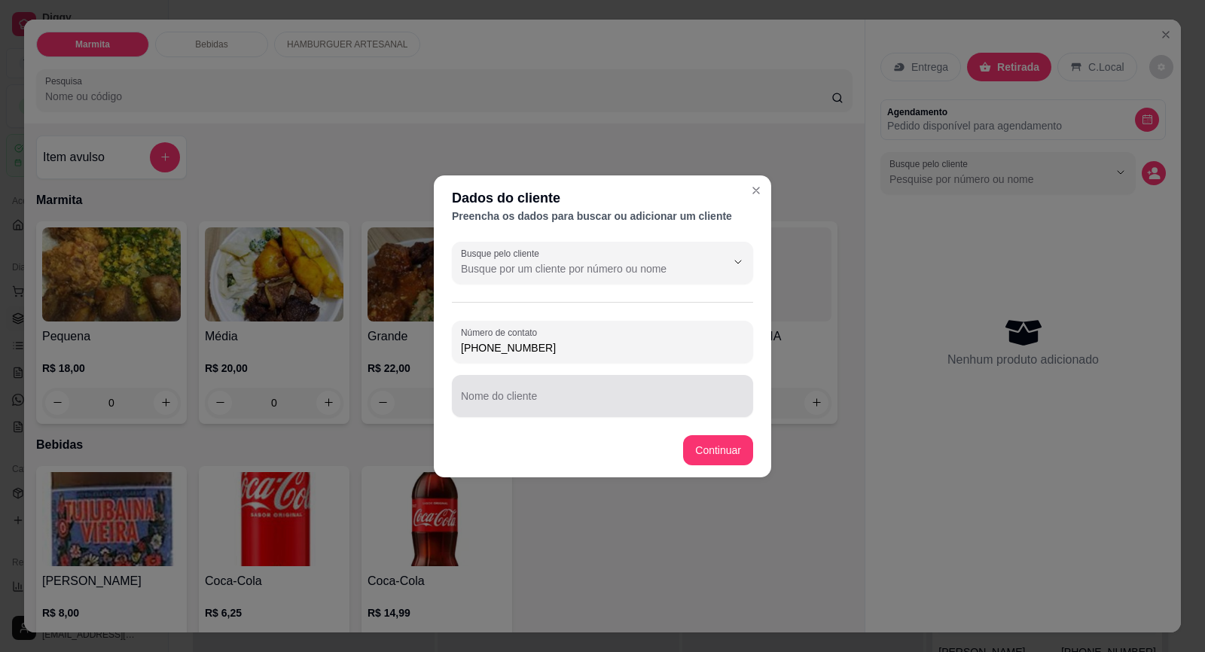
type input "[PHONE_NUMBER]"
click at [602, 393] on div at bounding box center [602, 396] width 283 height 30
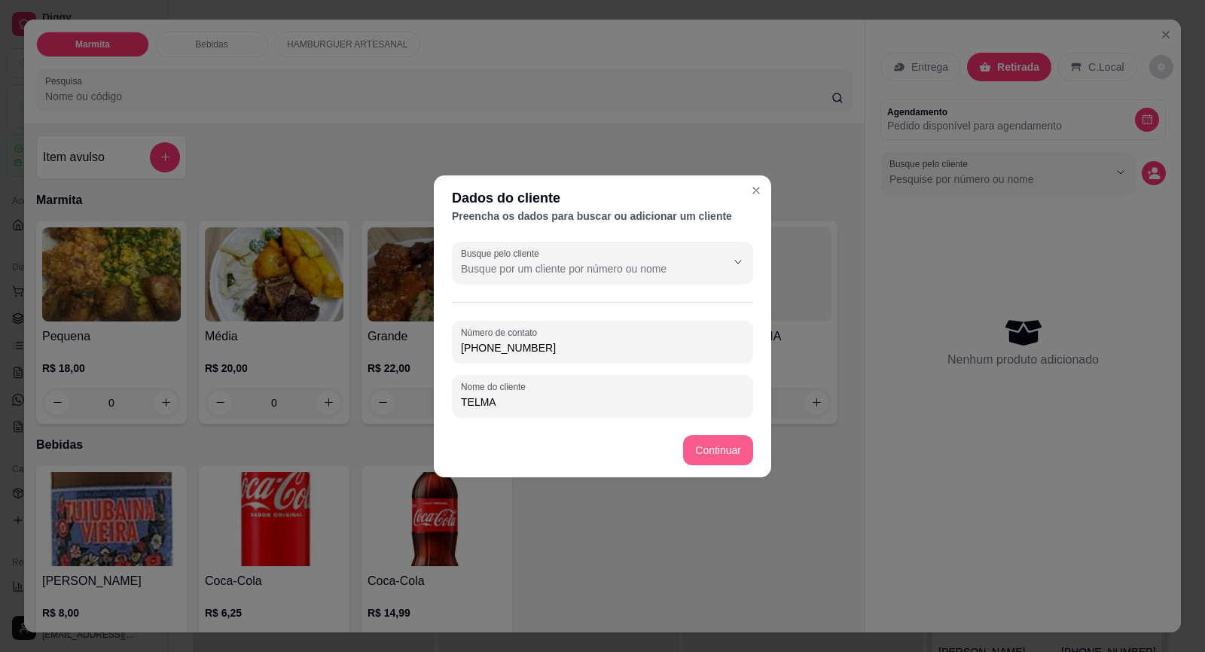
type input "TELMA"
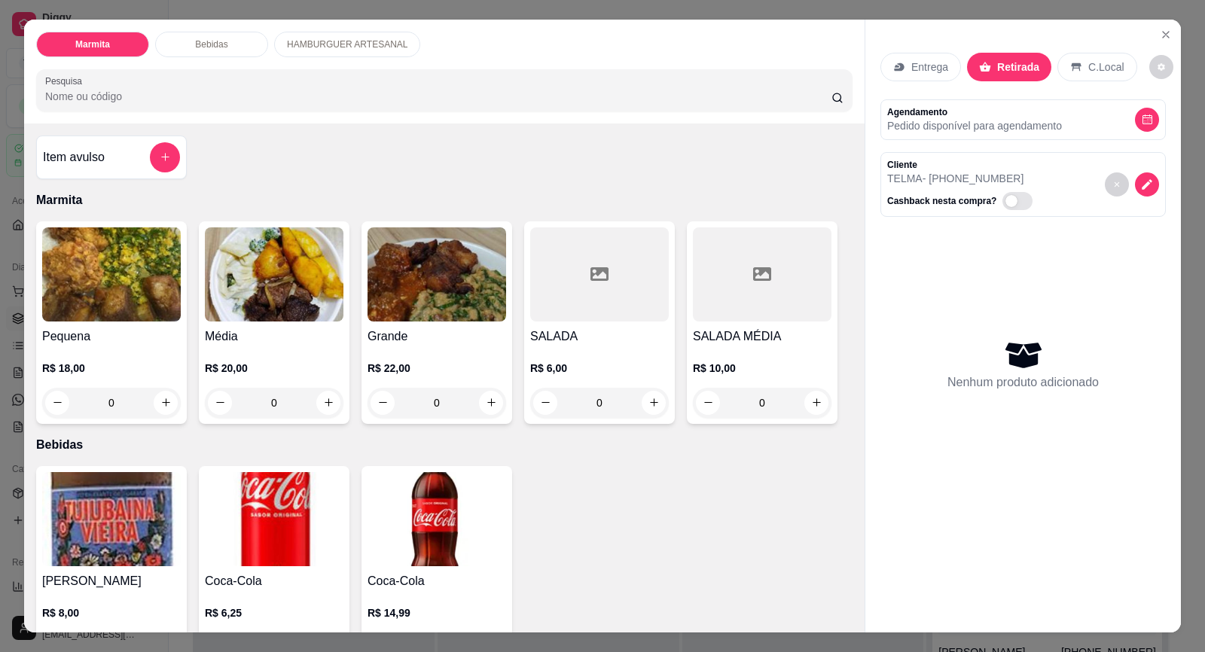
click at [270, 327] on h4 "Média" at bounding box center [274, 336] width 139 height 18
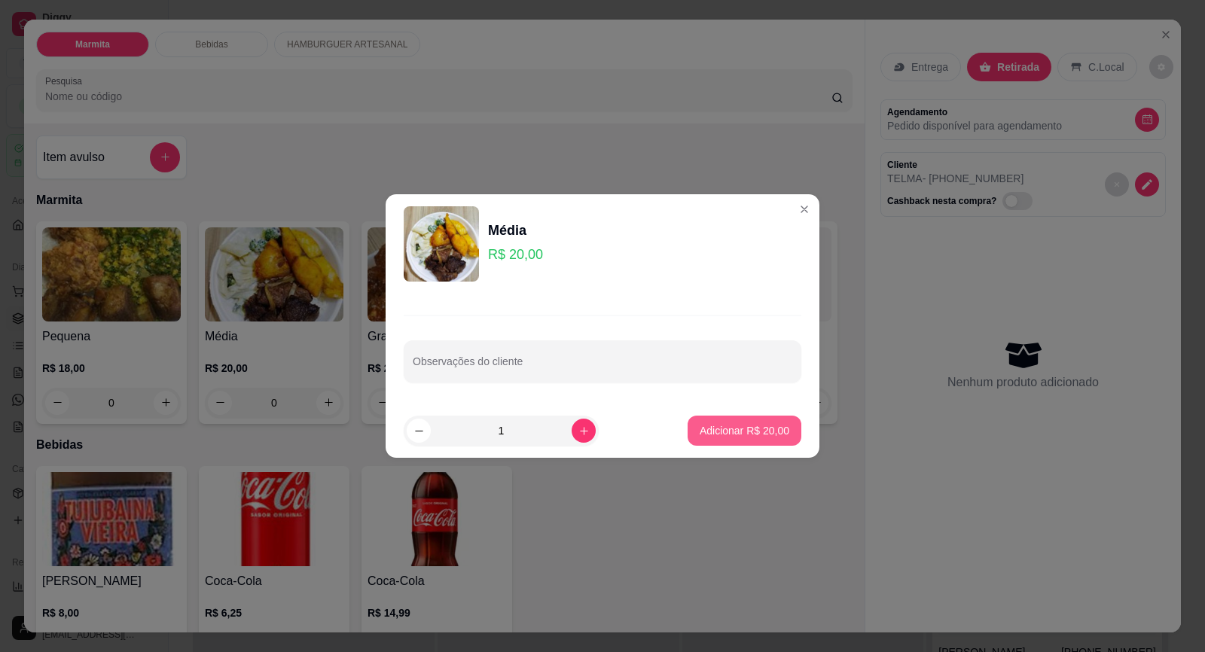
click at [743, 440] on button "Adicionar R$ 20,00" at bounding box center [744, 431] width 114 height 30
type input "1"
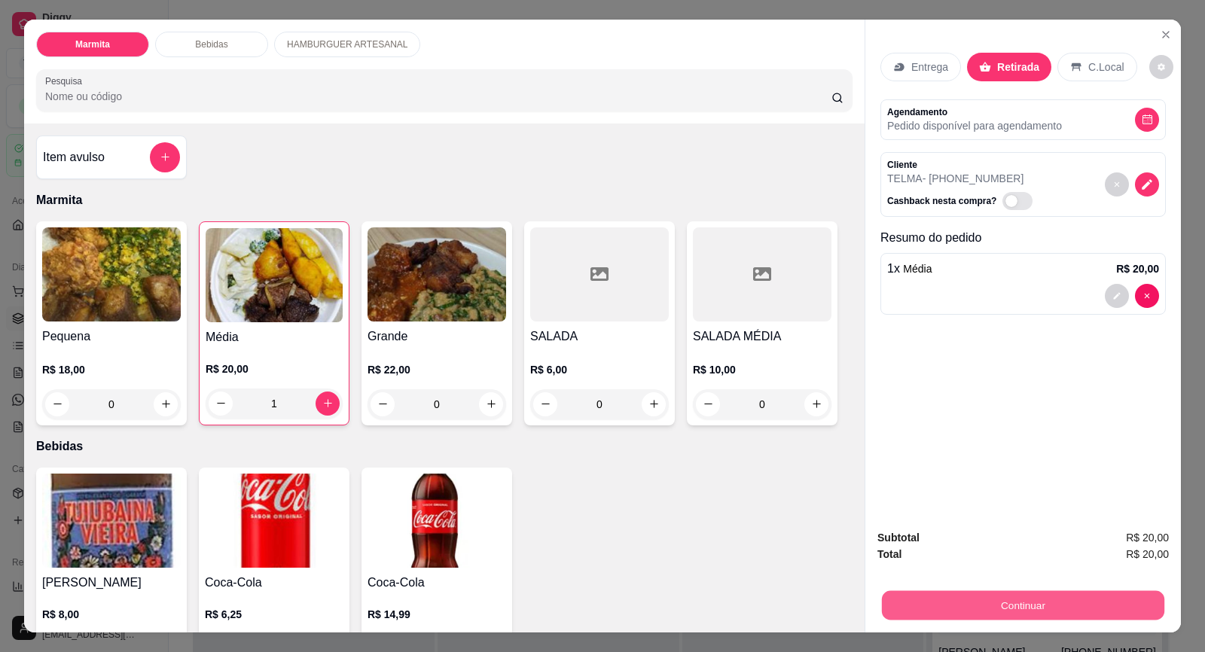
click at [1034, 602] on button "Continuar" at bounding box center [1023, 605] width 282 height 29
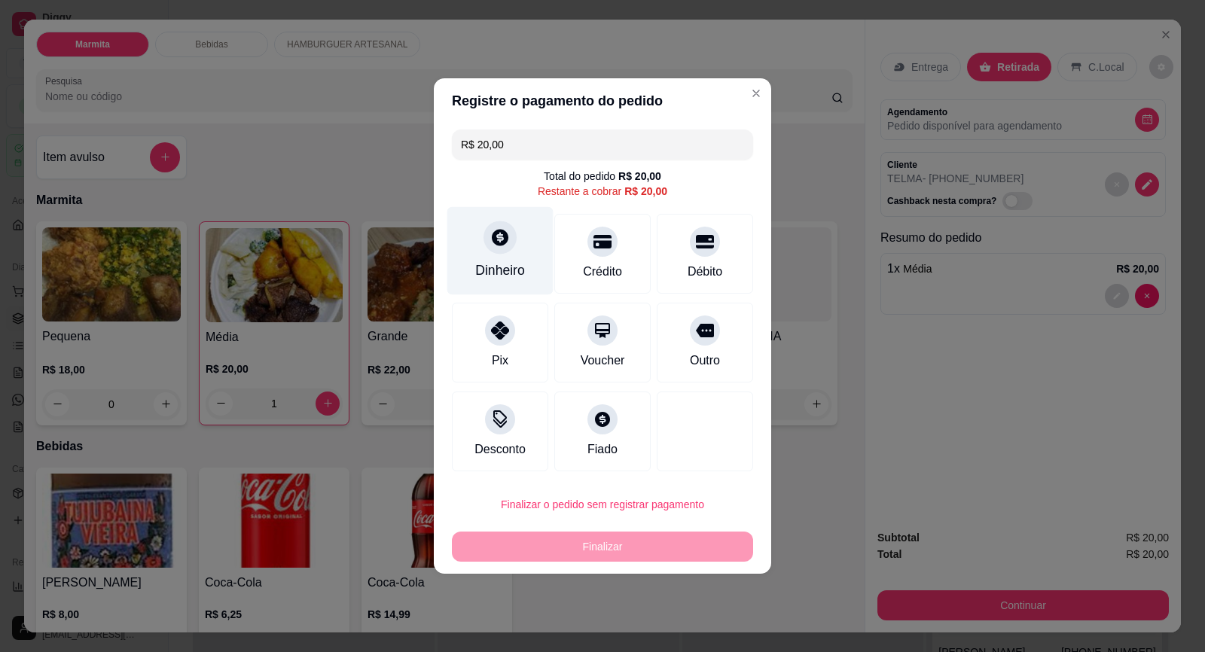
click at [506, 247] on icon at bounding box center [500, 237] width 20 height 20
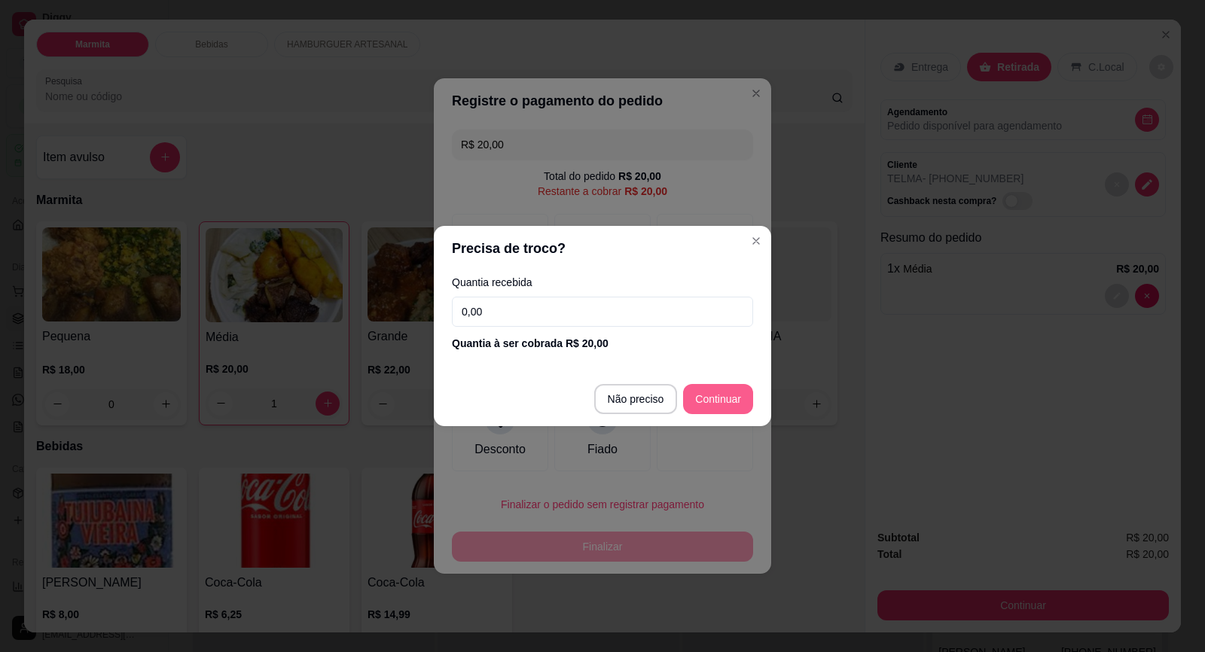
type input "R$ 0,00"
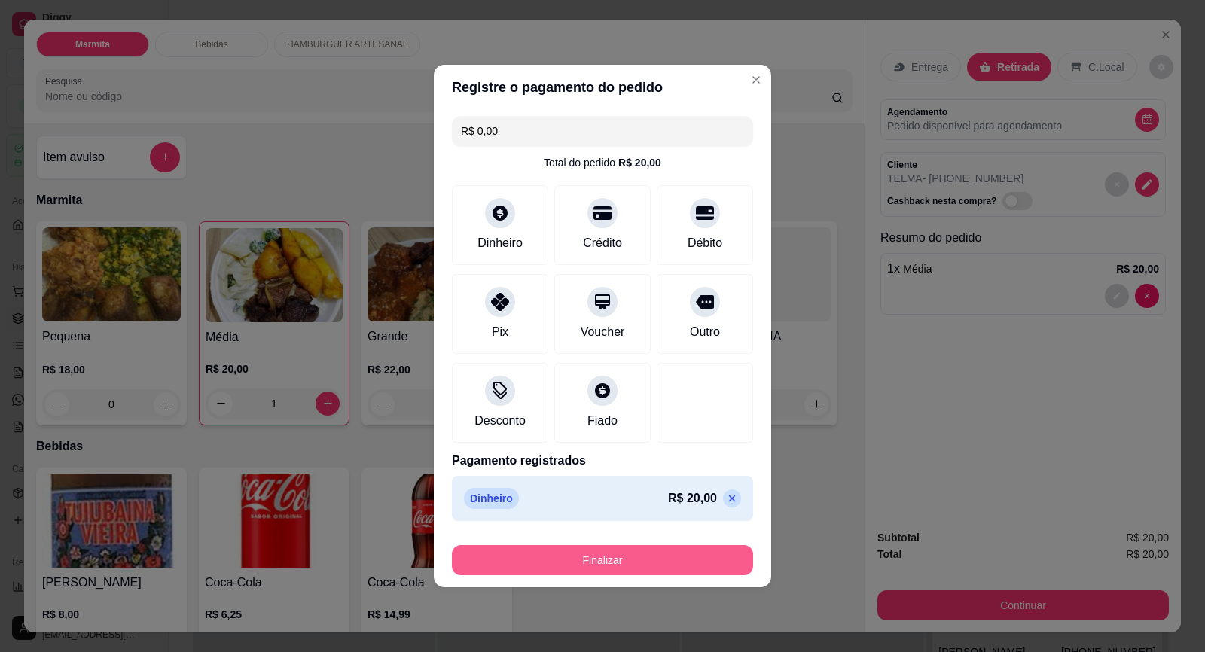
click at [665, 553] on button "Finalizar" at bounding box center [602, 560] width 301 height 30
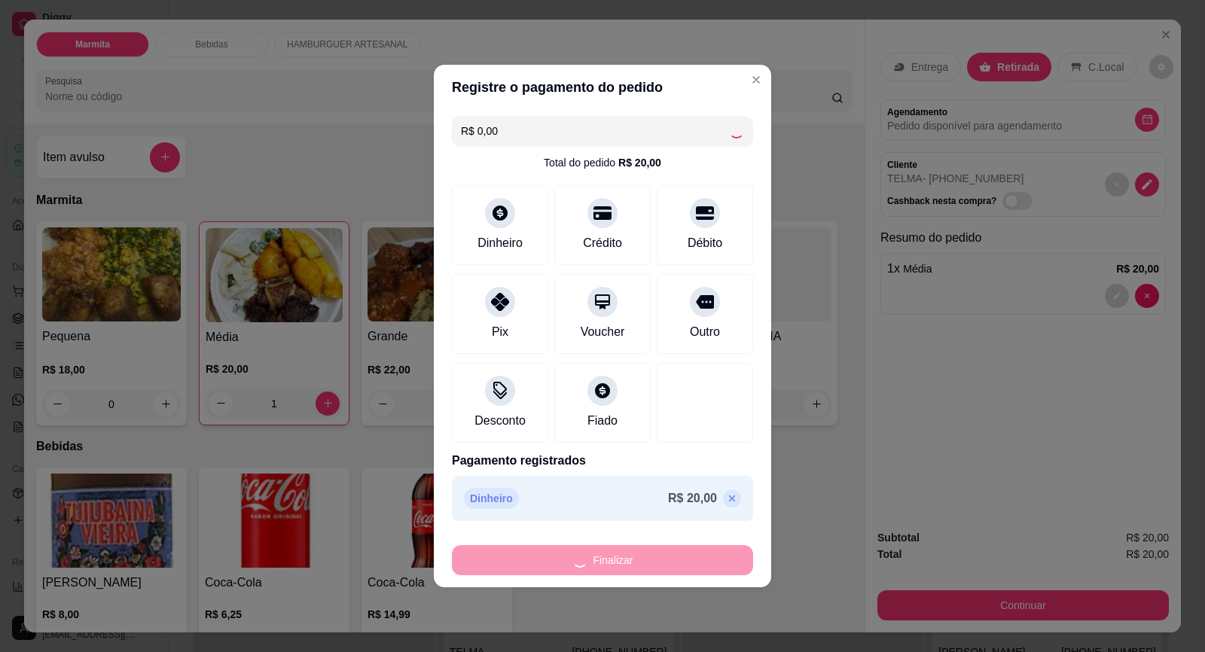
type input "0"
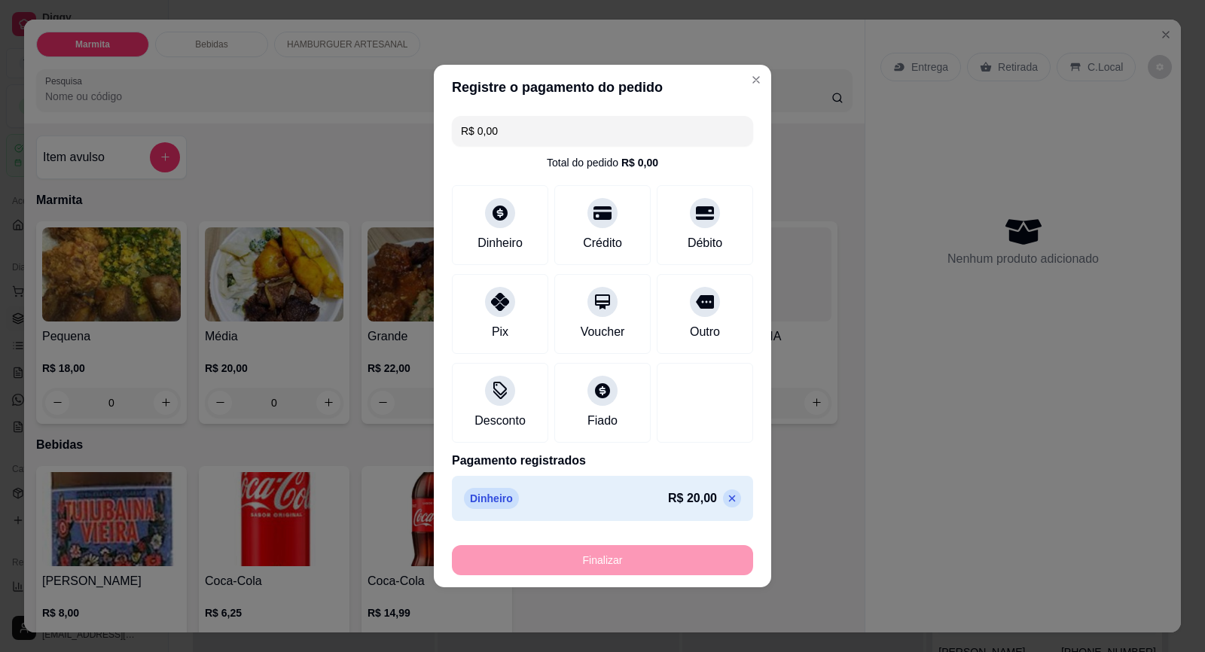
type input "-R$ 20,00"
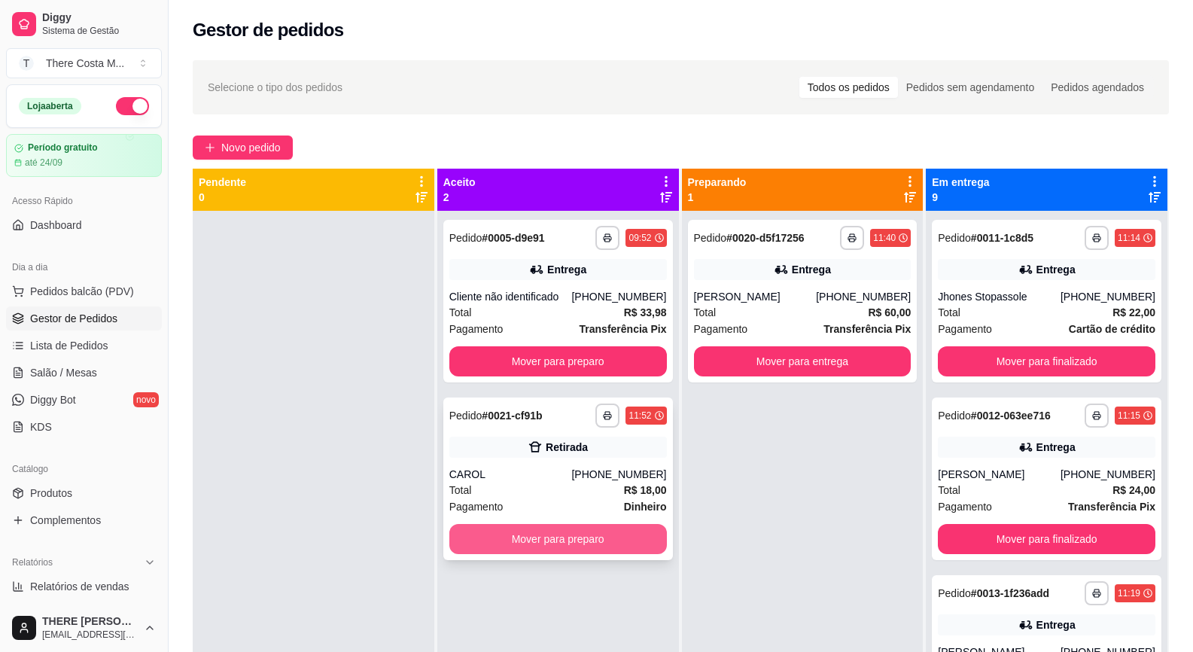
click at [614, 535] on button "Mover para preparo" at bounding box center [558, 539] width 218 height 30
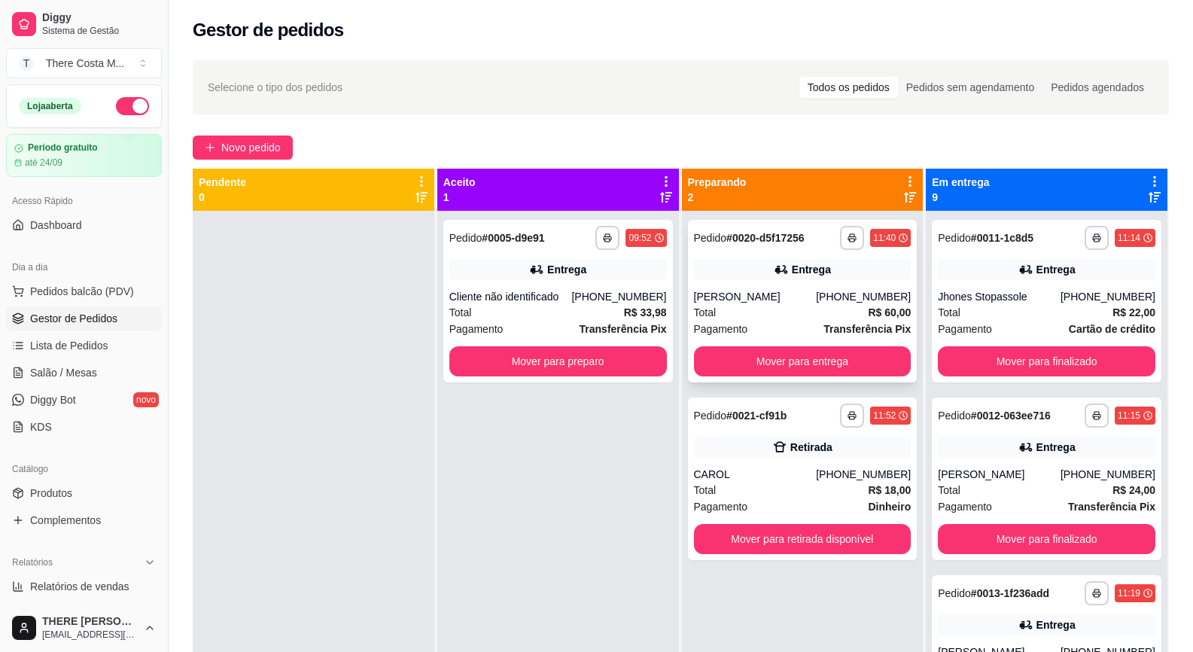
click at [763, 301] on div "[PERSON_NAME]" at bounding box center [755, 296] width 123 height 15
click at [94, 292] on span "Pedidos balcão (PDV)" at bounding box center [82, 291] width 104 height 15
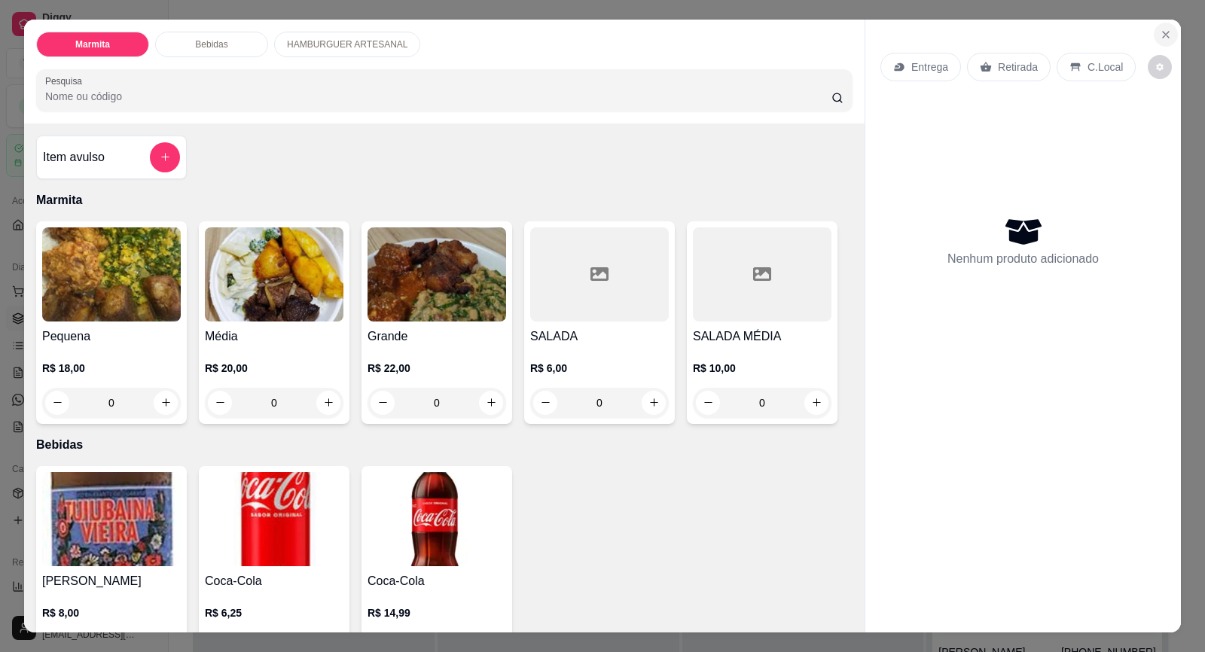
click at [1159, 32] on icon "Close" at bounding box center [1165, 35] width 12 height 12
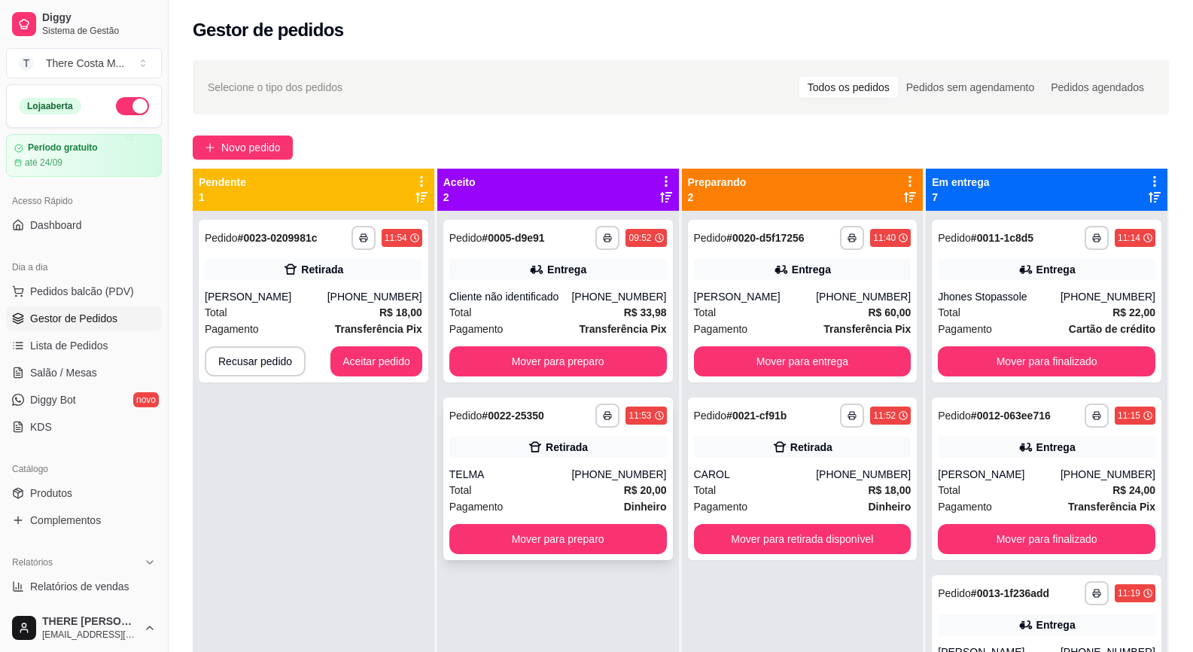
click at [574, 483] on div "Total R$ 20,00" at bounding box center [558, 490] width 218 height 17
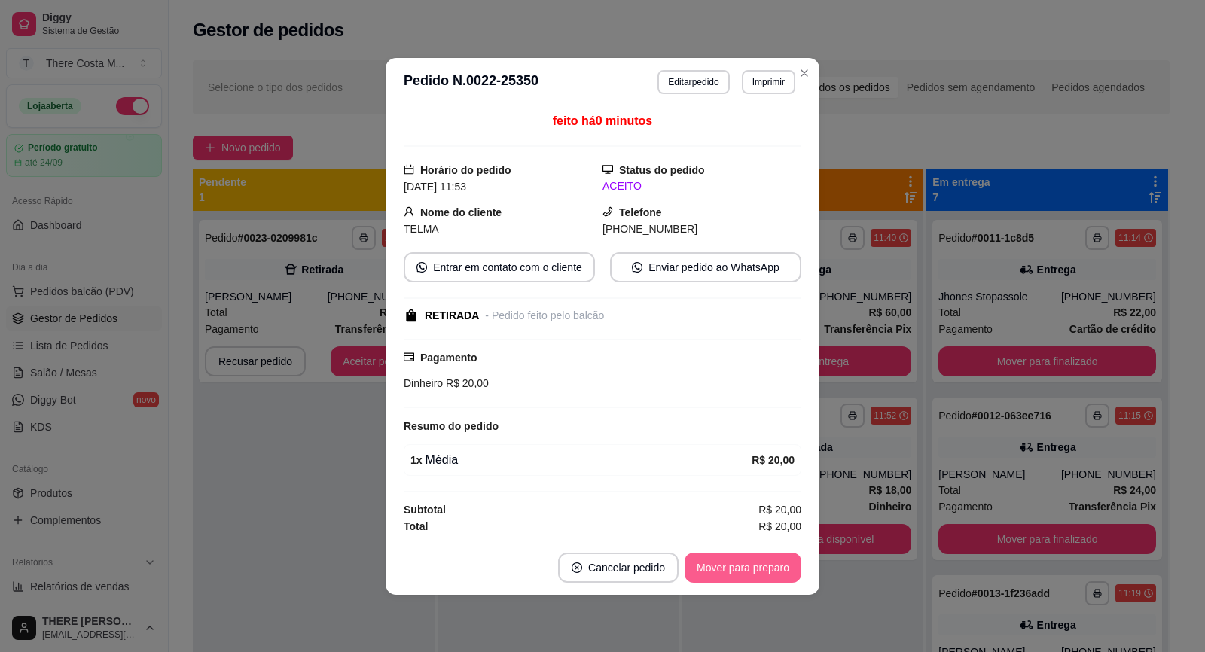
click at [730, 562] on button "Mover para preparo" at bounding box center [742, 568] width 117 height 30
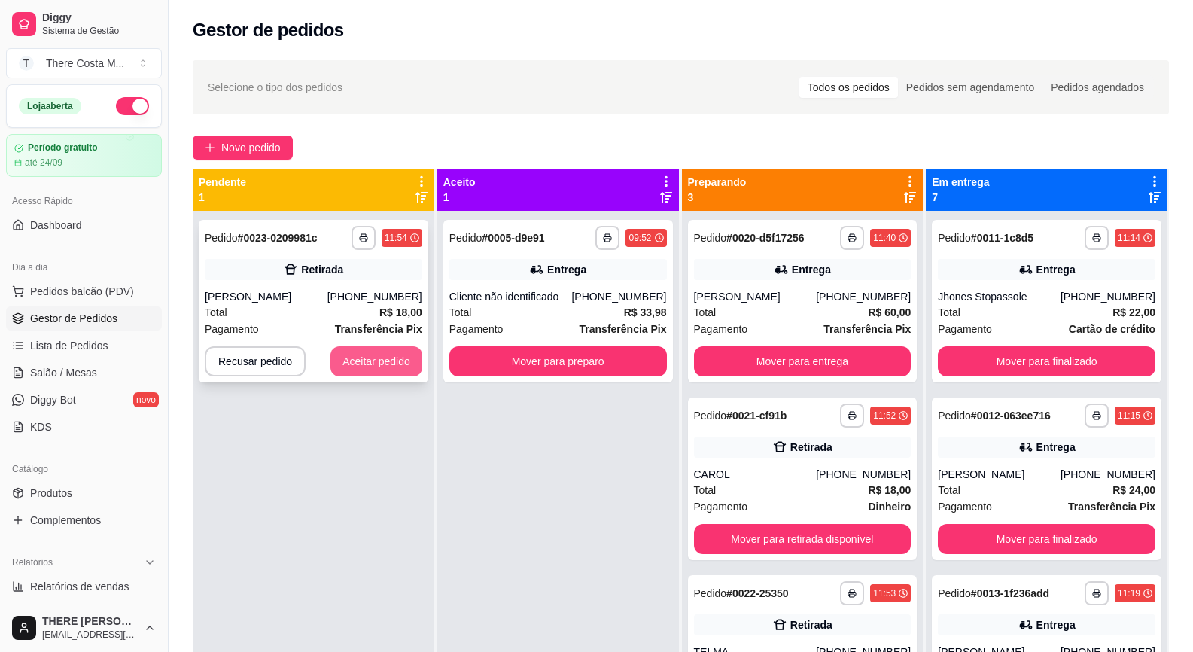
click at [388, 361] on button "Aceitar pedido" at bounding box center [376, 361] width 92 height 30
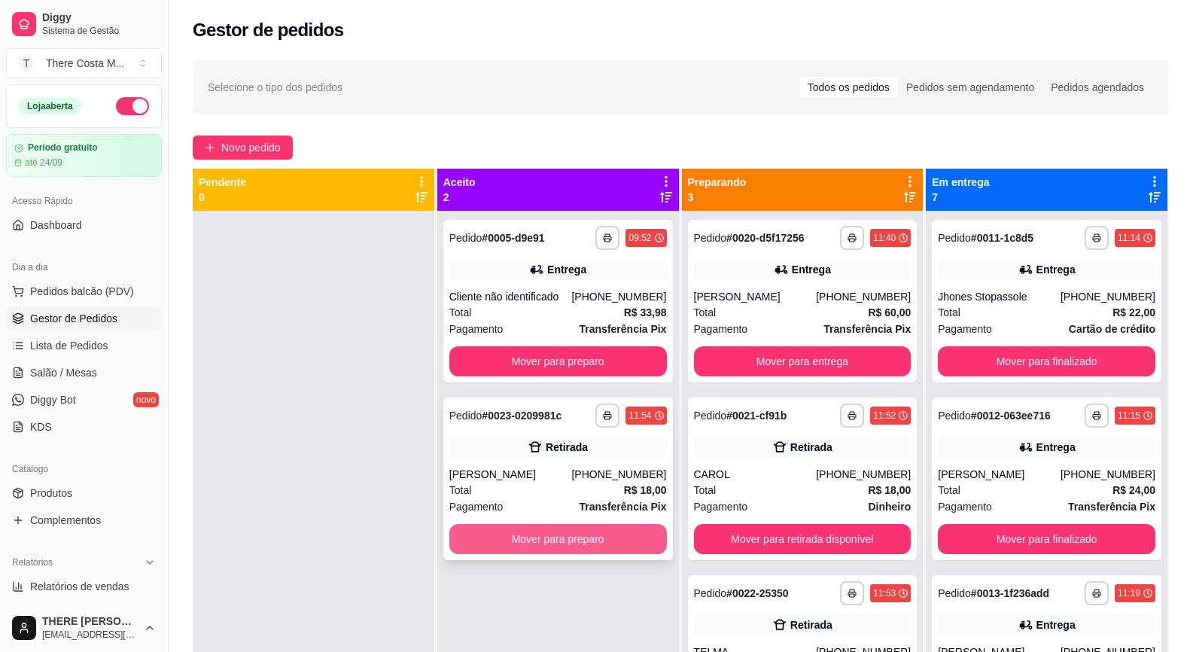
click at [611, 538] on button "Mover para preparo" at bounding box center [558, 539] width 218 height 30
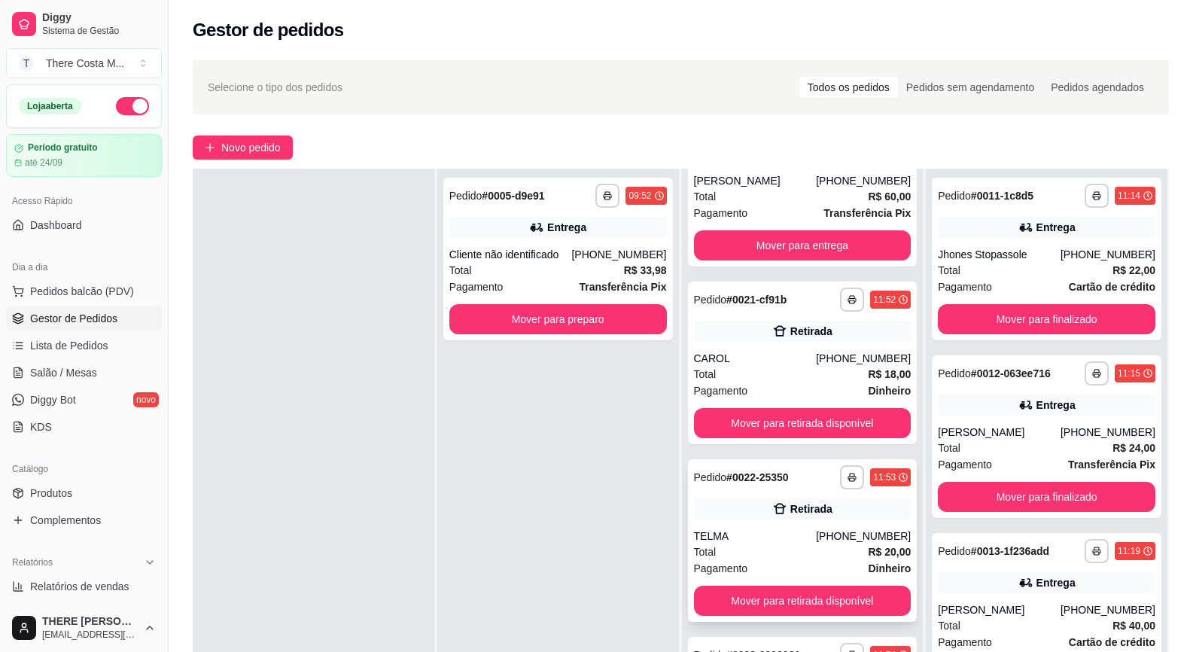
scroll to position [75, 0]
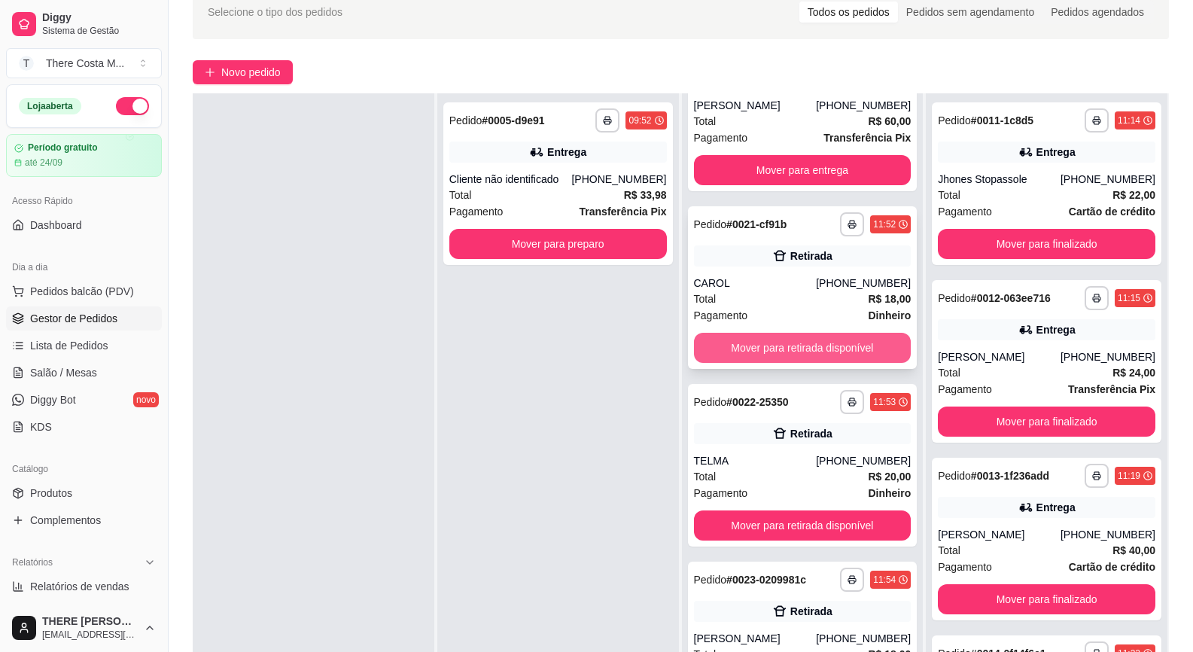
click at [806, 352] on button "Mover para retirada disponível" at bounding box center [803, 348] width 218 height 30
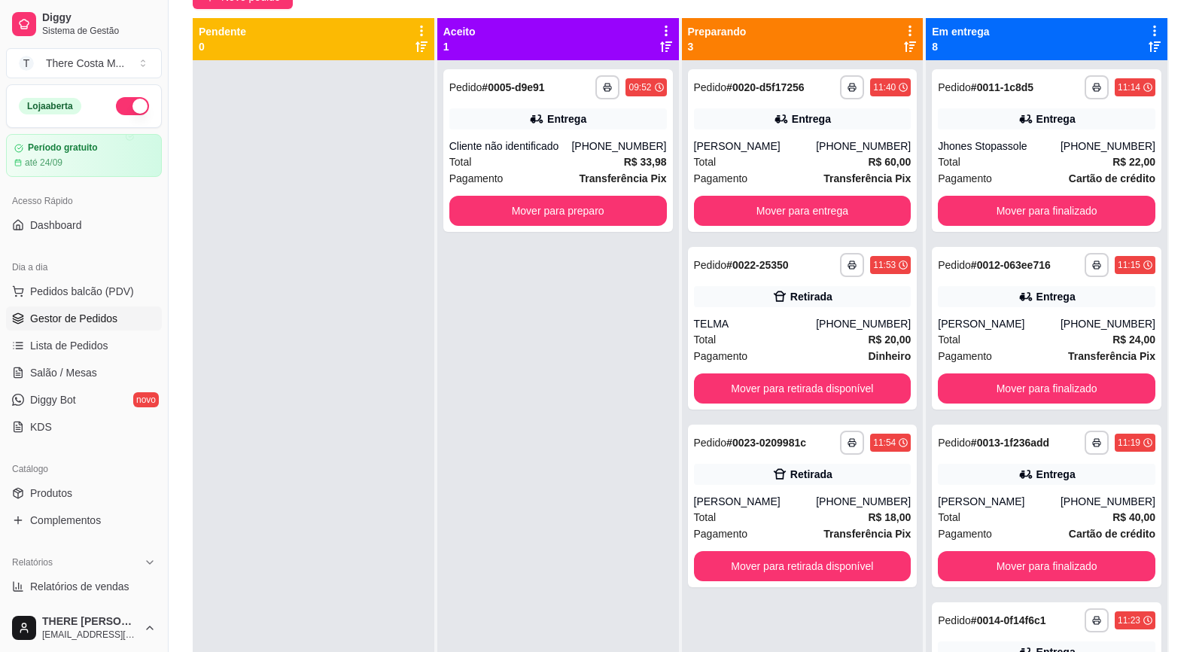
scroll to position [0, 0]
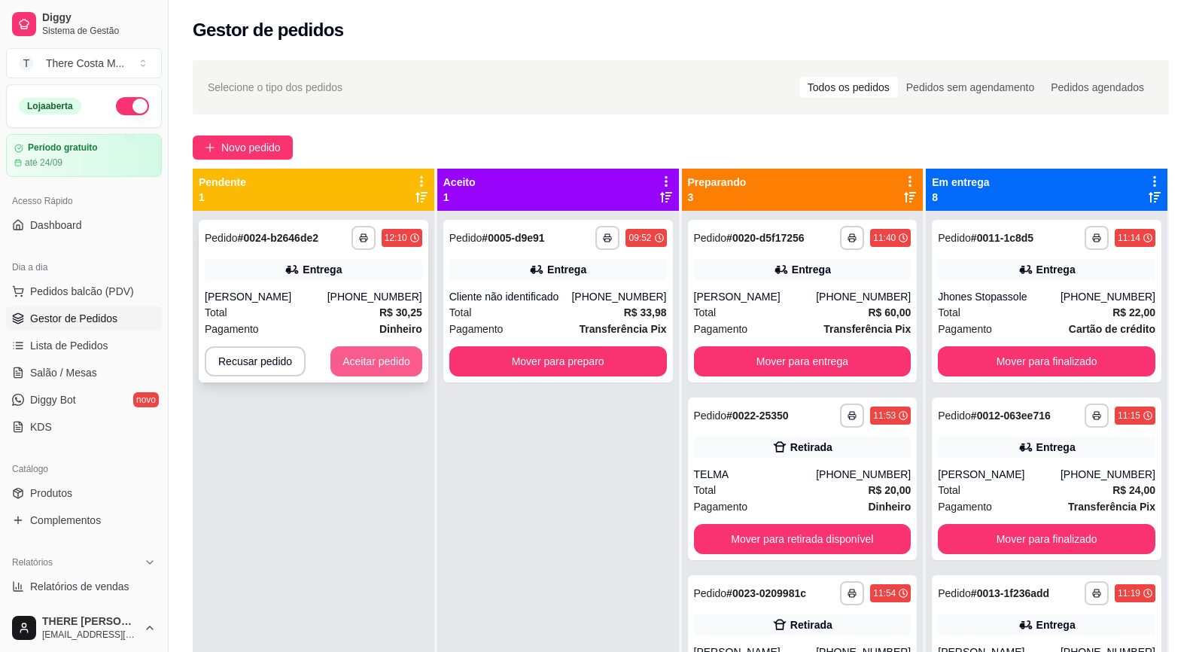
click at [361, 356] on button "Aceitar pedido" at bounding box center [376, 361] width 92 height 30
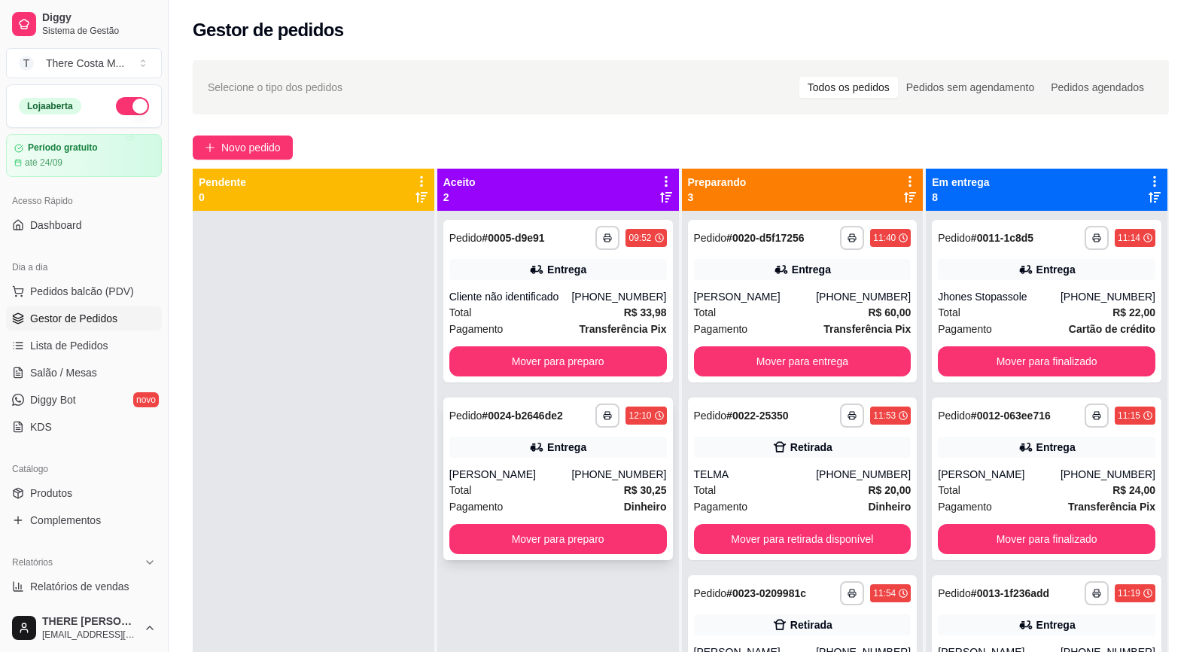
click at [603, 476] on div "[PHONE_NUMBER]" at bounding box center [618, 474] width 95 height 15
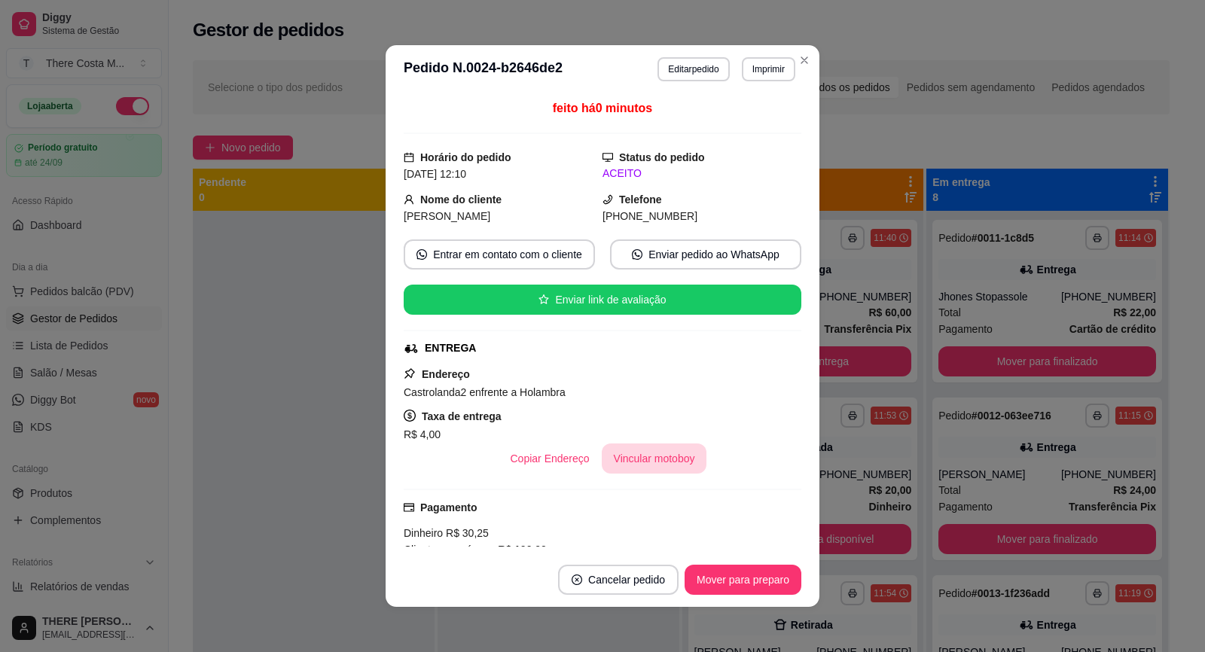
click at [645, 455] on button "Vincular motoboy" at bounding box center [654, 458] width 105 height 30
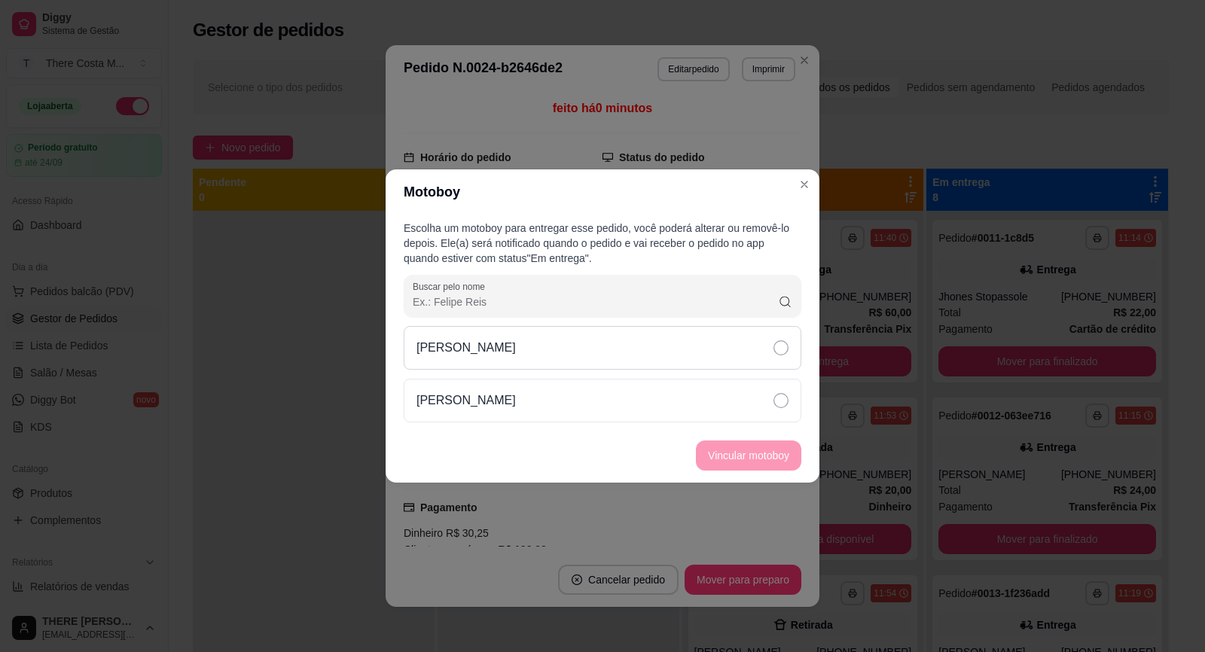
click at [689, 353] on div "[PERSON_NAME]" at bounding box center [602, 348] width 397 height 44
click at [769, 449] on button "Vincular motoboy" at bounding box center [748, 455] width 105 height 30
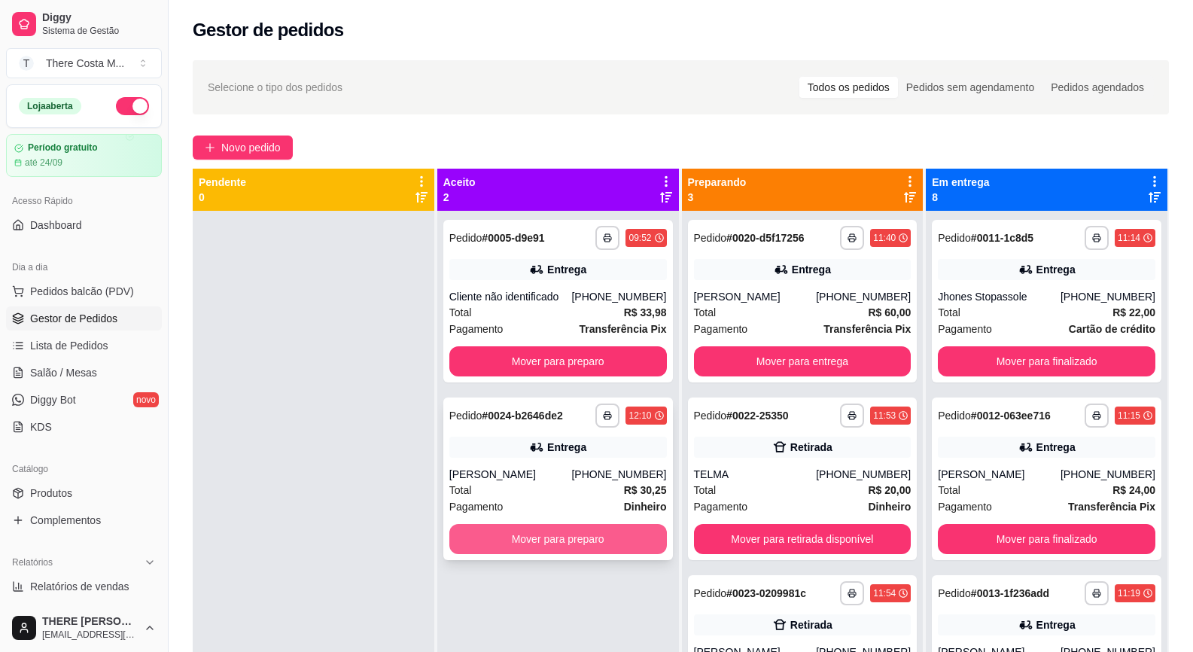
click at [524, 539] on button "Mover para preparo" at bounding box center [558, 539] width 218 height 30
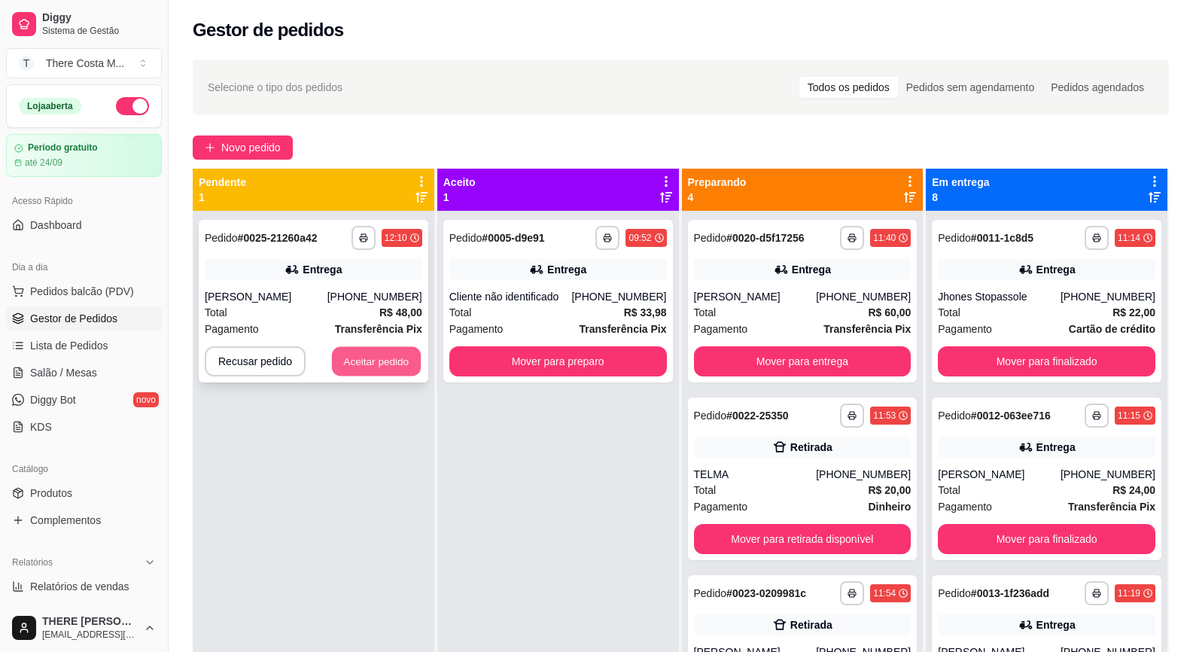
click at [346, 371] on button "Aceitar pedido" at bounding box center [376, 361] width 89 height 29
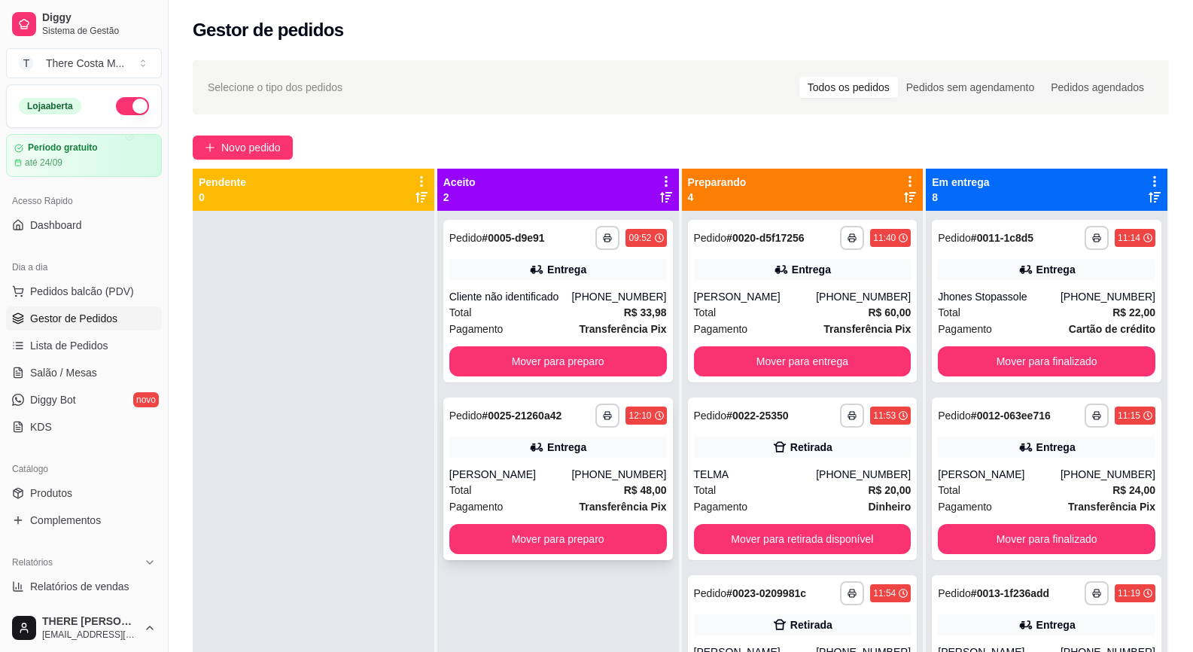
click at [602, 479] on div "[PHONE_NUMBER]" at bounding box center [618, 474] width 95 height 15
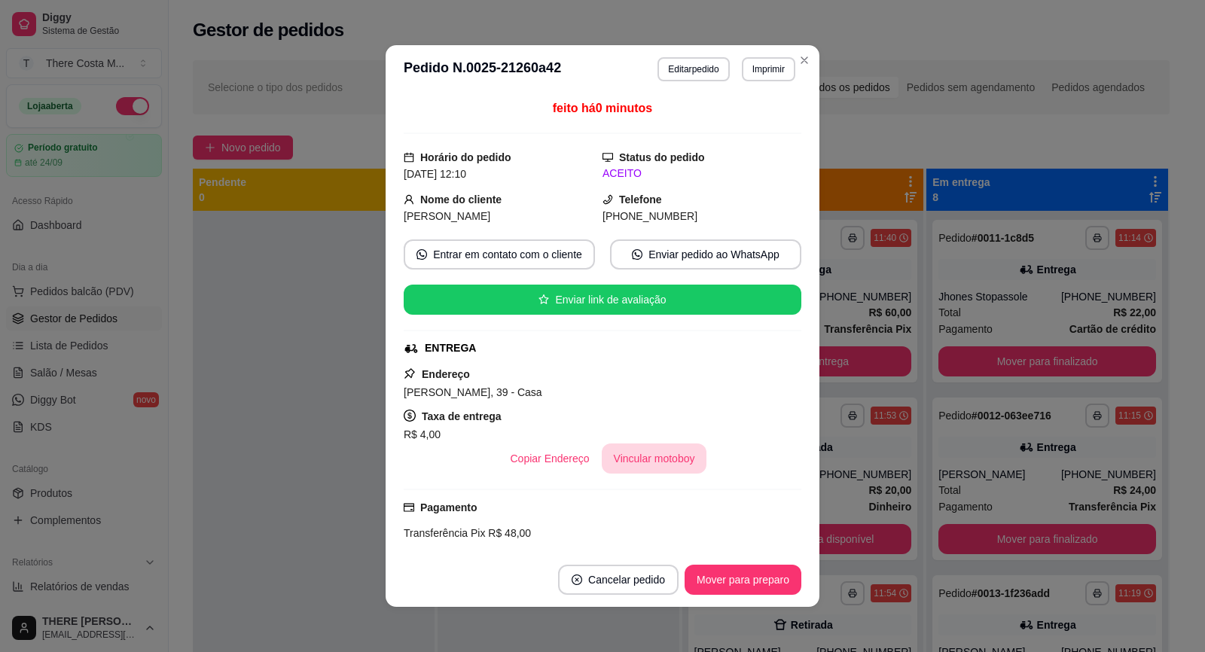
click at [650, 464] on button "Vincular motoboy" at bounding box center [654, 458] width 105 height 30
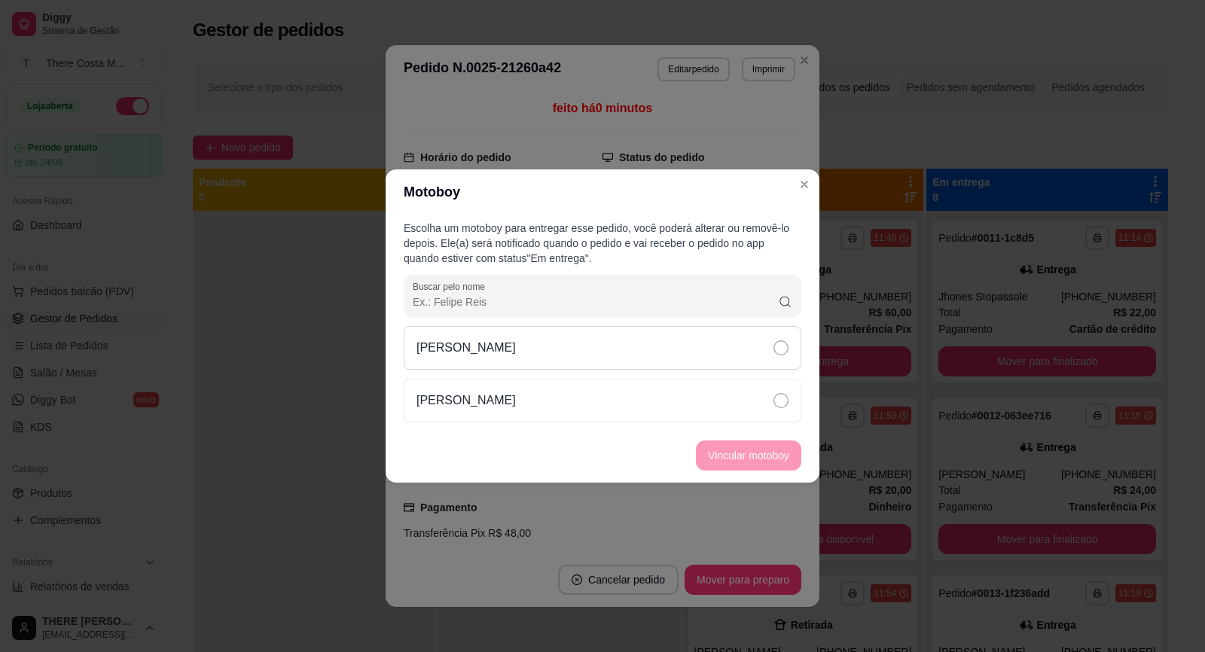
click at [593, 351] on div "[PERSON_NAME]" at bounding box center [602, 348] width 397 height 44
click at [705, 449] on button "Vincular motoboy" at bounding box center [748, 455] width 102 height 29
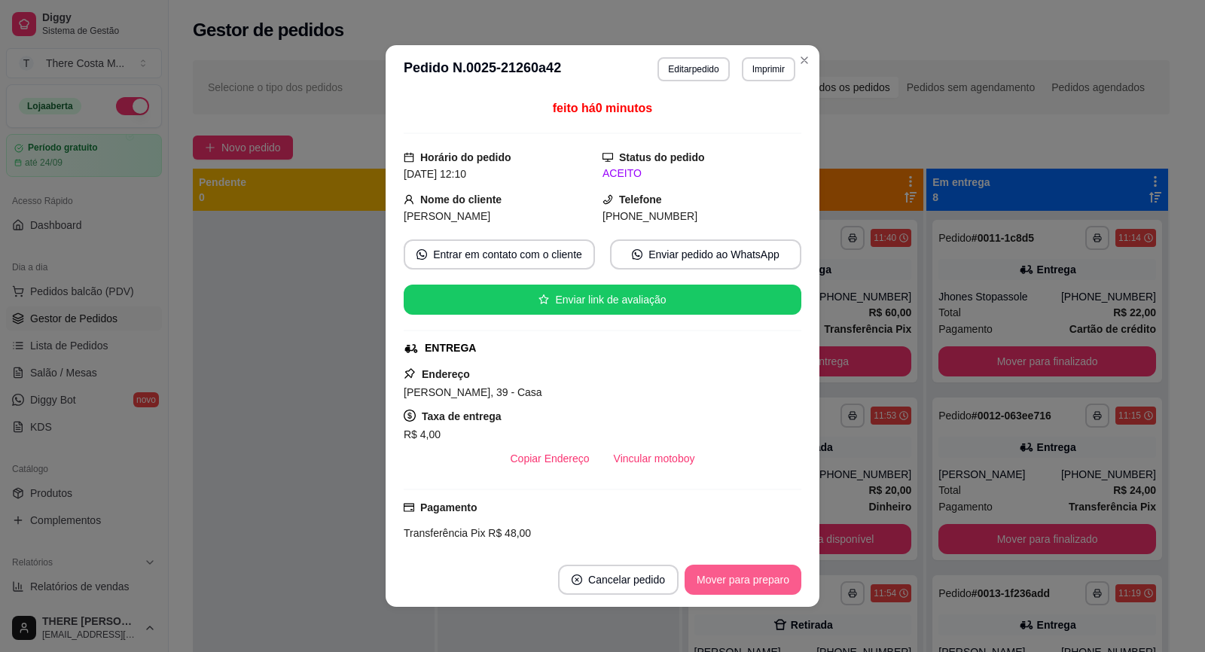
click at [743, 584] on button "Mover para preparo" at bounding box center [742, 580] width 117 height 30
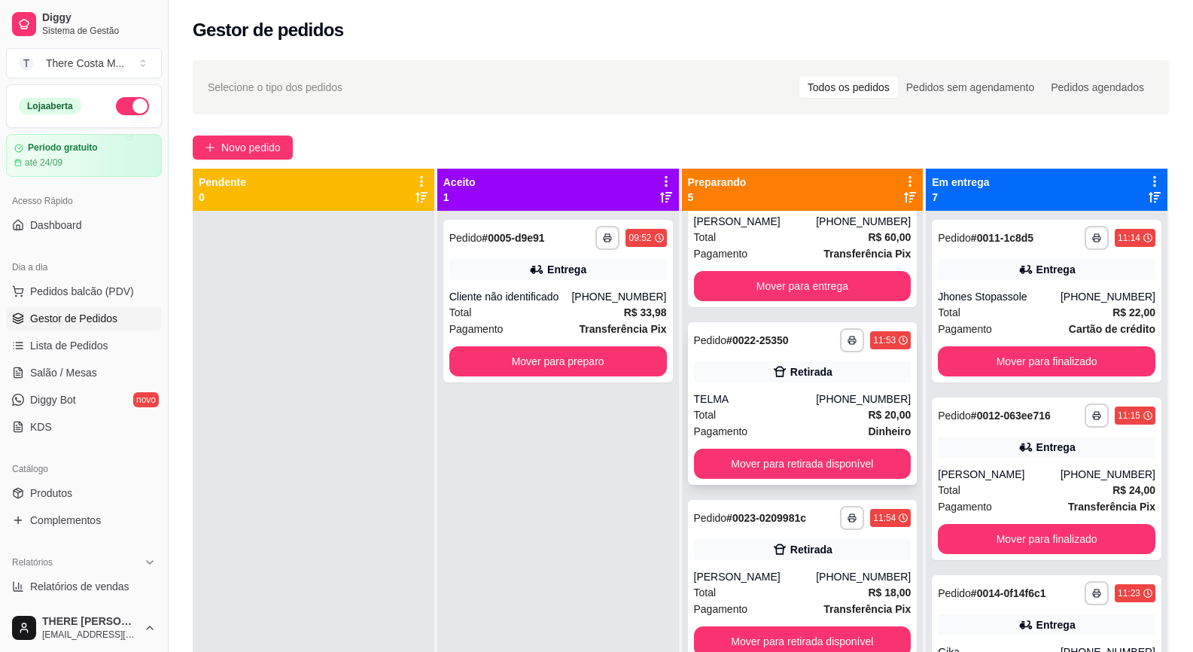
scroll to position [151, 0]
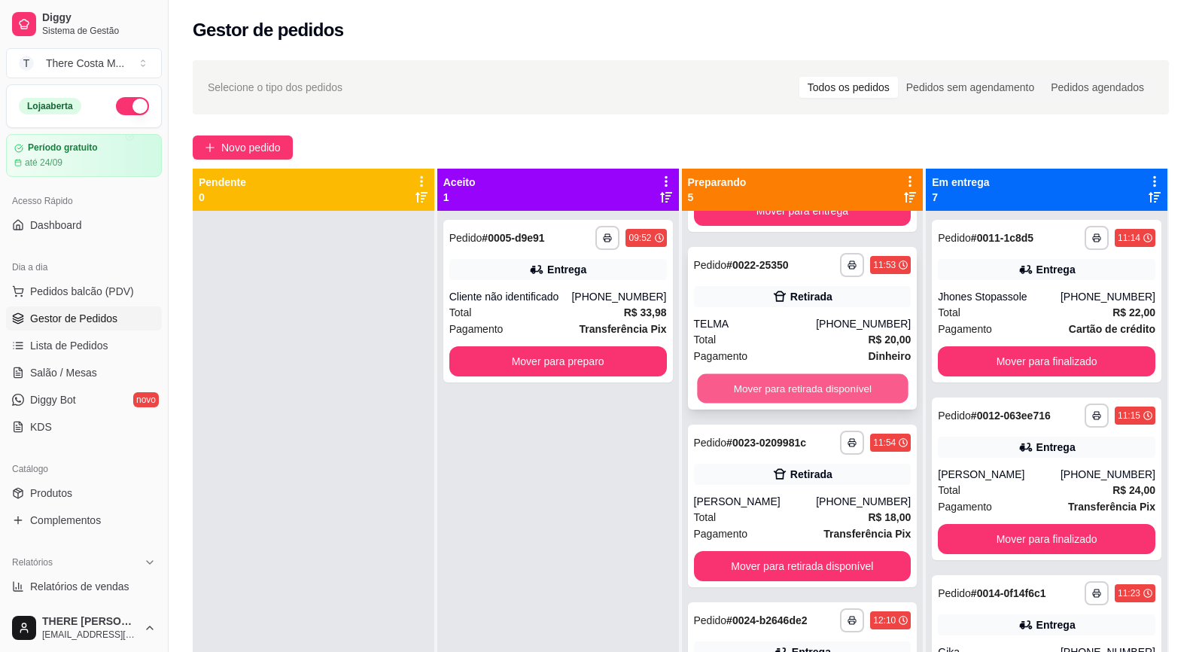
click at [822, 382] on button "Mover para retirada disponível" at bounding box center [802, 388] width 211 height 29
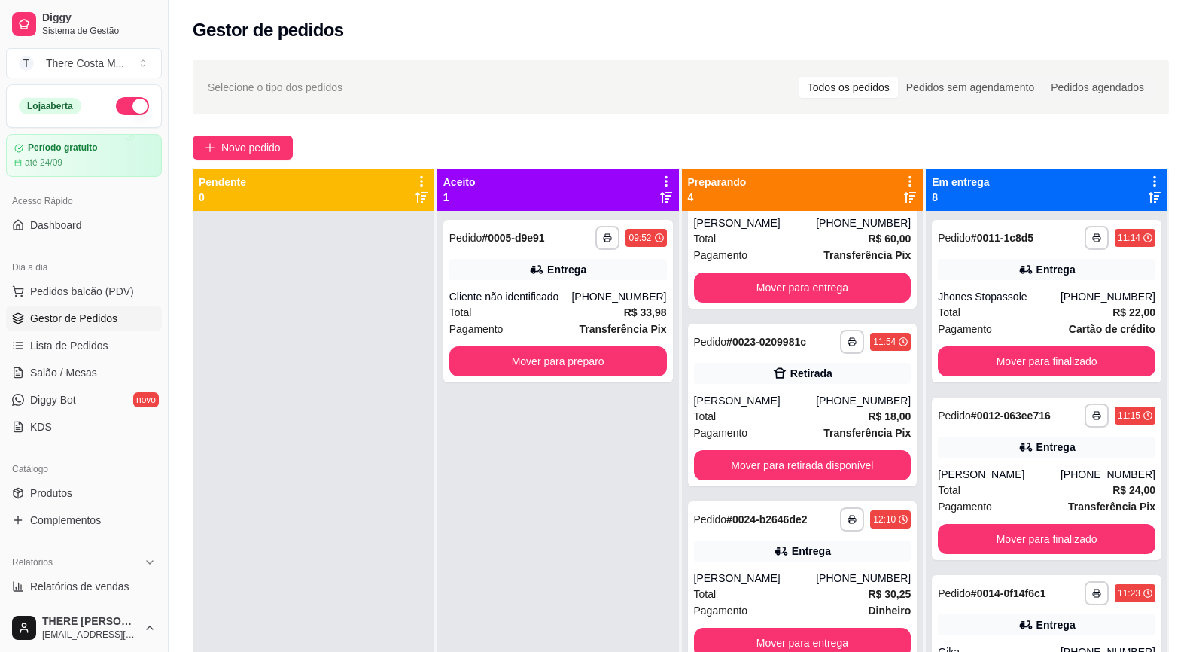
scroll to position [74, 0]
click at [813, 464] on button "Mover para retirada disponível" at bounding box center [803, 465] width 218 height 30
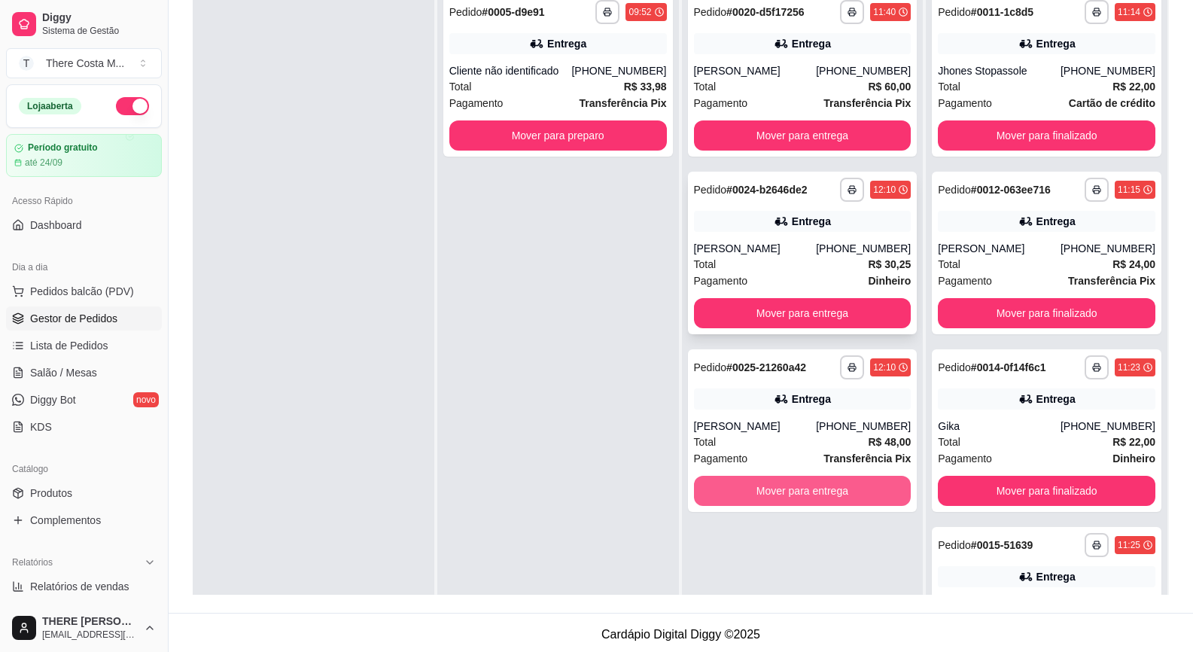
scroll to position [0, 0]
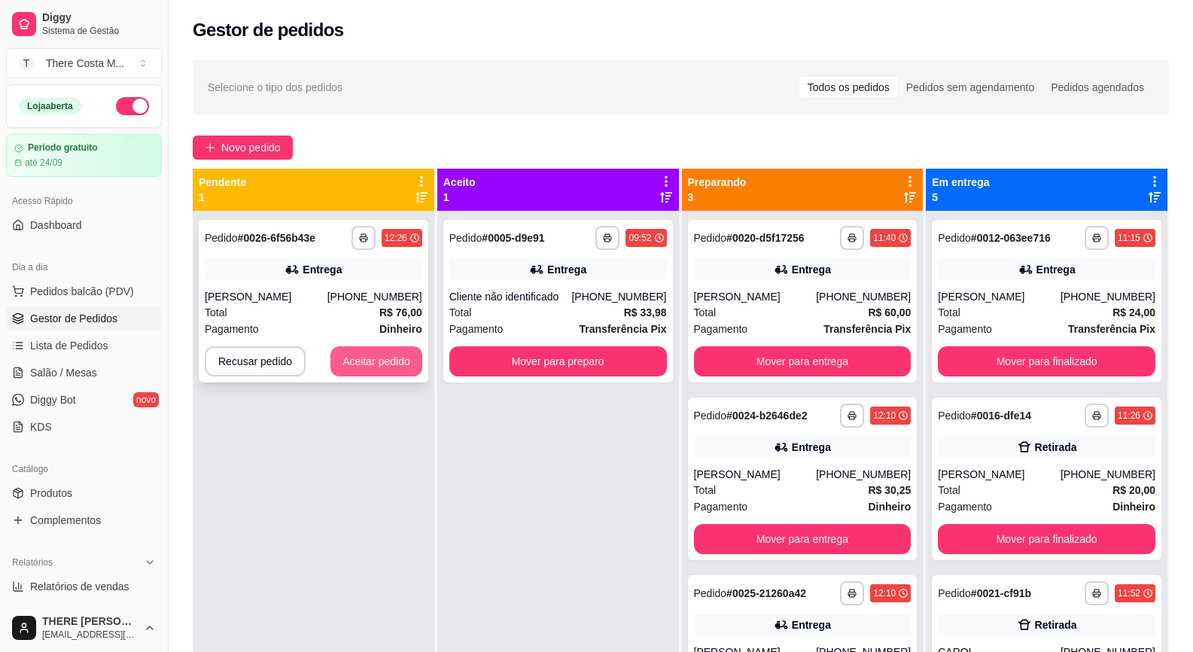
click at [372, 355] on button "Aceitar pedido" at bounding box center [376, 361] width 92 height 30
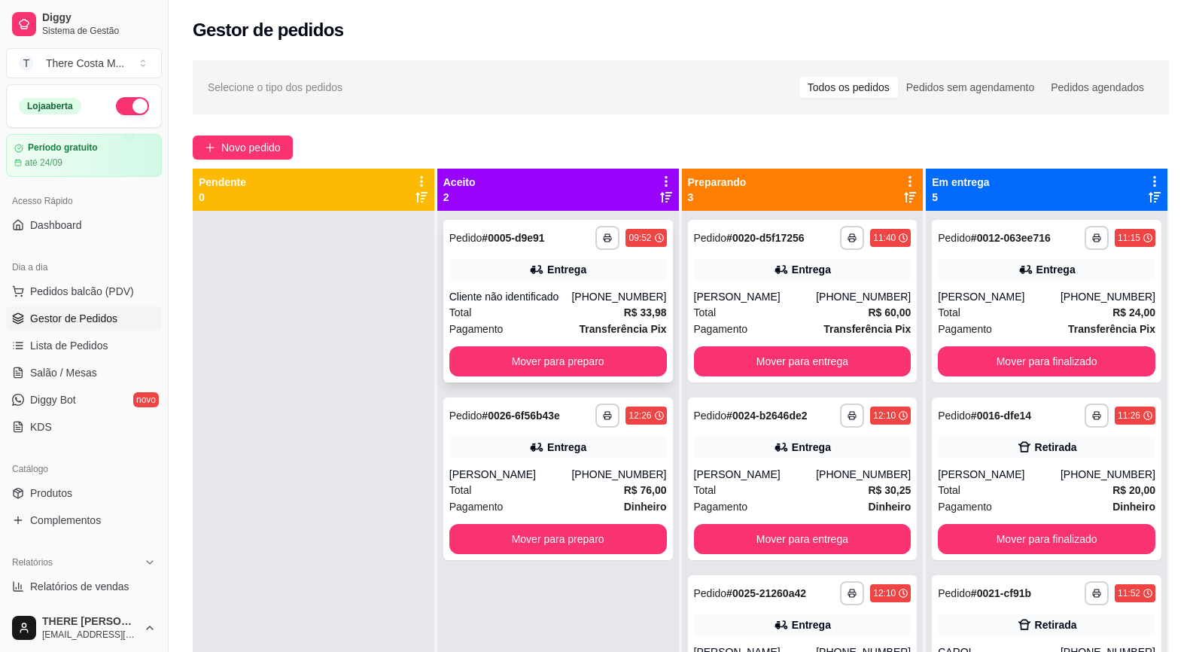
click at [522, 257] on div "**********" at bounding box center [558, 301] width 230 height 163
click at [588, 362] on button "Mover para preparo" at bounding box center [558, 361] width 218 height 30
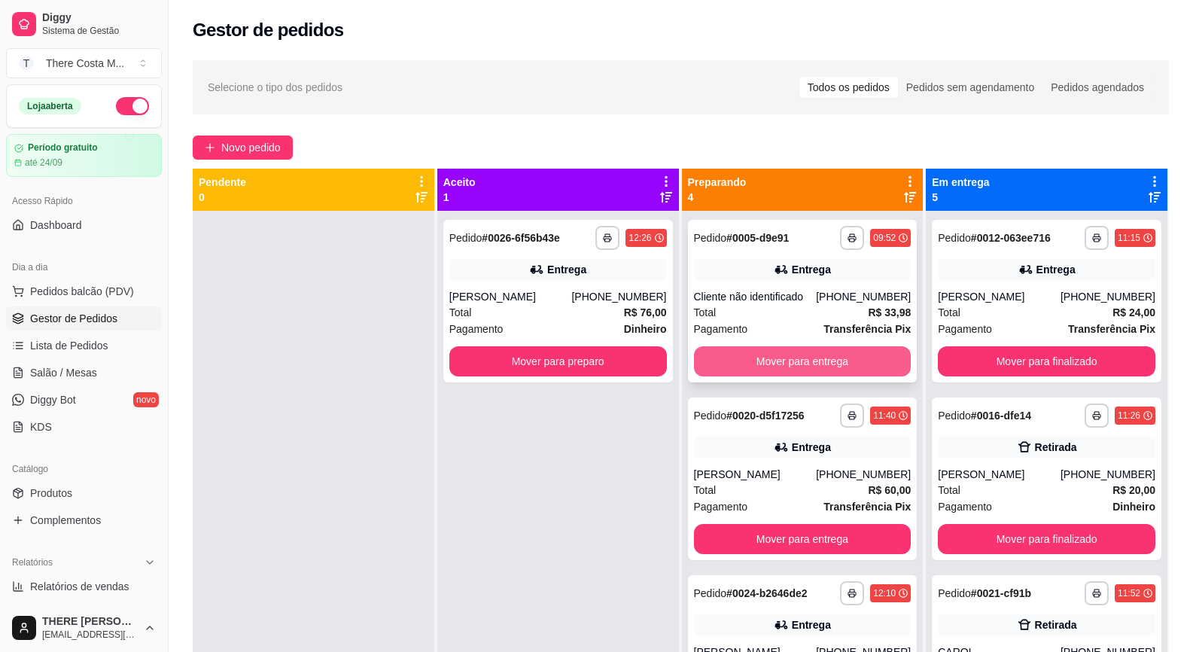
click at [787, 364] on button "Mover para entrega" at bounding box center [803, 361] width 218 height 30
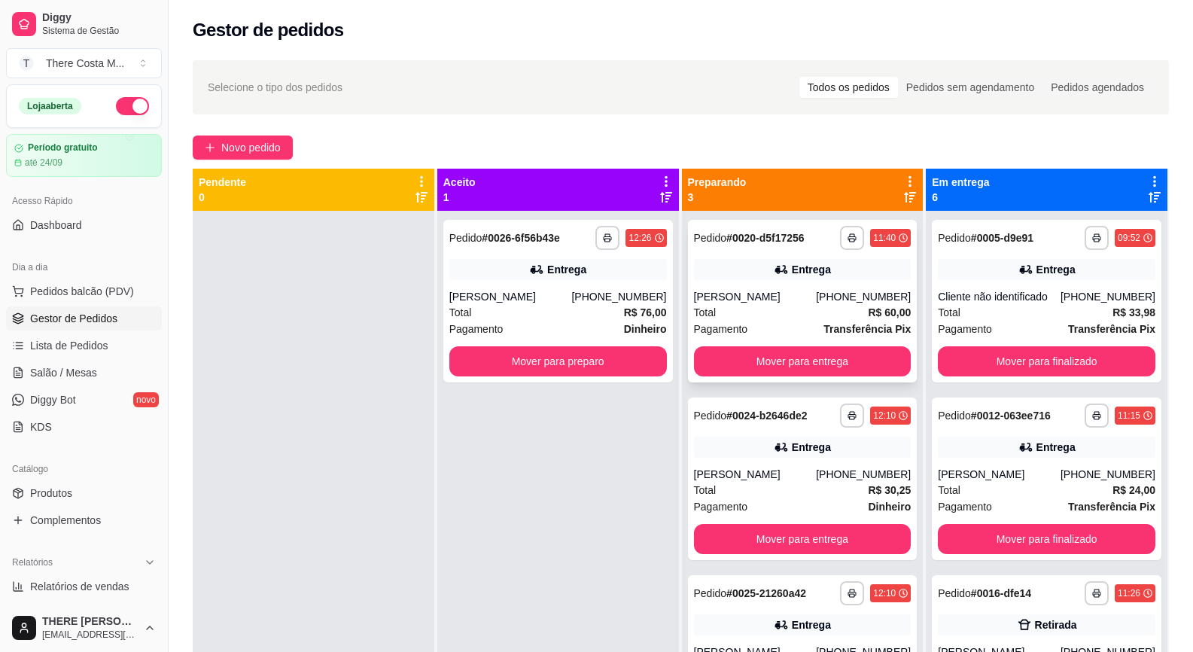
click at [801, 282] on div "**********" at bounding box center [803, 301] width 230 height 163
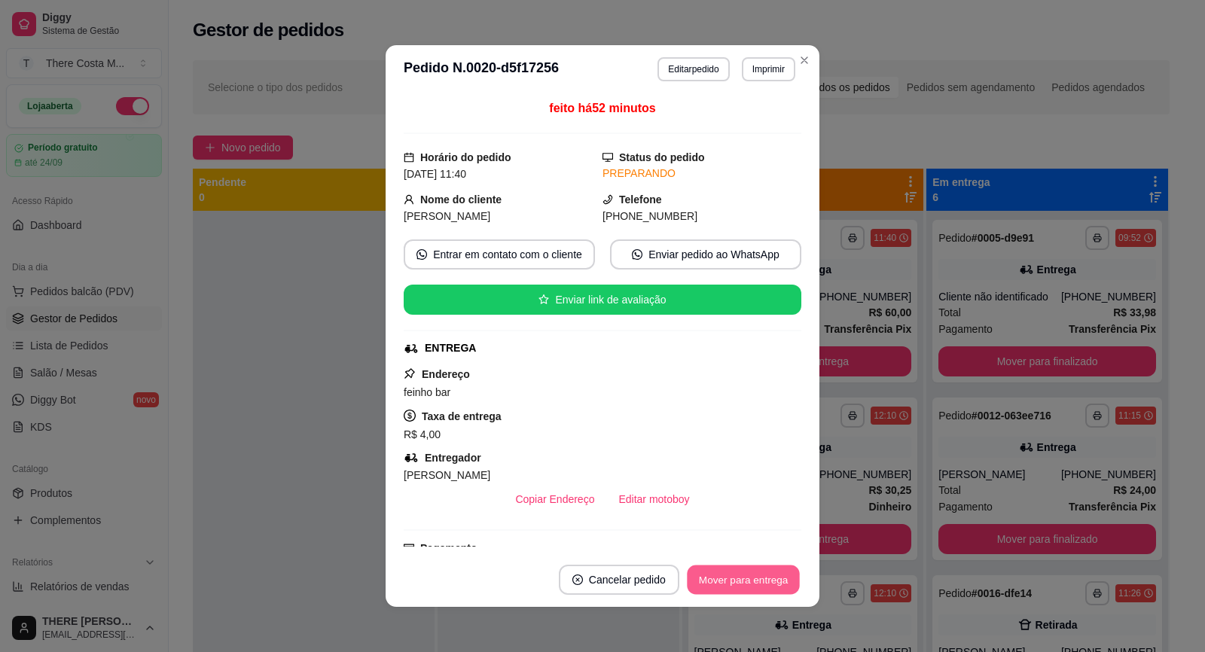
click at [714, 576] on button "Mover para entrega" at bounding box center [743, 579] width 113 height 29
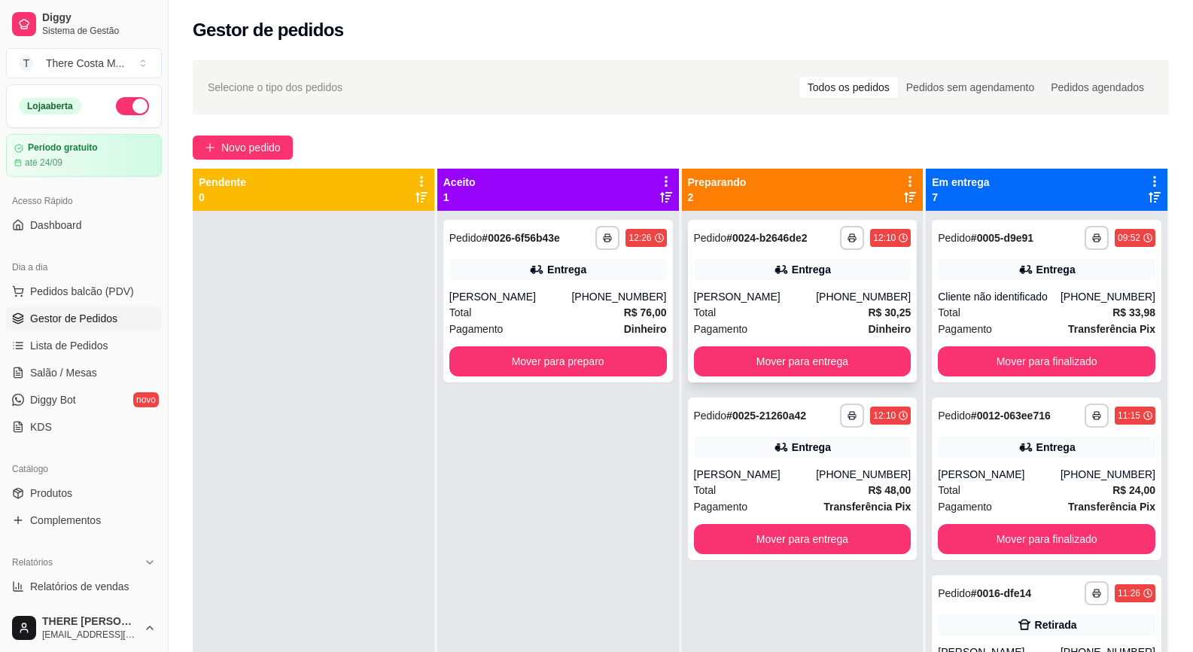
click at [780, 304] on div "Total R$ 30,25" at bounding box center [803, 312] width 218 height 17
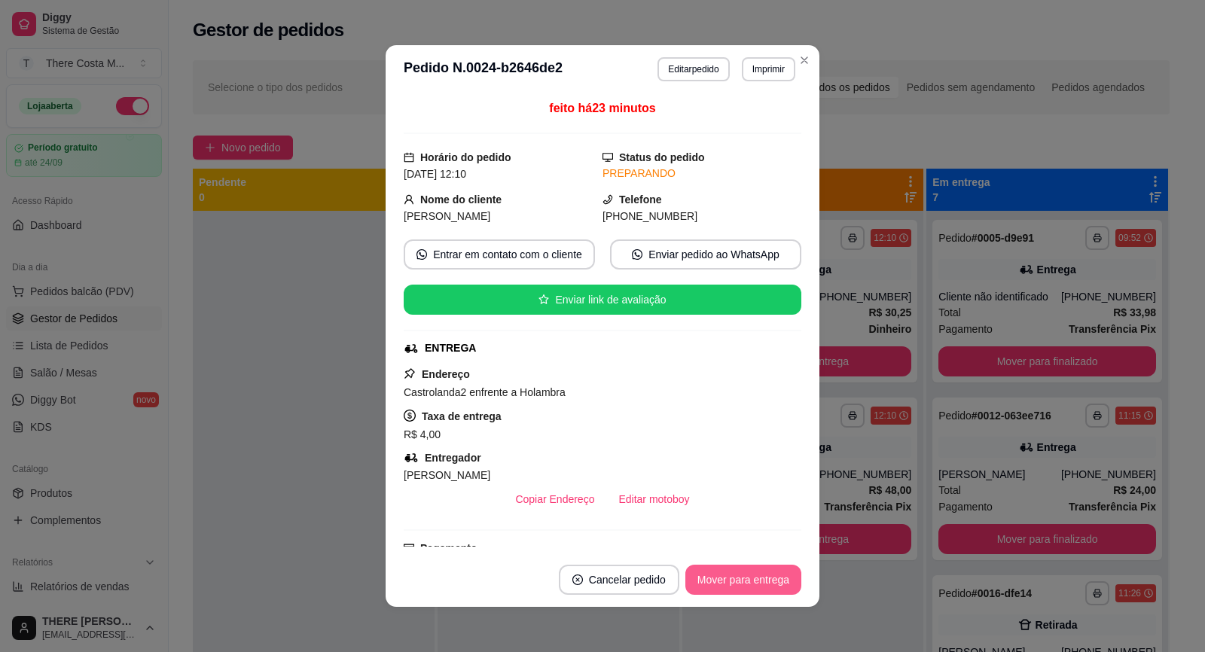
click at [748, 581] on button "Mover para entrega" at bounding box center [743, 580] width 116 height 30
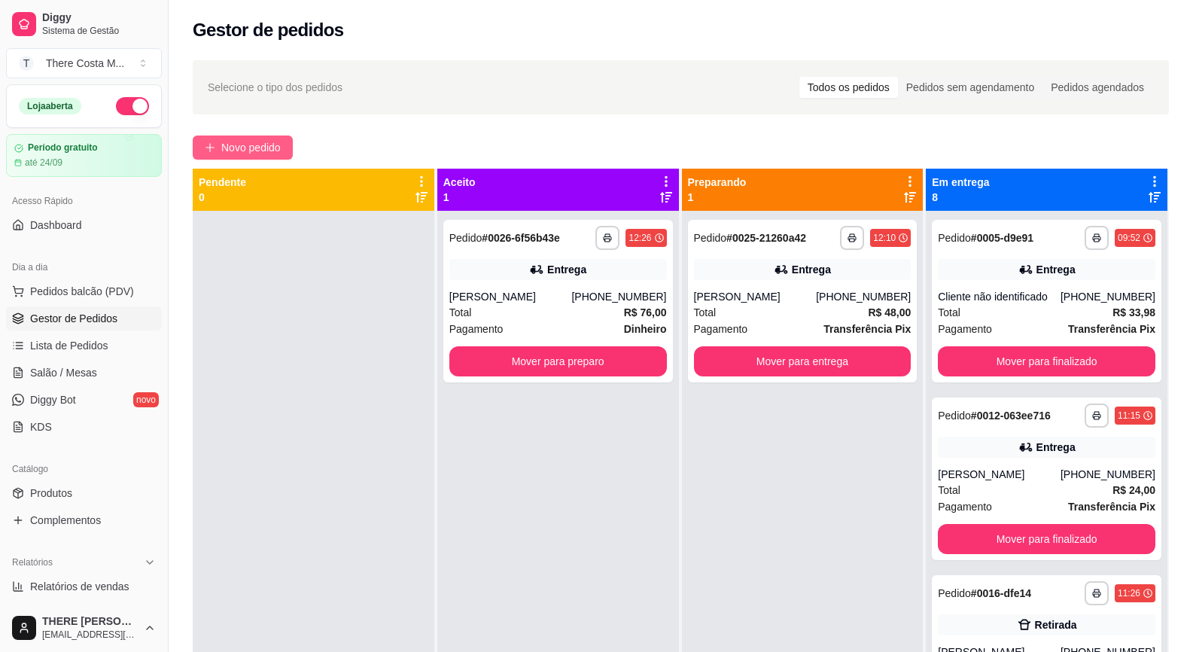
click at [263, 149] on span "Novo pedido" at bounding box center [250, 147] width 59 height 17
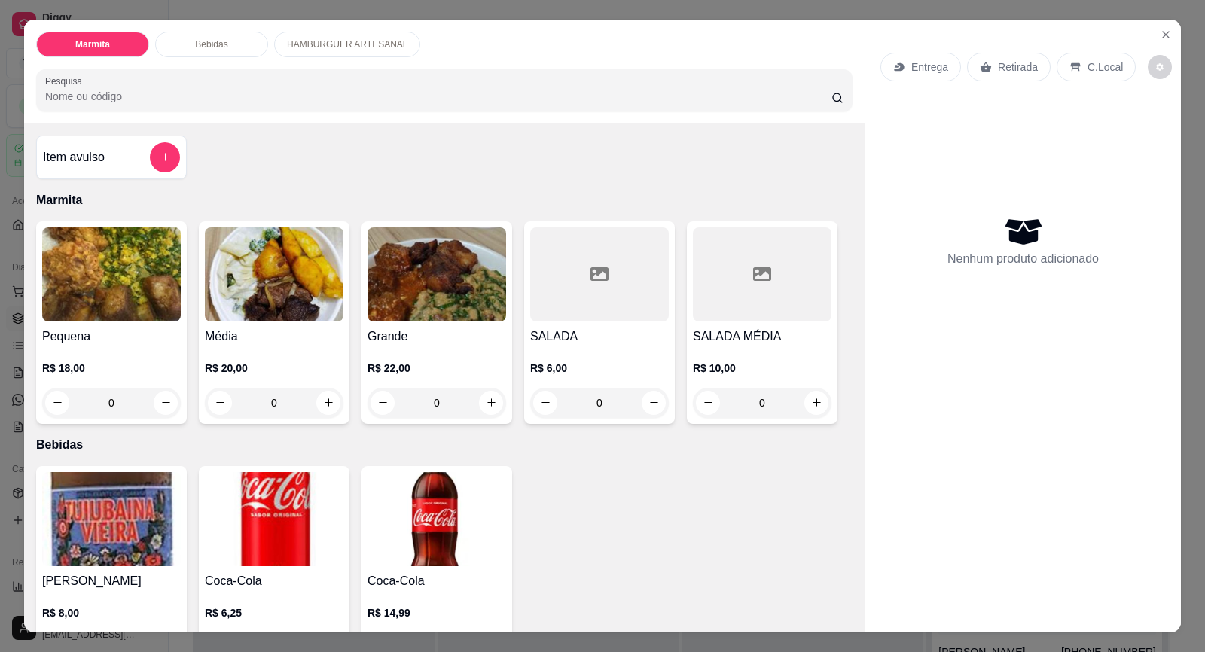
click at [121, 271] on img at bounding box center [111, 274] width 139 height 94
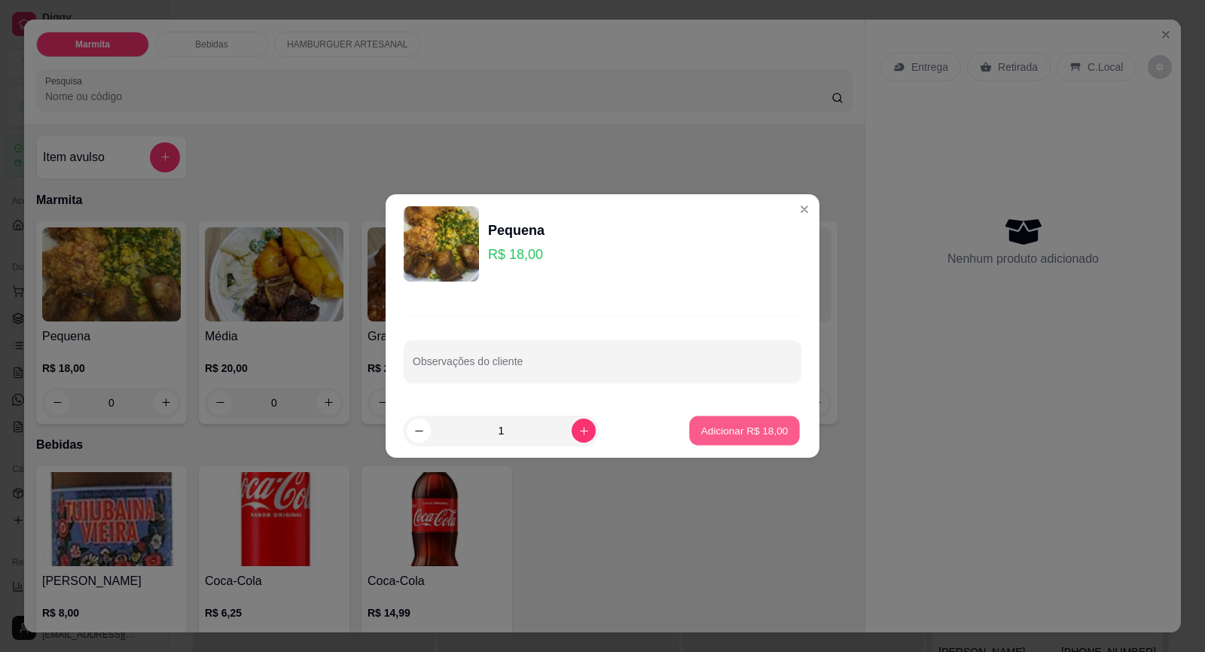
click at [764, 437] on p "Adicionar R$ 18,00" at bounding box center [744, 430] width 87 height 14
type input "1"
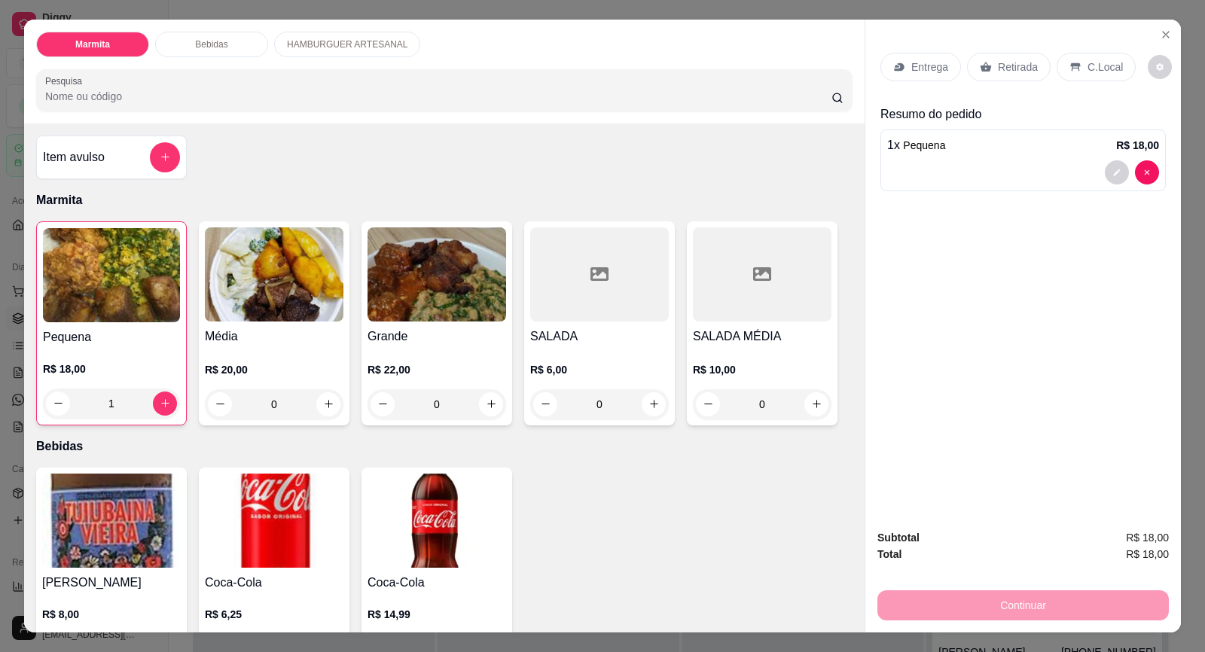
click at [120, 535] on img at bounding box center [111, 521] width 139 height 94
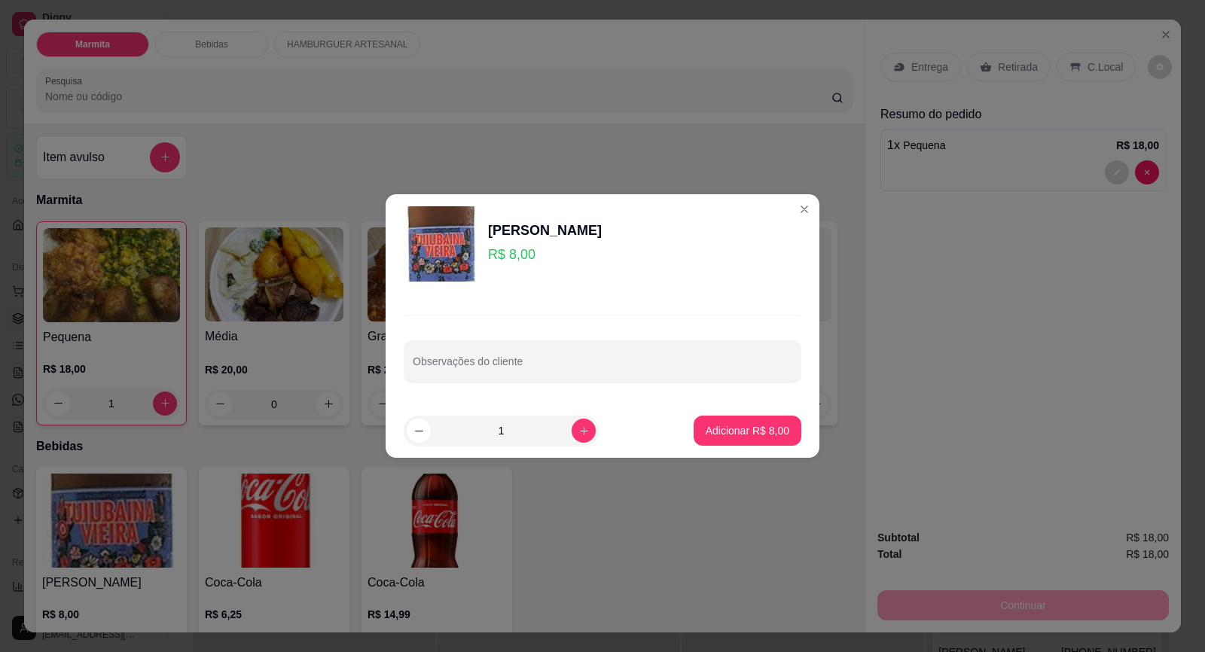
click at [797, 424] on footer "1 Adicionar R$ 8,00" at bounding box center [602, 431] width 434 height 54
click at [765, 435] on p "Adicionar R$ 8,00" at bounding box center [746, 430] width 81 height 14
type input "1"
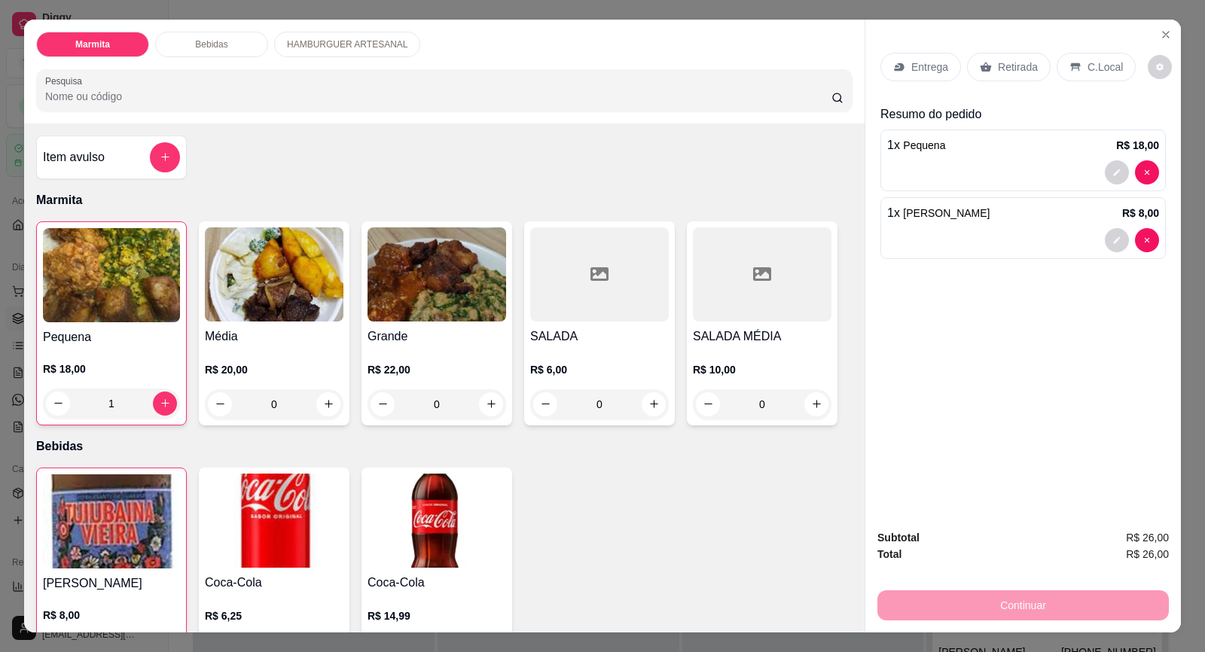
click at [920, 66] on p "Entrega" at bounding box center [929, 66] width 37 height 15
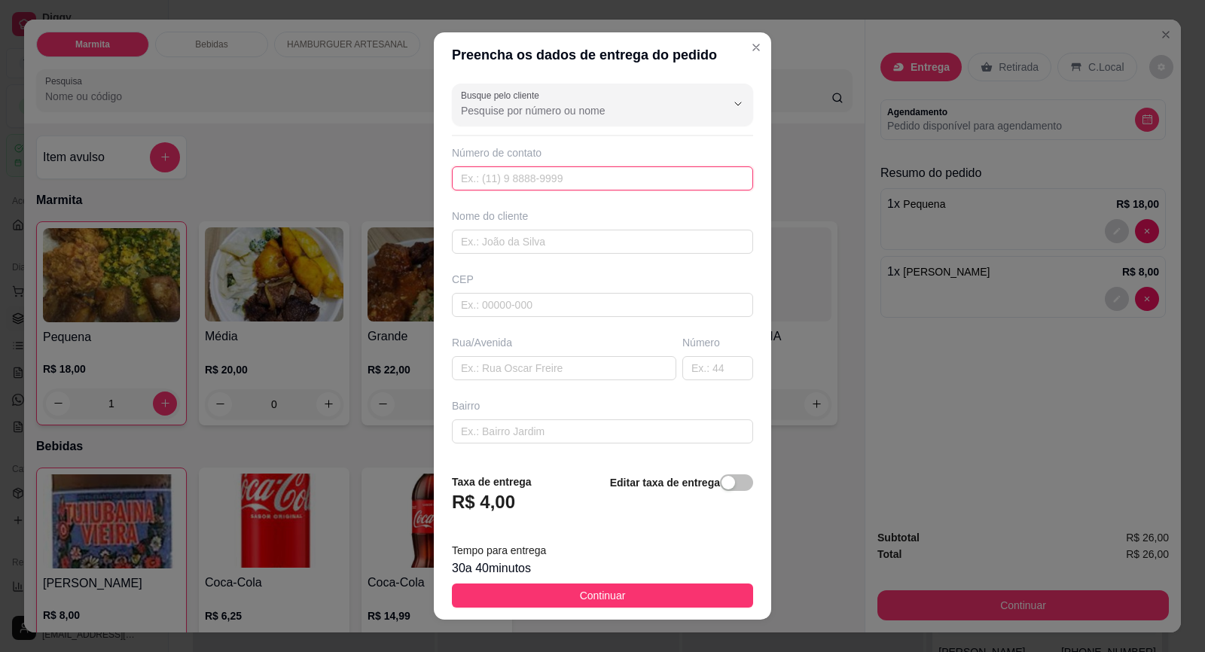
click at [480, 184] on input "text" at bounding box center [602, 178] width 301 height 24
type input "[PHONE_NUMBER]"
click at [486, 254] on input "text" at bounding box center [602, 242] width 301 height 24
click at [484, 254] on input "text" at bounding box center [602, 242] width 301 height 24
type input "1"
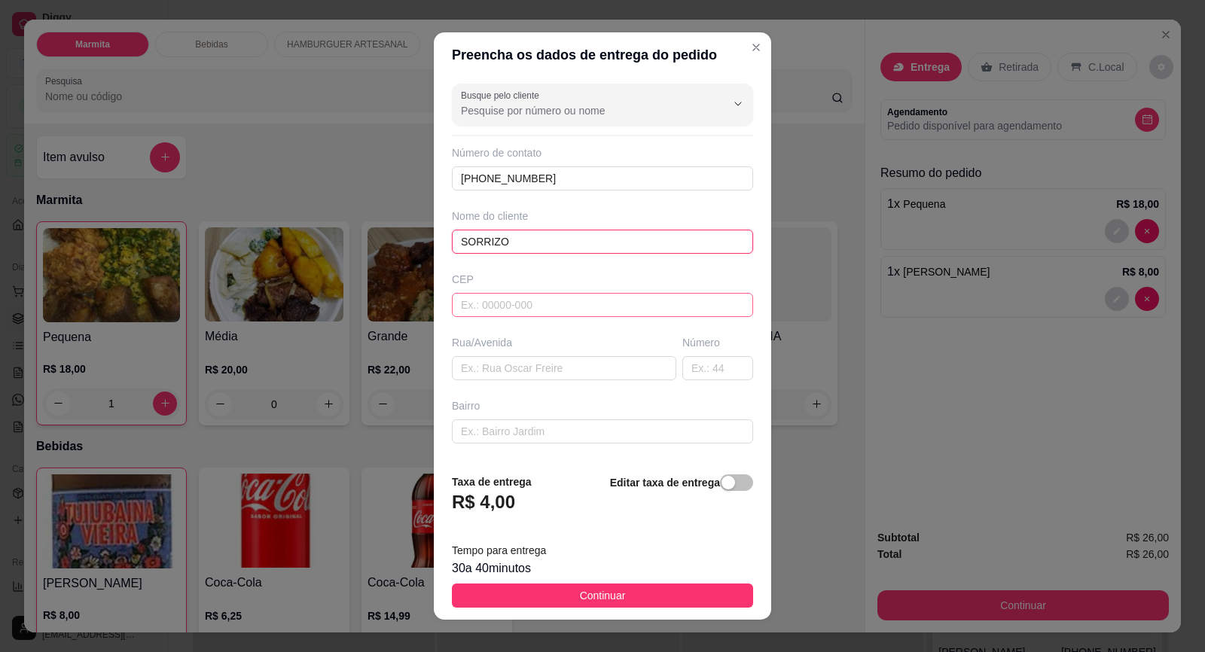
type input "SORRIZO"
click at [469, 301] on input "text" at bounding box center [602, 305] width 301 height 24
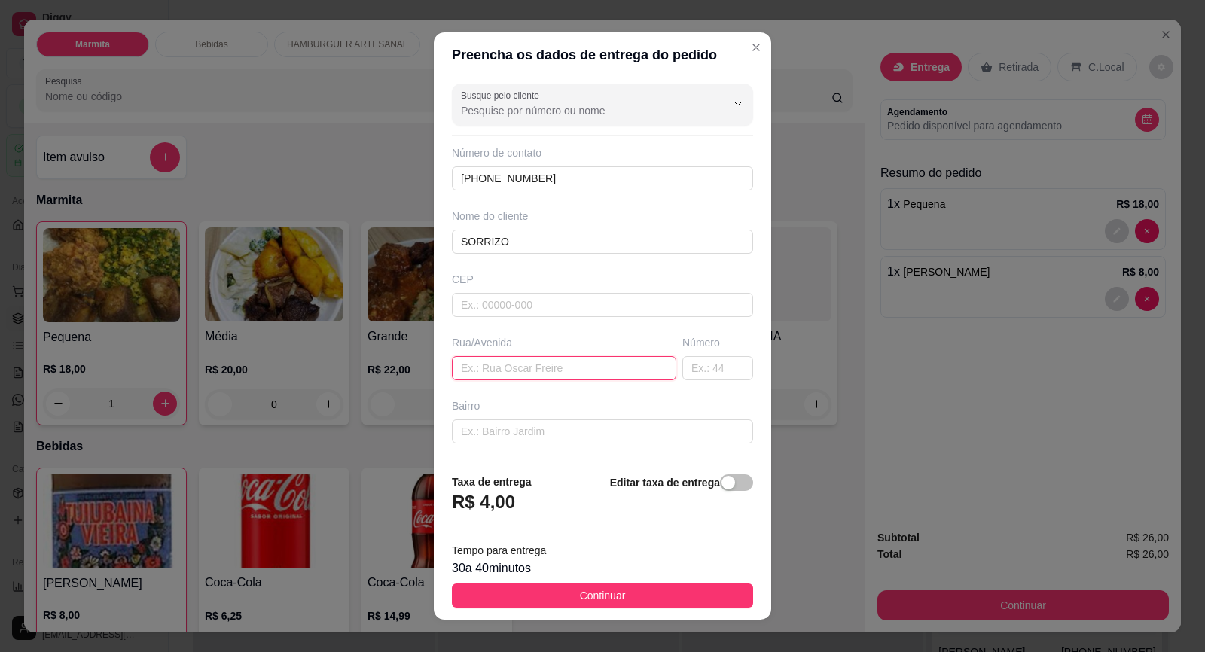
click at [467, 361] on input "text" at bounding box center [564, 368] width 224 height 24
type input "[PERSON_NAME]"
click at [702, 373] on input "text" at bounding box center [717, 368] width 71 height 24
type input "139"
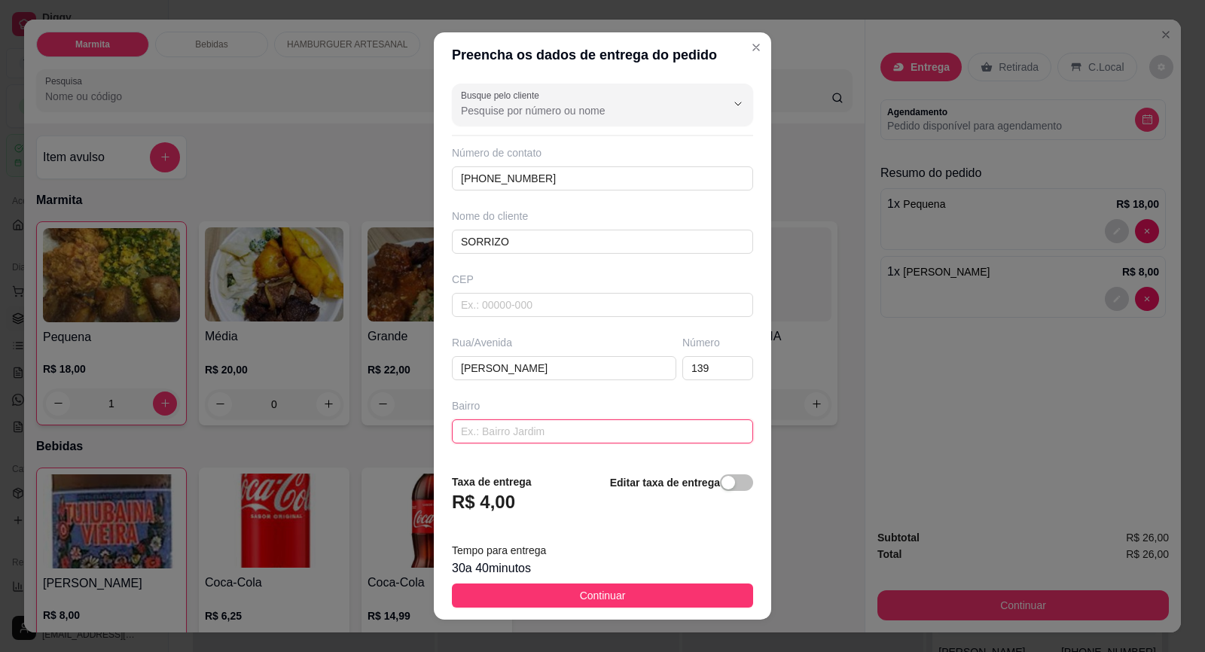
click at [570, 430] on input "text" at bounding box center [602, 431] width 301 height 24
type input "D"
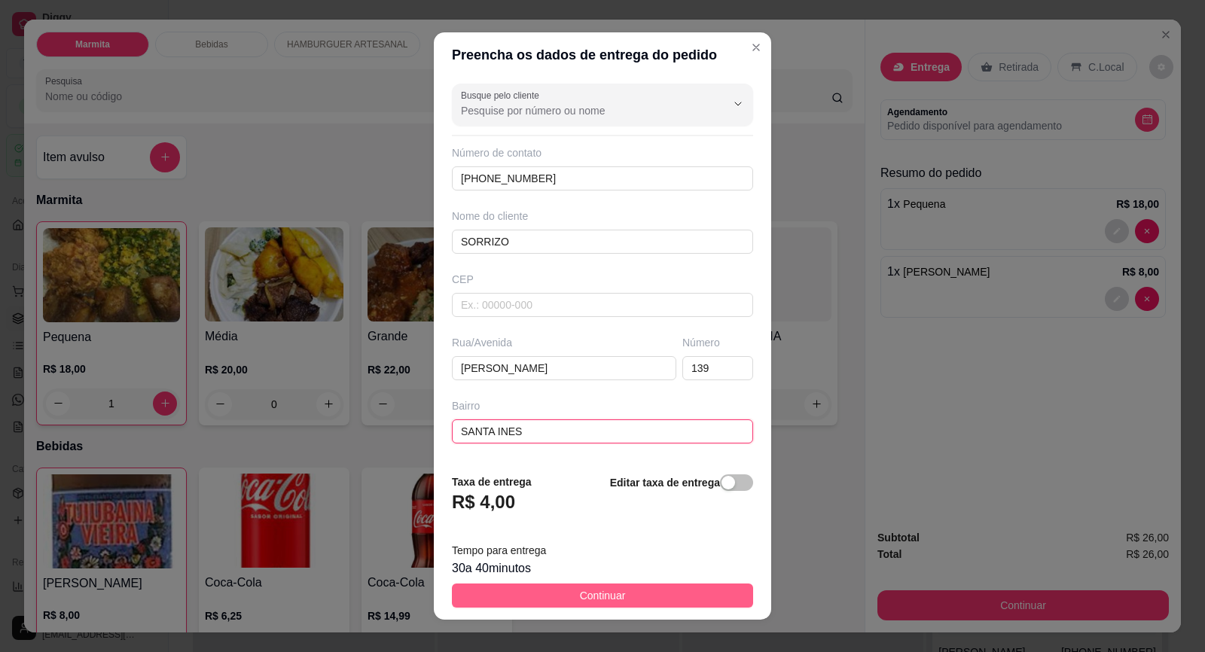
type input "SANTA INES"
click at [565, 594] on button "Continuar" at bounding box center [602, 595] width 301 height 24
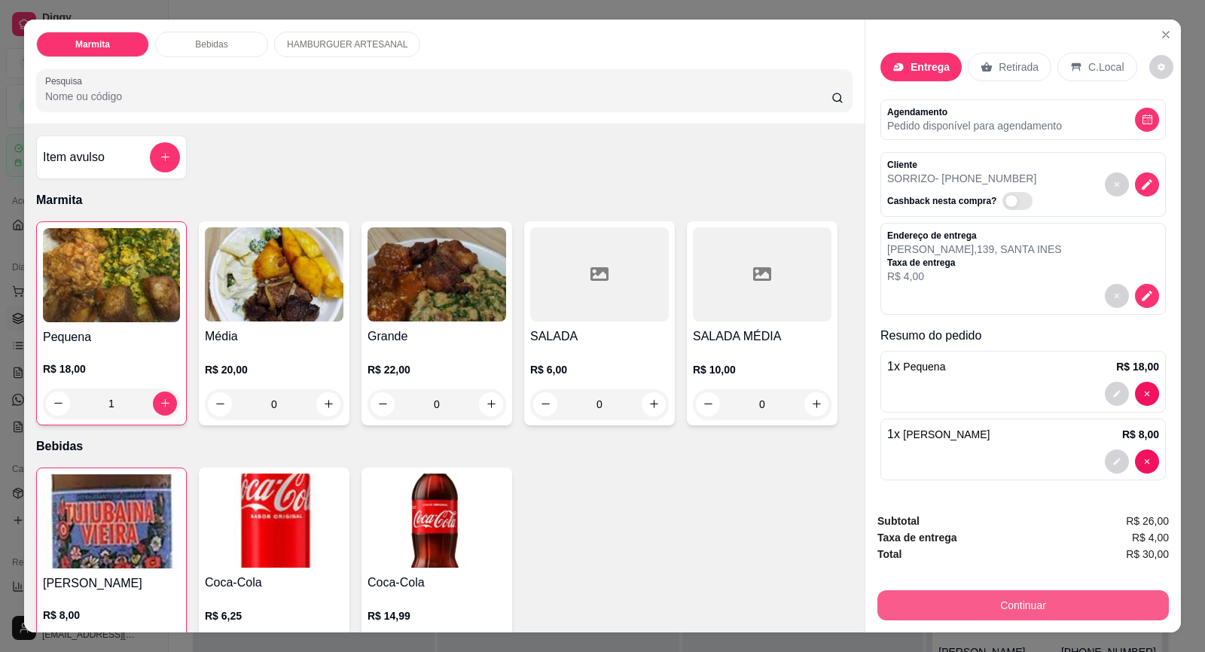
click at [906, 605] on button "Continuar" at bounding box center [1022, 605] width 291 height 30
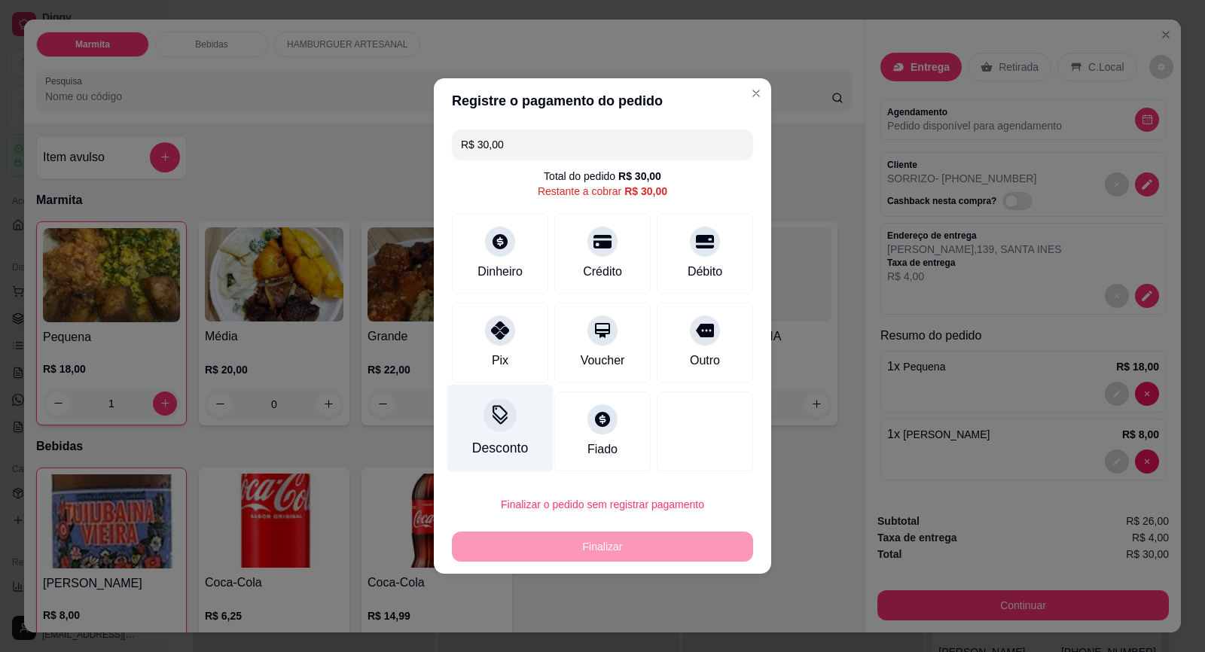
click at [506, 436] on div "Desconto" at bounding box center [500, 429] width 106 height 88
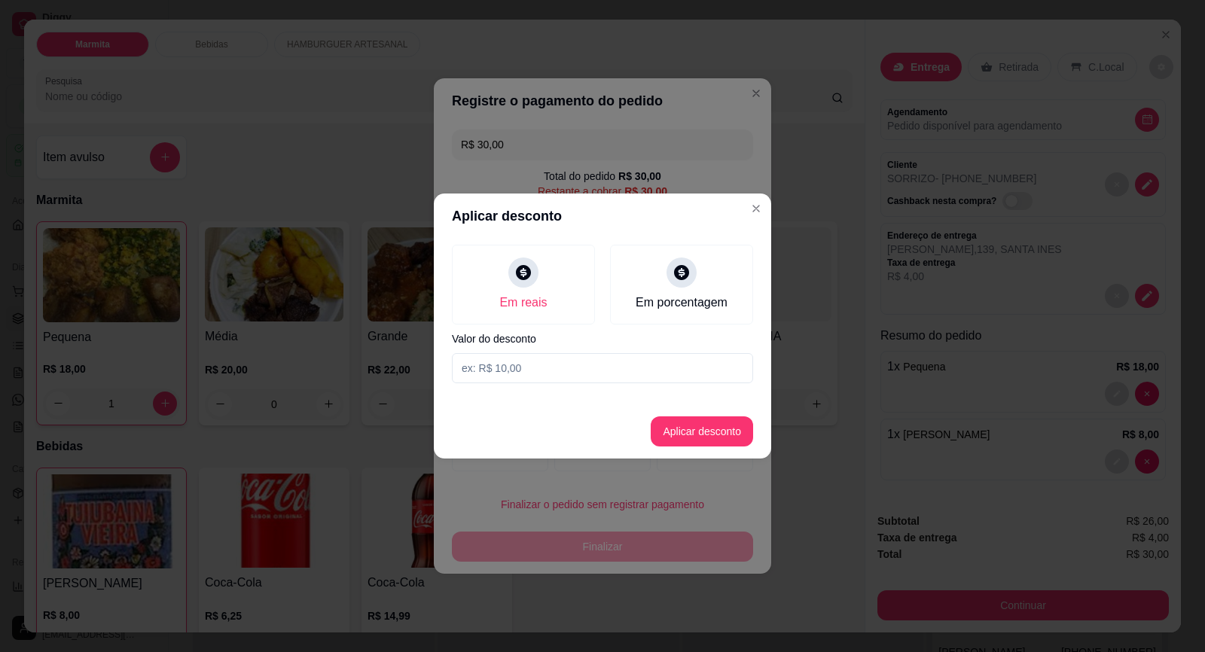
click at [502, 376] on input at bounding box center [602, 368] width 301 height 30
type input "9,01"
click at [721, 426] on button "Aplicar desconto" at bounding box center [701, 431] width 102 height 30
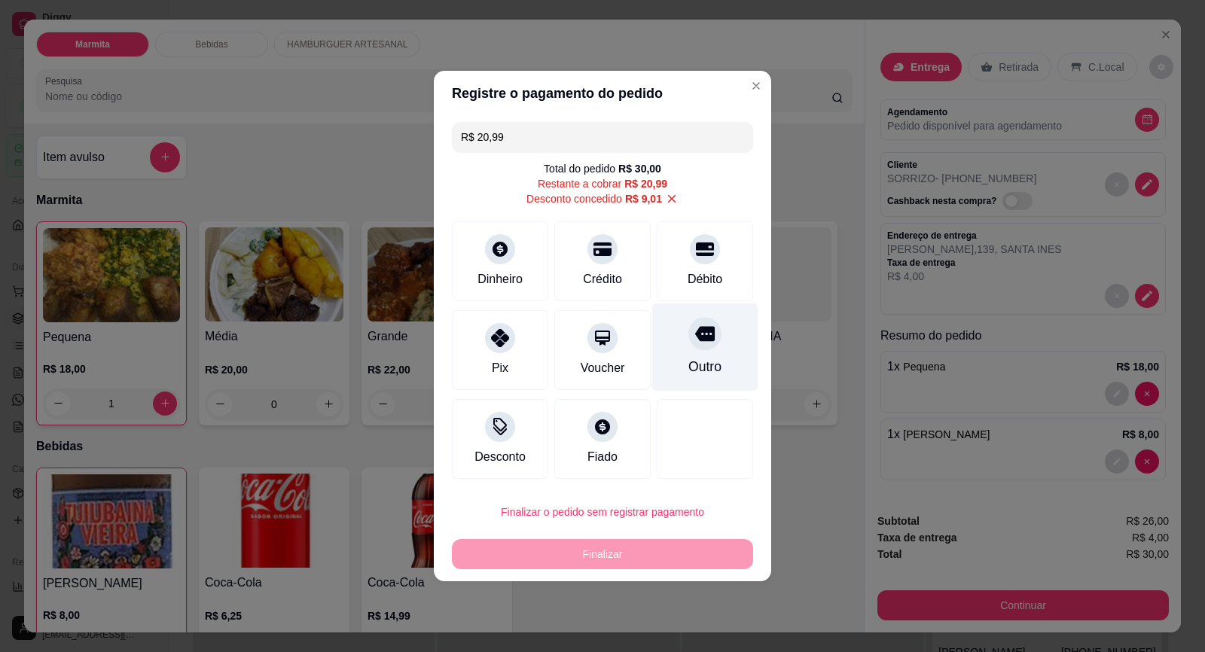
click at [699, 349] on div at bounding box center [704, 333] width 33 height 33
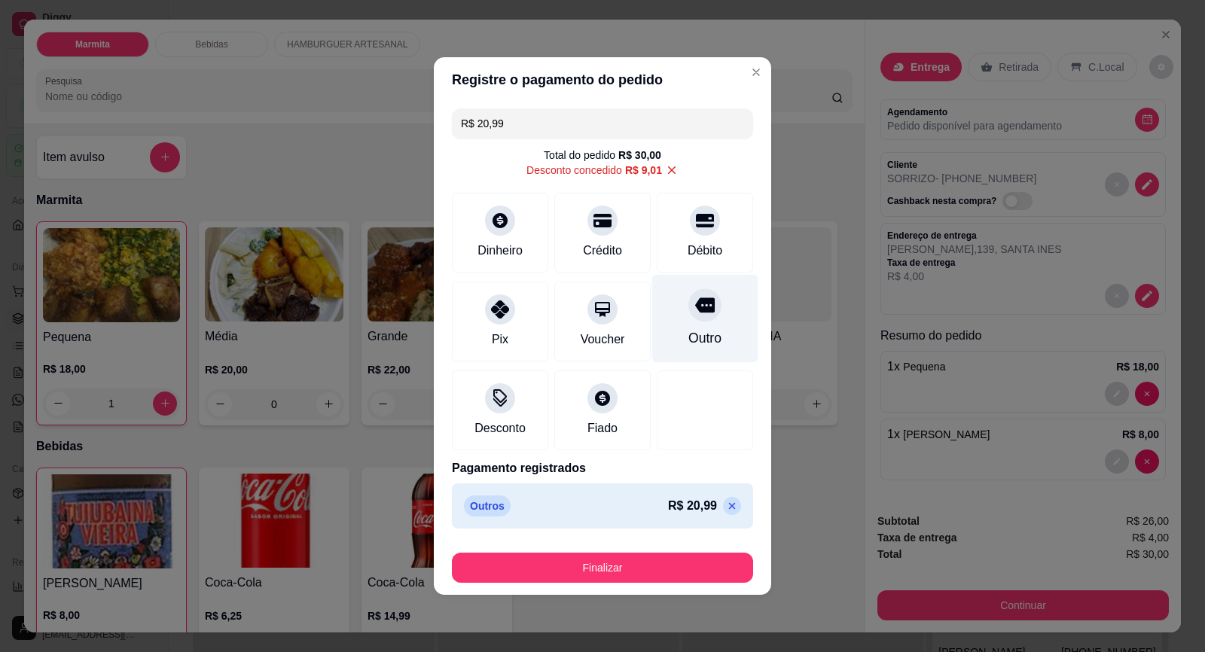
type input "R$ 0,00"
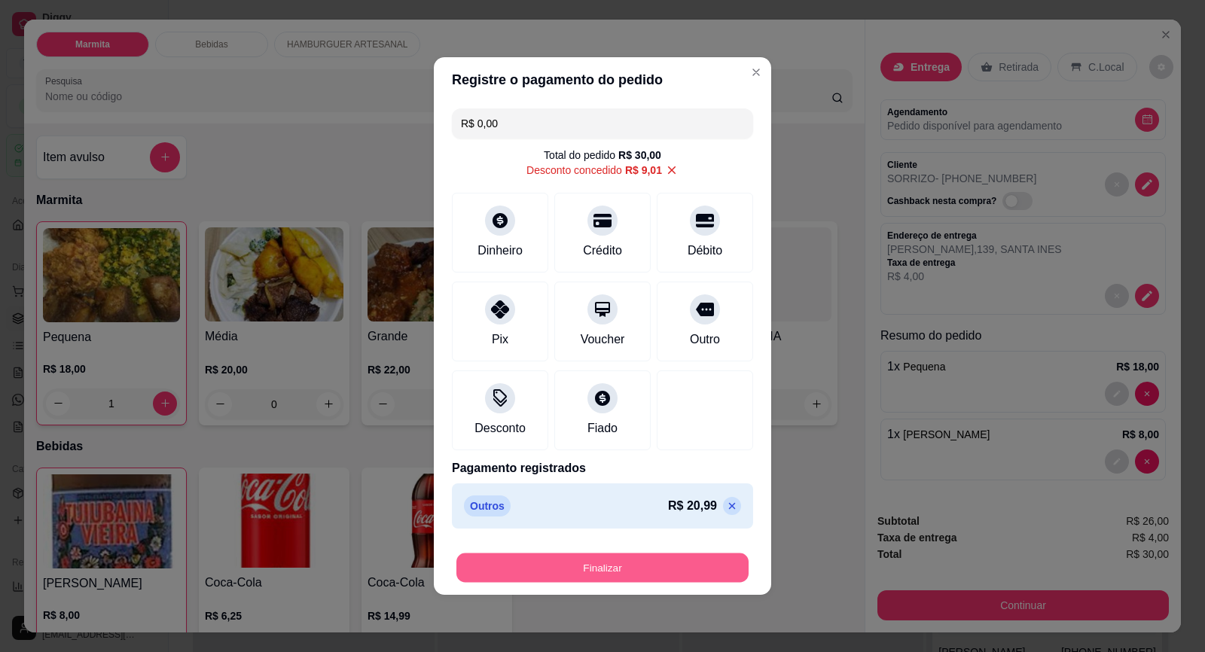
click at [617, 570] on button "Finalizar" at bounding box center [602, 567] width 292 height 29
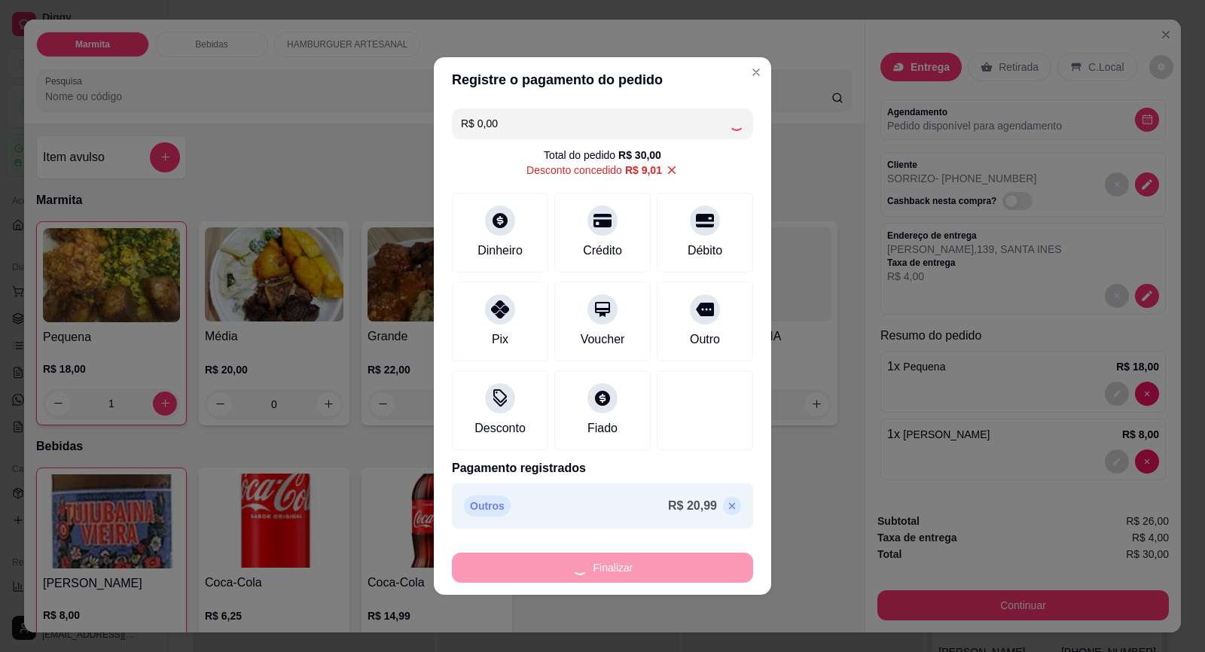
type input "0"
type input "-R$ 30,00"
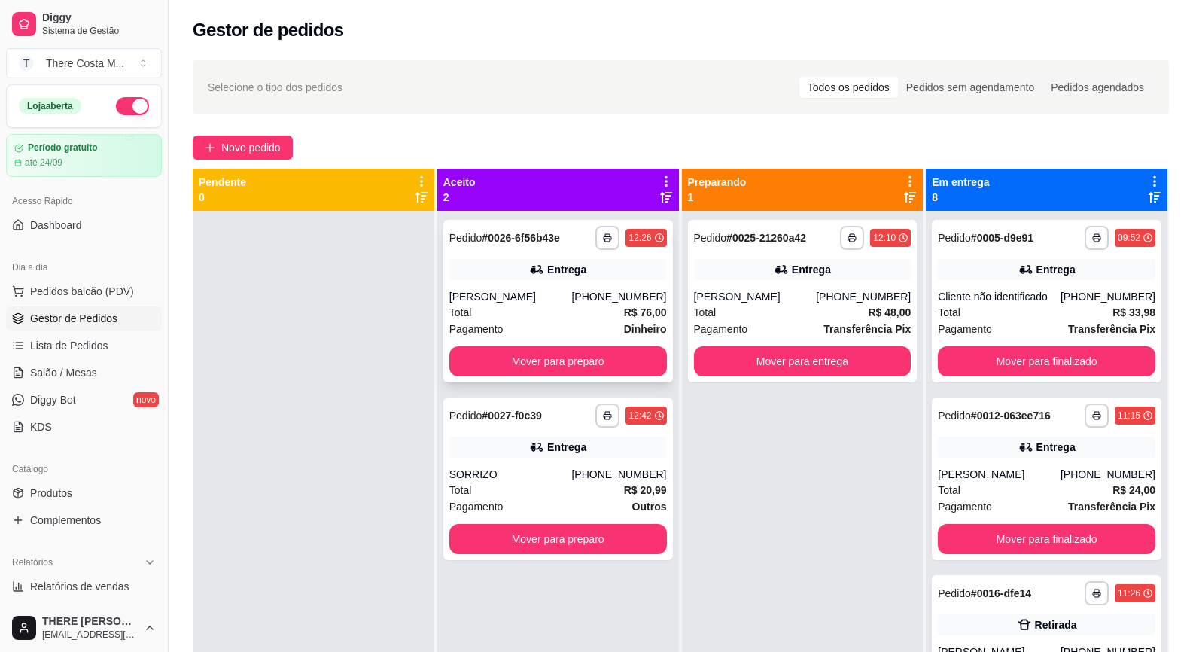
click at [529, 320] on div "Total R$ 76,00" at bounding box center [558, 312] width 218 height 17
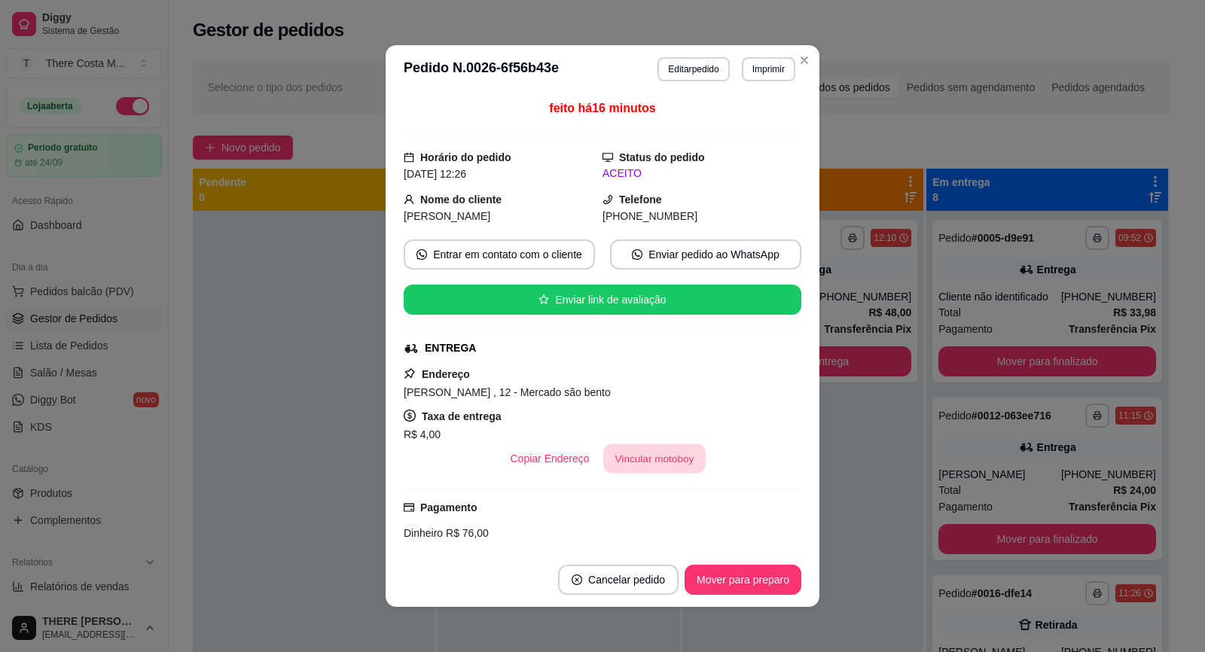
click at [659, 466] on button "Vincular motoboy" at bounding box center [654, 458] width 102 height 29
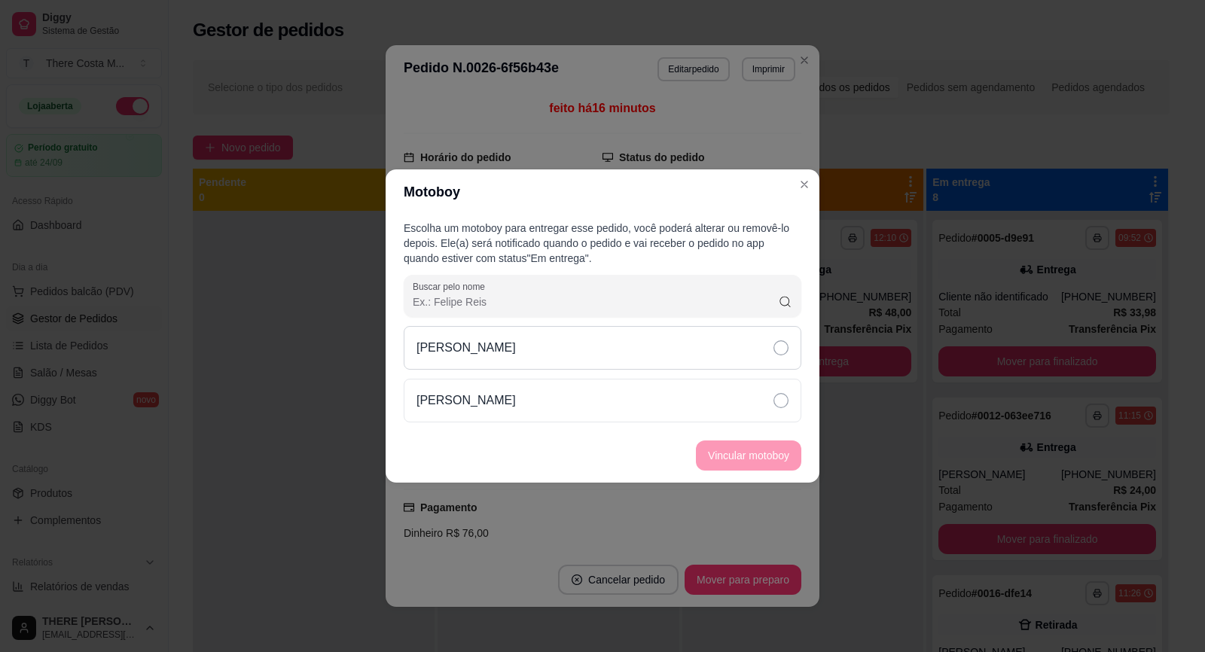
click at [596, 351] on div "[PERSON_NAME]" at bounding box center [602, 348] width 397 height 44
click at [722, 453] on button "Vincular motoboy" at bounding box center [748, 455] width 105 height 30
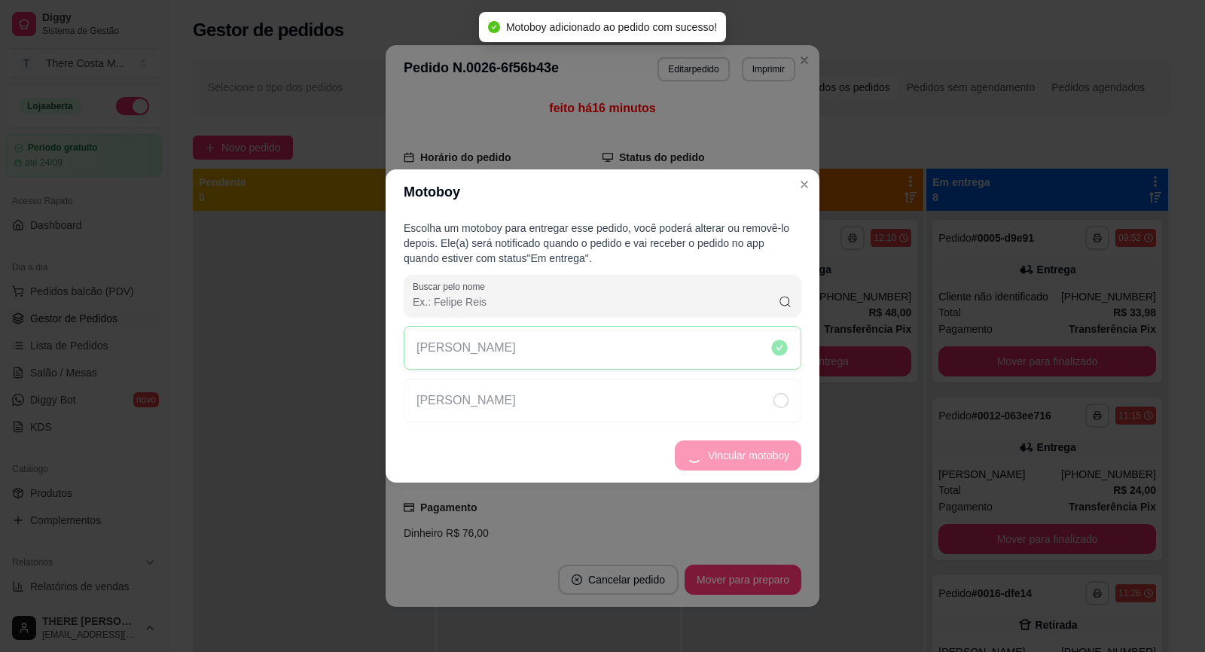
click at [806, 188] on div "feito há 16 minutos Horário do pedido [DATE] 12:26 Status do pedido ACEITO Nome…" at bounding box center [602, 322] width 434 height 459
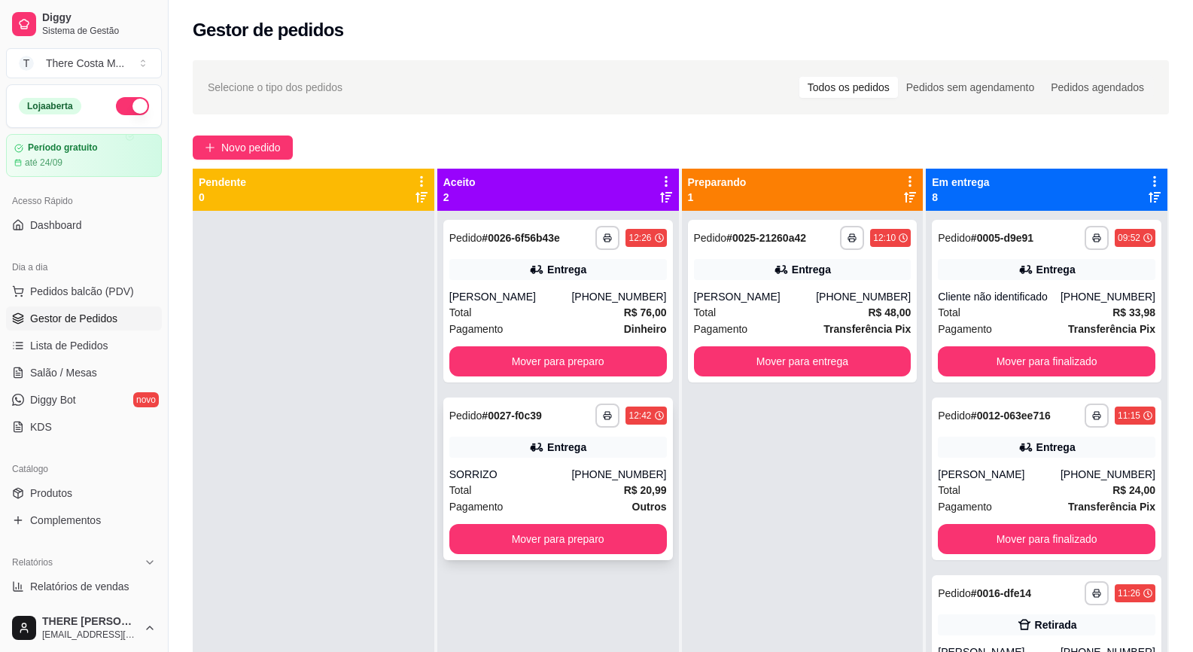
click at [570, 480] on div "SORRIZO" at bounding box center [510, 474] width 123 height 15
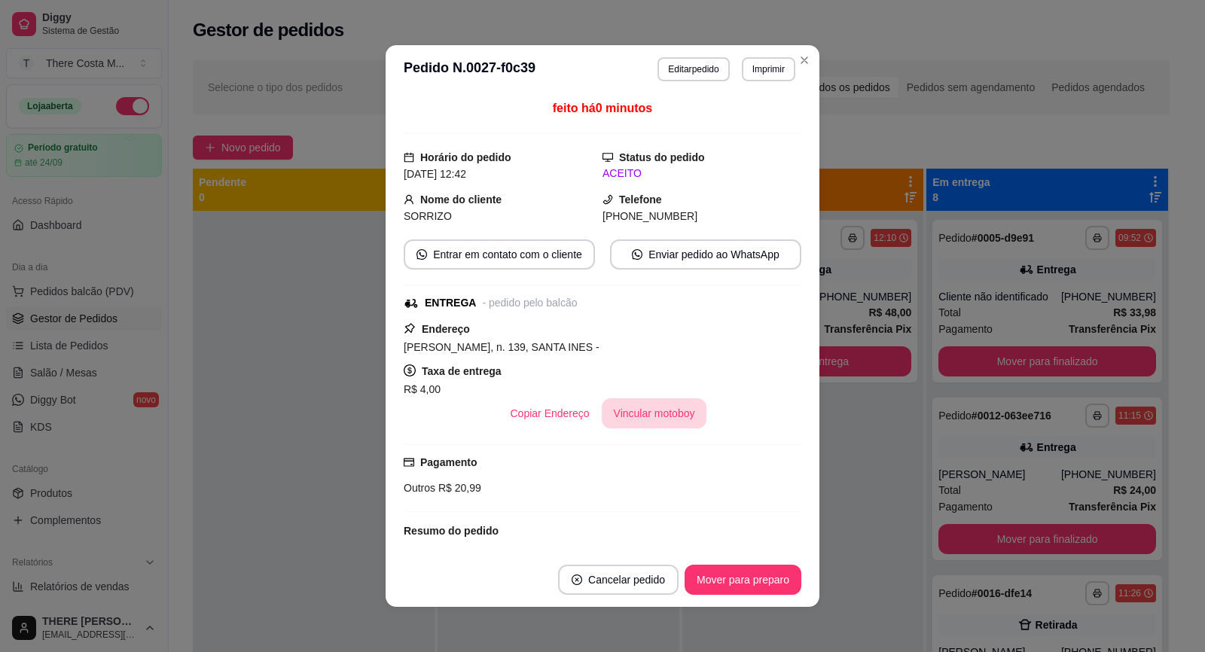
click at [649, 406] on button "Vincular motoboy" at bounding box center [654, 413] width 105 height 30
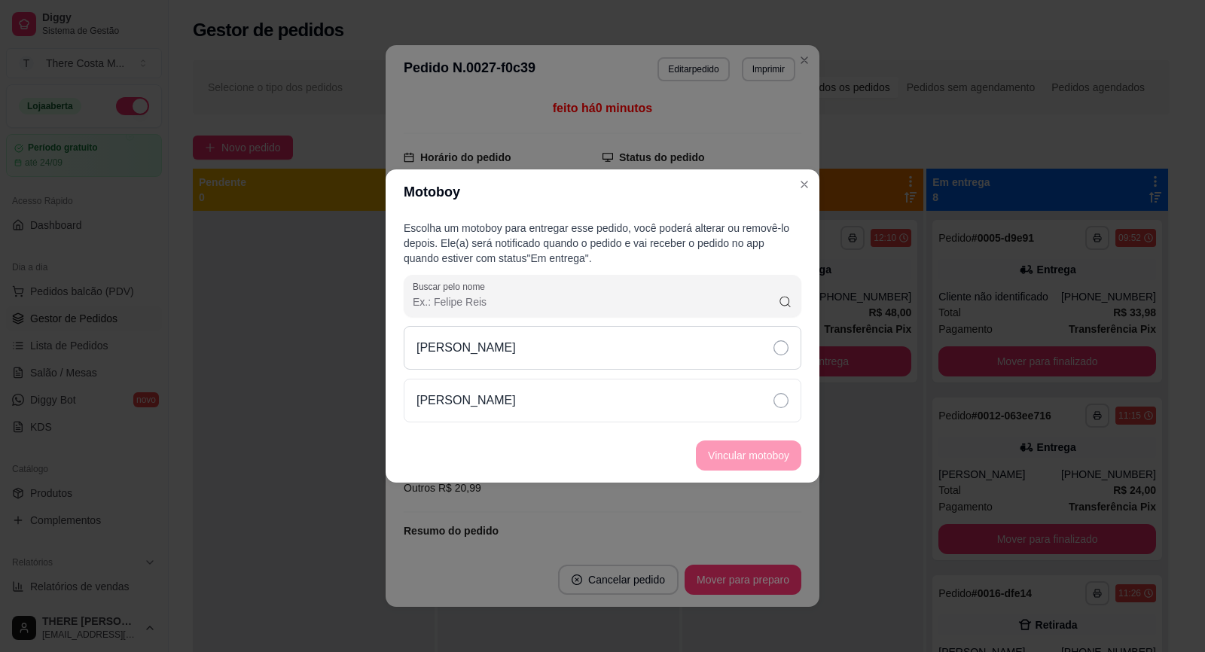
click at [647, 335] on div "[PERSON_NAME]" at bounding box center [602, 348] width 397 height 44
click at [749, 449] on button "Vincular motoboy" at bounding box center [748, 455] width 105 height 30
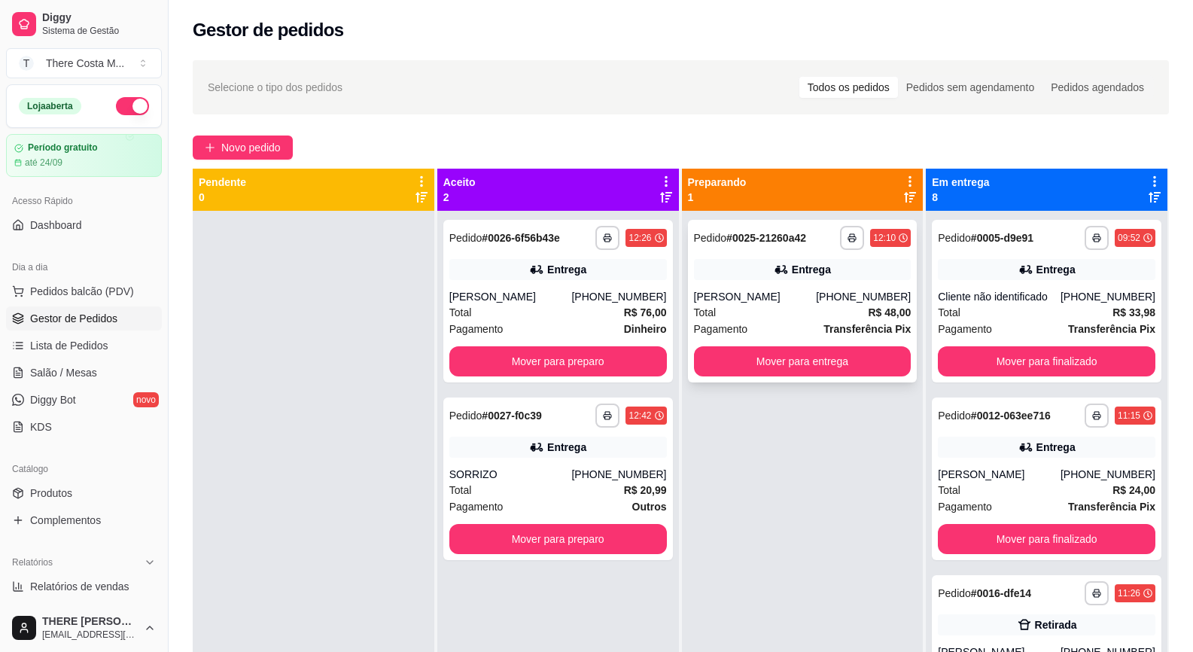
click at [785, 308] on div "Total R$ 48,00" at bounding box center [803, 312] width 218 height 17
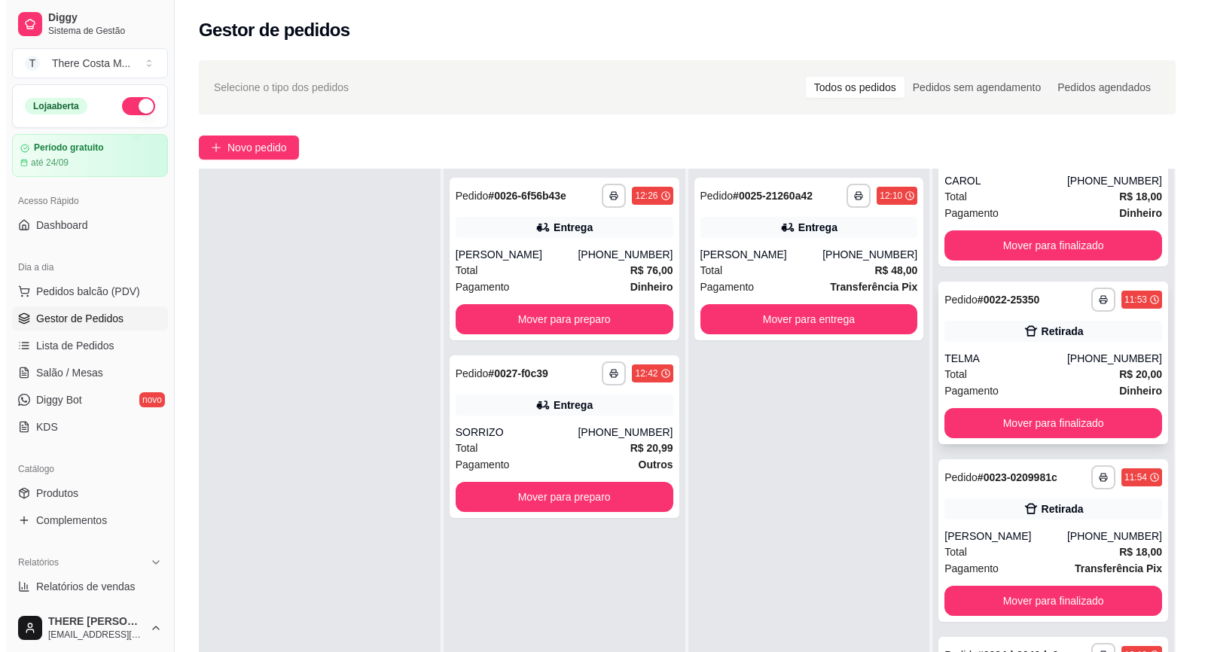
scroll to position [230, 0]
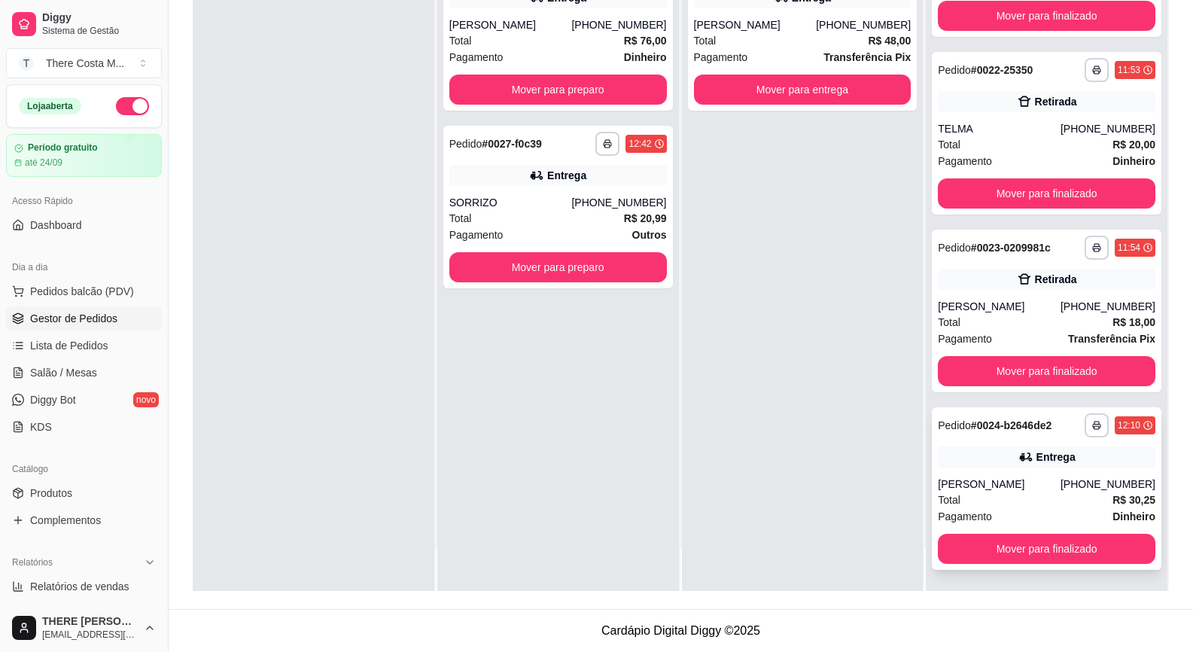
click at [972, 471] on div "**********" at bounding box center [1047, 488] width 230 height 163
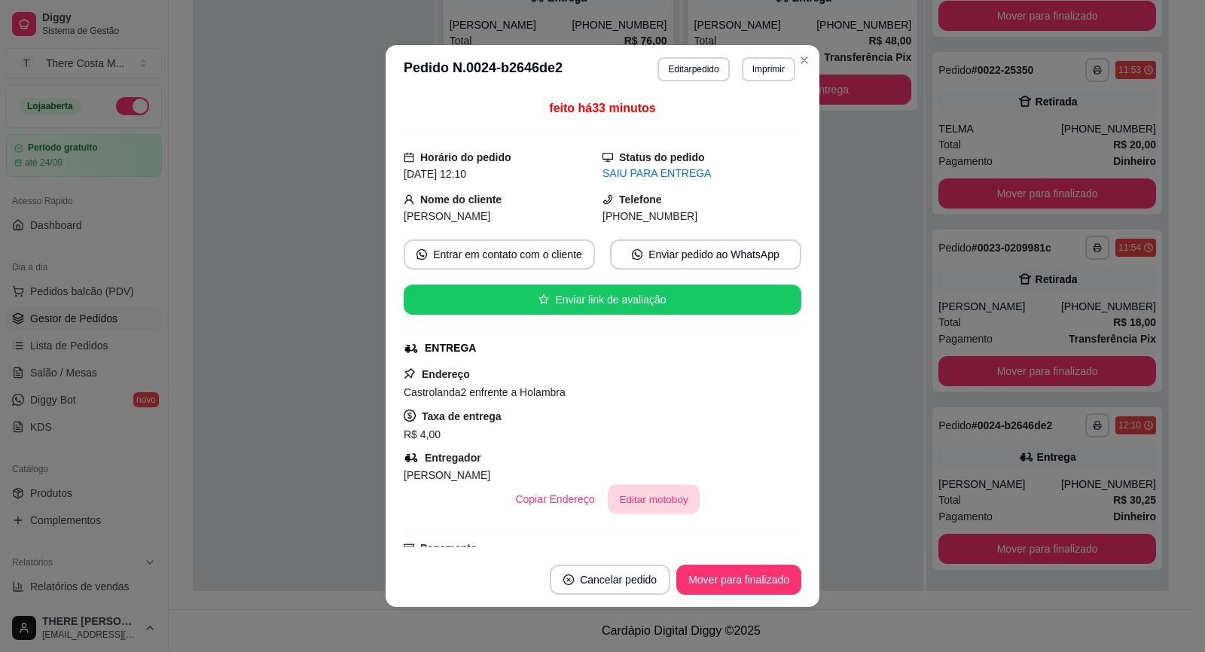
click at [638, 495] on button "Editar motoboy" at bounding box center [654, 499] width 92 height 29
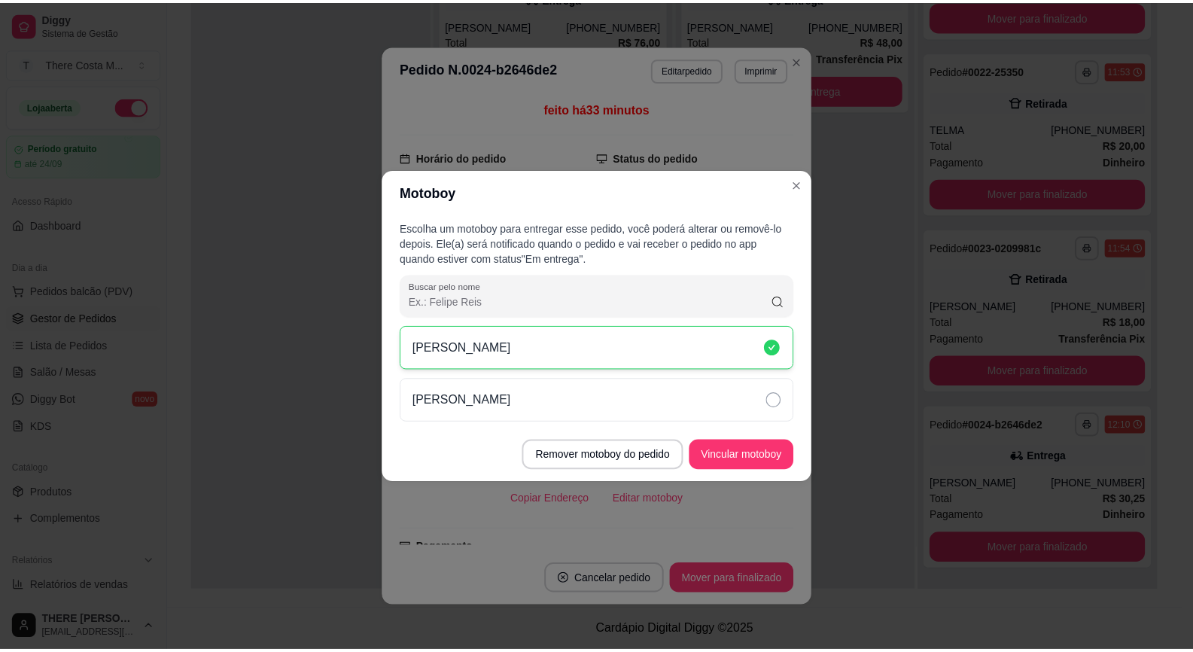
scroll to position [429, 0]
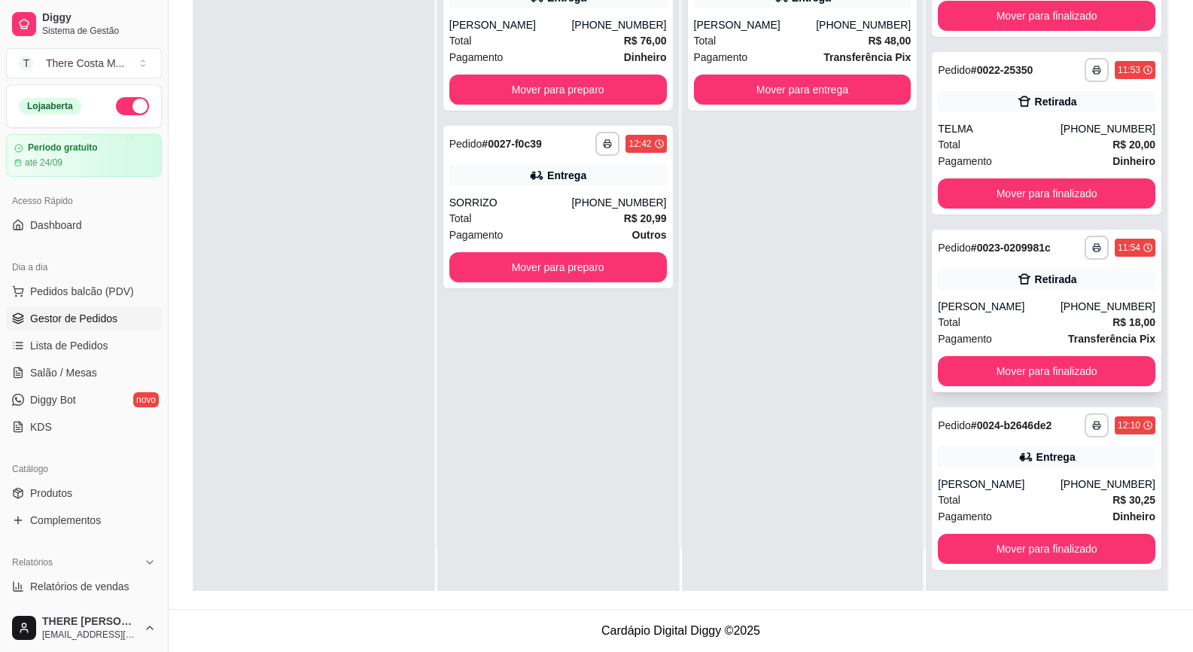
click at [987, 315] on div "Total R$ 18,00" at bounding box center [1047, 322] width 218 height 17
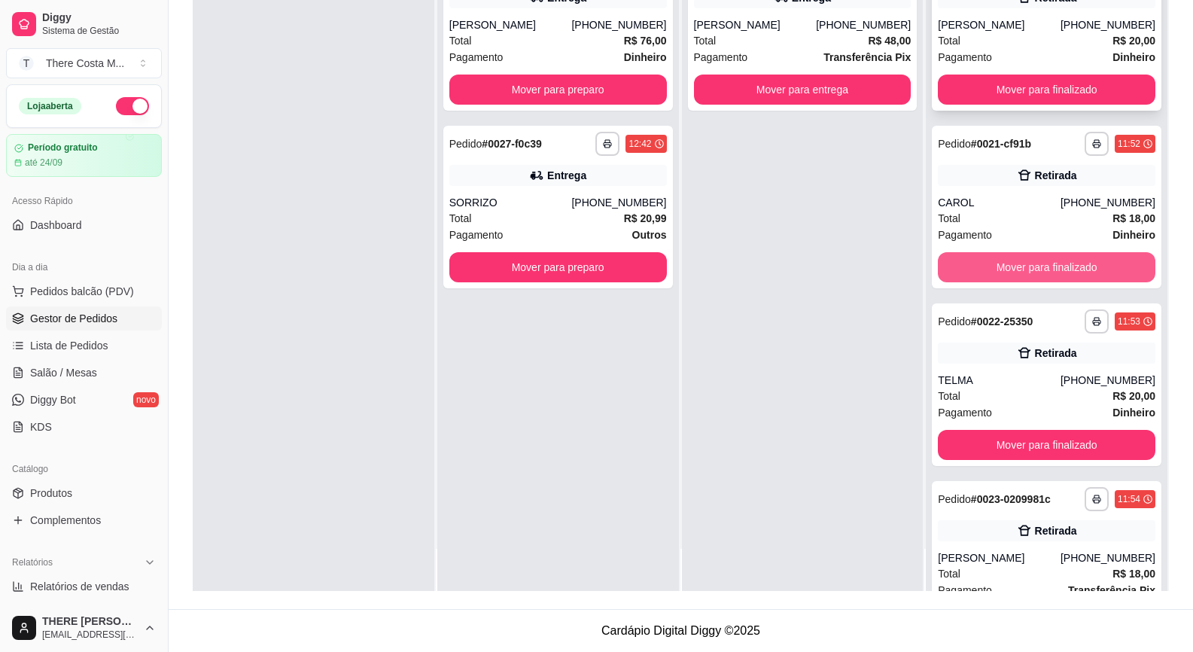
scroll to position [0, 0]
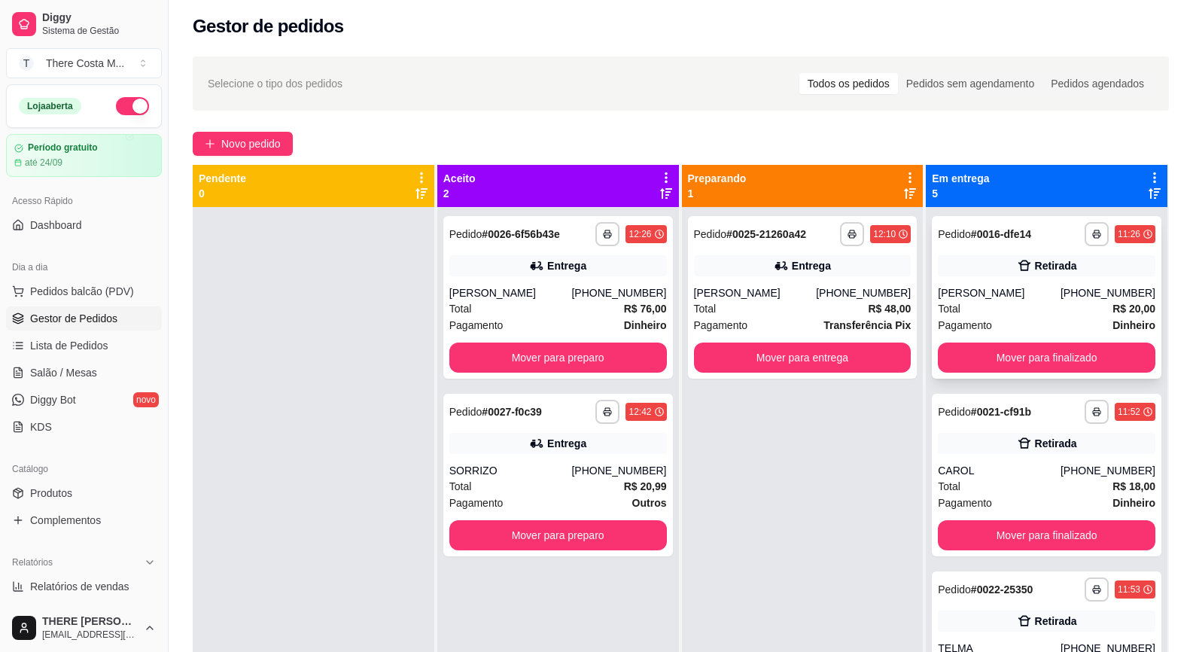
click at [970, 310] on div "Total R$ 20,00" at bounding box center [1047, 308] width 218 height 17
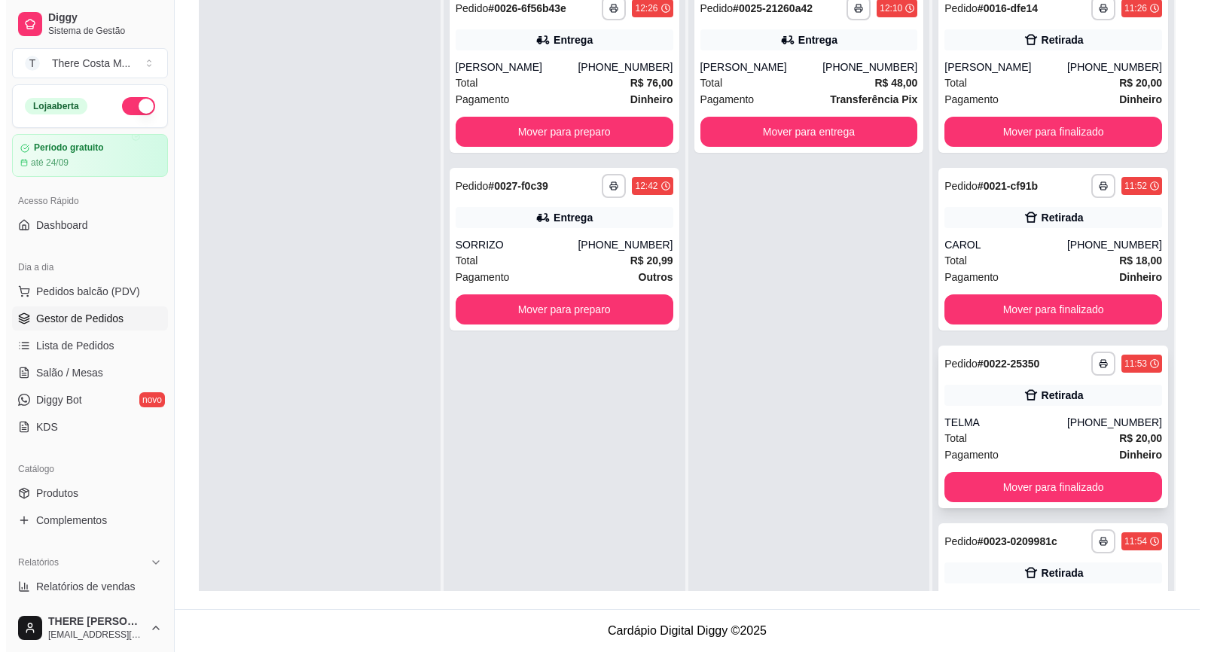
scroll to position [4, 0]
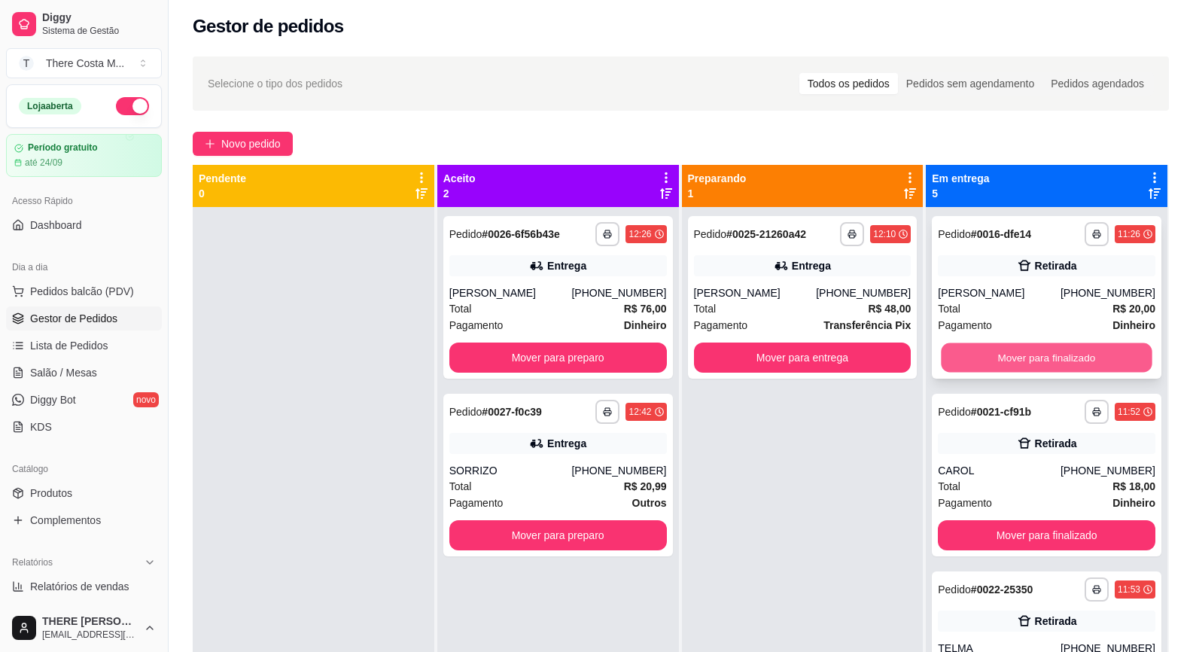
click at [1046, 354] on button "Mover para finalizado" at bounding box center [1047, 357] width 211 height 29
click at [1001, 354] on button "Mover para finalizado" at bounding box center [1047, 358] width 218 height 30
click at [1001, 355] on button "Mover para finalizado" at bounding box center [1047, 358] width 218 height 30
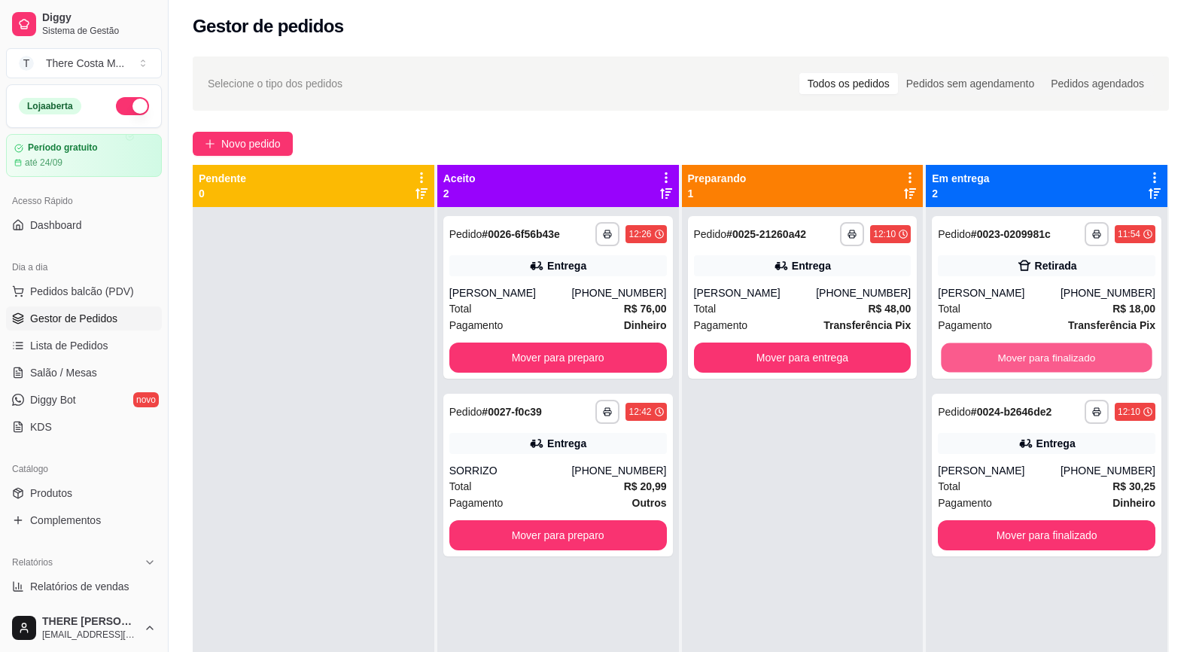
click at [1001, 355] on button "Mover para finalizado" at bounding box center [1047, 357] width 211 height 29
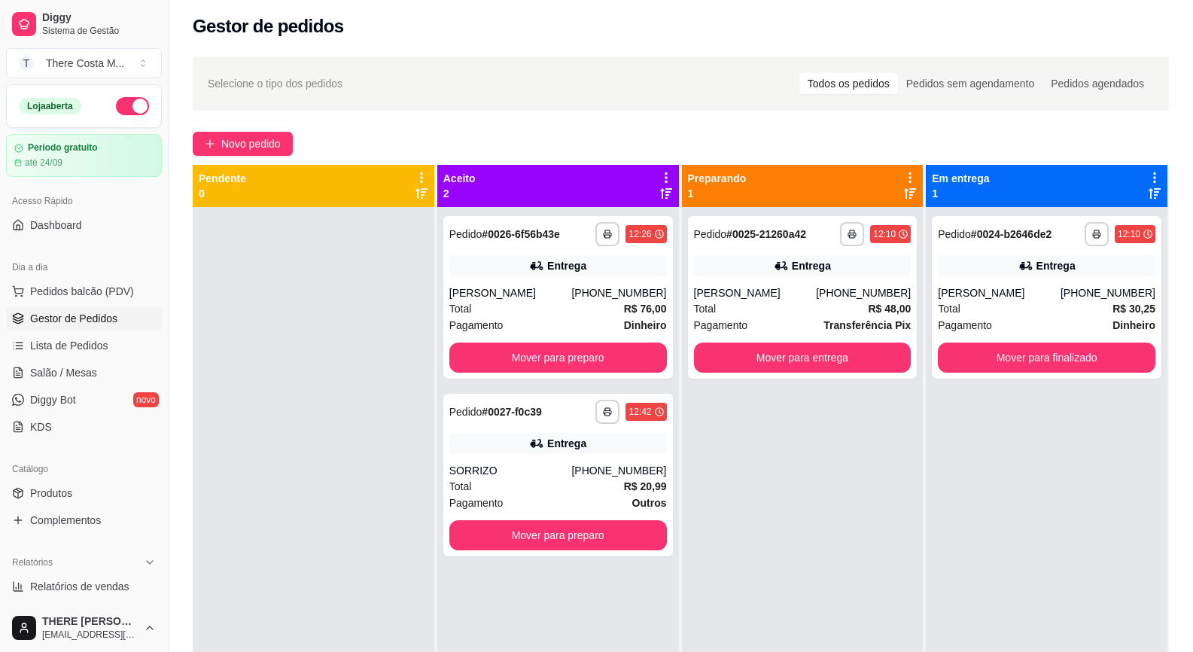
click at [286, 130] on div "**********" at bounding box center [681, 440] width 1025 height 787
click at [279, 148] on span "Novo pedido" at bounding box center [250, 144] width 59 height 17
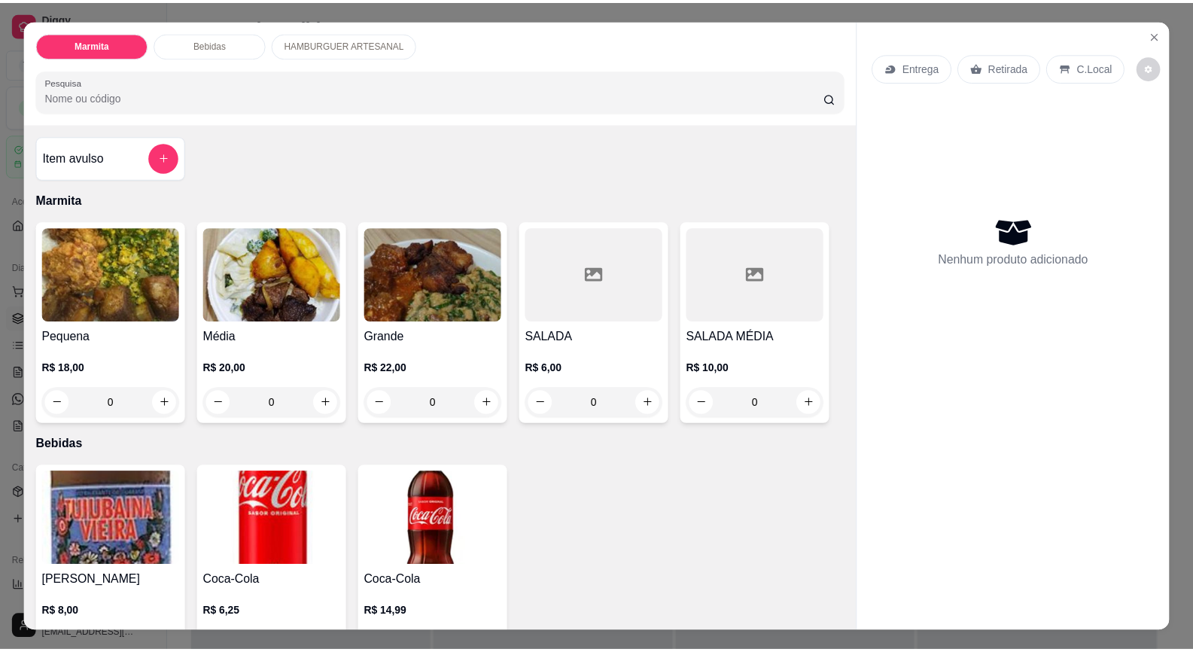
scroll to position [29, 0]
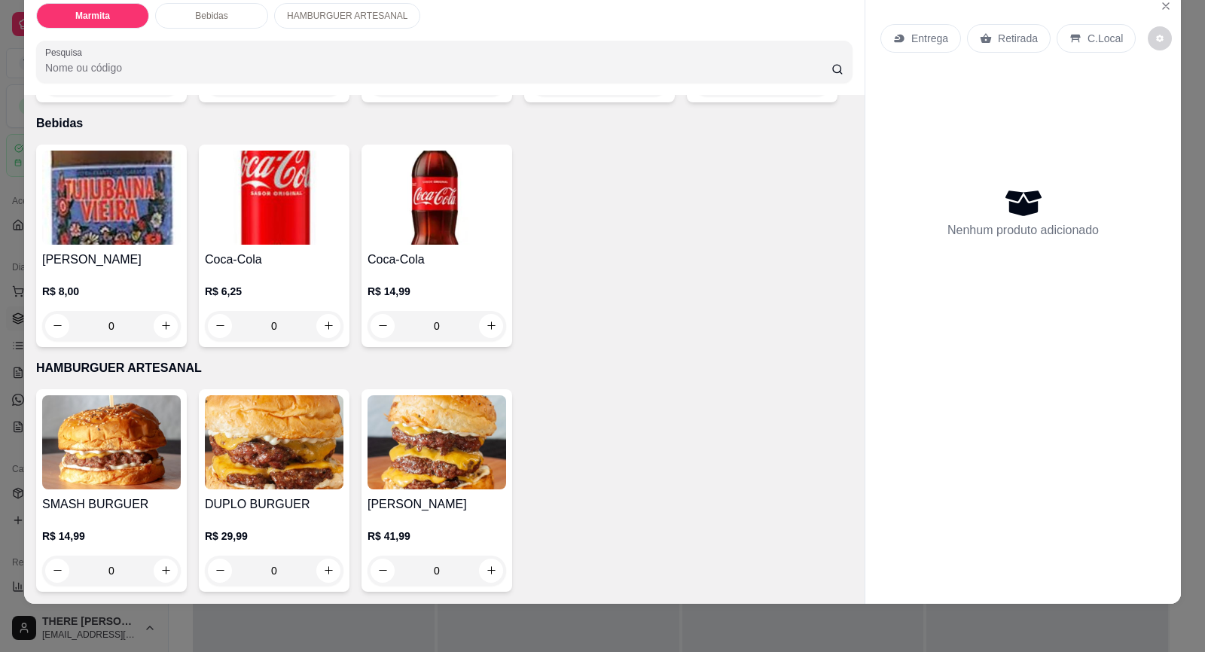
click at [127, 455] on img at bounding box center [111, 442] width 139 height 94
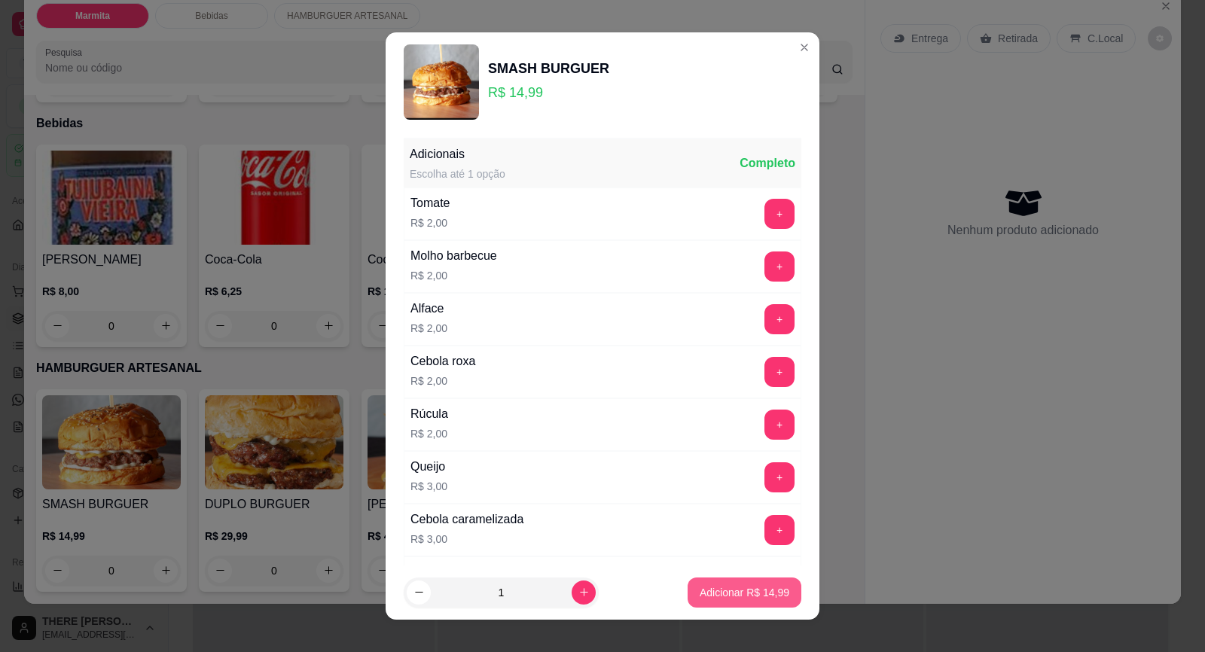
click at [715, 601] on button "Adicionar R$ 14,99" at bounding box center [744, 592] width 114 height 30
type input "1"
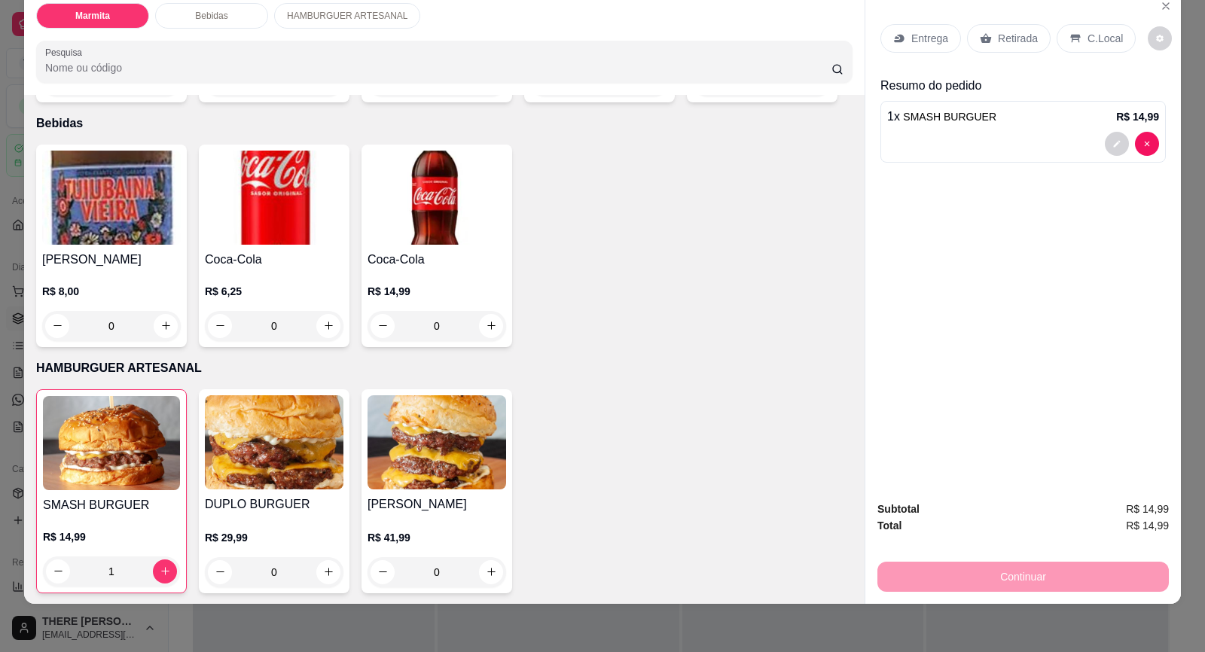
click at [928, 42] on p "Entrega" at bounding box center [929, 38] width 37 height 15
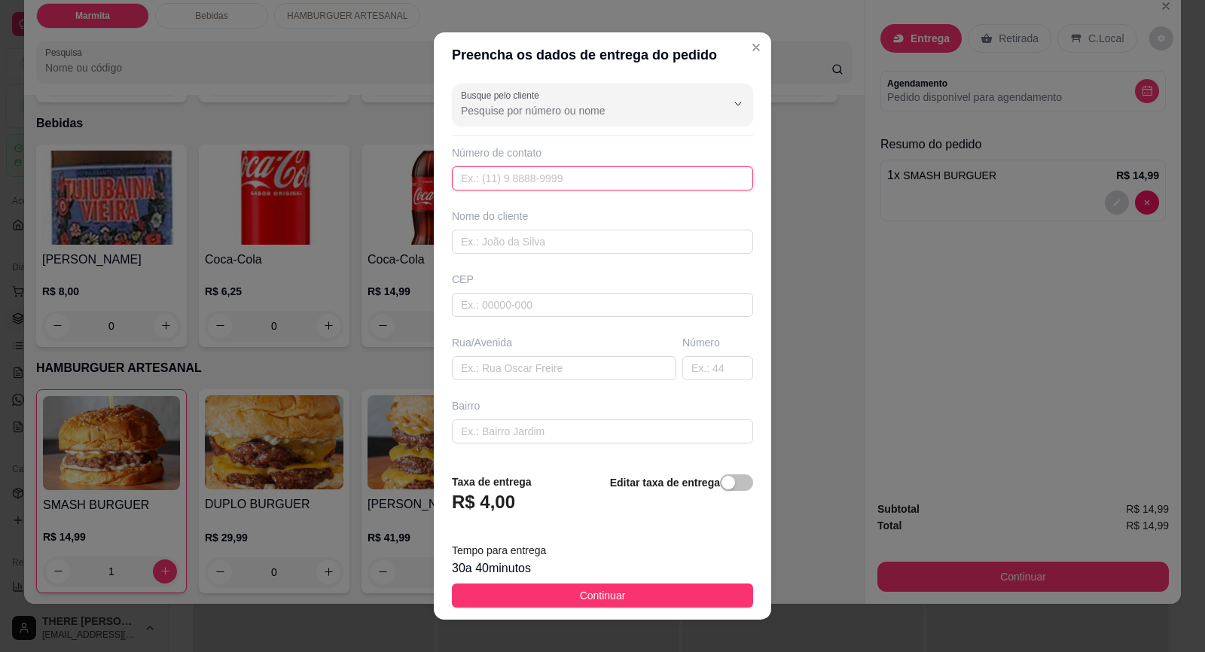
click at [564, 169] on input "text" at bounding box center [602, 178] width 301 height 24
type input "[PHONE_NUMBER]"
click at [514, 242] on input "text" at bounding box center [602, 242] width 301 height 24
type input "ANGELICA"
click at [553, 363] on input "text" at bounding box center [564, 368] width 224 height 24
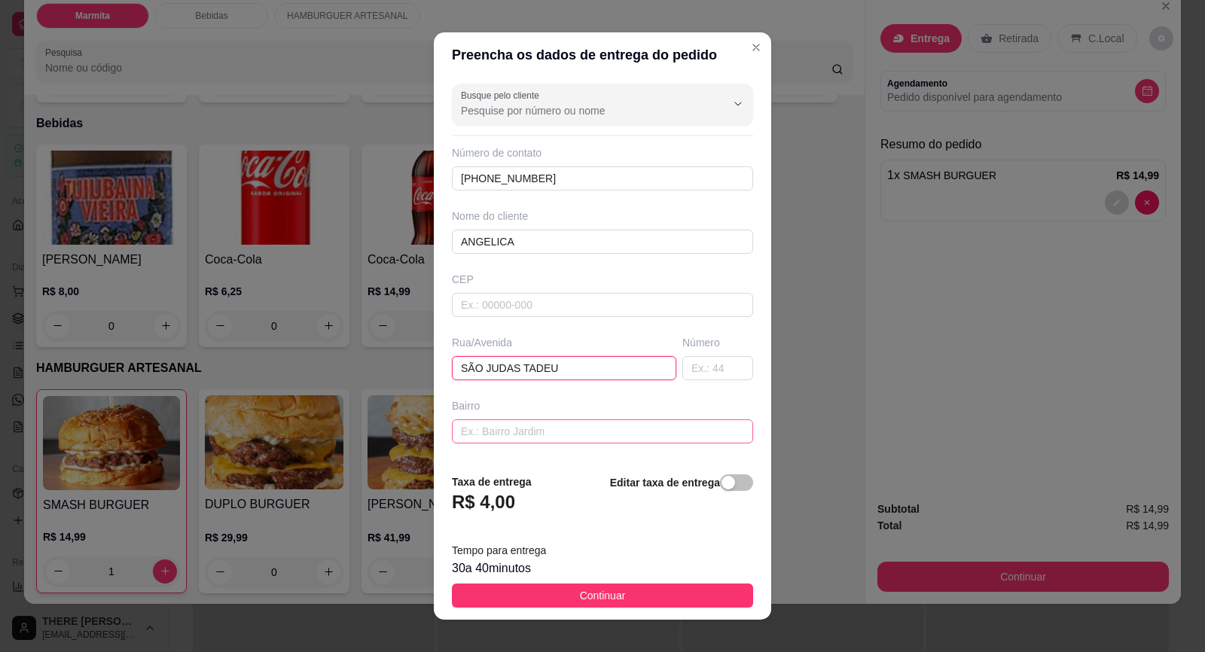
type input "SÃO JUDAS TADEU"
click at [498, 428] on input "text" at bounding box center [602, 431] width 301 height 24
click at [702, 385] on div "Busque pelo cliente Número de contato [PHONE_NUMBER] Nome do cliente ANGELICA C…" at bounding box center [602, 269] width 337 height 383
click at [704, 378] on input "text" at bounding box center [717, 368] width 71 height 24
type input "23"
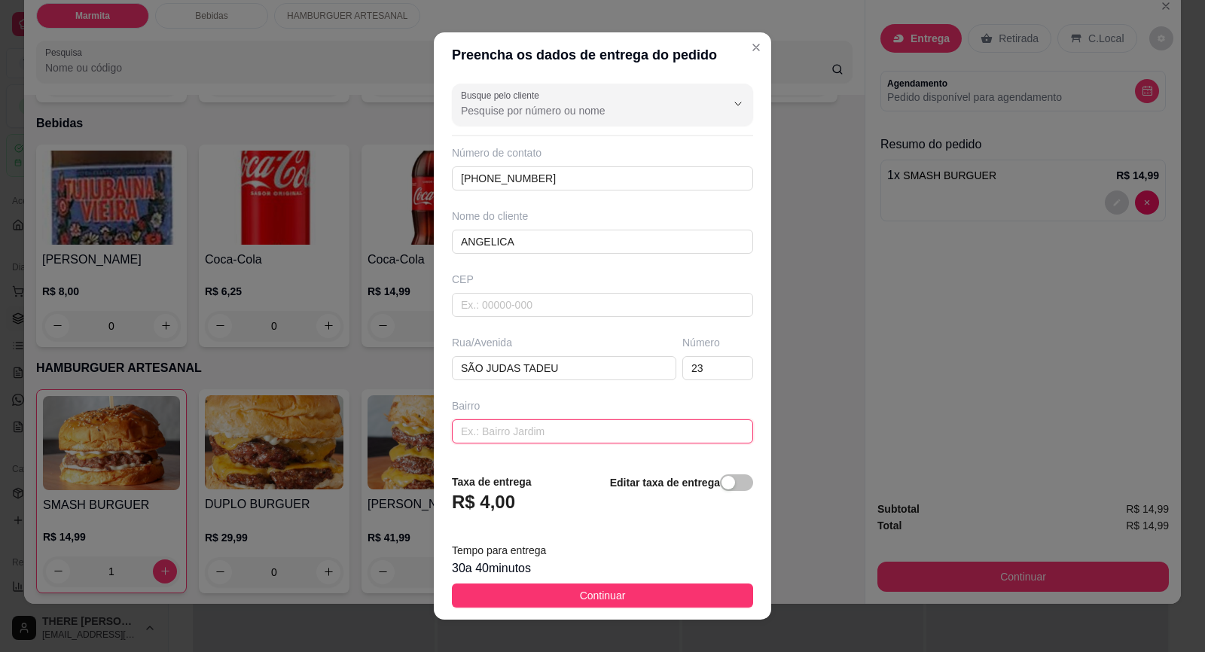
click at [595, 443] on input "text" at bounding box center [602, 431] width 301 height 24
click at [523, 434] on input "text" at bounding box center [602, 431] width 301 height 24
type input "J"
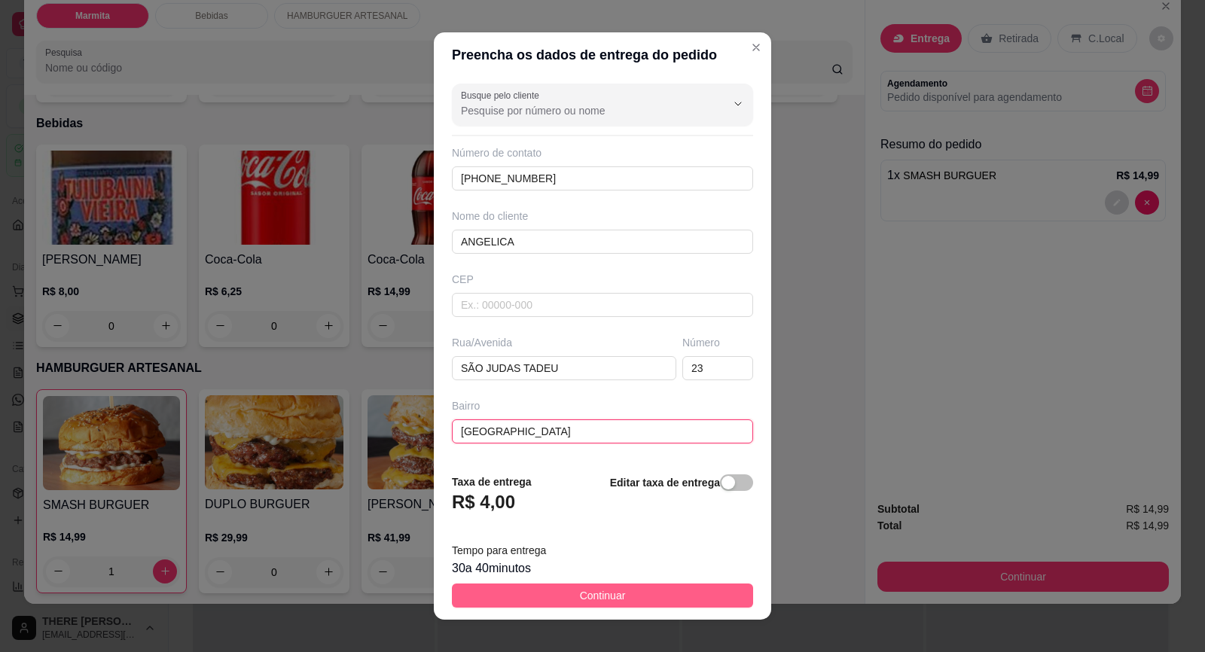
type input "[GEOGRAPHIC_DATA]"
click at [533, 588] on button "Continuar" at bounding box center [602, 595] width 301 height 24
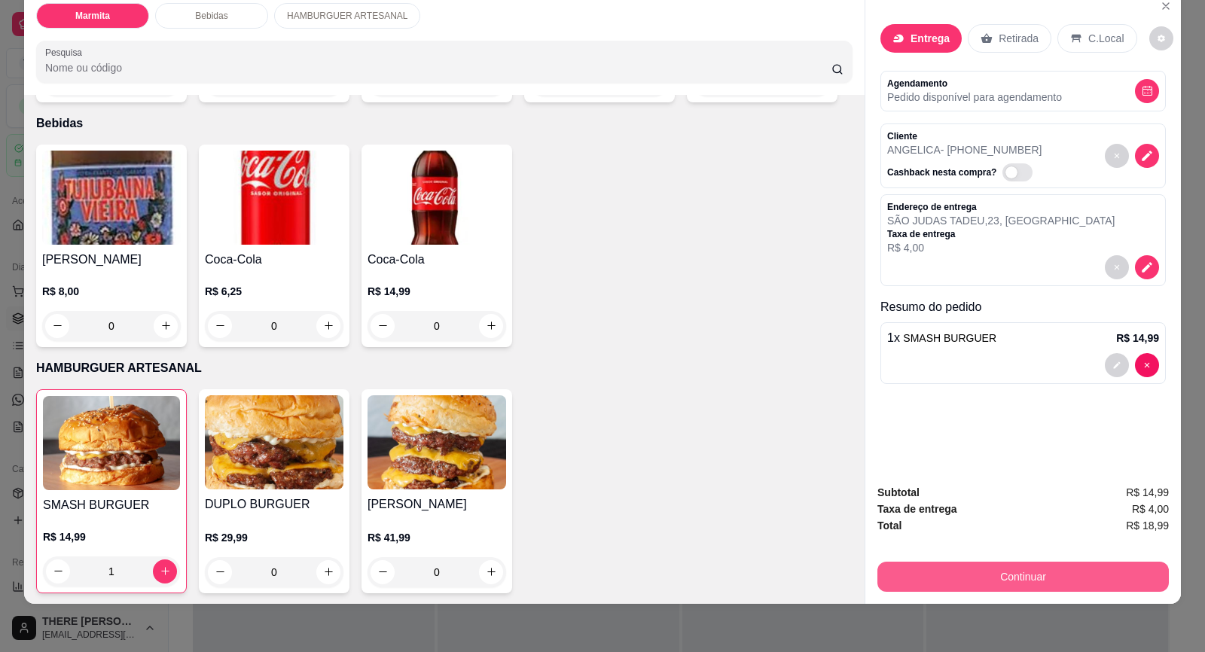
click at [1002, 579] on button "Continuar" at bounding box center [1022, 577] width 291 height 30
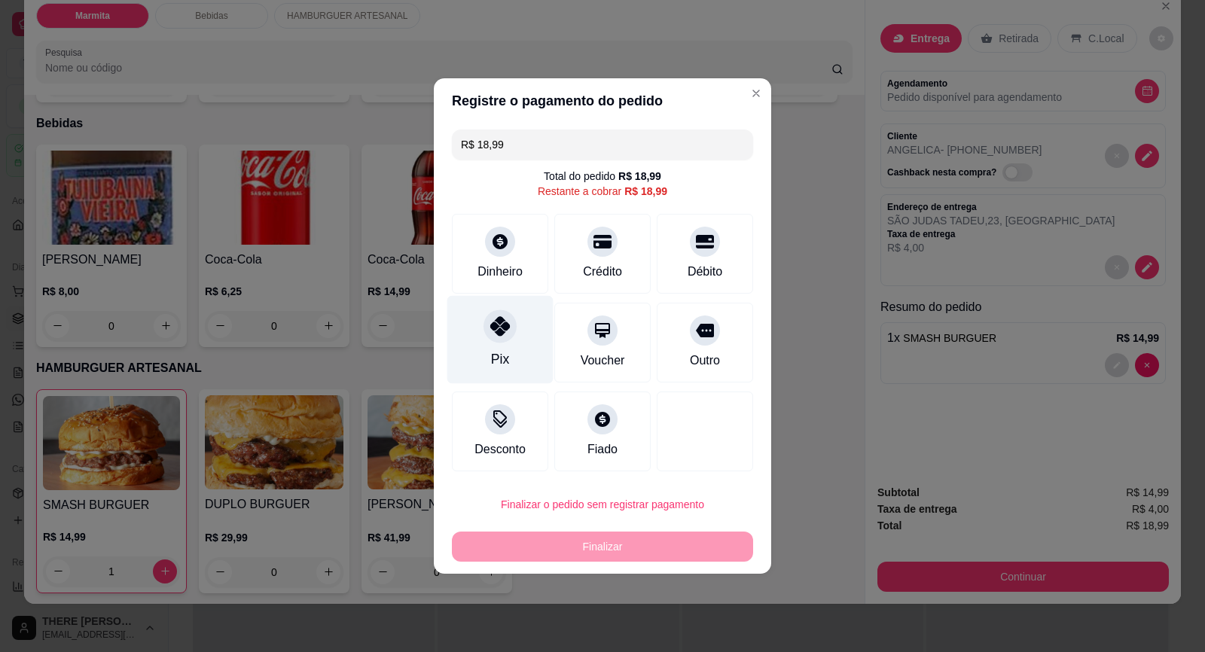
click at [492, 346] on div "Pix" at bounding box center [500, 340] width 106 height 88
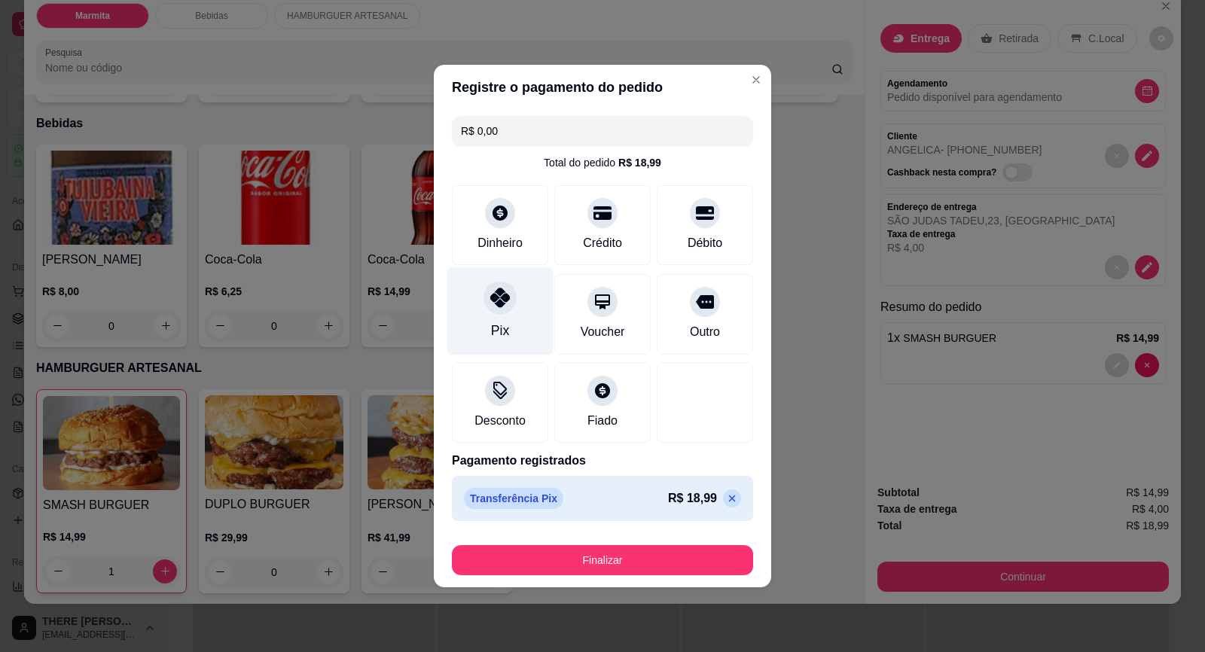
type input "R$ 0,00"
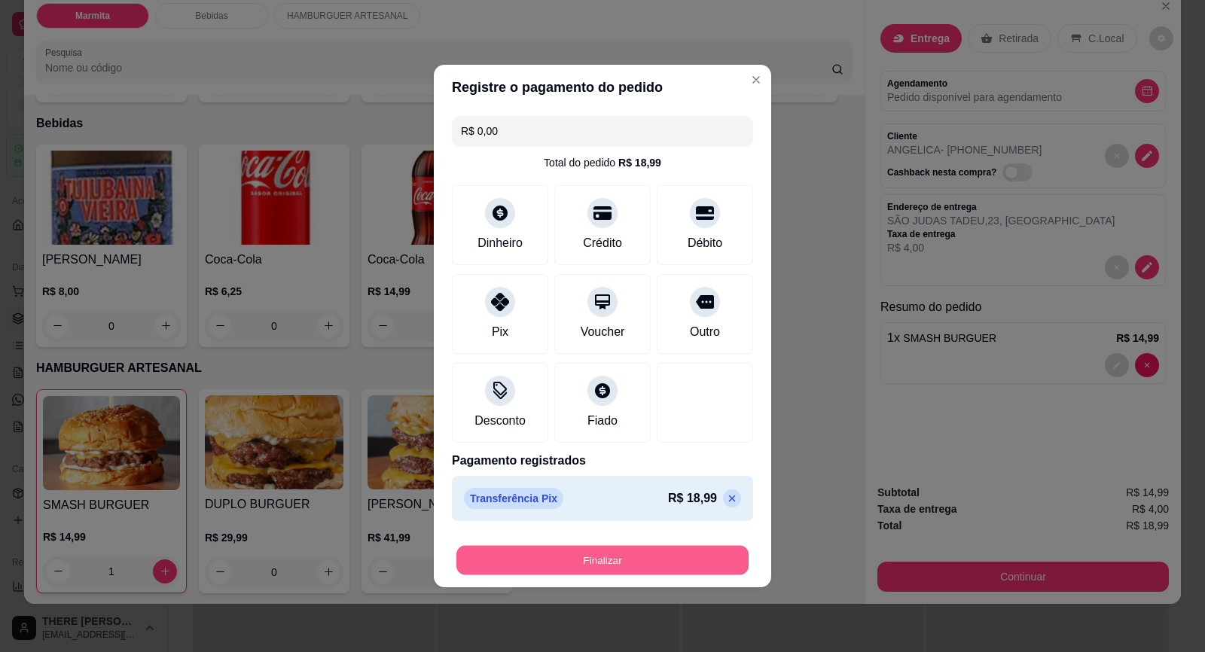
click at [586, 554] on button "Finalizar" at bounding box center [602, 560] width 292 height 29
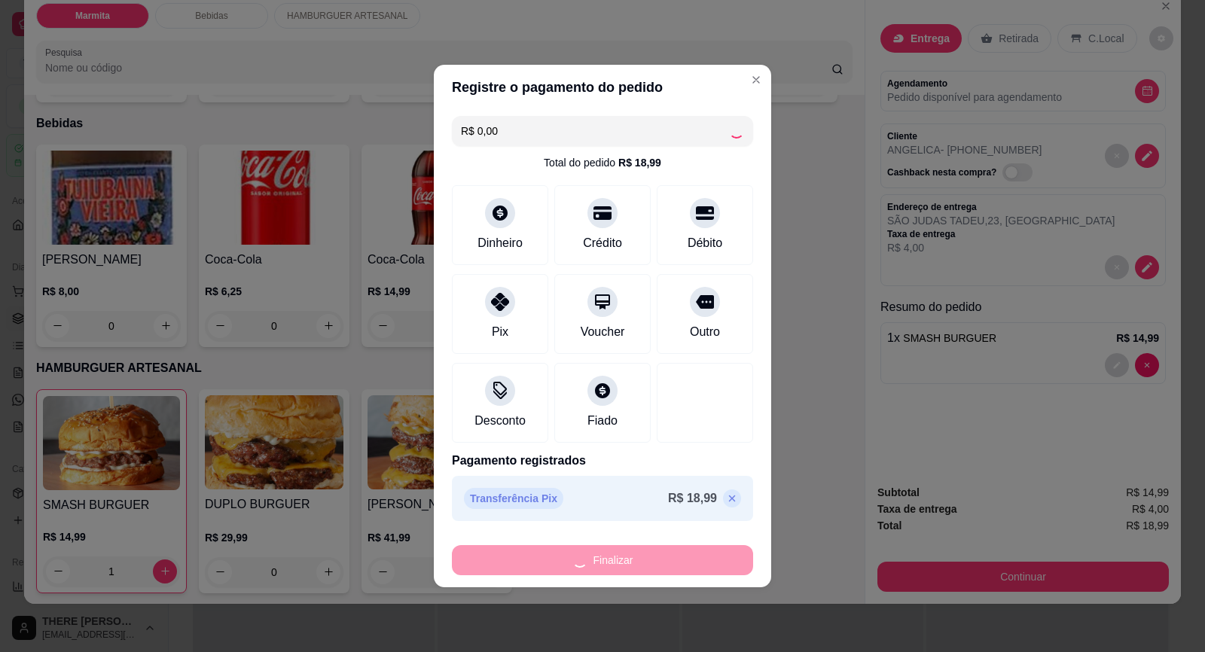
type input "0"
type input "-R$ 18,99"
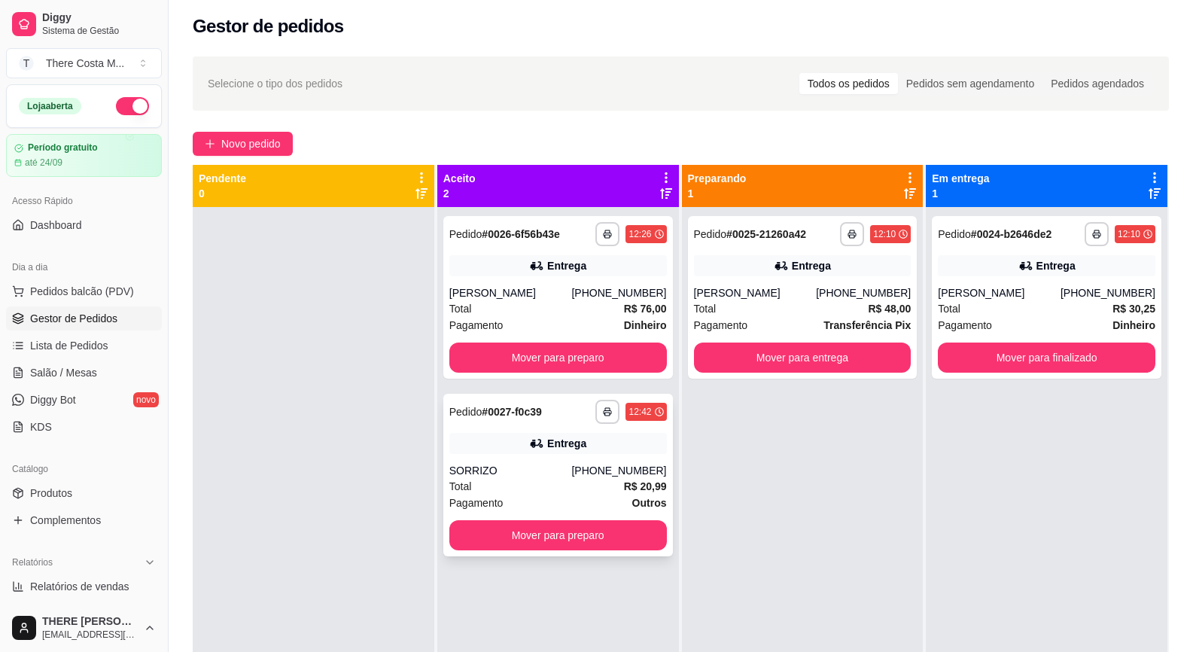
click at [549, 474] on div "SORRIZO" at bounding box center [510, 470] width 123 height 15
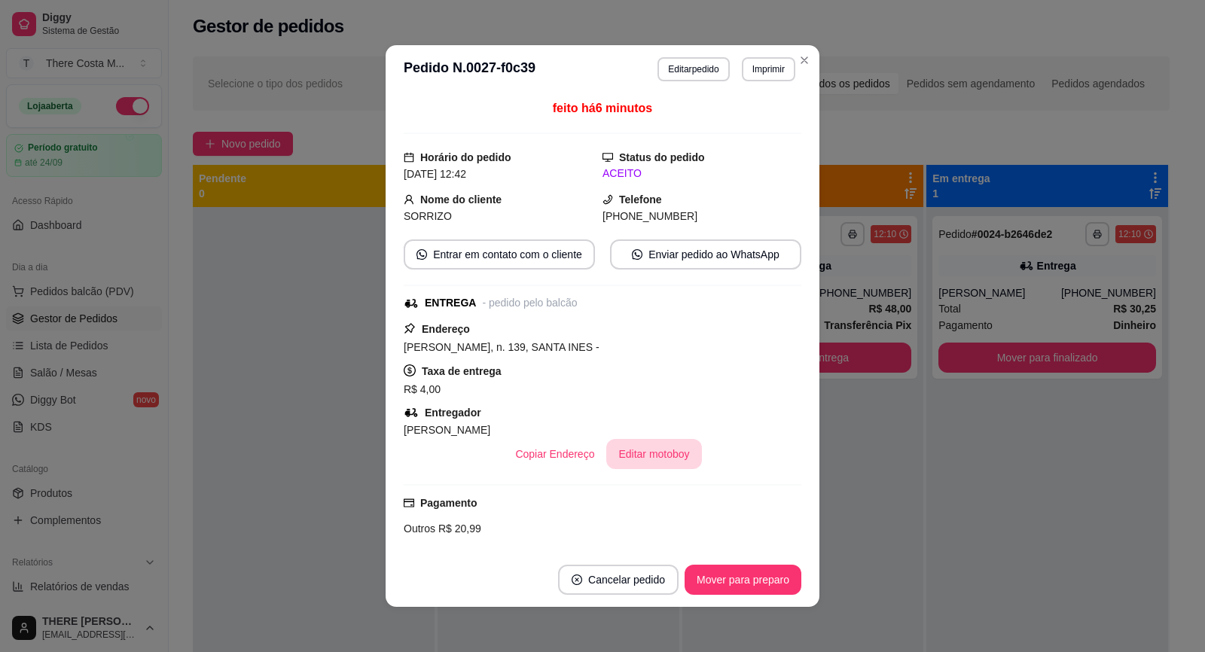
click at [641, 452] on button "Editar motoboy" at bounding box center [653, 454] width 95 height 30
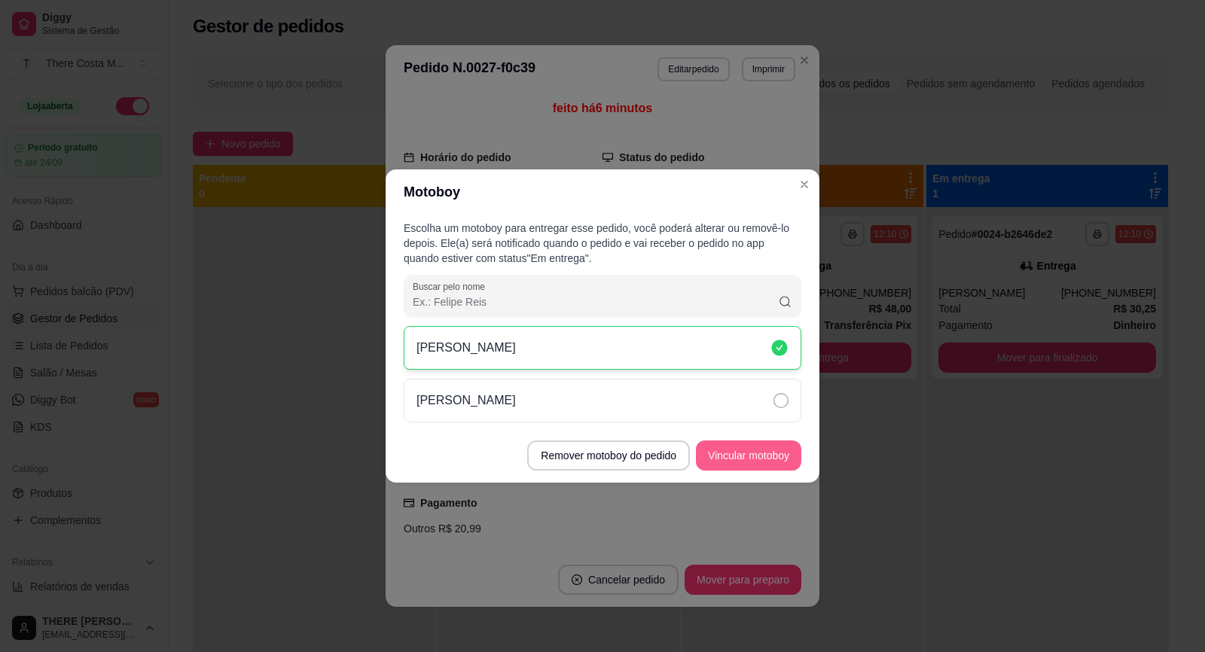
click at [778, 444] on button "Vincular motoboy" at bounding box center [748, 455] width 105 height 30
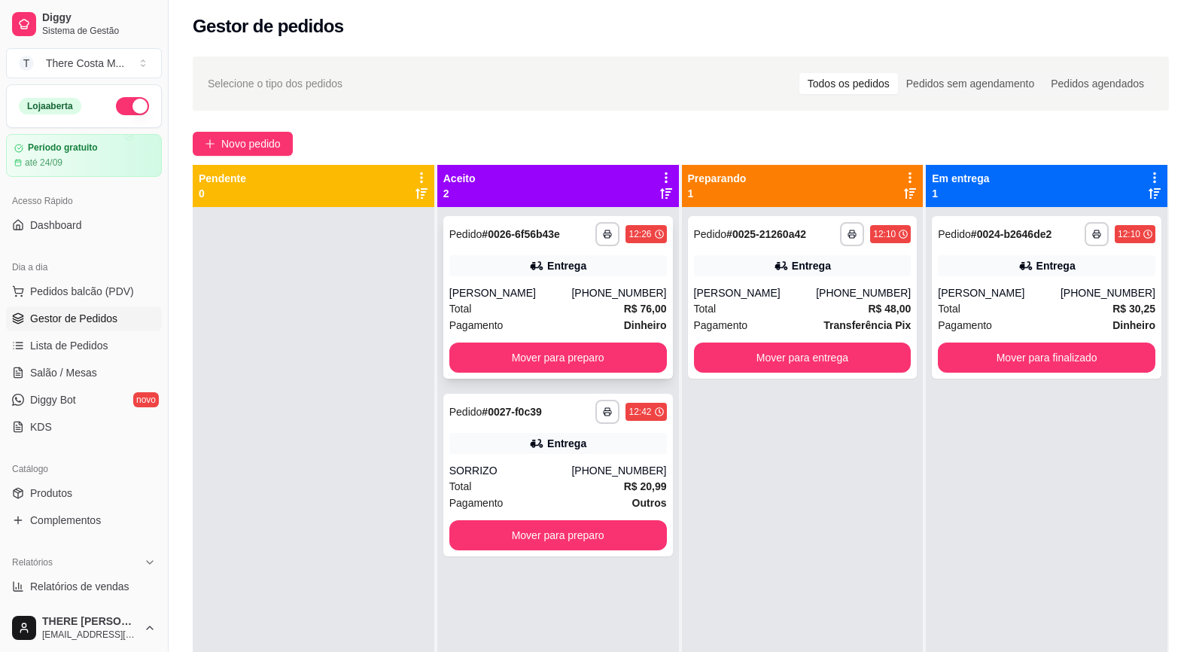
click at [550, 294] on div "[PERSON_NAME]" at bounding box center [510, 292] width 123 height 15
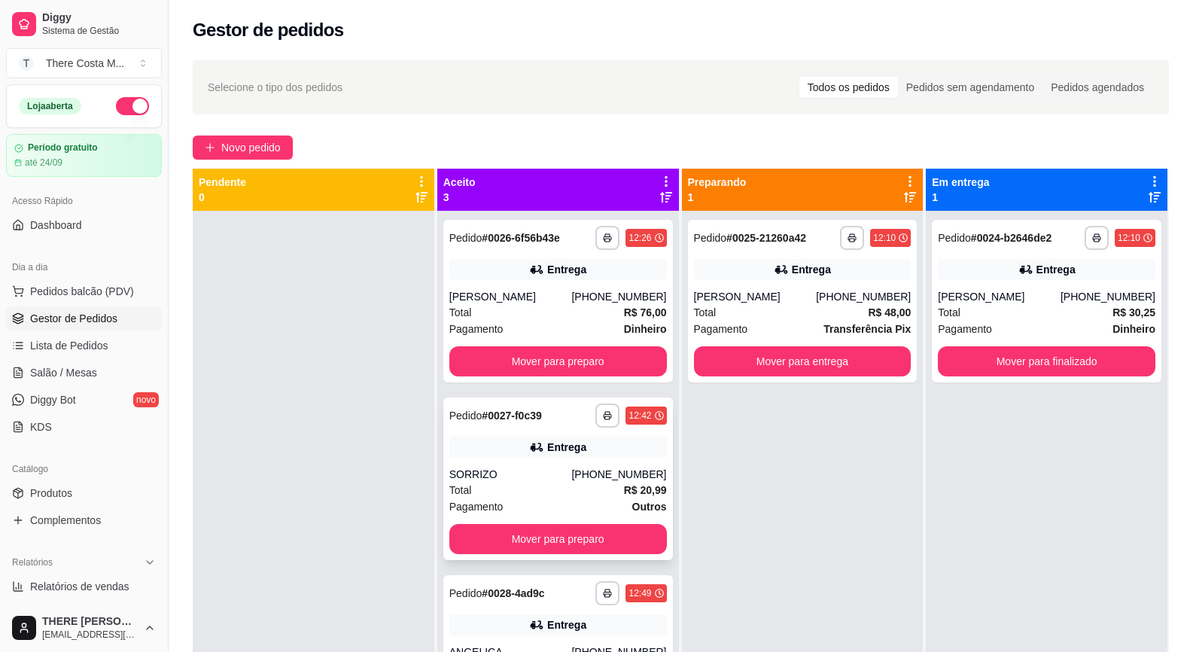
scroll to position [42, 0]
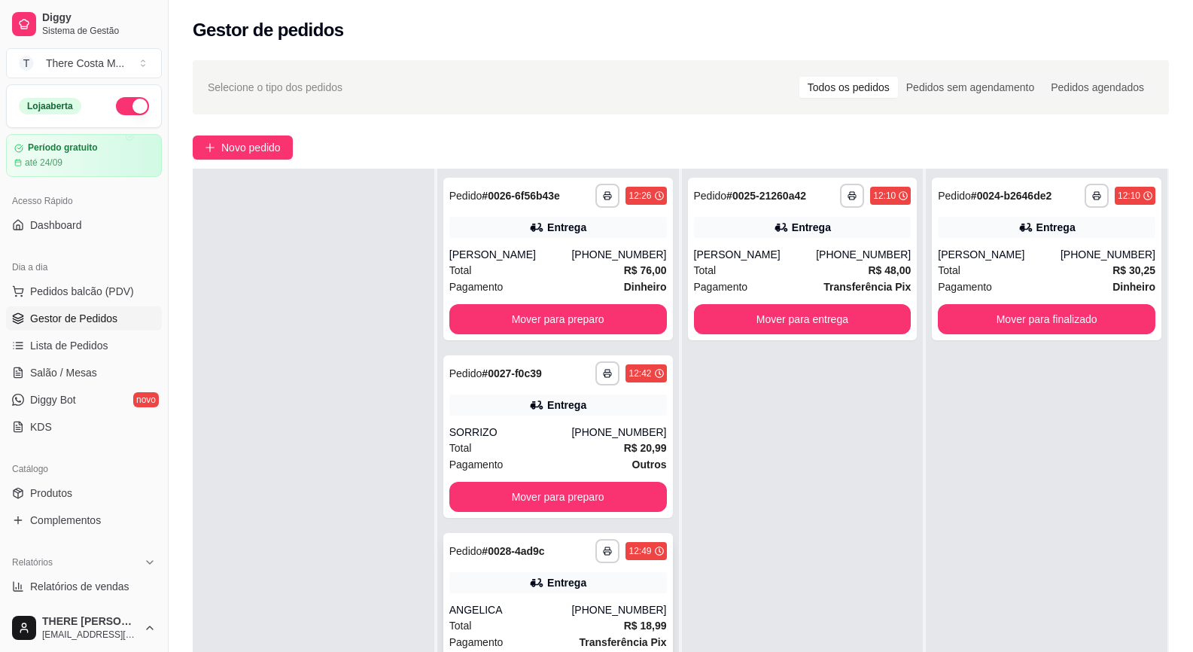
click at [605, 579] on div "Entrega" at bounding box center [558, 582] width 218 height 21
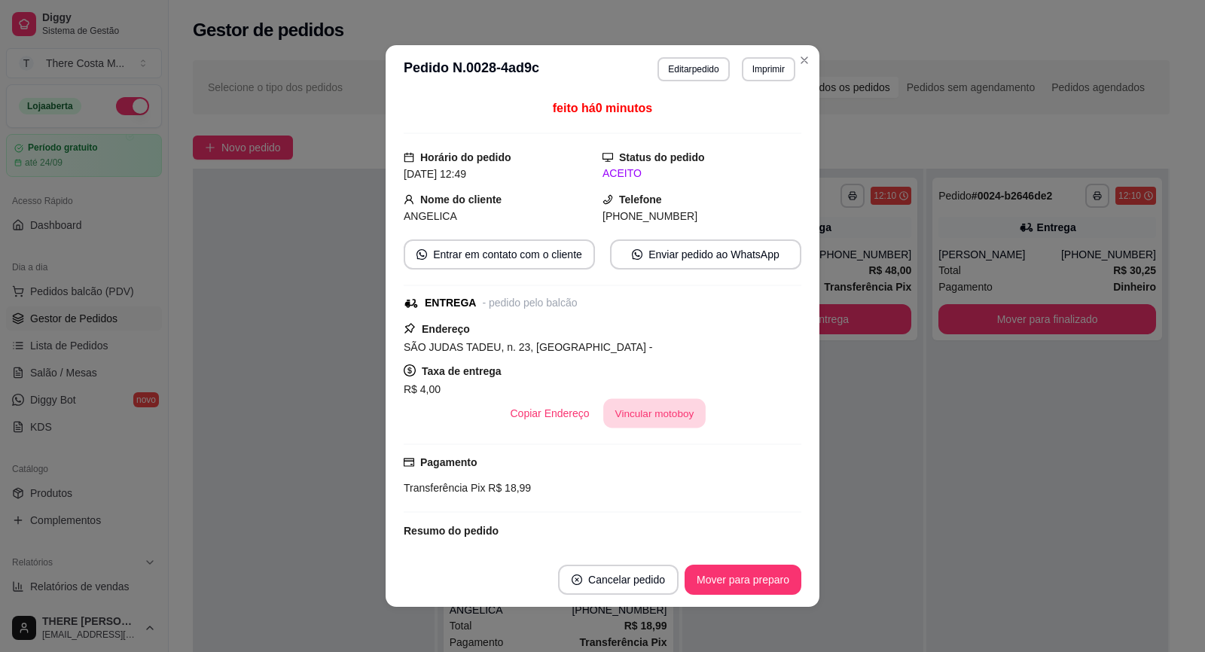
click at [629, 415] on button "Vincular motoboy" at bounding box center [654, 413] width 102 height 29
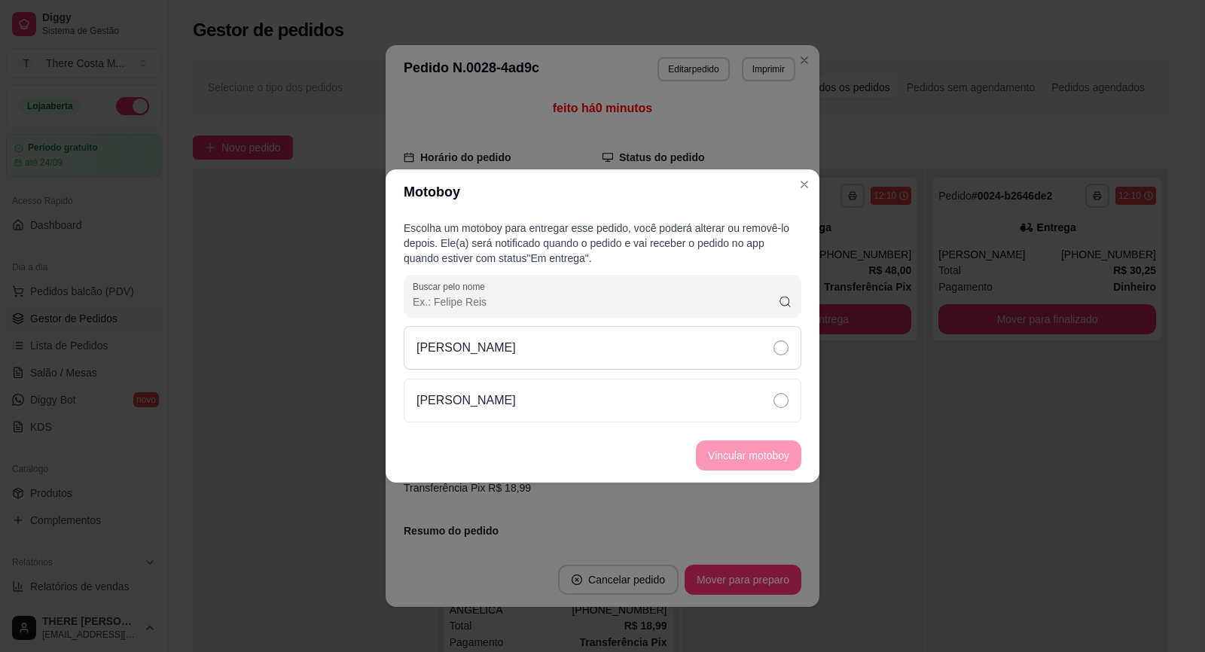
click at [592, 355] on div "[PERSON_NAME]" at bounding box center [602, 348] width 397 height 44
click at [759, 444] on button "Vincular motoboy" at bounding box center [748, 455] width 102 height 29
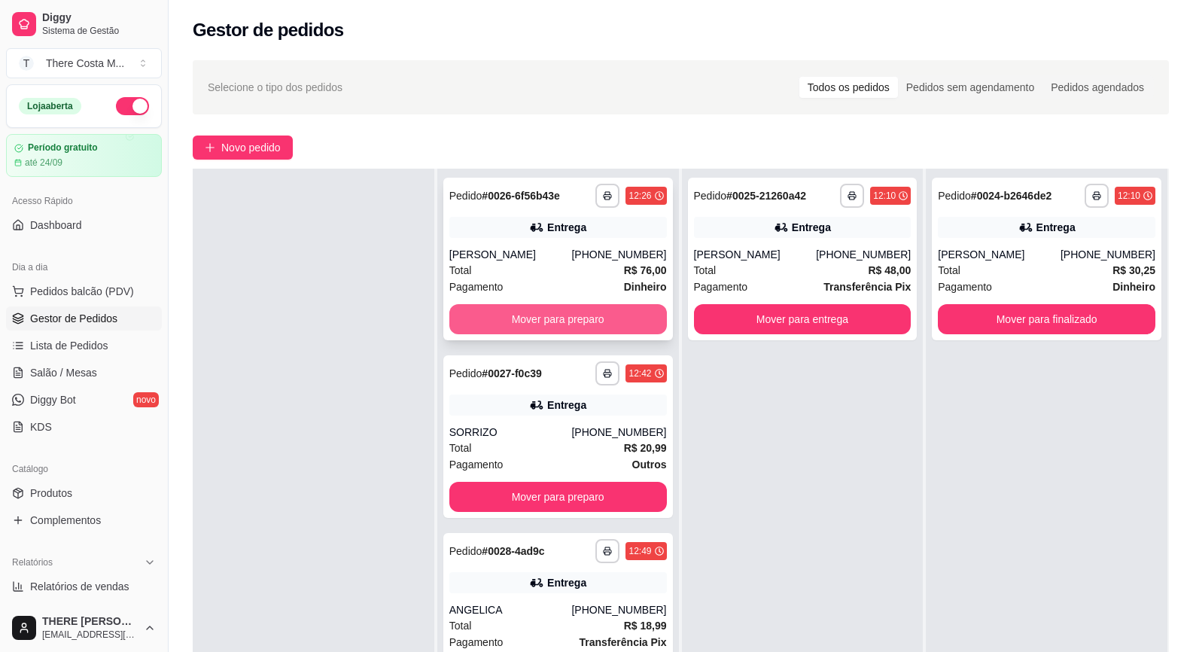
click at [565, 315] on button "Mover para preparo" at bounding box center [558, 319] width 218 height 30
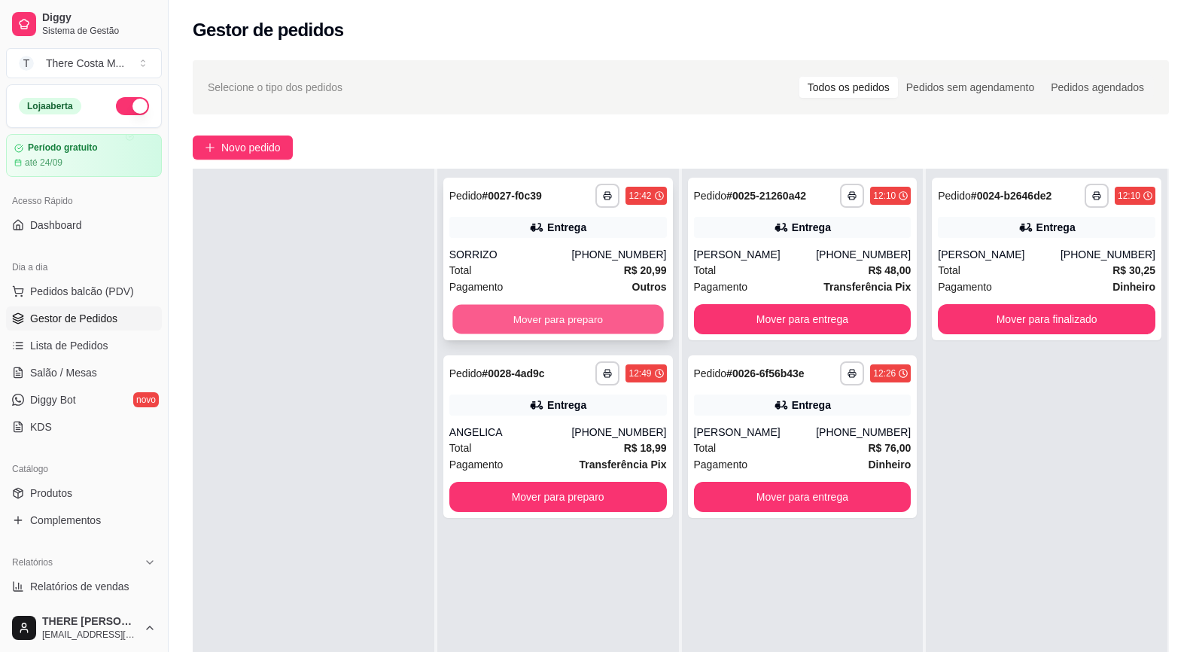
click at [574, 318] on button "Mover para preparo" at bounding box center [557, 319] width 211 height 29
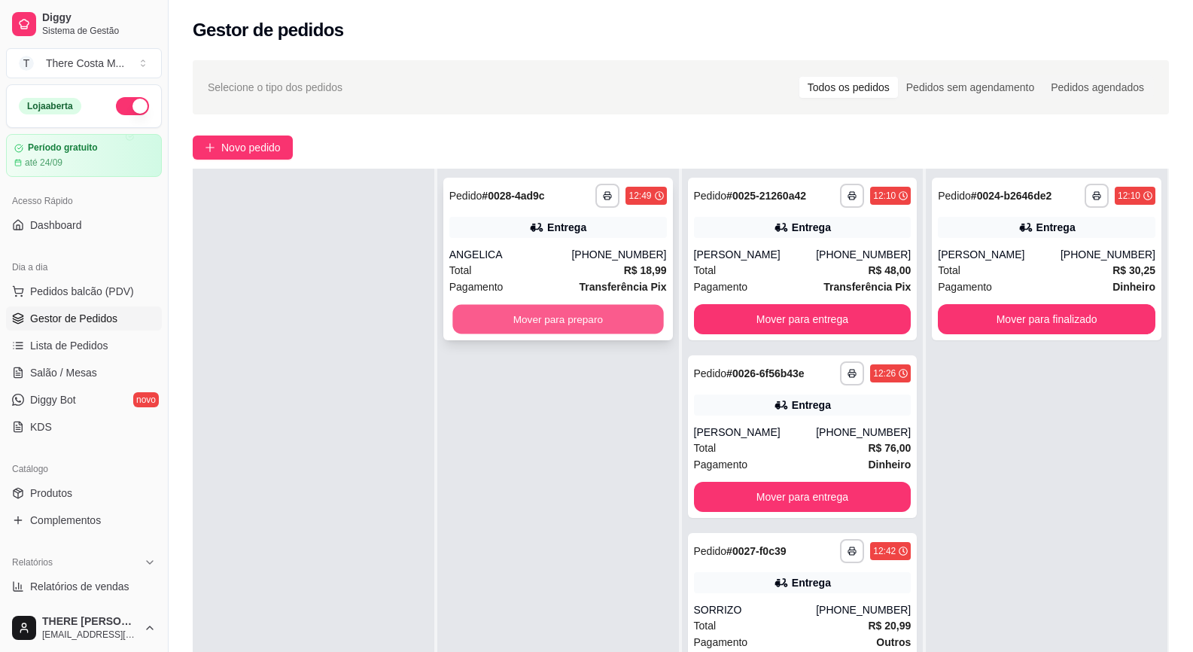
click at [595, 324] on button "Mover para preparo" at bounding box center [557, 319] width 211 height 29
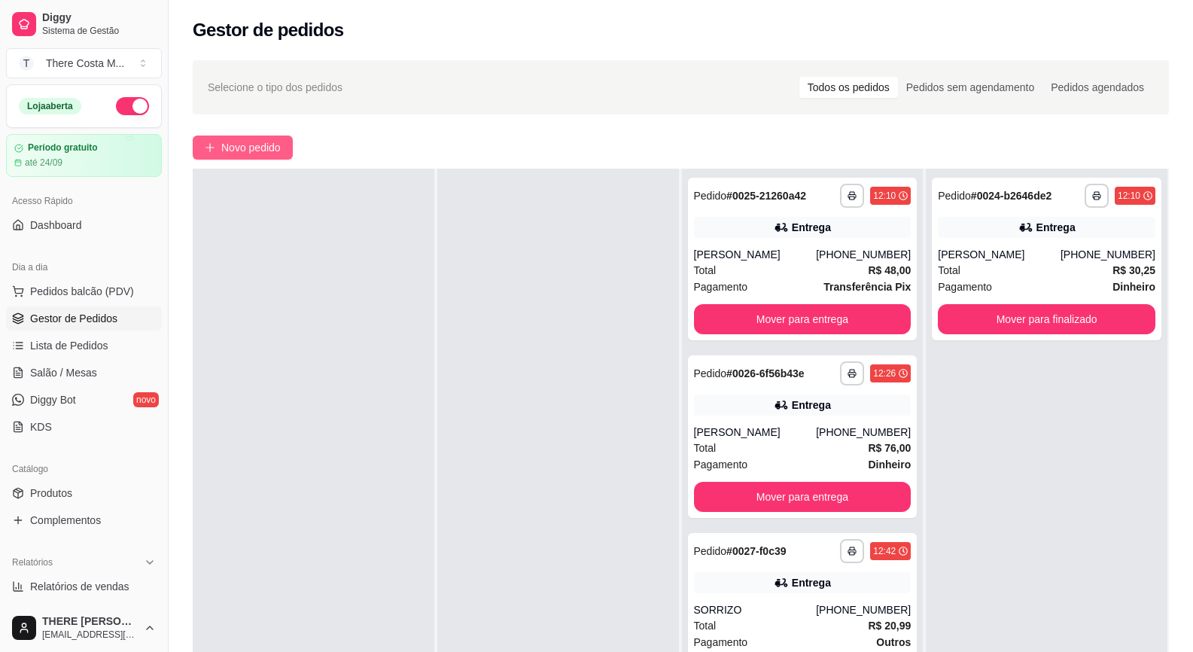
click at [248, 157] on button "Novo pedido" at bounding box center [243, 148] width 100 height 24
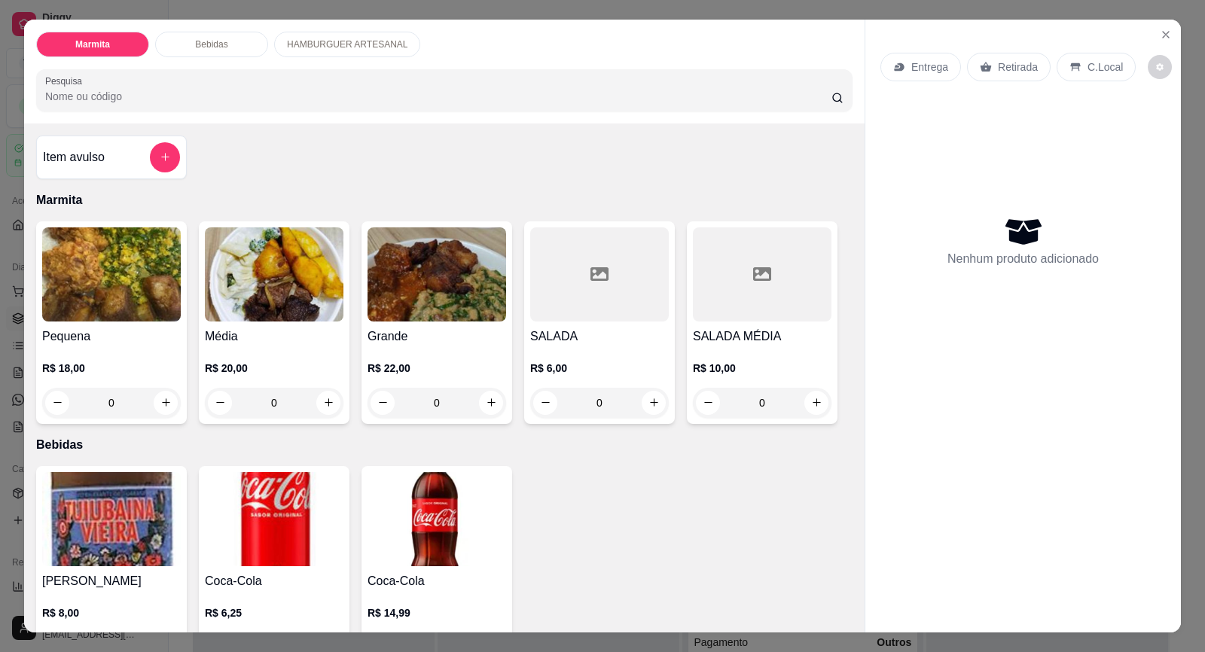
click at [396, 326] on div "Grande R$ 22,00 0" at bounding box center [436, 322] width 151 height 203
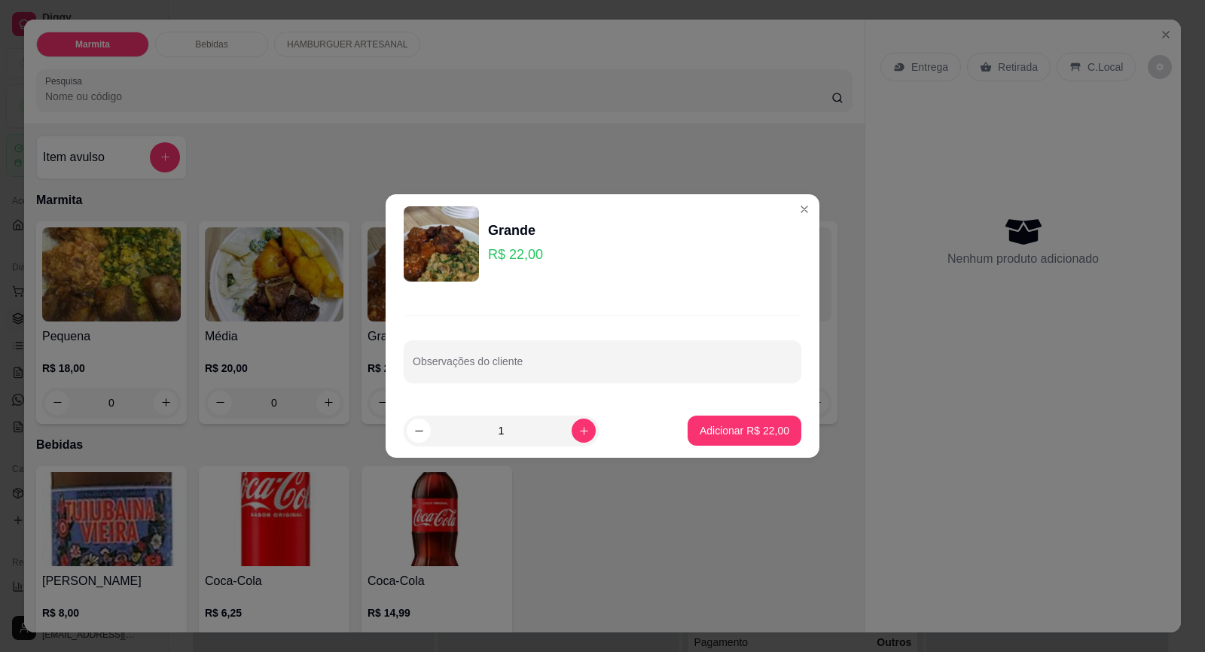
click at [673, 437] on footer "1 Adicionar R$ 22,00" at bounding box center [602, 431] width 434 height 54
click at [702, 435] on p "Adicionar R$ 22,00" at bounding box center [744, 430] width 90 height 15
type input "1"
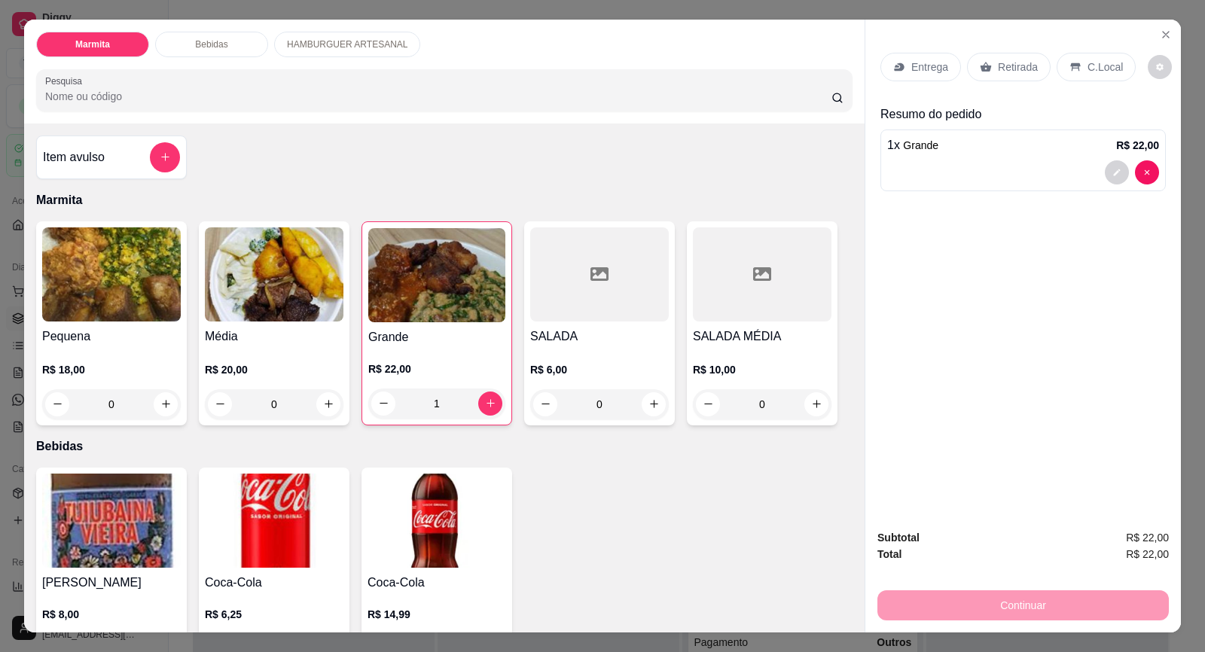
click at [938, 75] on div "Entrega" at bounding box center [920, 67] width 81 height 29
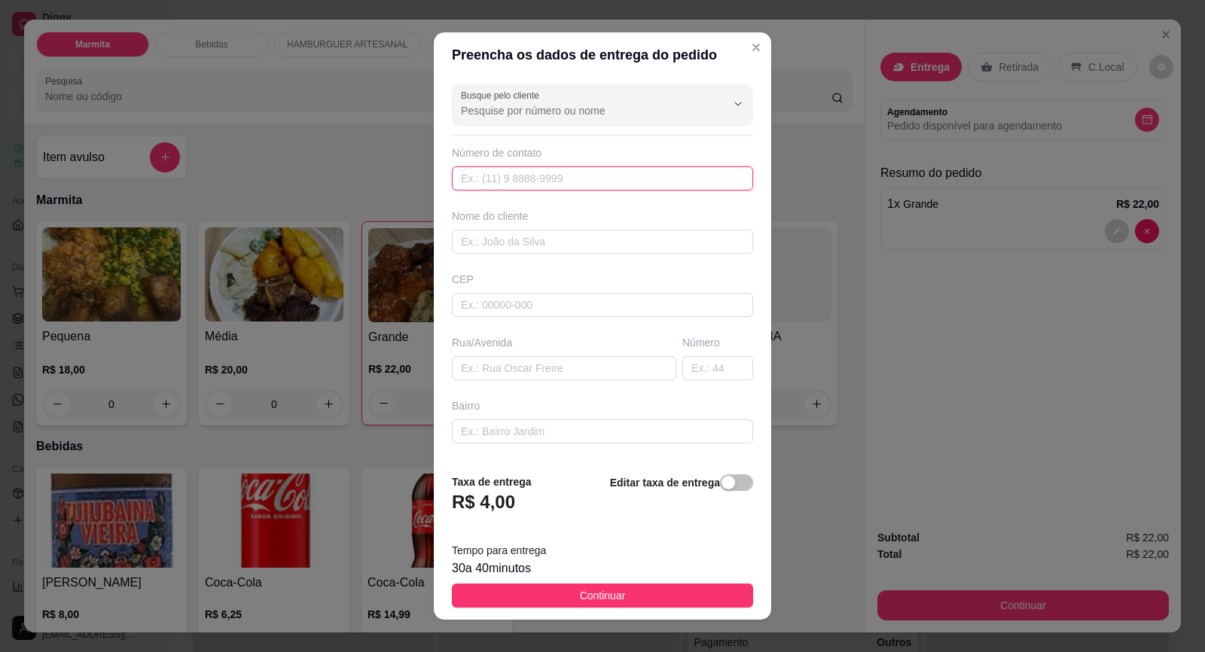
click at [496, 183] on input "text" at bounding box center [602, 178] width 301 height 24
type input "[PHONE_NUMBER]"
click at [515, 246] on input "text" at bounding box center [602, 242] width 301 height 24
type input "r"
type input "RAFA"
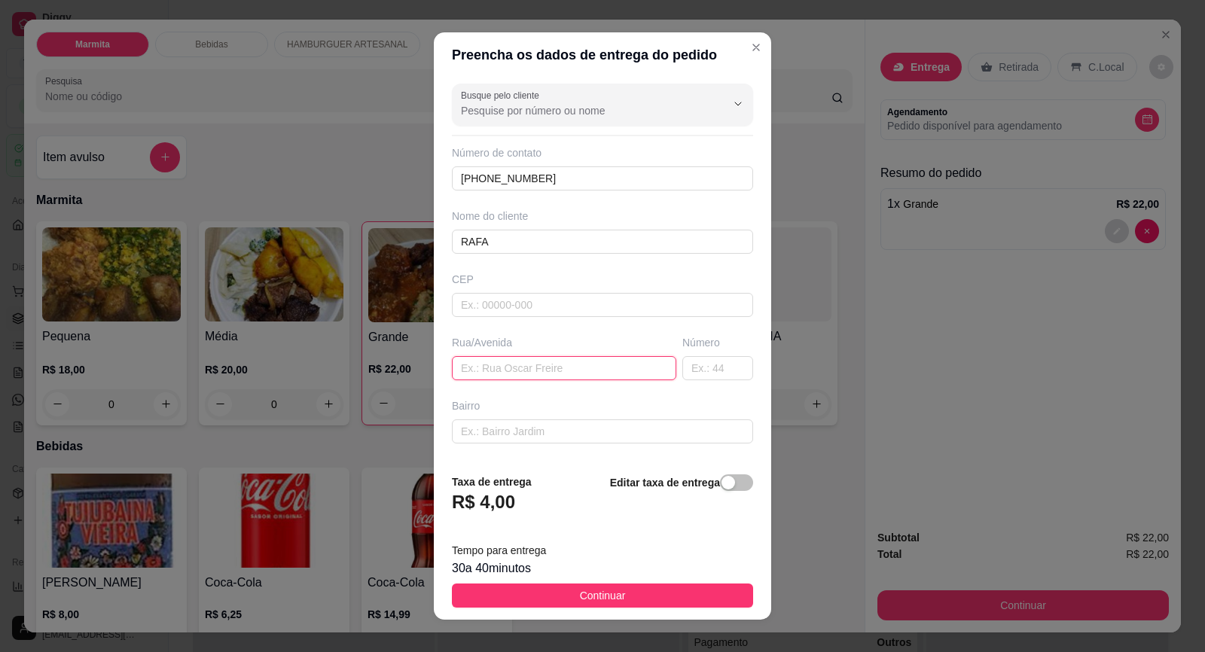
click at [486, 373] on input "text" at bounding box center [564, 368] width 224 height 24
click at [535, 367] on input "text" at bounding box center [564, 368] width 224 height 24
type input "CORONEL [PERSON_NAME]"
click at [686, 374] on input "text" at bounding box center [717, 368] width 71 height 24
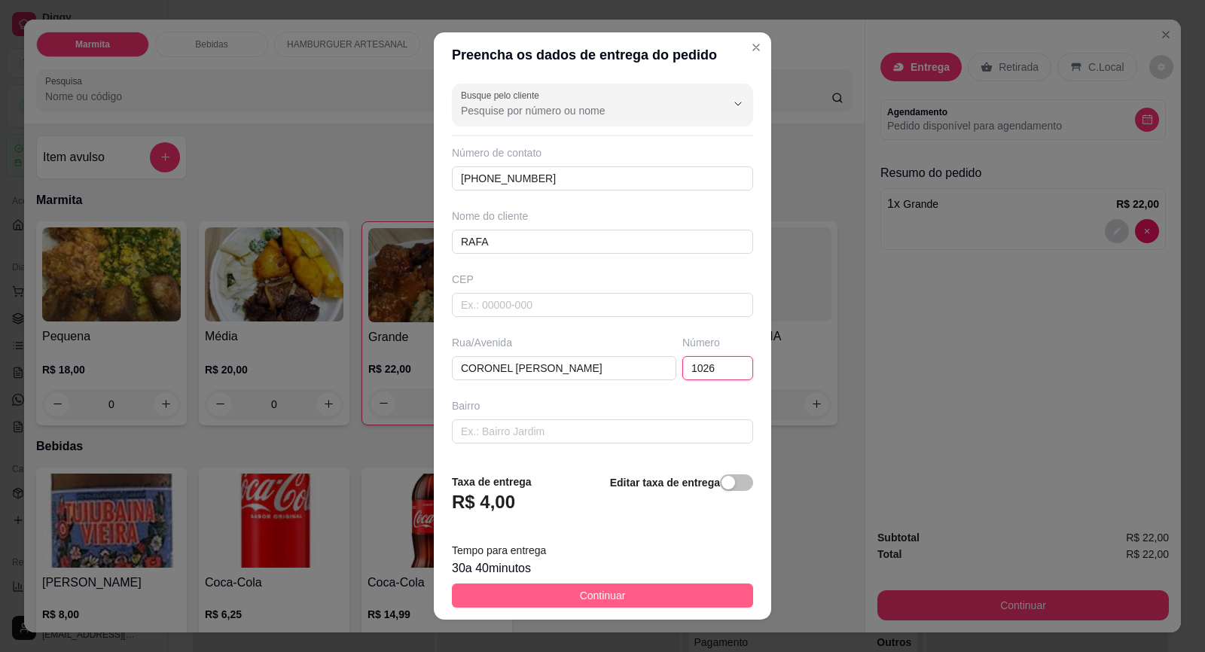
type input "1026"
click at [513, 592] on button "Continuar" at bounding box center [602, 595] width 301 height 24
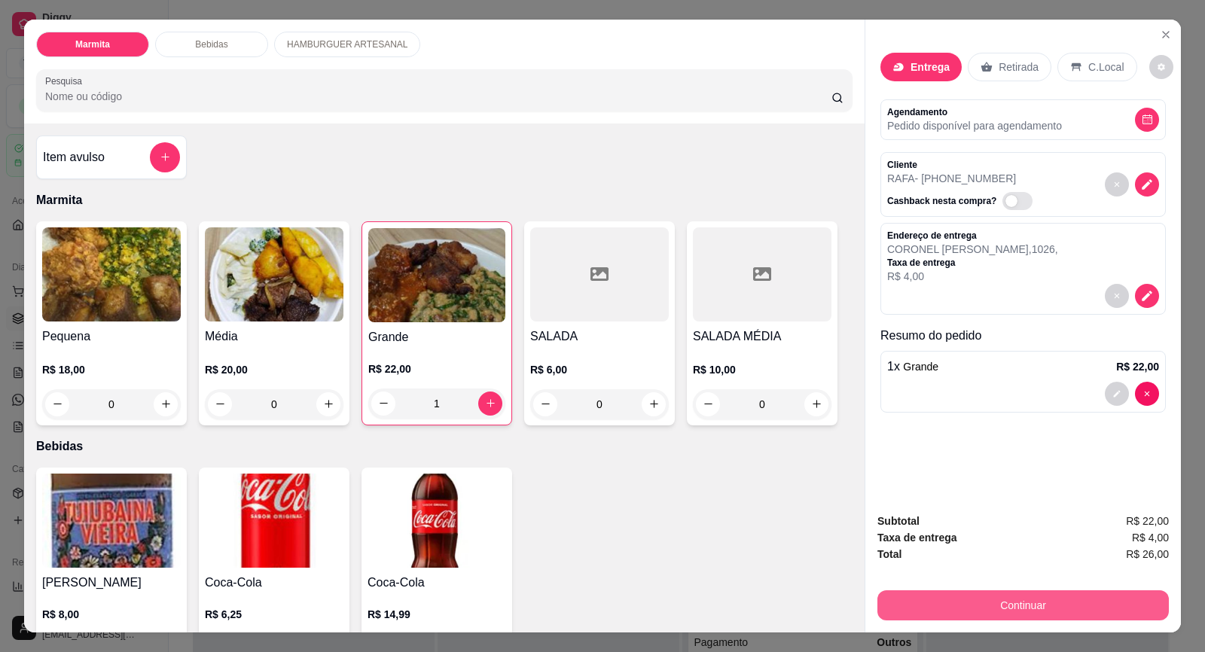
click at [1016, 603] on button "Continuar" at bounding box center [1022, 605] width 291 height 30
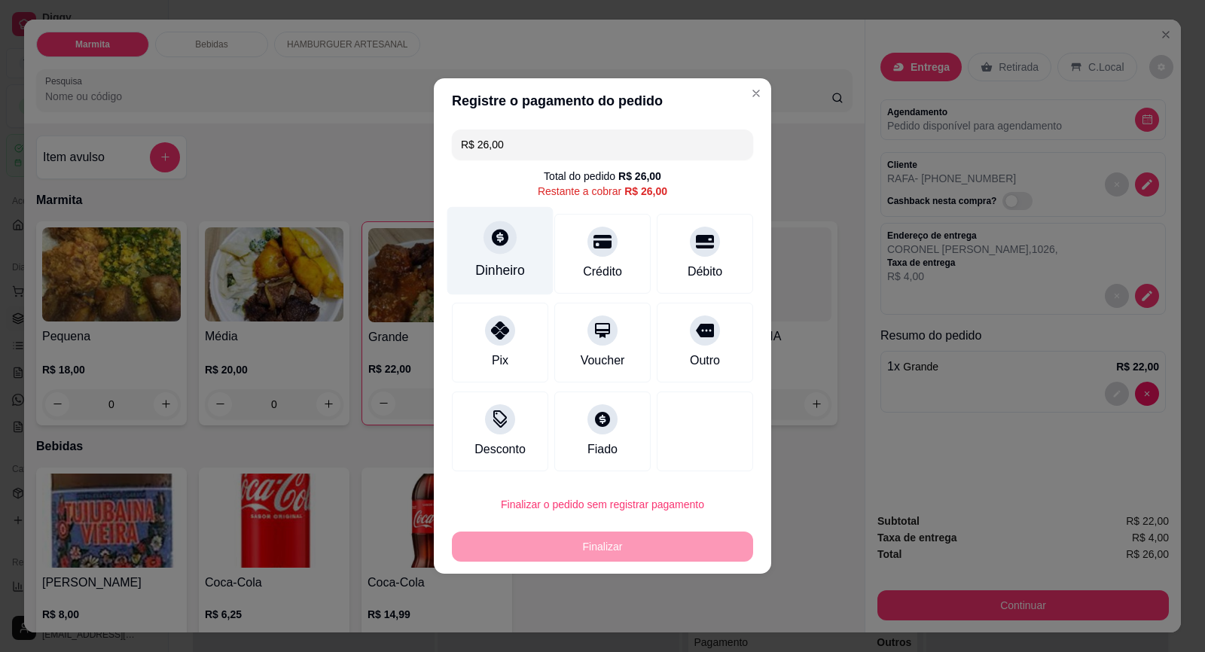
click at [496, 273] on div "Dinheiro" at bounding box center [500, 270] width 50 height 20
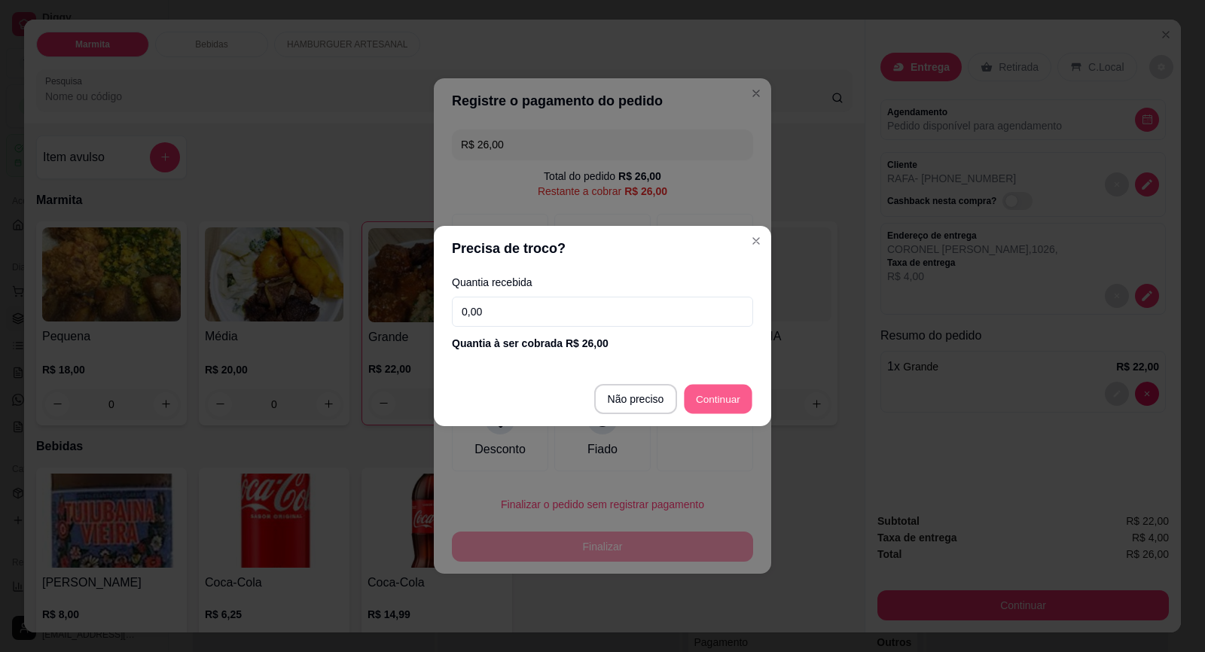
type input "R$ 0,00"
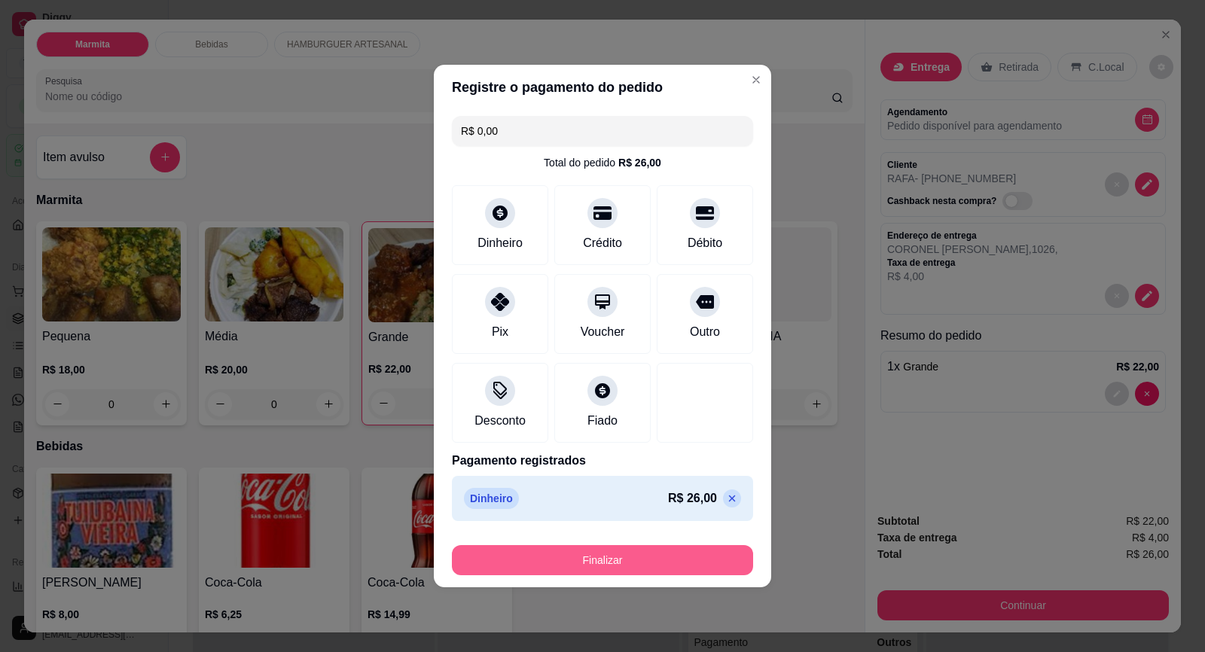
click at [667, 559] on button "Finalizar" at bounding box center [602, 560] width 301 height 30
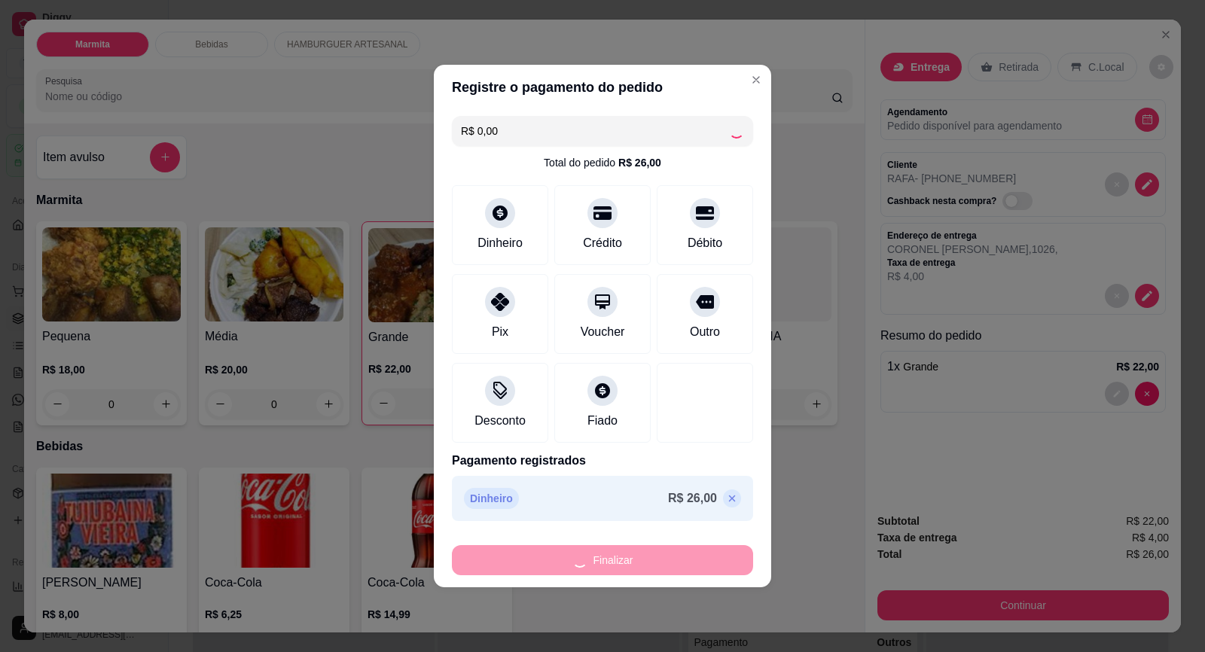
type input "0"
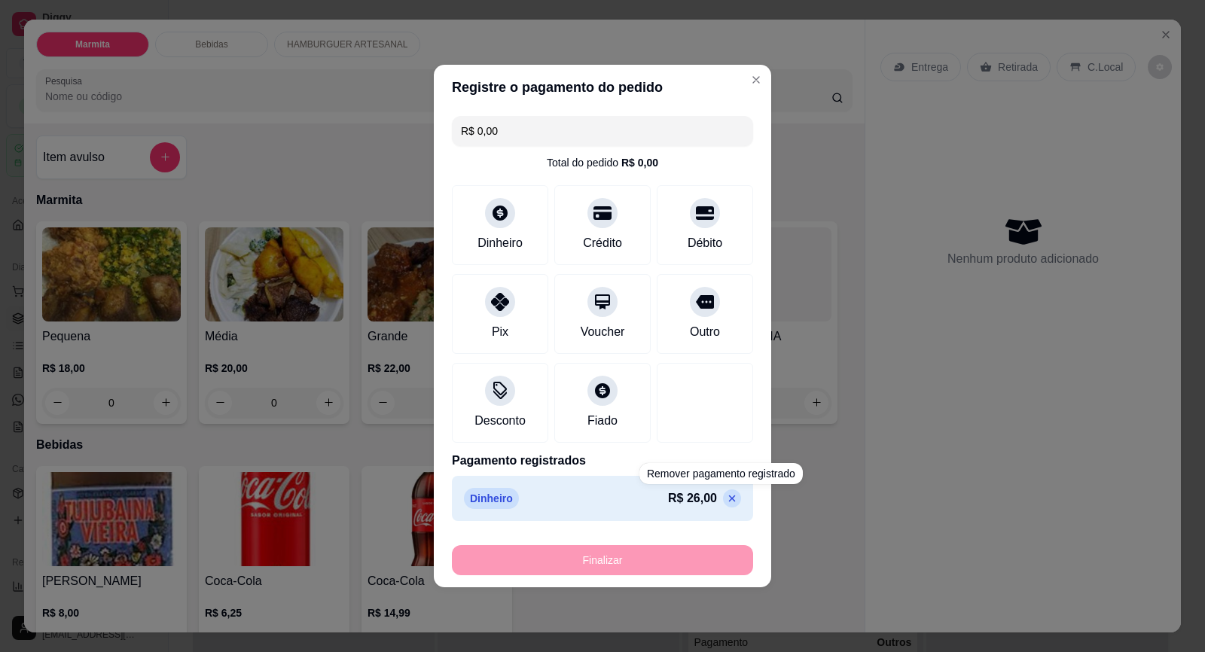
type input "-R$ 26,00"
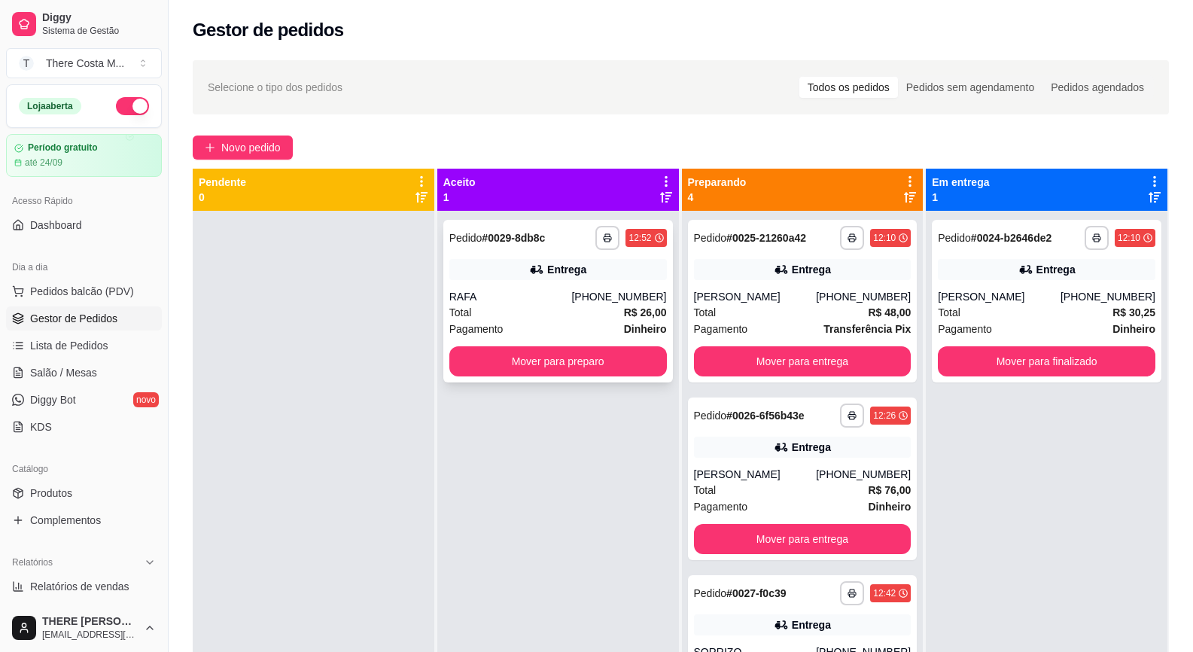
click at [557, 287] on div "**********" at bounding box center [558, 301] width 230 height 163
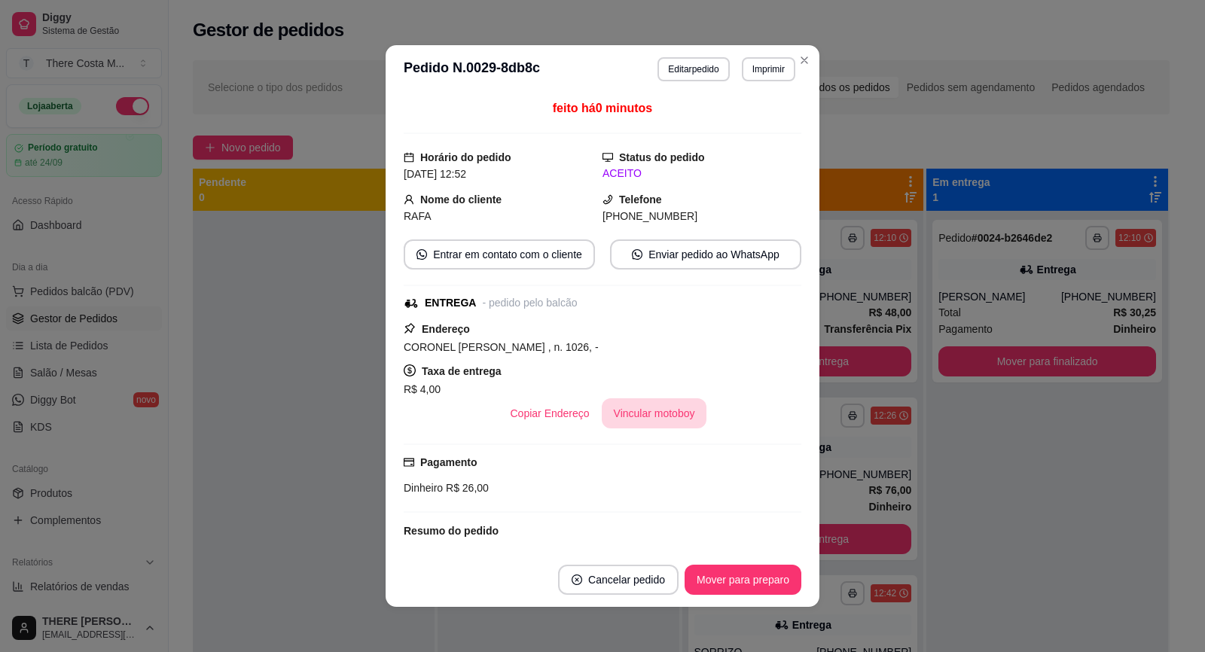
click at [641, 421] on button "Vincular motoboy" at bounding box center [654, 413] width 105 height 30
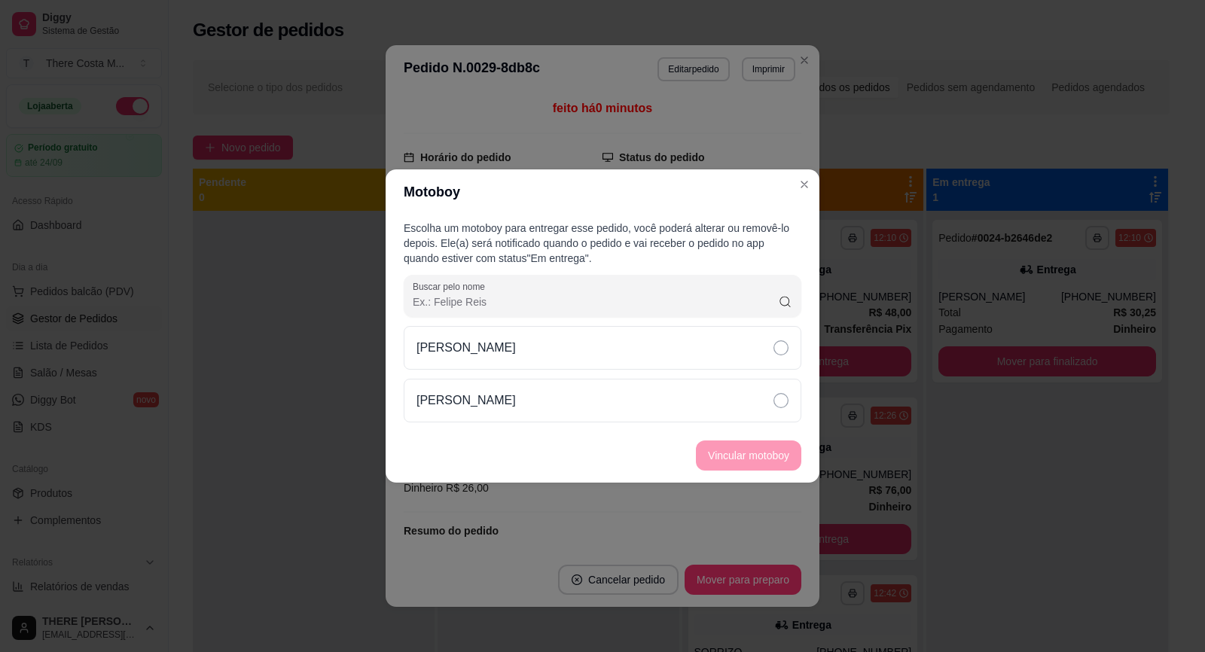
click at [629, 322] on div "Escolha um motoboy para entregar esse pedido, você poderá alterar ou removê-lo …" at bounding box center [602, 322] width 434 height 214
drag, startPoint x: 657, startPoint y: 349, endPoint x: 680, endPoint y: 358, distance: 24.3
click at [658, 349] on div "[PERSON_NAME]" at bounding box center [602, 348] width 397 height 44
click at [771, 461] on button "Vincular motoboy" at bounding box center [748, 455] width 102 height 29
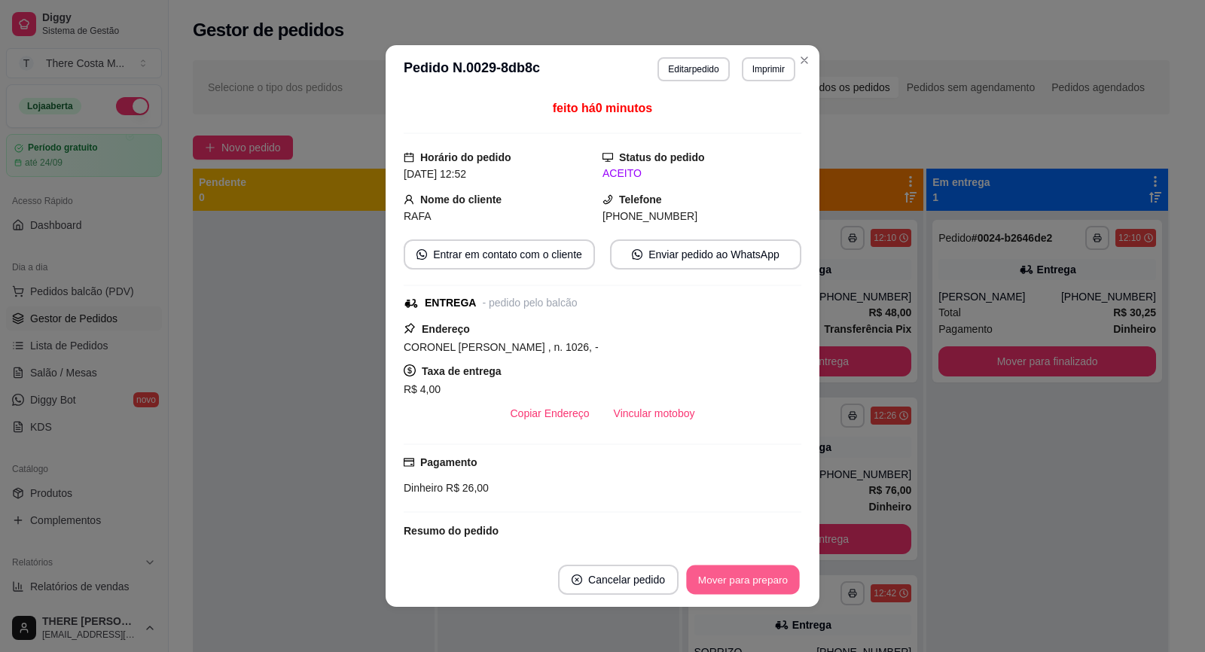
click at [754, 580] on button "Mover para preparo" at bounding box center [742, 579] width 113 height 29
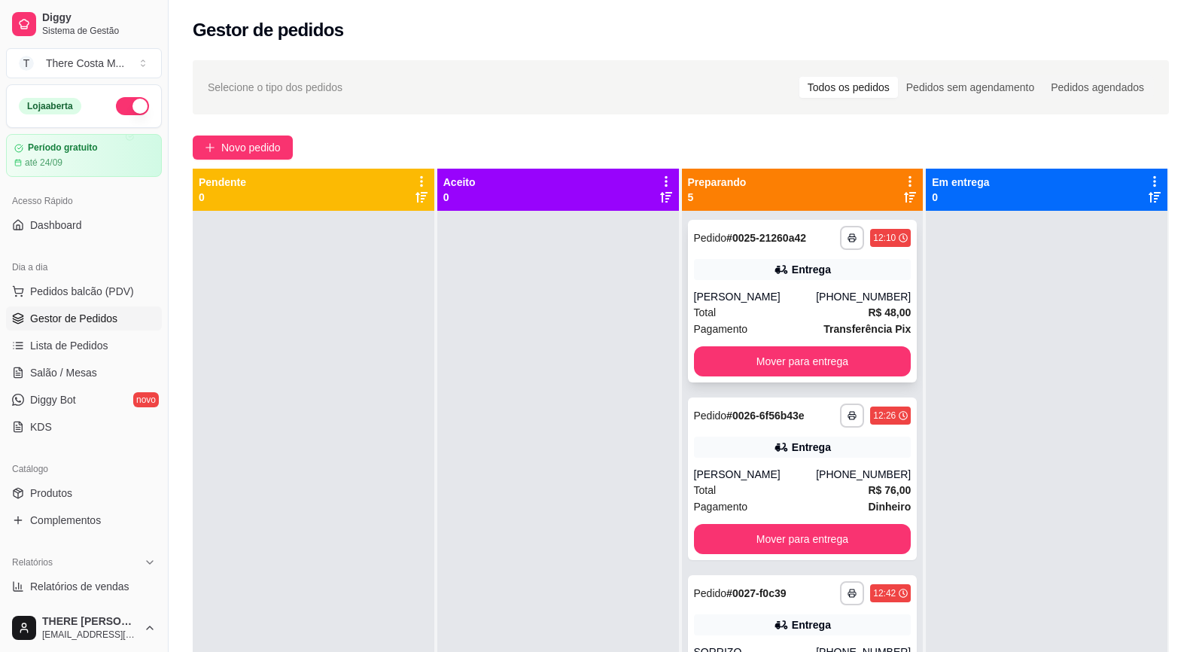
click at [740, 297] on div "[PERSON_NAME]" at bounding box center [755, 296] width 123 height 15
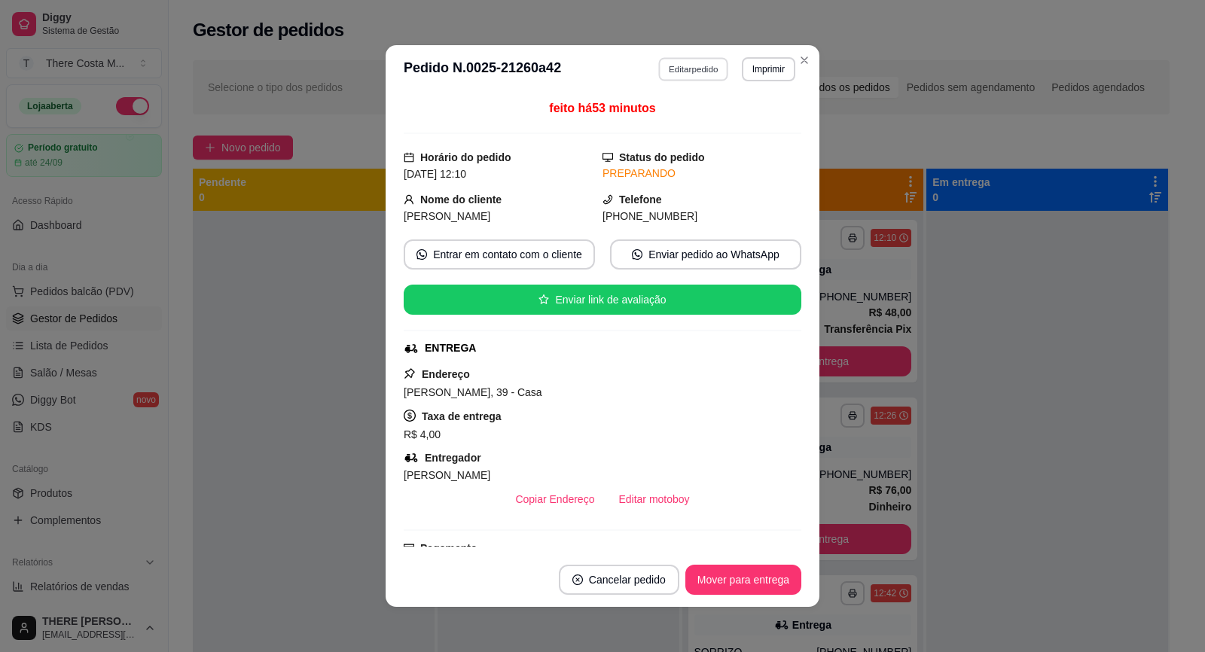
click at [696, 72] on button "Editar pedido" at bounding box center [694, 68] width 70 height 23
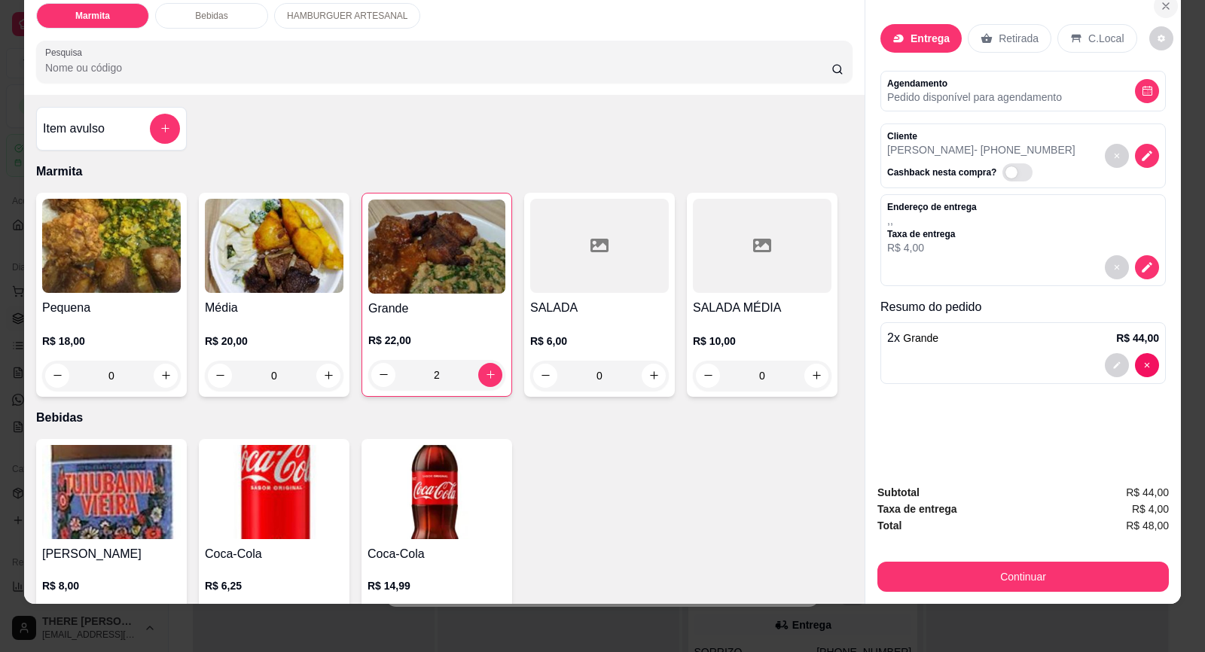
click at [1162, 12] on button "Close" at bounding box center [1165, 6] width 24 height 24
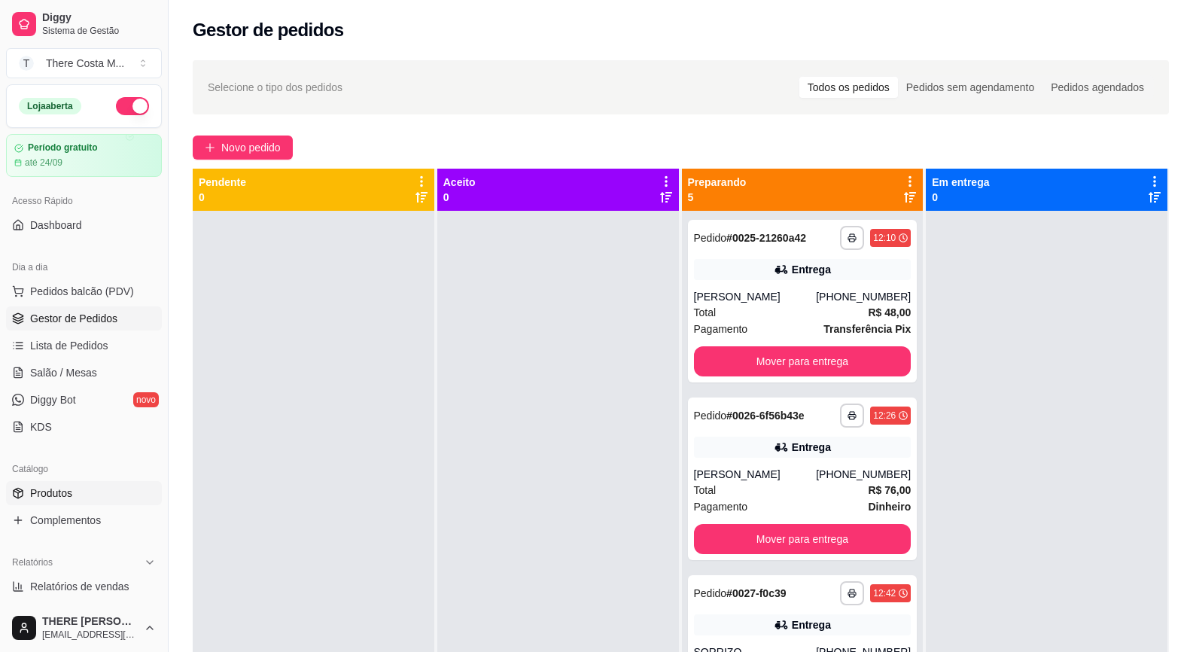
click at [99, 490] on link "Produtos" at bounding box center [84, 493] width 156 height 24
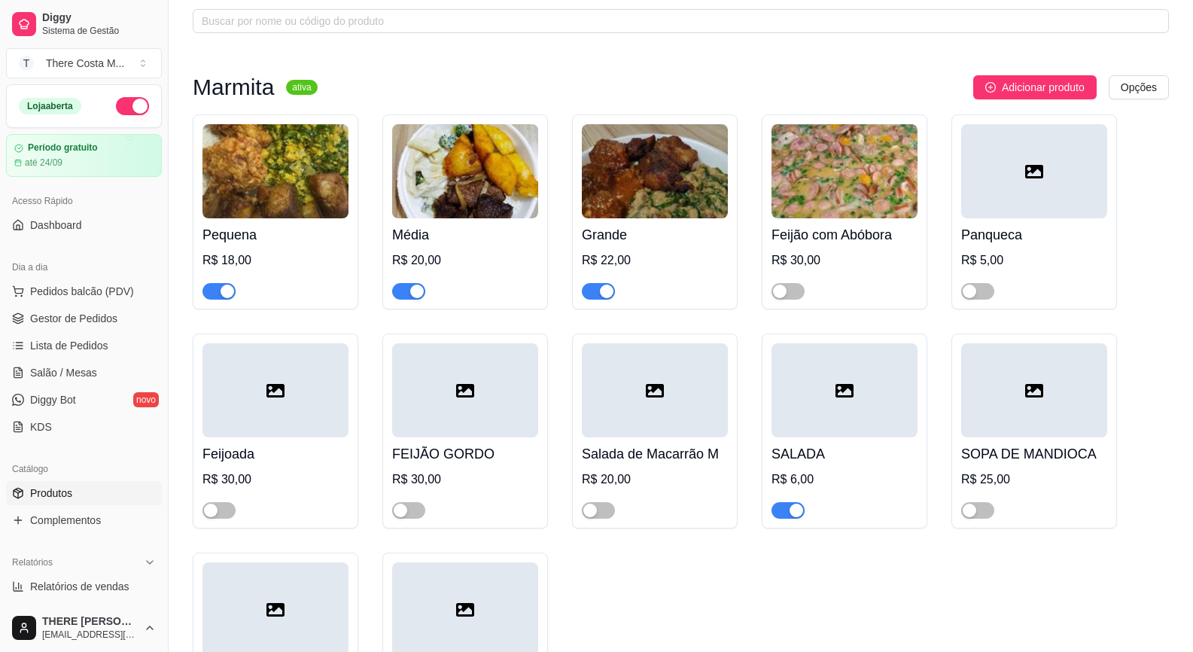
scroll to position [301, 0]
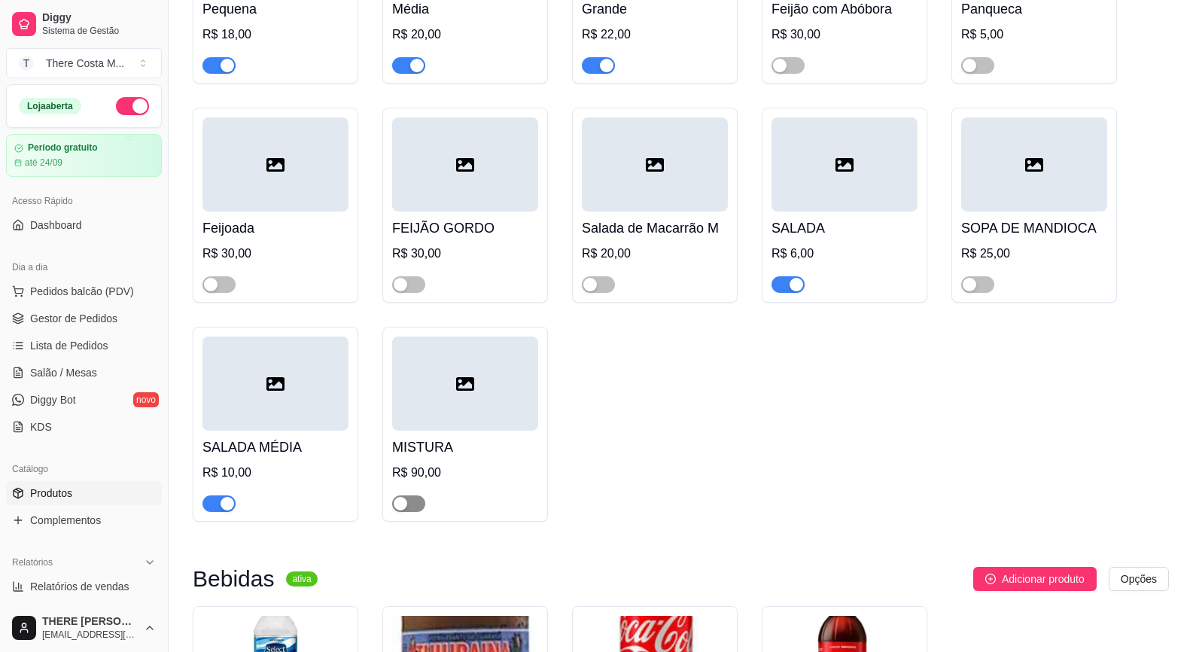
click at [421, 507] on span "button" at bounding box center [408, 503] width 33 height 17
click at [115, 325] on link "Gestor de Pedidos" at bounding box center [84, 318] width 156 height 24
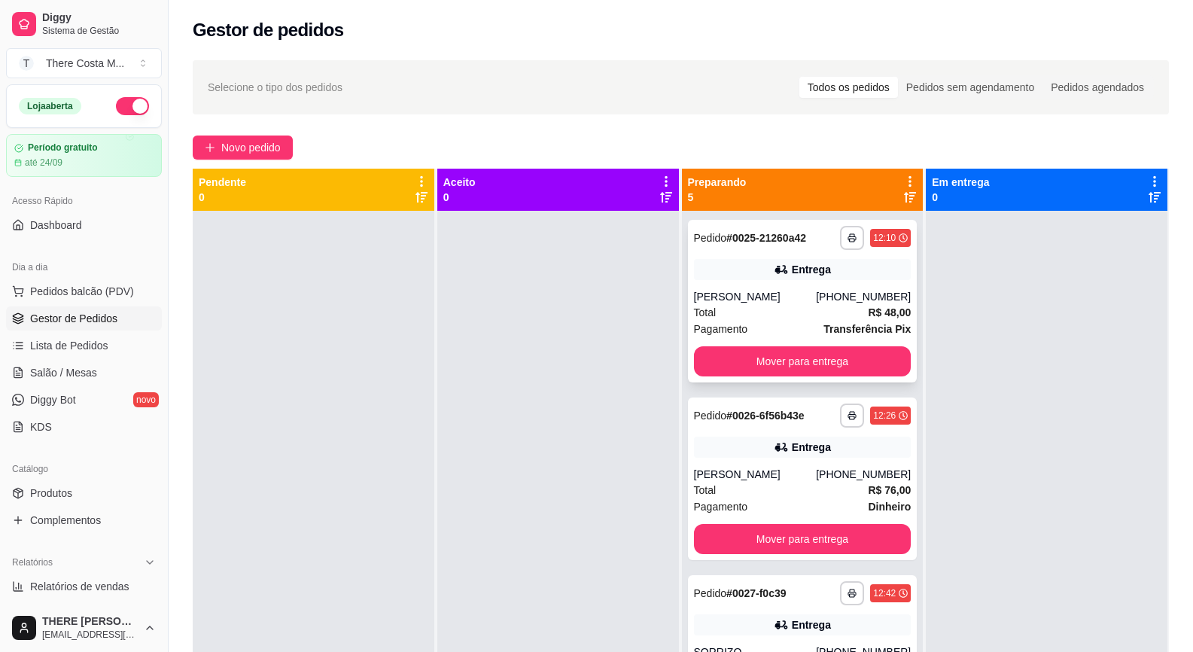
click at [790, 287] on div "**********" at bounding box center [803, 301] width 230 height 163
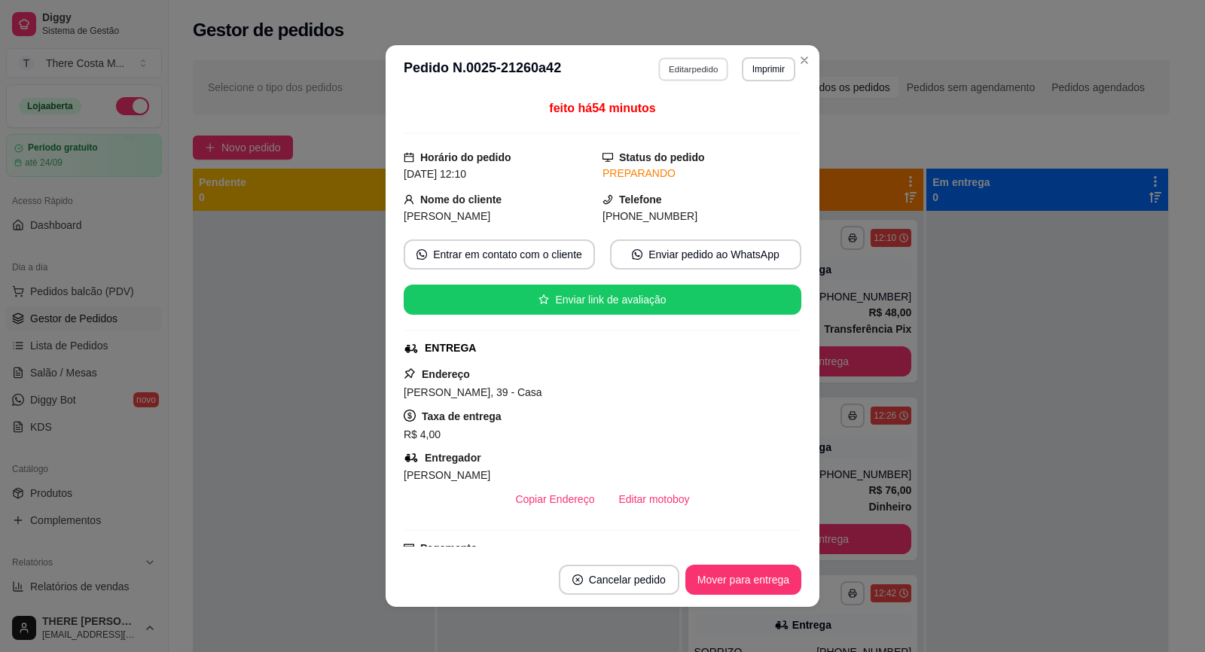
click at [699, 77] on button "Editar pedido" at bounding box center [694, 68] width 70 height 23
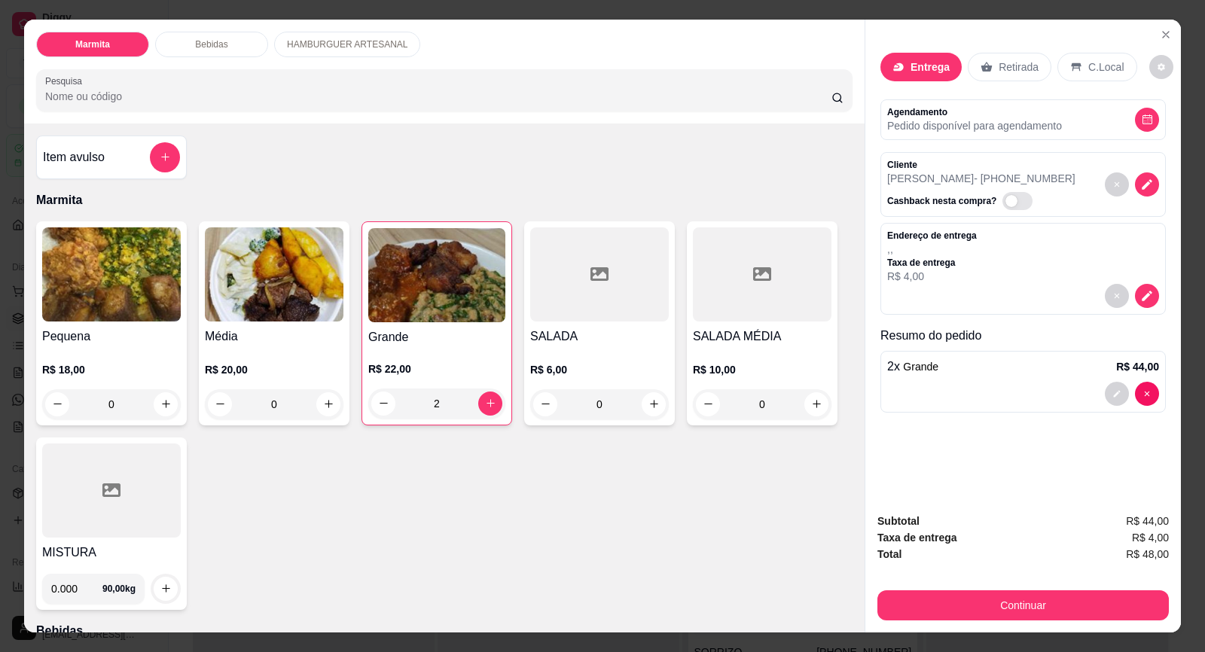
click at [103, 492] on icon at bounding box center [111, 490] width 18 height 18
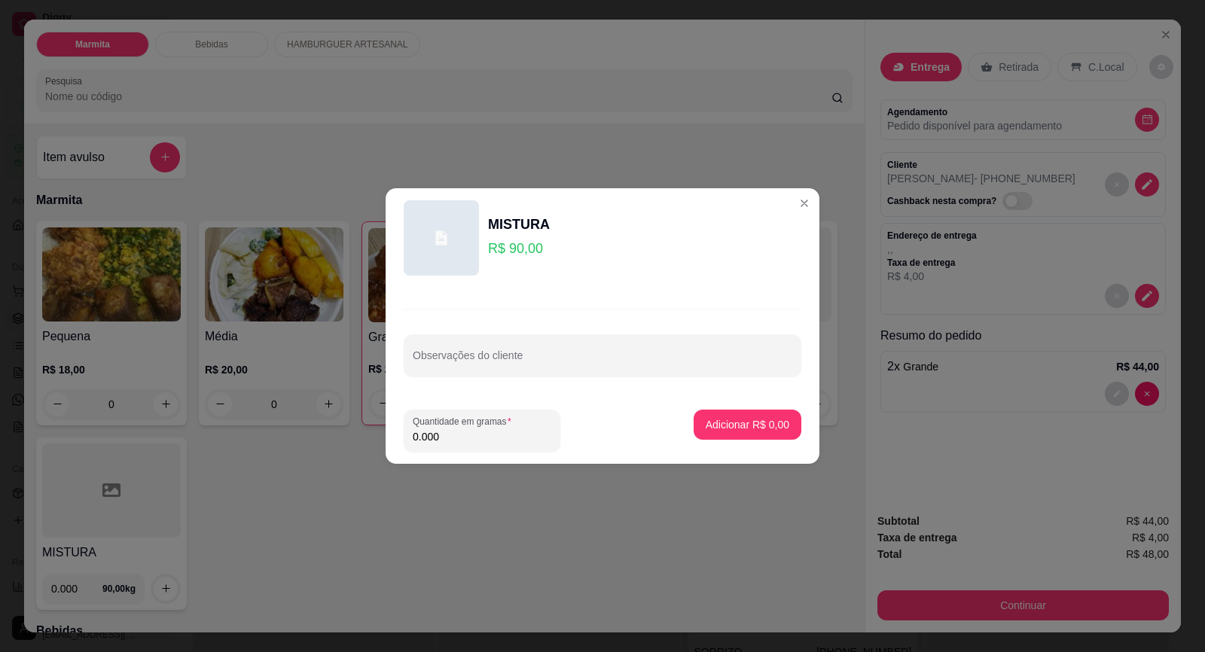
click at [513, 437] on input "0.000" at bounding box center [482, 436] width 139 height 15
type input "0.280"
click at [712, 428] on p "Adicionar R$ 25,20" at bounding box center [744, 424] width 90 height 15
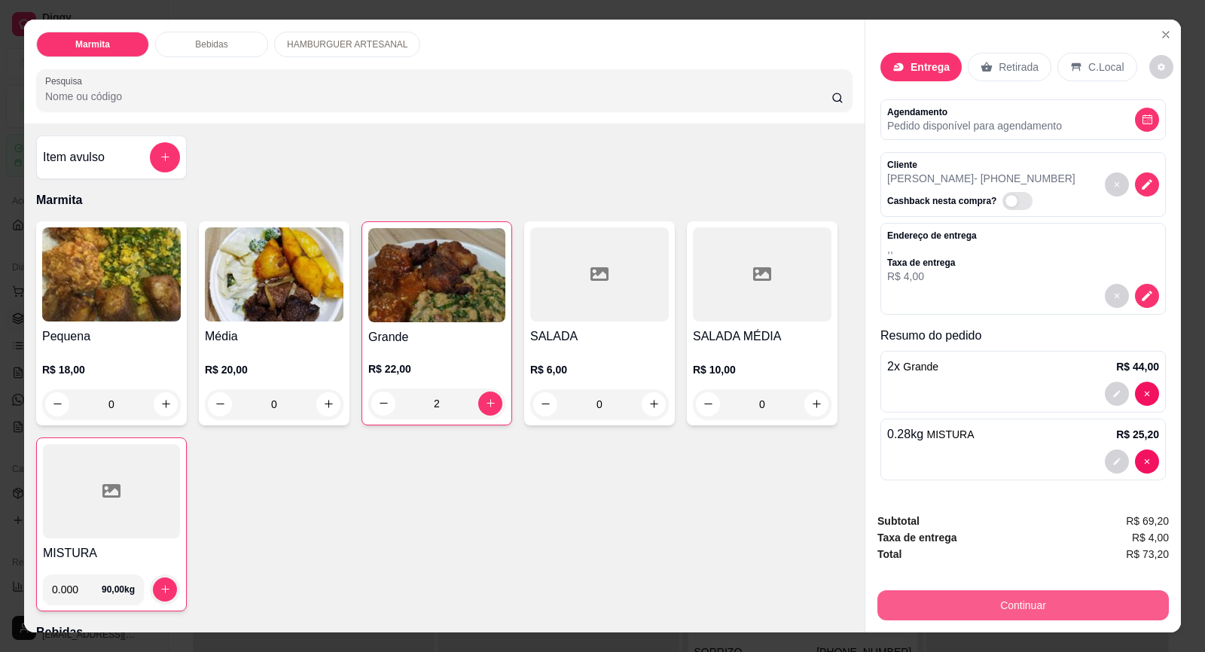
click at [1027, 611] on button "Continuar" at bounding box center [1022, 605] width 291 height 30
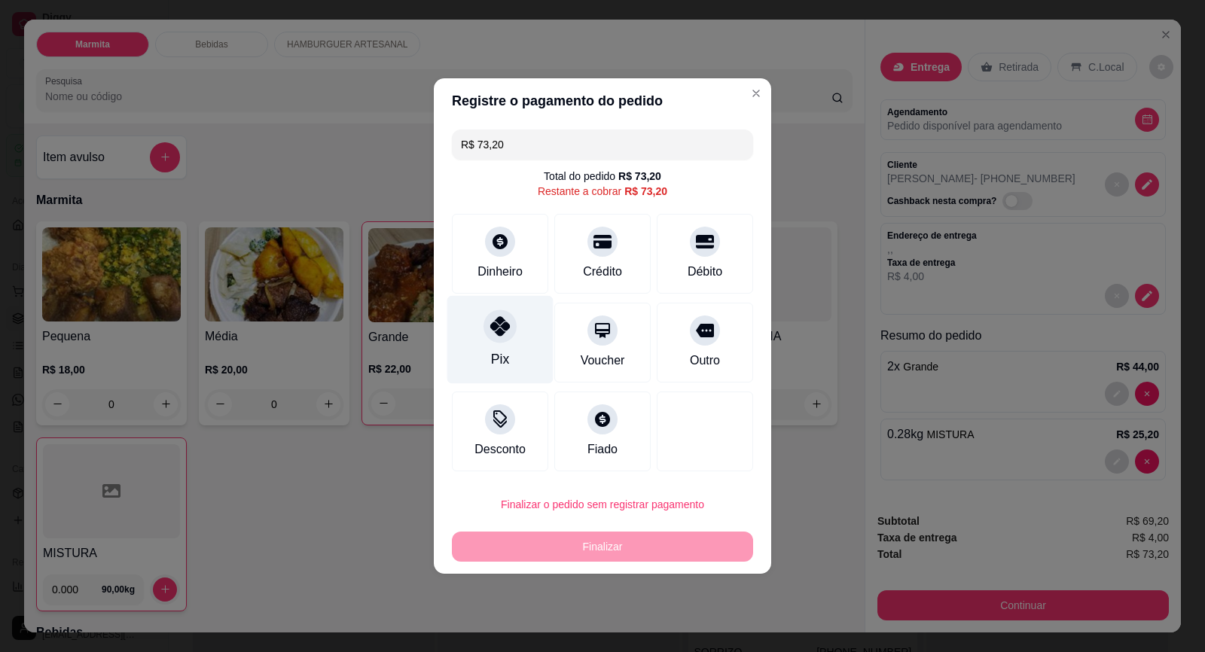
click at [474, 333] on div "Pix" at bounding box center [500, 340] width 106 height 88
type input "R$ 0,00"
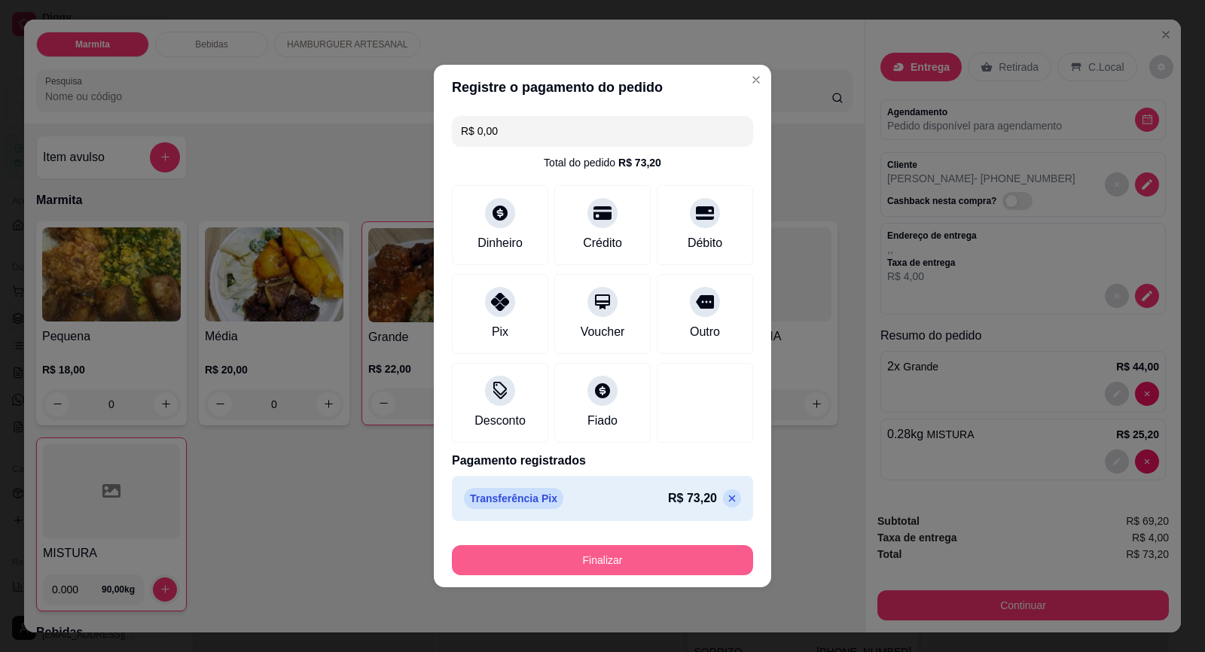
click at [648, 553] on button "Finalizar" at bounding box center [602, 560] width 301 height 30
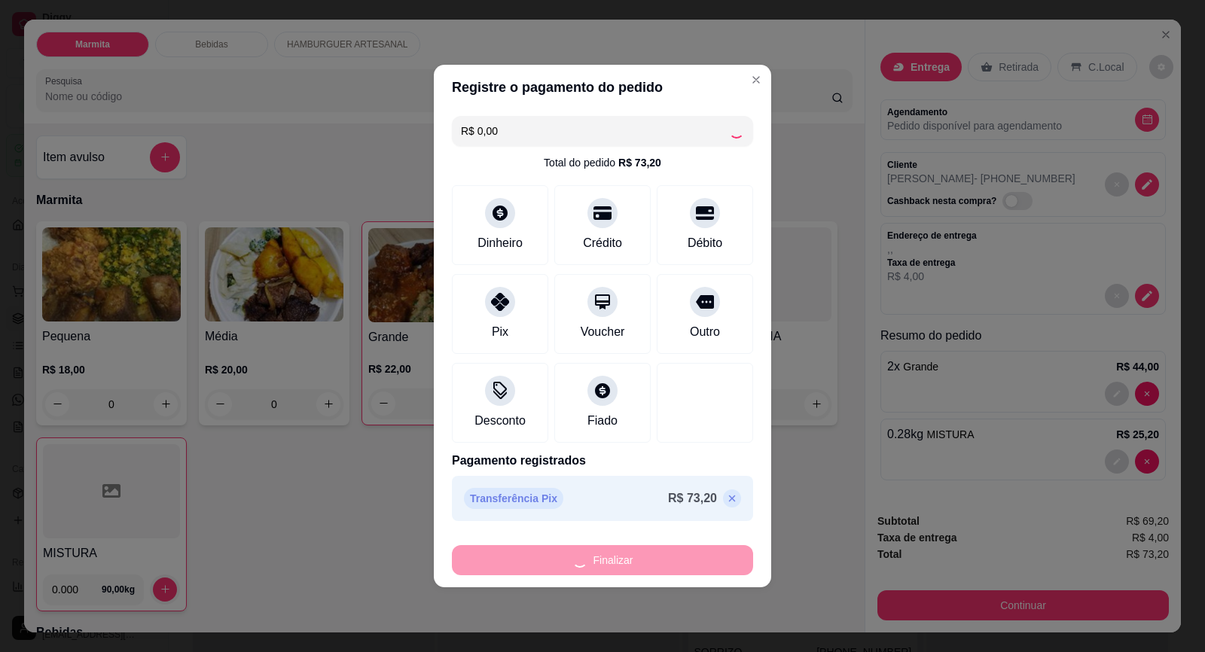
type input "0"
type input "-R$ 73,20"
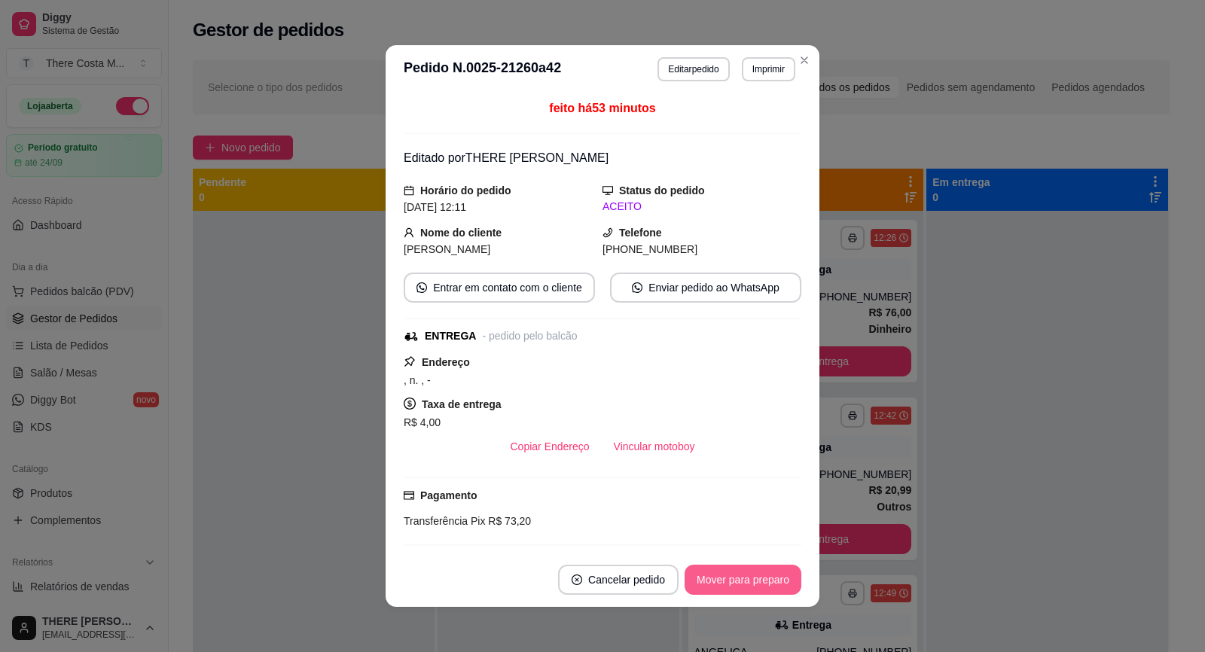
click at [761, 592] on button "Mover para preparo" at bounding box center [742, 580] width 117 height 30
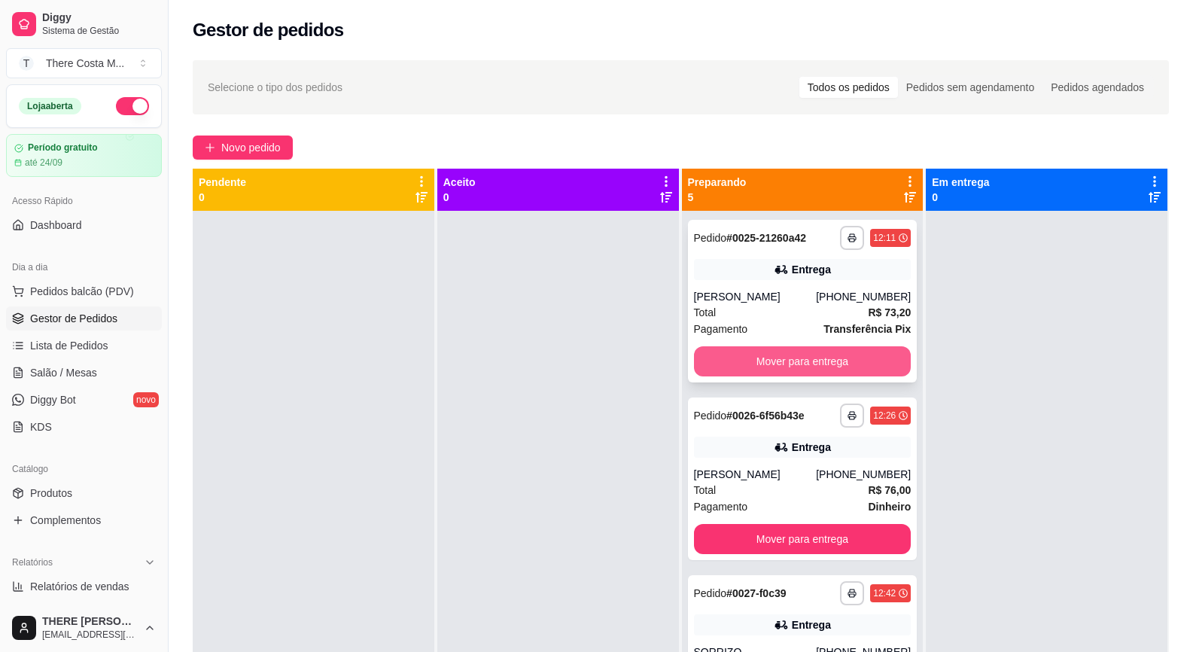
click at [849, 360] on button "Mover para entrega" at bounding box center [803, 361] width 218 height 30
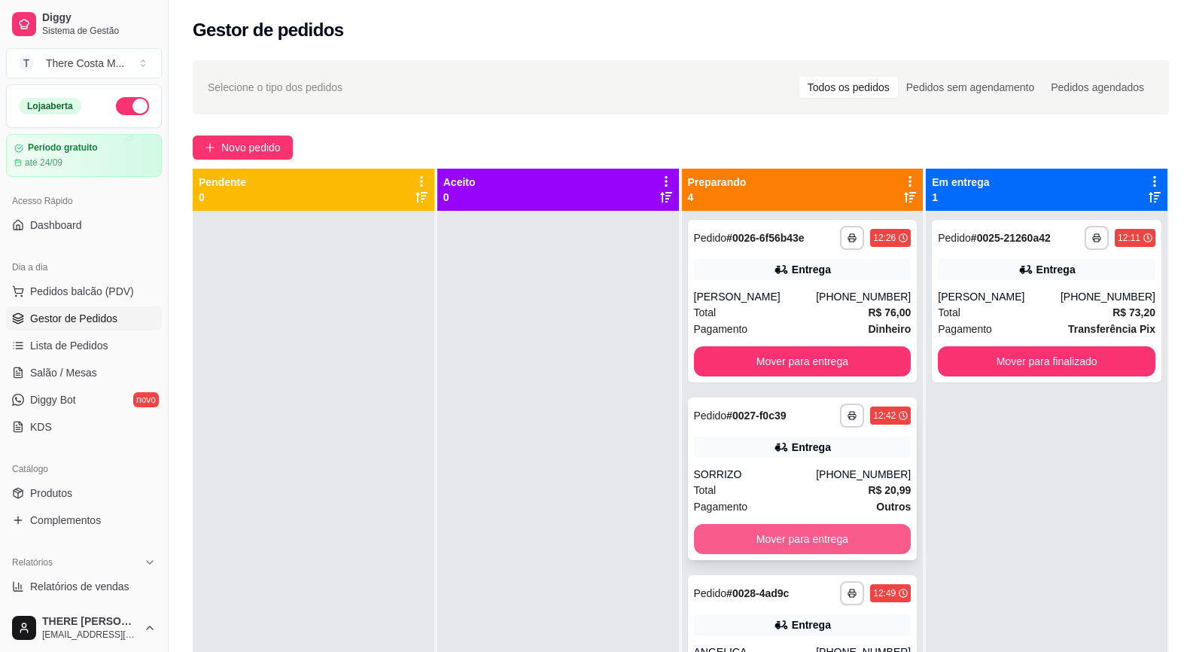
click at [849, 546] on button "Mover para entrega" at bounding box center [803, 539] width 218 height 30
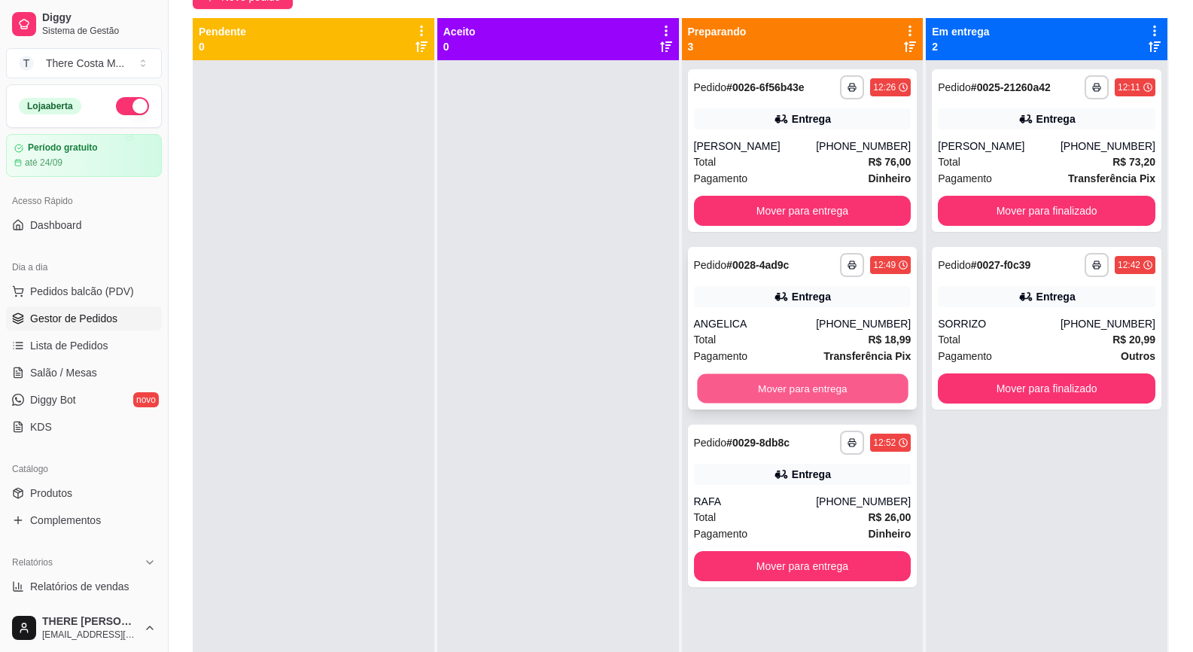
click at [773, 394] on button "Mover para entrega" at bounding box center [802, 388] width 211 height 29
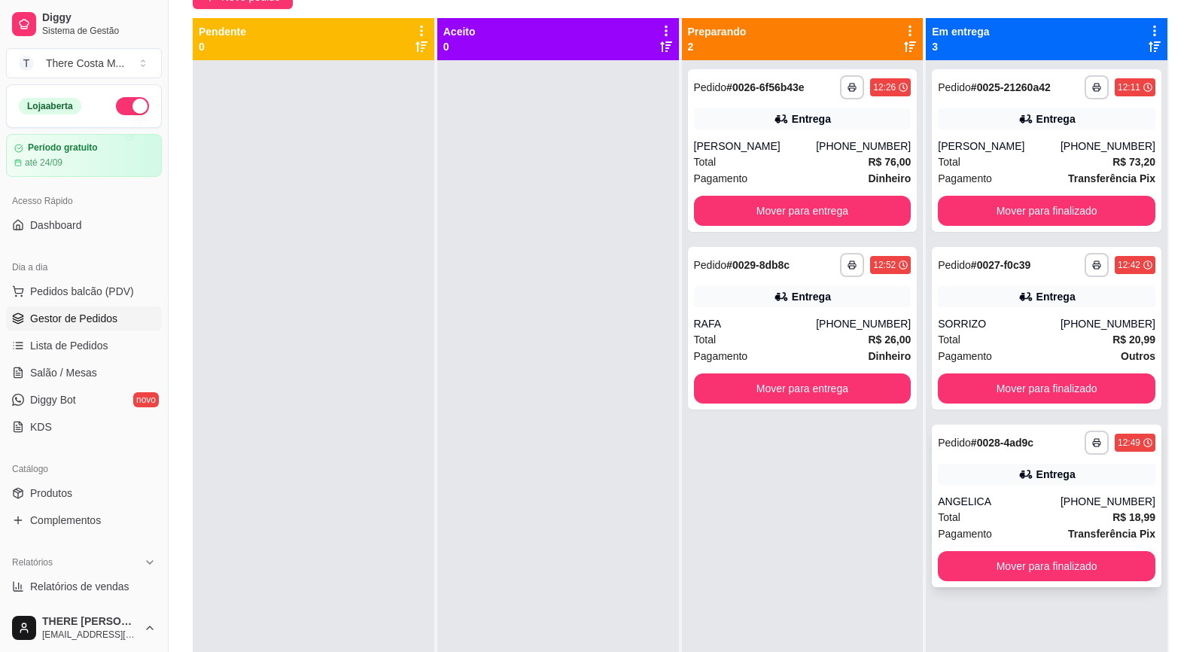
click at [1042, 514] on div "Total R$ 18,99" at bounding box center [1047, 517] width 218 height 17
click at [1047, 305] on div "Entrega" at bounding box center [1047, 296] width 218 height 21
click at [1038, 142] on div "[PERSON_NAME]" at bounding box center [999, 146] width 123 height 15
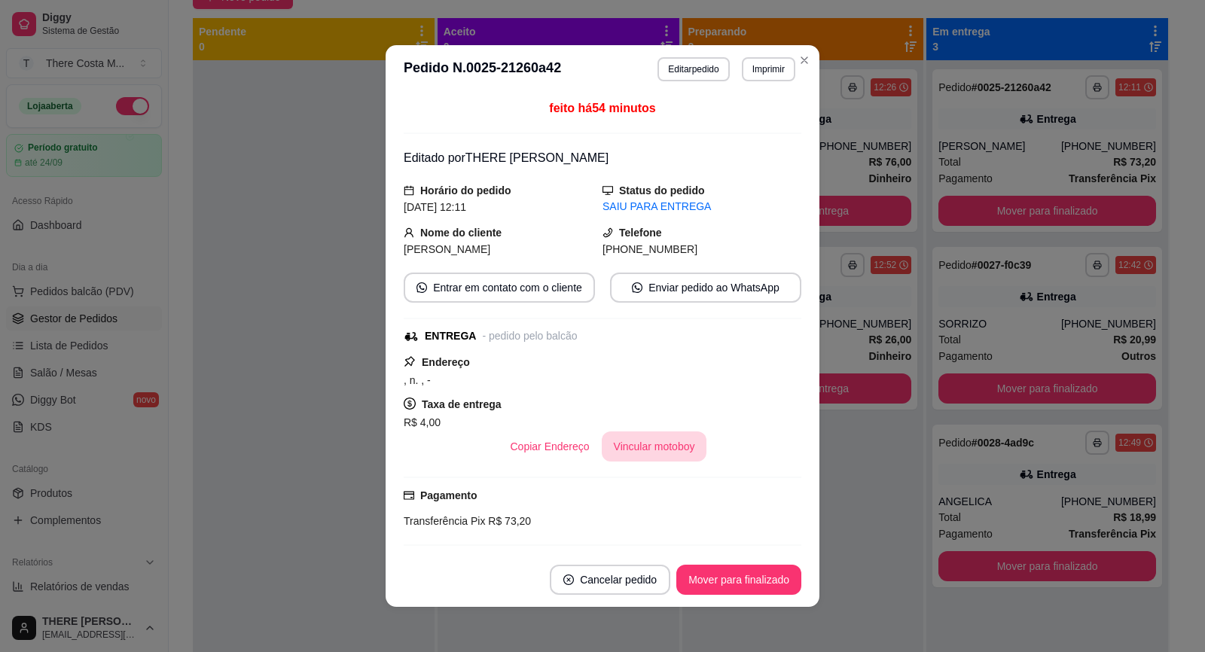
click at [649, 455] on button "Vincular motoboy" at bounding box center [654, 446] width 105 height 30
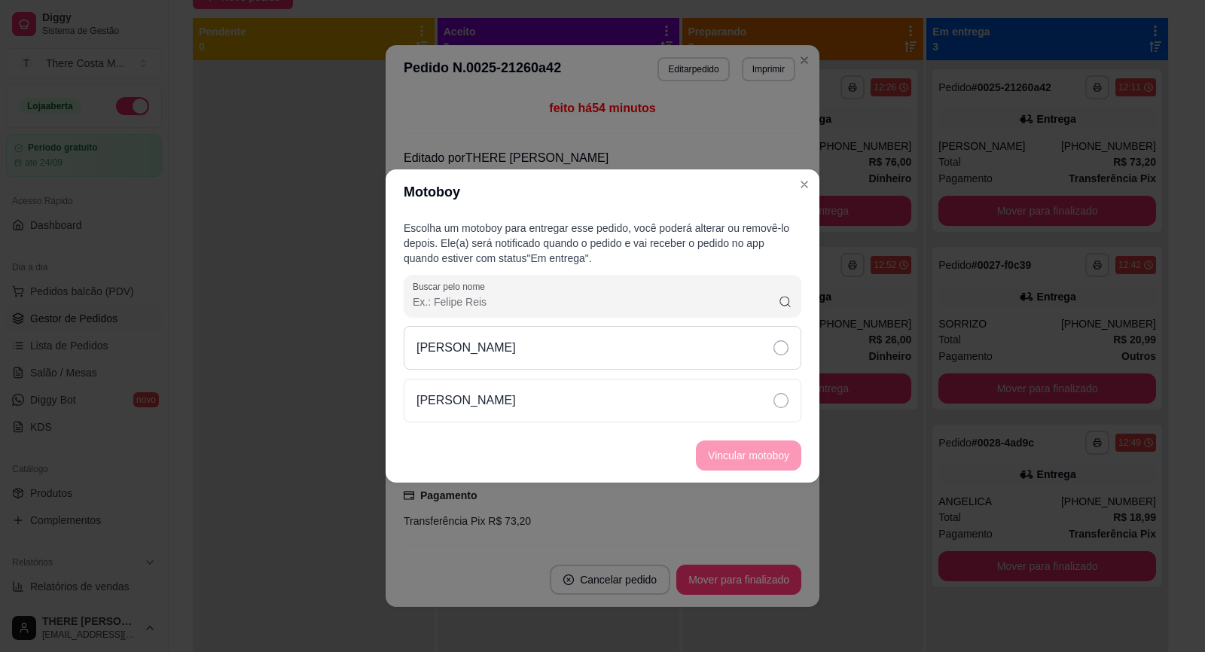
click at [714, 349] on div "[PERSON_NAME]" at bounding box center [602, 348] width 397 height 44
click at [742, 474] on footer "Vincular motoboy" at bounding box center [602, 455] width 434 height 54
click at [749, 456] on button "Vincular motoboy" at bounding box center [748, 455] width 102 height 29
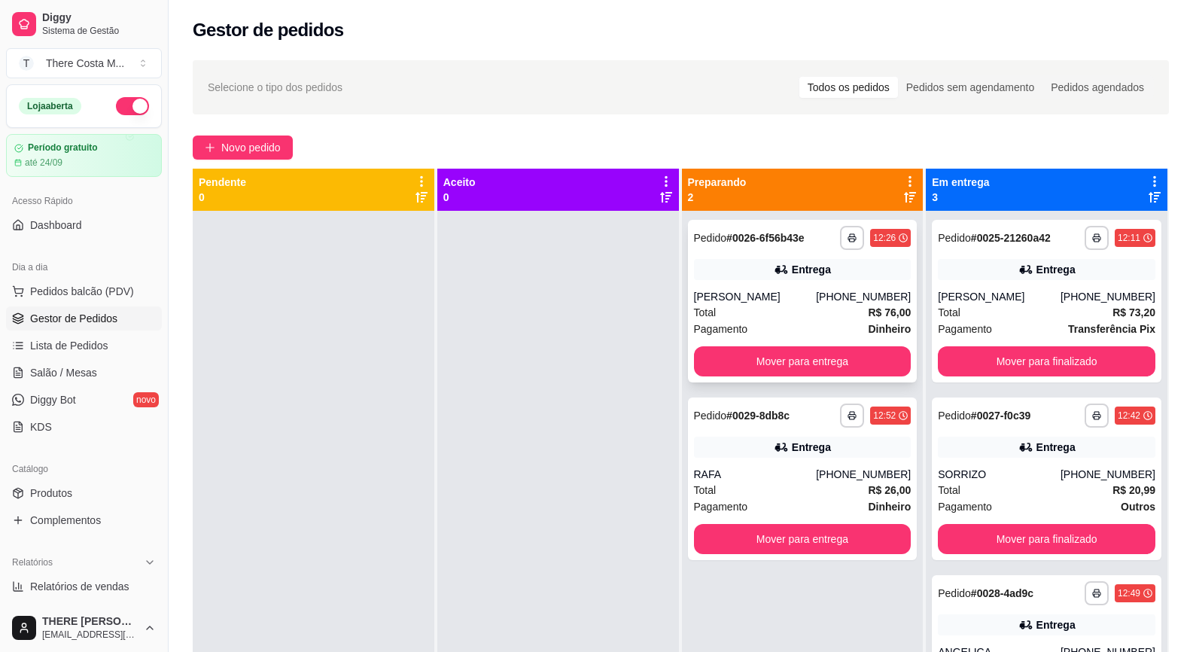
click at [781, 269] on icon at bounding box center [781, 269] width 15 height 15
click at [739, 462] on div "**********" at bounding box center [803, 478] width 230 height 163
click at [778, 361] on button "Mover para entrega" at bounding box center [803, 361] width 218 height 30
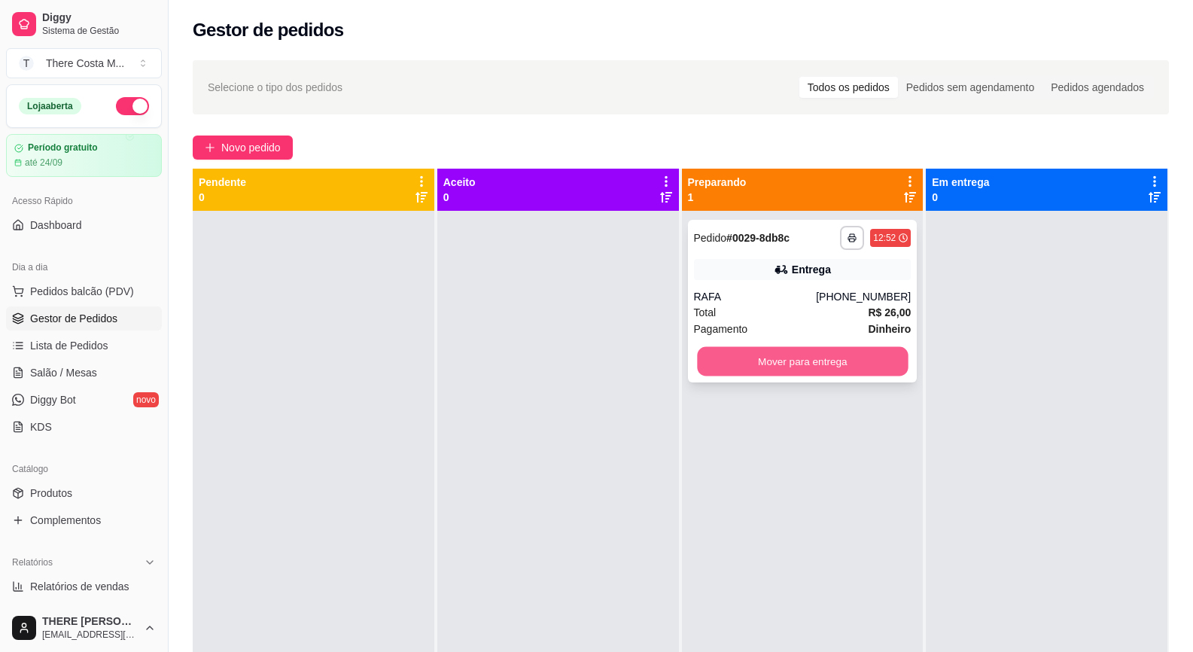
click at [777, 351] on button "Mover para entrega" at bounding box center [802, 361] width 211 height 29
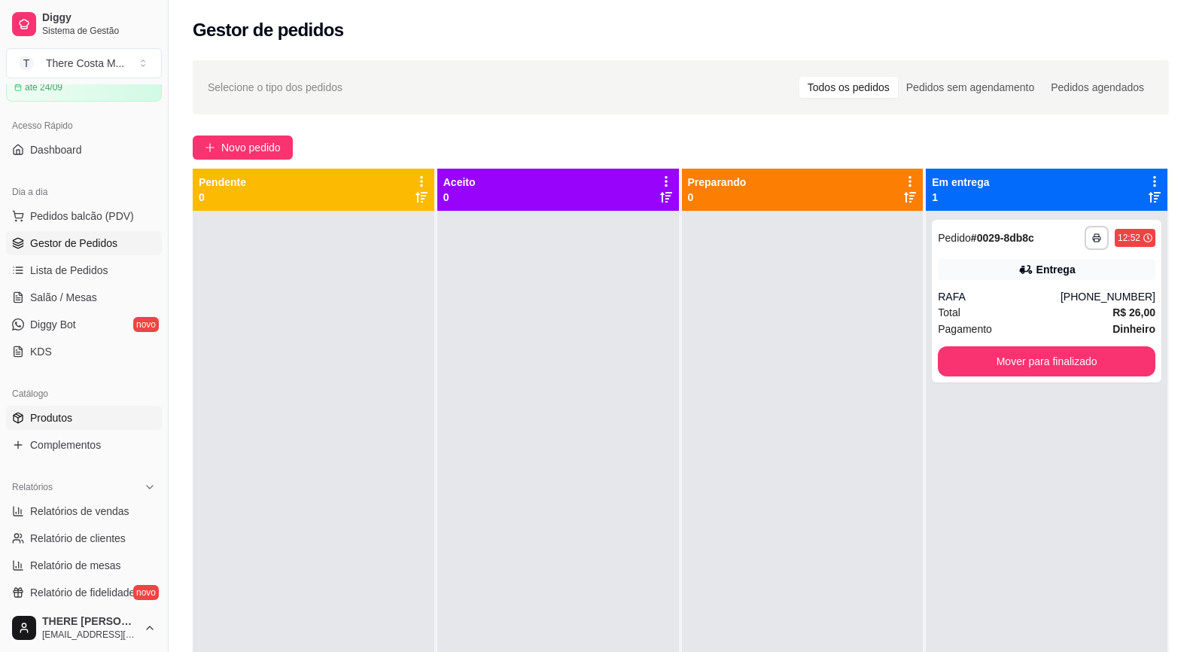
scroll to position [151, 0]
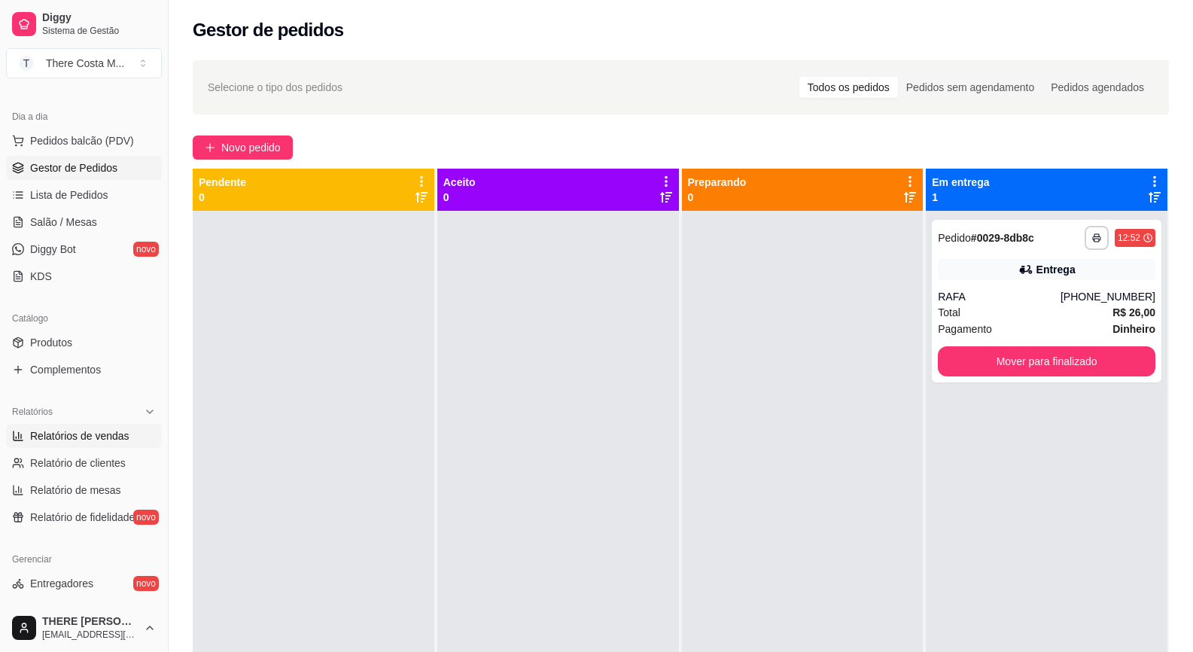
click at [78, 437] on span "Relatórios de vendas" at bounding box center [79, 435] width 99 height 15
select select "ALL"
select select "0"
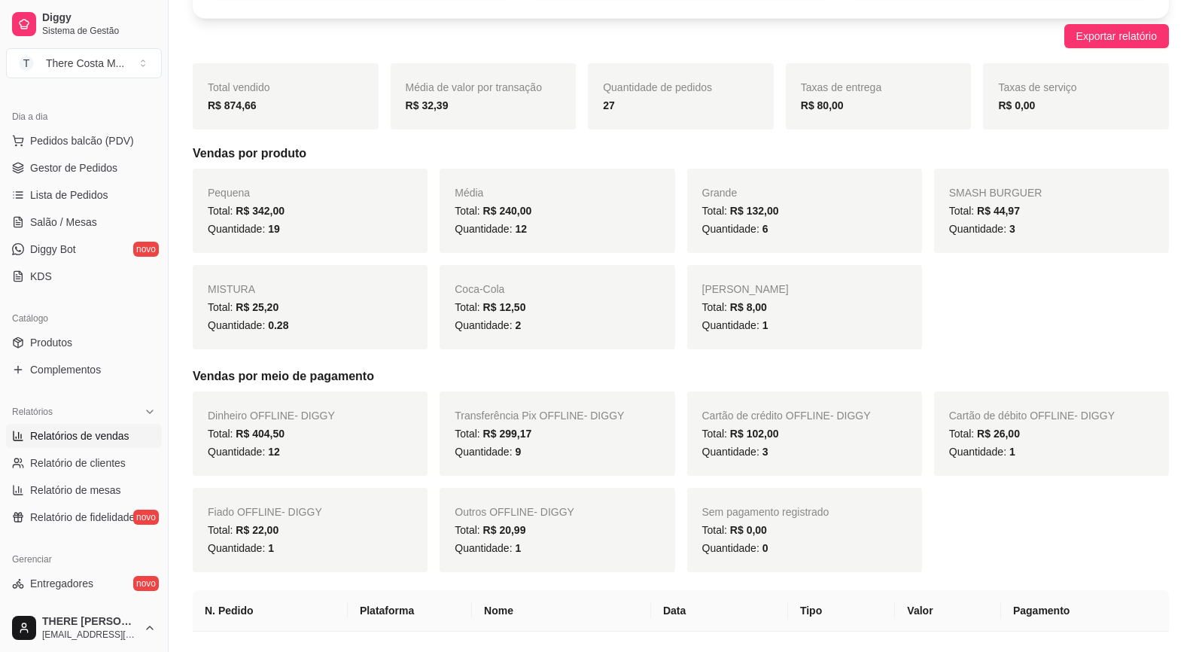
scroll to position [301, 0]
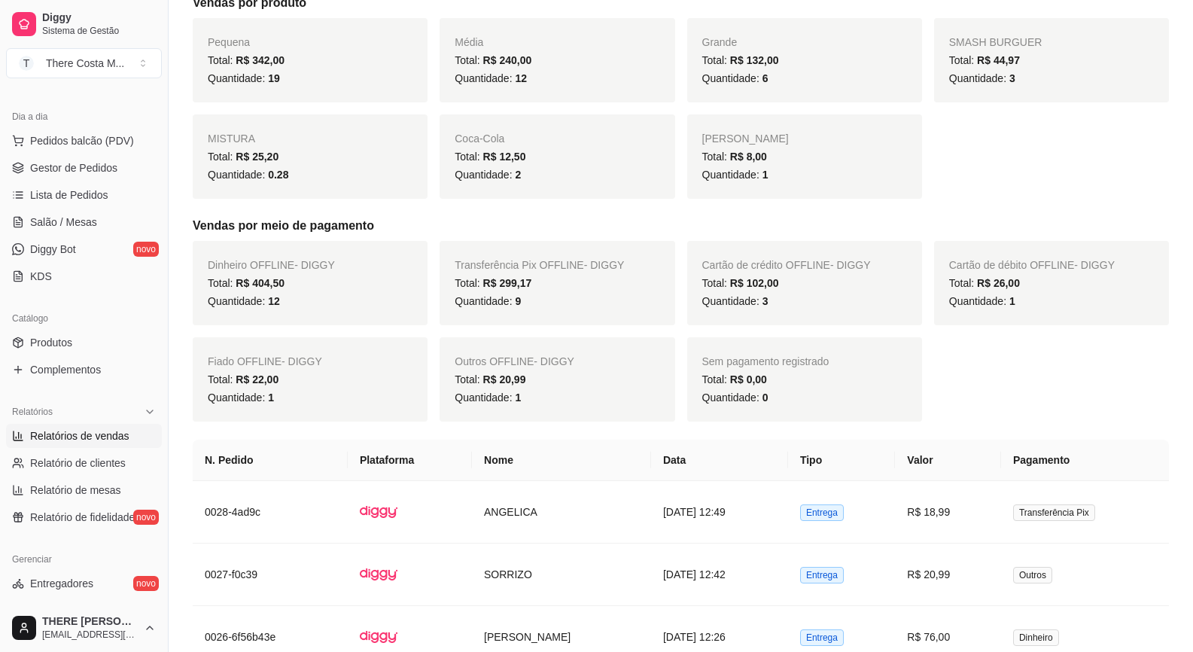
click at [87, 433] on span "Relatórios de vendas" at bounding box center [79, 435] width 99 height 15
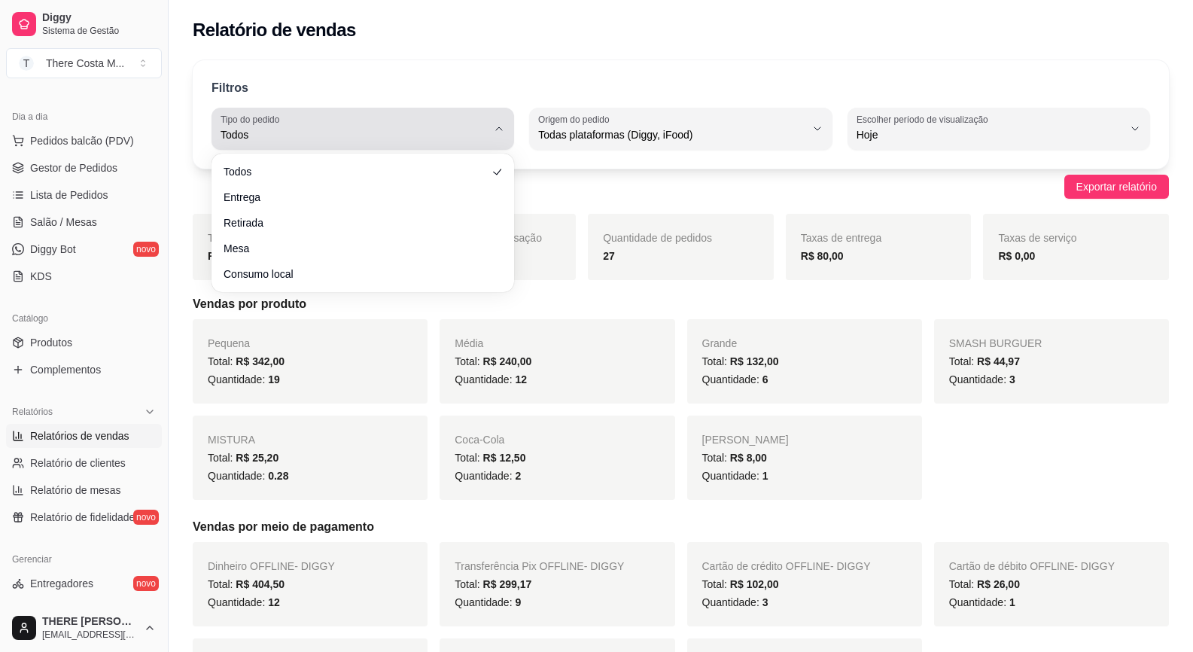
click at [282, 118] on label "Tipo do pedido" at bounding box center [253, 119] width 64 height 13
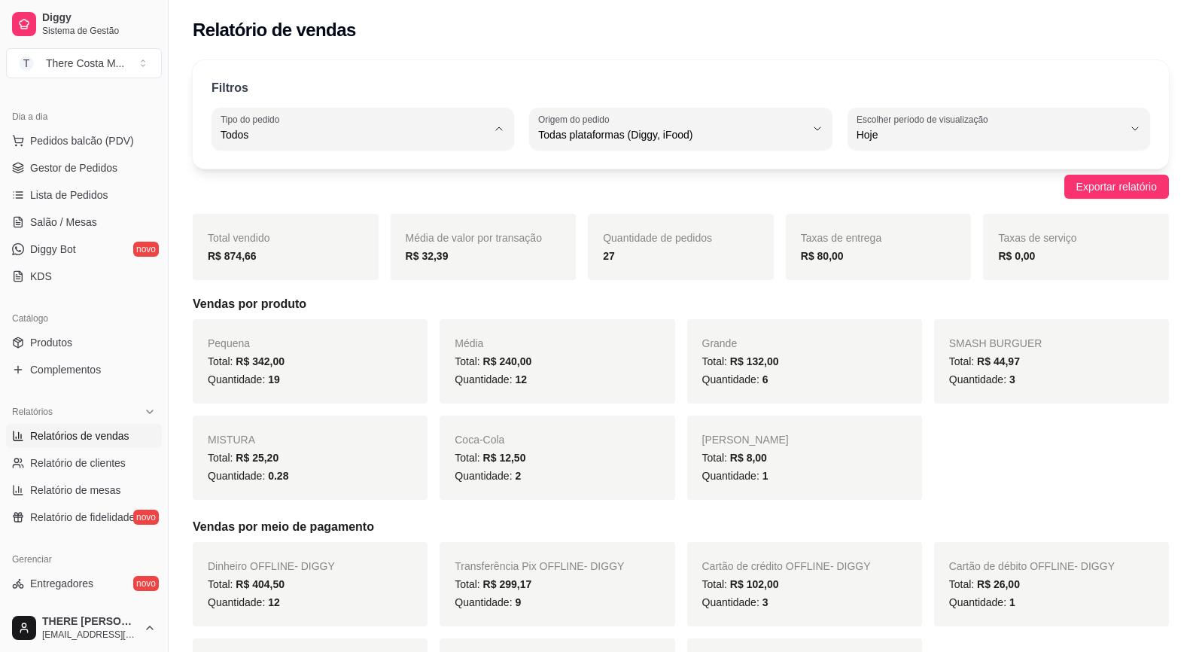
click at [286, 202] on span "Entrega" at bounding box center [355, 195] width 253 height 14
type input "DELIVERY"
select select "DELIVERY"
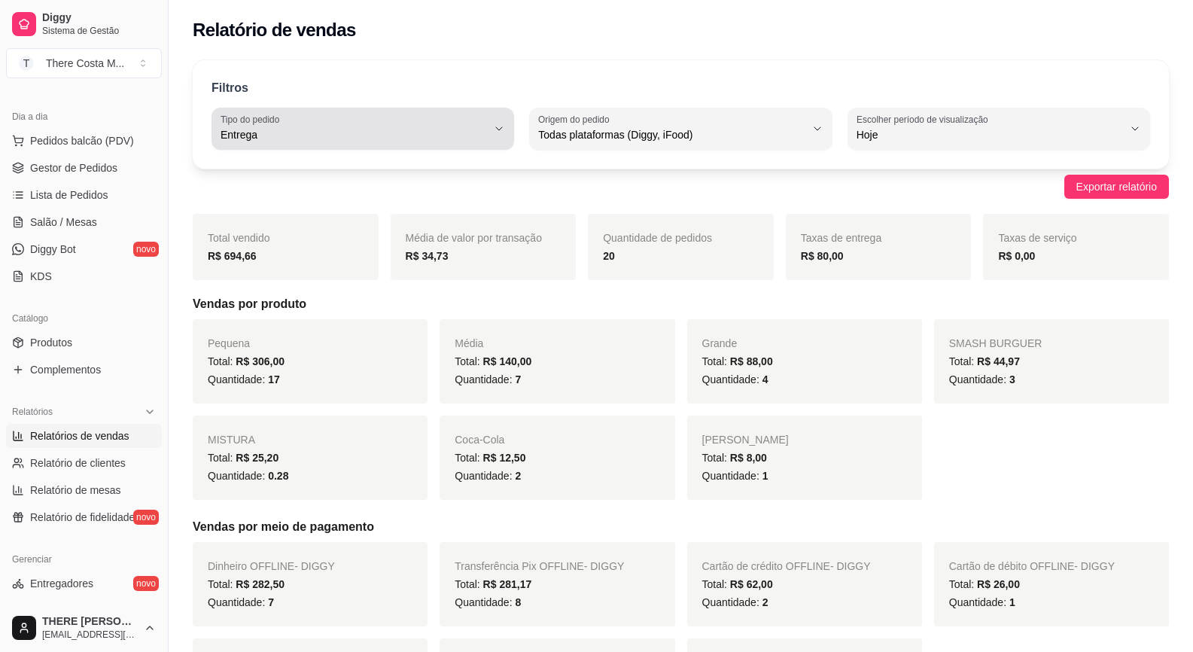
click at [304, 117] on div "Entrega" at bounding box center [354, 129] width 266 height 30
click at [316, 176] on span "Todos" at bounding box center [355, 170] width 253 height 14
type input "ALL"
select select "ALL"
